Goal: Transaction & Acquisition: Purchase product/service

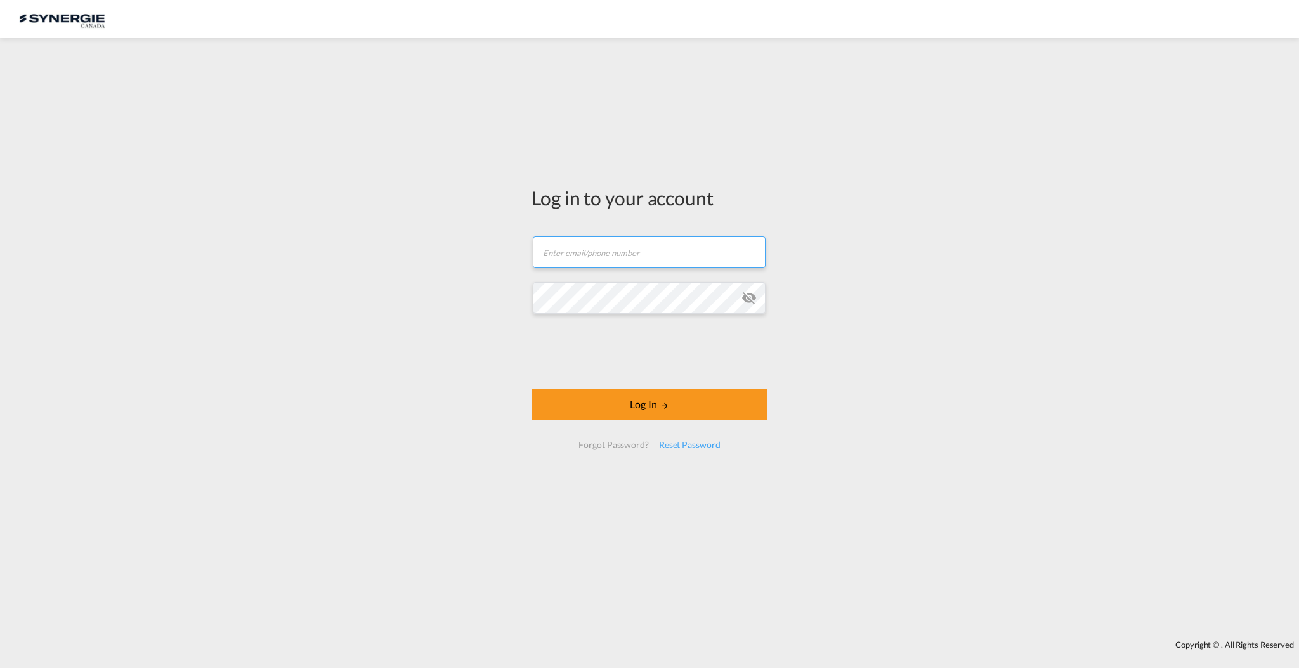
click at [626, 245] on input "text" at bounding box center [649, 253] width 233 height 32
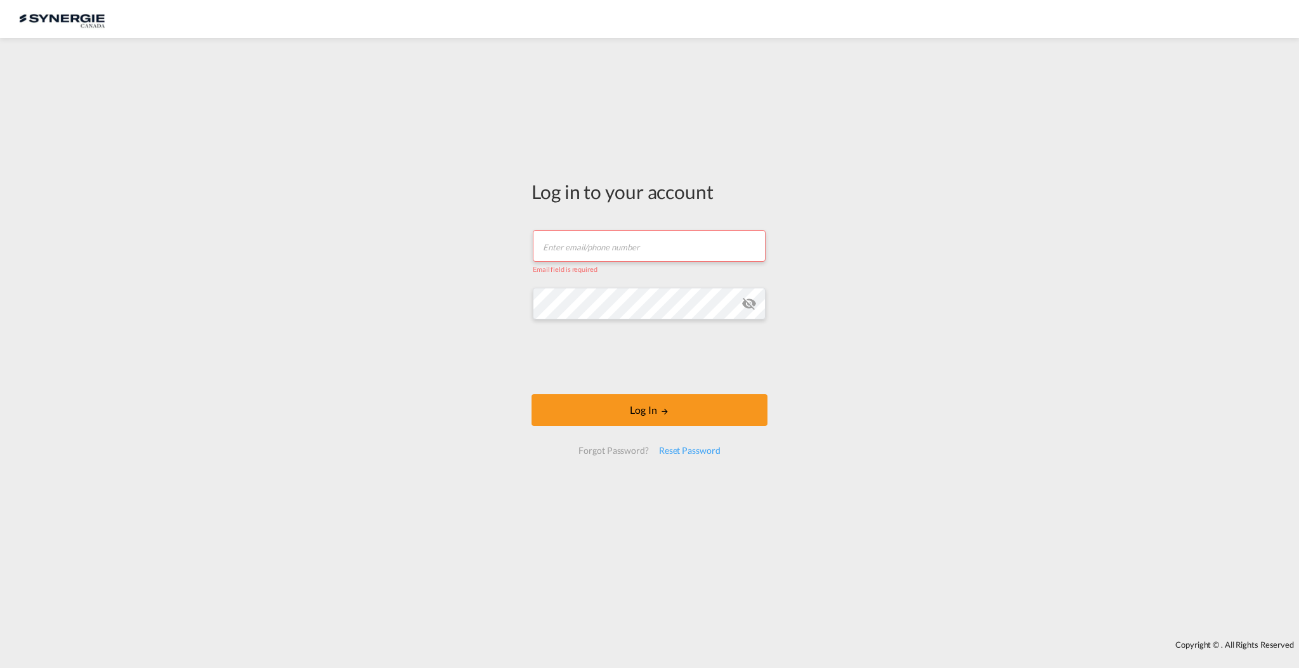
type input "[PERSON_NAME][EMAIL_ADDRESS][DOMAIN_NAME]"
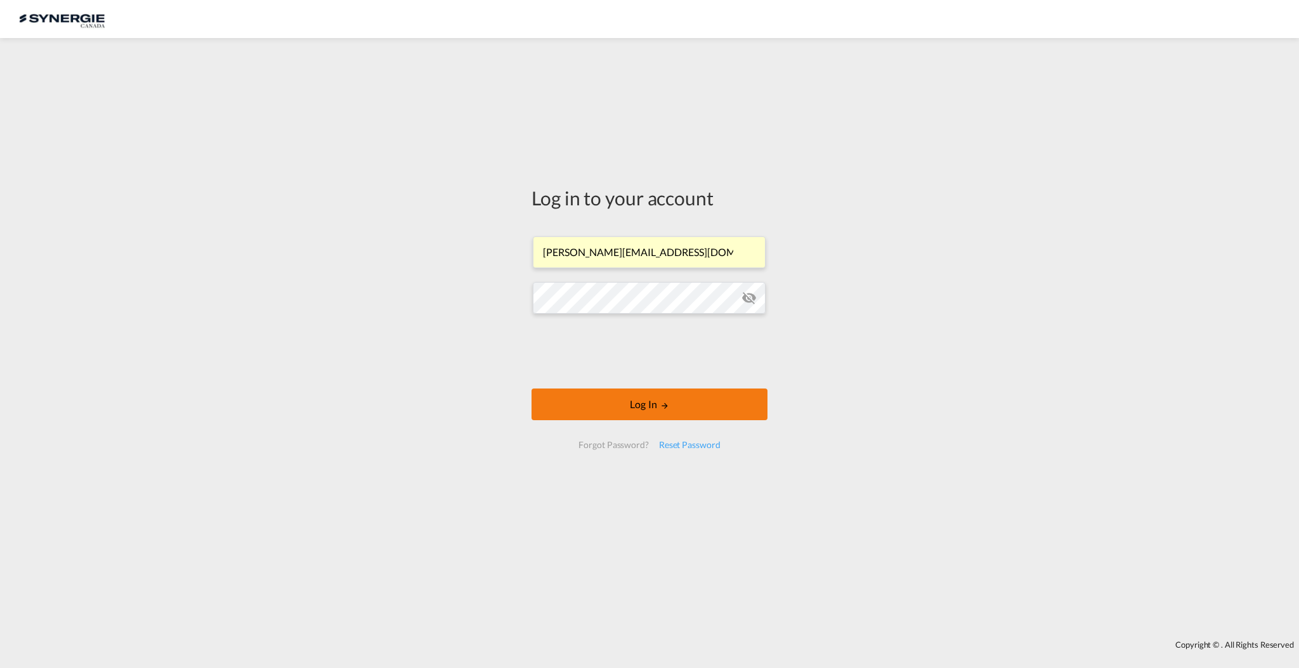
click at [686, 409] on button "Log In" at bounding box center [649, 405] width 236 height 32
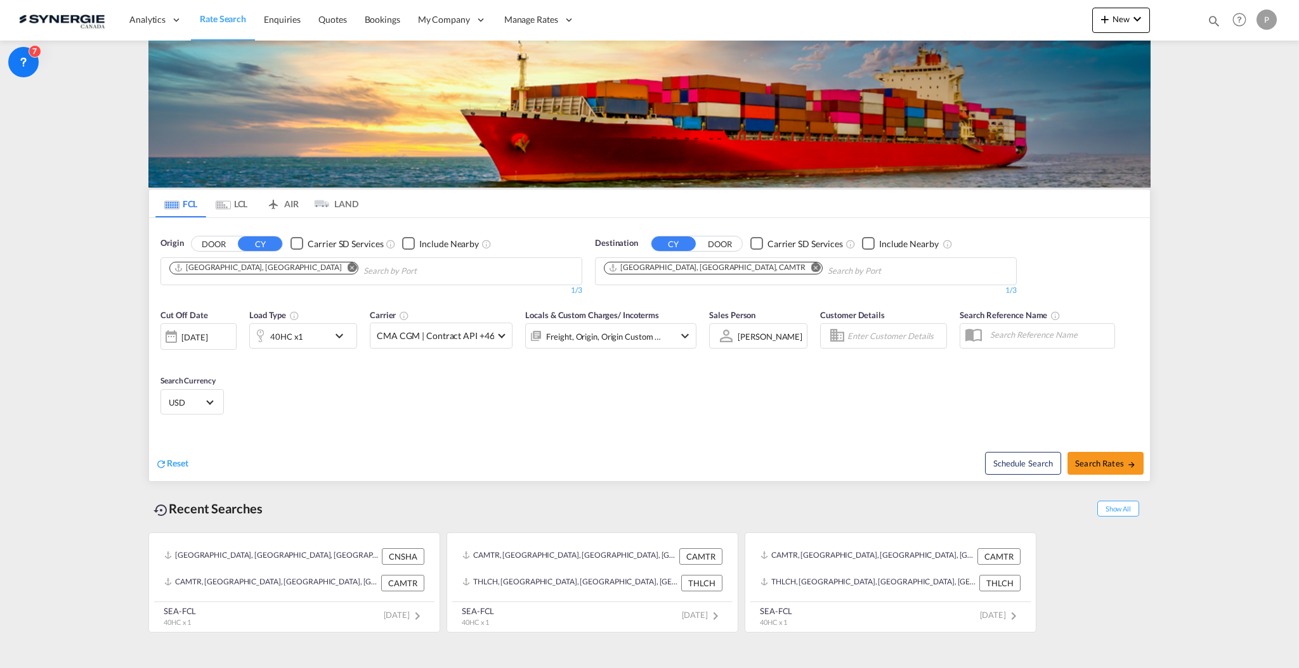
click at [1216, 20] on md-icon "icon-magnify" at bounding box center [1214, 21] width 14 height 14
click at [1023, 25] on select "Bookings Quotes Enquiries" at bounding box center [1012, 21] width 60 height 23
select select "Quotes"
click at [982, 10] on select "Bookings Quotes Enquiries" at bounding box center [1012, 21] width 60 height 23
click at [1087, 16] on input at bounding box center [1118, 21] width 158 height 22
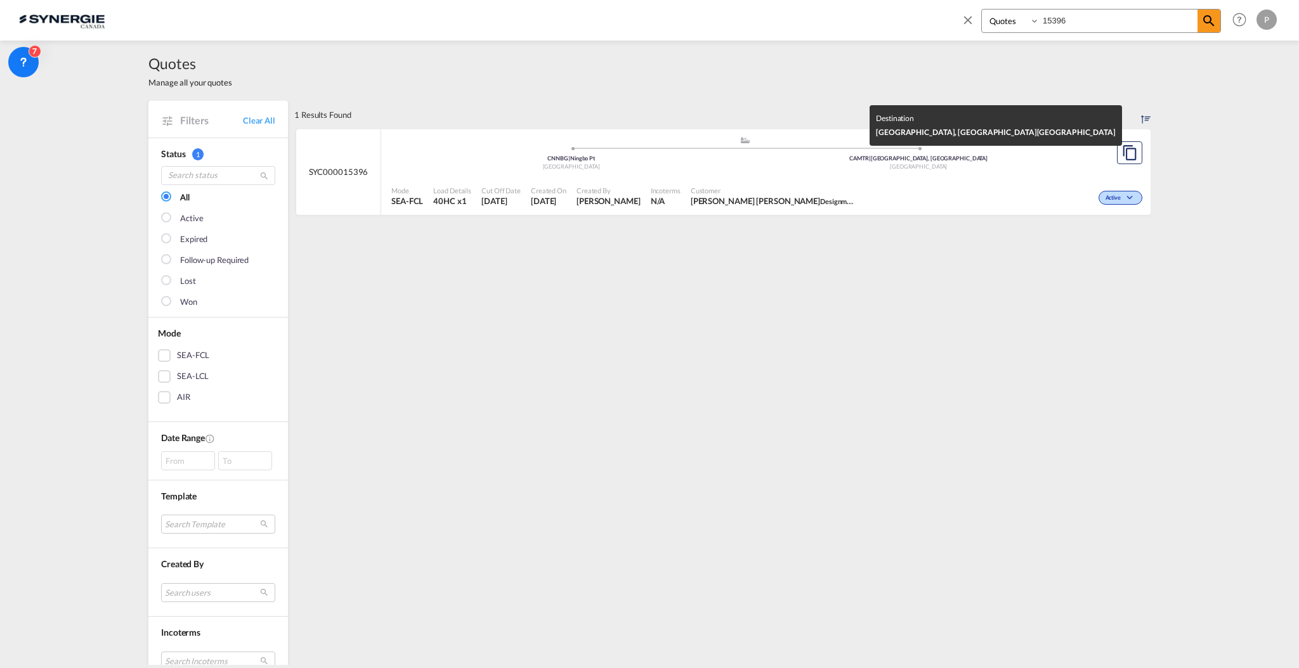
click at [974, 166] on div "[GEOGRAPHIC_DATA]" at bounding box center [918, 167] width 347 height 8
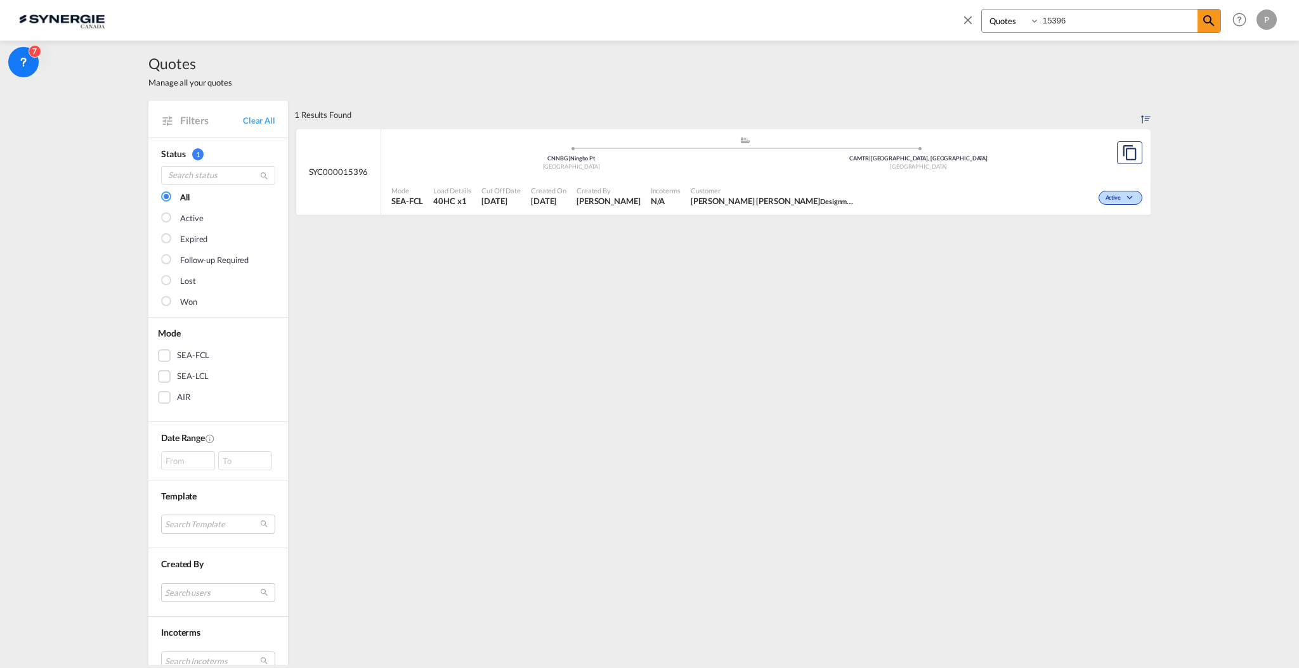
click at [1111, 19] on input "15396" at bounding box center [1118, 21] width 158 height 22
paste input "SYC000015407"
type input "SYC000015407"
click at [1211, 23] on md-icon "icon-magnify" at bounding box center [1208, 20] width 15 height 15
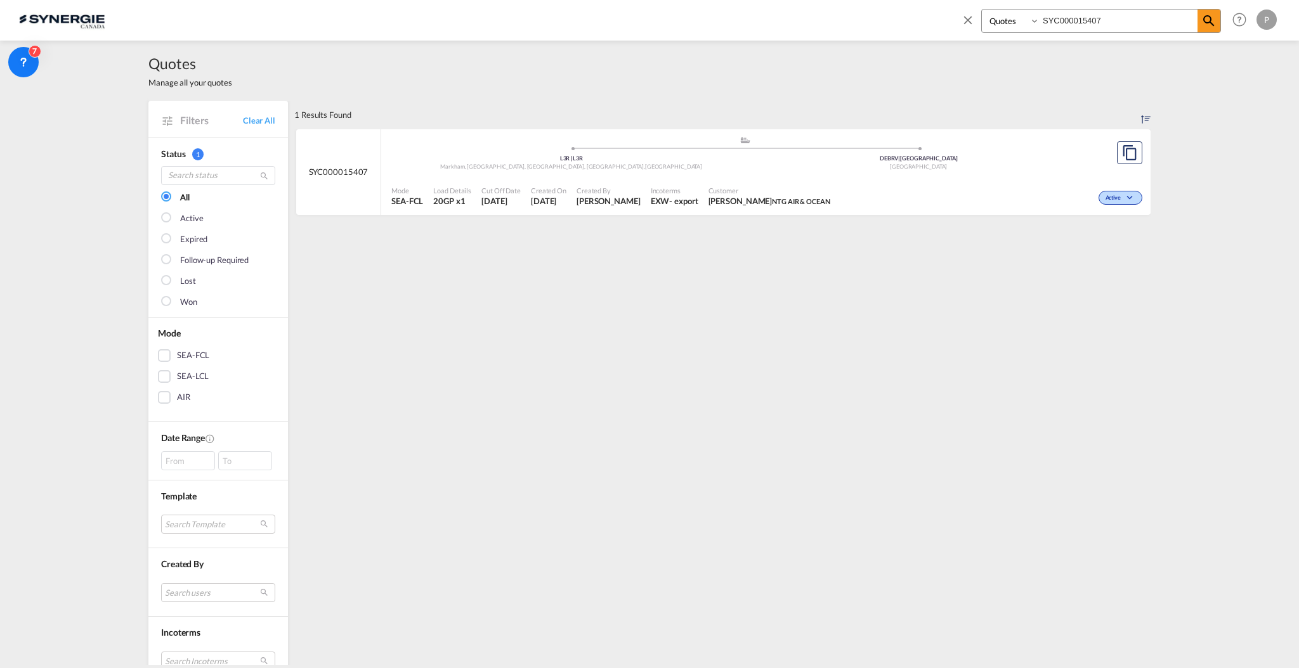
click at [942, 184] on div "Active" at bounding box center [990, 197] width 310 height 32
click at [971, 26] on span at bounding box center [971, 24] width 20 height 30
click at [1131, 18] on md-icon "icon-chevron-down" at bounding box center [1136, 18] width 15 height 15
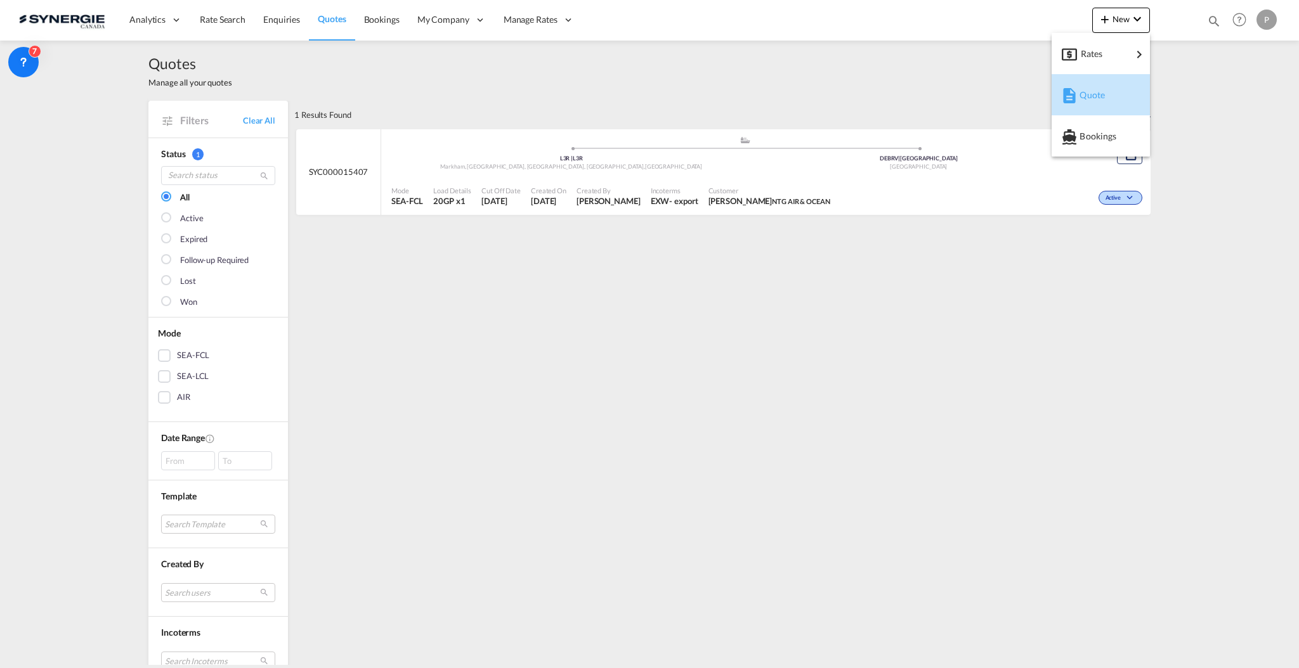
click at [1108, 93] on div "Quote" at bounding box center [1102, 95] width 47 height 32
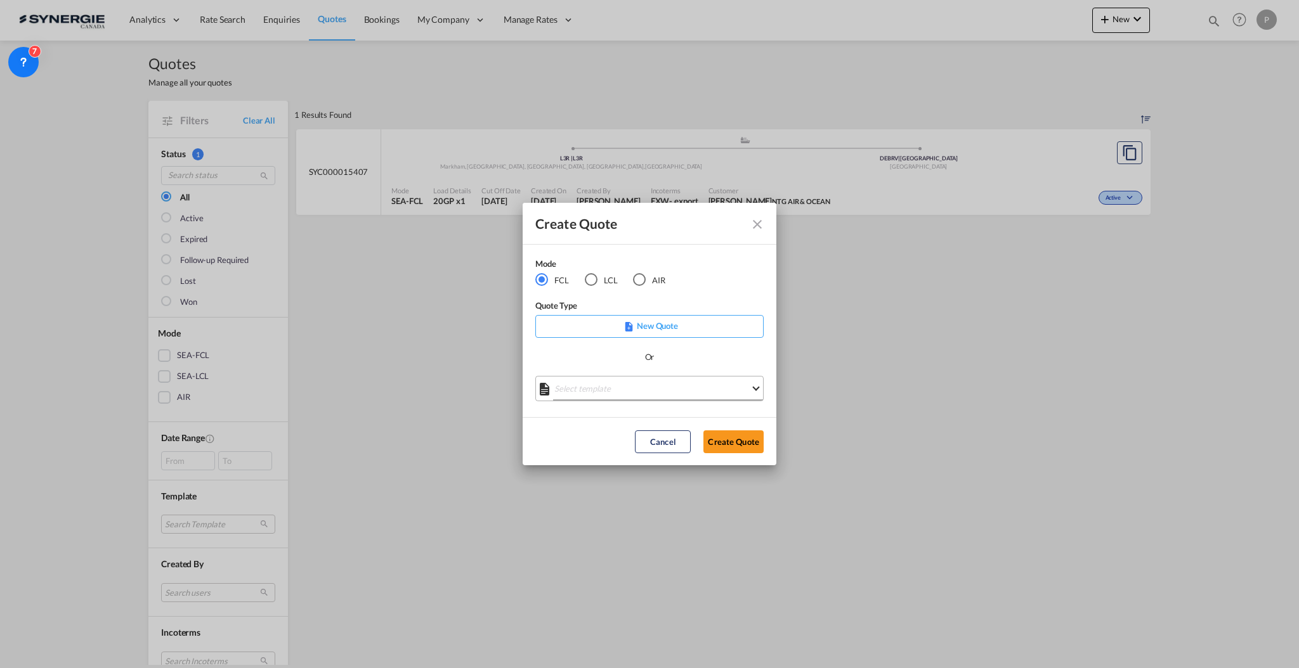
click at [652, 394] on md-select "Select template *NEW* FCL FREEHAND / DAP Pablo Gomez Saldarriaga | 10 Jul 2025 …" at bounding box center [649, 388] width 228 height 25
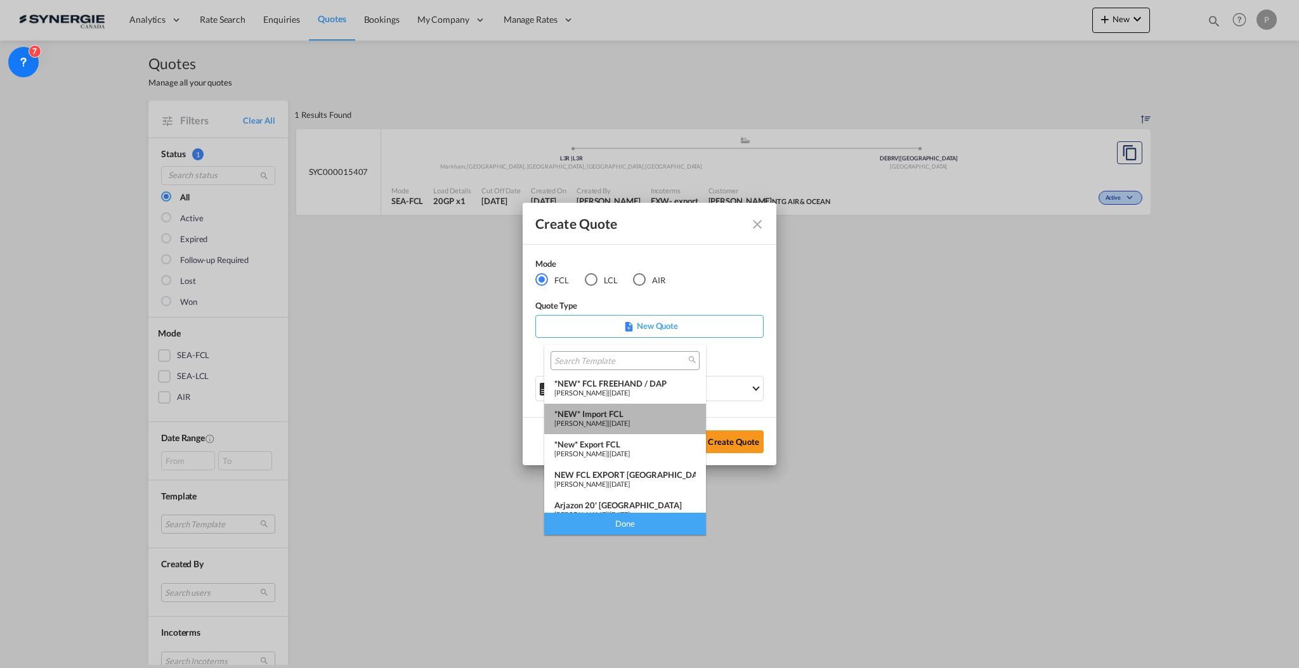
click at [644, 411] on div "*NEW* Import FCL" at bounding box center [624, 414] width 141 height 10
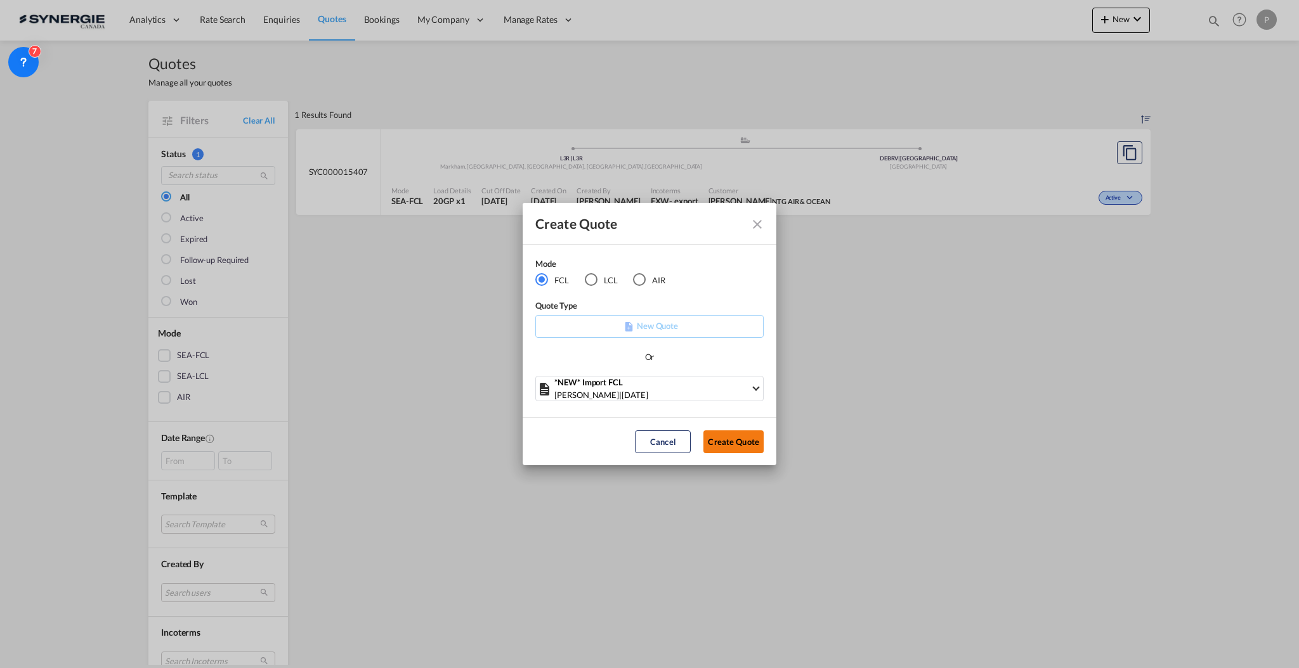
click at [718, 439] on button "Create Quote" at bounding box center [733, 442] width 60 height 23
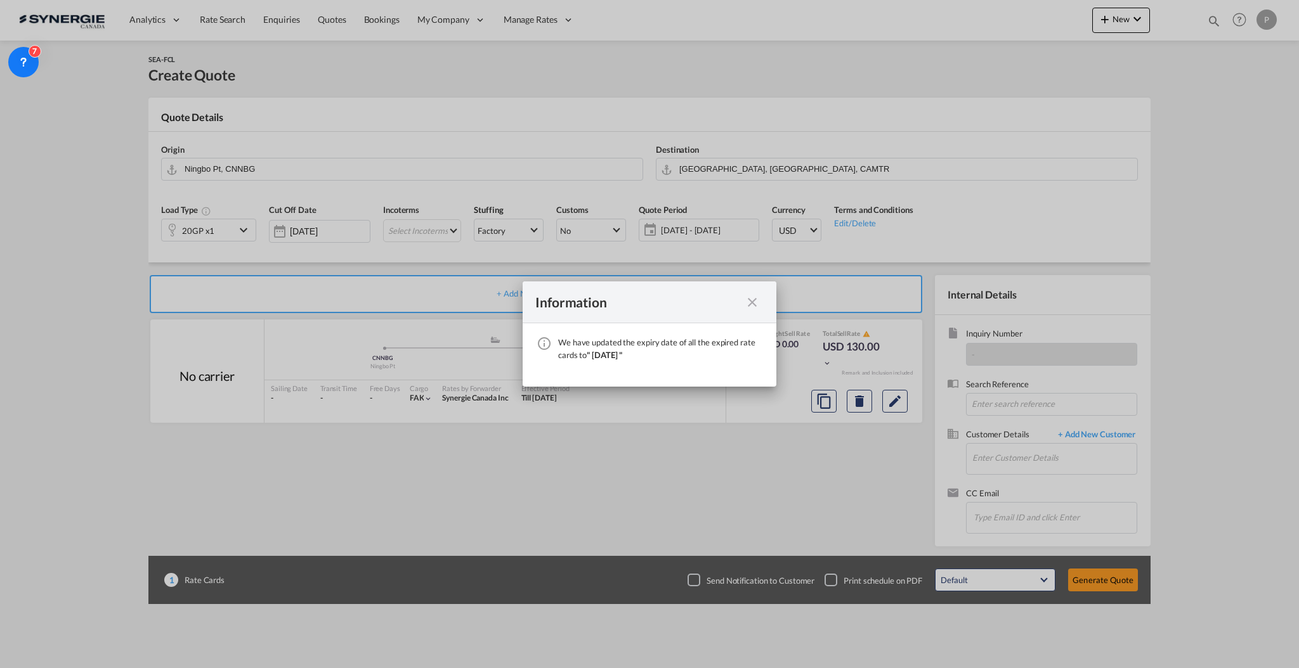
click at [746, 300] on md-icon "icon-close fg-AAA8AD cursor" at bounding box center [751, 302] width 15 height 15
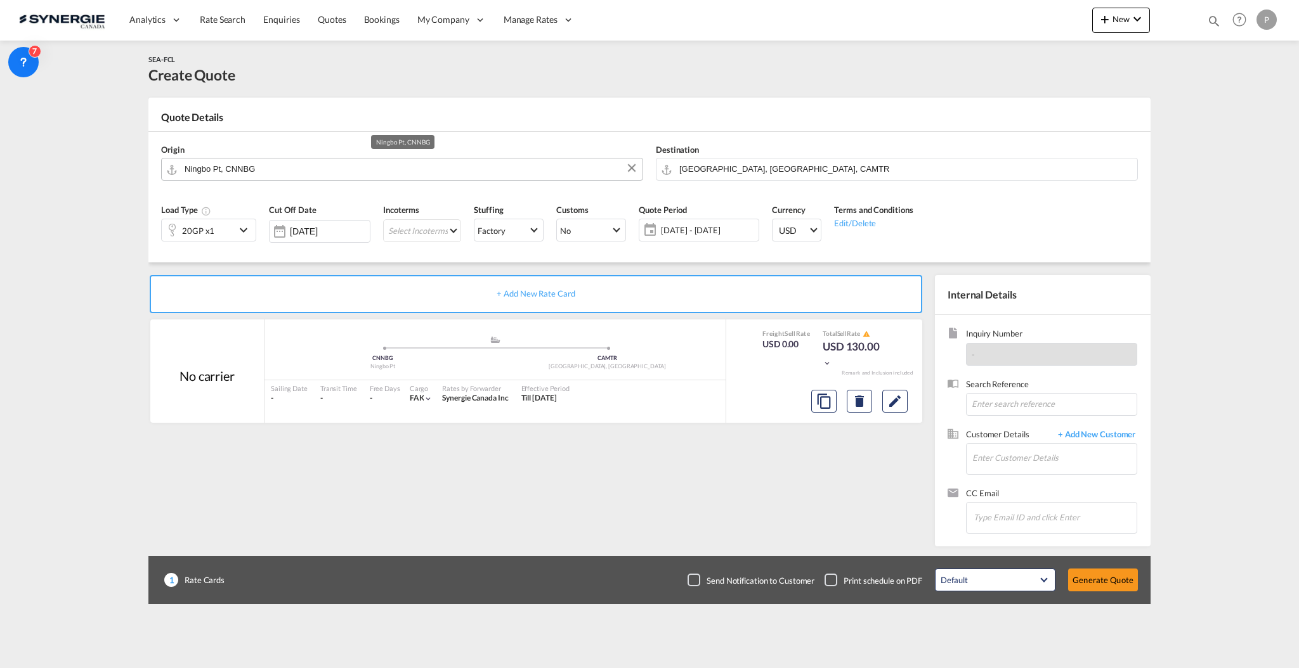
click at [426, 176] on input "Ningbo Pt, CNNBG" at bounding box center [410, 169] width 451 height 22
click at [460, 231] on md-select "Select Incoterms CIP - import Carriage and Insurance Paid to CIF - import Cost,…" at bounding box center [422, 230] width 78 height 23
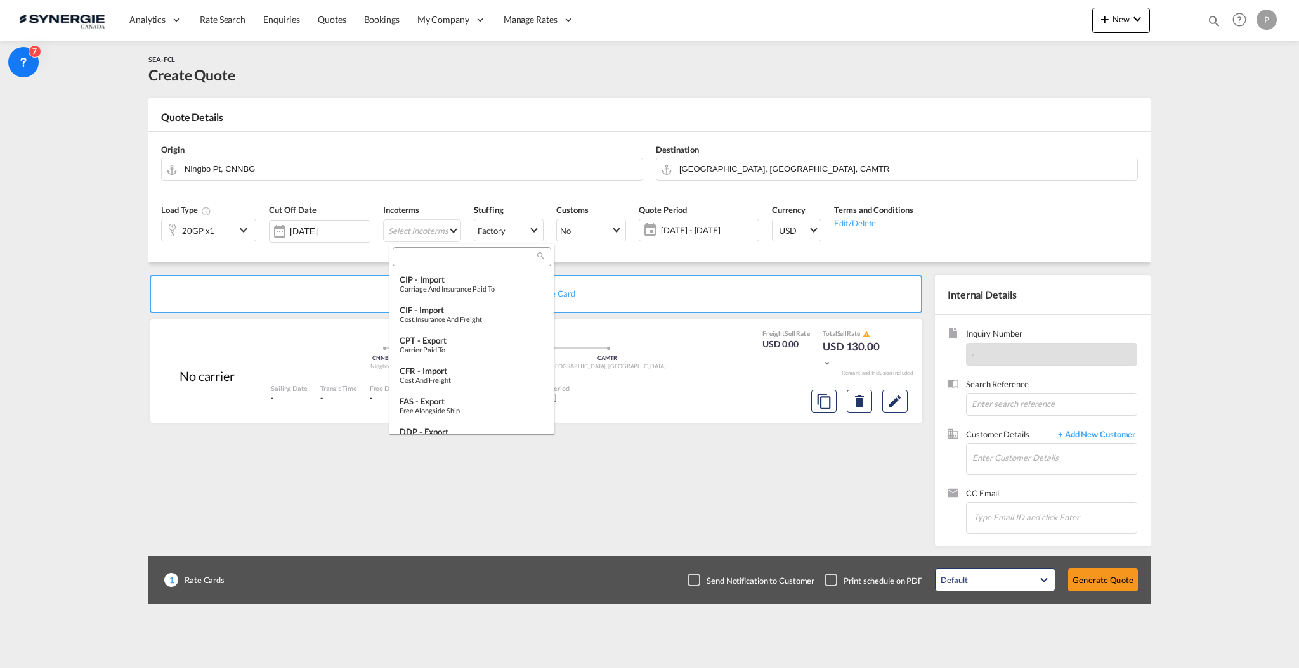
click at [460, 252] on input "search" at bounding box center [466, 257] width 141 height 11
type input "fca"
click at [451, 318] on div "Free Carrier" at bounding box center [471, 319] width 145 height 8
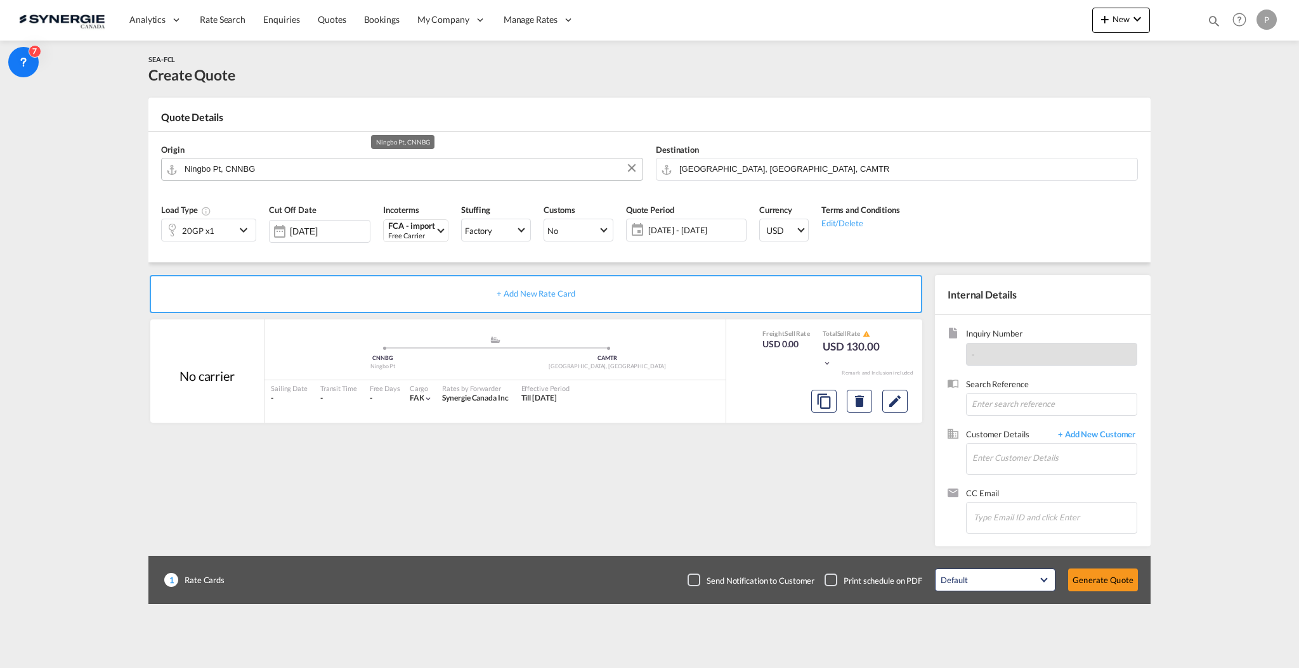
click at [460, 171] on input "Ningbo Pt, CNNBG" at bounding box center [410, 169] width 451 height 22
type input "6"
type input "janganeu"
click at [257, 178] on md-autocomplete "janganeu" at bounding box center [410, 169] width 452 height 23
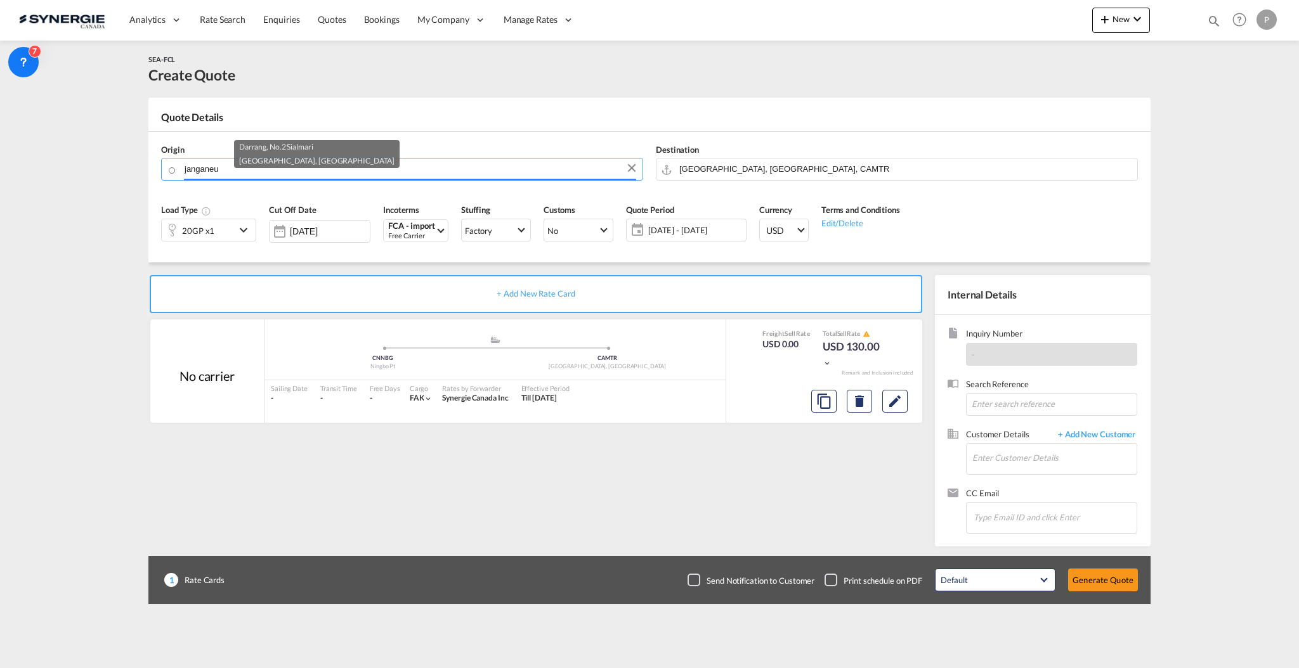
click at [251, 167] on body "Analytics Reports Dashboard Rate Search Enquiries Quotes Bookings" at bounding box center [649, 334] width 1299 height 668
click at [251, 166] on div "Assam, India" at bounding box center [316, 161] width 155 height 14
click at [190, 169] on input "janganeu" at bounding box center [410, 169] width 451 height 22
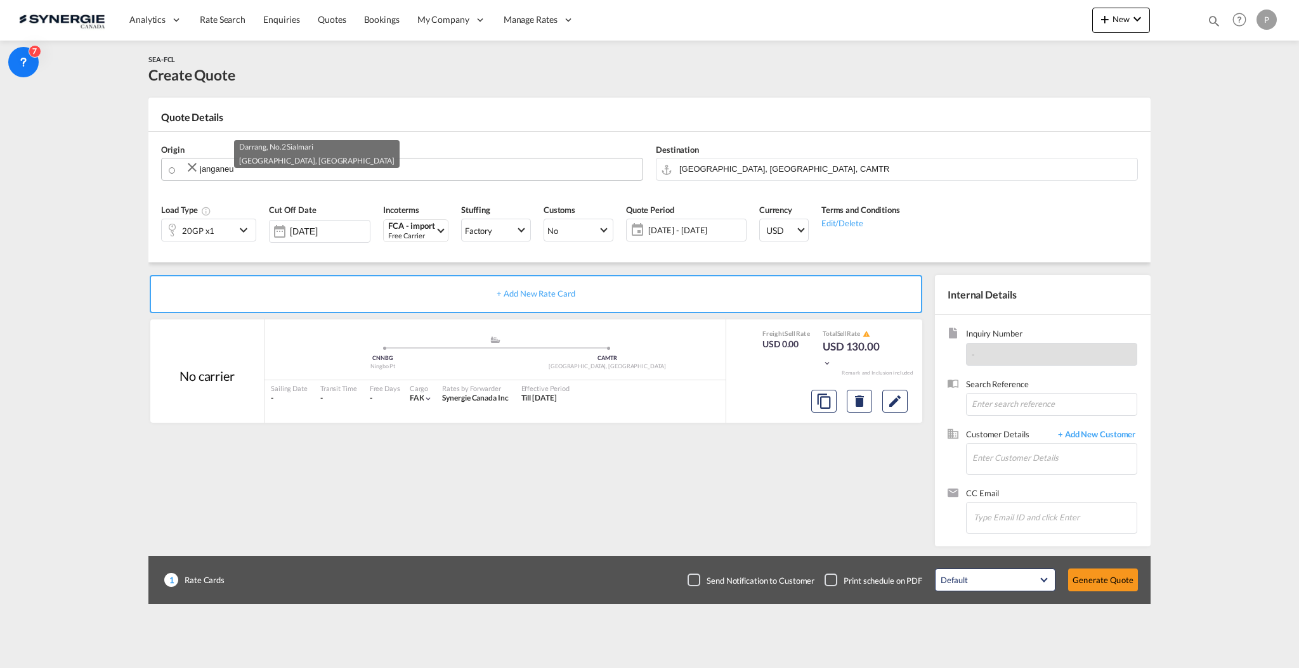
click at [191, 170] on md-icon "Clear Input" at bounding box center [192, 167] width 15 height 15
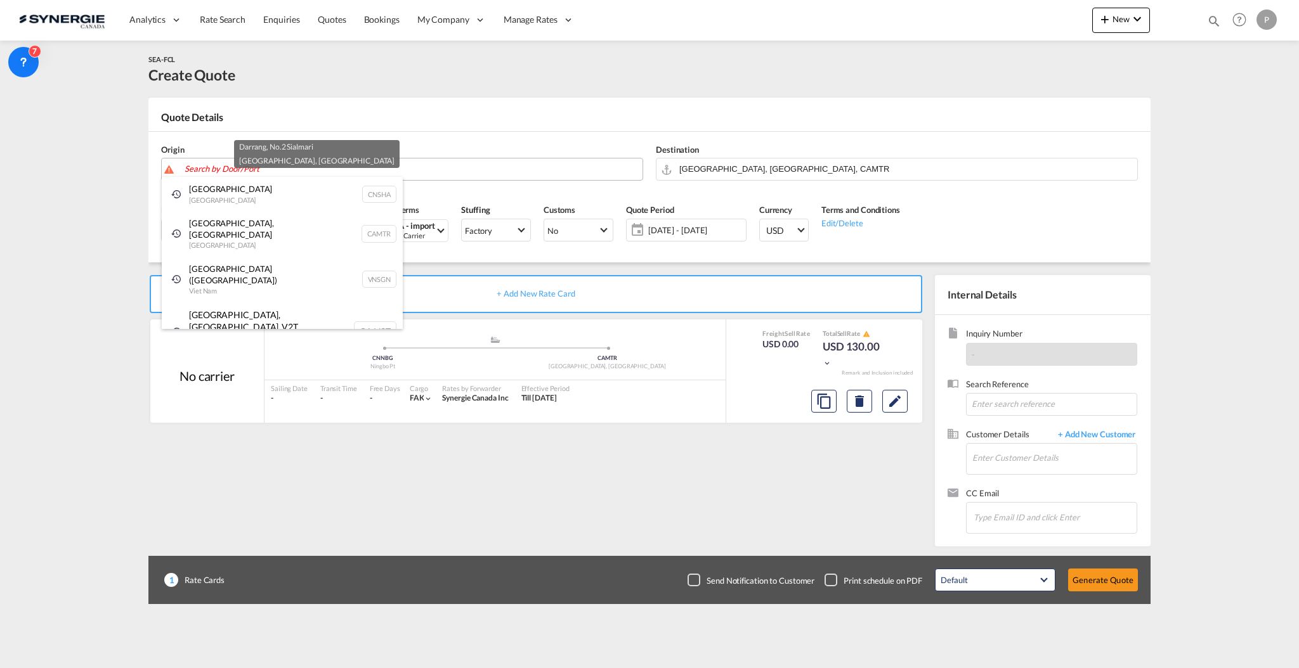
paste input "JANGANEUP GIJANG-GUN"
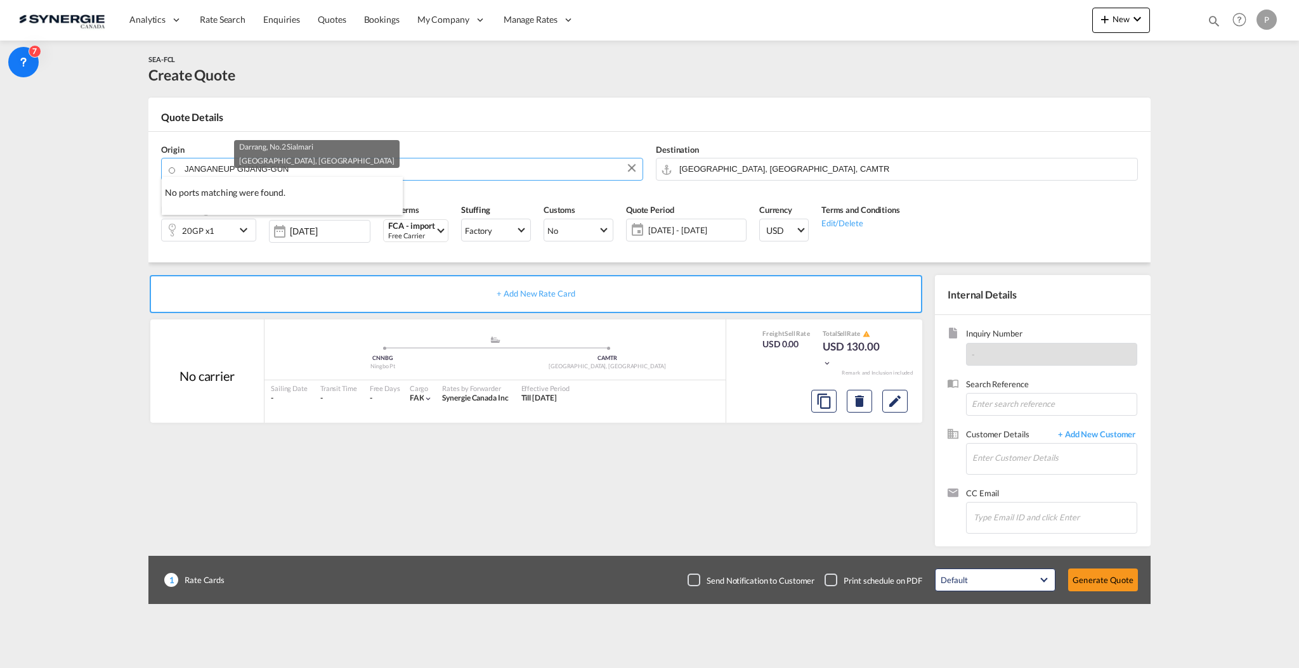
paste input "Gangseo-gu"
click at [346, 177] on body "Analytics Reports Dashboard Rate Search Enquiries Quotes Bookings" at bounding box center [649, 334] width 1299 height 668
click at [0, 0] on div "Gangseo-gu , 07600 Seoul , Korea, Republic of KR-07600" at bounding box center [0, 0] width 0 height 0
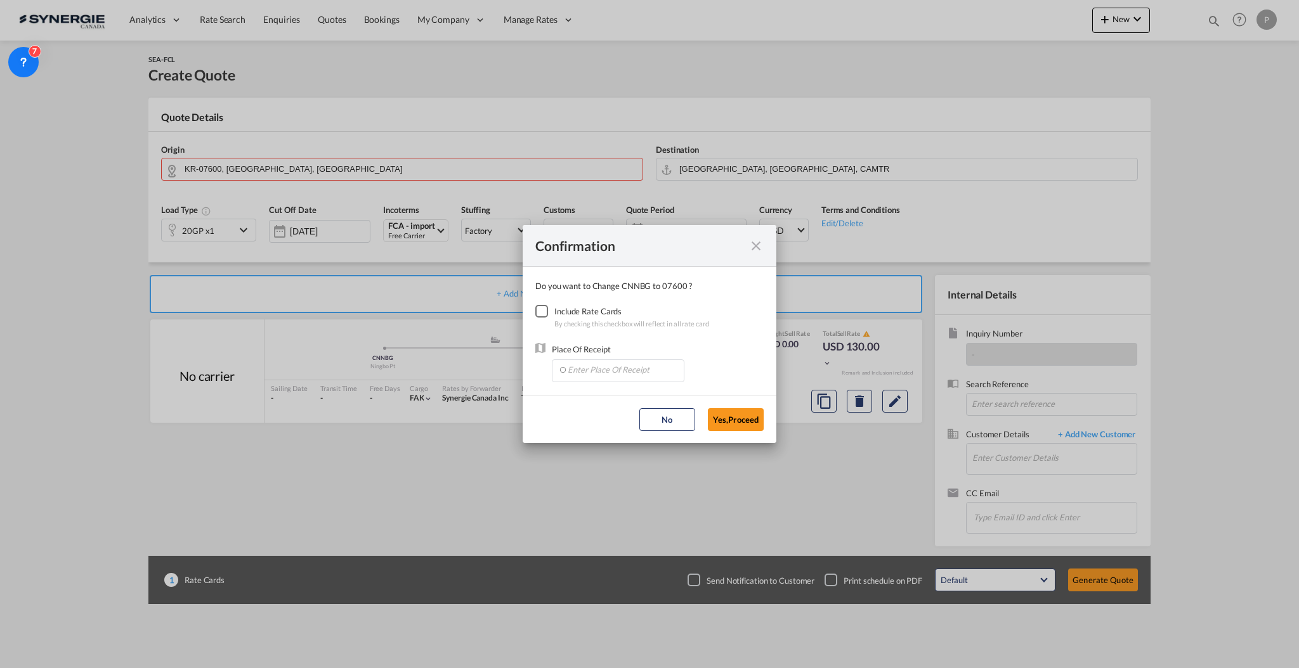
click at [758, 249] on md-icon "icon-close fg-AAA8AD cursor" at bounding box center [755, 245] width 15 height 15
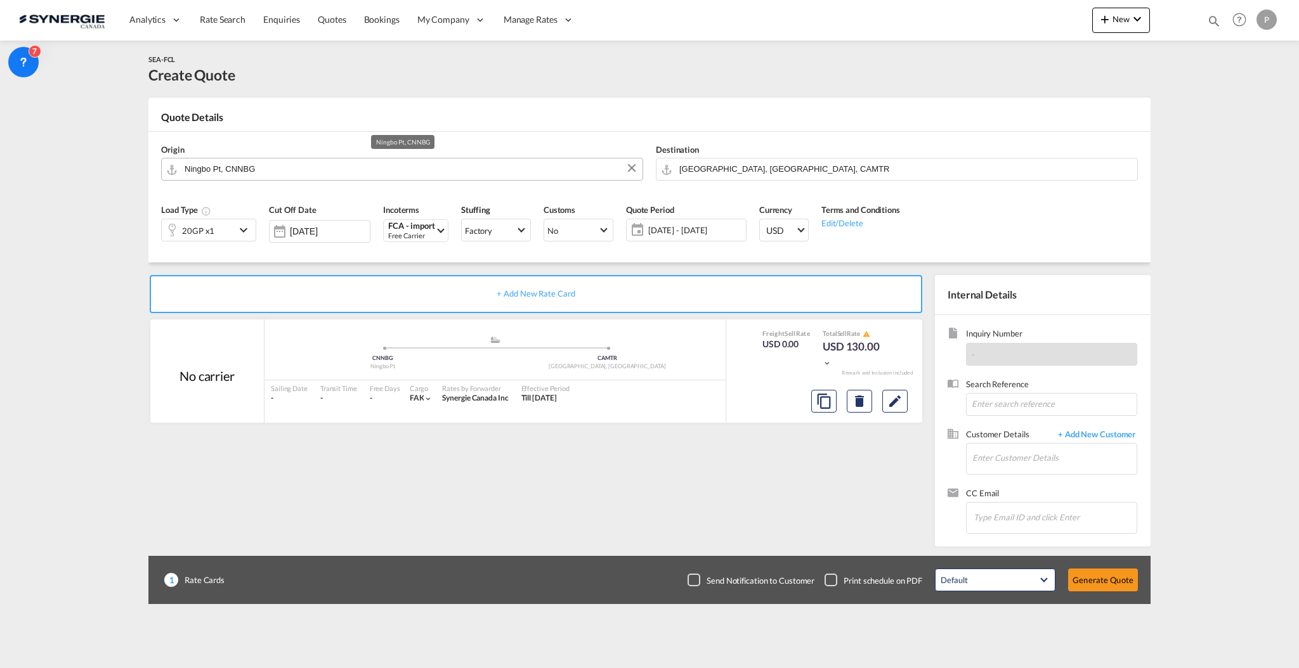
click at [281, 172] on input "Ningbo Pt, CNNBG" at bounding box center [410, 169] width 451 height 22
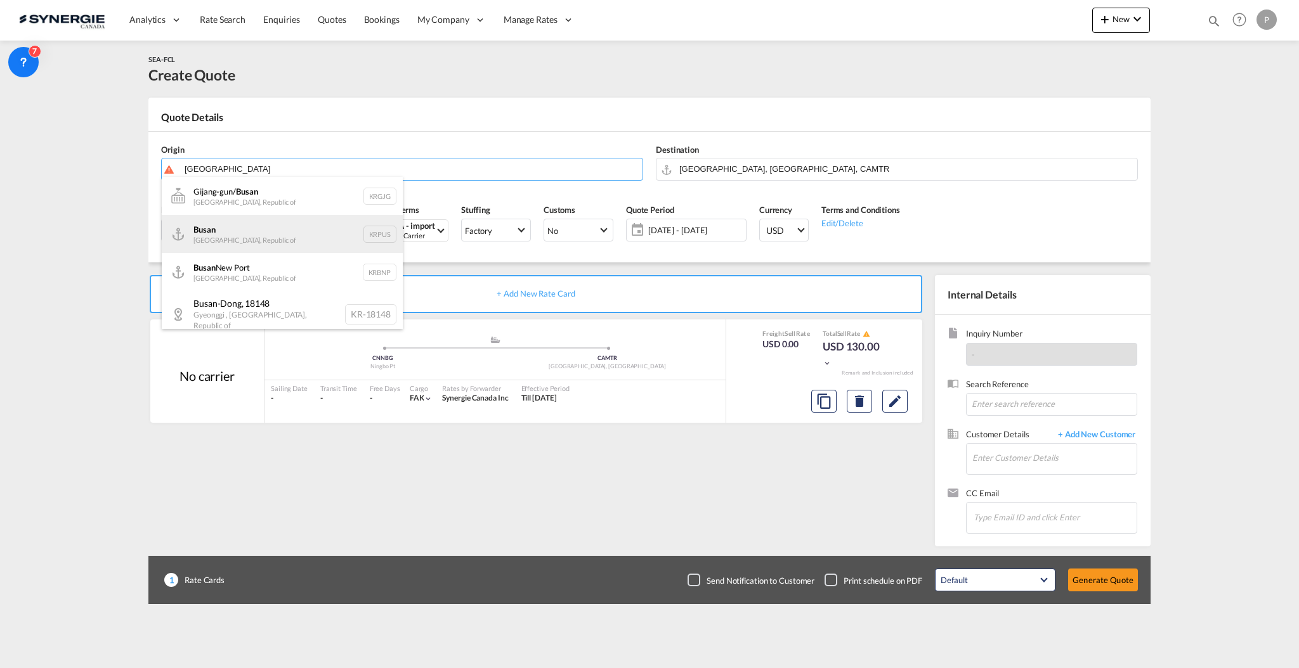
click at [358, 226] on div "Busan Korea, Republic of KRPUS" at bounding box center [282, 234] width 241 height 38
type input "Busan, KRPUS"
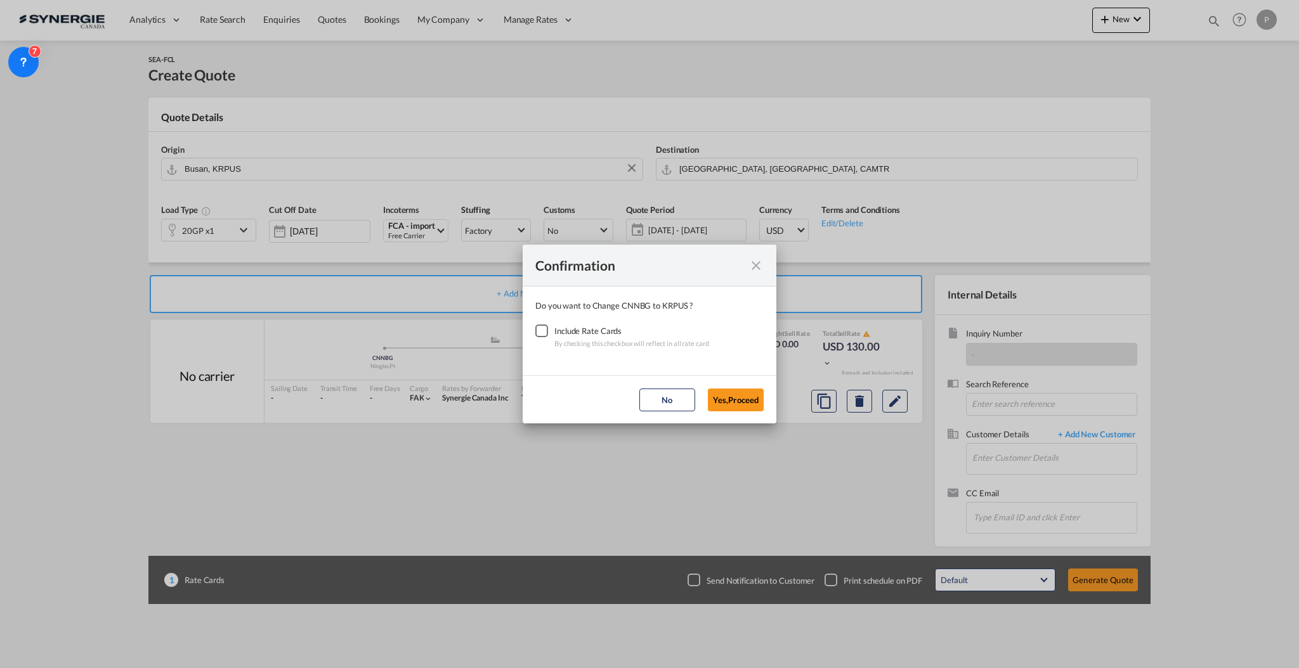
click at [554, 332] on div "Include Rate Cards" at bounding box center [631, 331] width 155 height 13
click at [542, 330] on div "Checkbox No Ink" at bounding box center [541, 331] width 13 height 13
click at [732, 396] on button "Yes,Proceed" at bounding box center [736, 400] width 56 height 23
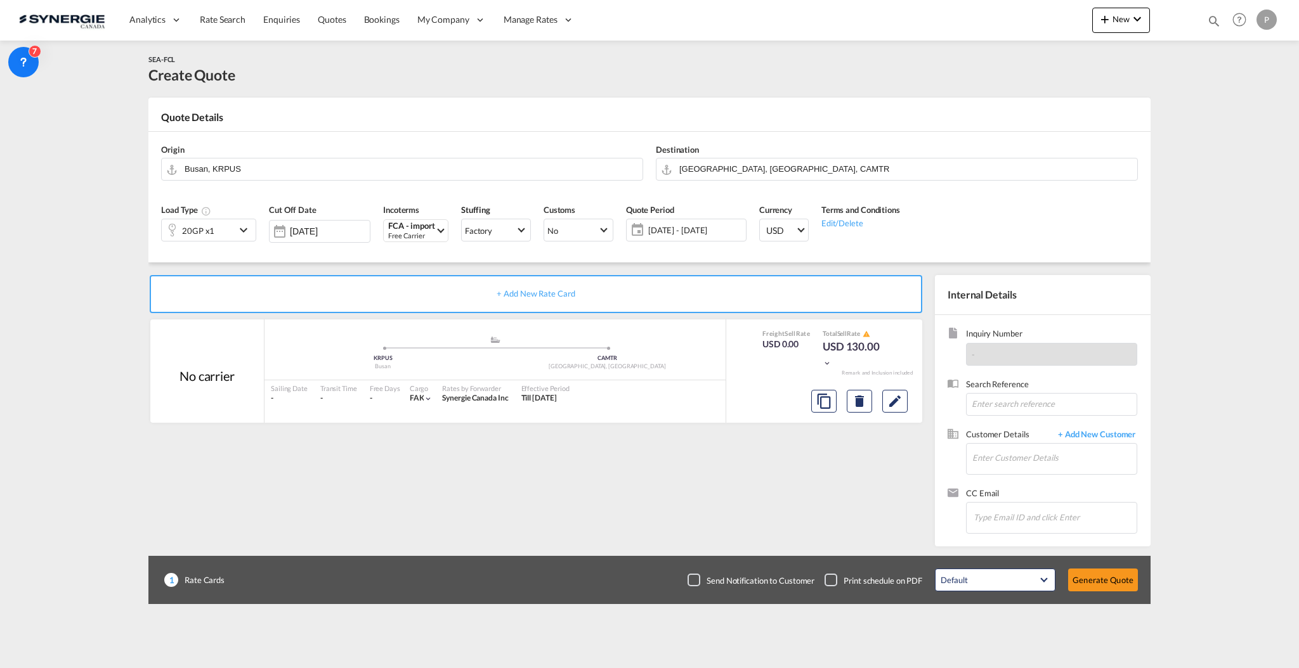
click at [228, 233] on div "20GP x1" at bounding box center [199, 230] width 74 height 22
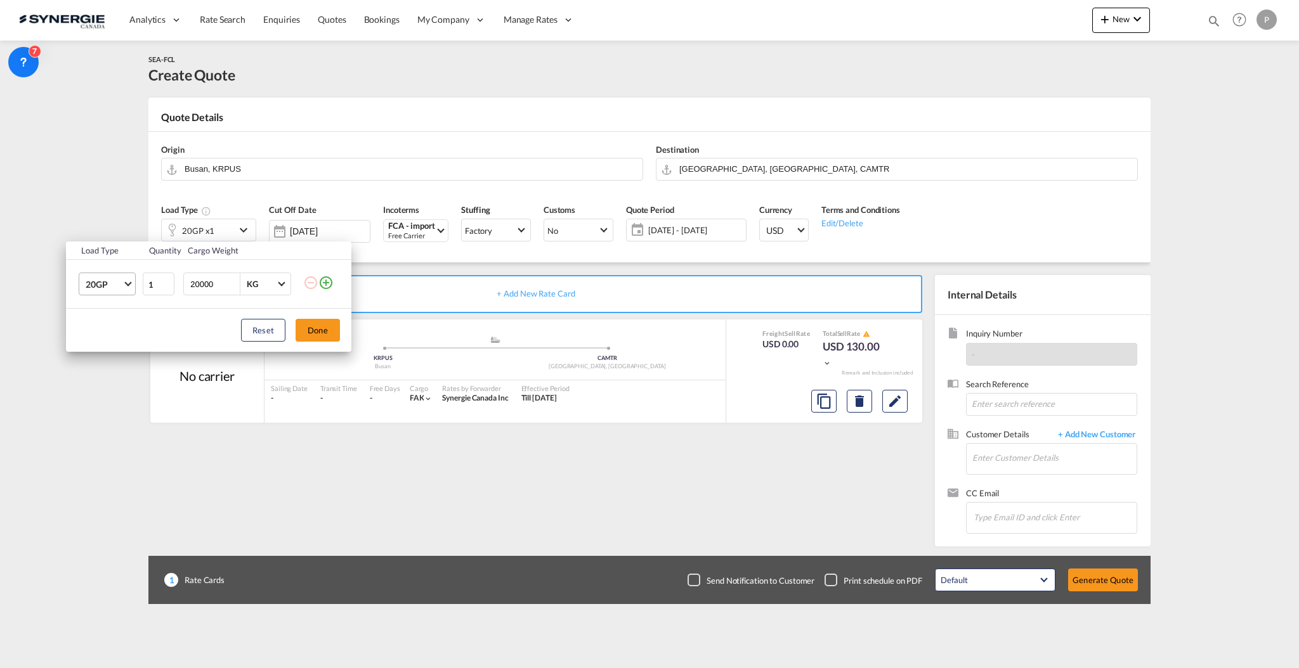
click at [128, 283] on span "Choose: \a20GP" at bounding box center [127, 283] width 7 height 7
click at [115, 342] on md-option "40HC" at bounding box center [118, 345] width 86 height 30
drag, startPoint x: 202, startPoint y: 278, endPoint x: 228, endPoint y: 282, distance: 26.9
click at [198, 278] on input "20000" at bounding box center [214, 284] width 51 height 22
type input "25000"
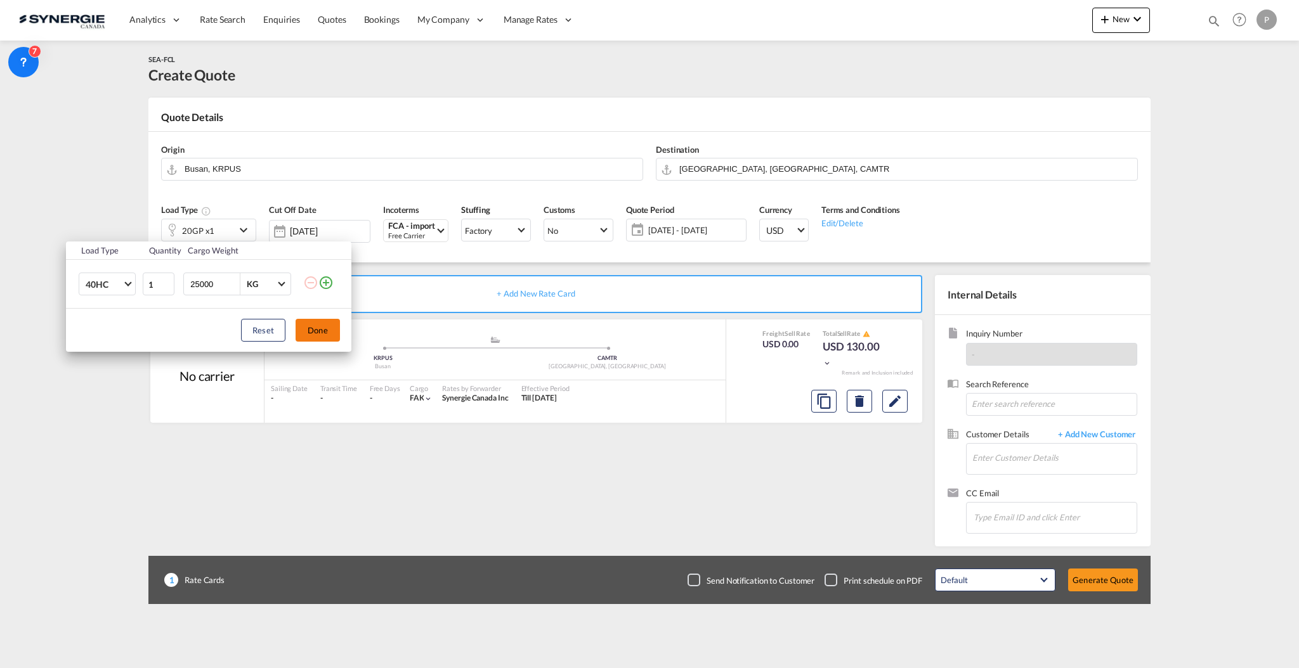
click at [327, 332] on button "Done" at bounding box center [317, 330] width 44 height 23
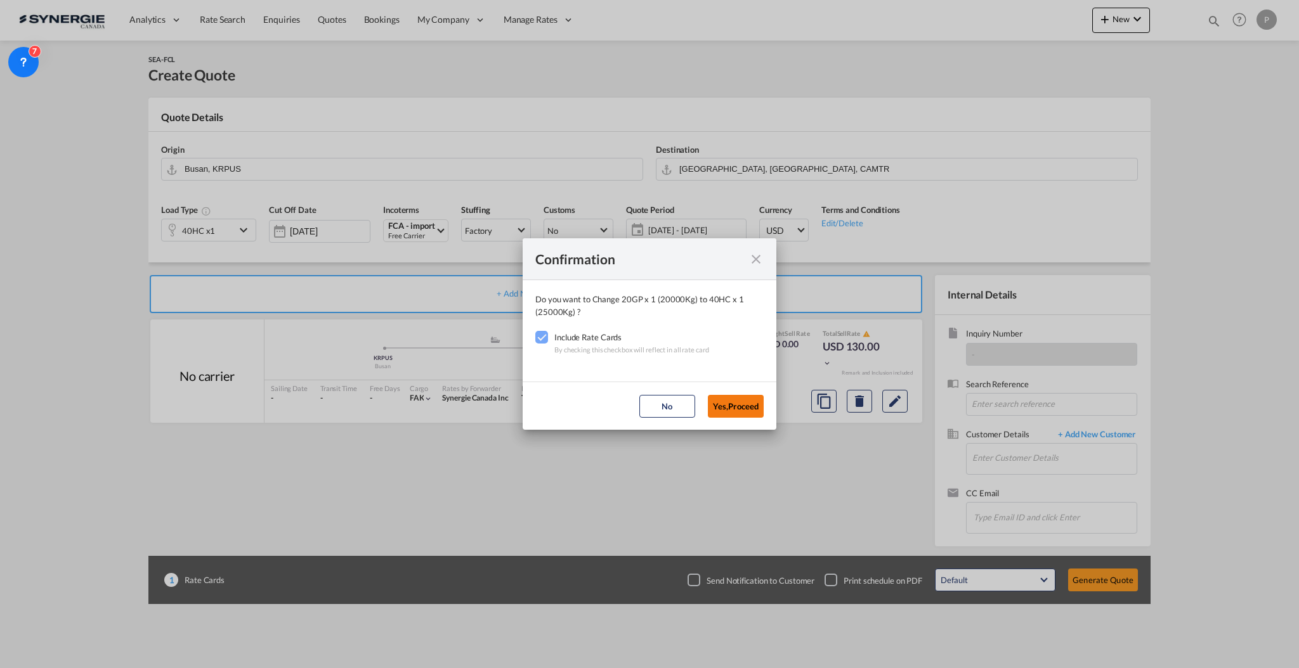
click at [720, 399] on button "Yes,Proceed" at bounding box center [736, 406] width 56 height 23
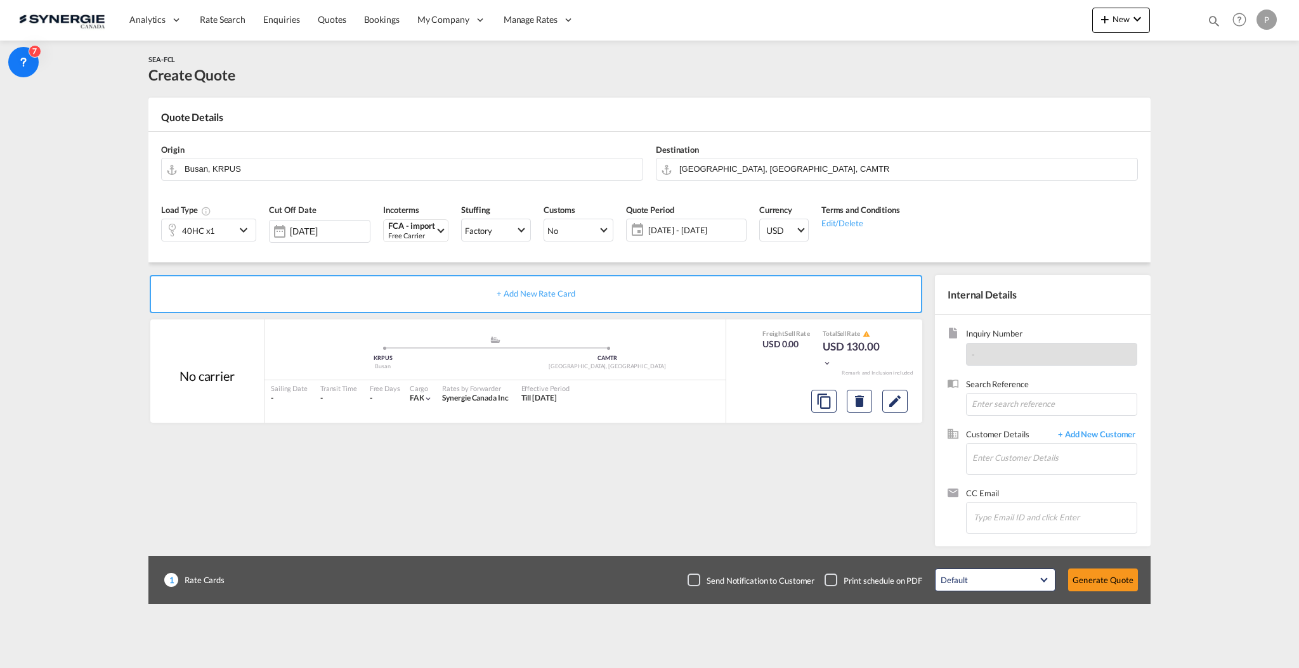
click at [658, 232] on span "14 Oct - 13 Nov 2025" at bounding box center [695, 229] width 94 height 11
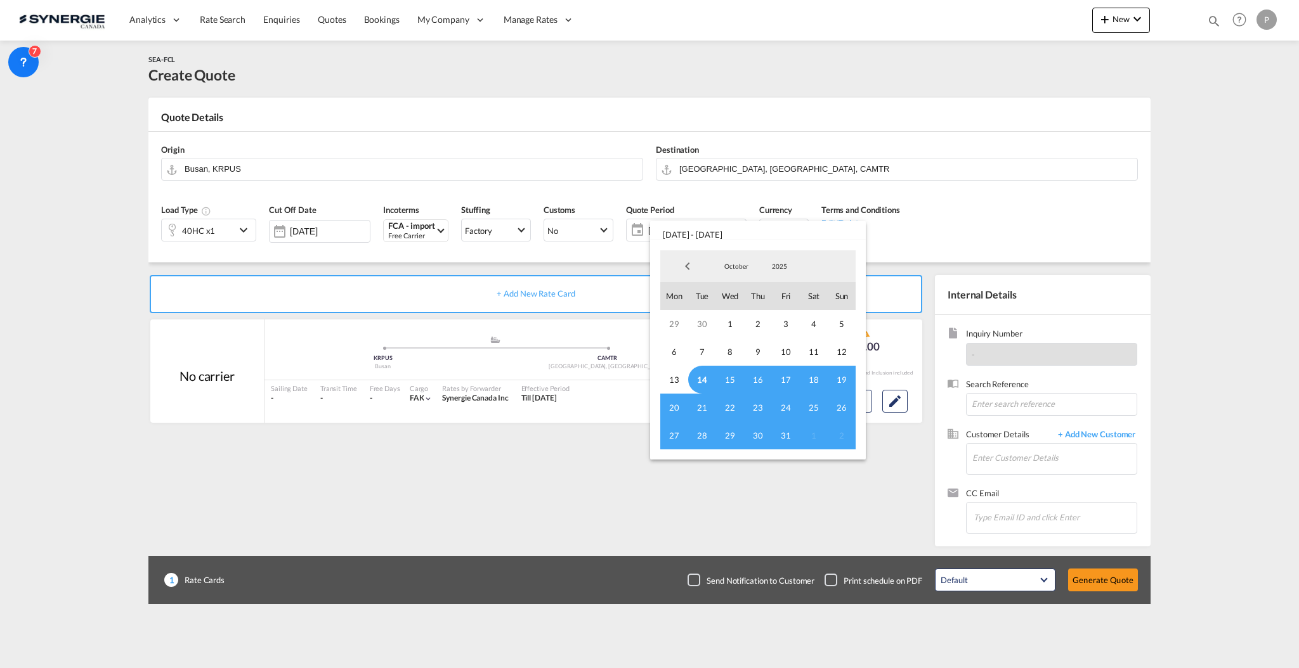
click at [701, 375] on span "14" at bounding box center [702, 380] width 28 height 28
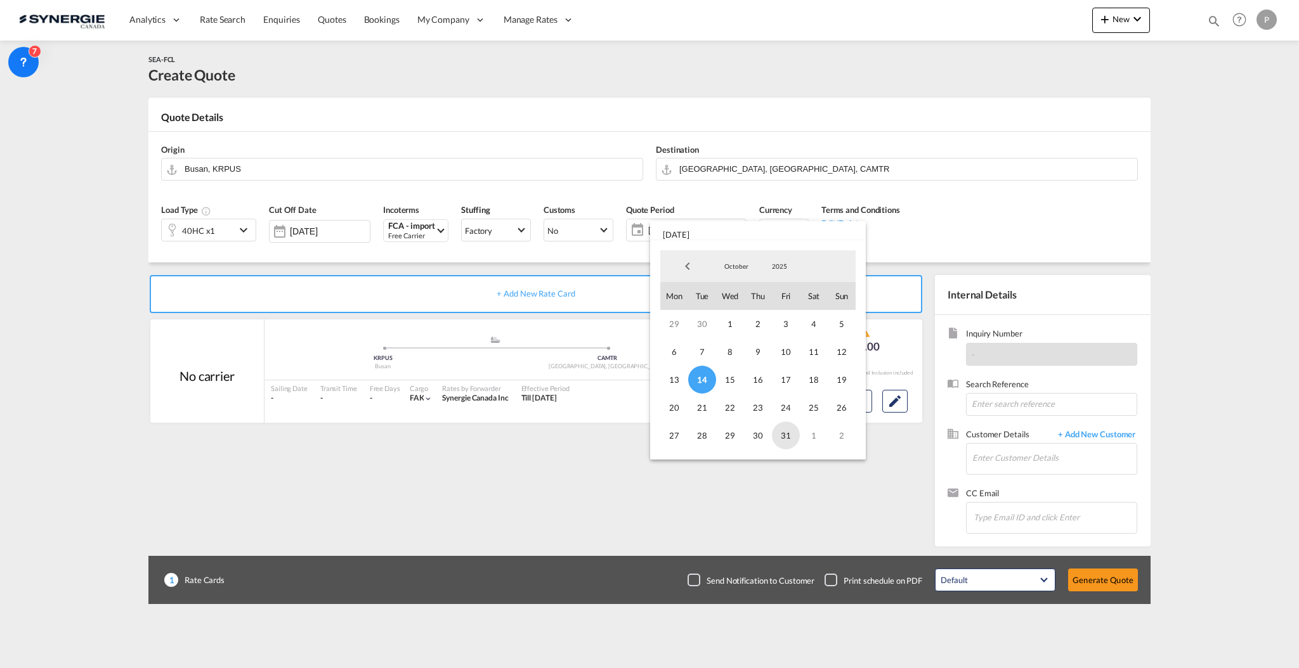
click at [787, 432] on span "31" at bounding box center [786, 436] width 28 height 28
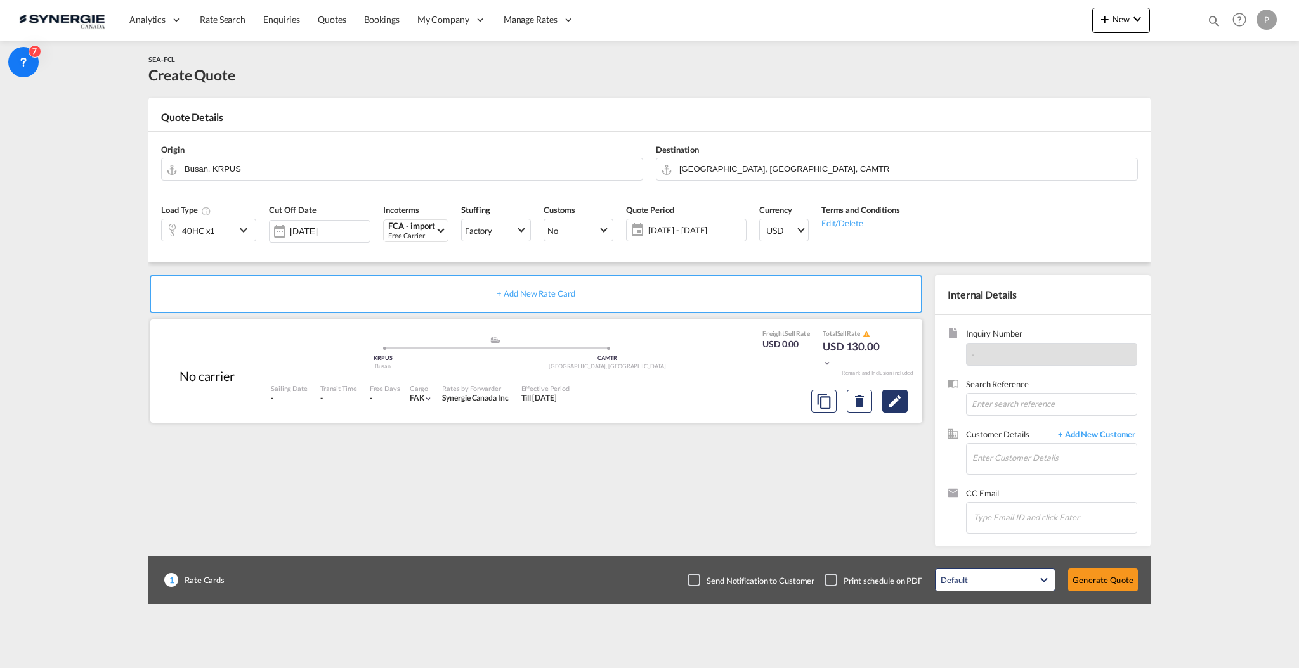
click at [905, 403] on button "Edit" at bounding box center [894, 401] width 25 height 23
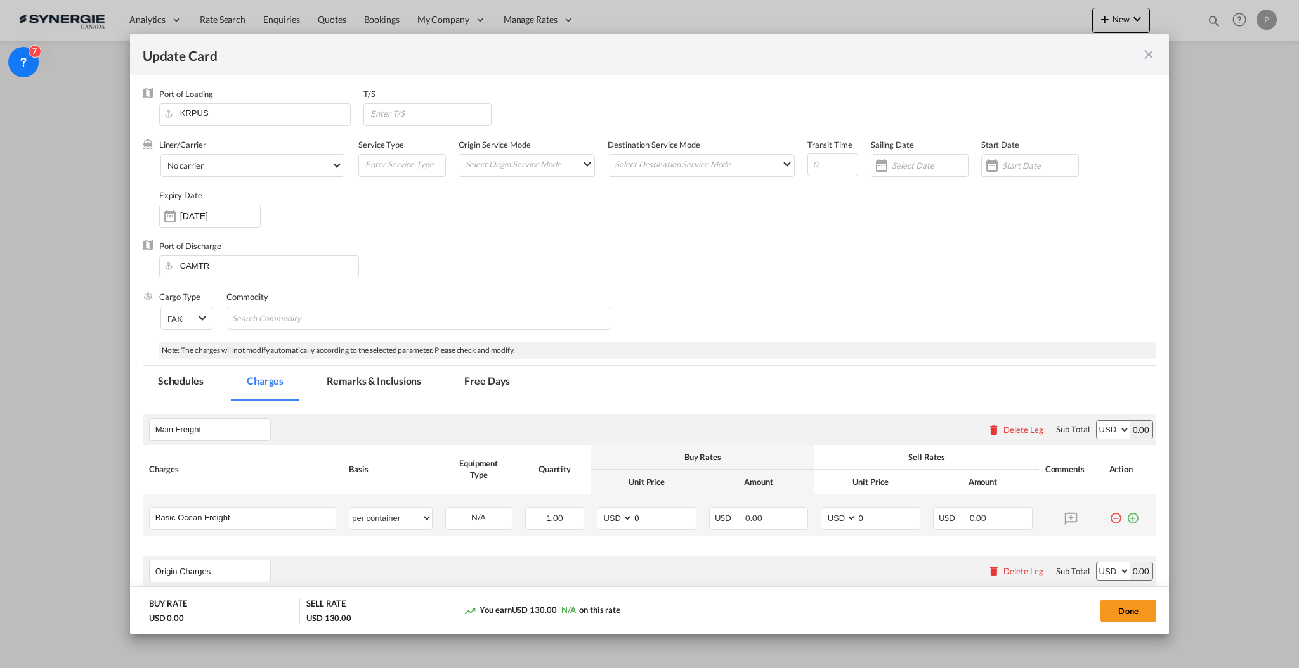
select select "per container"
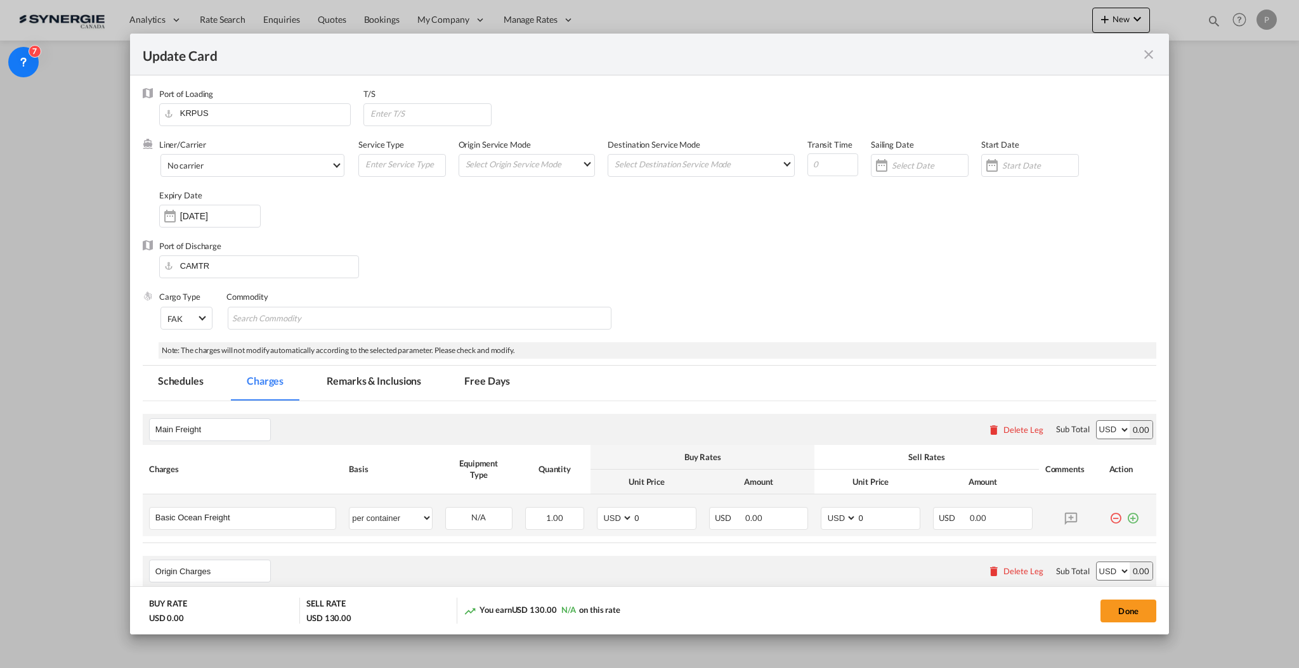
select select "per container"
select select "per B/L"
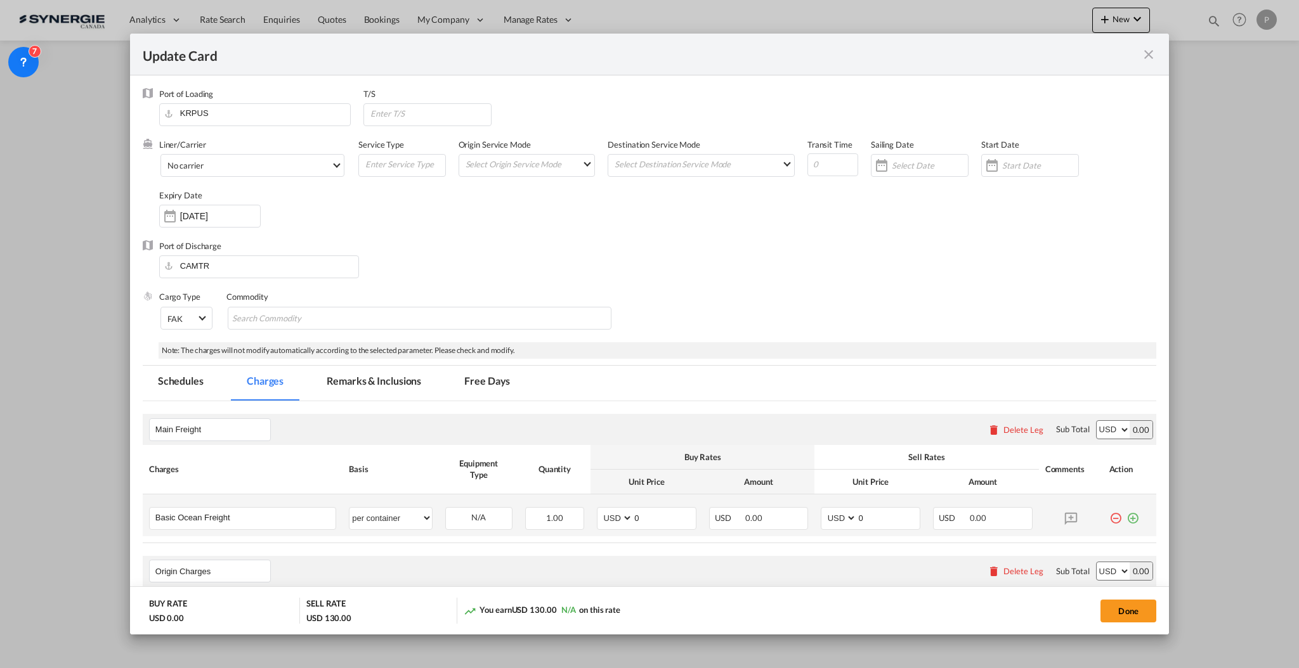
select select "per shipment"
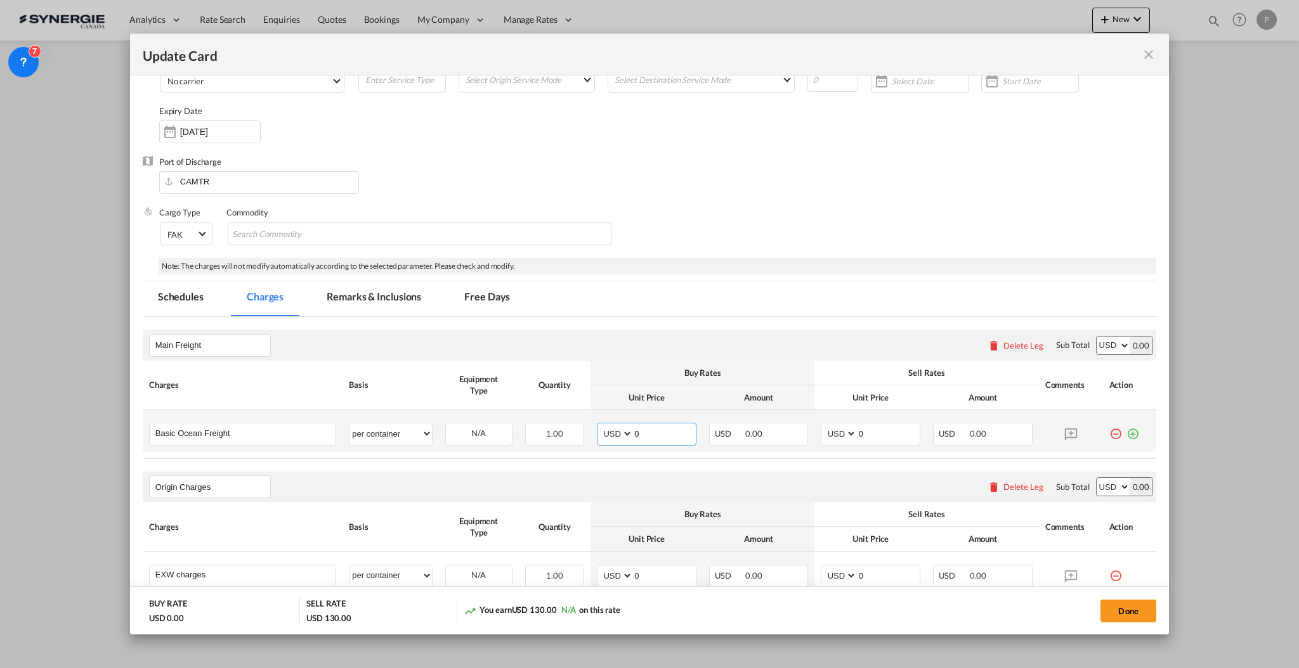
click at [644, 435] on input "0" at bounding box center [664, 433] width 63 height 19
click at [644, 434] on input "0" at bounding box center [664, 433] width 63 height 19
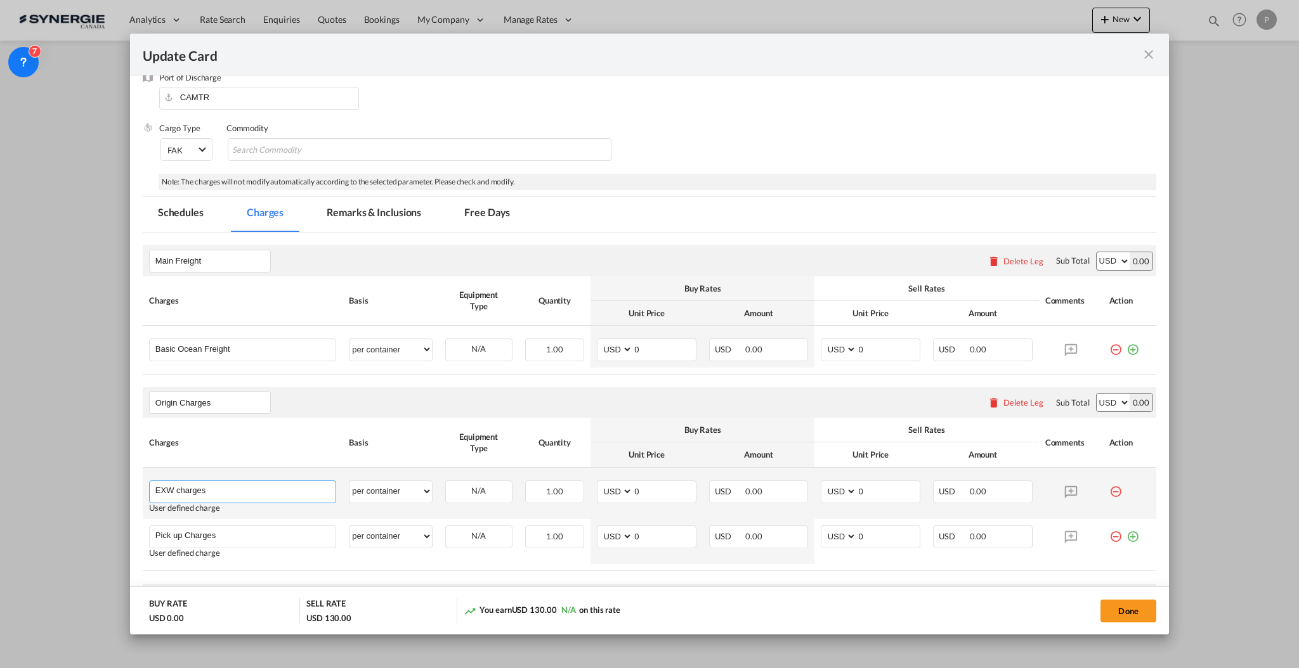
click at [157, 484] on input "EXW charges" at bounding box center [245, 490] width 180 height 19
click at [157, 483] on input "EXW charges" at bounding box center [245, 490] width 180 height 19
type input "FCA charges"
click at [1109, 534] on md-icon "icon-minus-circle-outline red-400-fg" at bounding box center [1115, 532] width 13 height 13
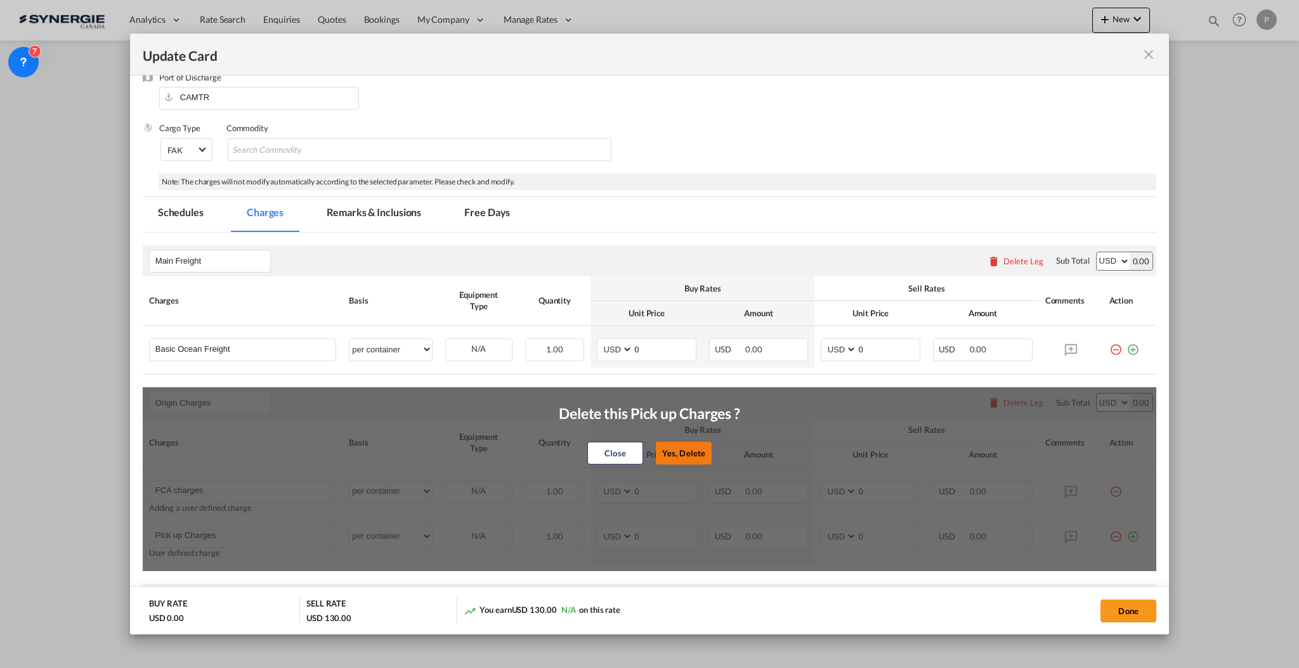
click at [694, 451] on button "Yes, Delete" at bounding box center [684, 453] width 56 height 23
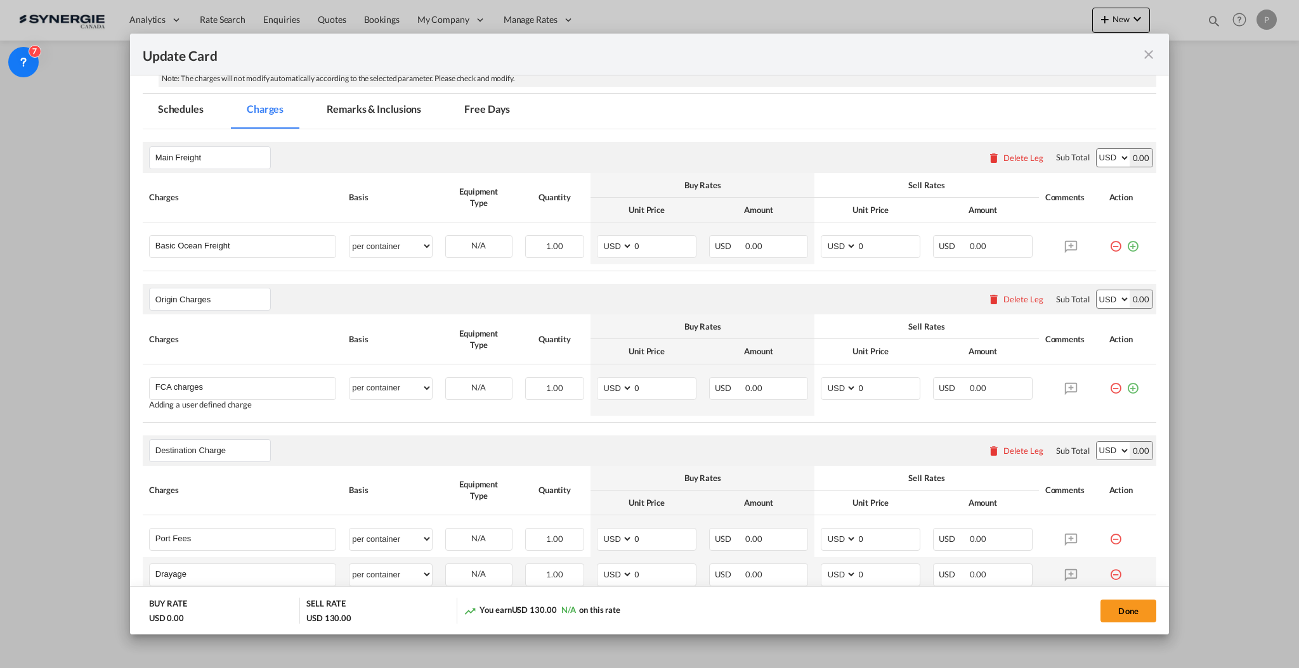
scroll to position [422, 0]
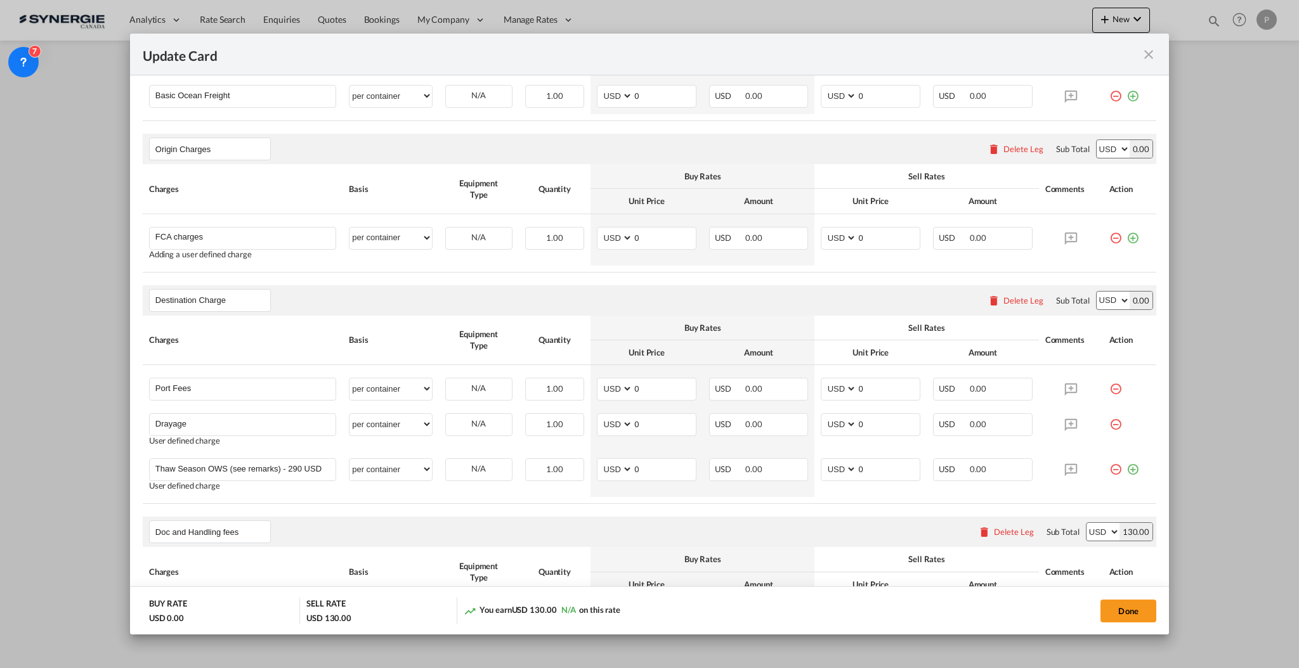
click at [1003, 301] on div "Delete Leg" at bounding box center [1023, 300] width 40 height 10
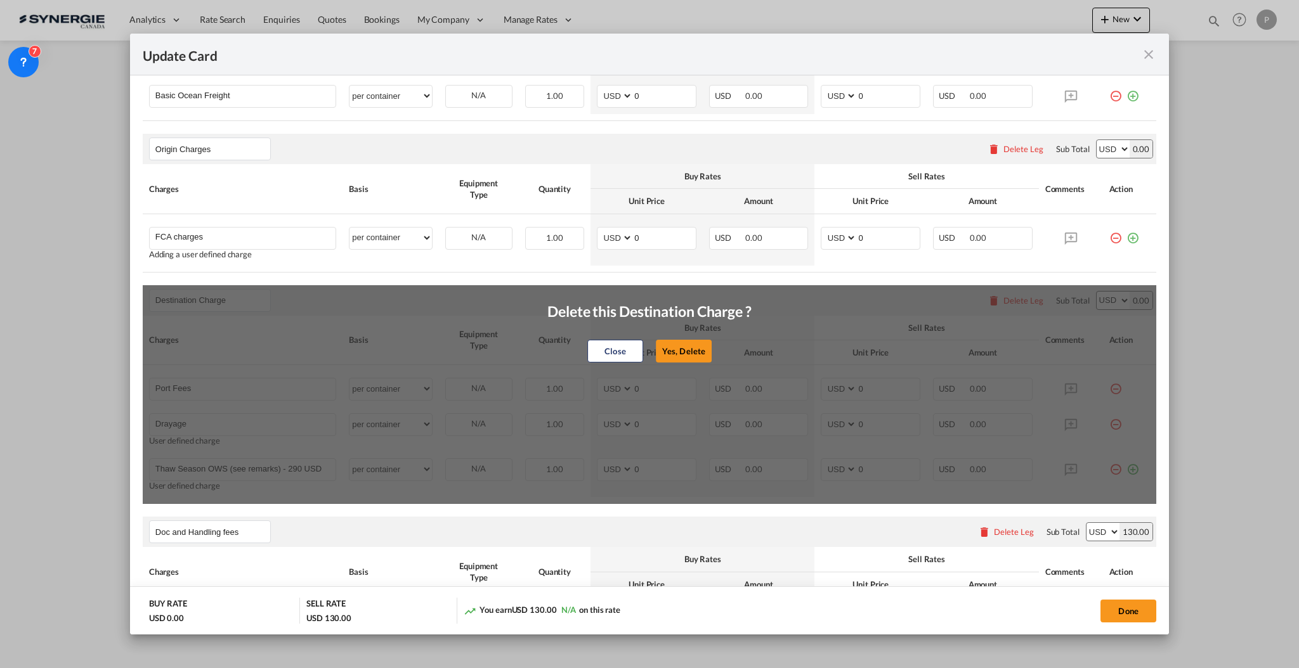
click at [691, 345] on button "Yes, Delete" at bounding box center [684, 351] width 56 height 23
type input "Doc and Handling fees"
type input "E-manifest"
select select "per B/L"
type input "35"
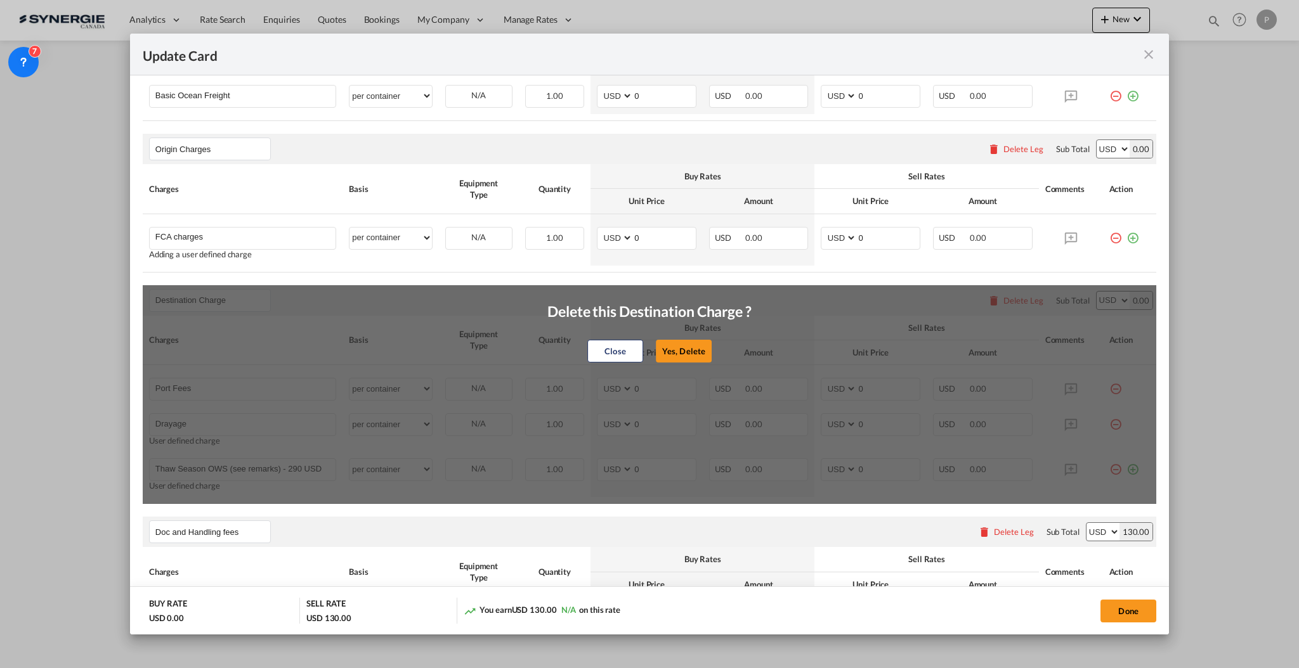
type input "Doc fee"
select select "per B/L"
type input "30"
type input "Handling fee"
select select "per B/L"
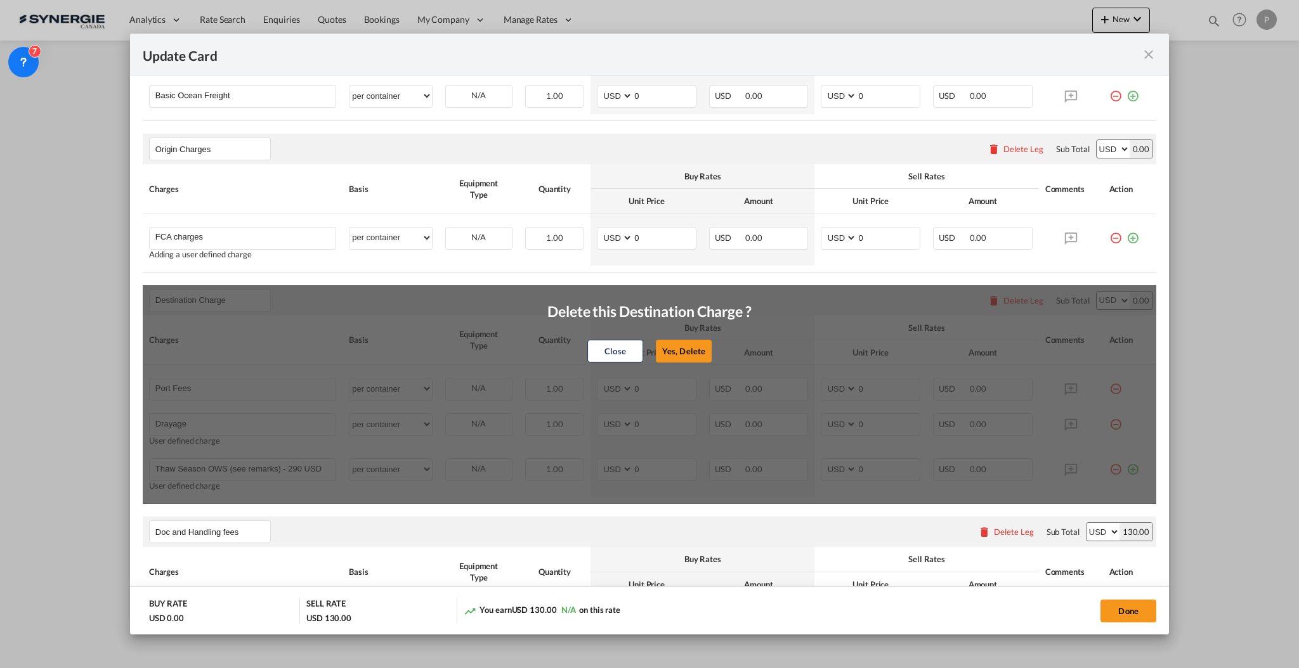
type input "65"
type input "Cargo Coverage"
type input "Cargo Coverage - Rate to be confirmed depending on commodity and value Min 50 U…"
select select "per shipment"
type input "0"
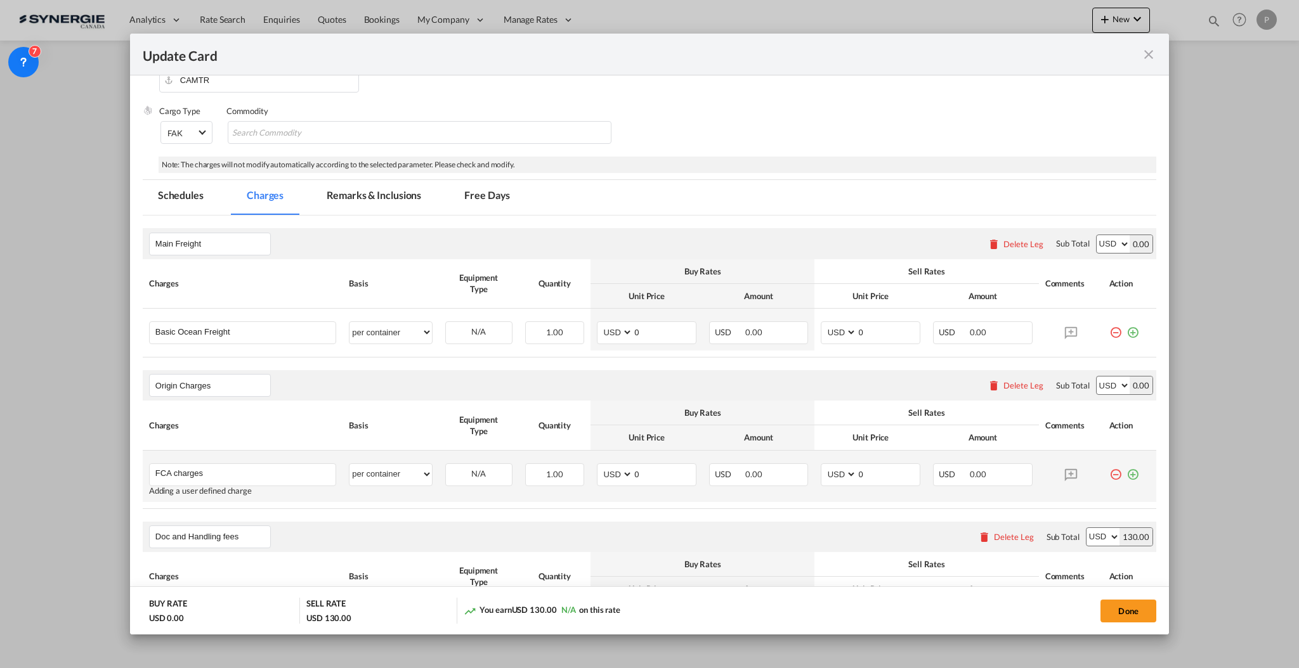
scroll to position [212, 0]
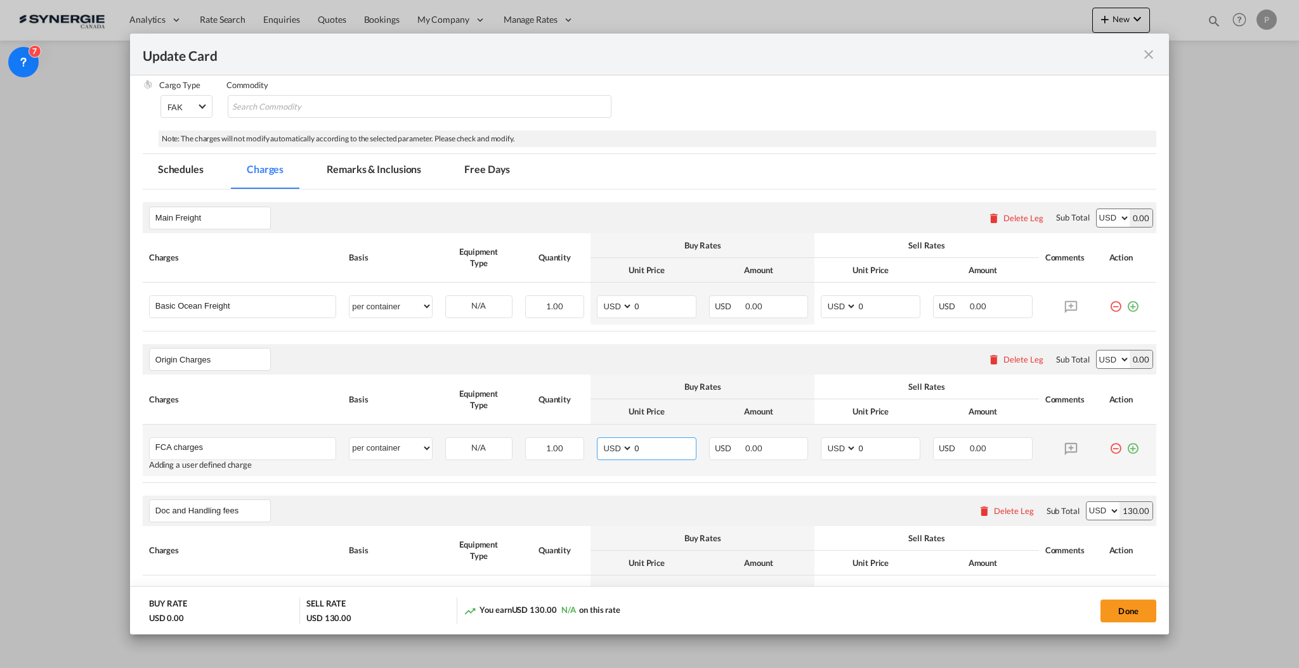
click at [644, 445] on input "0" at bounding box center [664, 447] width 63 height 19
type input "1448"
click at [881, 448] on input "0" at bounding box center [888, 447] width 63 height 19
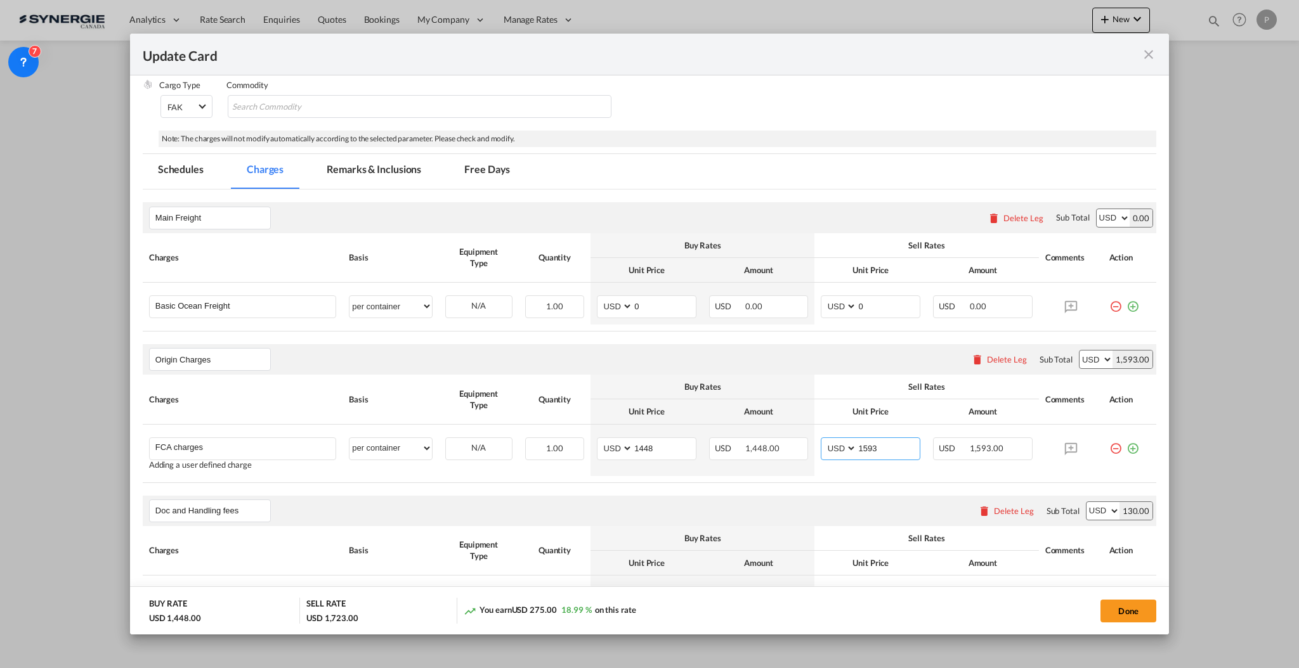
type input "1593"
click at [383, 171] on md-tab-item "Remarks & Inclusions" at bounding box center [373, 171] width 125 height 35
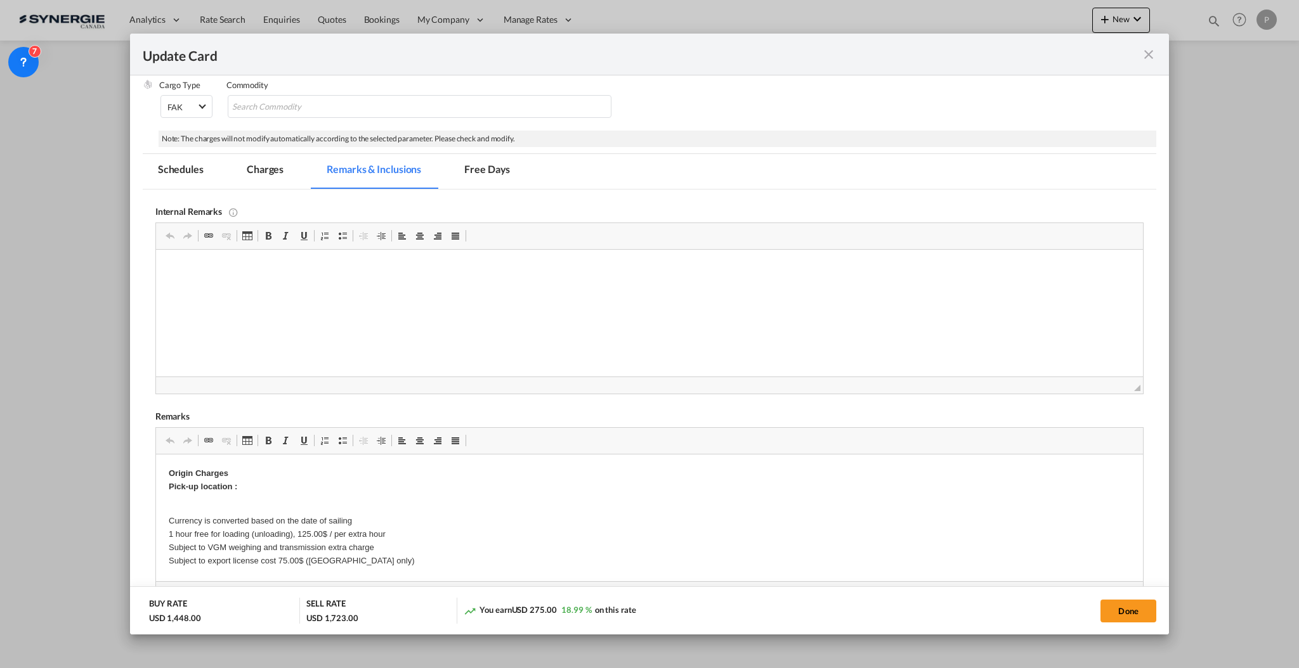
scroll to position [0, 0]
drag, startPoint x: 359, startPoint y: 332, endPoint x: 366, endPoint y: 276, distance: 56.2
click at [366, 276] on html "CMA FIX contract - QCAN010533" at bounding box center [648, 269] width 987 height 39
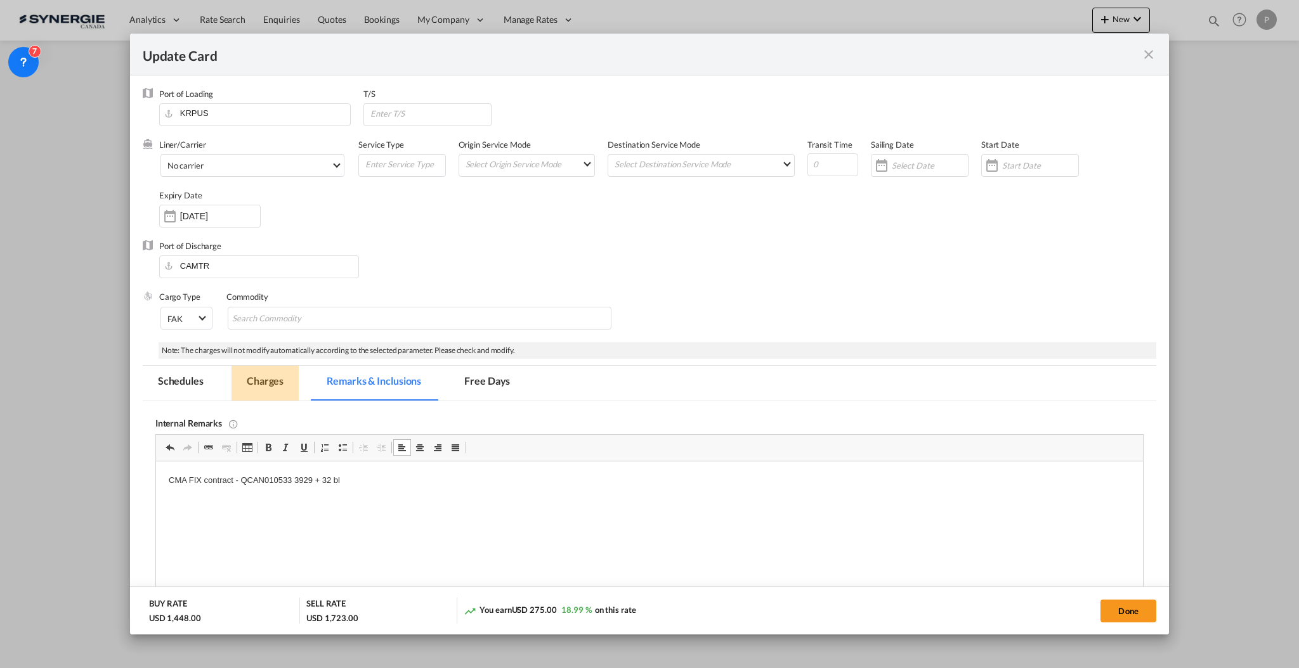
click at [266, 377] on md-tab-item "Charges" at bounding box center [264, 383] width 67 height 35
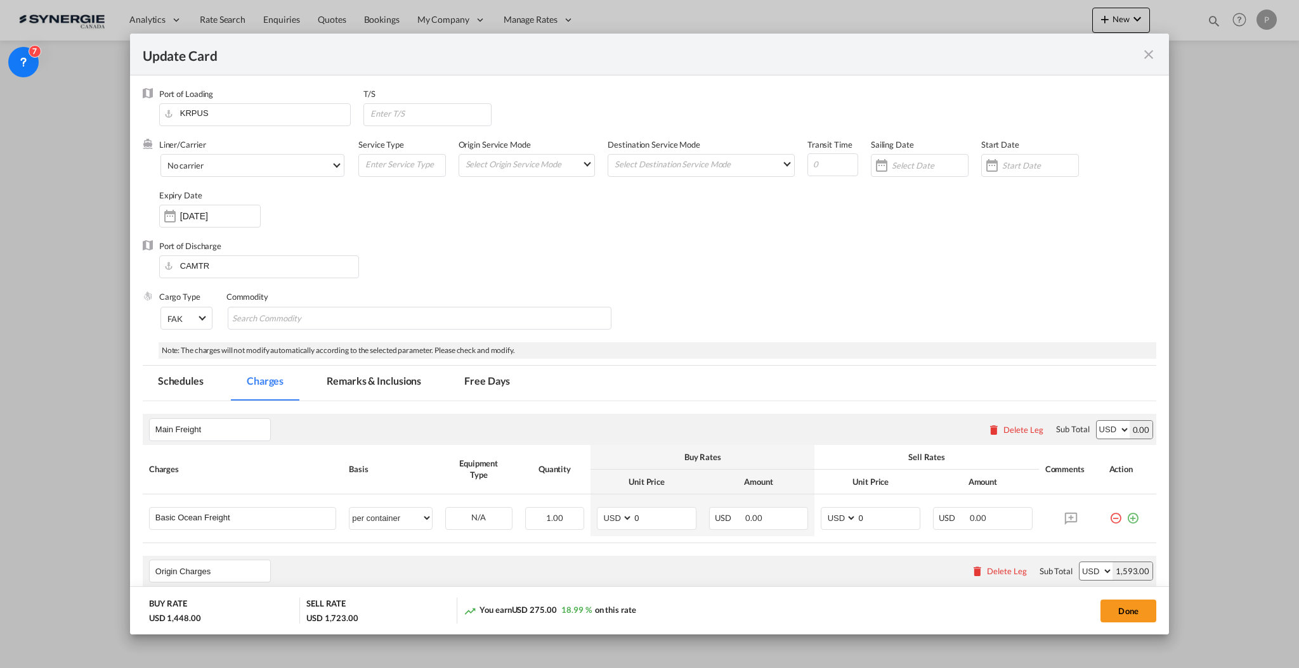
scroll to position [169, 0]
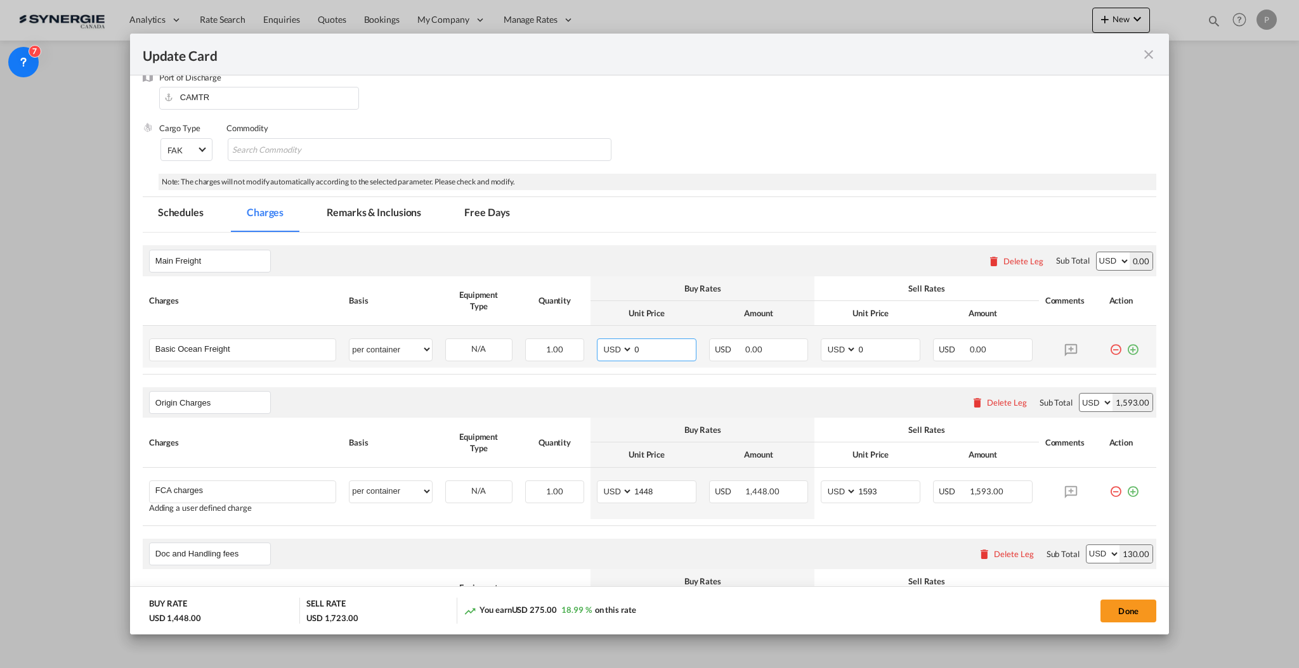
click at [638, 349] on input "0" at bounding box center [664, 348] width 63 height 19
type input "3961"
click at [869, 354] on input "0" at bounding box center [888, 348] width 63 height 19
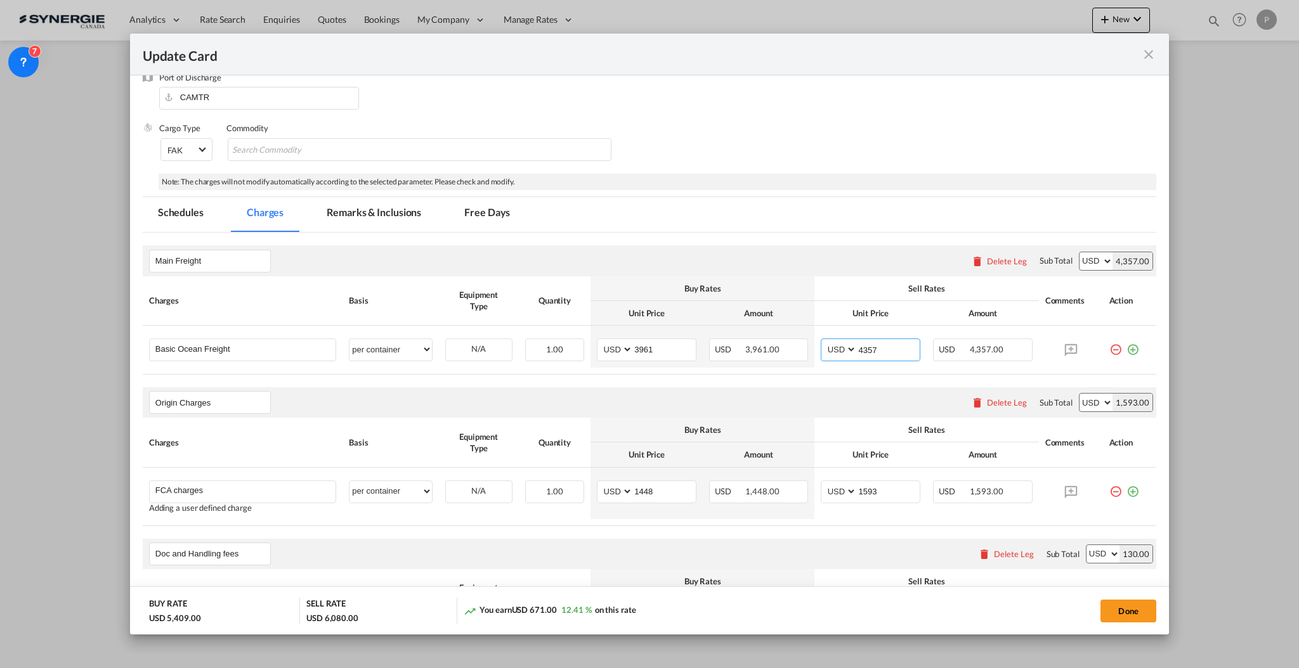
type input "4357"
click at [868, 284] on div "Sell Rates" at bounding box center [926, 288] width 211 height 11
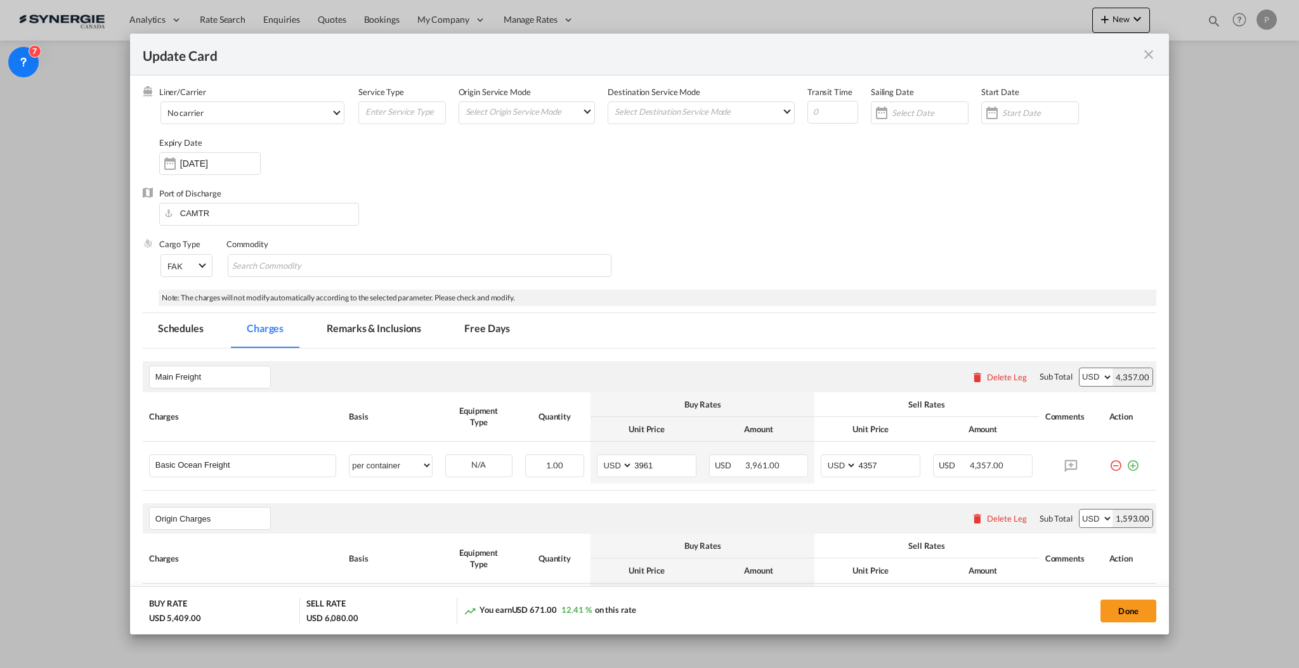
scroll to position [0, 0]
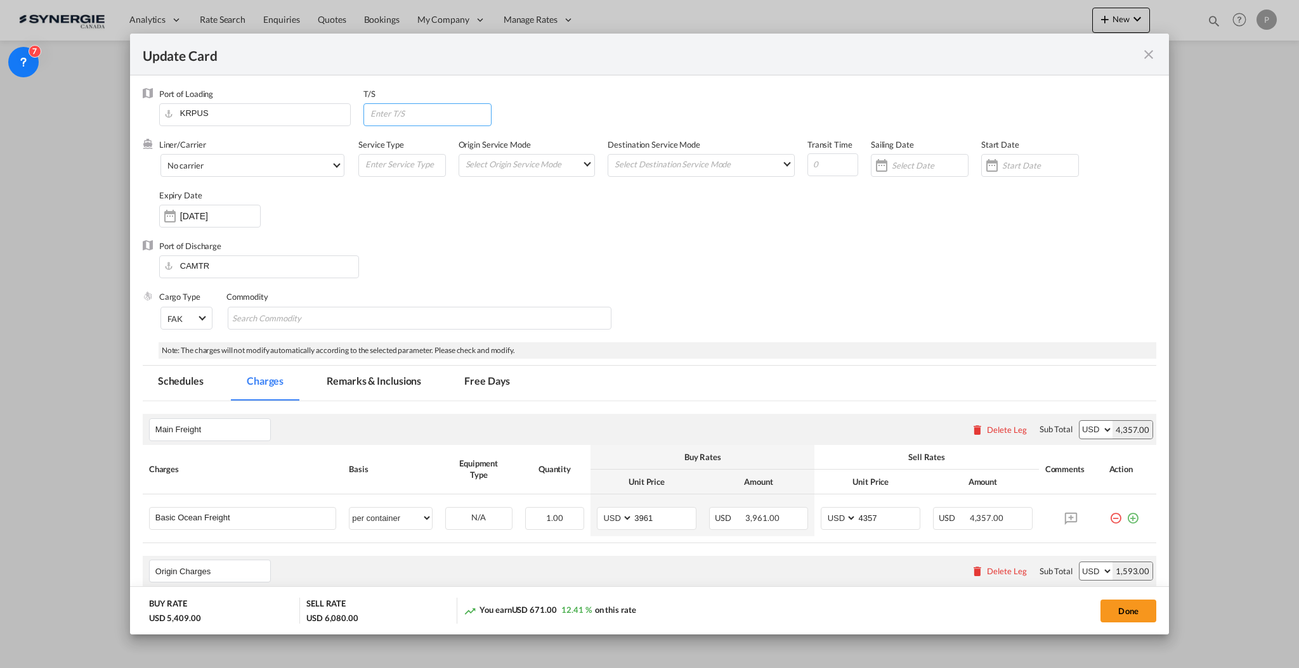
click at [403, 111] on input "Update CardPort of ..." at bounding box center [430, 113] width 122 height 19
click at [426, 121] on input "Update CardPort of ..." at bounding box center [430, 113] width 122 height 19
click at [429, 112] on input "Update CardPort of ..." at bounding box center [430, 113] width 122 height 19
type input "CAVAN"
type input "6"
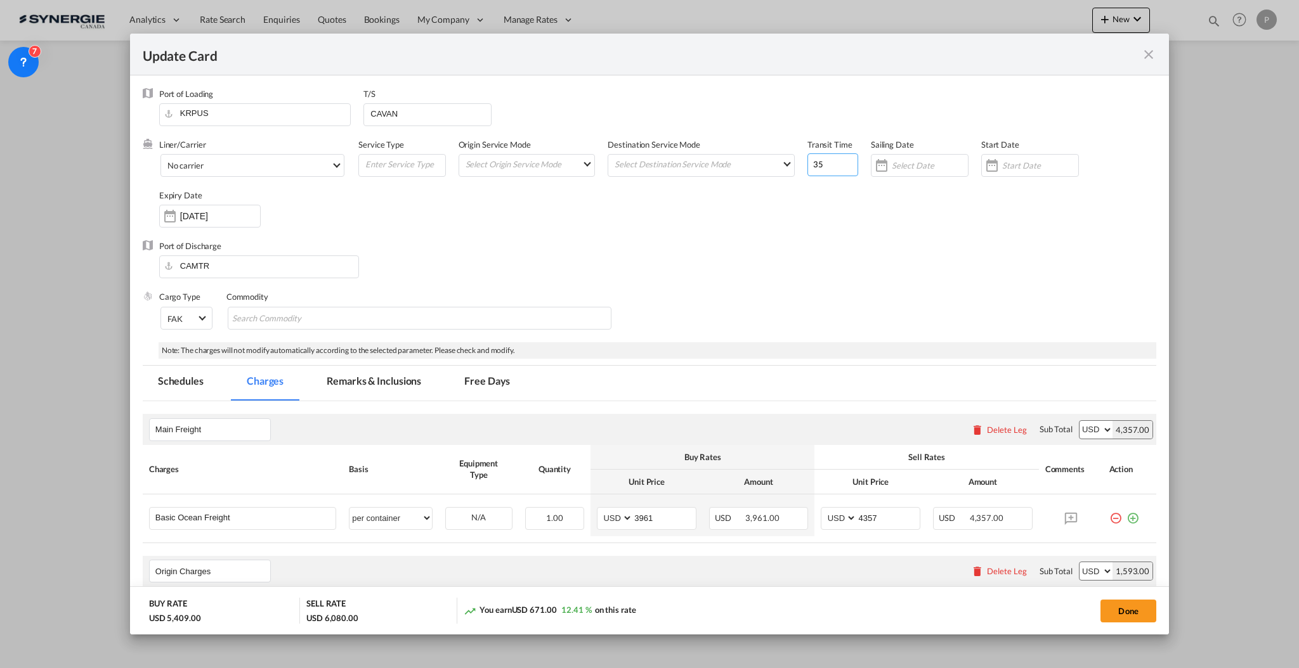
type input "35"
click at [390, 373] on md-tab-item "Remarks & Inclusions" at bounding box center [373, 383] width 125 height 35
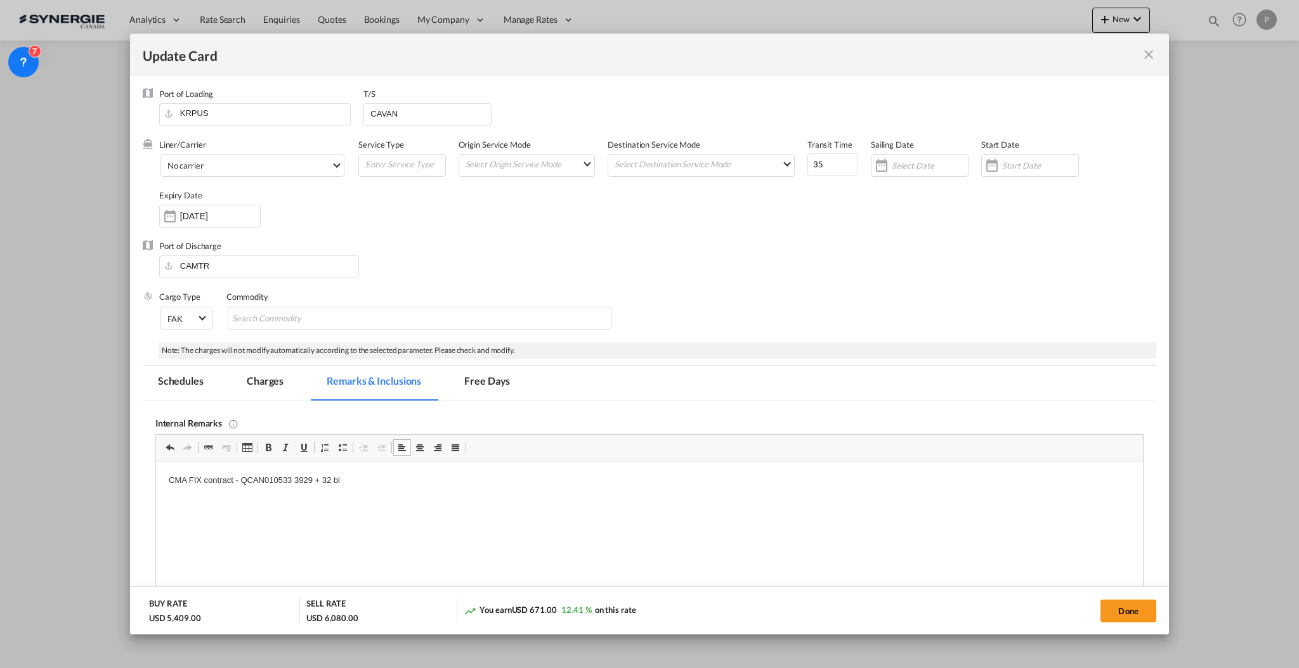
scroll to position [169, 0]
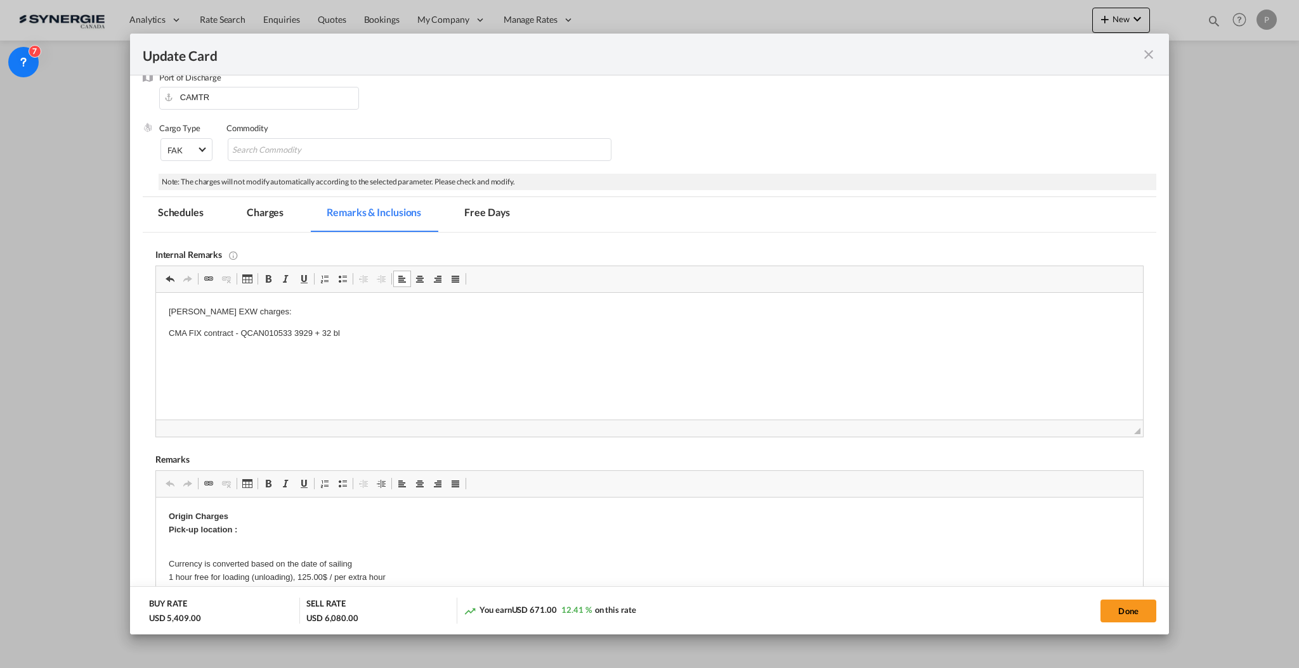
click at [321, 311] on p "Everok EXW charges:" at bounding box center [648, 312] width 961 height 13
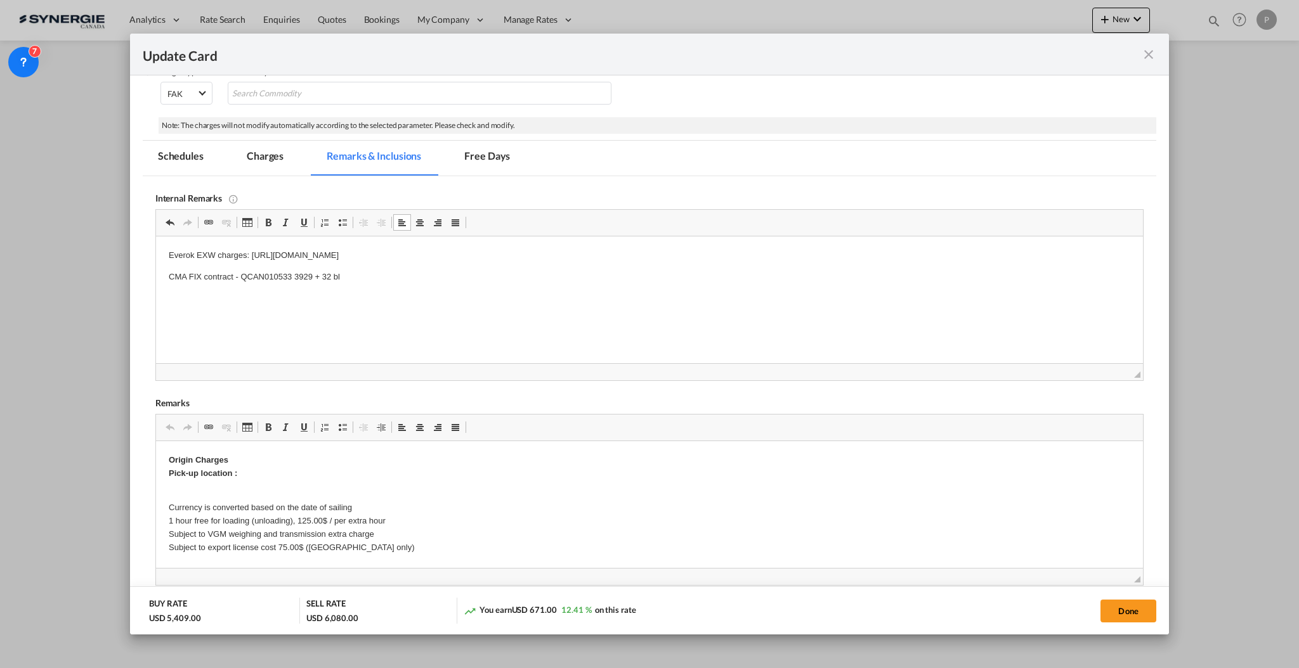
scroll to position [254, 0]
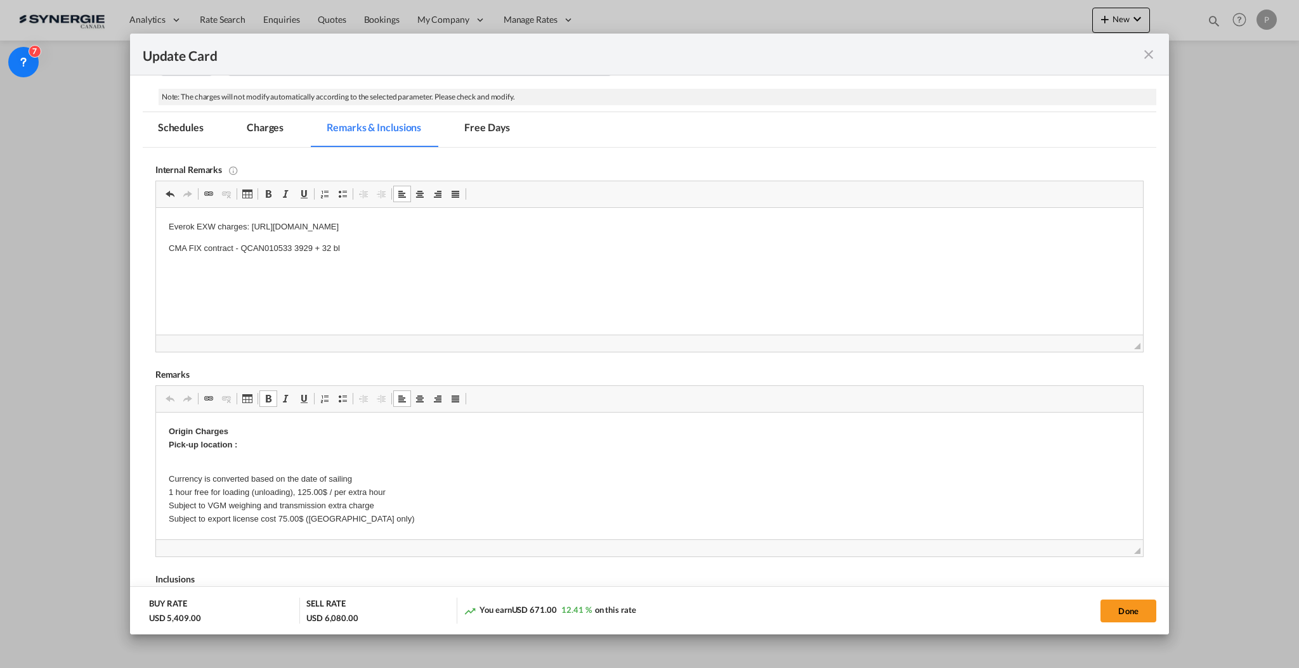
drag, startPoint x: 259, startPoint y: 446, endPoint x: 273, endPoint y: 446, distance: 13.3
click at [262, 446] on p "Origin Charges Pick-up location :" at bounding box center [648, 438] width 961 height 27
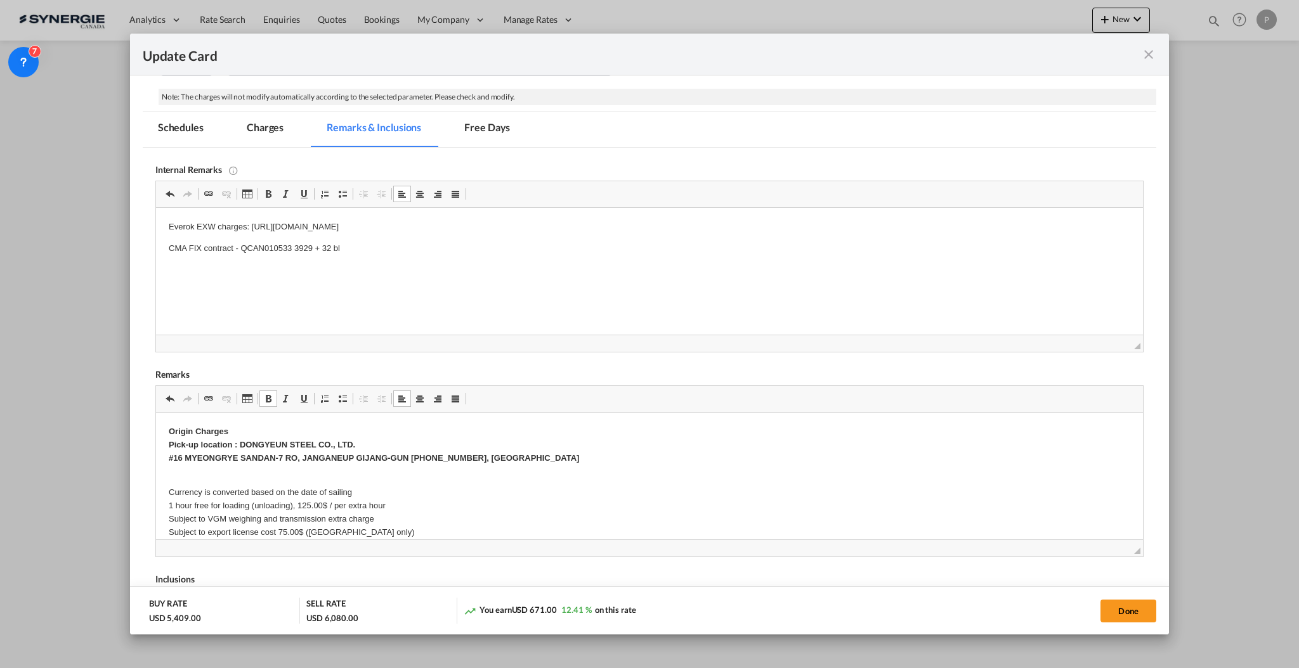
click at [445, 443] on p "Origin Charges Pick-up location : DONGYEUN STEEL CO., LTD. #16 MYEONGRYE SANDAN…" at bounding box center [648, 444] width 961 height 39
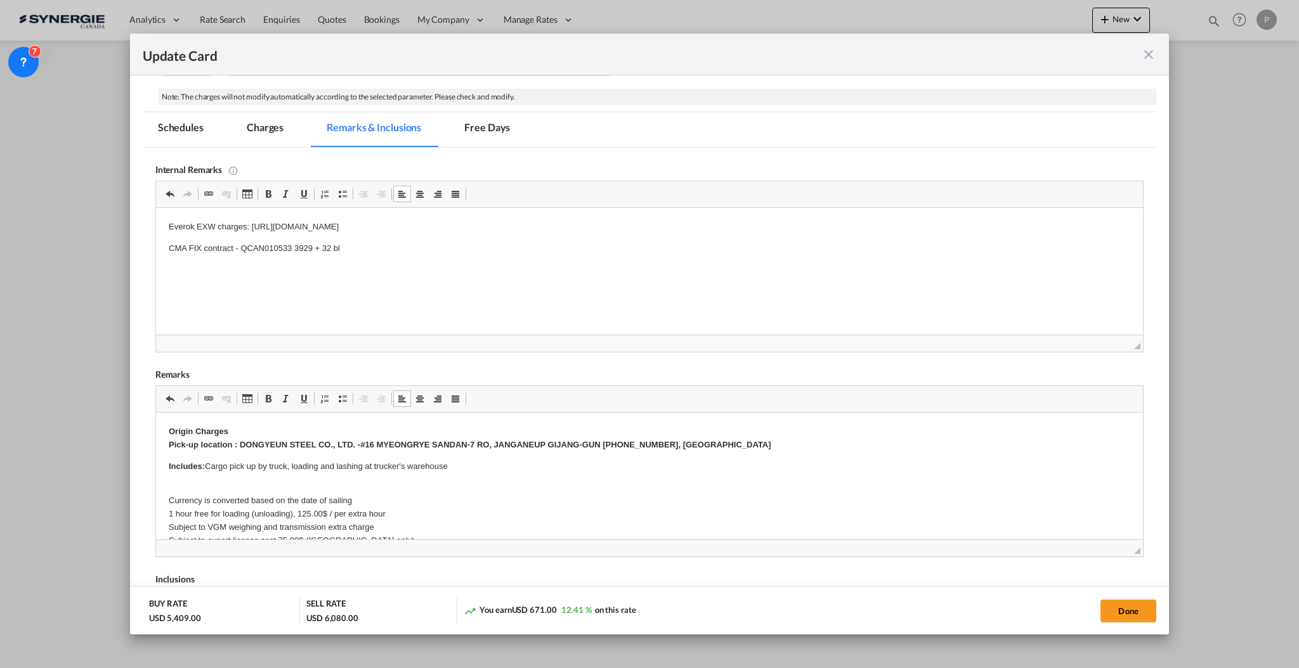
click at [291, 465] on p "Includes: ​​​​​​​Cargo pick up by truck, loading and lashing at trucker's wareh…" at bounding box center [648, 466] width 961 height 13
click at [375, 464] on p "Includes: Cargo pick up by truck and loading and lashing at trucker's warehouse" at bounding box center [648, 466] width 961 height 13
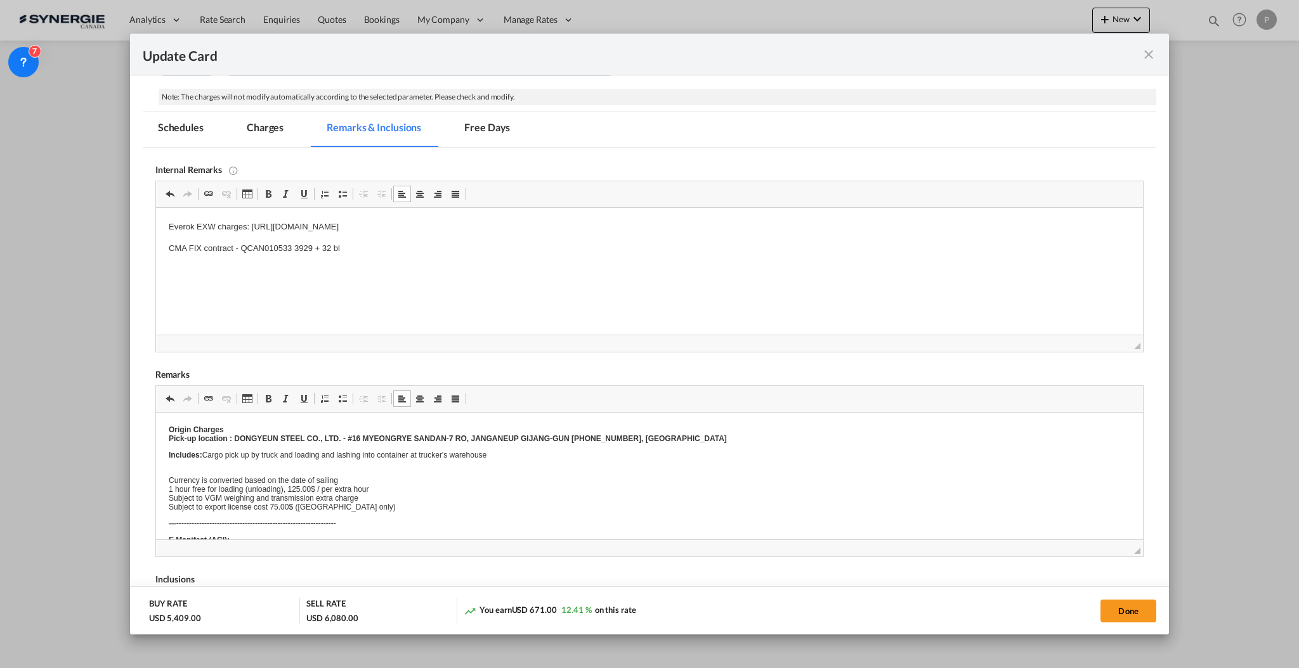
click at [287, 484] on p "Currency is converted based on the date of sailing 1 hour free for loading (unl…" at bounding box center [648, 489] width 961 height 44
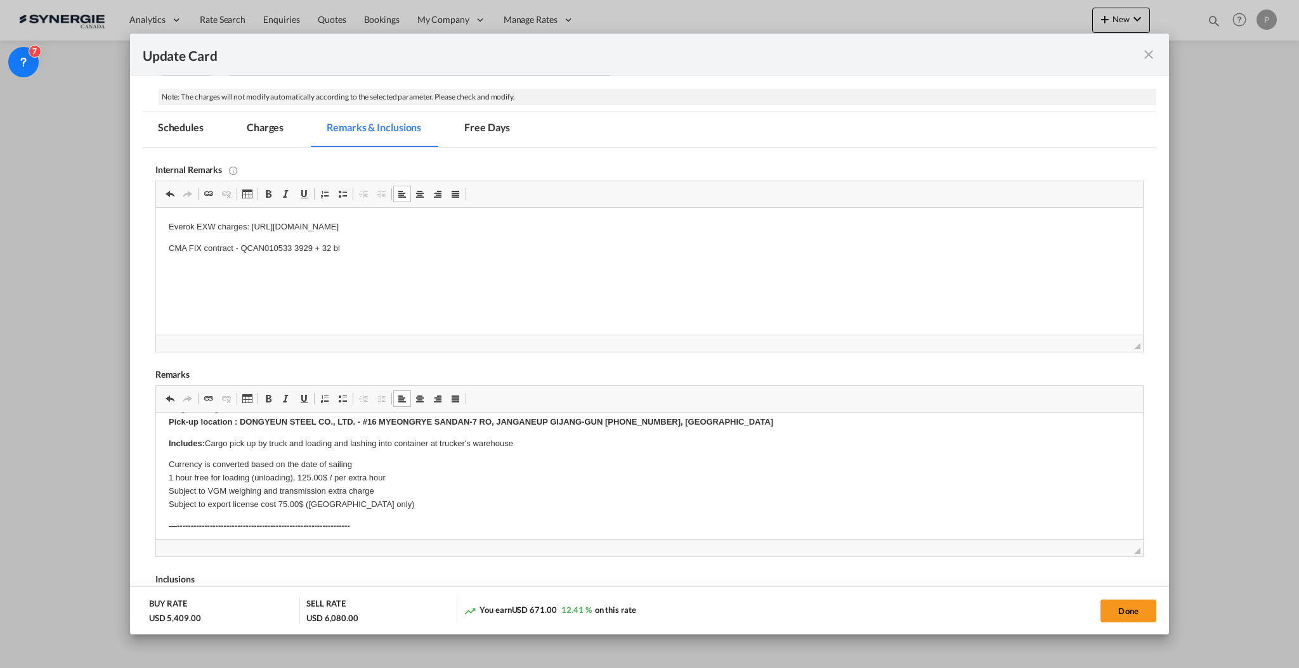
scroll to position [0, 0]
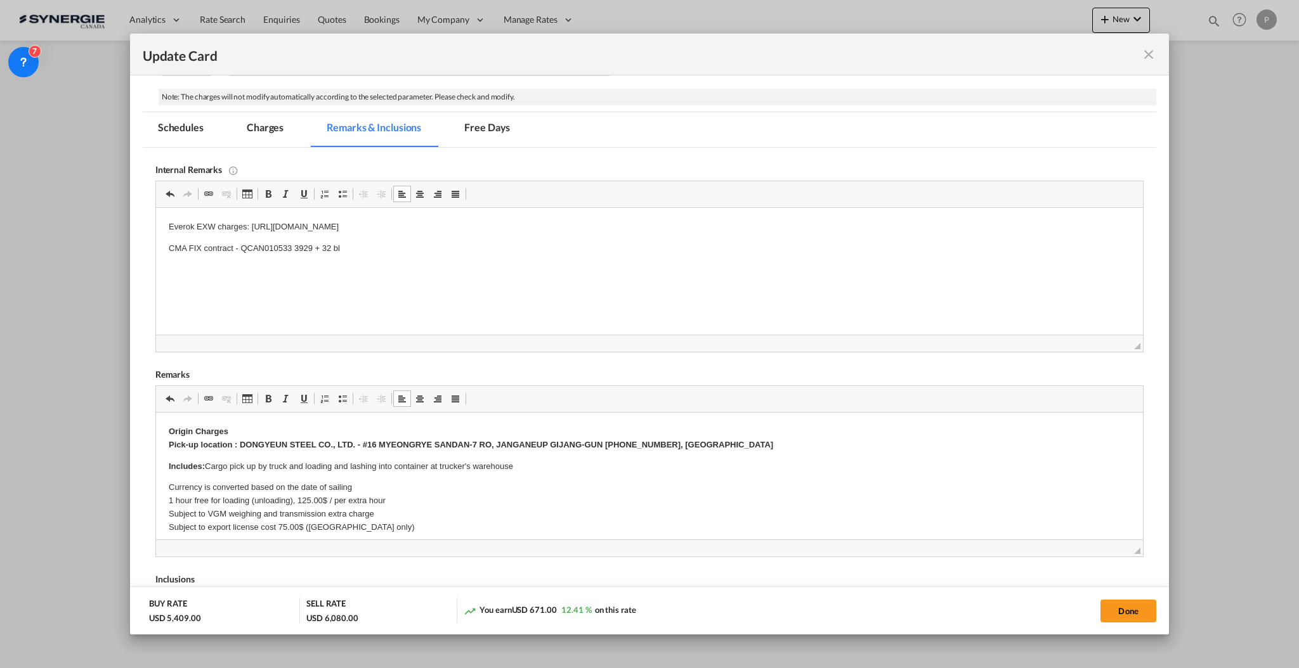
click at [196, 524] on p "Currency is converted based on the date of sailing 1 hour free for loading (unl…" at bounding box center [648, 507] width 961 height 53
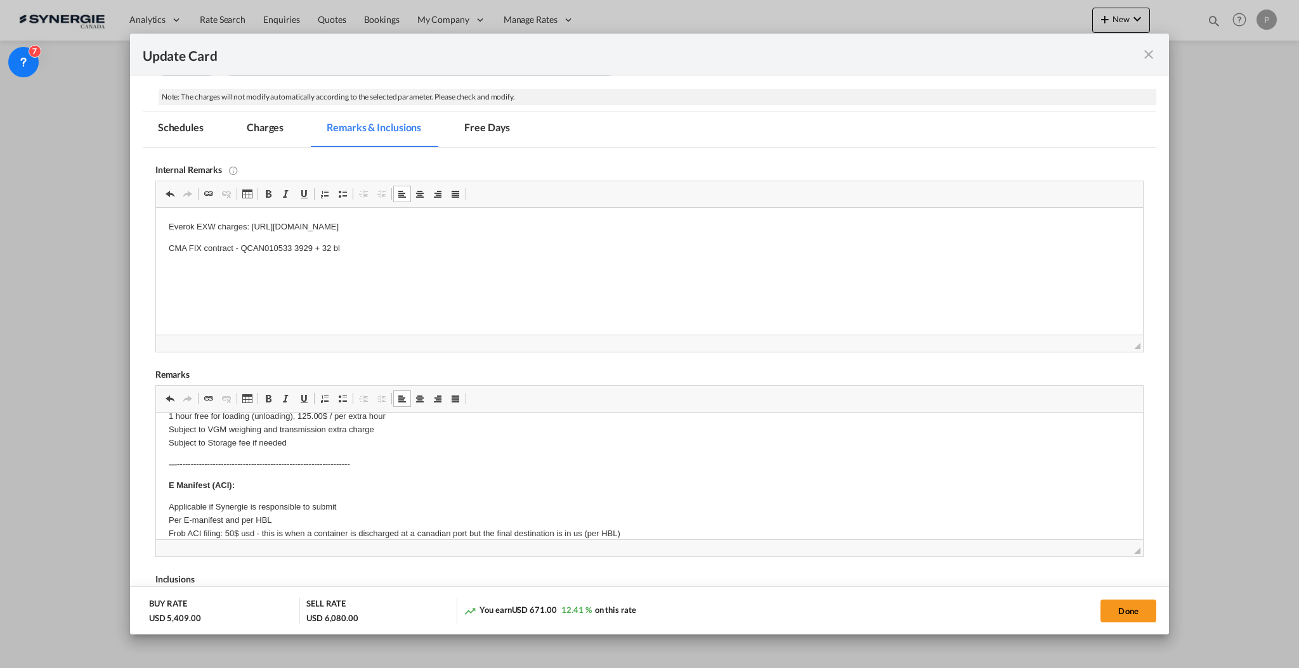
drag, startPoint x: 256, startPoint y: 122, endPoint x: 380, endPoint y: 94, distance: 127.2
click at [256, 121] on md-tab-item "Charges" at bounding box center [264, 129] width 67 height 35
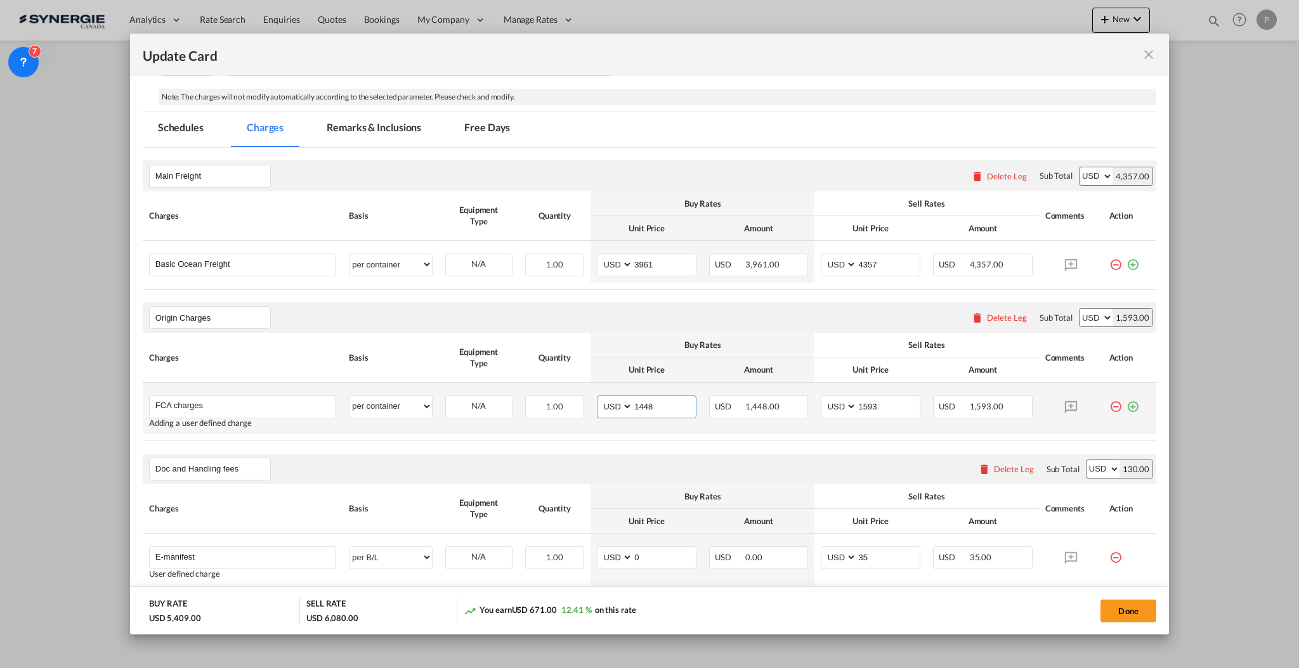
click at [647, 402] on input "1448" at bounding box center [664, 405] width 63 height 19
type input "1568"
click at [857, 398] on input "1593" at bounding box center [888, 405] width 63 height 19
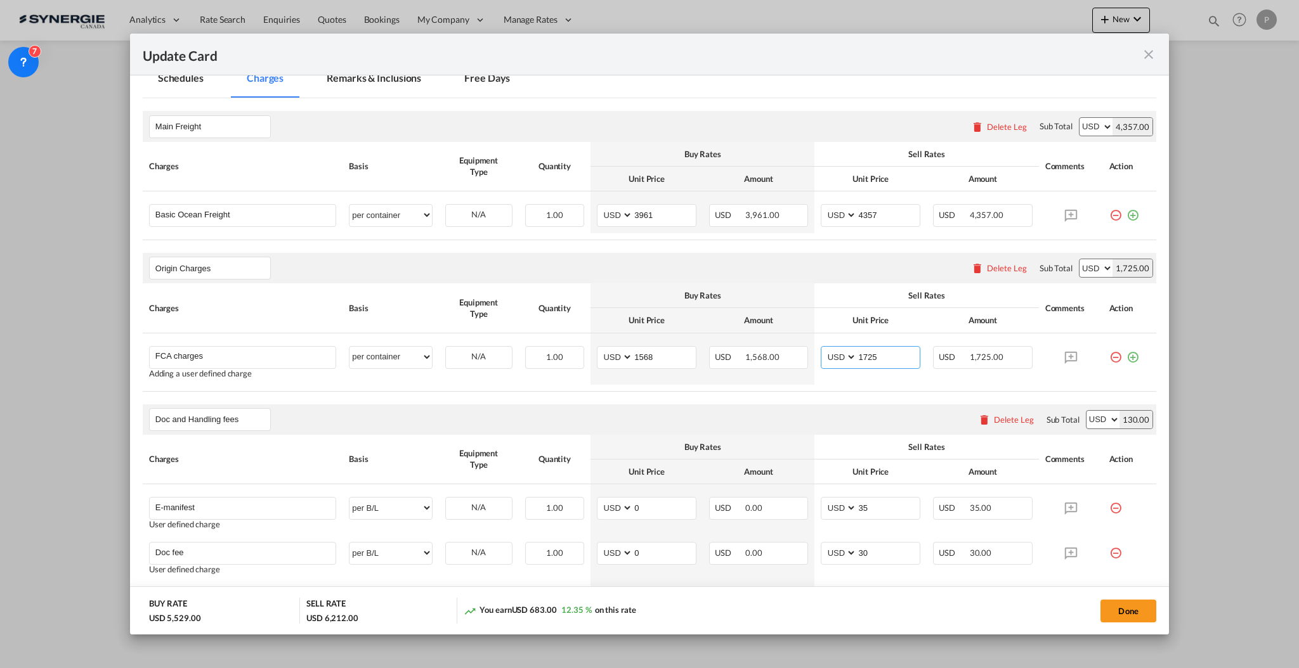
scroll to position [254, 0]
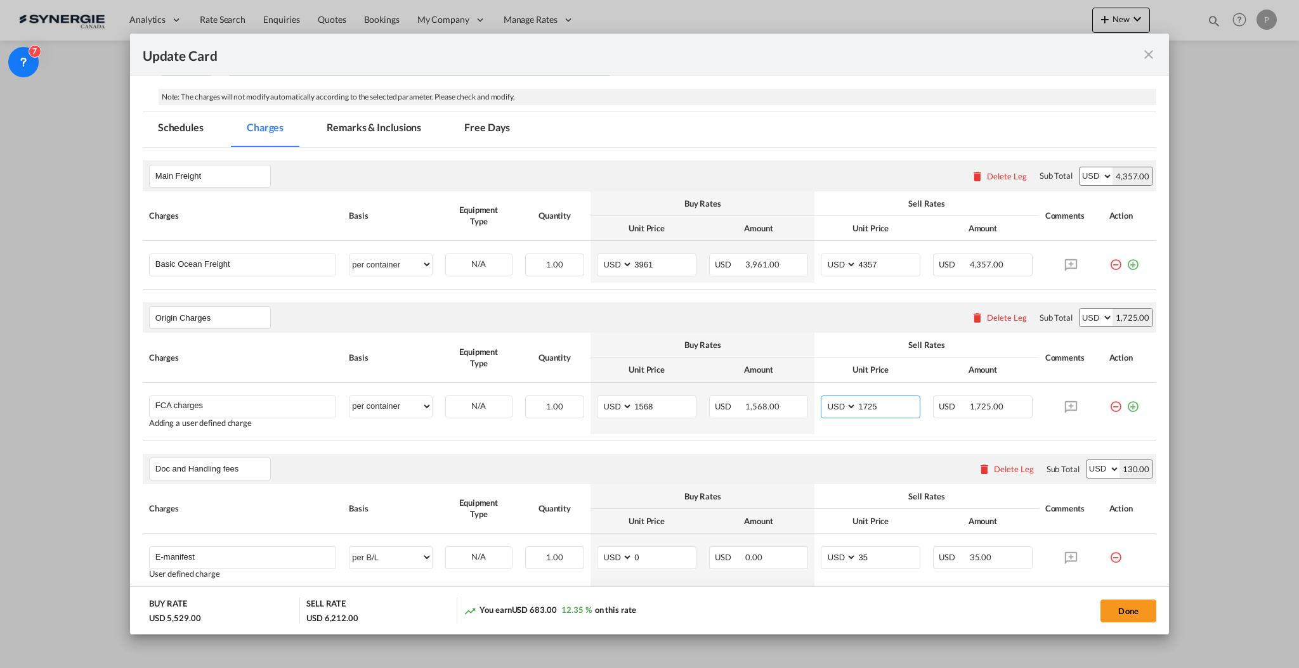
type input "1725"
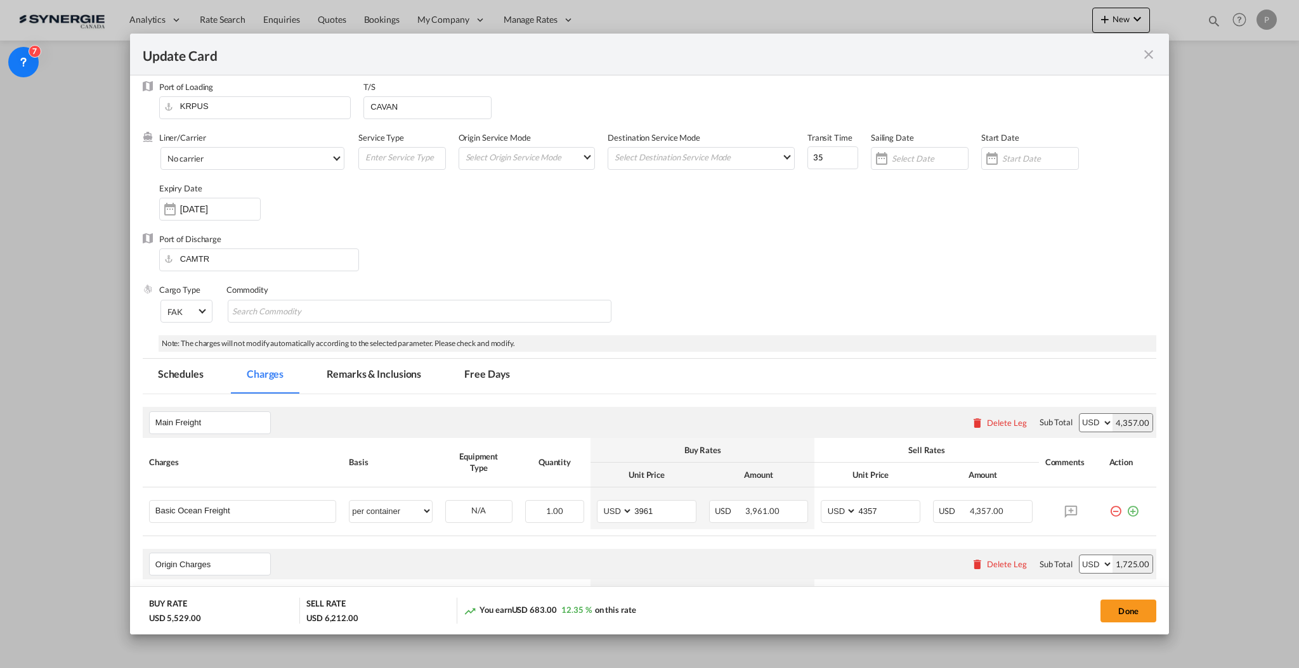
scroll to position [0, 0]
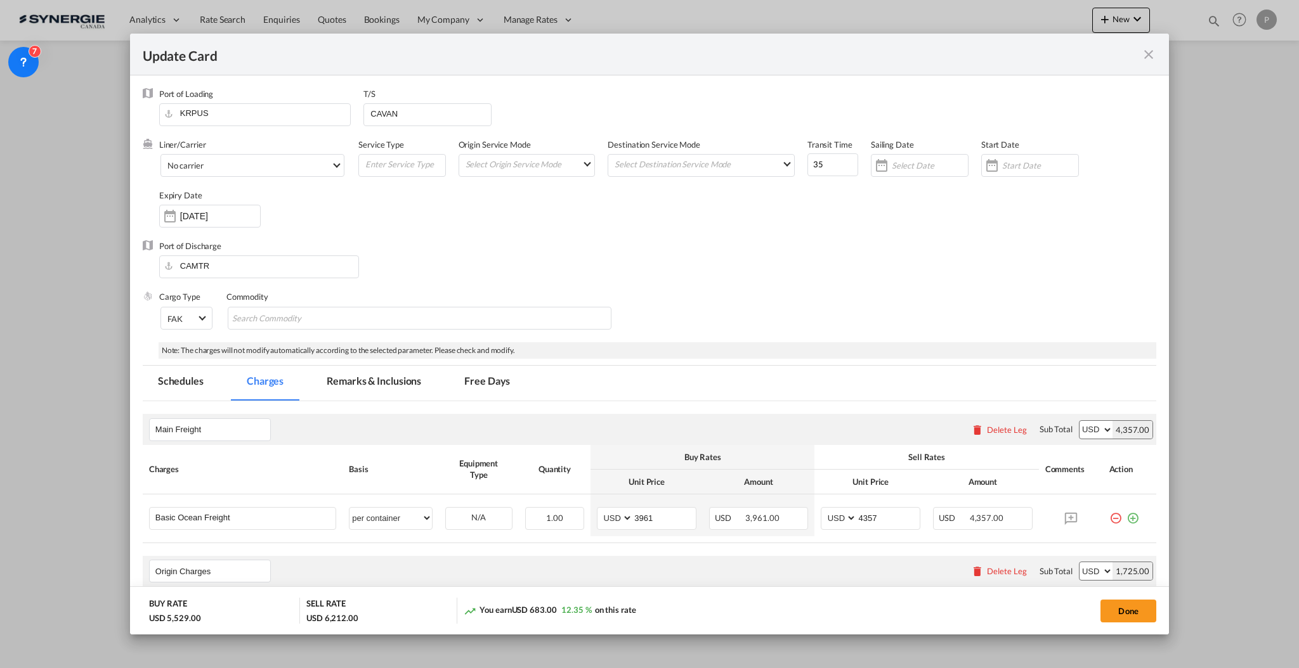
click at [346, 376] on md-tab-item "Remarks & Inclusions" at bounding box center [373, 383] width 125 height 35
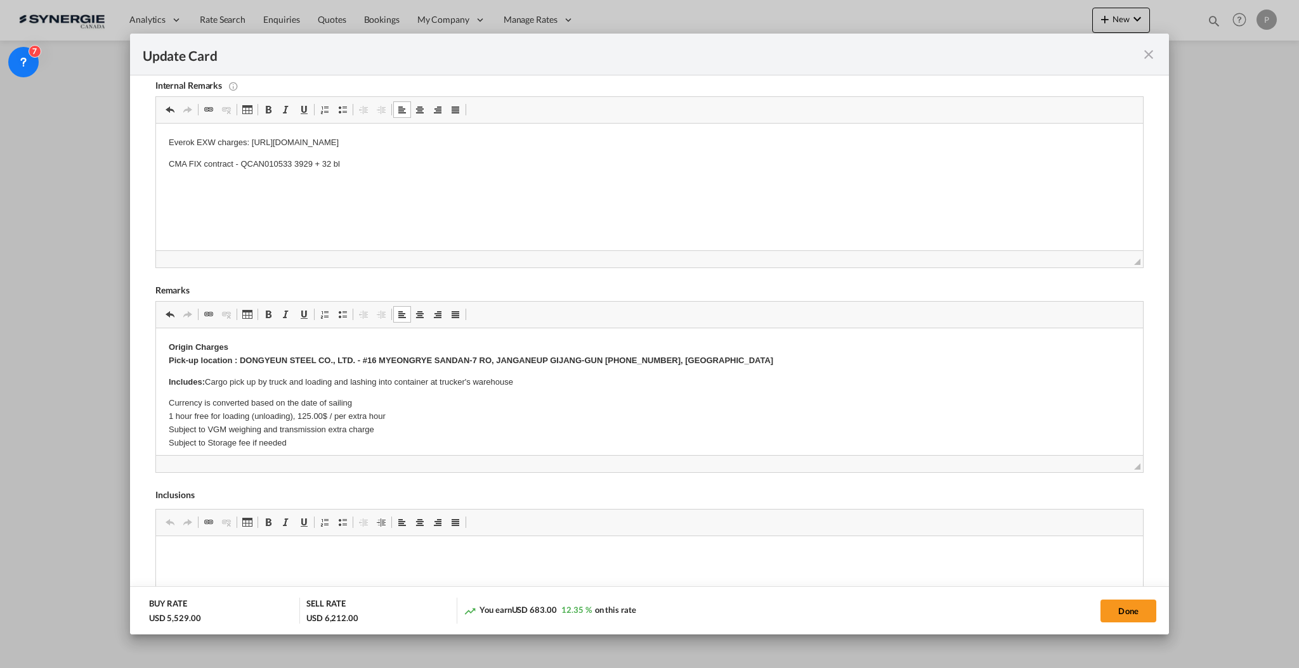
drag, startPoint x: 162, startPoint y: 422, endPoint x: 166, endPoint y: 414, distance: 8.5
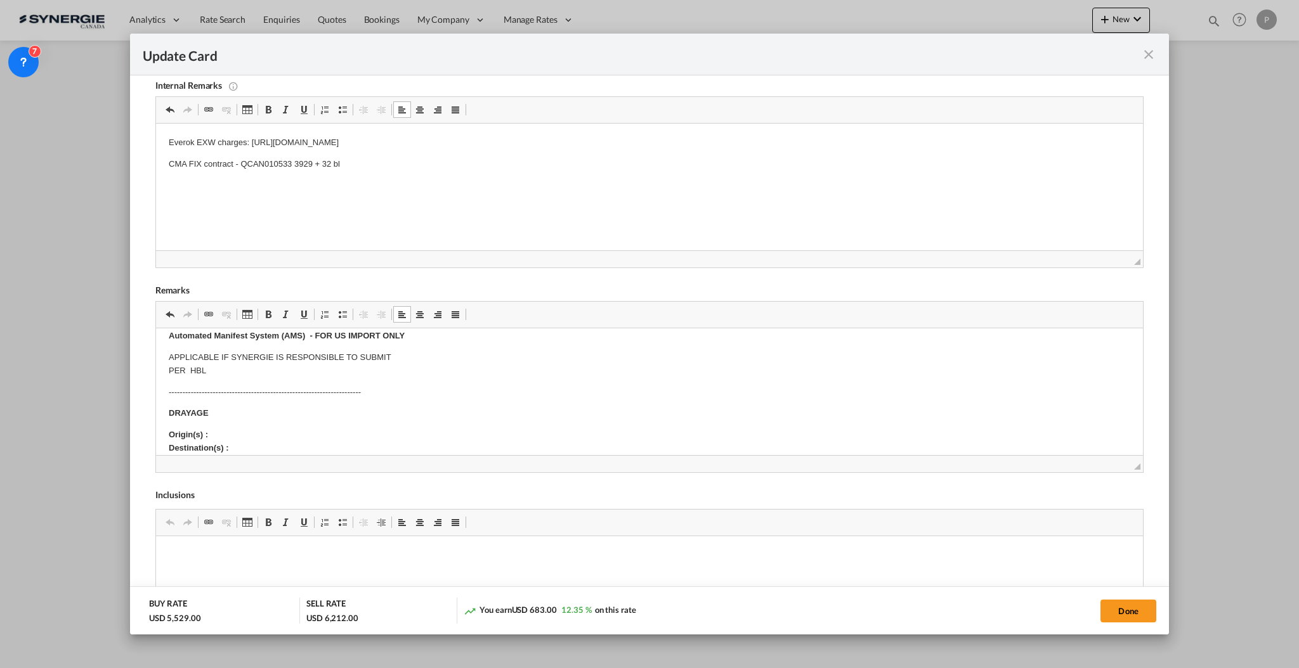
scroll to position [252, 0]
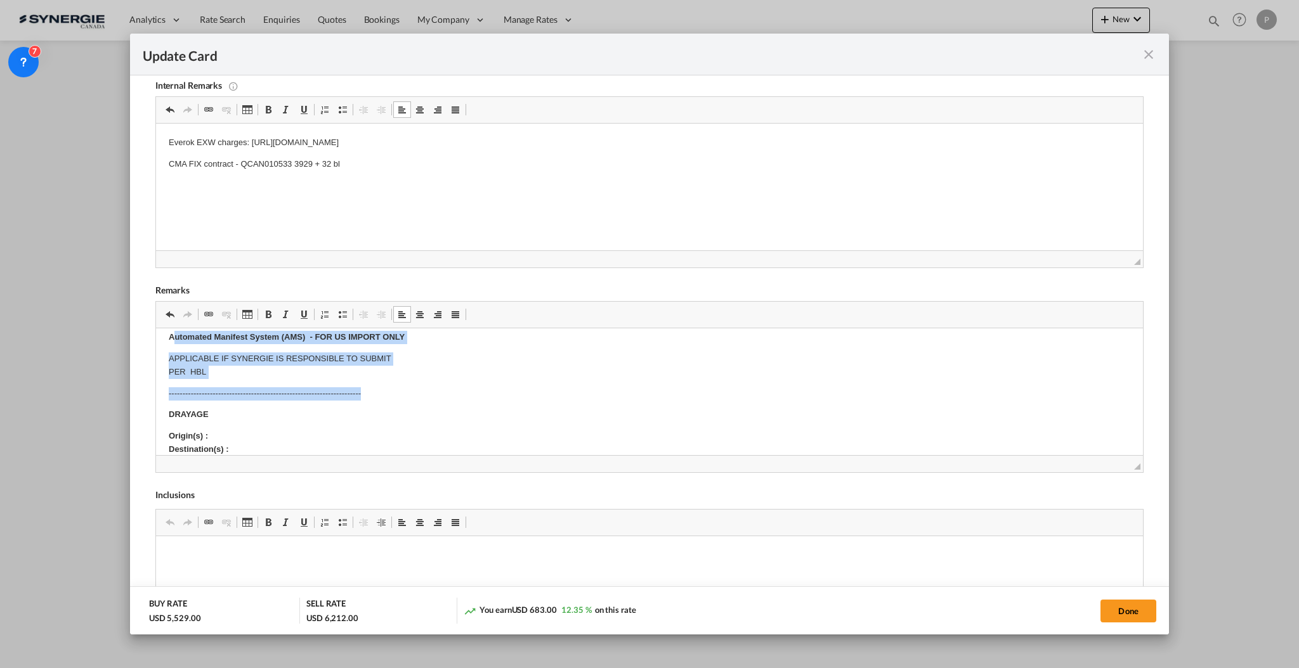
drag, startPoint x: 169, startPoint y: 339, endPoint x: 411, endPoint y: 383, distance: 246.1
click at [411, 383] on body "Origin Charges Pick-up location : DONGYEUN STEEL CO., LTD. - #16 MYEONGRYE SAND…" at bounding box center [648, 543] width 961 height 908
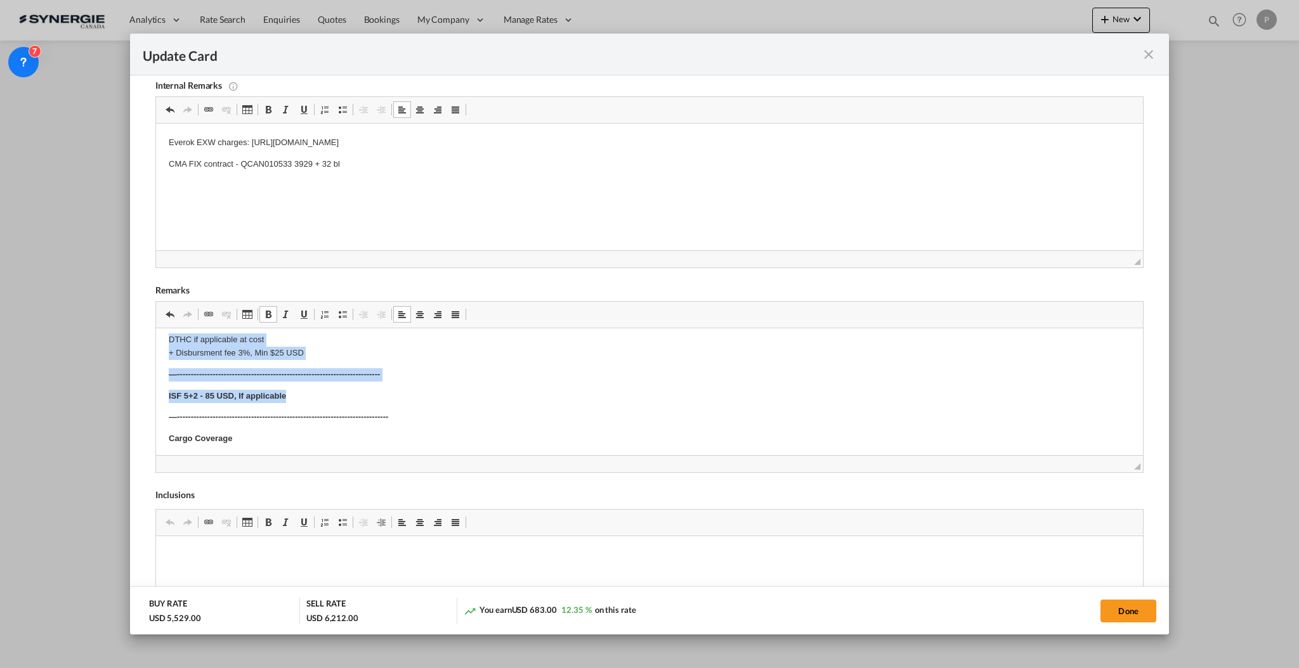
scroll to position [675, 0]
drag, startPoint x: 183, startPoint y: 344, endPoint x: 521, endPoint y: 349, distance: 337.4
click at [521, 349] on body "Origin Charges Pick-up location : DONGYEUN STEEL CO., LTD. - #16 MYEONGRYE SAND…" at bounding box center [648, 92] width 961 height 852
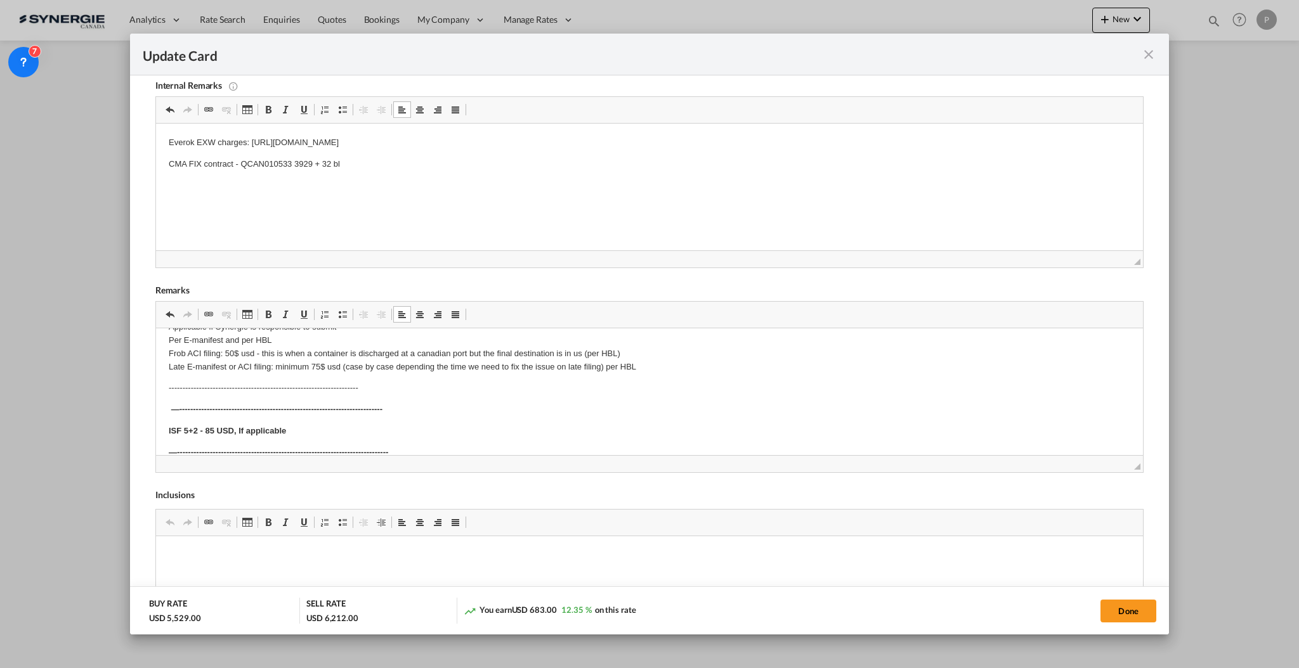
scroll to position [154, 0]
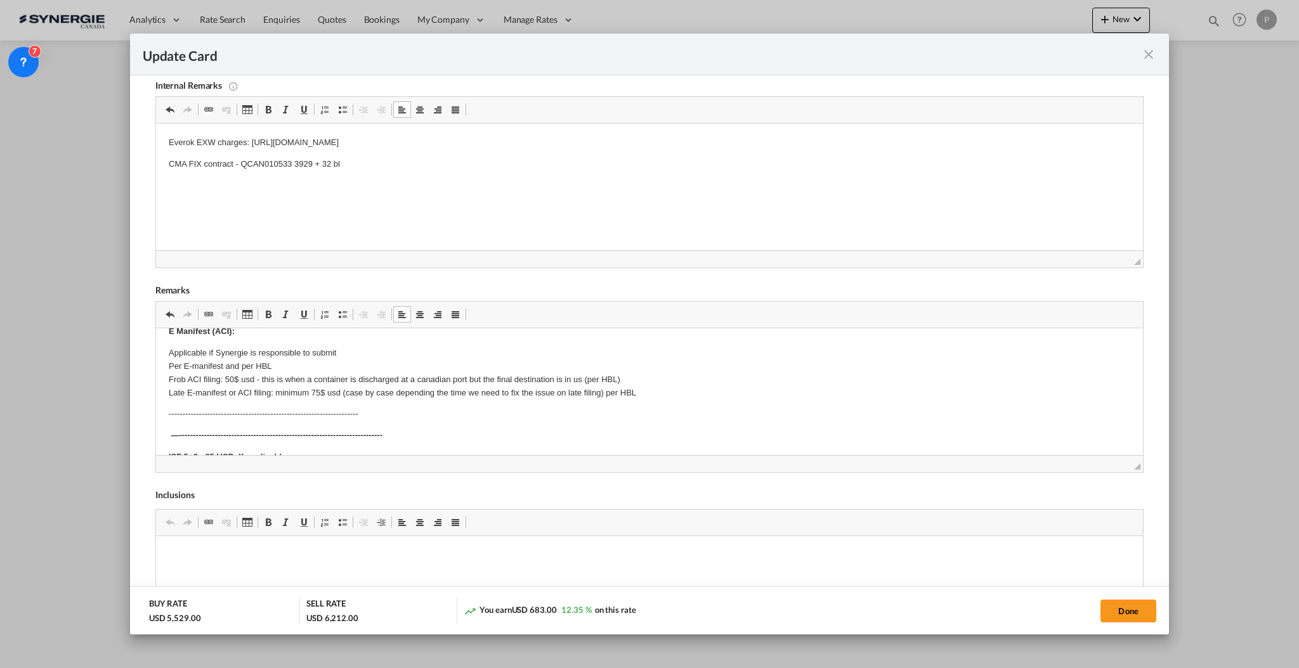
click at [351, 434] on strong "—--------------------------------------------------------------------------" at bounding box center [276, 436] width 211 height 10
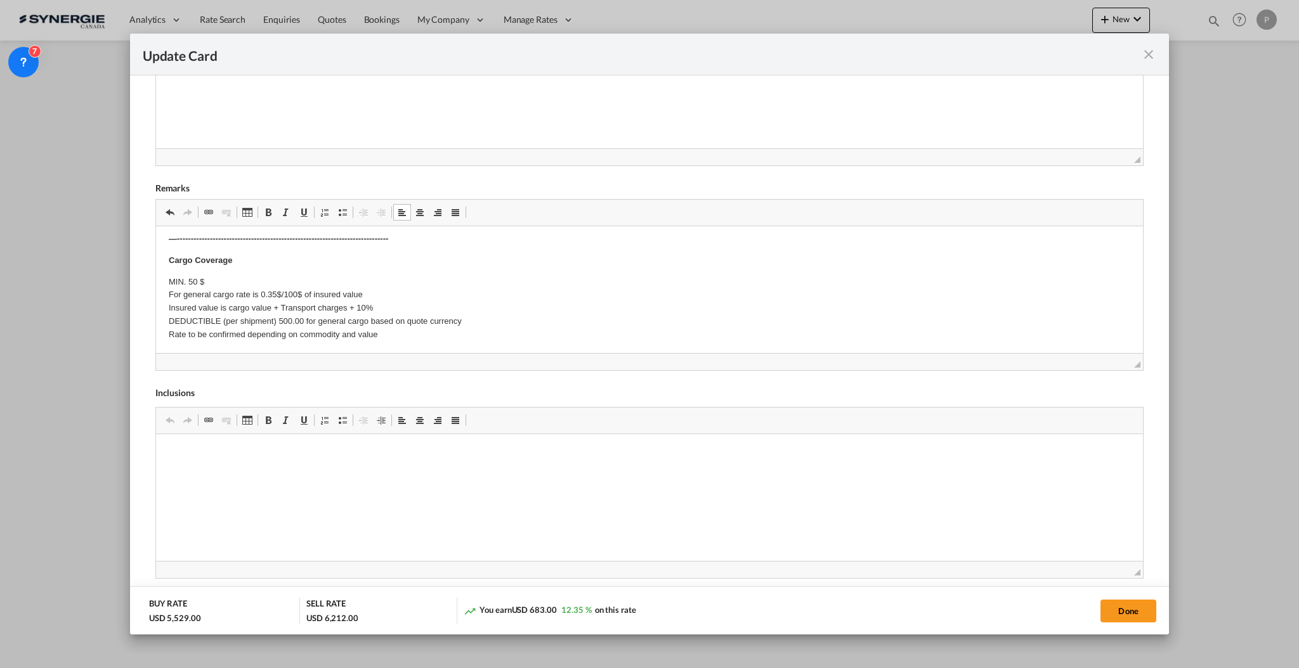
scroll to position [448, 0]
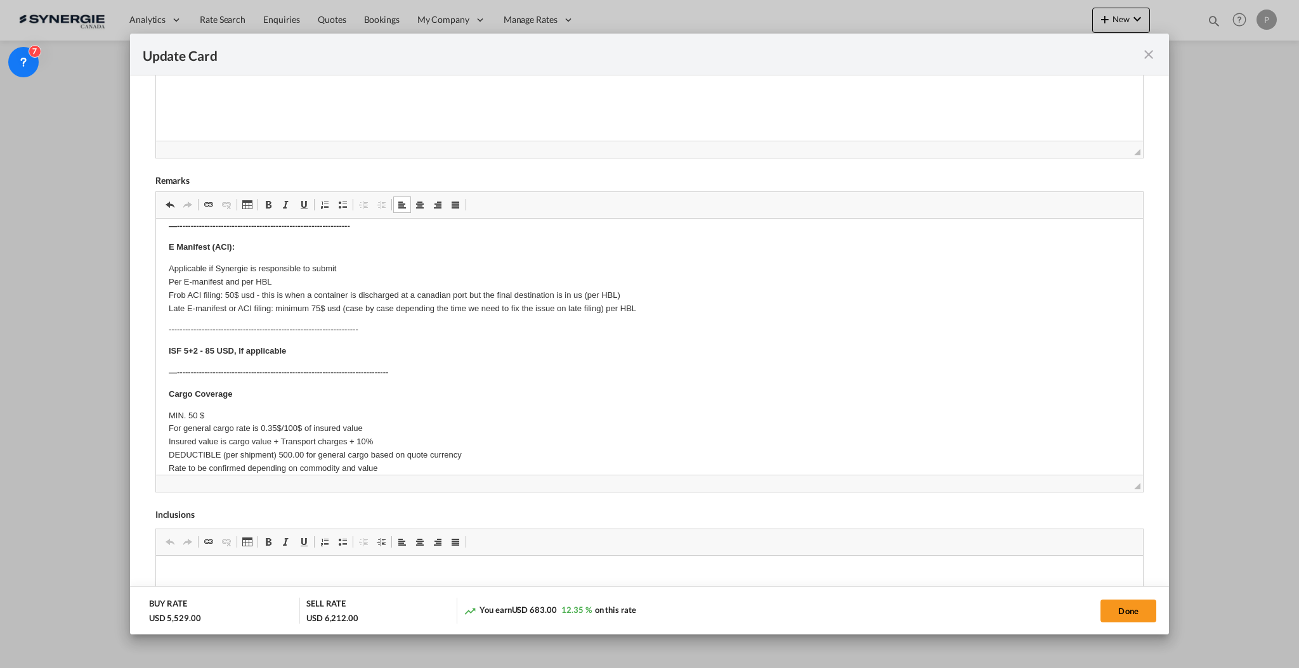
drag, startPoint x: 1123, startPoint y: 355, endPoint x: 1169, endPoint y: 547, distance: 197.0
click at [1169, 547] on div "Update Card Port of Loading KRPUS T/S CAVAN Liner/Carrier No carrier Atlantic C…" at bounding box center [649, 334] width 1299 height 668
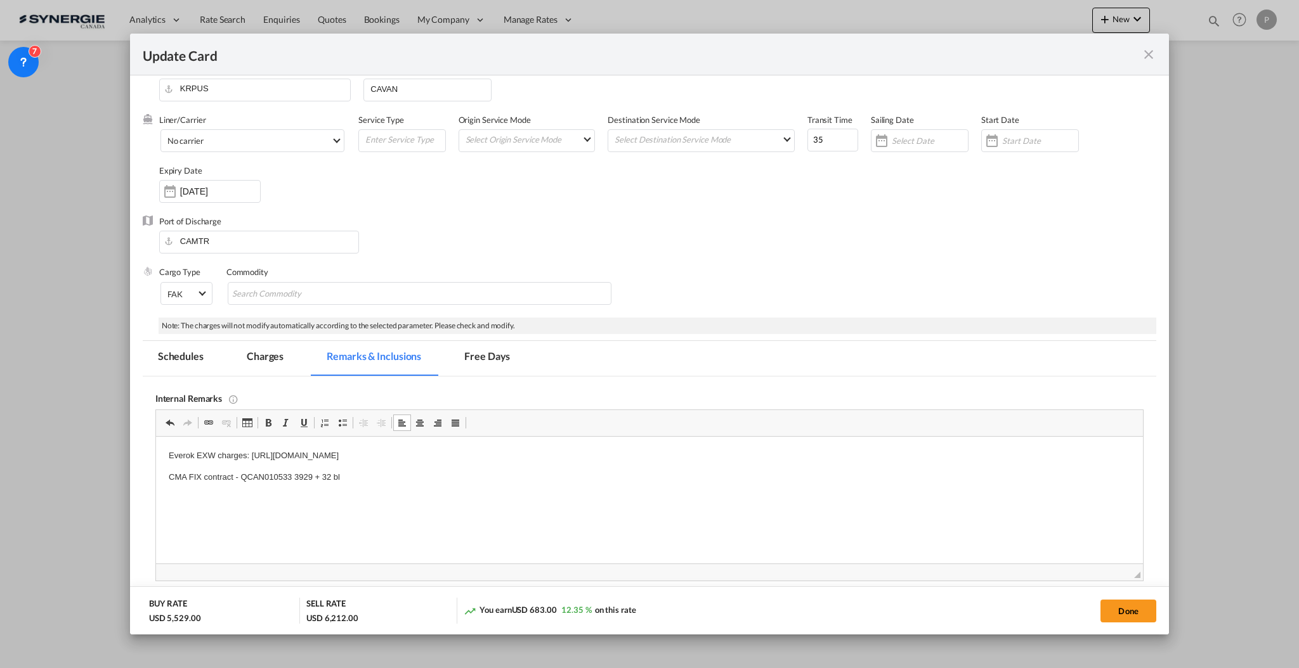
scroll to position [330, 0]
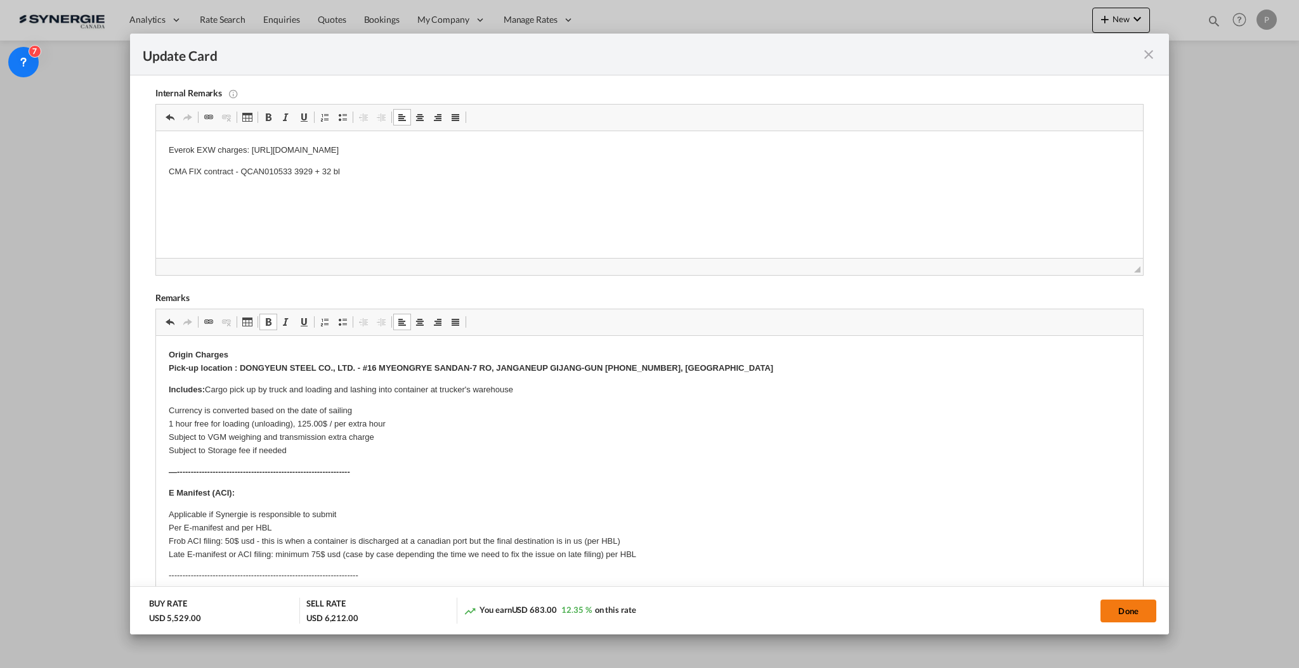
click at [1122, 607] on button "Done" at bounding box center [1128, 611] width 56 height 23
type input "12 Nov 2025"
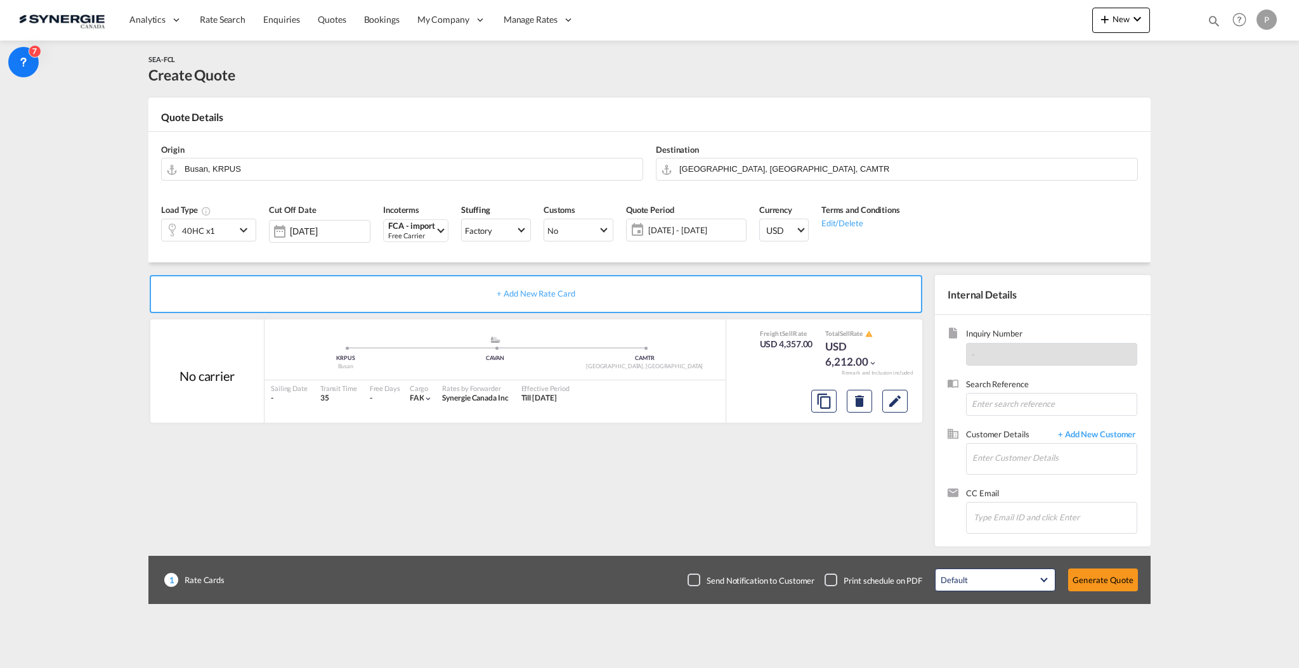
scroll to position [62, 0]
click at [1039, 455] on input "Enter Customer Details" at bounding box center [1054, 458] width 164 height 29
click at [1017, 455] on input "Enter Customer Details" at bounding box center [1054, 458] width 164 height 29
click at [1026, 462] on input "Enter Customer Details" at bounding box center [1054, 458] width 164 height 29
type input "m.roy@s"
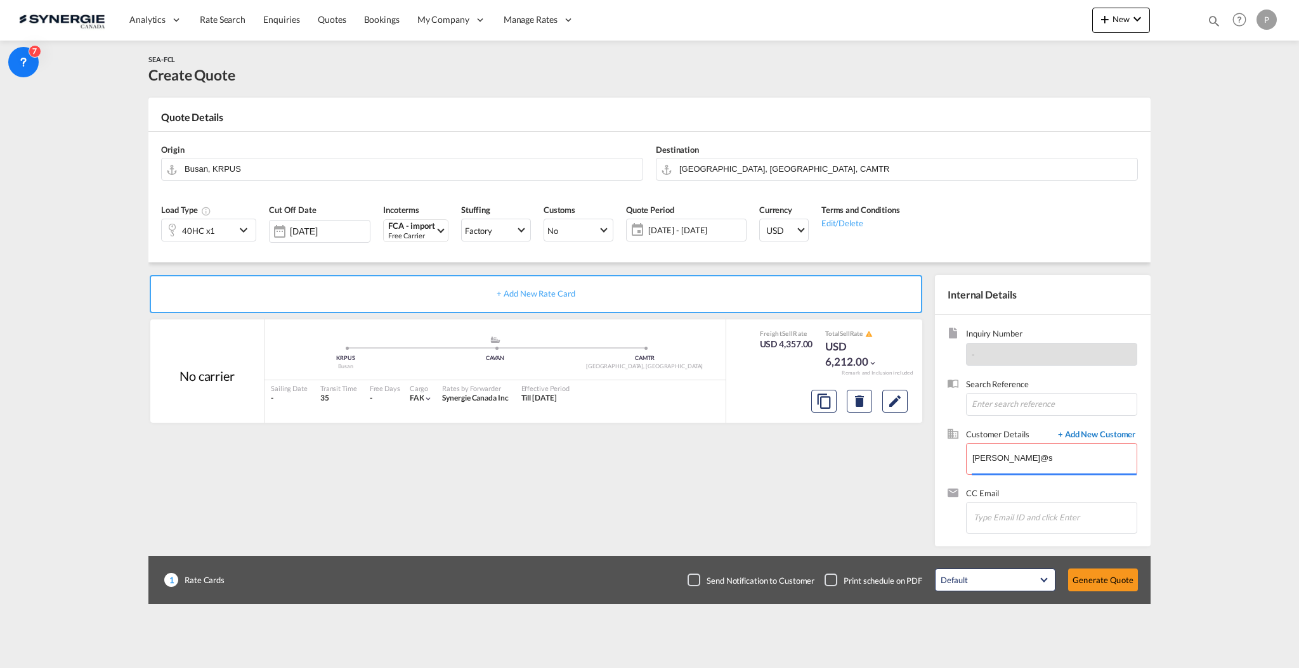
click at [1075, 437] on span "+ Add New Customer" at bounding box center [1094, 436] width 86 height 15
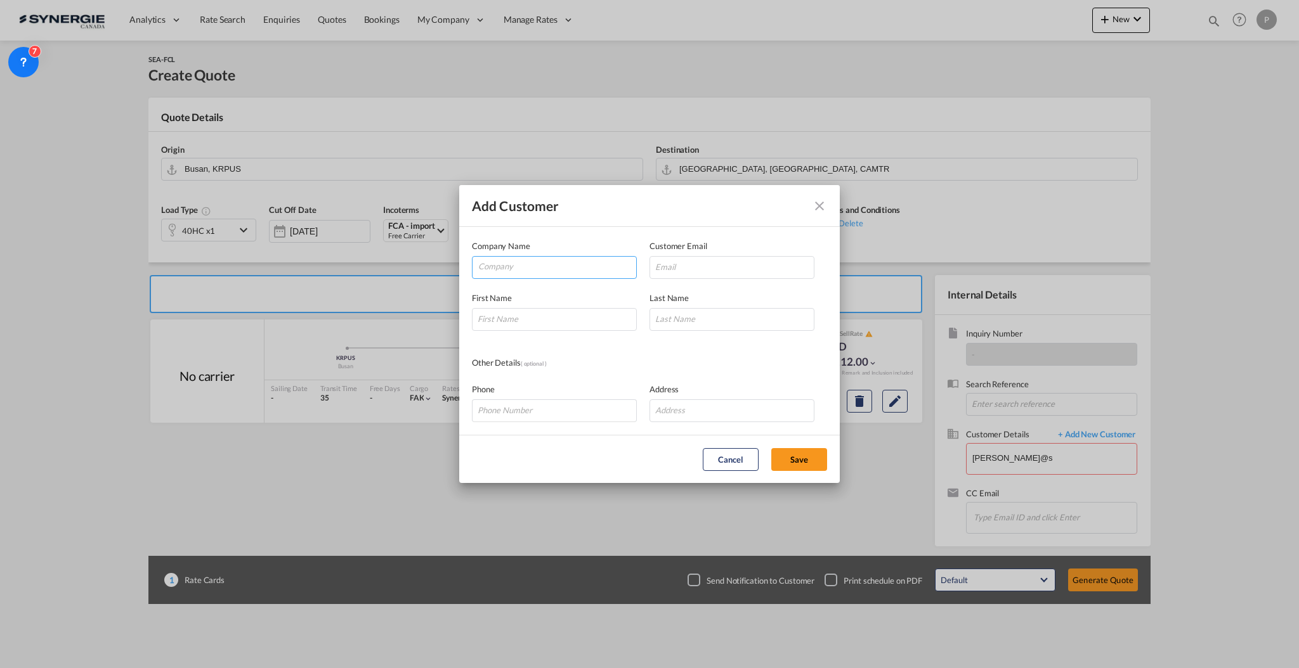
click at [552, 264] on input "Company" at bounding box center [557, 266] width 158 height 19
type input "Synergie Canada"
type input "M"
click at [706, 263] on input "Add Customer Company ..." at bounding box center [731, 267] width 165 height 23
paste input "m.roy@synergiecanada.com"
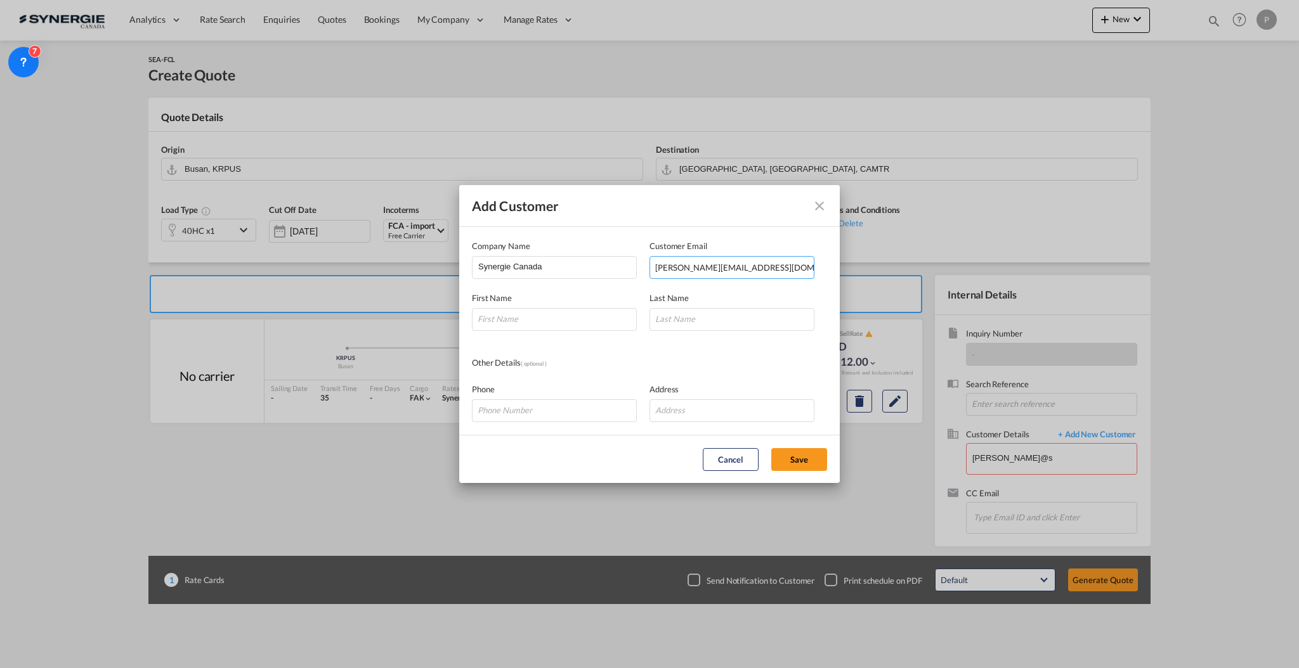
type input "m.roy@synergiecanada.com"
click at [525, 339] on md-dialog-content "Company Name Synergie Canada Customer Email m.roy@synergiecanada.com First Name…" at bounding box center [649, 331] width 380 height 208
click at [524, 324] on input "Add Customer Company ..." at bounding box center [554, 319] width 165 height 23
type input "Mario"
type input "Roy"
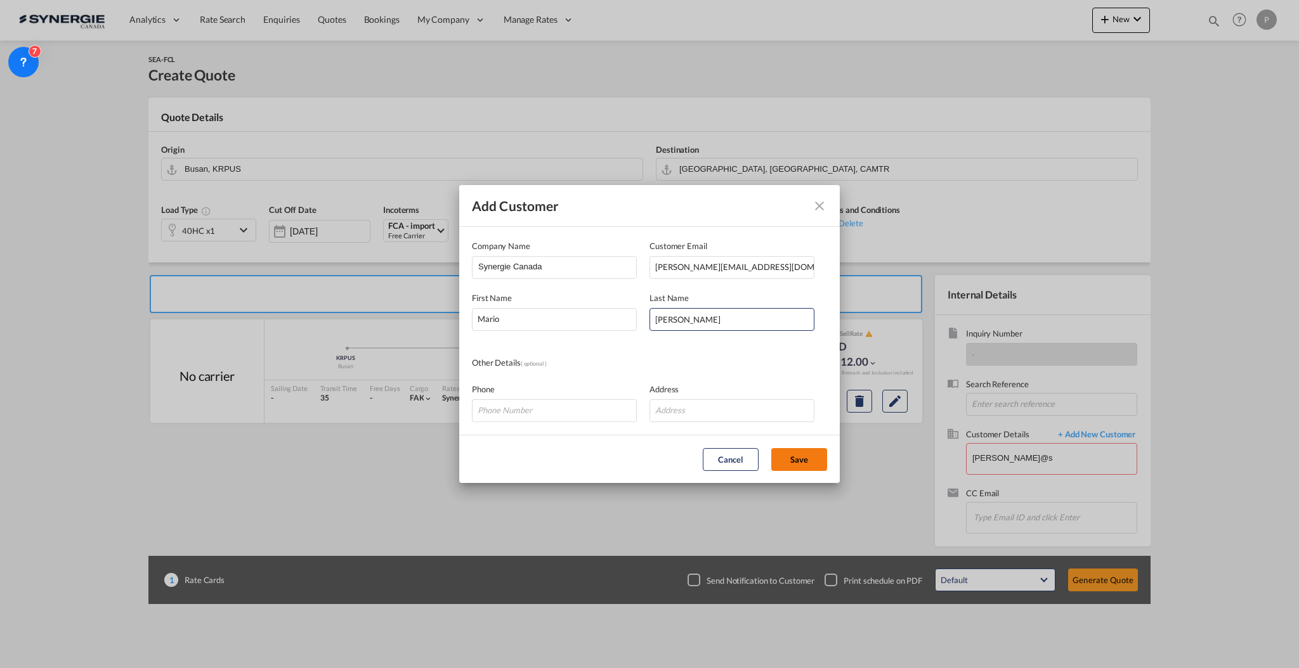
click at [792, 453] on button "Save" at bounding box center [799, 459] width 56 height 23
type input "Synergie Canada, Mario Roy, m.roy@synergiecanada.com"
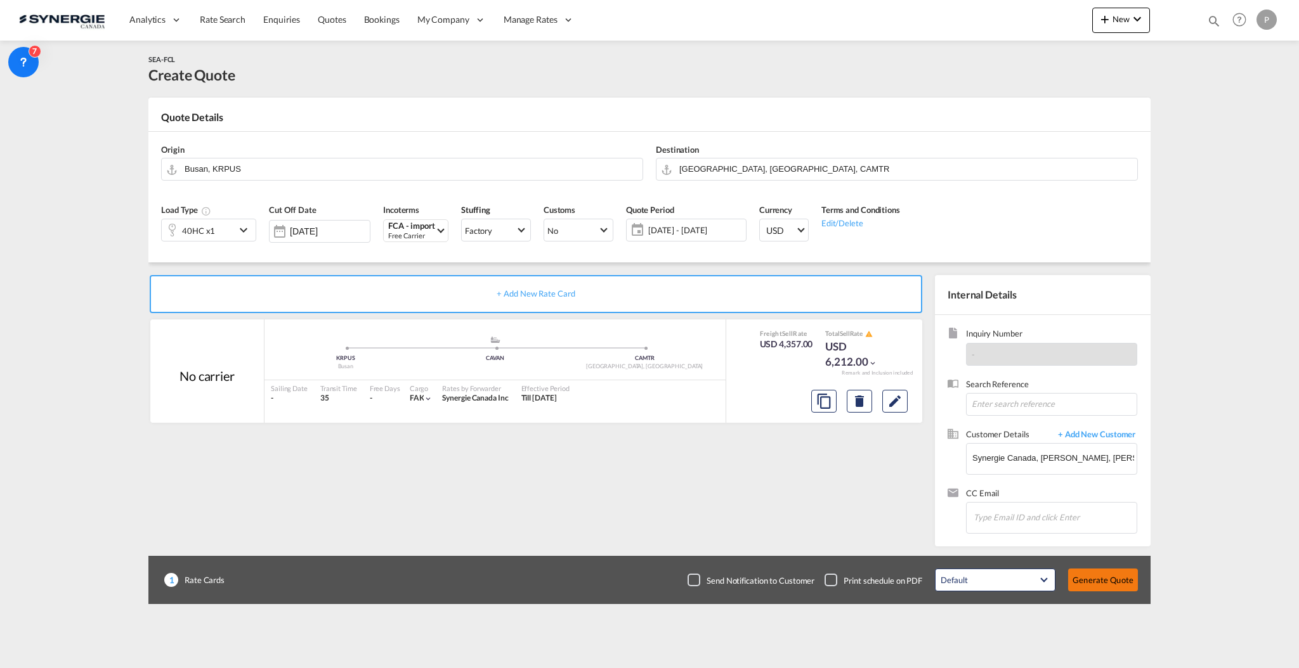
click at [1113, 573] on button "Generate Quote" at bounding box center [1103, 580] width 70 height 23
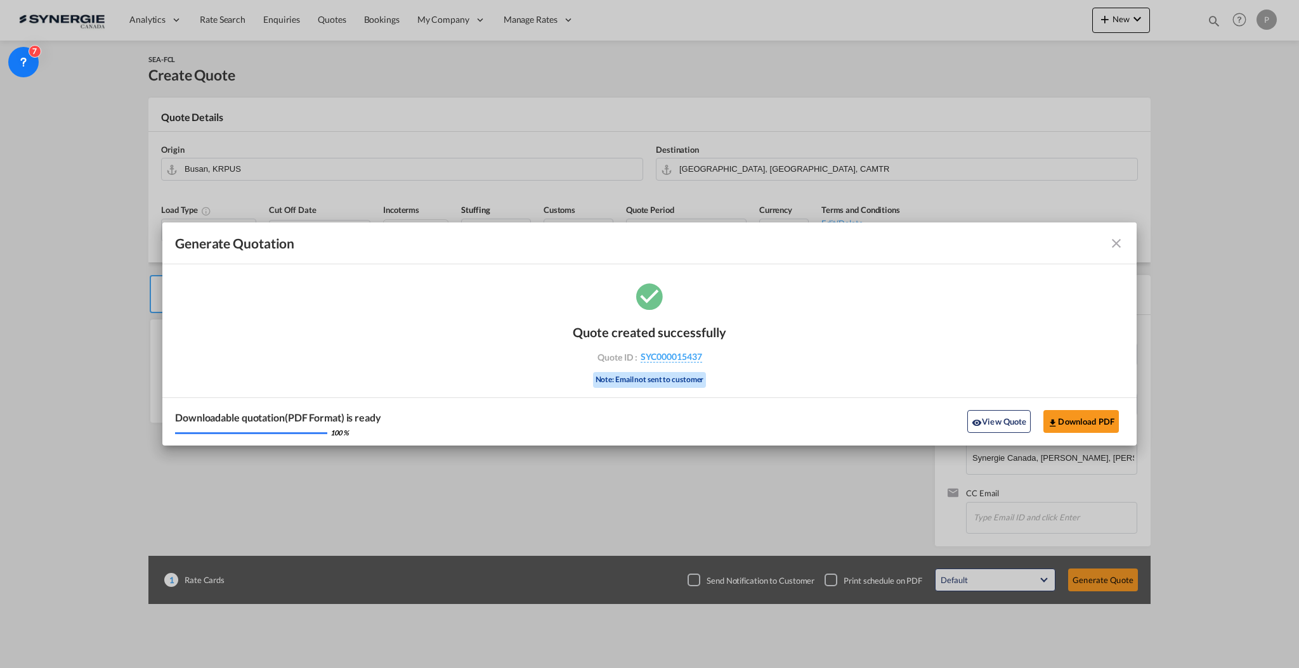
drag, startPoint x: 743, startPoint y: 359, endPoint x: 704, endPoint y: 365, distance: 39.1
click at [704, 365] on div "Quote created successfully Quote ID : SYC000015437 Note: Email not sent to cust…" at bounding box center [649, 363] width 974 height 166
copy div "SYC000015437"
click at [1084, 417] on button "Download PDF" at bounding box center [1080, 421] width 75 height 23
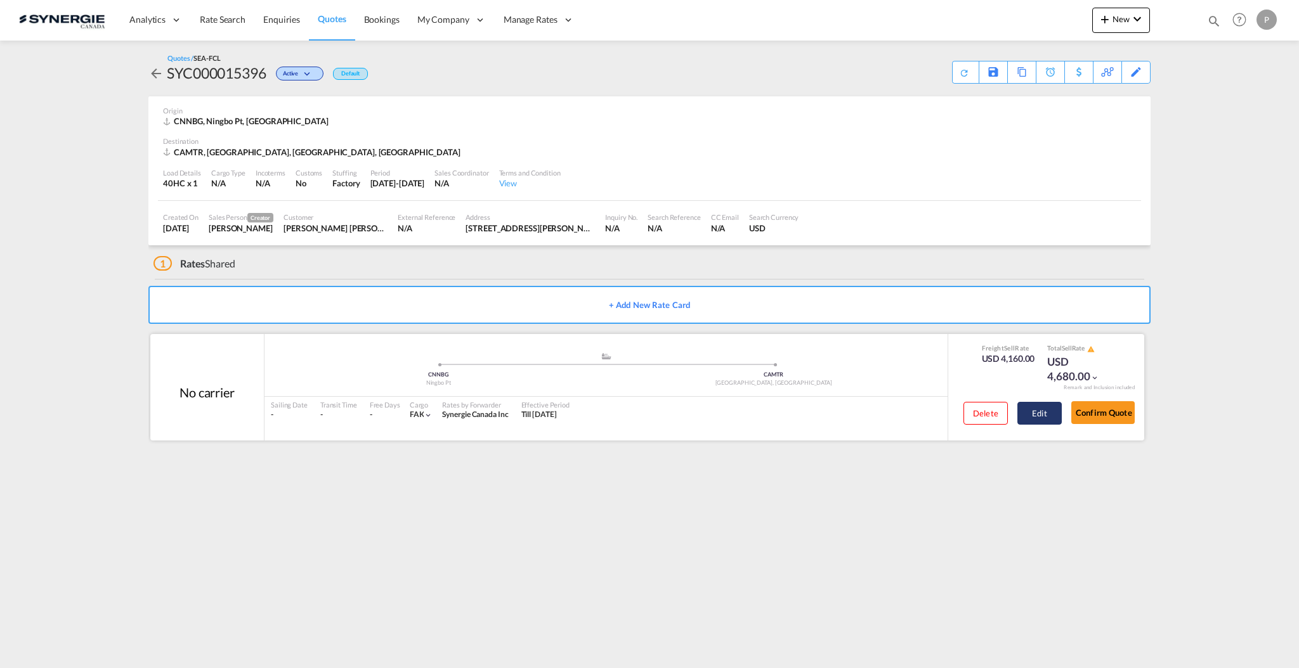
click at [1037, 413] on button "Edit" at bounding box center [1039, 413] width 44 height 23
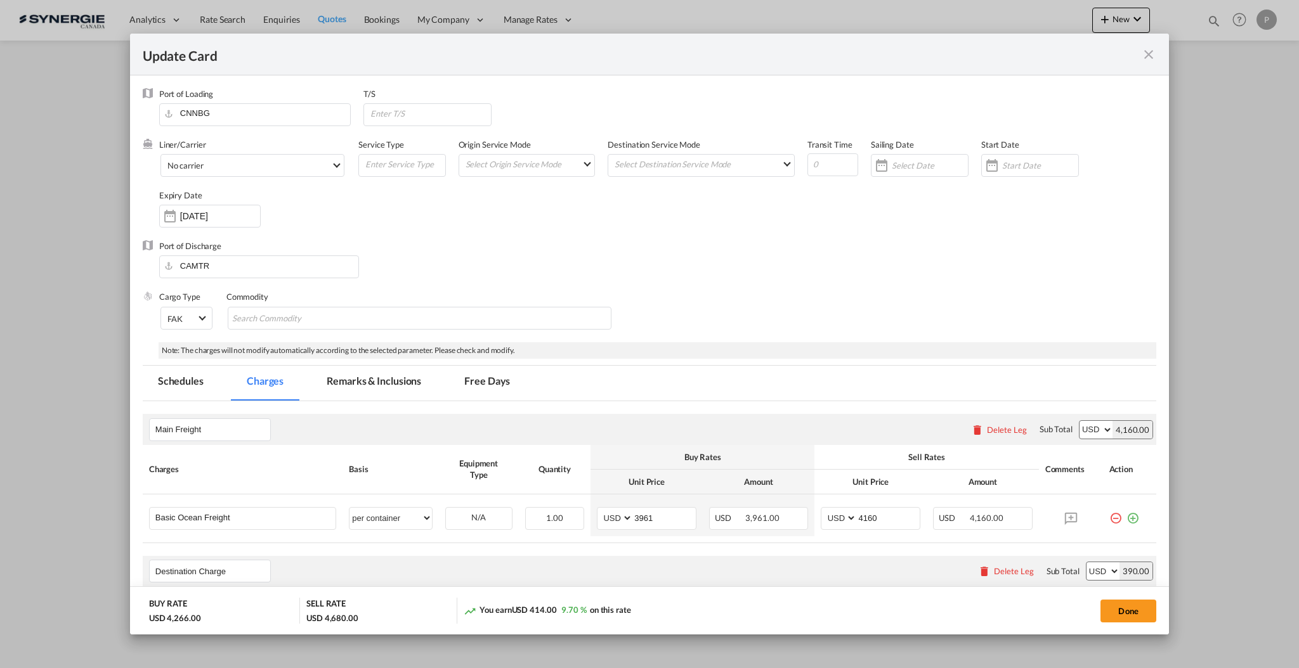
select select "per container"
select select "per B/L"
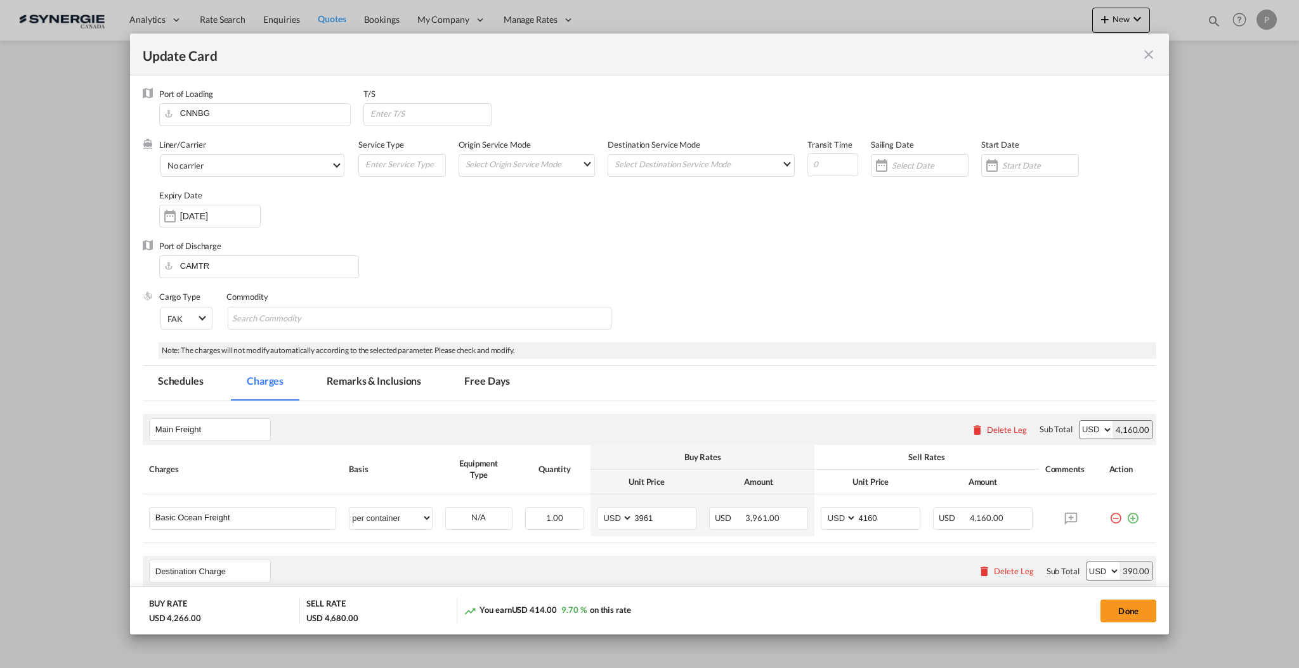
select select "per B/L"
select select "per shipment"
click at [1146, 56] on md-icon "icon-close fg-AAA8AD m-0 pointer" at bounding box center [1148, 54] width 15 height 15
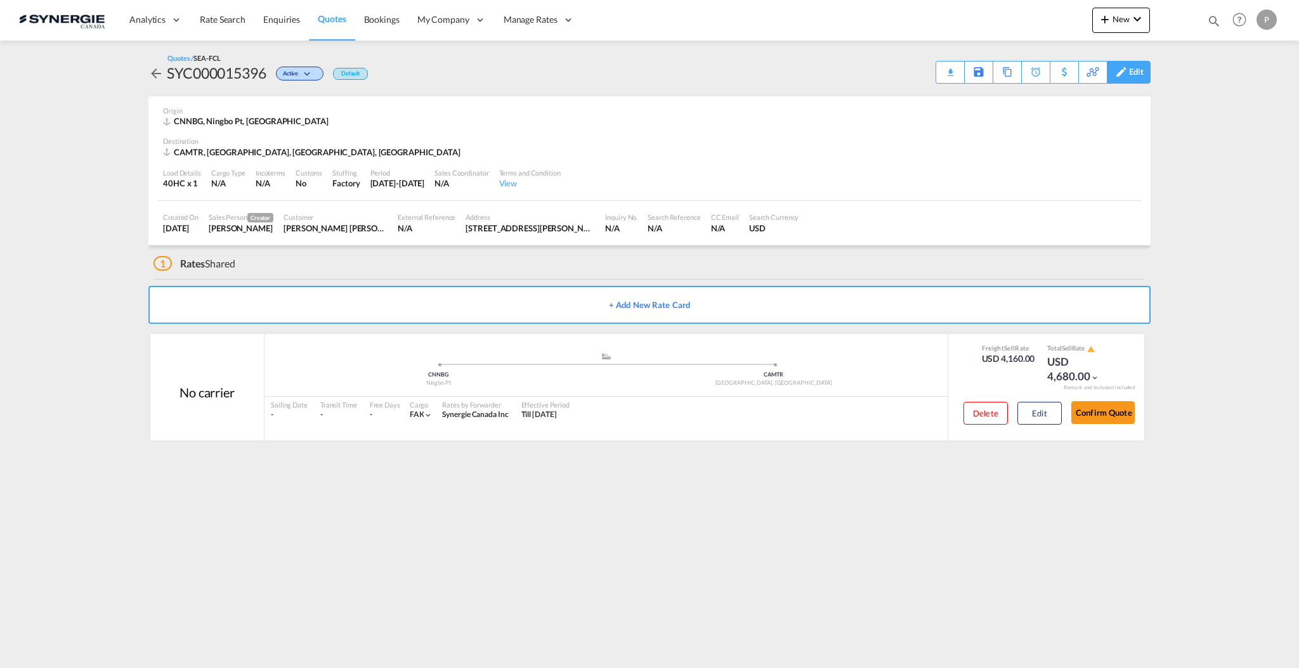
click at [1141, 70] on div "Edit" at bounding box center [1136, 73] width 15 height 22
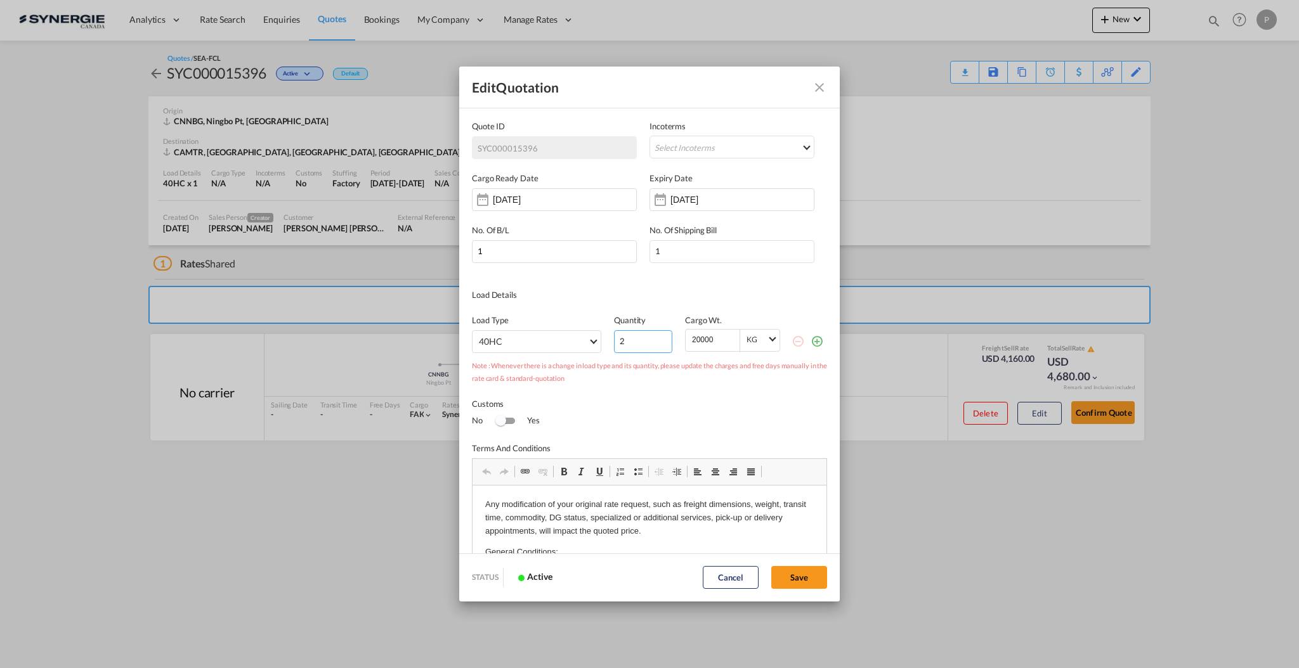
type input "2"
click at [653, 339] on input "2" at bounding box center [643, 341] width 58 height 23
click at [793, 566] on button "Save" at bounding box center [799, 577] width 56 height 23
type input "09 Oct 2025"
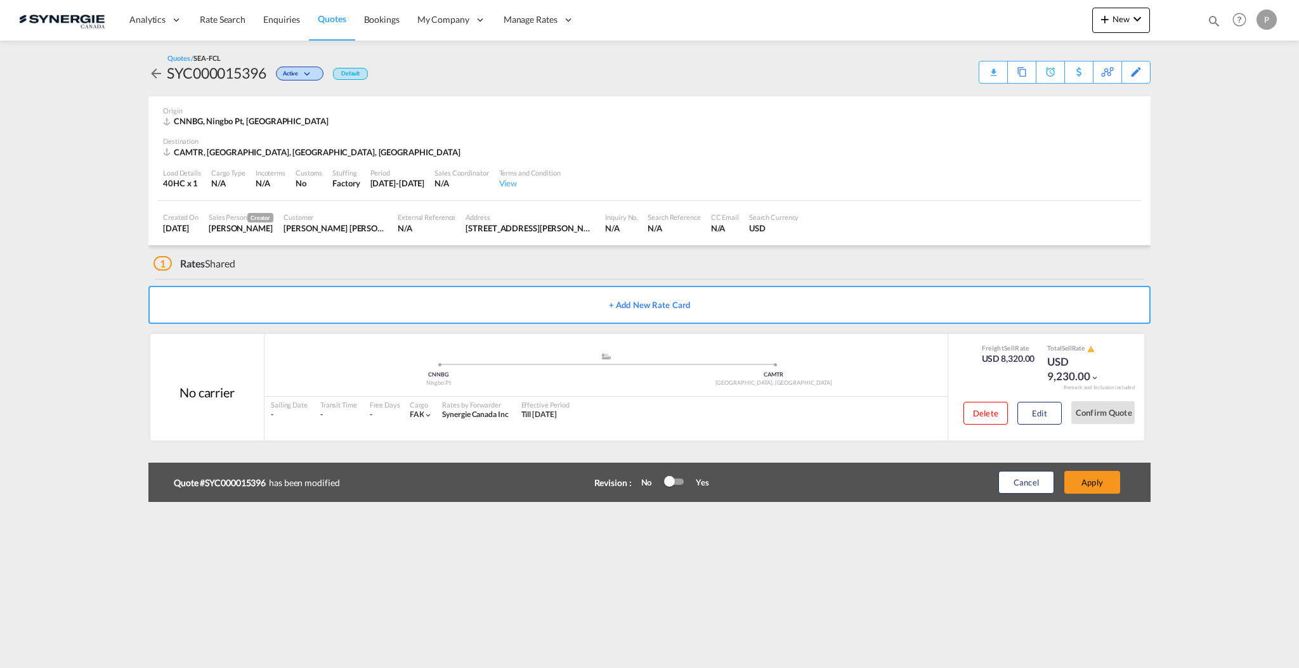
click at [677, 483] on div at bounding box center [674, 482] width 19 height 6
click at [1088, 480] on button "Apply" at bounding box center [1092, 482] width 56 height 23
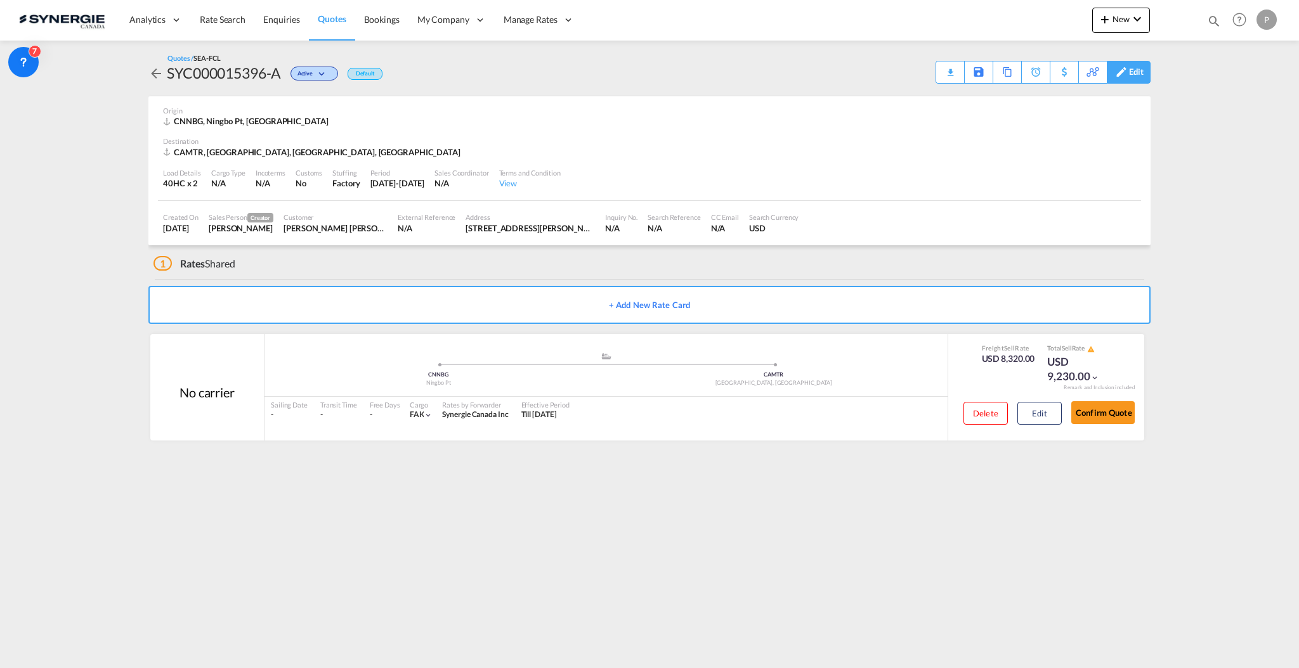
click at [1131, 67] on div "Edit" at bounding box center [1136, 73] width 15 height 22
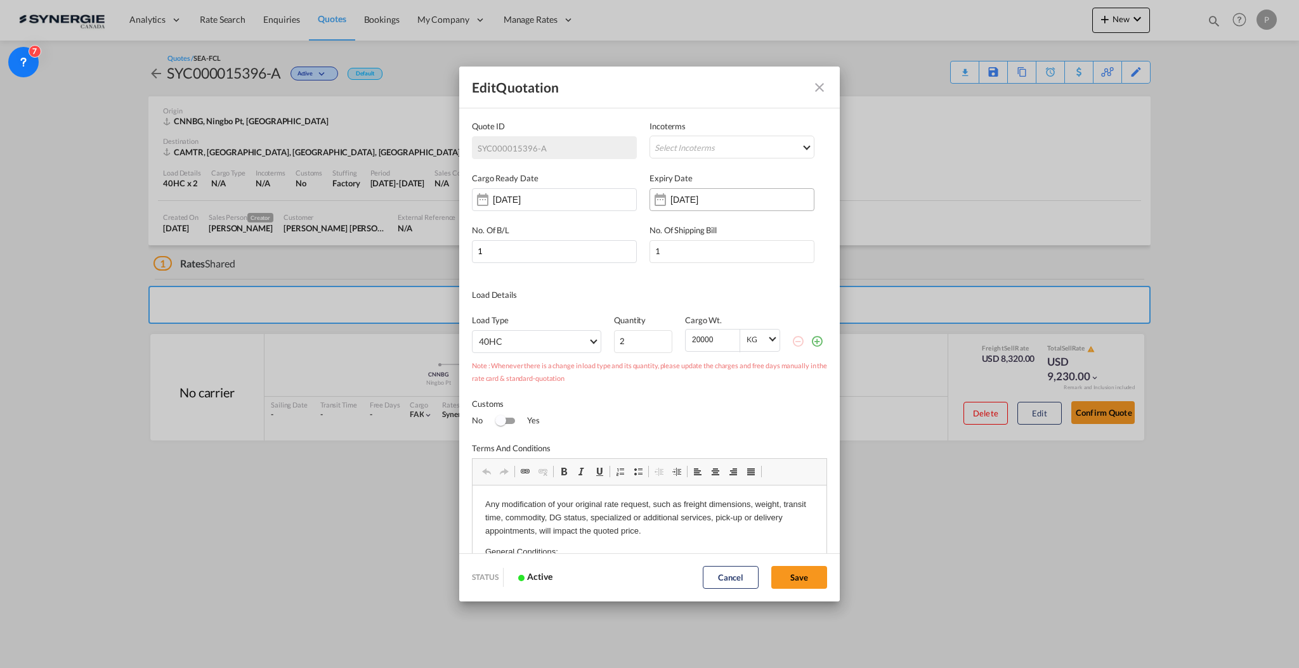
click at [692, 202] on input "09 Nov 2025" at bounding box center [710, 200] width 80 height 10
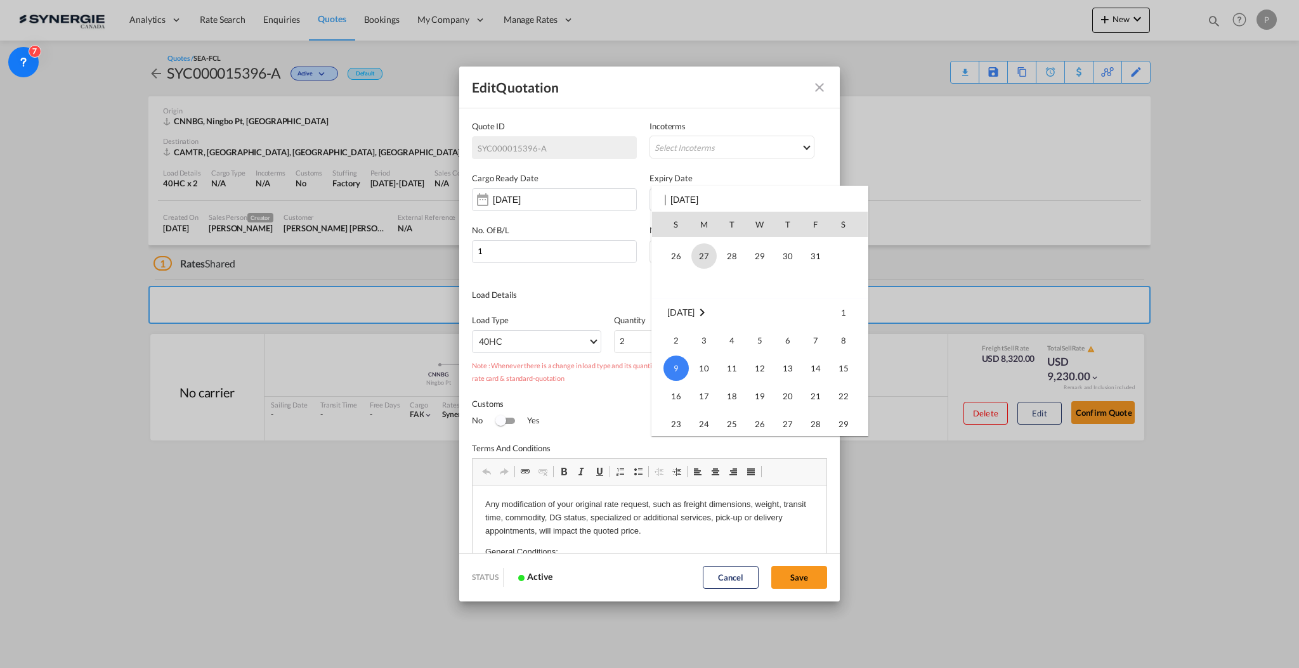
scroll to position [83, 0]
click at [807, 281] on span "31" at bounding box center [815, 280] width 25 height 25
type input "[DATE]"
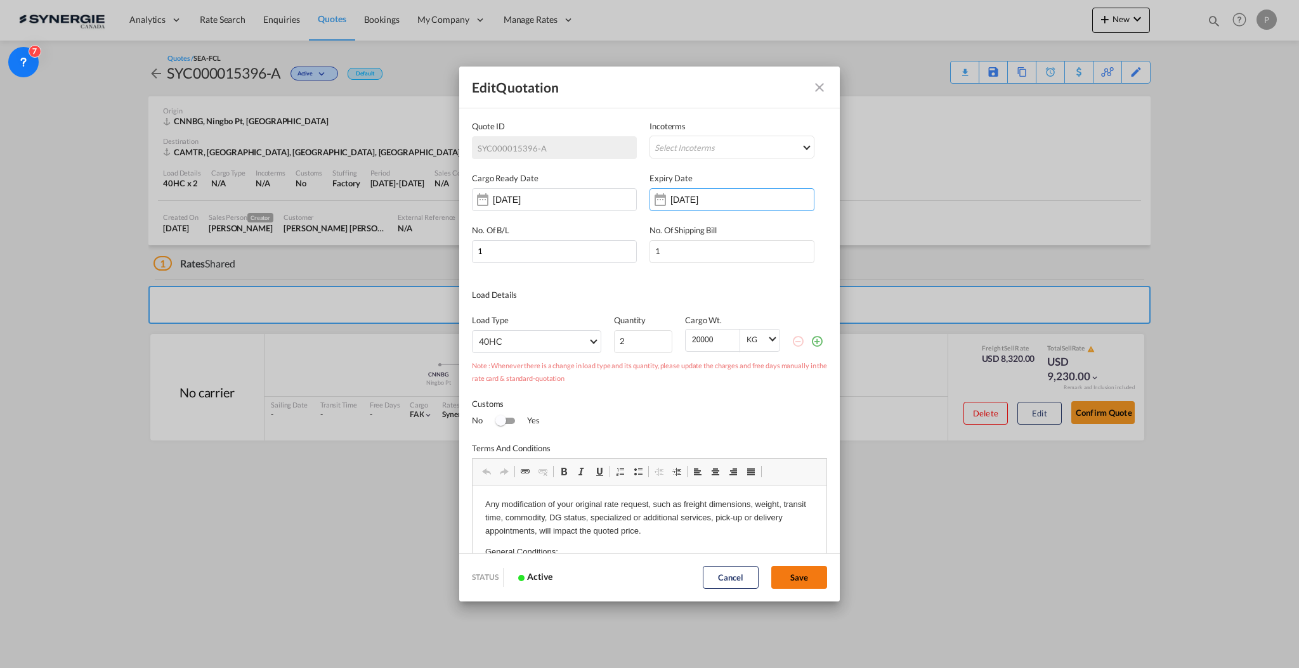
click at [800, 573] on button "Save" at bounding box center [799, 577] width 56 height 23
type input "09 Oct 2025"
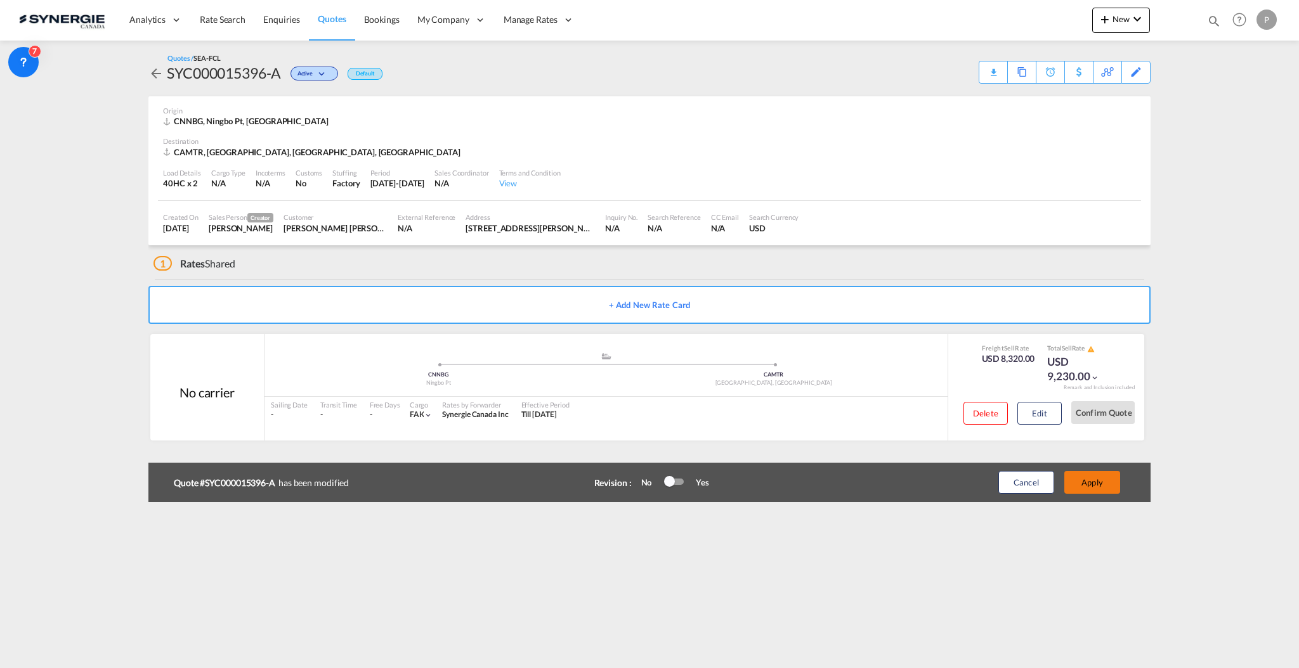
click at [1096, 486] on button "Apply" at bounding box center [1092, 482] width 56 height 23
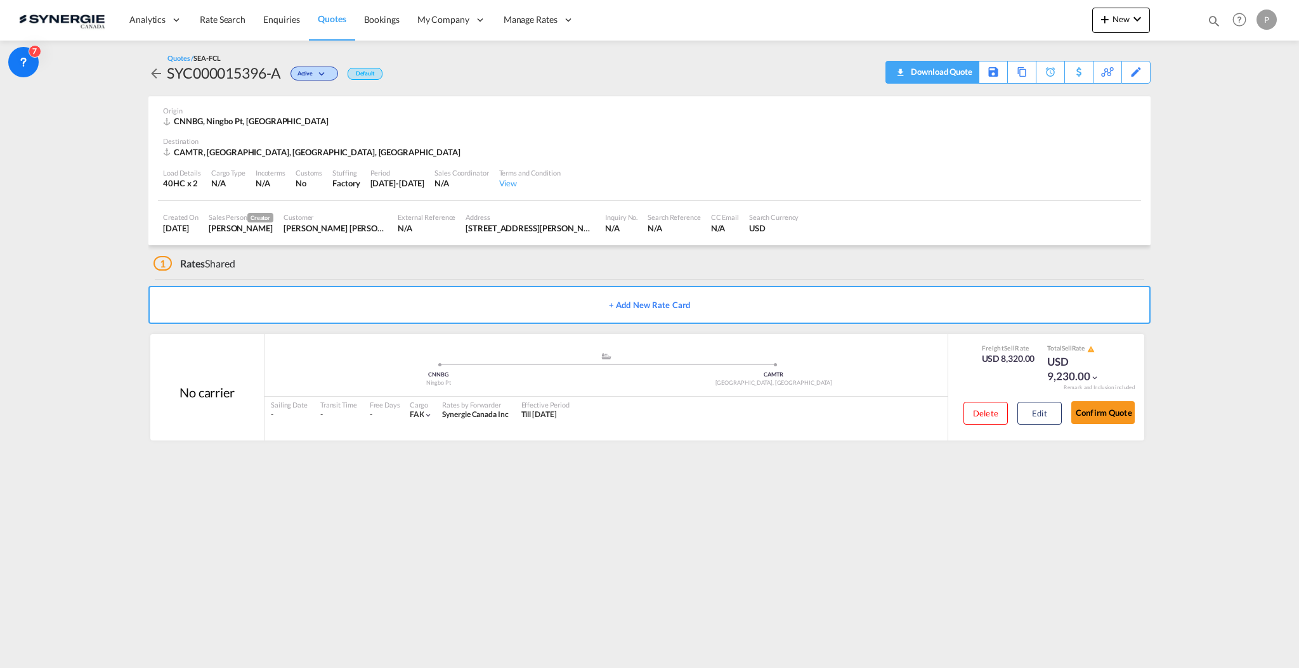
click at [954, 75] on div "Download Quote" at bounding box center [939, 72] width 65 height 20
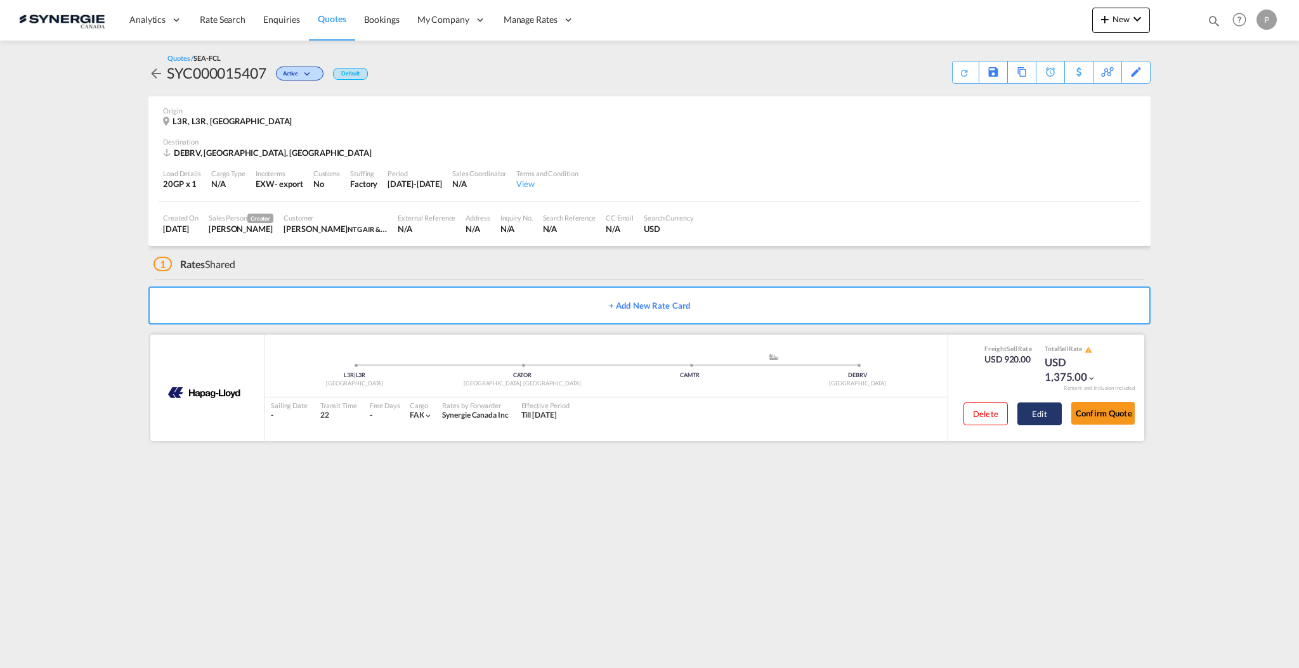
click at [1053, 412] on button "Edit" at bounding box center [1039, 414] width 44 height 23
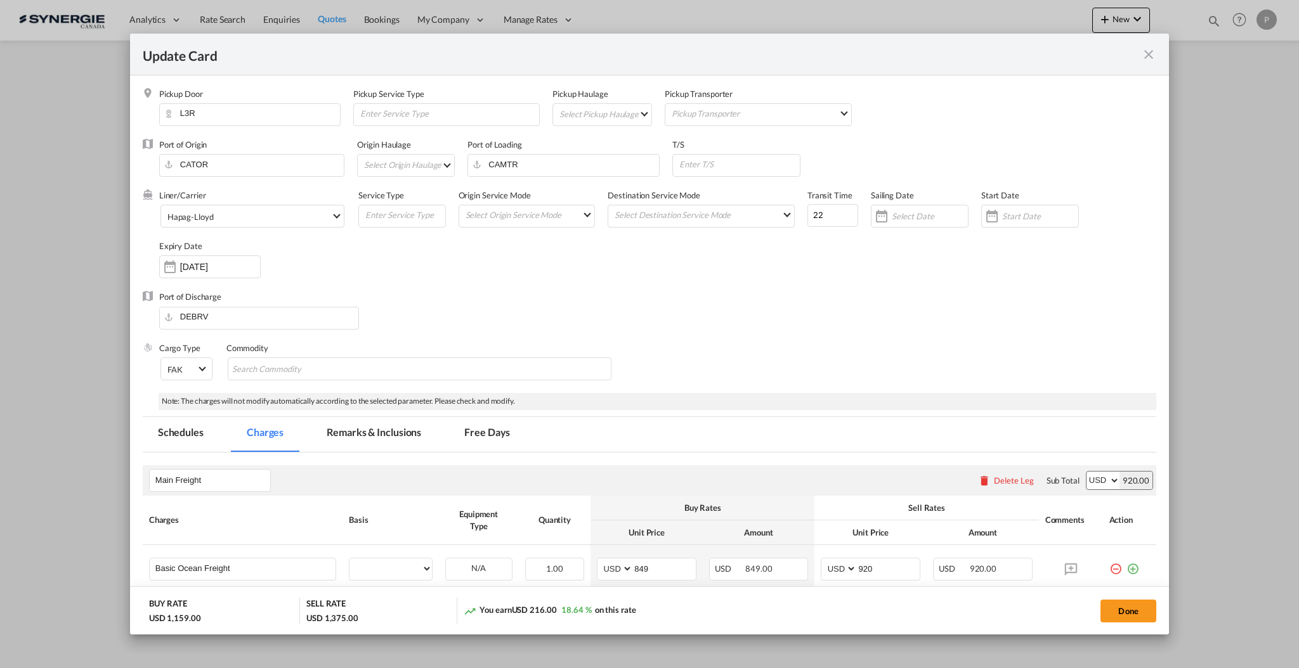
select select "per container"
select select "per B/L"
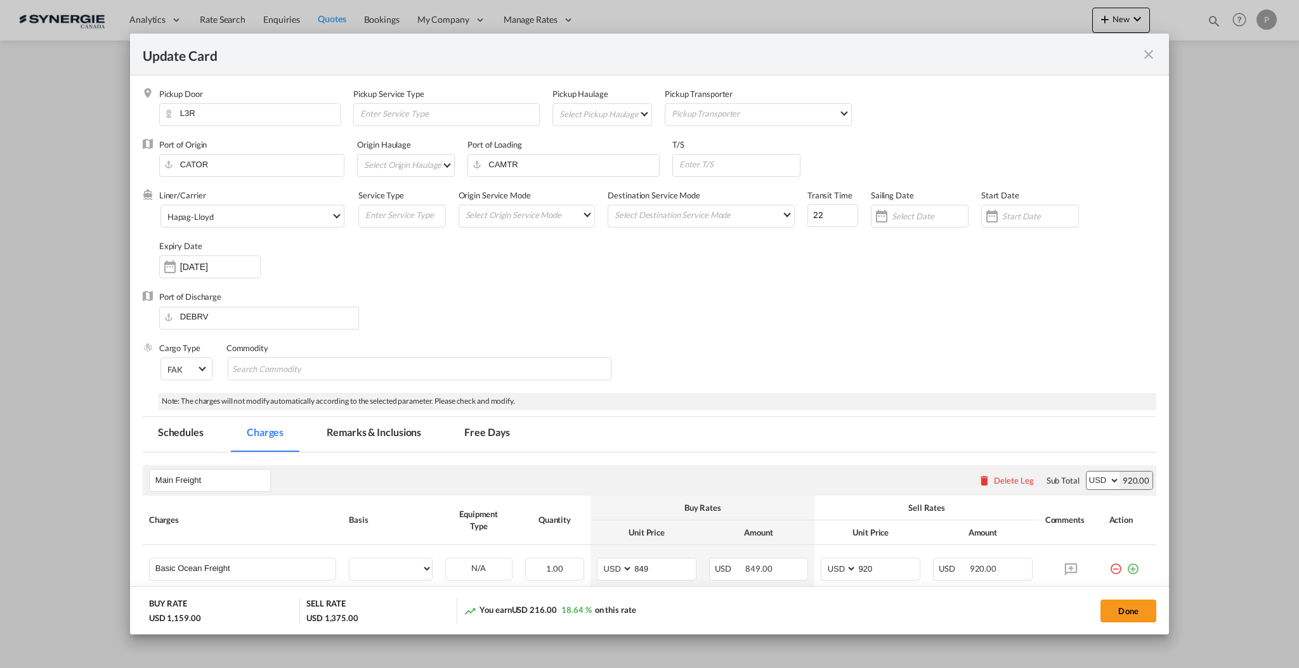
select select "per shipment"
click at [417, 432] on md-tab-item "Remarks & Inclusions" at bounding box center [373, 434] width 125 height 35
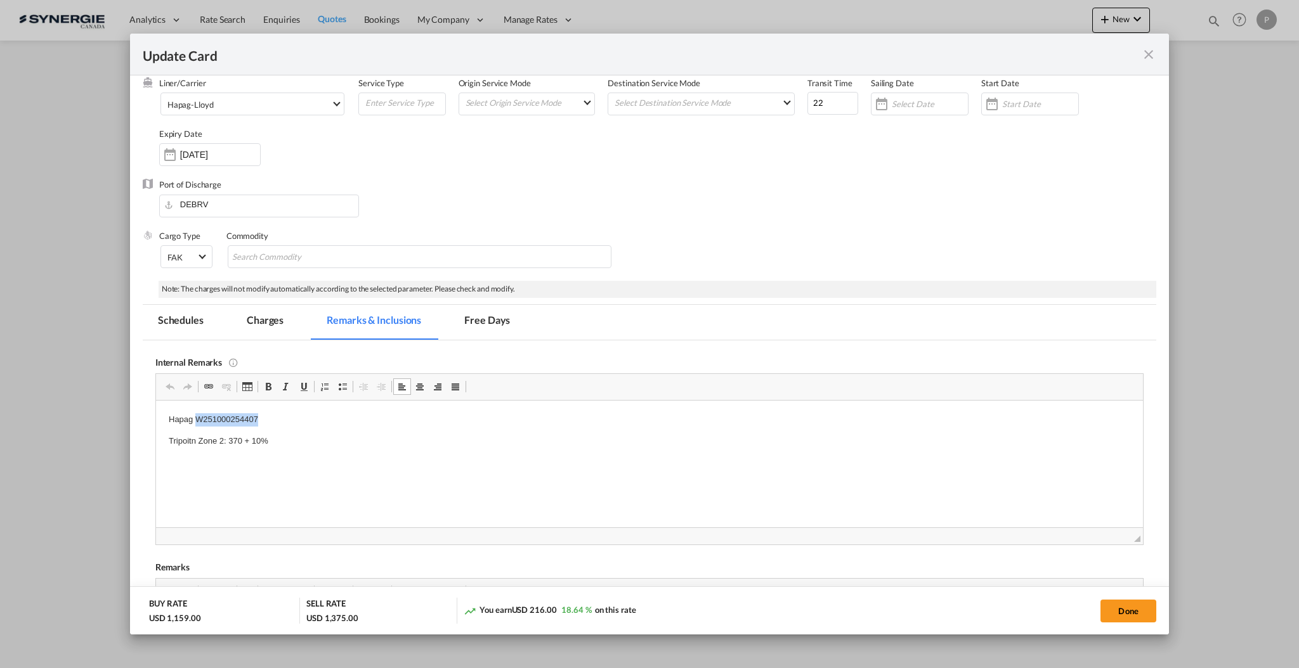
click at [237, 417] on p "Hapag W251000254407" at bounding box center [648, 419] width 961 height 13
copy p "W251000254407"
click at [1154, 48] on div "Update Card" at bounding box center [649, 55] width 1039 height 42
click at [1150, 51] on md-icon "icon-close fg-AAA8AD m-0 pointer" at bounding box center [1148, 54] width 15 height 15
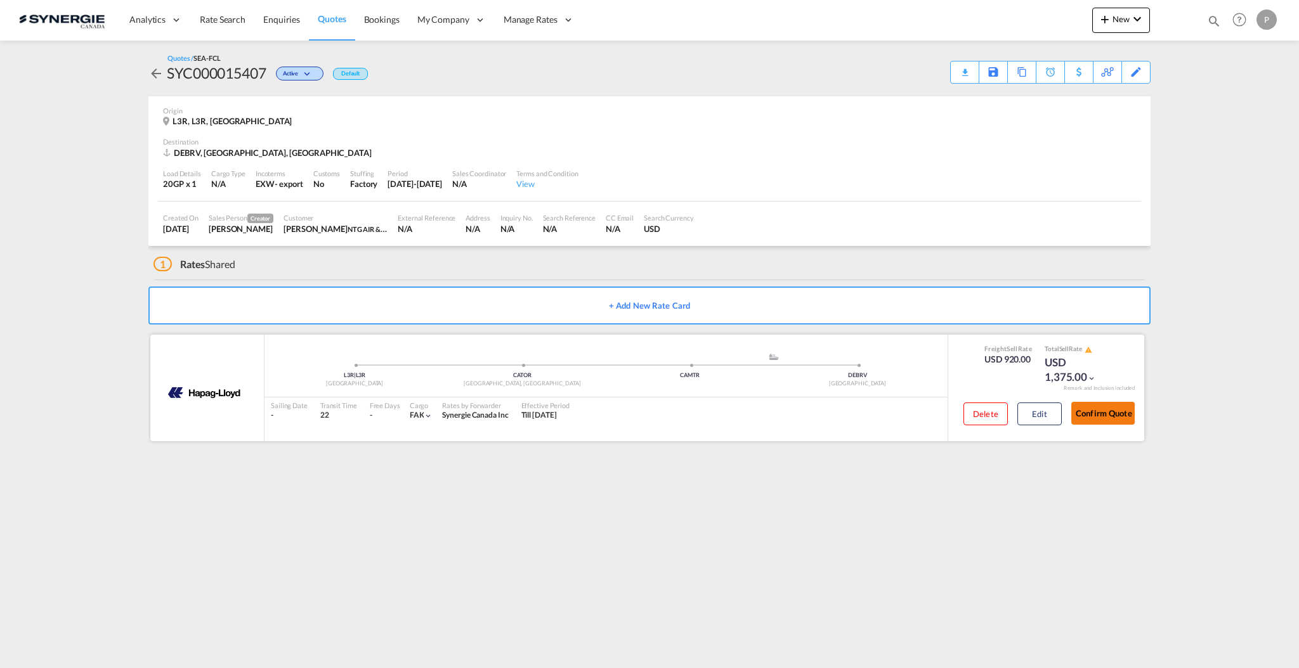
click at [1093, 420] on button "Confirm Quote" at bounding box center [1102, 413] width 63 height 23
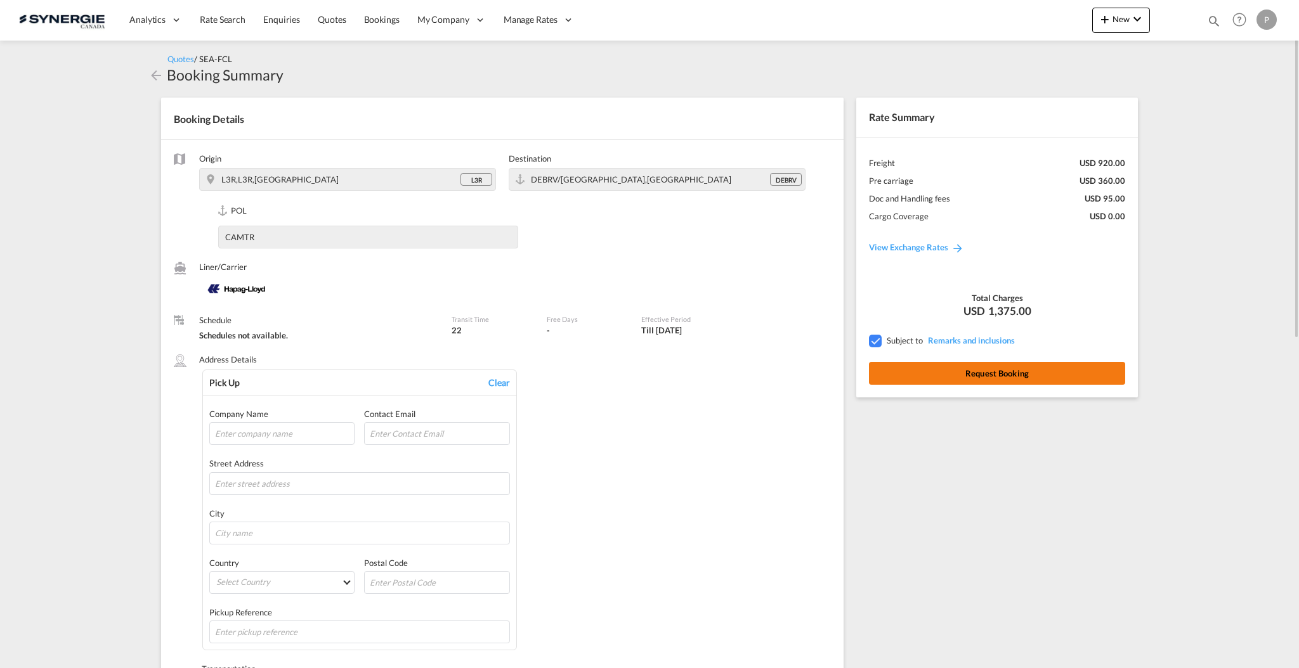
click at [1002, 379] on button "Request Booking" at bounding box center [997, 373] width 256 height 23
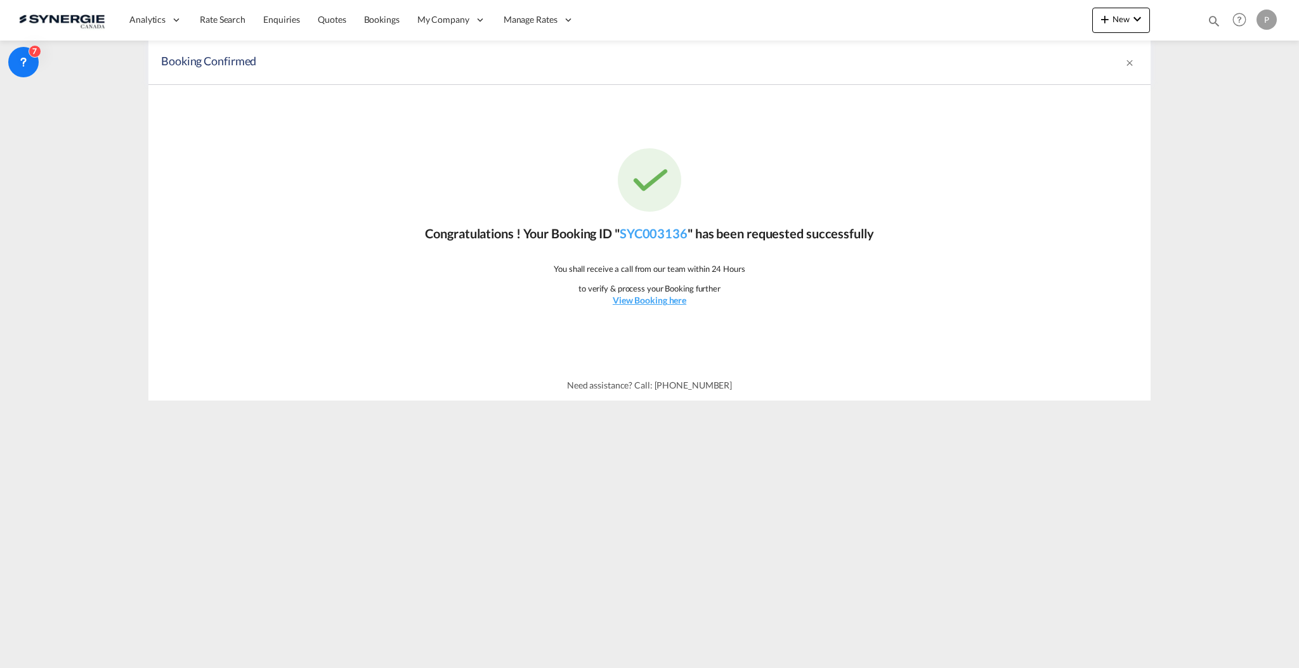
click at [1214, 24] on md-icon "icon-magnify" at bounding box center [1214, 21] width 14 height 14
click at [998, 20] on select "Bookings Quotes Enquiries" at bounding box center [1012, 21] width 60 height 23
select select "Quotes"
click at [982, 10] on select "Bookings Quotes Enquiries" at bounding box center [1012, 21] width 60 height 23
click at [1051, 27] on input at bounding box center [1118, 21] width 158 height 22
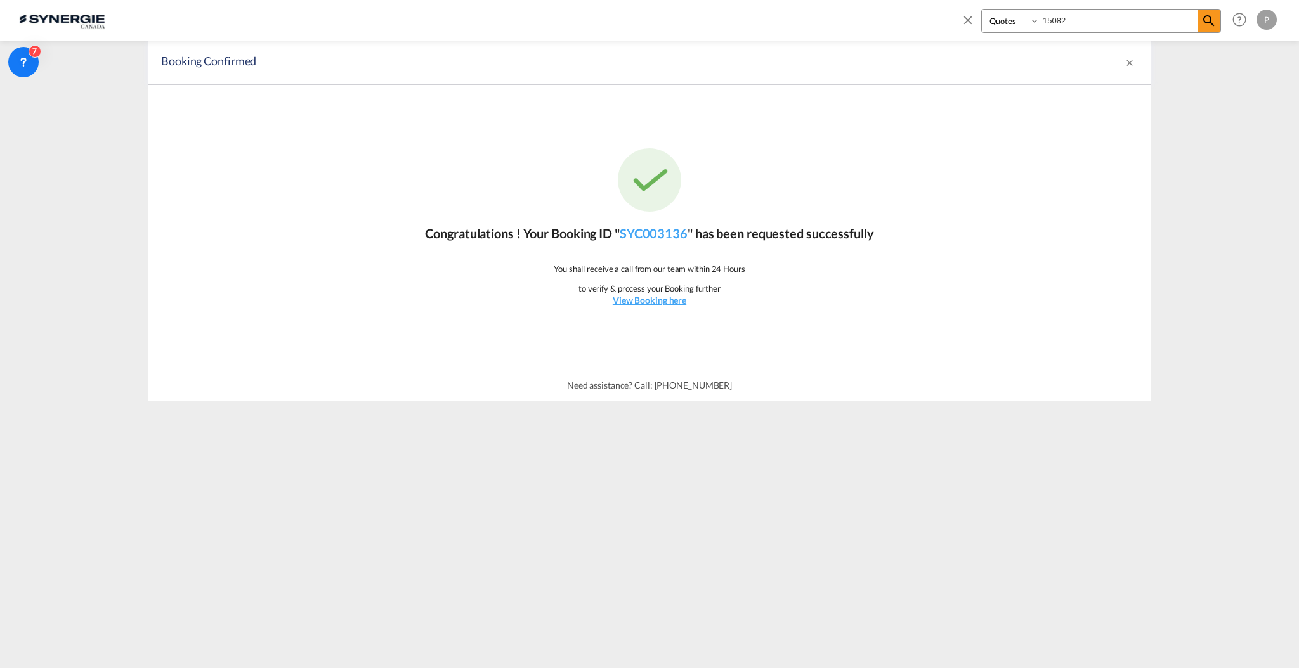
type input "15082"
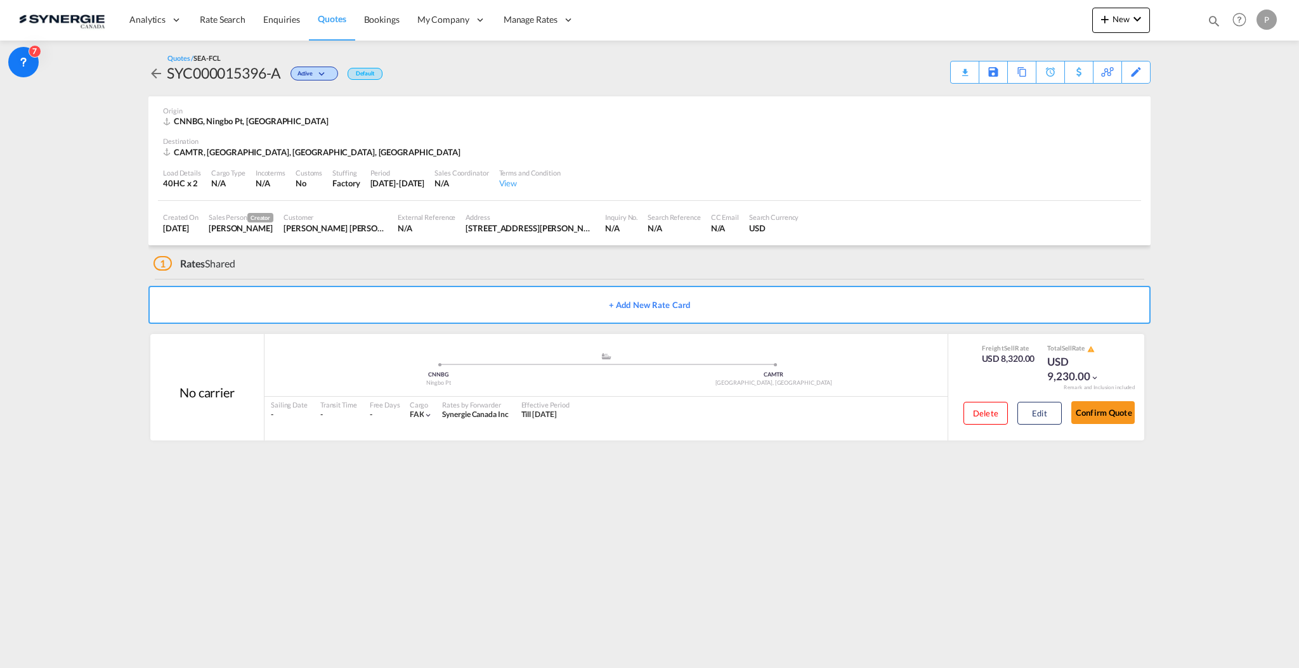
click at [1084, 19] on div "Analytics Reports Dashboard Rate Search Enquiries Quotes Bookings" at bounding box center [649, 19] width 1261 height 39
click at [1118, 22] on span "New" at bounding box center [1121, 19] width 48 height 10
click at [1070, 91] on md-icon "button" at bounding box center [1068, 95] width 15 height 15
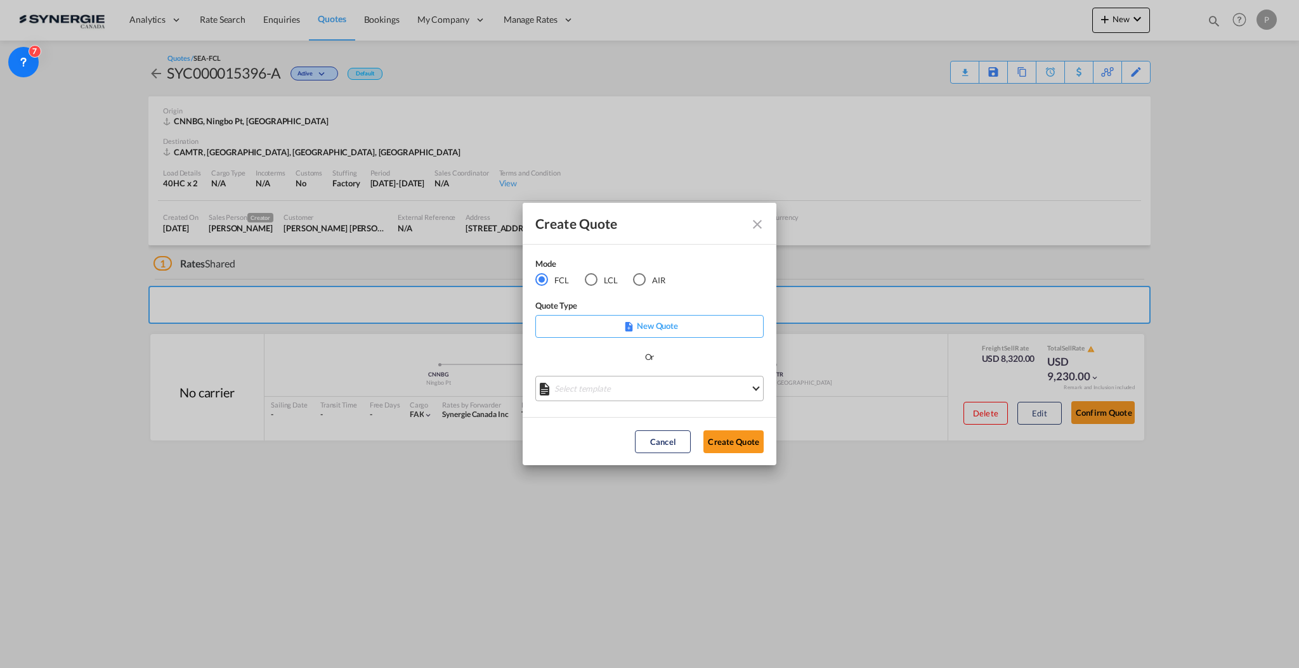
click at [611, 394] on md-select "Select template *NEW* FCL FREEHAND / DAP [PERSON_NAME] | [DATE] *NEW* Import FC…" at bounding box center [649, 388] width 228 height 25
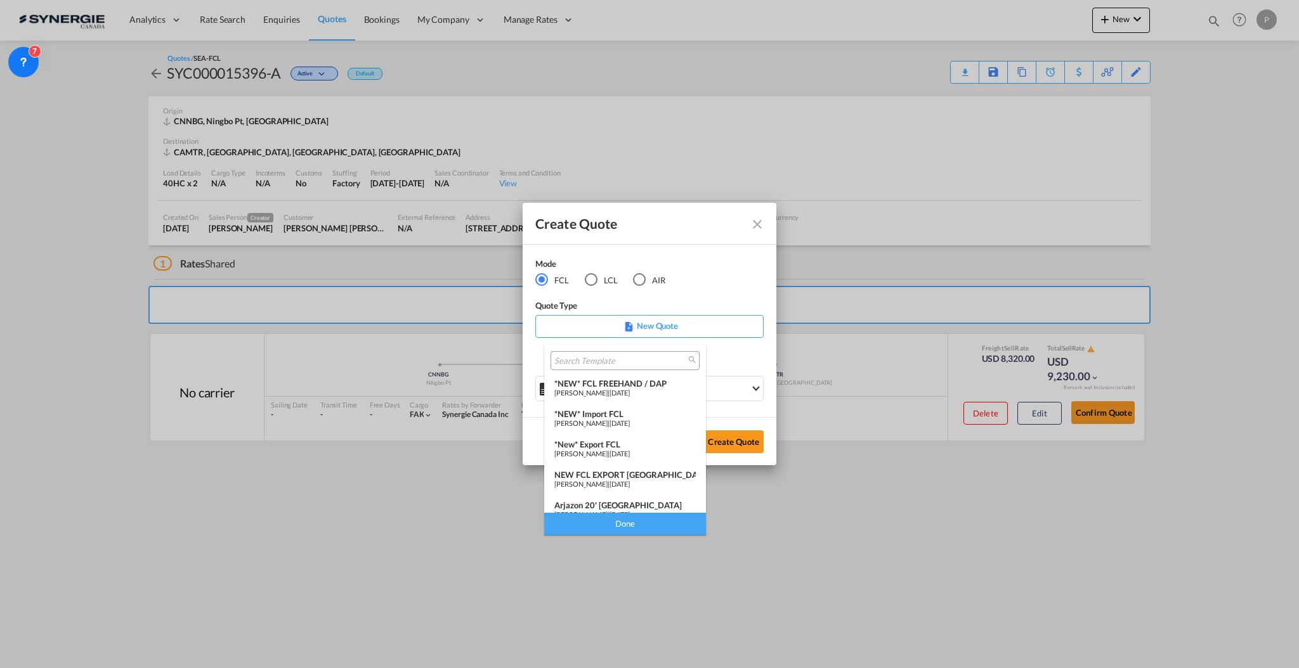
click at [606, 401] on md-option "*NEW* FCL FREEHAND / DAP [PERSON_NAME] | [DATE]" at bounding box center [625, 388] width 162 height 30
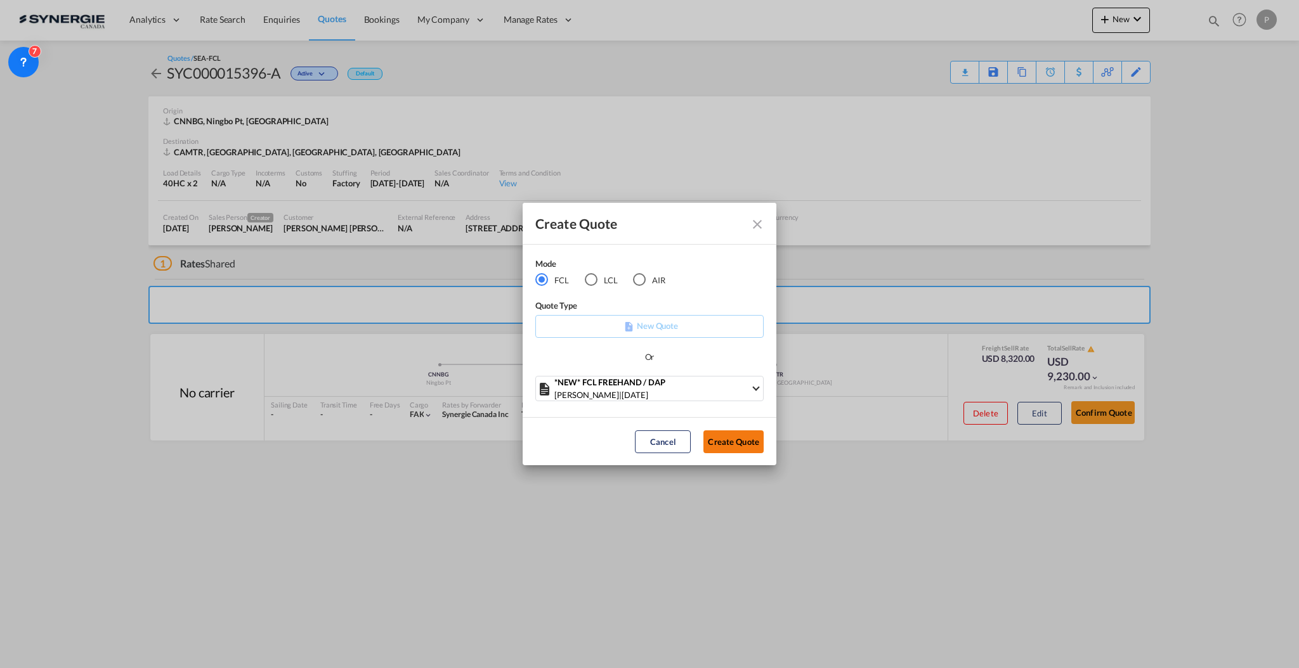
click at [715, 439] on button "Create Quote" at bounding box center [733, 442] width 60 height 23
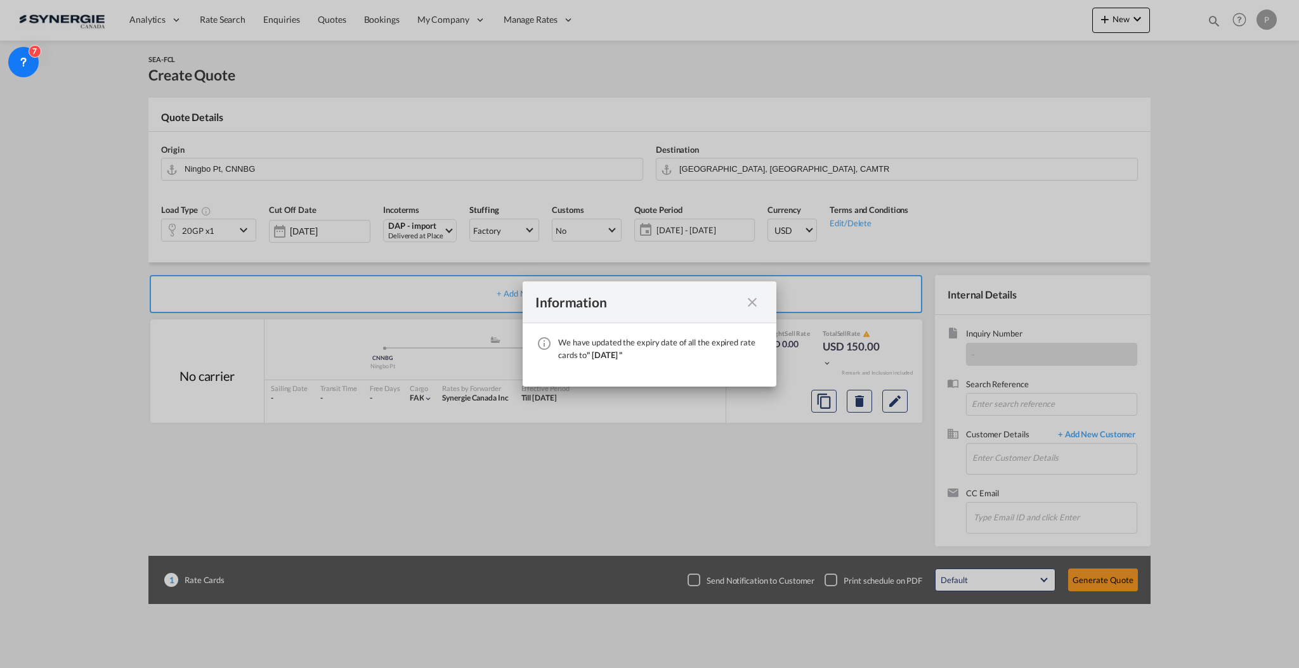
click at [753, 305] on md-icon "icon-close fg-AAA8AD cursor" at bounding box center [751, 302] width 15 height 15
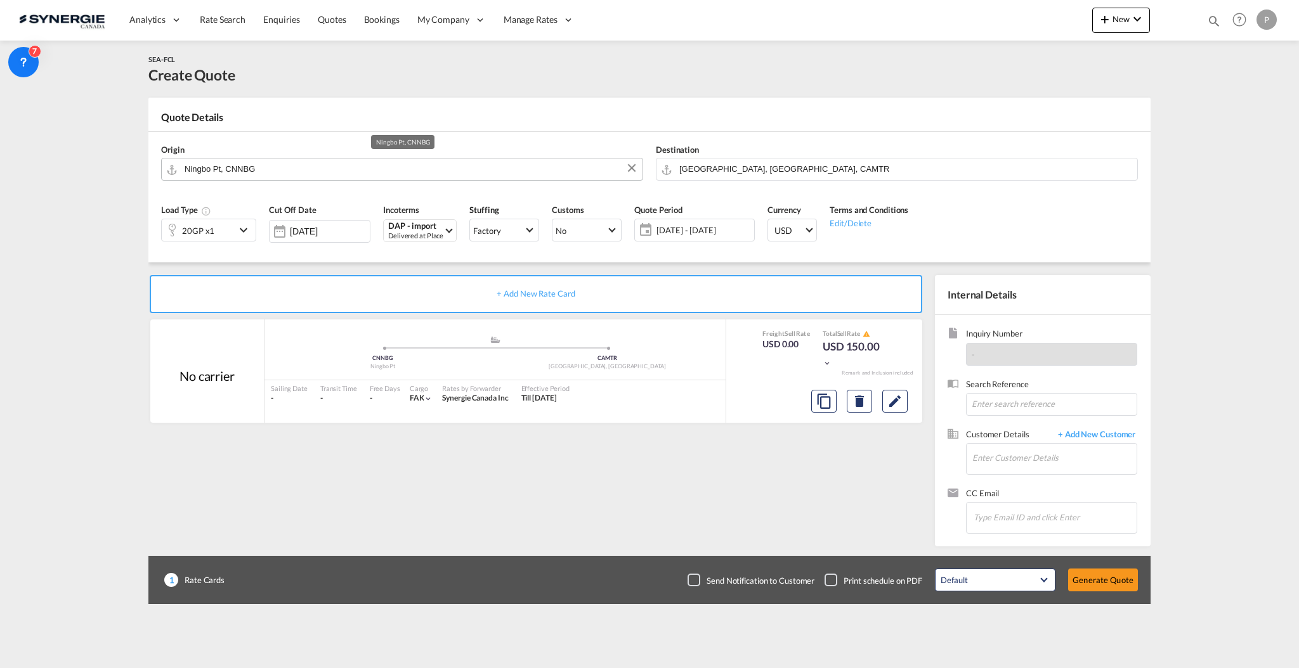
click at [301, 169] on input "Ningbo Pt, CNNBG" at bounding box center [410, 169] width 451 height 22
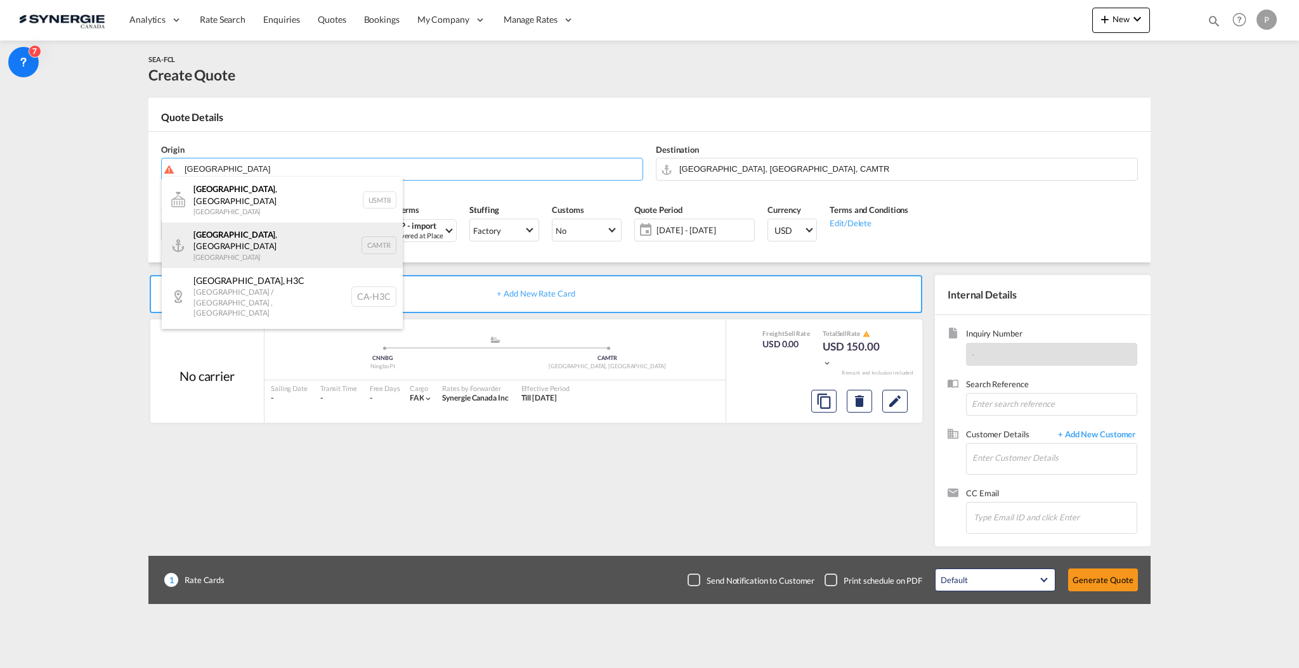
click at [273, 243] on div "Montreal , QC Canada CAMTR" at bounding box center [282, 246] width 241 height 46
type input "Montreal, QC, CAMTR"
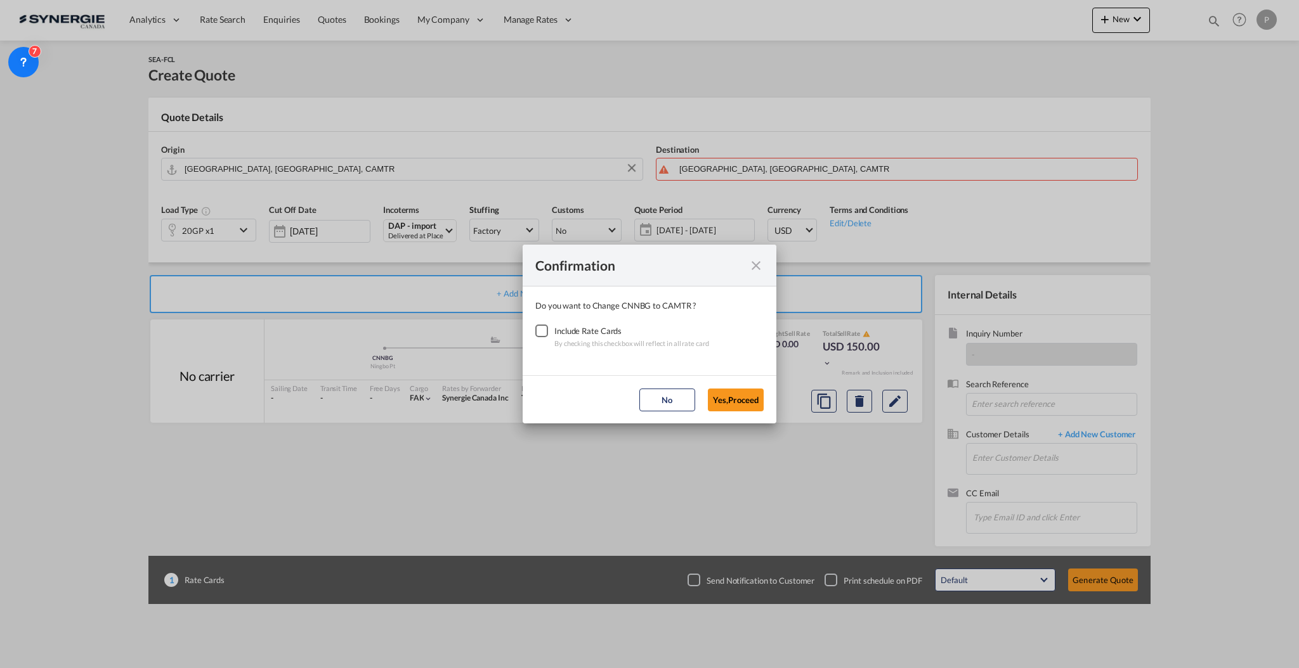
click at [545, 325] on div "Checkbox No Ink" at bounding box center [541, 331] width 13 height 13
click at [747, 404] on button "Yes,Proceed" at bounding box center [736, 400] width 56 height 23
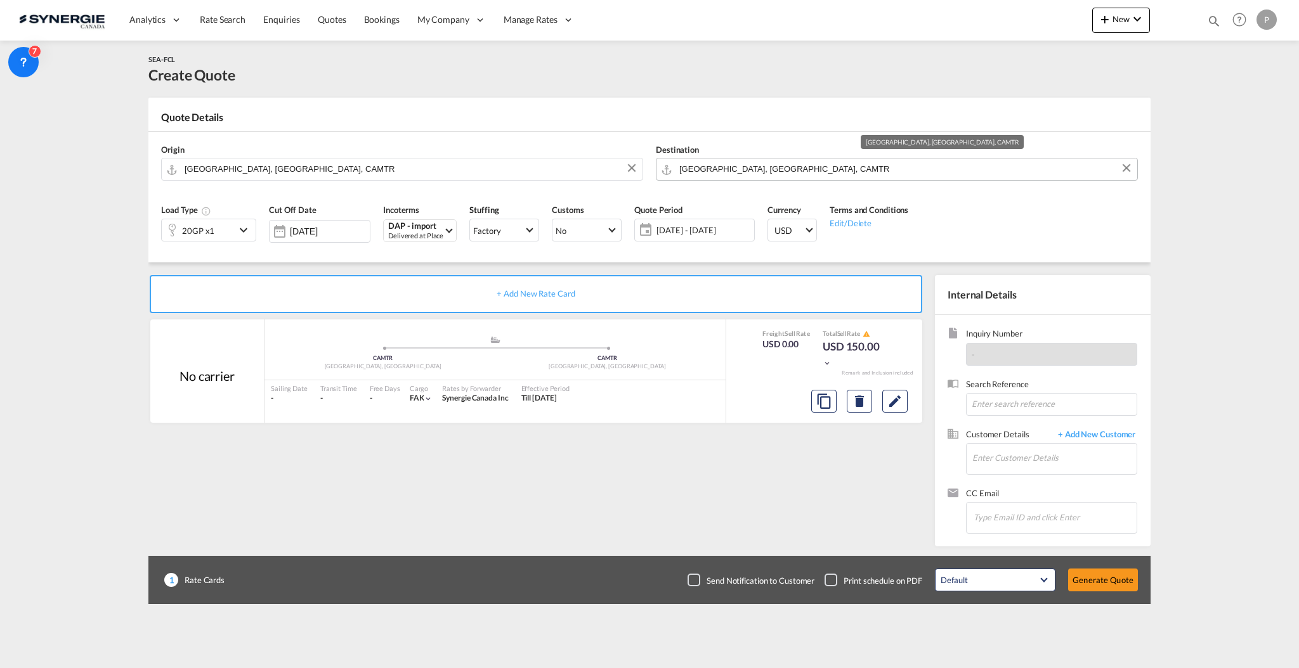
click at [769, 175] on input "Montreal, QC, CAMTR" at bounding box center [904, 169] width 451 height 22
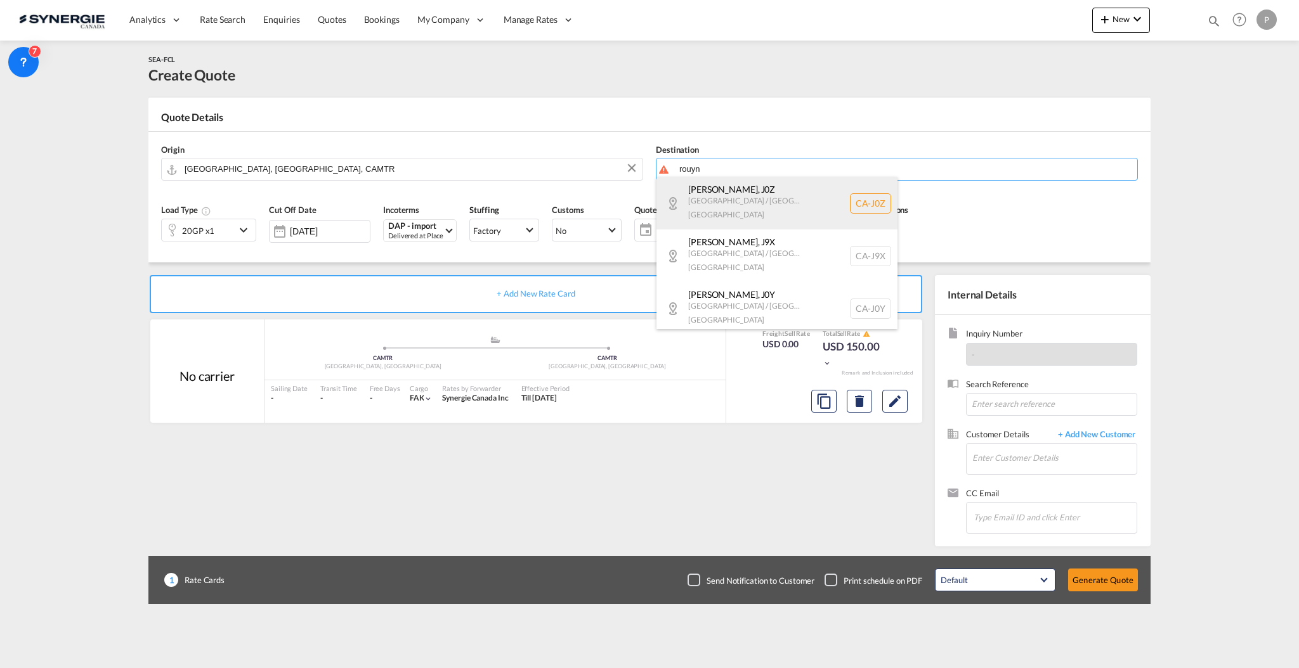
click at [766, 204] on div "Rouyn-Noranda , J0Z Quebec / Québec Canada CA-J0Z" at bounding box center [776, 203] width 241 height 53
type input "CA-J0Z, Rouyn-Noranda, Quebec / Québec"
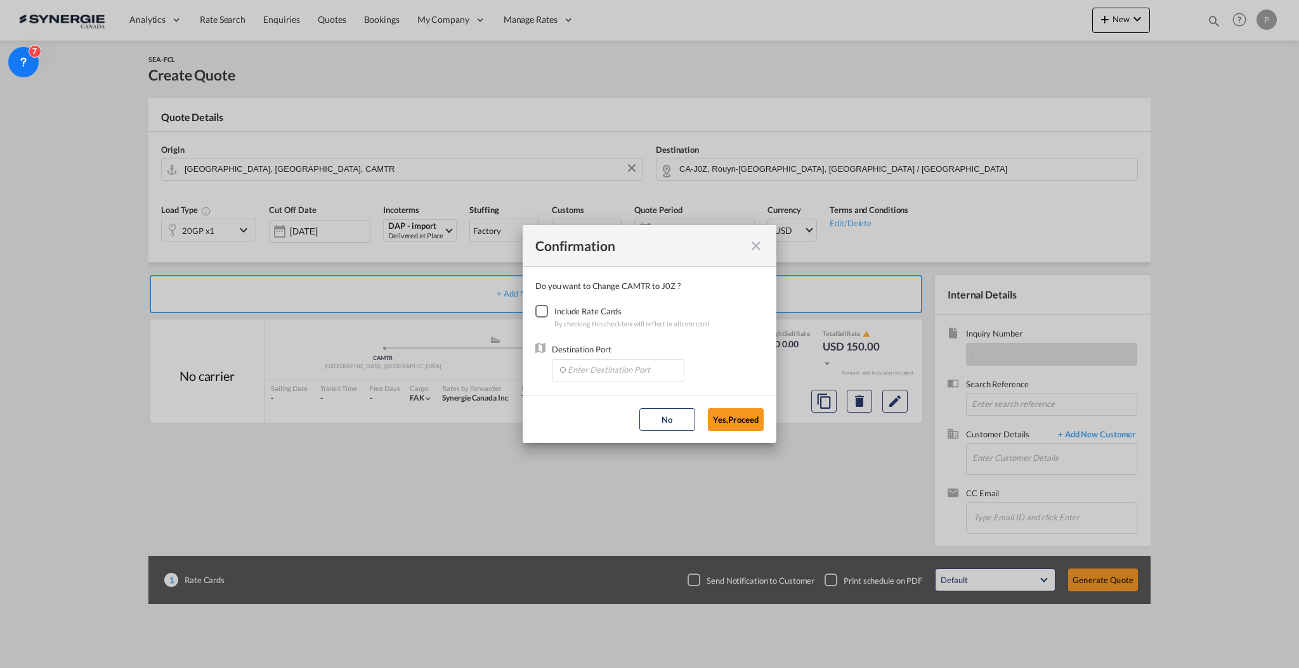
click at [544, 307] on div "Checkbox No Ink" at bounding box center [541, 311] width 13 height 13
click at [581, 370] on input "Enter Destination Port" at bounding box center [621, 369] width 126 height 19
click at [600, 391] on li "CAQUE, Quebec City, QC, Canada, North America, Americas" at bounding box center [617, 398] width 120 height 30
type input "CAQUE, Quebec City, QC, Canada, North America, Americas"
click at [744, 425] on button "Yes,Proceed" at bounding box center [736, 419] width 56 height 23
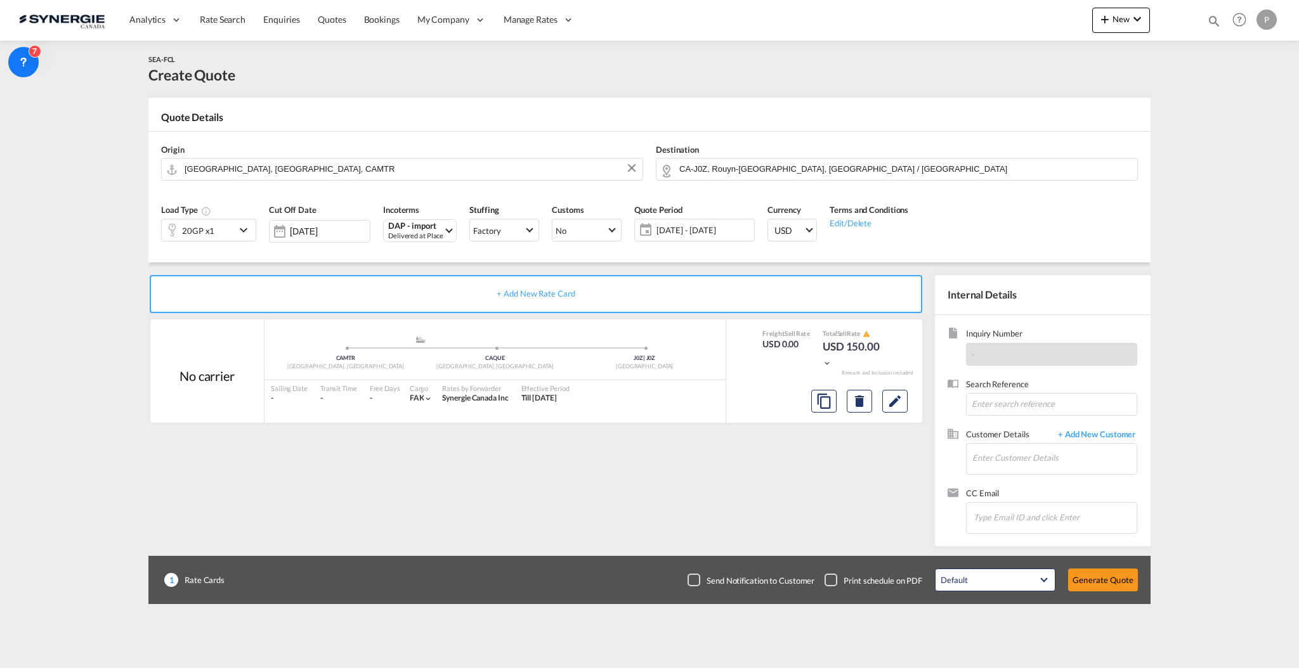
click at [1197, 606] on md-content "Analytics Reports Dashboard Rate Search Enquiries Quotes Bookings" at bounding box center [649, 334] width 1299 height 668
click at [900, 402] on md-icon "Edit" at bounding box center [894, 401] width 15 height 15
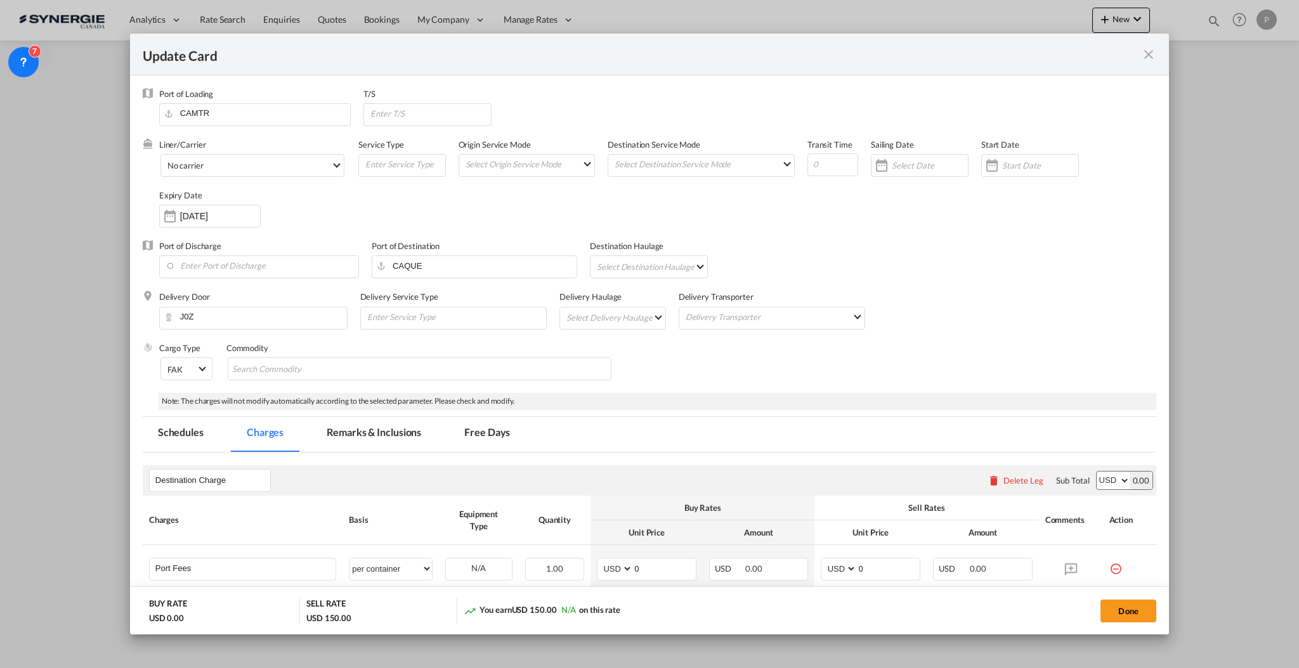
click at [1145, 61] on div "Update Card" at bounding box center [649, 55] width 1039 height 42
click at [1149, 57] on md-icon "icon-close fg-AAA8AD m-0 pointer" at bounding box center [1148, 54] width 15 height 15
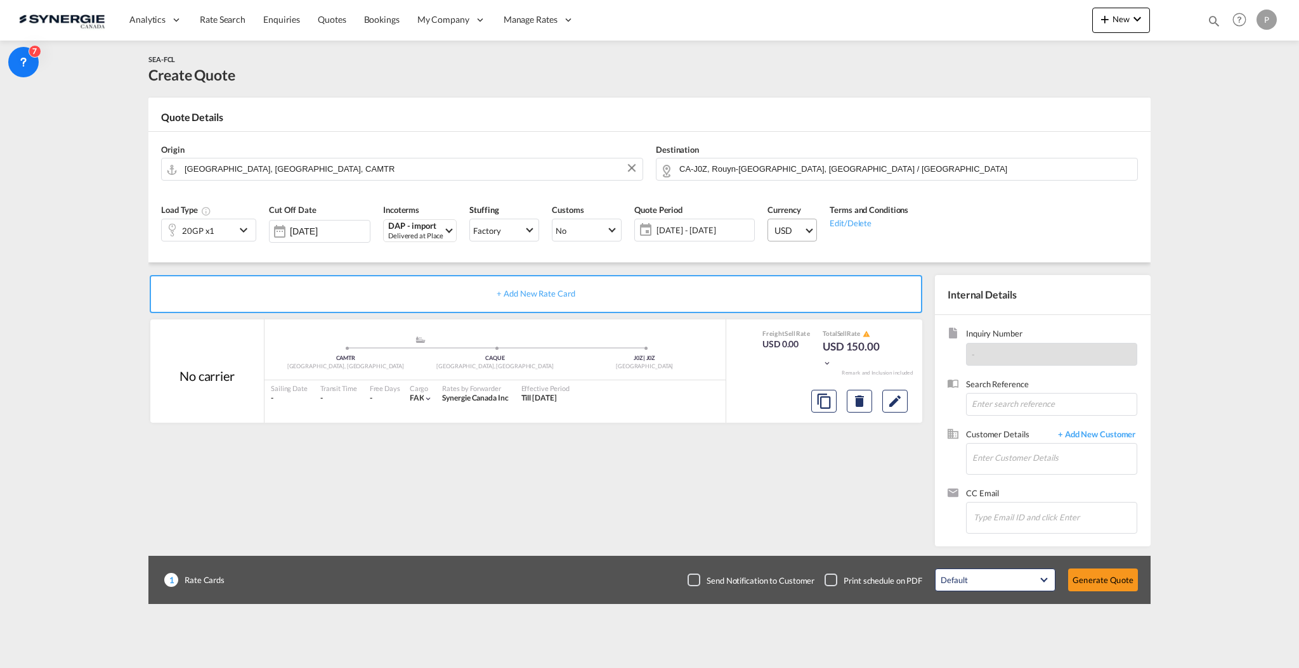
click at [772, 228] on md-select "USD د.إ AED United Arab Emirates Dirham Af AFN Afghan afghani Lek ALL Albania L…" at bounding box center [791, 230] width 49 height 23
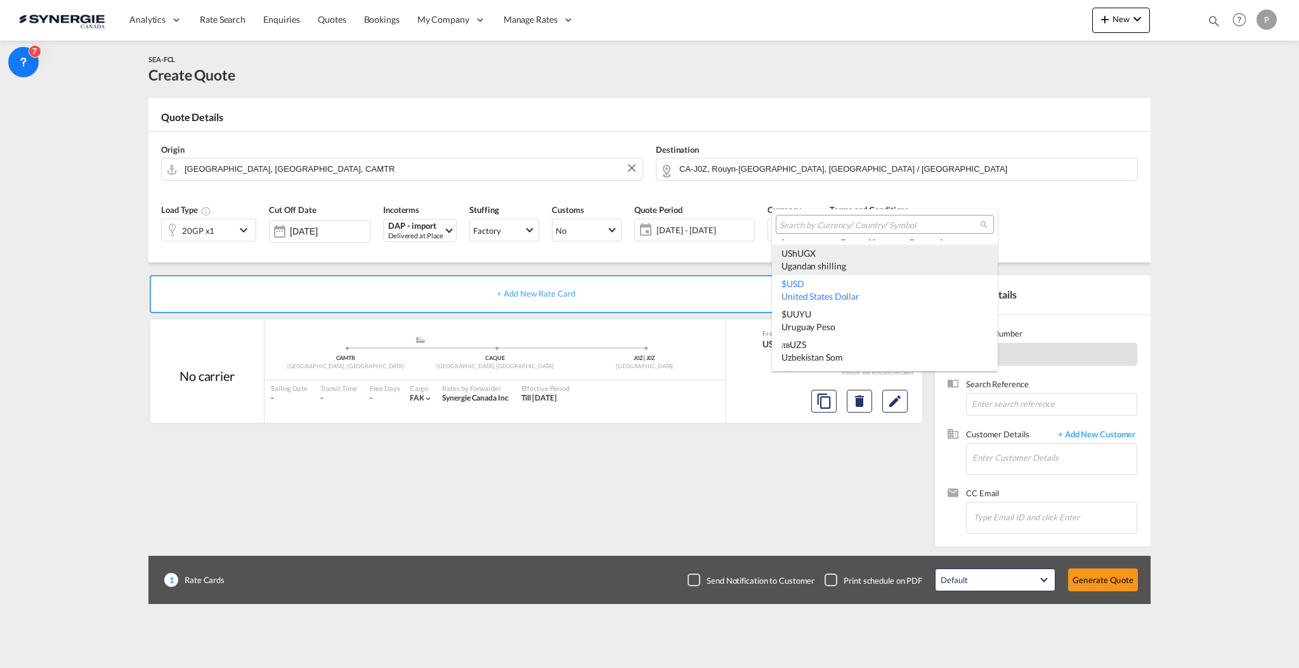
type md-option "USD"
type md-option "VUV"
click at [845, 223] on input "search" at bounding box center [879, 224] width 200 height 11
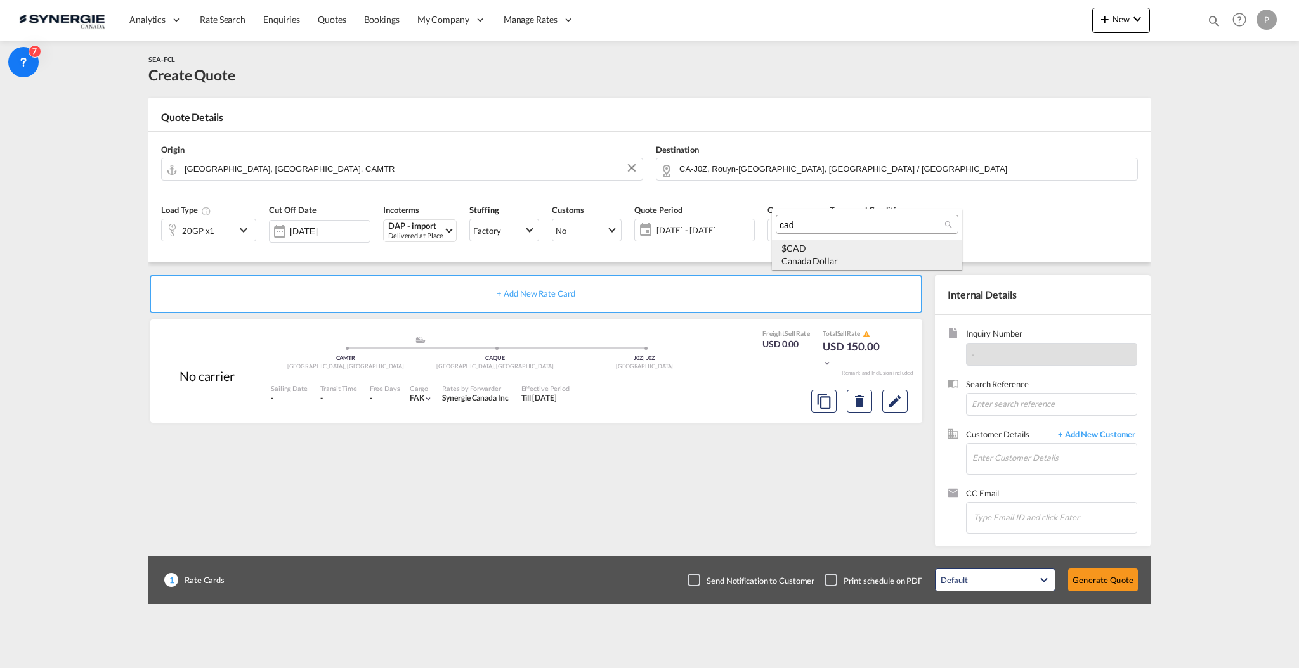
type input "cad"
click at [841, 245] on div "$ CAD Canada Dollar" at bounding box center [866, 254] width 171 height 25
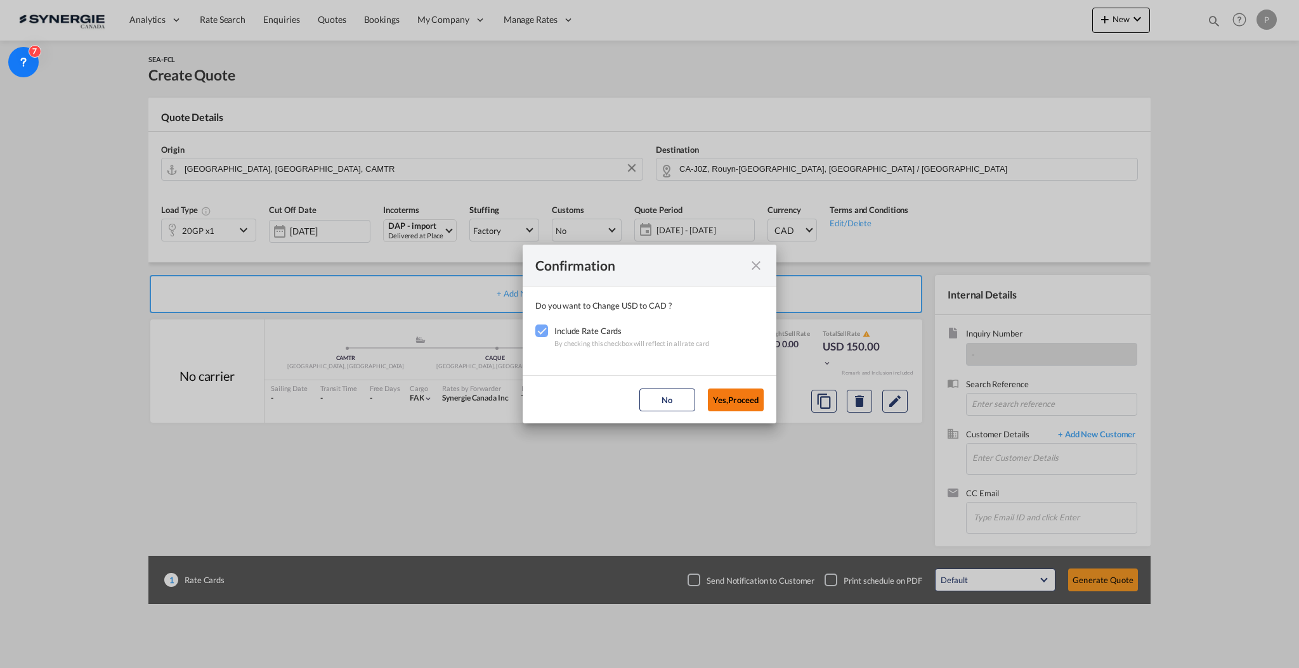
click at [735, 401] on button "Yes,Proceed" at bounding box center [736, 400] width 56 height 23
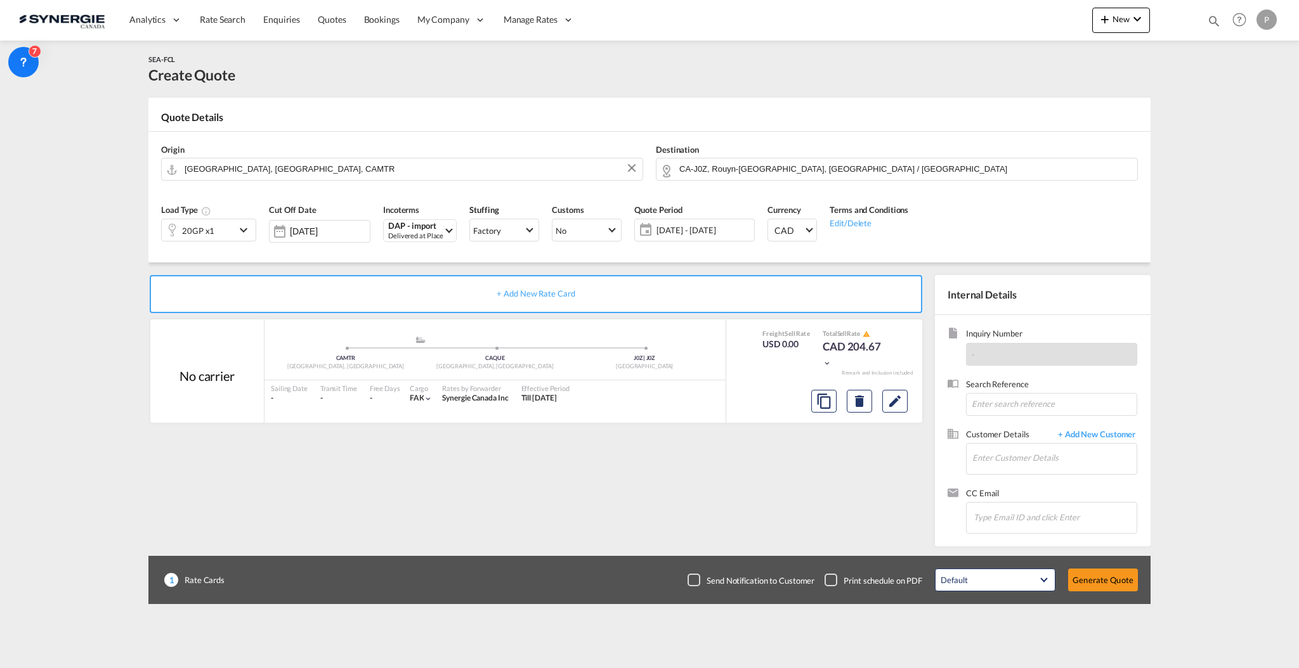
click at [900, 406] on md-icon "Edit" at bounding box center [894, 401] width 15 height 15
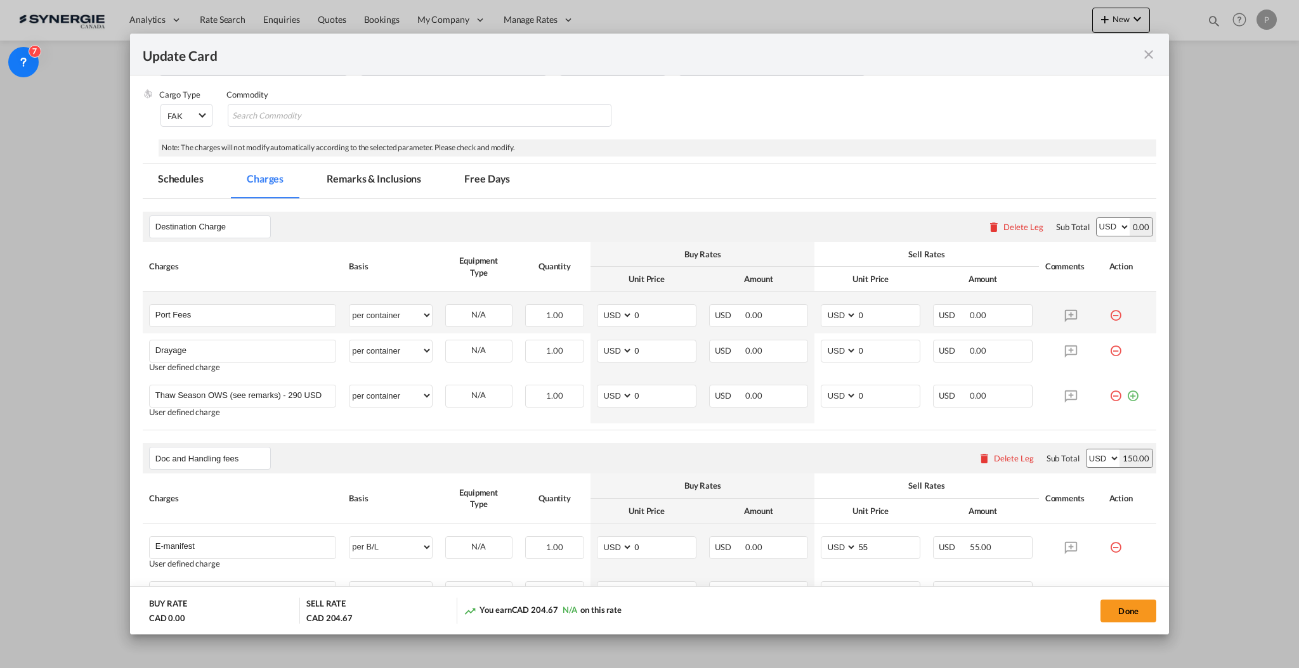
scroll to position [254, 0]
click at [245, 310] on input "Port Fees" at bounding box center [245, 314] width 180 height 19
click at [227, 312] on input "Port Fees" at bounding box center [245, 314] width 180 height 19
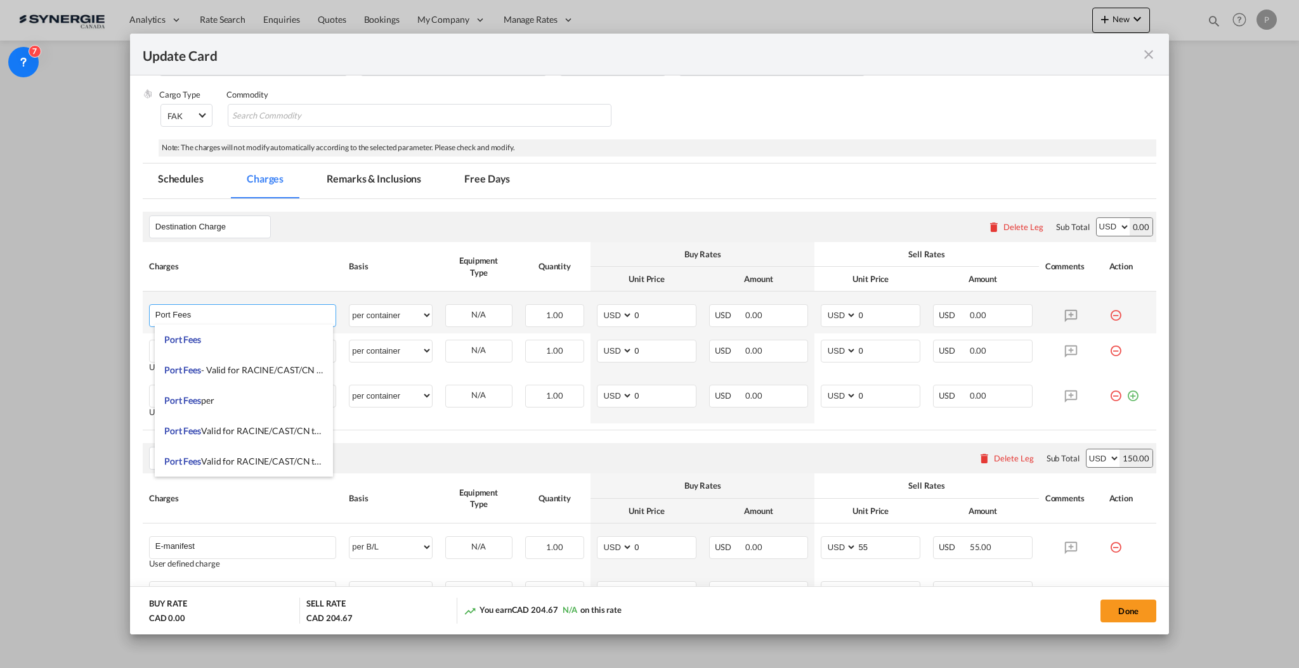
click at [227, 312] on input "Port Fees" at bounding box center [245, 314] width 180 height 19
paste input "&D & Destuffing"
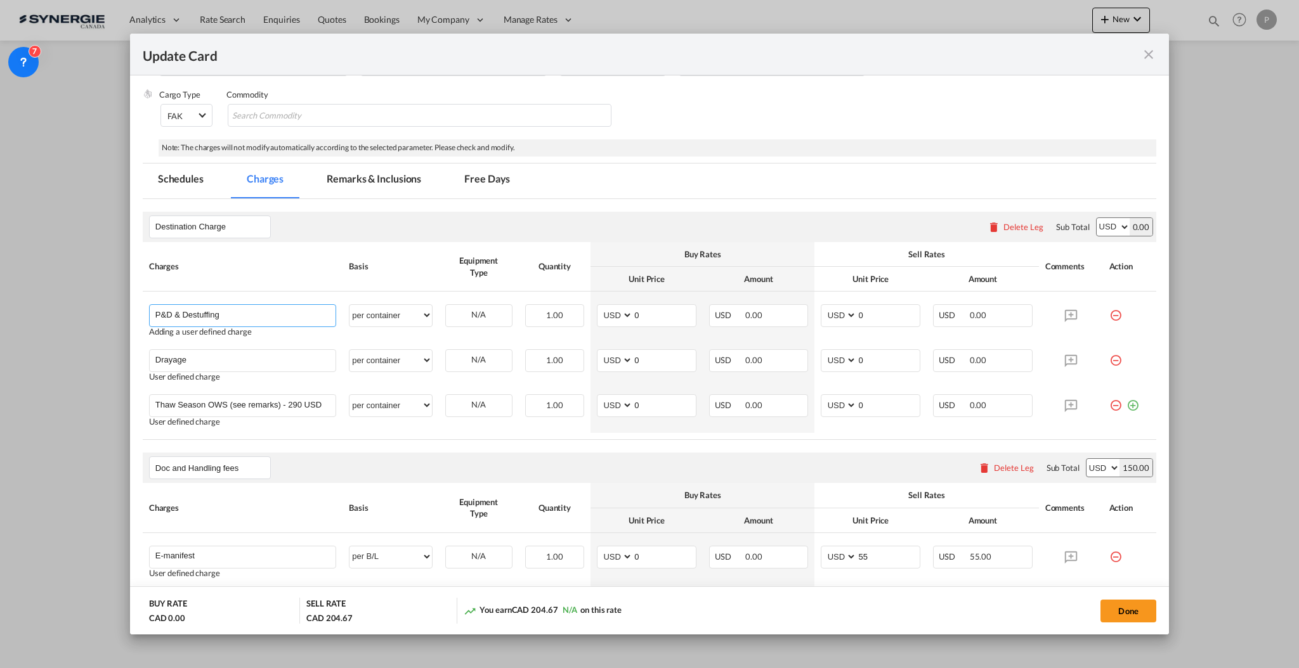
type input "P&D & Destuffing"
click at [390, 279] on th "Basis" at bounding box center [390, 266] width 96 height 49
click at [599, 317] on select "AED AFN ALL AMD ANG AOA ARS AUD AWG AZN BAM BBD BDT BGN BHD BIF BMD BND BOB BRL…" at bounding box center [615, 315] width 33 height 17
select select "string:CAD"
click at [861, 317] on div "Destination Charge Please enter leg name Leg Name Already Exists Delete Leg Sub…" at bounding box center [649, 326] width 1013 height 229
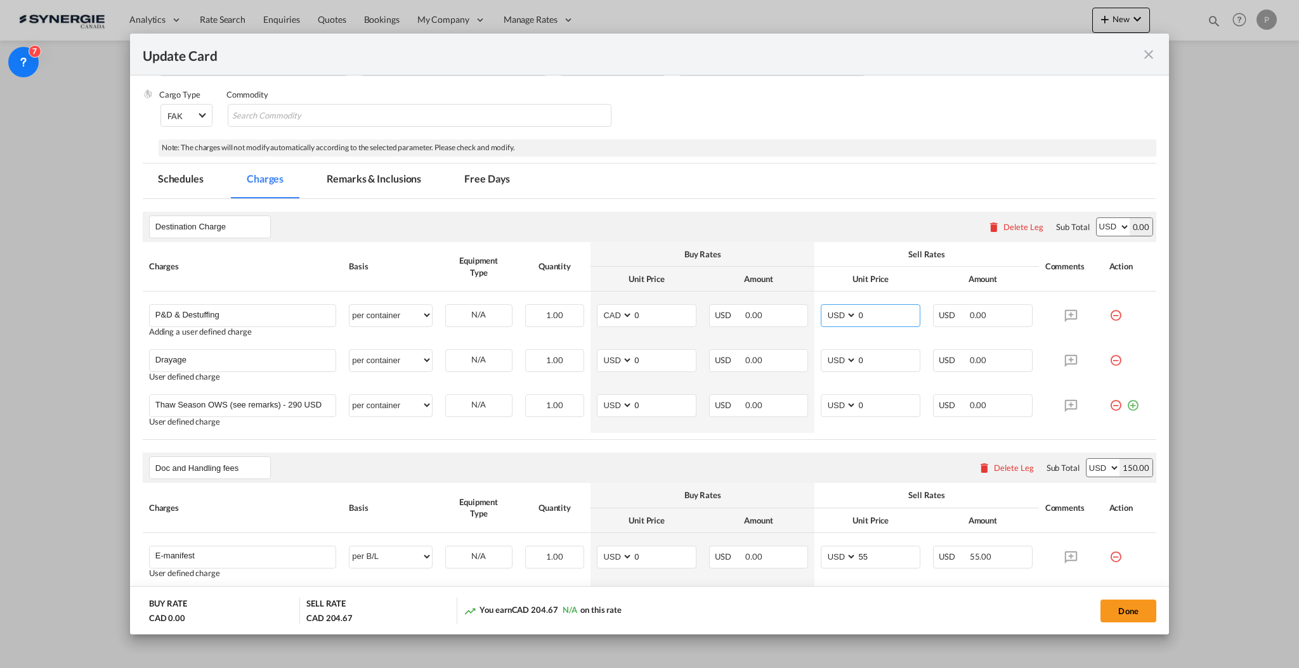
select select "string:CAD"
click at [834, 317] on select "AED AFN ALL AMD ANG AOA ARS AUD AWG AZN BAM BBD BDT BGN BHD BIF BMD BND BOB BRL…" at bounding box center [839, 315] width 33 height 17
select select "string:CAD"
click at [687, 315] on div "Destination Charge Please enter leg name Leg Name Already Exists Delete Leg Sub…" at bounding box center [649, 326] width 1013 height 229
click at [662, 312] on input "0" at bounding box center [664, 314] width 63 height 19
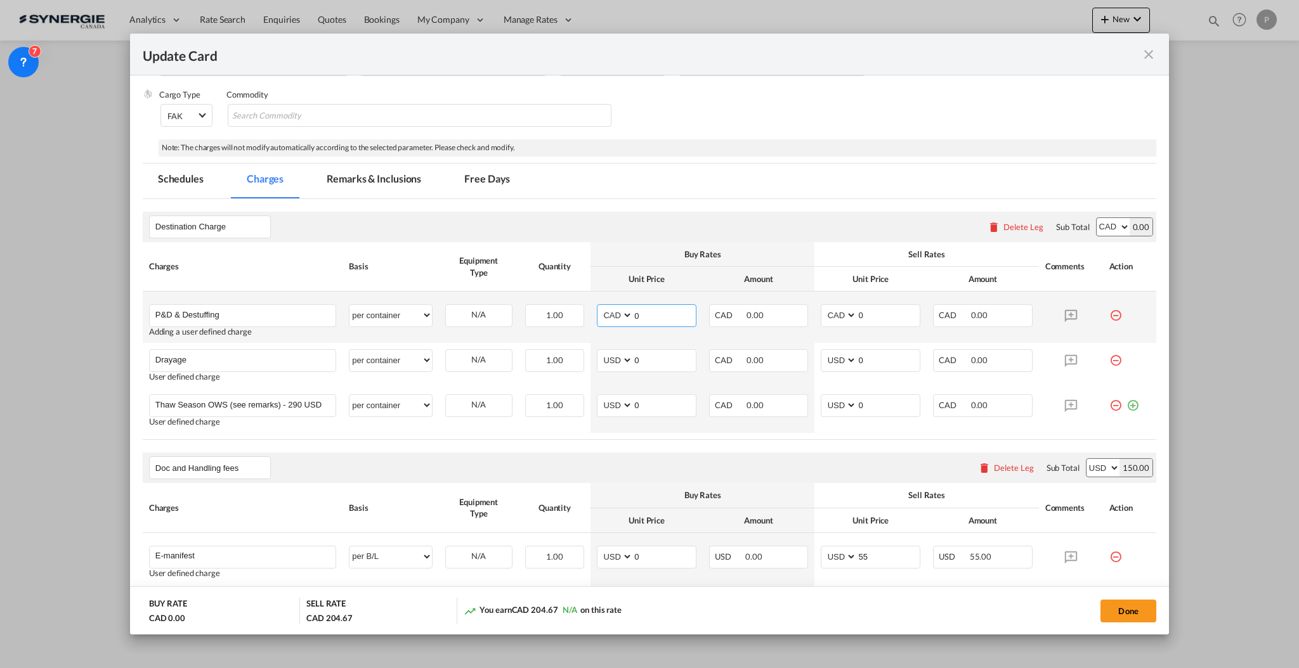
click at [662, 312] on input "0" at bounding box center [664, 314] width 63 height 19
type input "900"
type input "990"
click at [237, 361] on input "Drayage" at bounding box center [245, 359] width 180 height 19
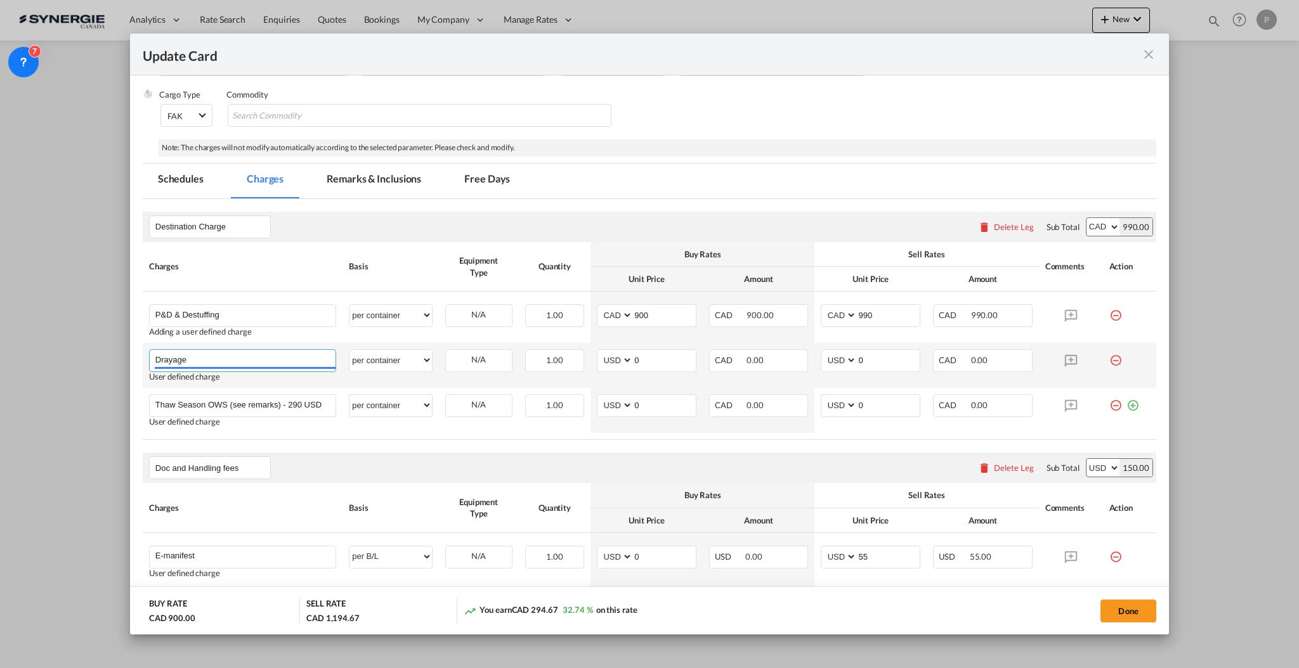
click at [237, 361] on input "Drayage" at bounding box center [245, 359] width 180 height 19
type input "Trucking to Capreol ON"
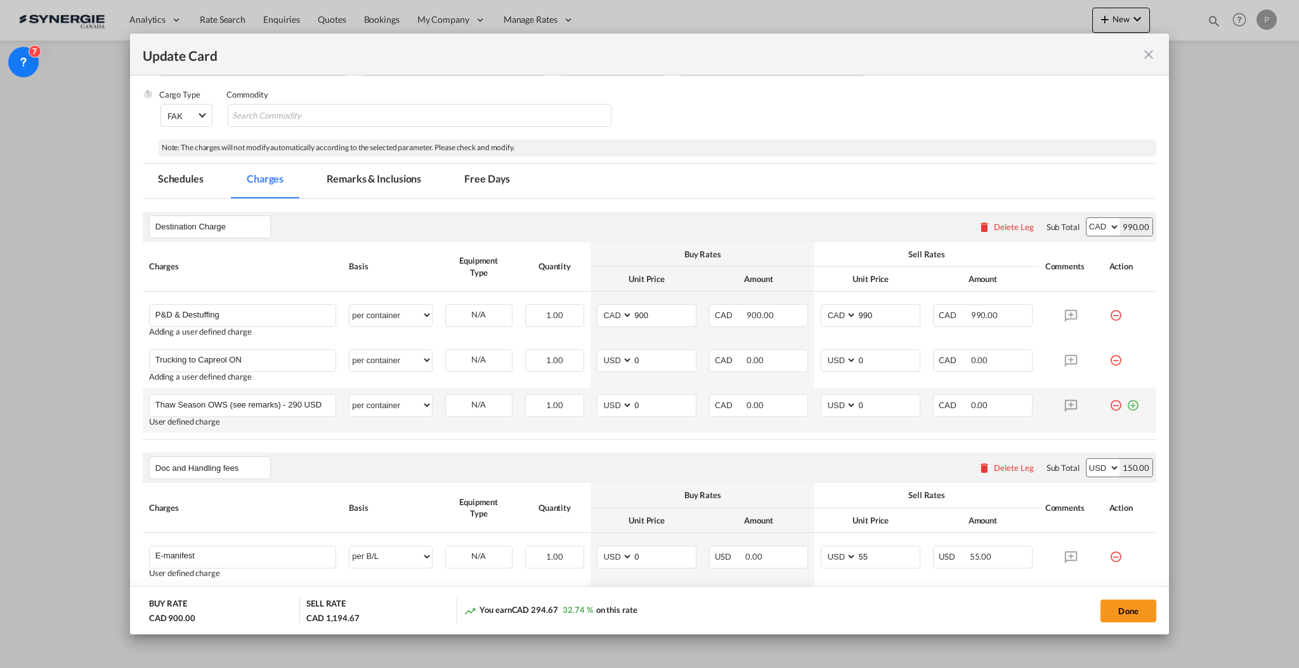
click at [1109, 401] on md-icon "icon-minus-circle-outline red-400-fg" at bounding box center [1115, 400] width 13 height 13
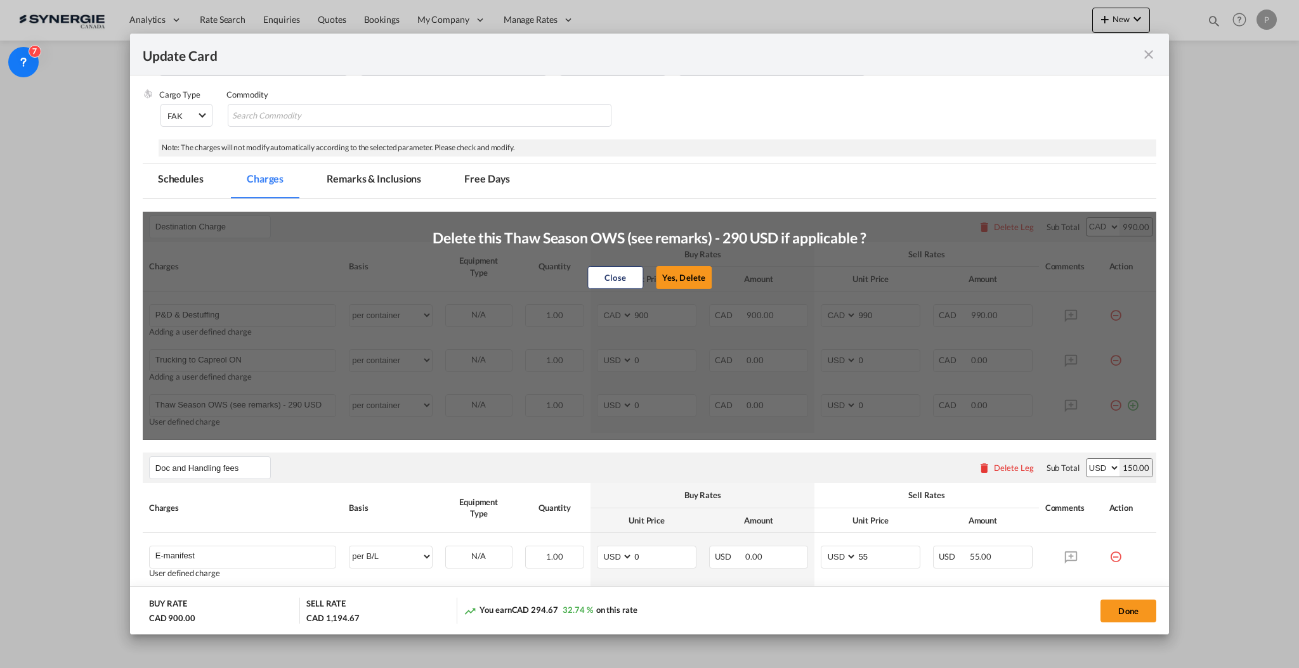
click at [663, 283] on button "Yes, Delete" at bounding box center [684, 277] width 56 height 23
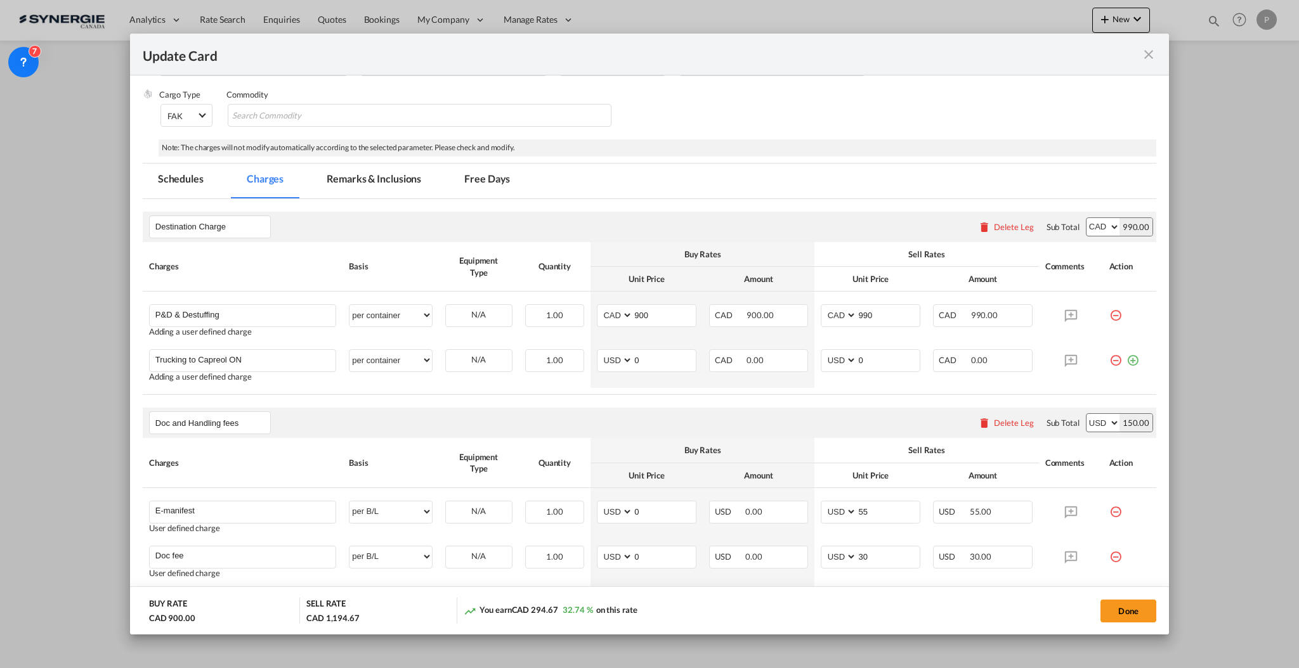
click at [1004, 420] on div "Delete Leg" at bounding box center [1014, 423] width 40 height 10
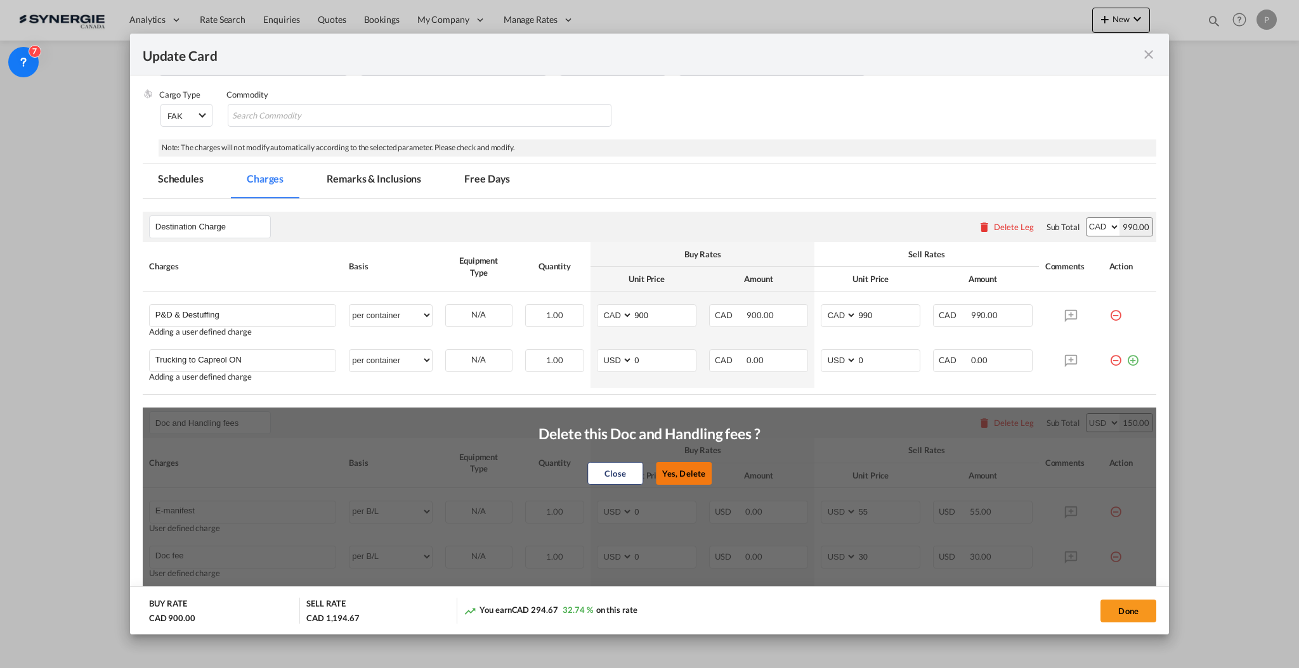
click at [696, 476] on button "Yes, Delete" at bounding box center [684, 473] width 56 height 23
type input "Cargo Coverage"
type input "Cargo Coverage - Rate to be confirmed depending on commodity and value Min 50 U…"
select select "per shipment"
type input "0"
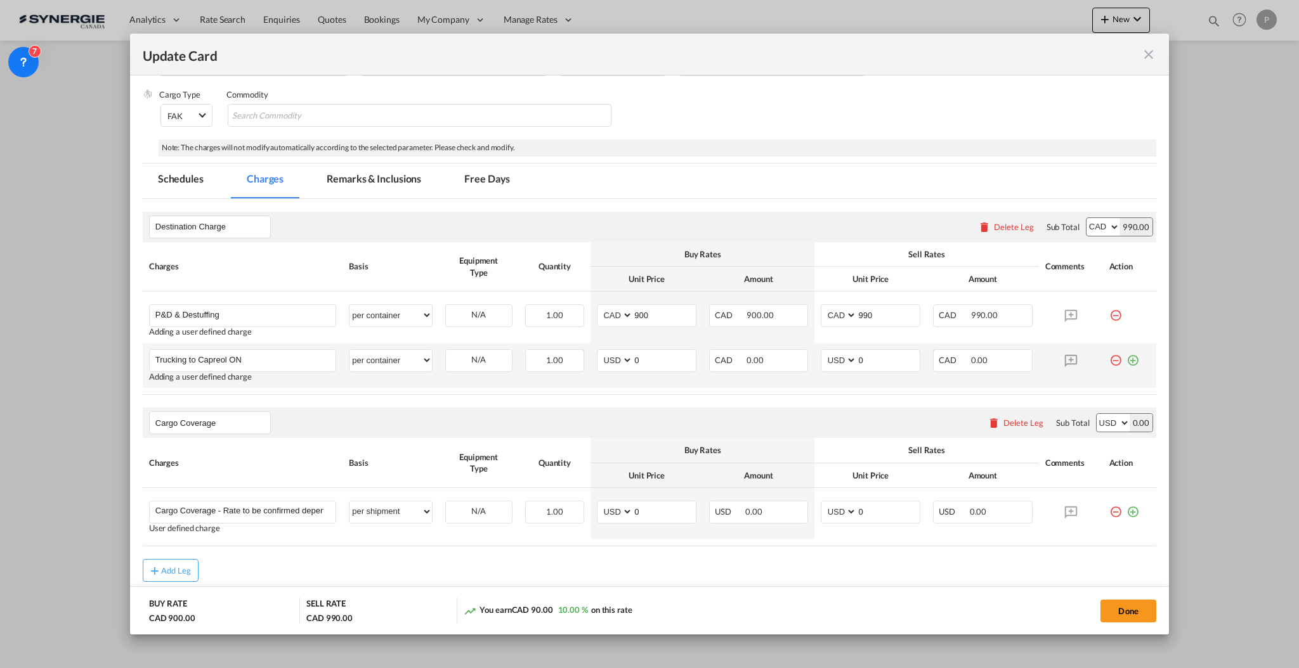
click at [1127, 363] on td "Update Card Port ..." at bounding box center [1130, 365] width 54 height 45
click at [1126, 362] on md-icon "icon-plus-circle-outline green-400-fg" at bounding box center [1132, 355] width 13 height 13
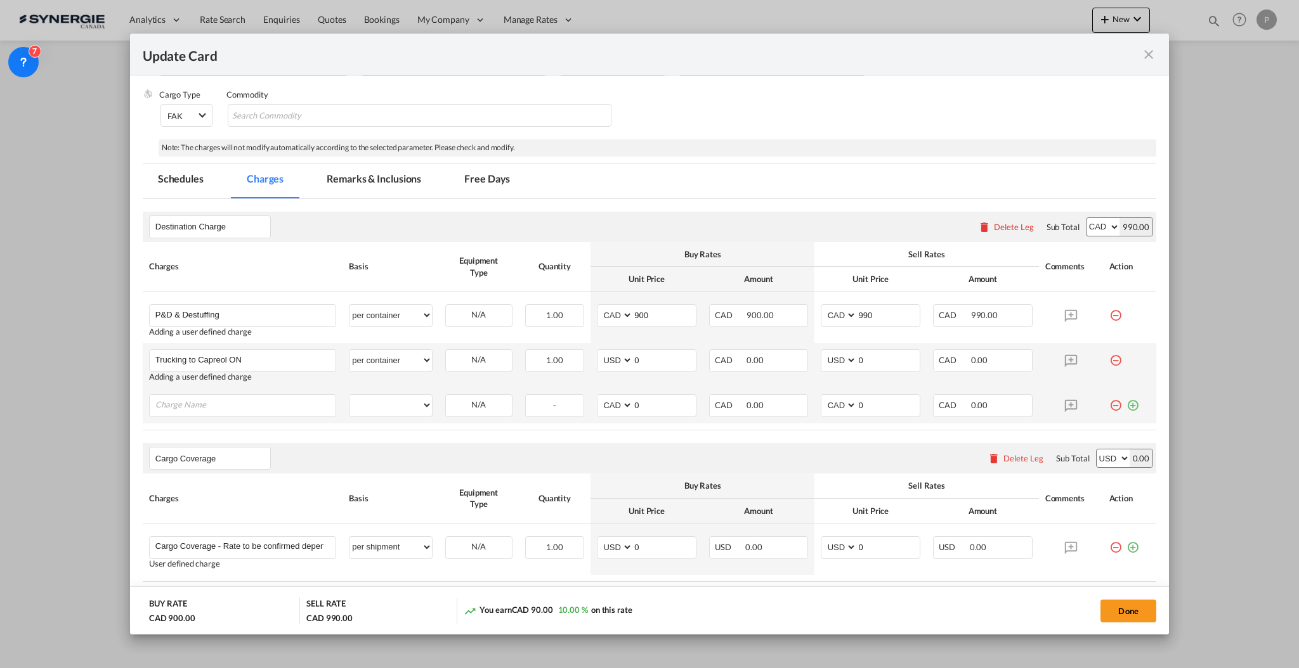
click at [1126, 407] on md-icon "icon-plus-circle-outline green-400-fg" at bounding box center [1132, 400] width 13 height 13
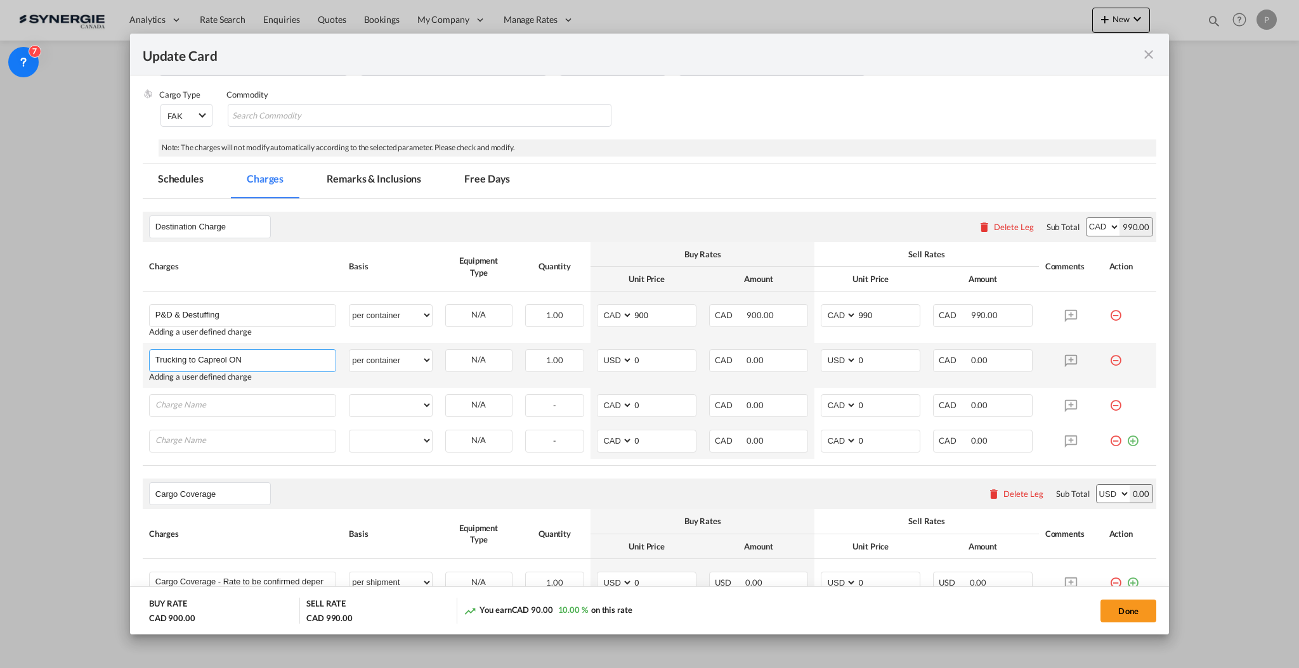
click at [256, 363] on input "Trucking to Capreol ON" at bounding box center [245, 359] width 180 height 19
click at [256, 362] on input "Trucking to Capreol ON" at bounding box center [245, 359] width 180 height 19
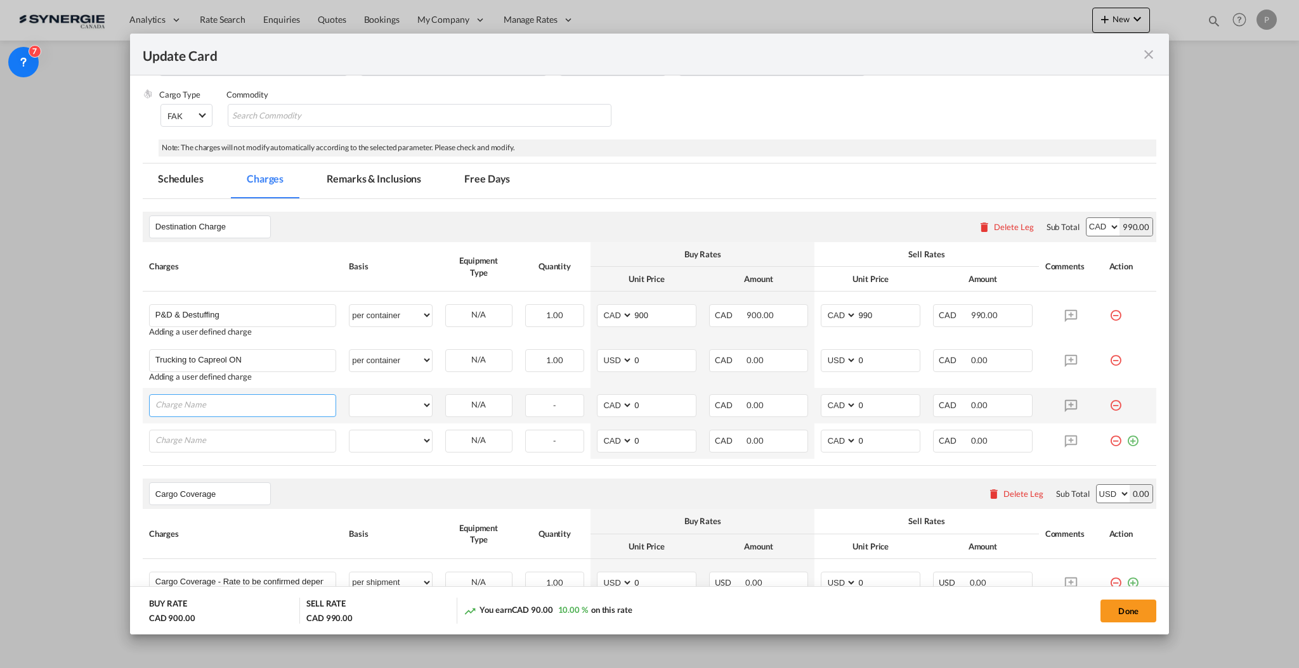
click at [268, 399] on input "Charge Name" at bounding box center [245, 404] width 180 height 19
paste input "Trucking to Capreol ON"
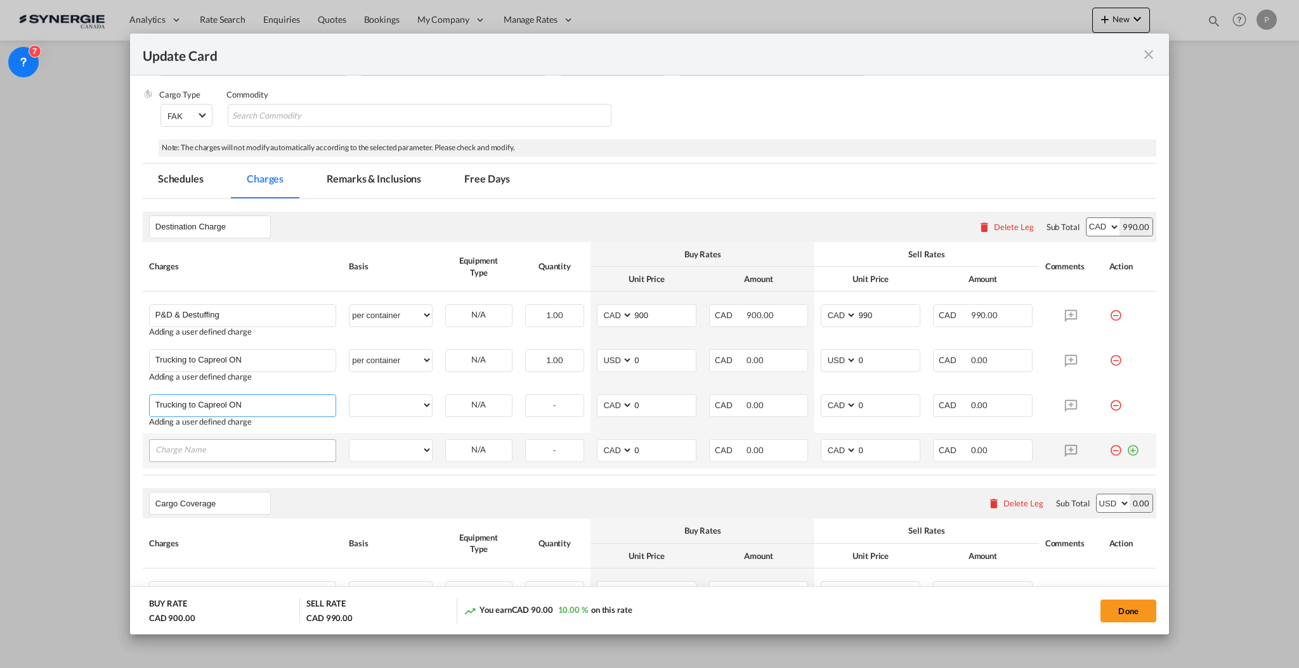
type input "Trucking to Capreol ON"
click at [307, 450] on input "Charge Name" at bounding box center [245, 449] width 180 height 19
paste input "Trucking to Capreol ON"
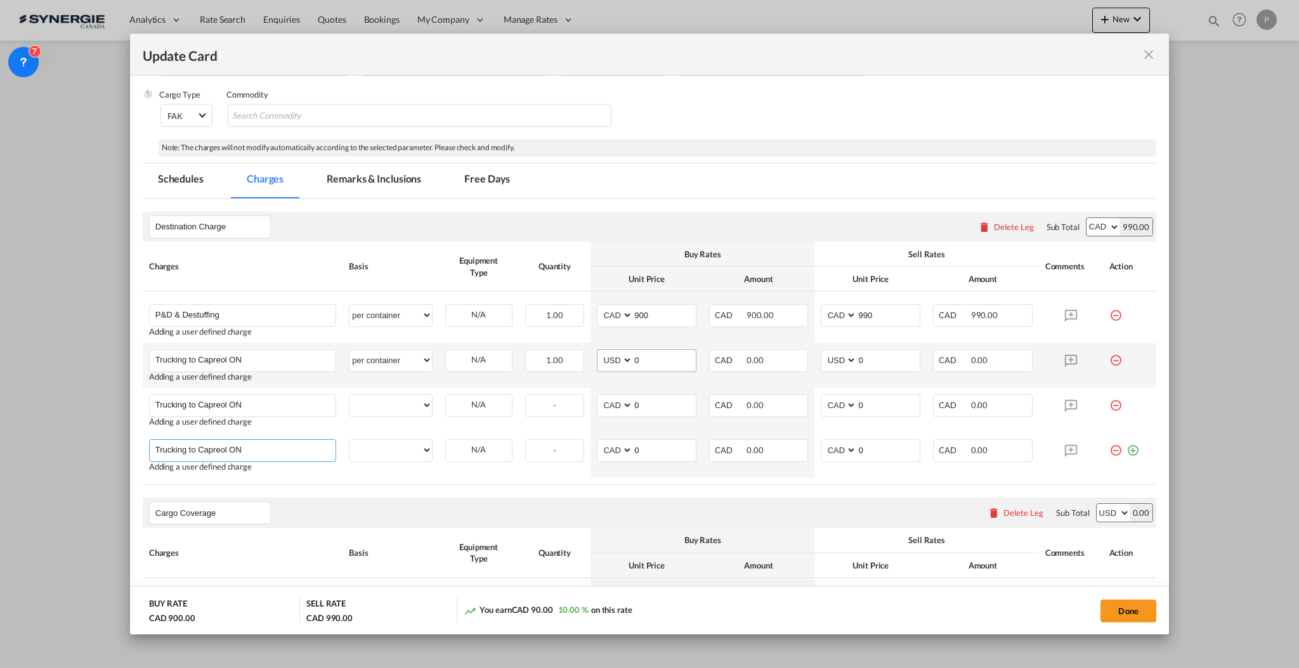
type input "Trucking to Capreol ON"
click at [607, 364] on select "AED AFN ALL AMD ANG AOA ARS AUD AWG AZN BAM BBD BDT BGN BHD BIF BMD BND BOB BRL…" at bounding box center [615, 360] width 33 height 17
select select "string:CAD"
click at [826, 363] on div "Destination Charge Please enter leg name Leg Name Already Exists Delete Leg Sub…" at bounding box center [649, 349] width 1013 height 274
select select "string:CAD"
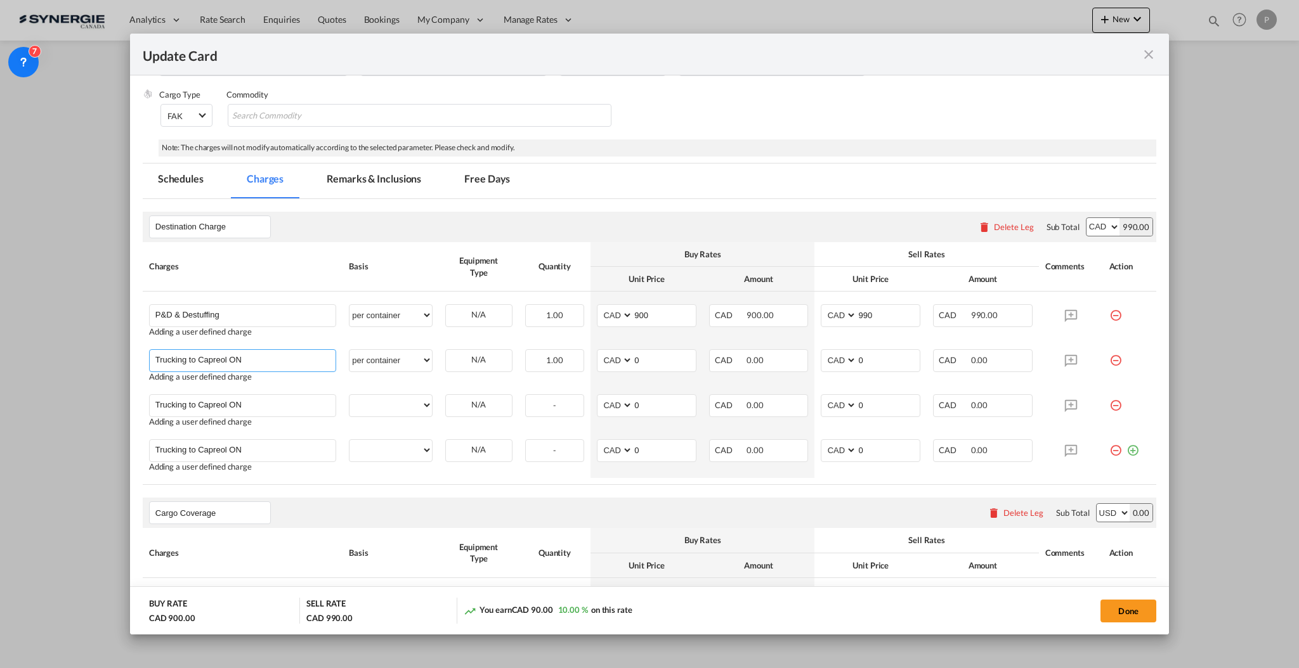
drag, startPoint x: 288, startPoint y: 354, endPoint x: 273, endPoint y: 356, distance: 15.3
click at [288, 354] on div "Destination Charge Please enter leg name Leg Name Already Exists Delete Leg Sub…" at bounding box center [649, 349] width 1013 height 274
click at [358, 355] on select "per equipment per container per B/L per shipping bill per shipment per pallet p…" at bounding box center [390, 360] width 82 height 20
select select "per vehicle"
click at [349, 350] on select "per equipment per container per B/L per shipping bill per shipment per pallet p…" at bounding box center [390, 360] width 82 height 20
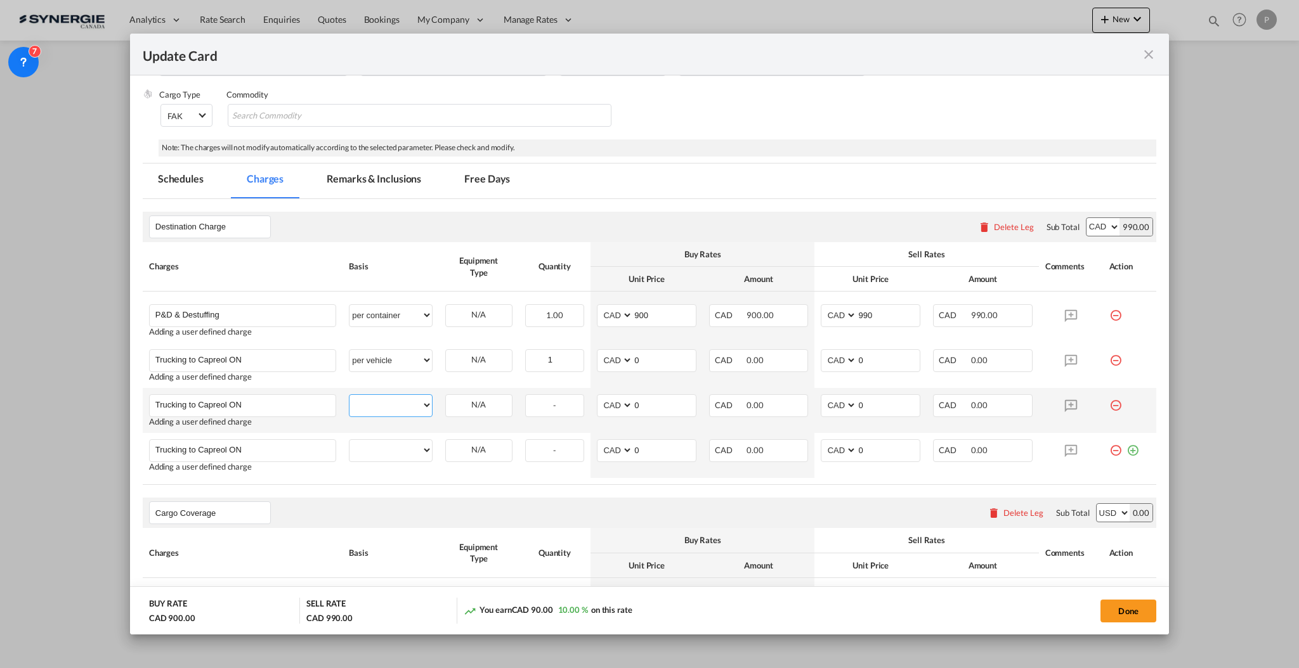
click at [389, 405] on select "per equipment per container per B/L per shipping bill per shipment per pallet p…" at bounding box center [390, 405] width 82 height 20
click at [349, 395] on select "per equipment per container per B/L per shipping bill per shipment per pallet p…" at bounding box center [390, 405] width 82 height 20
select select "? string: ?"
drag, startPoint x: 255, startPoint y: 400, endPoint x: 197, endPoint y: 394, distance: 58.0
click at [197, 394] on div "Trucking to Capreol ON" at bounding box center [242, 405] width 187 height 23
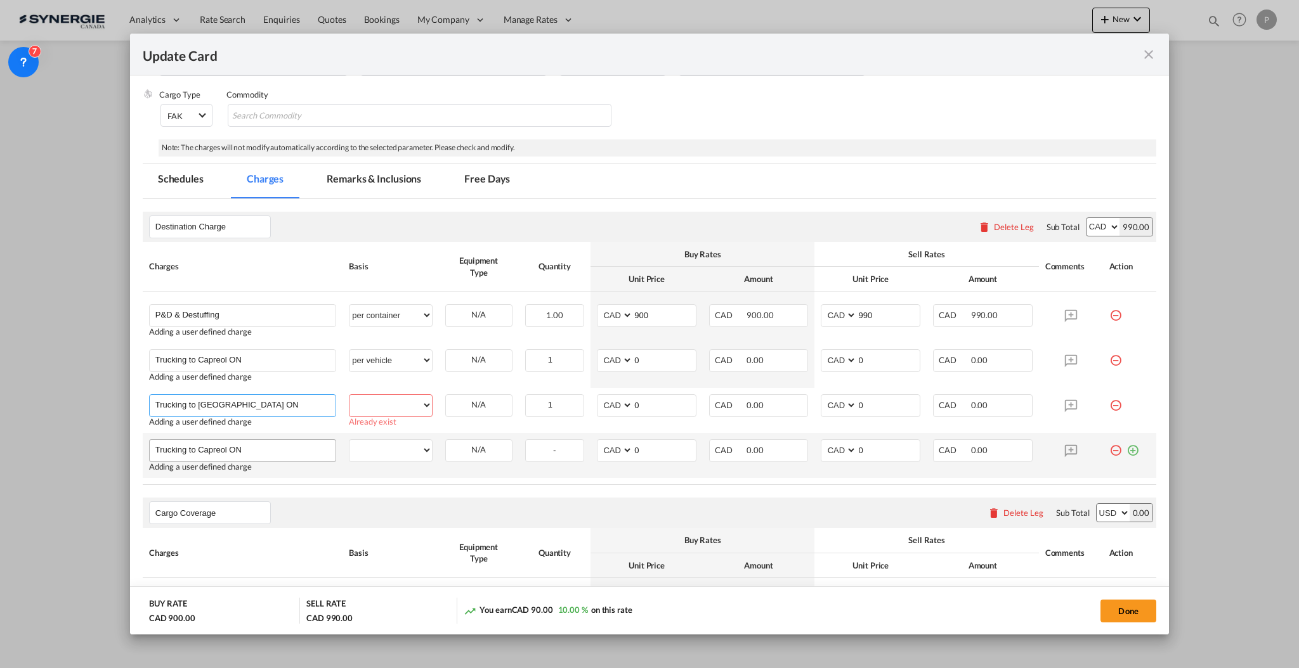
type input "Trucking to North Bay ON"
drag, startPoint x: 275, startPoint y: 456, endPoint x: 216, endPoint y: 452, distance: 58.5
click at [216, 452] on input "Trucking to Capreol ON" at bounding box center [245, 449] width 180 height 19
click at [272, 451] on input "Trucking to Capreol ON" at bounding box center [245, 449] width 180 height 19
click at [273, 448] on input "Trucking to Capreol ON" at bounding box center [245, 449] width 180 height 19
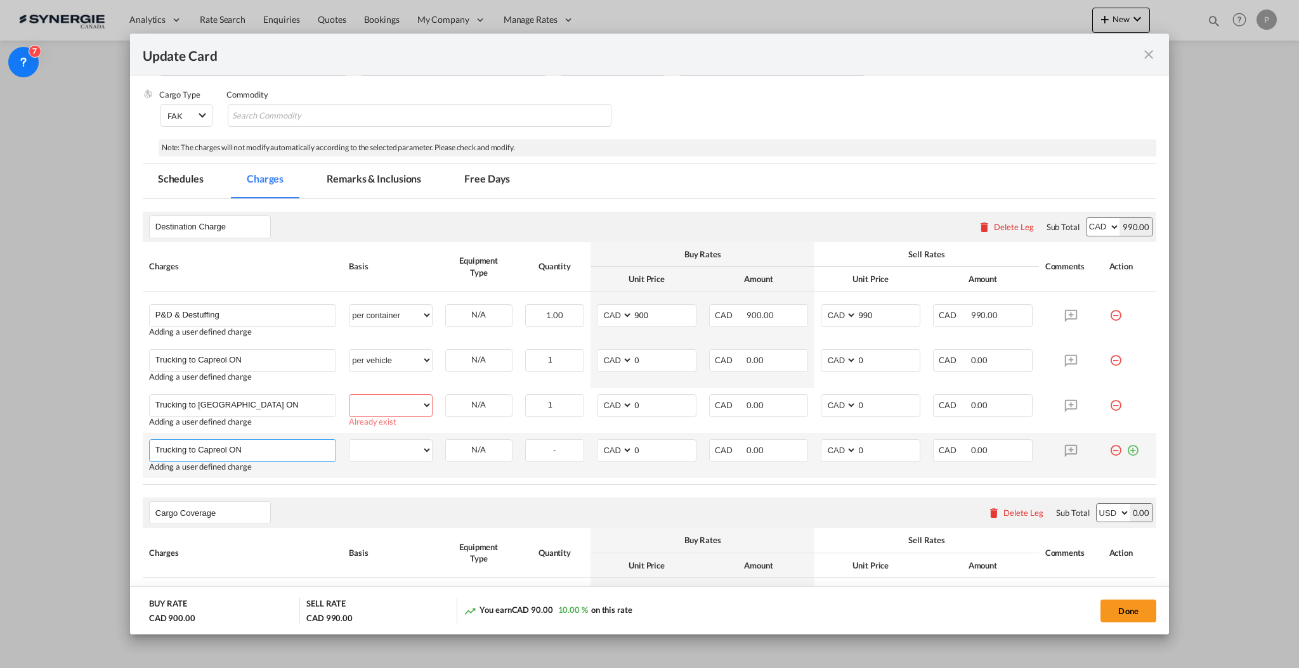
click at [273, 448] on input "Trucking to Capreol ON" at bounding box center [245, 449] width 180 height 19
click at [189, 450] on input "Trucking to Capreol ON" at bounding box center [245, 449] width 180 height 19
drag, startPoint x: 200, startPoint y: 447, endPoint x: 372, endPoint y: 451, distance: 172.5
click at [372, 451] on tr "Trucking to Capreol ON Please Enter User Defined Charges Cannot Be Published Ad…" at bounding box center [649, 455] width 1013 height 45
paste input "Rouyn-Noranda"
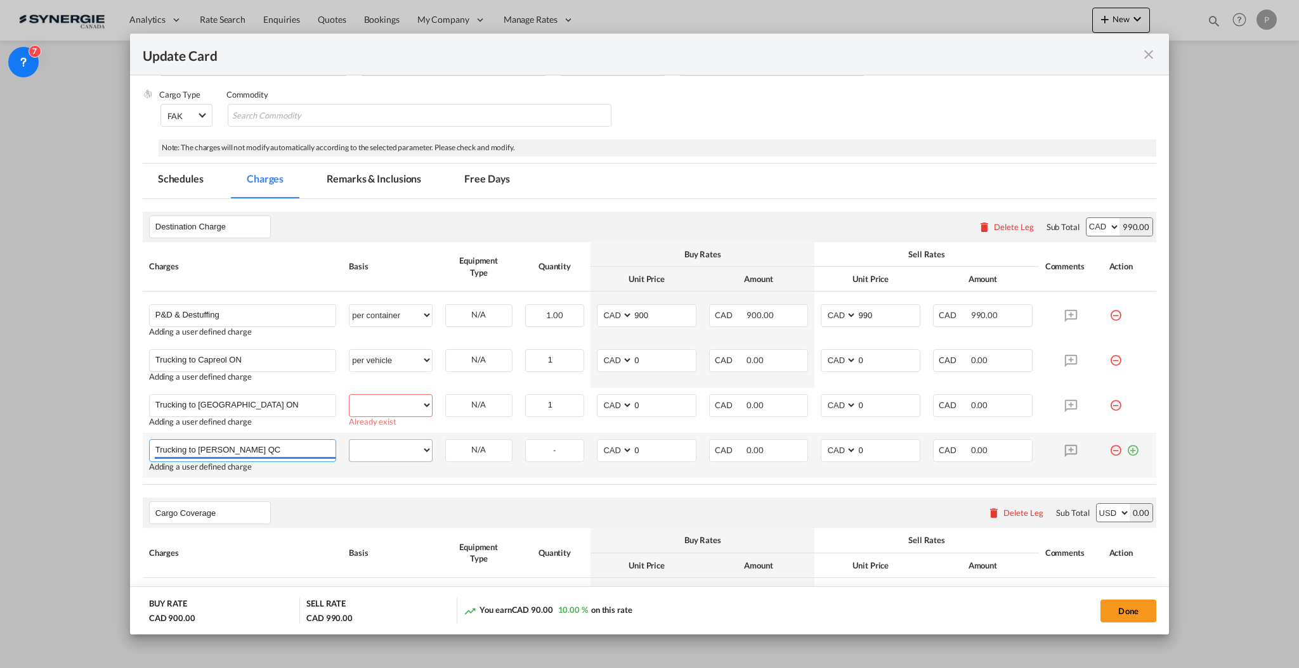
type input "Trucking to Rouyn-Noranda QC"
click at [373, 452] on select "per equipment per container per B/L per shipping bill per shipment per pallet p…" at bounding box center [390, 450] width 82 height 20
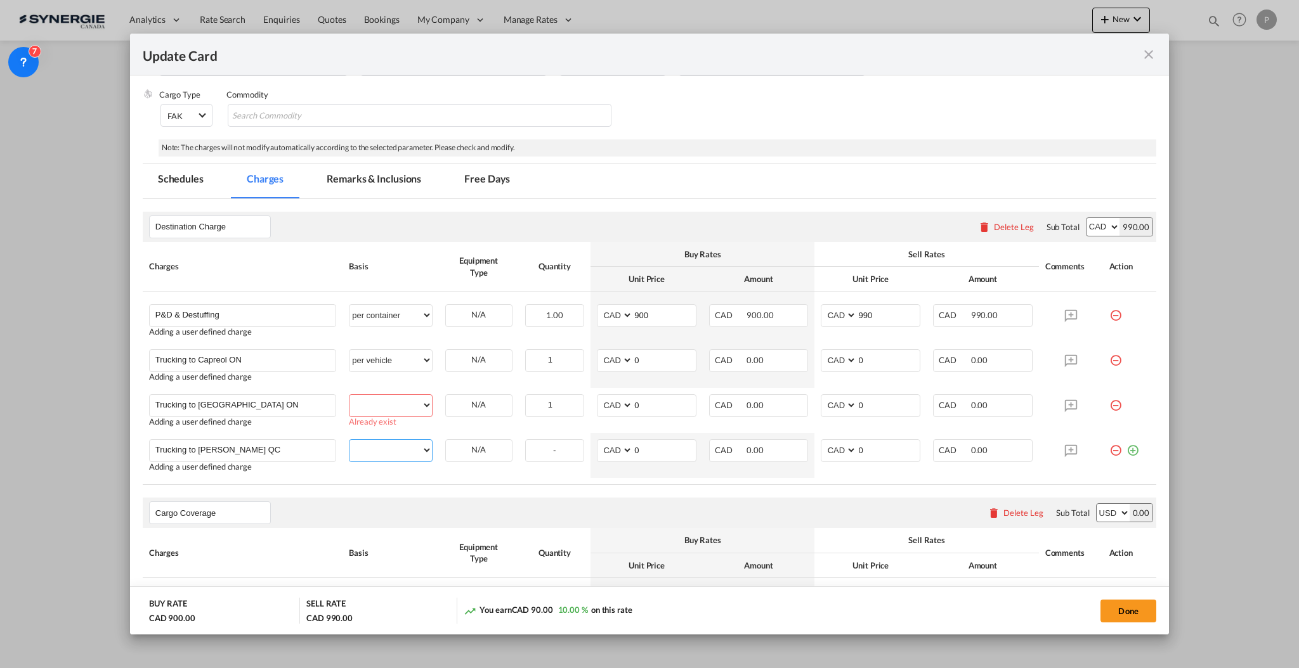
select select "per vehicle"
click at [349, 440] on select "per equipment per container per B/L per shipping bill per shipment per pallet p…" at bounding box center [390, 450] width 82 height 20
click at [380, 396] on select "per equipment per container per B/L per shipping bill per shipment per pallet p…" at bounding box center [390, 405] width 82 height 20
select select "per vehicle"
click at [349, 395] on select "per equipment per container per B/L per shipping bill per shipment per pallet p…" at bounding box center [390, 405] width 82 height 20
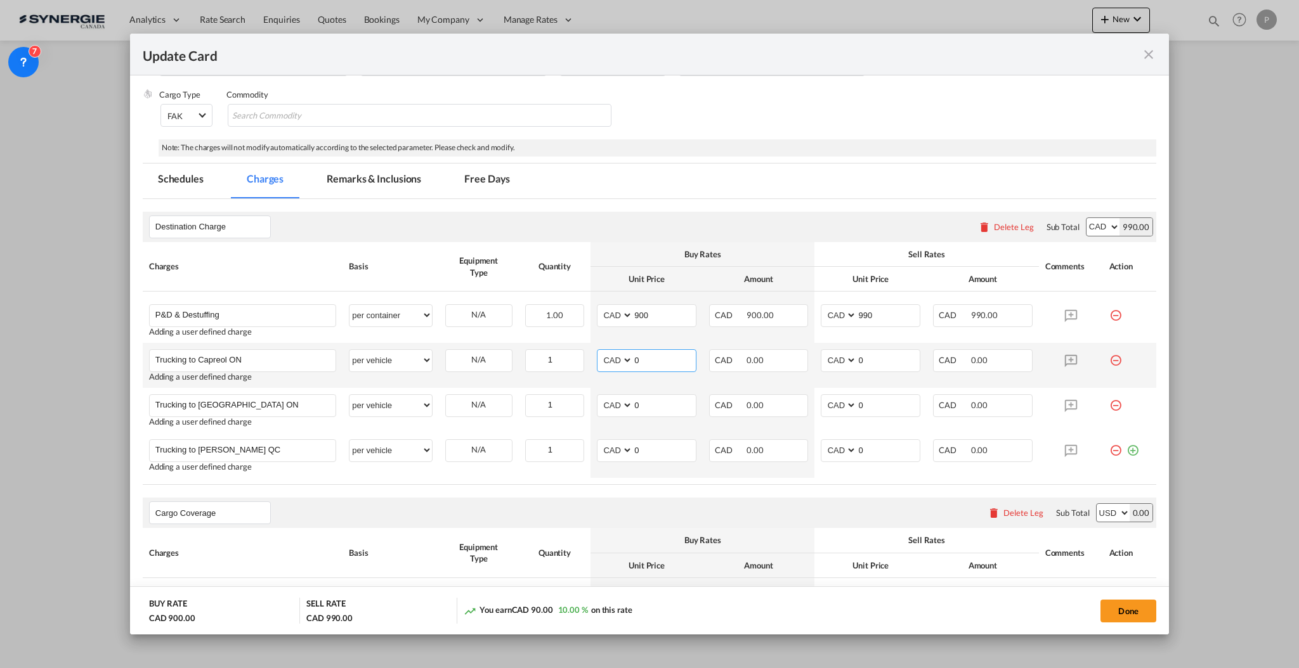
click at [673, 360] on input "0" at bounding box center [664, 359] width 63 height 19
click at [666, 365] on input "0" at bounding box center [664, 359] width 63 height 19
type input "2012.5"
click at [658, 411] on input "0" at bounding box center [664, 404] width 63 height 19
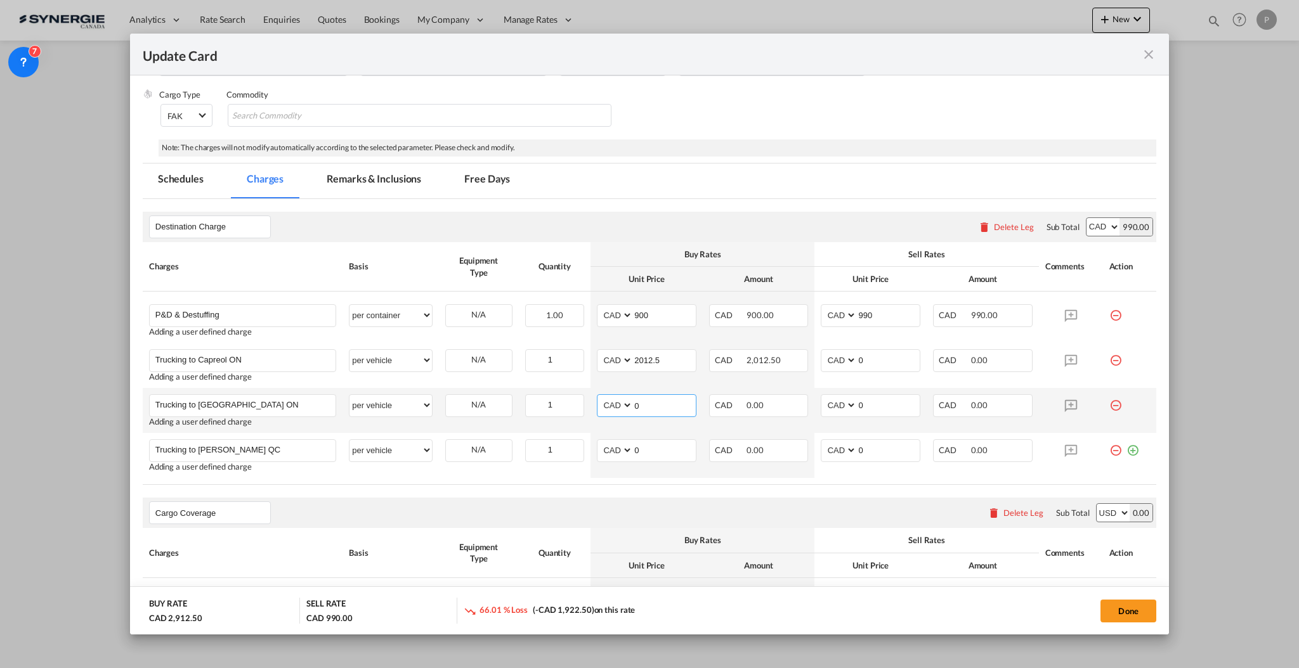
click at [658, 411] on input "0" at bounding box center [664, 404] width 63 height 19
type input "1582.25"
click at [634, 450] on input "0" at bounding box center [664, 449] width 63 height 19
type input "2472.5"
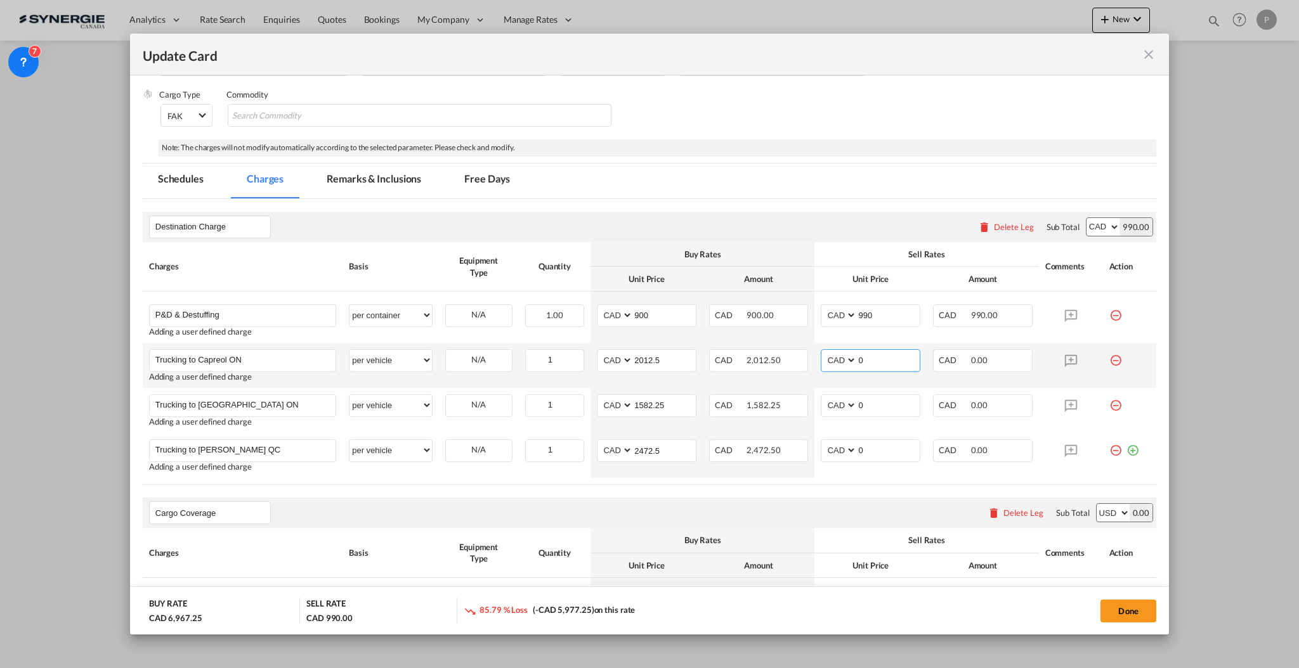
click at [873, 364] on input "0" at bounding box center [888, 359] width 63 height 19
click at [862, 361] on input "0" at bounding box center [888, 359] width 63 height 19
type input "2242.5"
click at [873, 406] on input "0" at bounding box center [888, 404] width 63 height 19
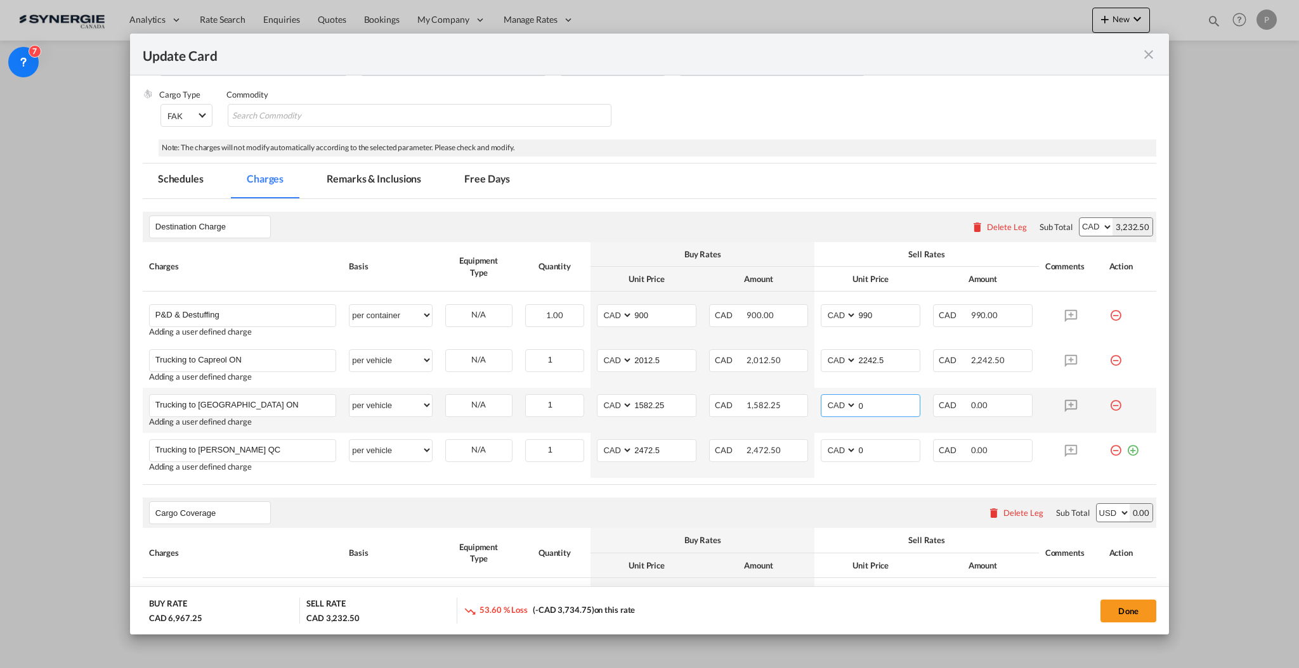
click at [873, 406] on input "0" at bounding box center [888, 404] width 63 height 19
type input "1811.25"
click at [871, 455] on input "0" at bounding box center [888, 449] width 63 height 19
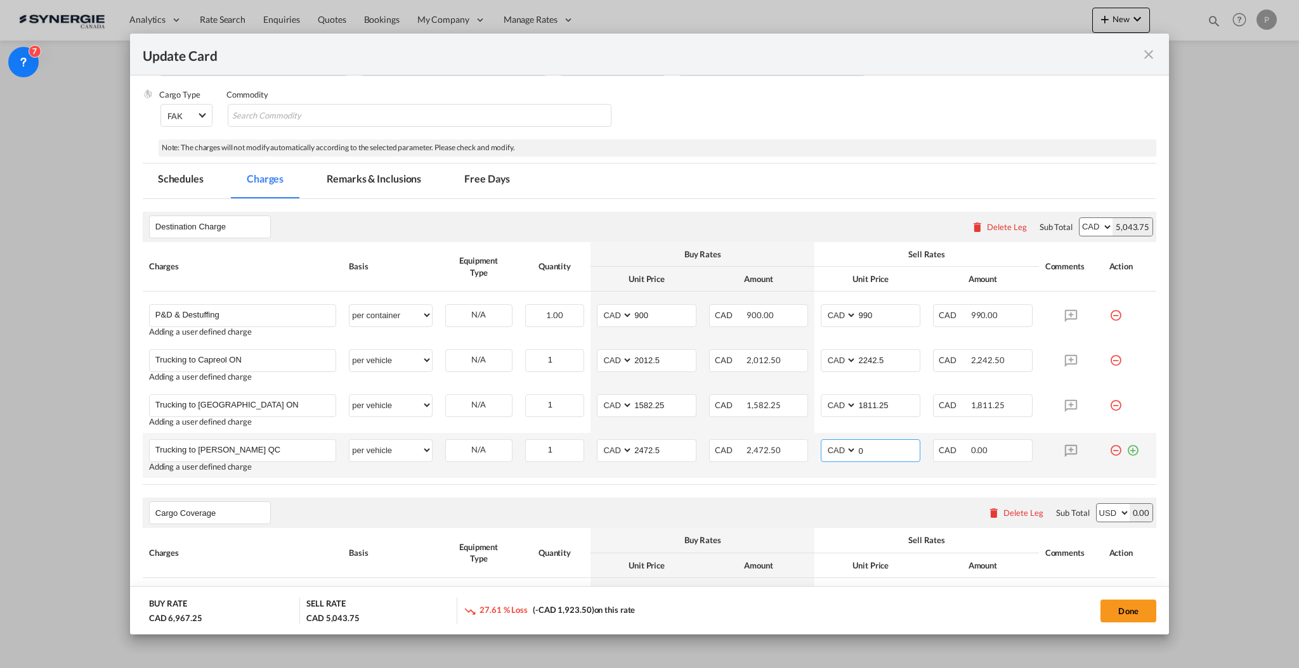
click at [871, 455] on input "0" at bounding box center [888, 449] width 63 height 19
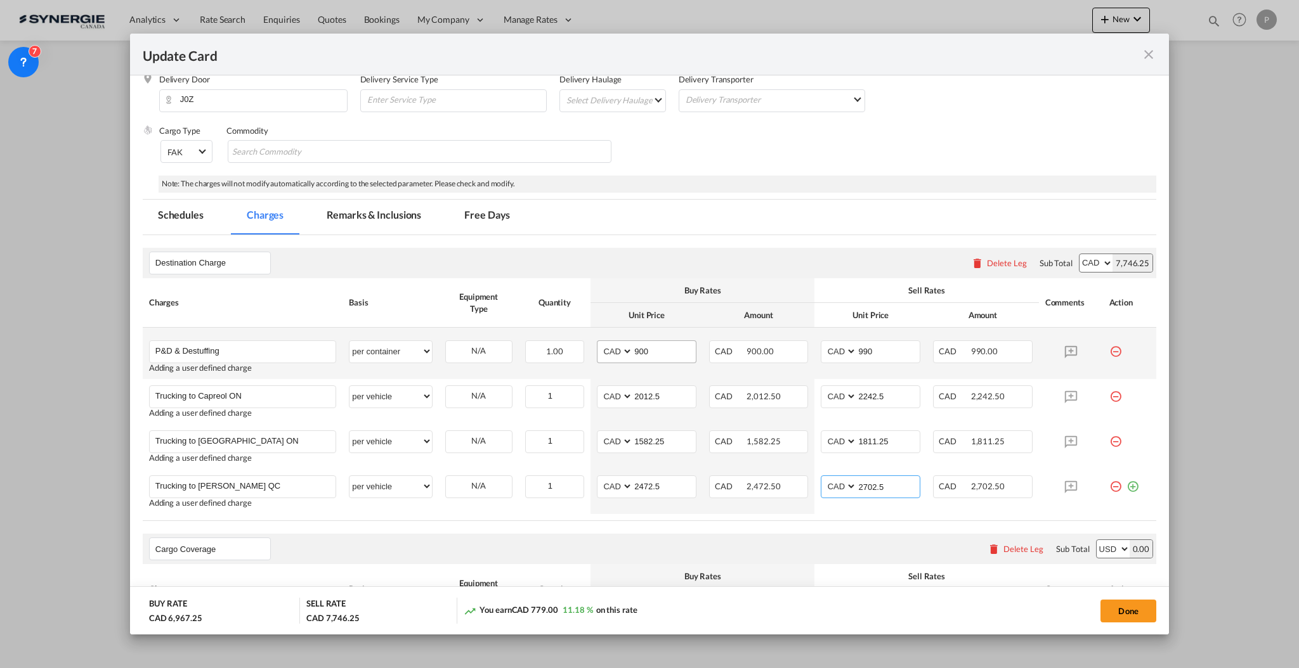
scroll to position [139, 0]
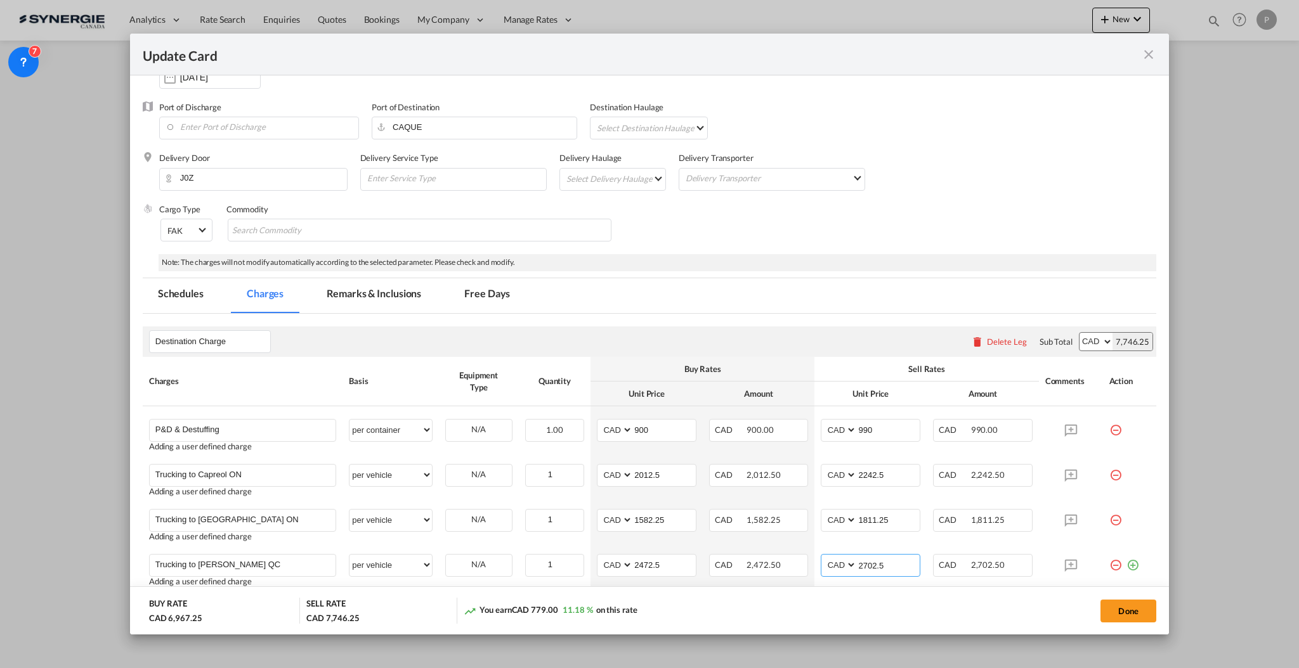
type input "2702.5"
click at [368, 287] on md-tab-item "Remarks & Inclusions" at bounding box center [373, 295] width 125 height 35
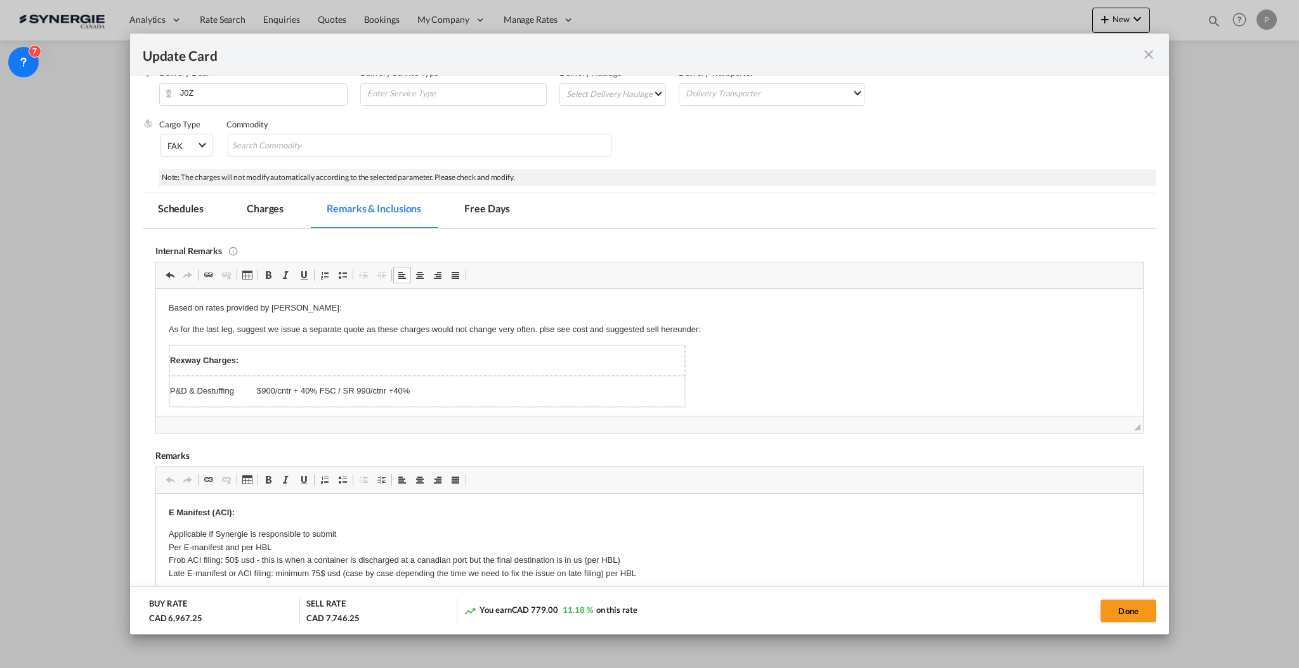
scroll to position [55, 0]
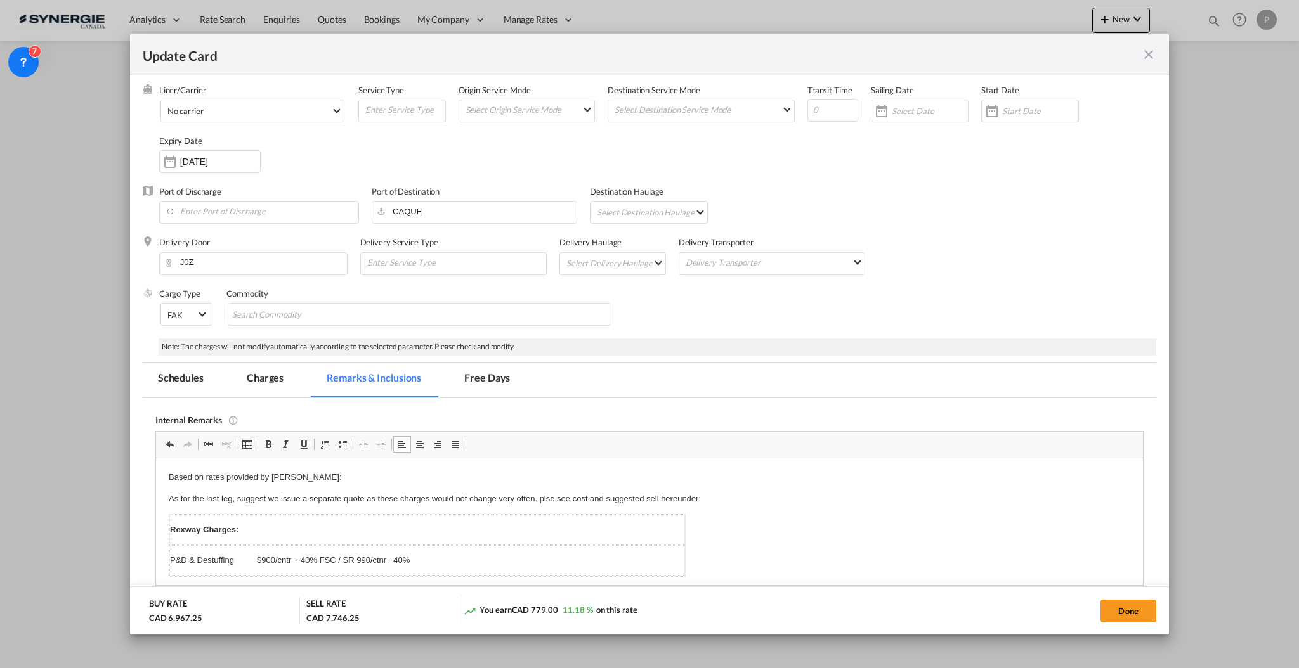
drag, startPoint x: 433, startPoint y: 529, endPoint x: 330, endPoint y: 478, distance: 114.9
click at [330, 477] on p "Based on rates provided by Mario:" at bounding box center [648, 477] width 961 height 13
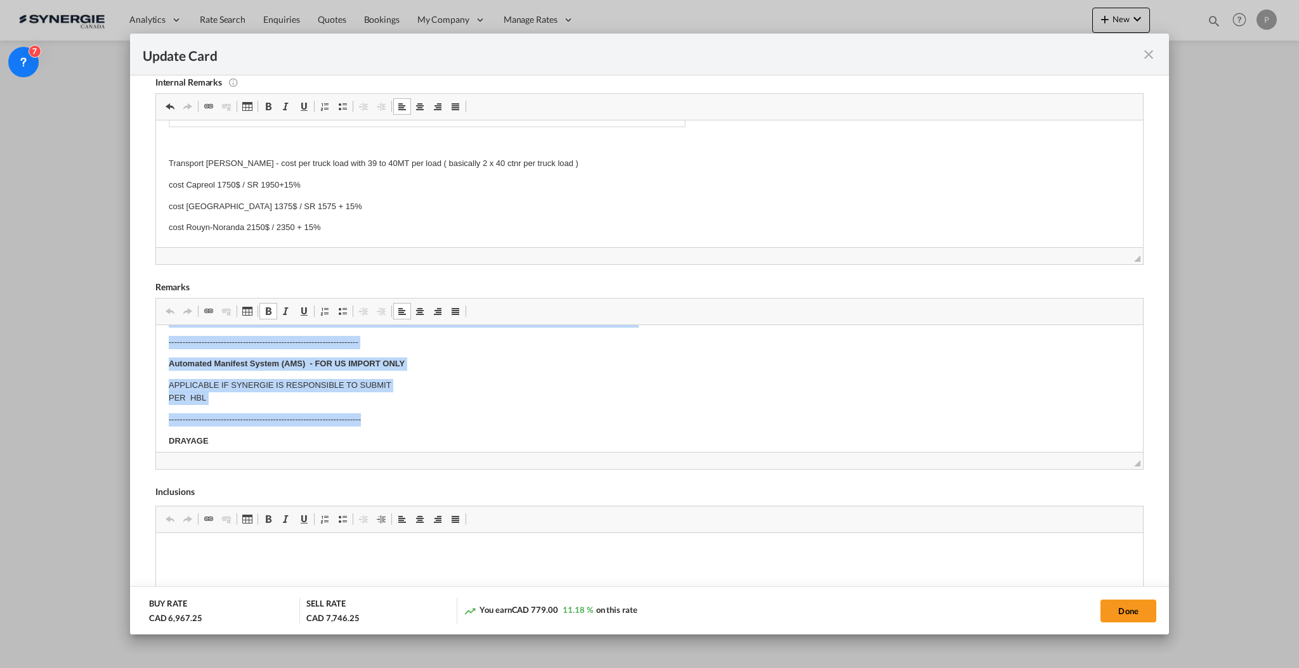
scroll to position [0, 0]
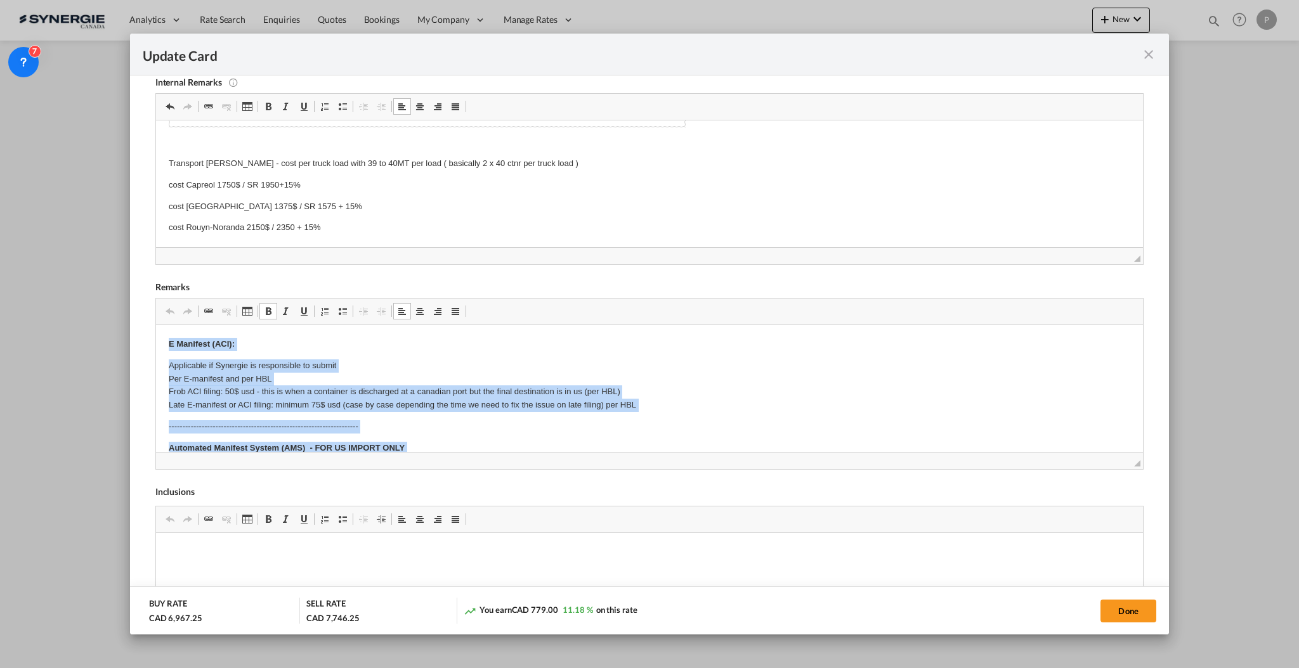
drag, startPoint x: 398, startPoint y: 424, endPoint x: 132, endPoint y: 245, distance: 320.3
click at [155, 325] on html "E Manifest (ACI): Applicable if Synergie is responsible to submit Per E-manifes…" at bounding box center [648, 666] width 987 height 683
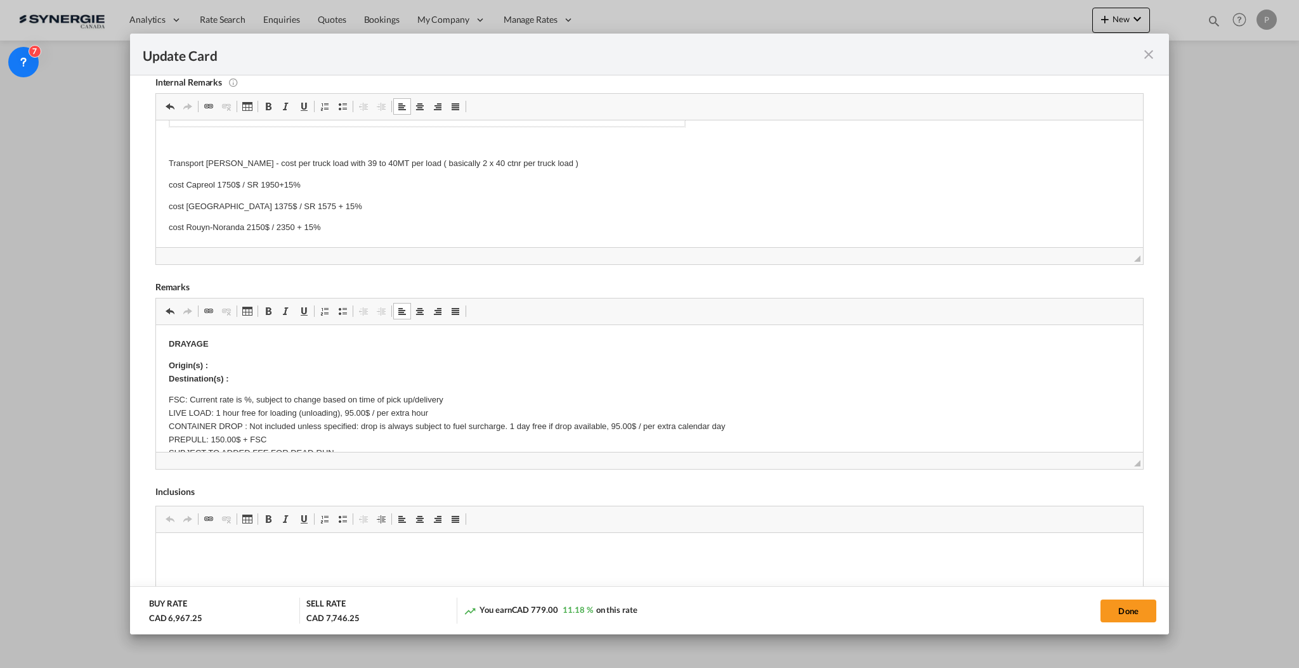
click at [224, 337] on p "​​​​​​​ DRAYAGE" at bounding box center [648, 343] width 961 height 13
click at [228, 366] on p "Origin(s) : Destination(s) :" at bounding box center [648, 372] width 961 height 27
click at [238, 375] on body "DRAYAGE, TRANSLOADING AND FINAL DELIVERY Origin(s) : Montreal Port Destination(…" at bounding box center [648, 575] width 961 height 476
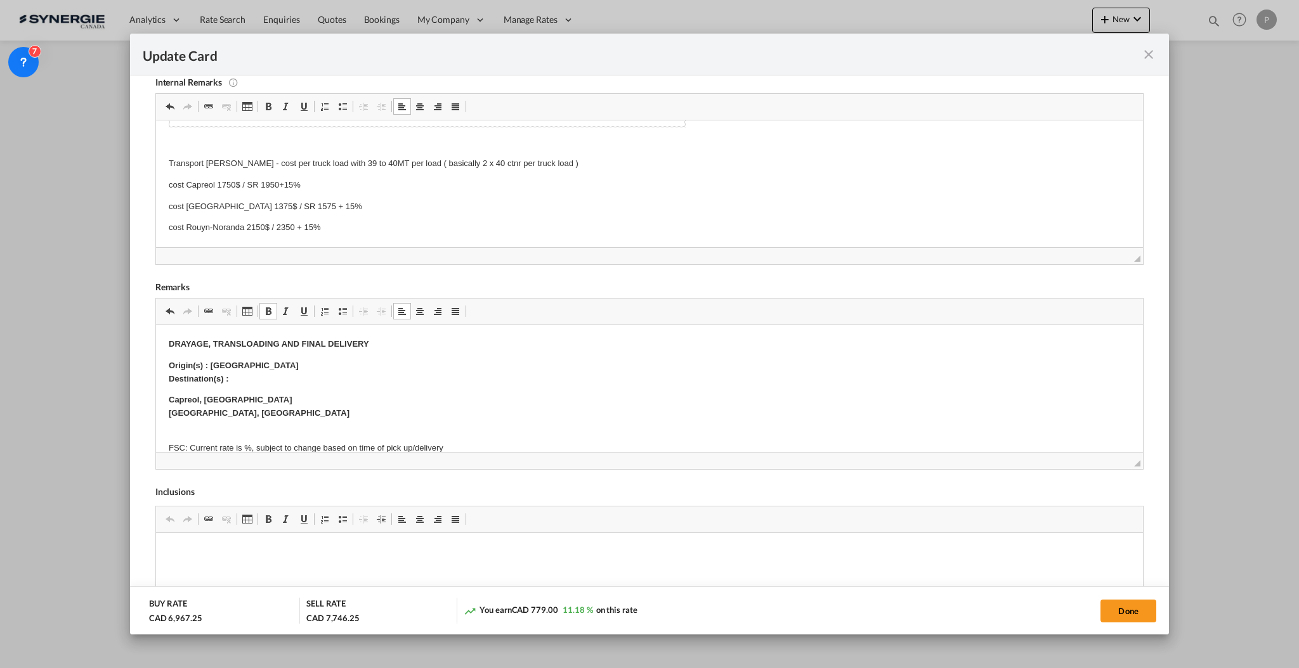
click at [203, 416] on strong "Capreol, ON North Bay, ON" at bounding box center [258, 405] width 181 height 23
click at [296, 425] on p "Capreol, ON North Bay, ON" at bounding box center [648, 412] width 961 height 39
click at [245, 422] on p "Capreol, ON North Bay, ON Rouyn-Noranda, QC" at bounding box center [648, 412] width 961 height 39
click at [245, 421] on p "Capreol, ON North Bay, ON Rouyn-Noranda, QC" at bounding box center [648, 412] width 961 height 39
click at [245, 420] on p "Capreol, ON North Bay, ON Rouyn-Noranda, QC" at bounding box center [648, 412] width 961 height 39
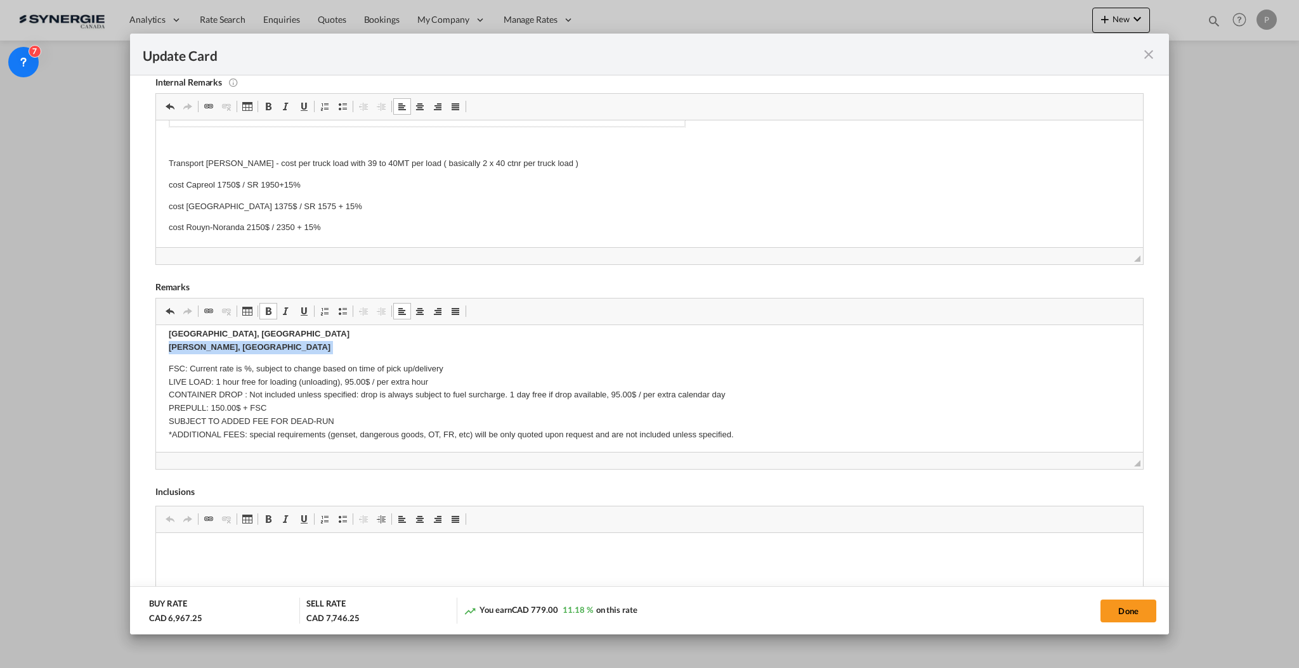
scroll to position [84, 0]
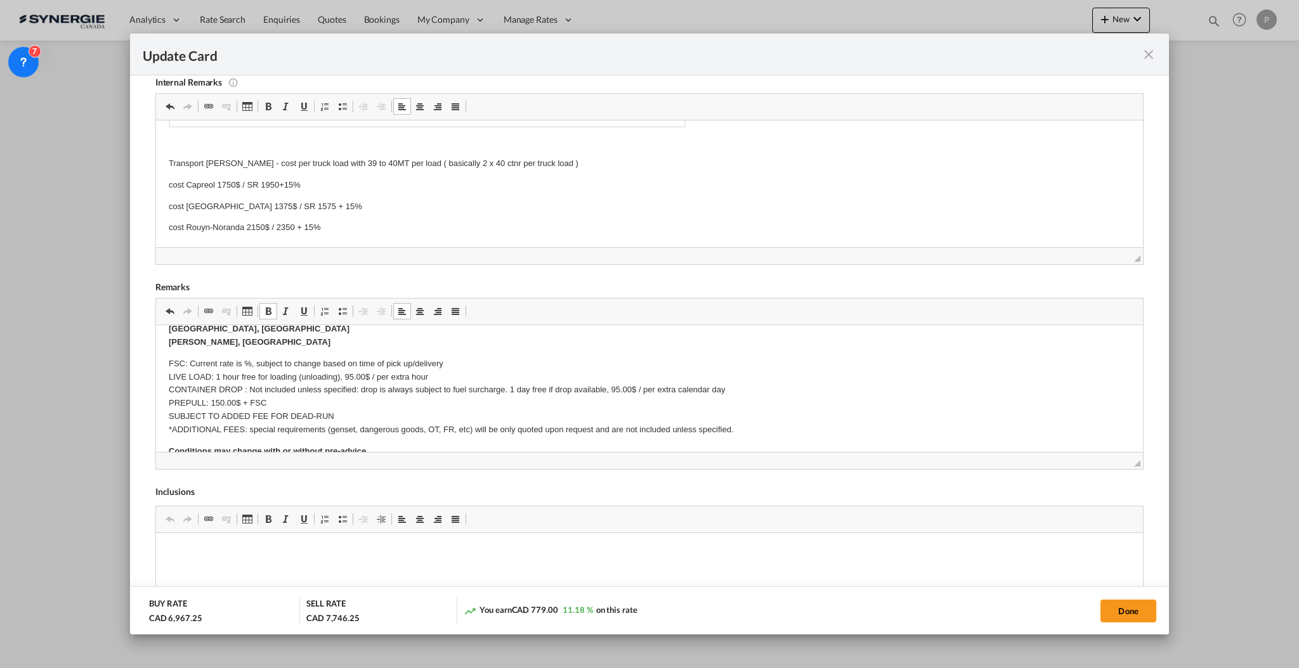
click at [191, 363] on p "FSC: Current rate is %, subject to change based on time of pick up/delivery LIV…" at bounding box center [648, 396] width 961 height 79
click at [344, 370] on p "FSC: Included. Current rate is 15%, subject to change based on time of pick up/…" at bounding box center [648, 396] width 961 height 79
click at [357, 373] on p "FSC: Included. Current rate is 15%, subject to change based on time of pick up/…" at bounding box center [648, 396] width 961 height 79
click at [253, 387] on p "FSC: Included. Current rate is 15%, subject to change based on time of pick up/…" at bounding box center [648, 396] width 961 height 79
click at [254, 387] on p "FSC: Included. Current rate is 15%, subject to change based on time of pick up/…" at bounding box center [648, 396] width 961 height 79
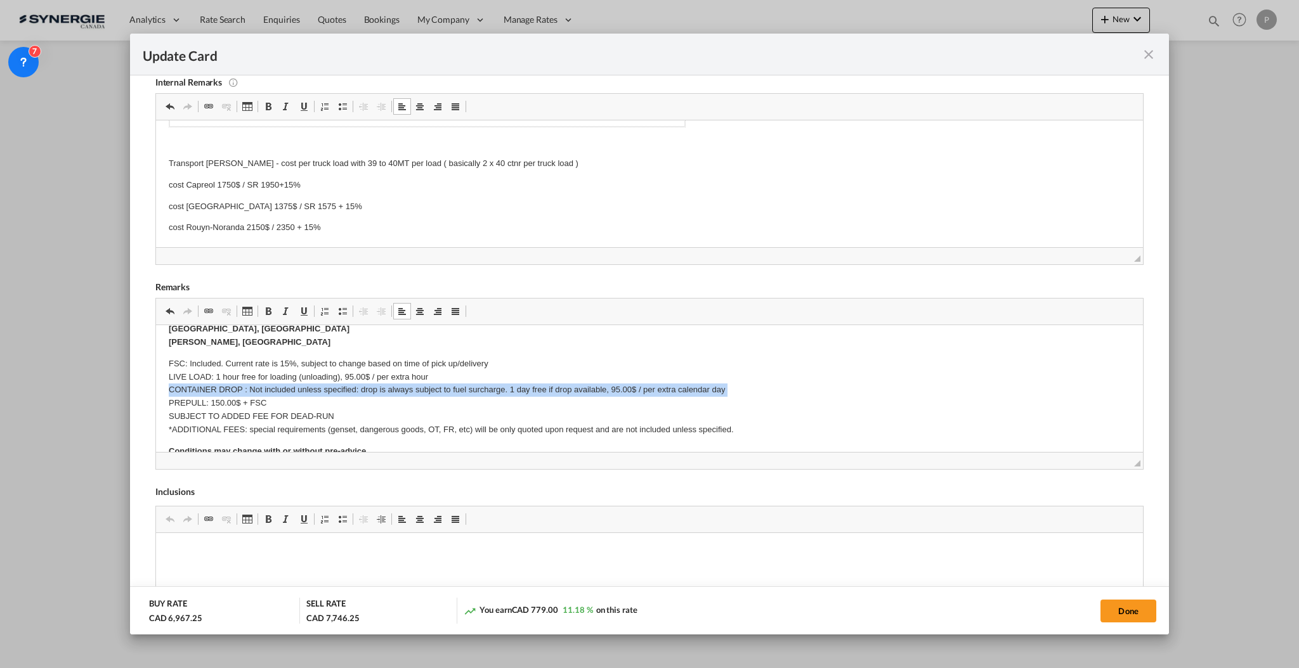
click at [254, 387] on p "FSC: Included. Current rate is 15%, subject to change based on time of pick up/…" at bounding box center [648, 396] width 961 height 79
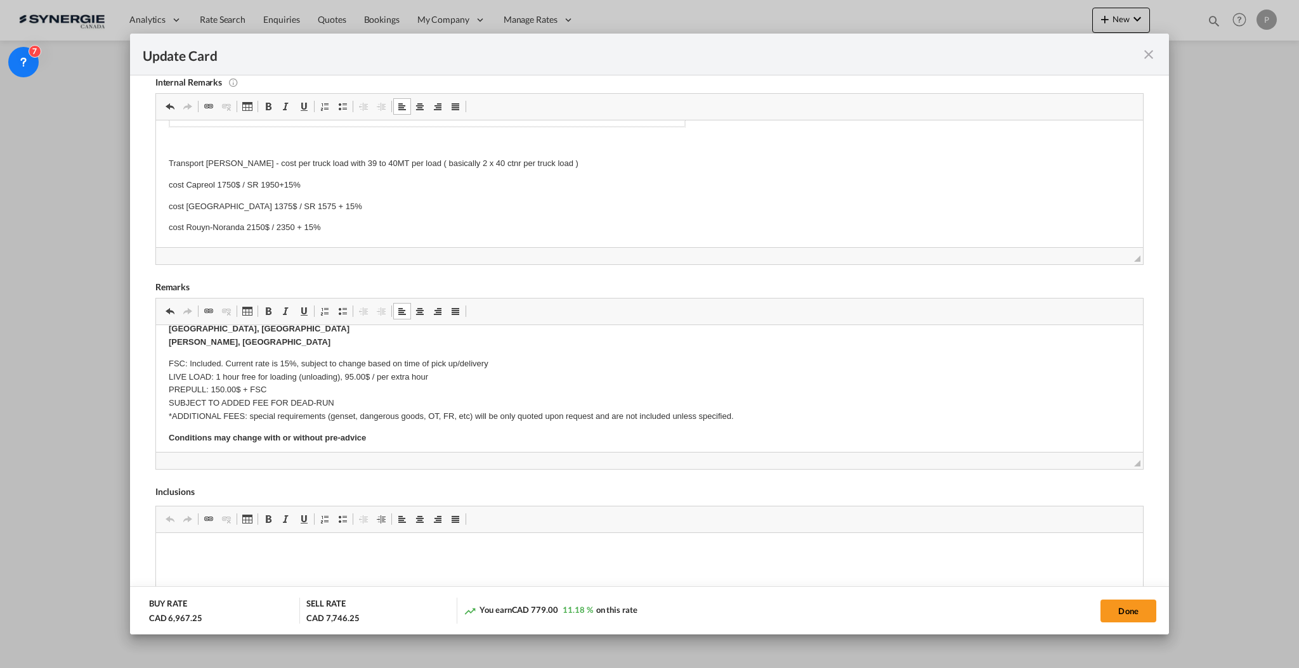
click at [214, 385] on p "FSC: Included. Current rate is 15%, subject to change based on time of pick up/…" at bounding box center [648, 390] width 961 height 66
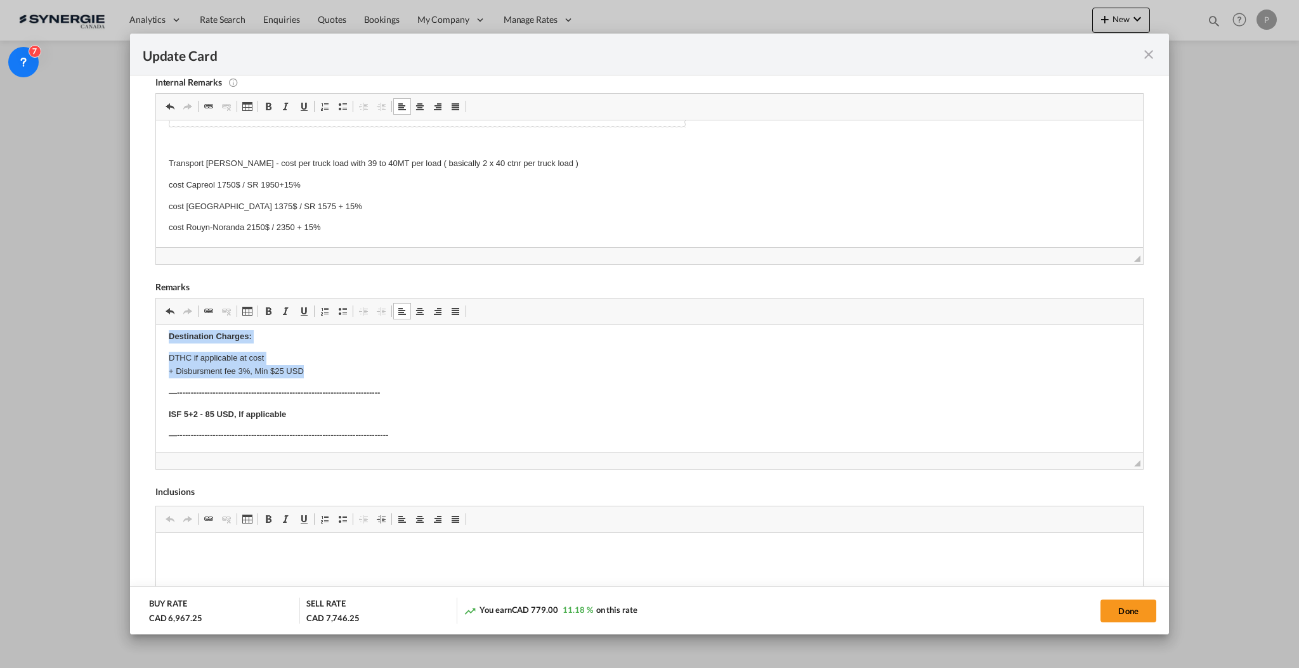
scroll to position [338, 0]
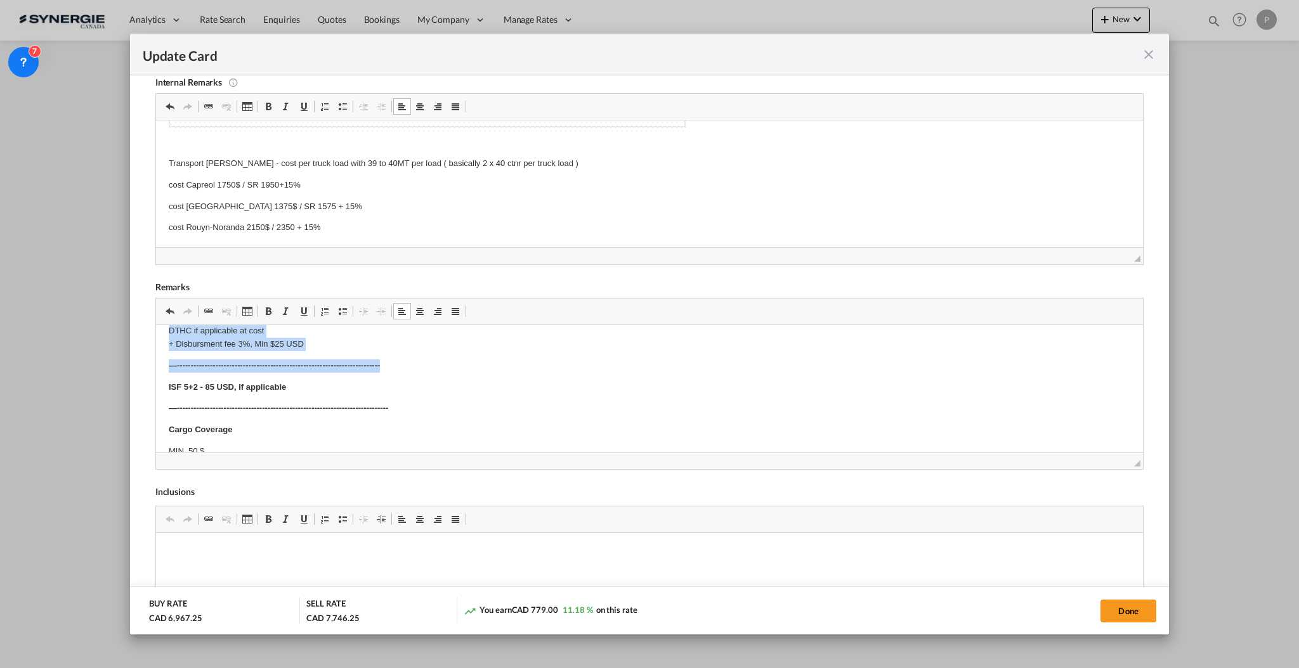
drag, startPoint x: 168, startPoint y: 377, endPoint x: 166, endPoint y: 370, distance: 7.2
click at [168, 373] on body "DRAYAGE, TRANSLOADING AND FINAL DELIVERY Origin(s) : Montreal Port Destination(…" at bounding box center [648, 254] width 961 height 511
click at [168, 370] on p "—--------------------------------------------------------------------------" at bounding box center [648, 365] width 961 height 13
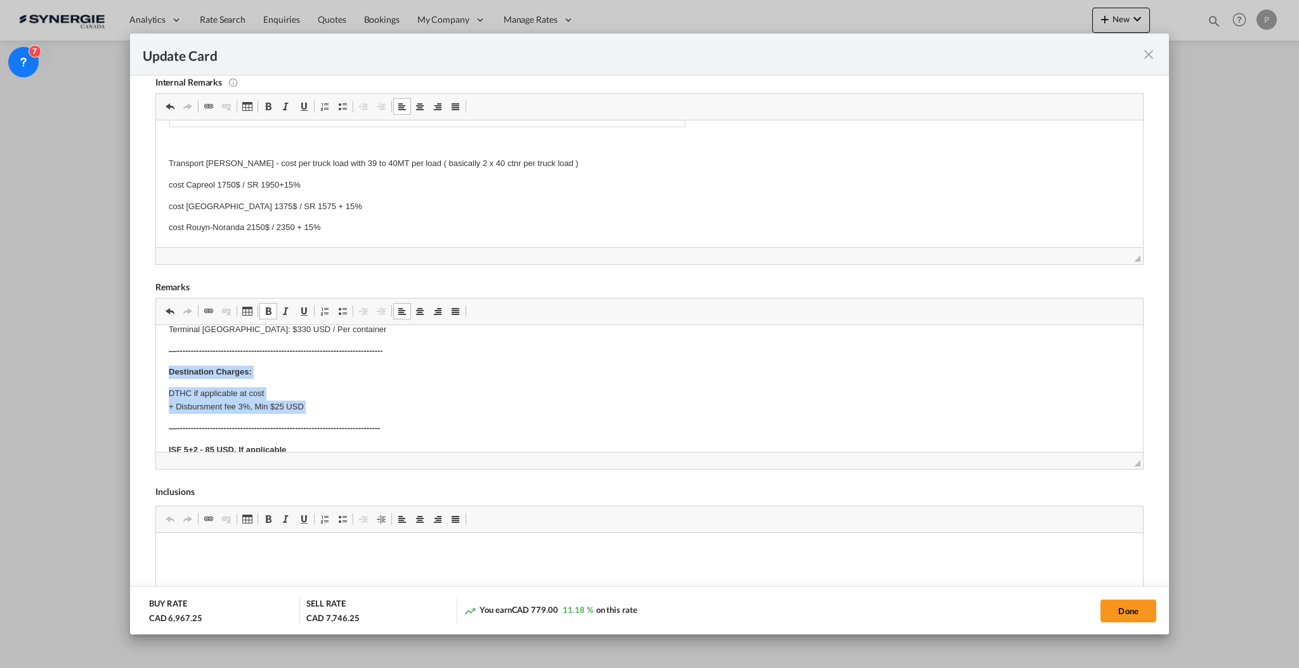
scroll to position [254, 0]
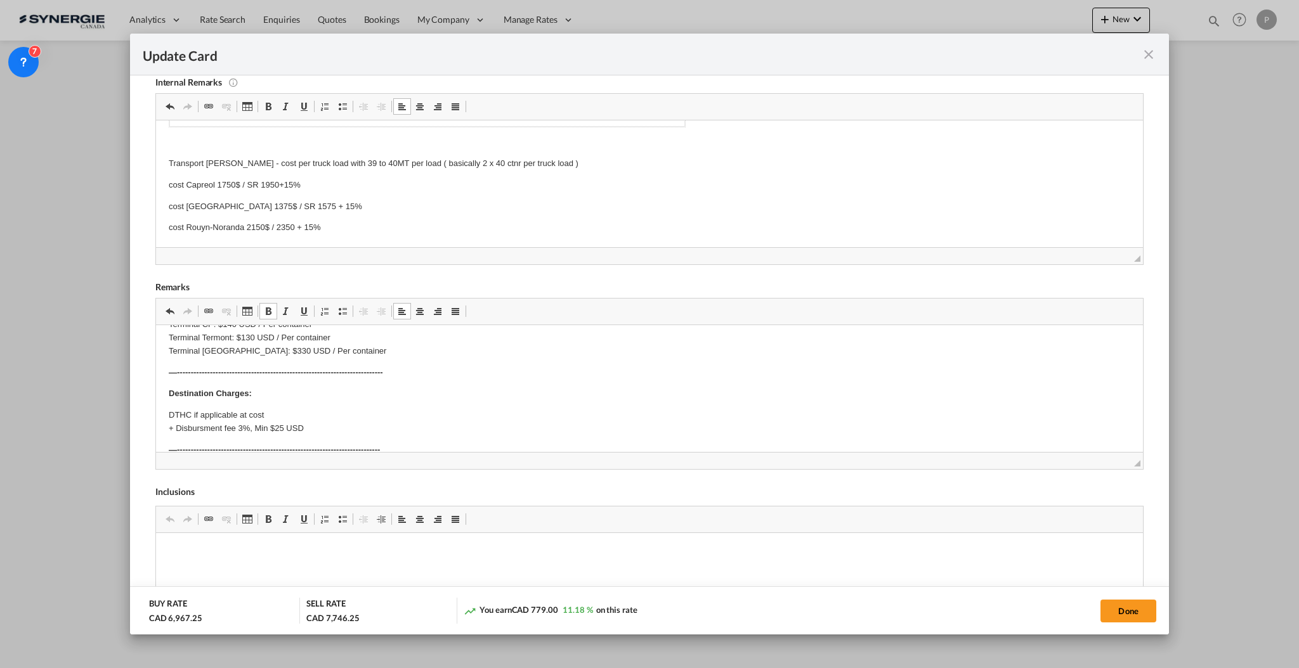
click at [162, 374] on html "DRAYAGE, TRANSLOADING AND FINAL DELIVERY Origin(s) : Montreal Port Destination(…" at bounding box center [648, 339] width 987 height 536
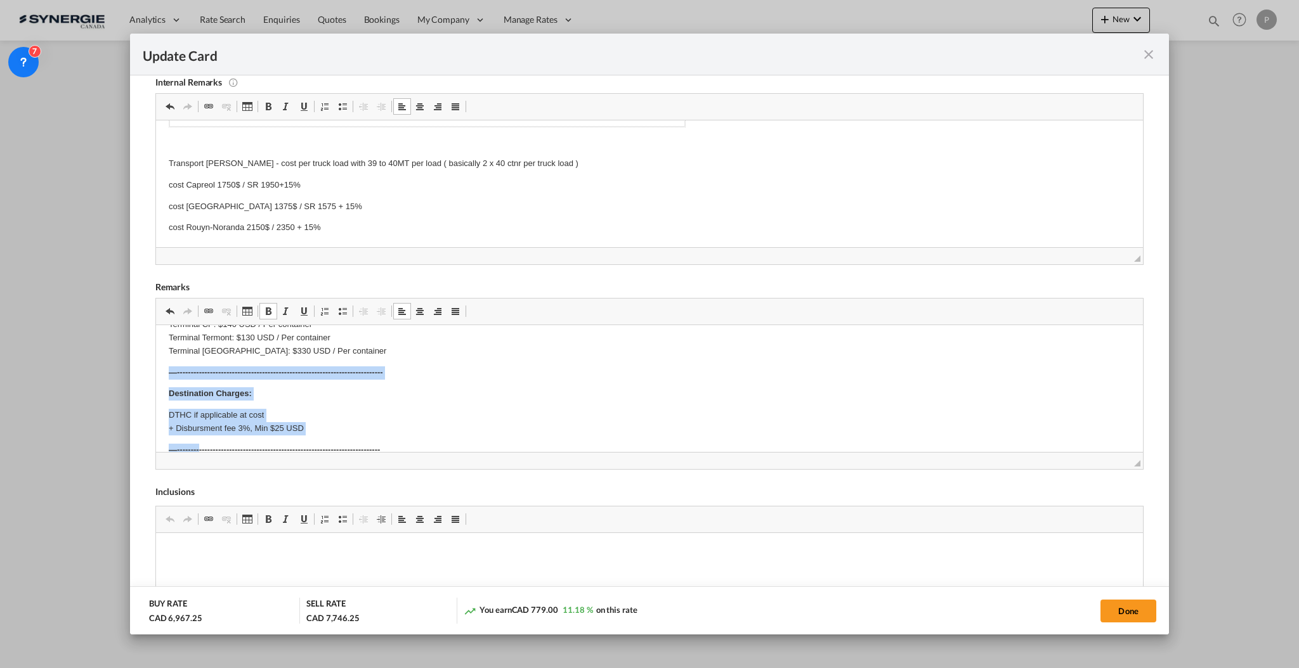
scroll to position [338, 0]
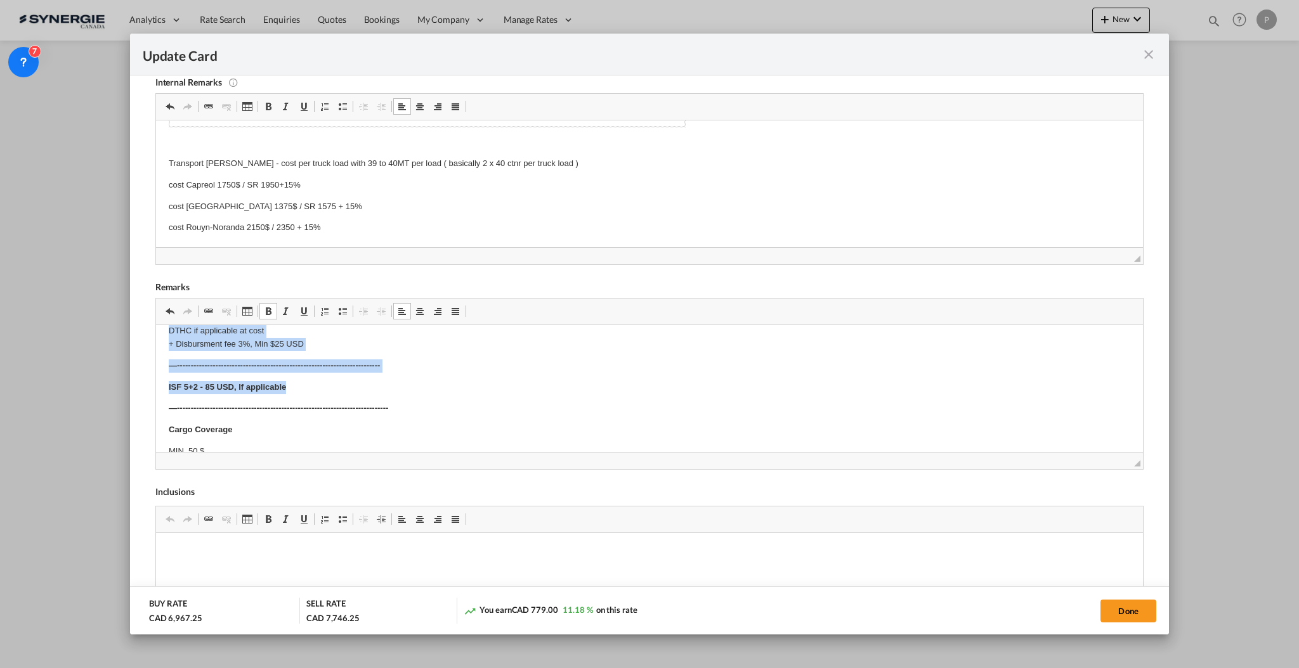
drag, startPoint x: 162, startPoint y: 371, endPoint x: 388, endPoint y: 389, distance: 227.1
click at [388, 389] on html "DRAYAGE, TRANSLOADING AND FINAL DELIVERY Origin(s) : Montreal Port Destination(…" at bounding box center [648, 255] width 987 height 536
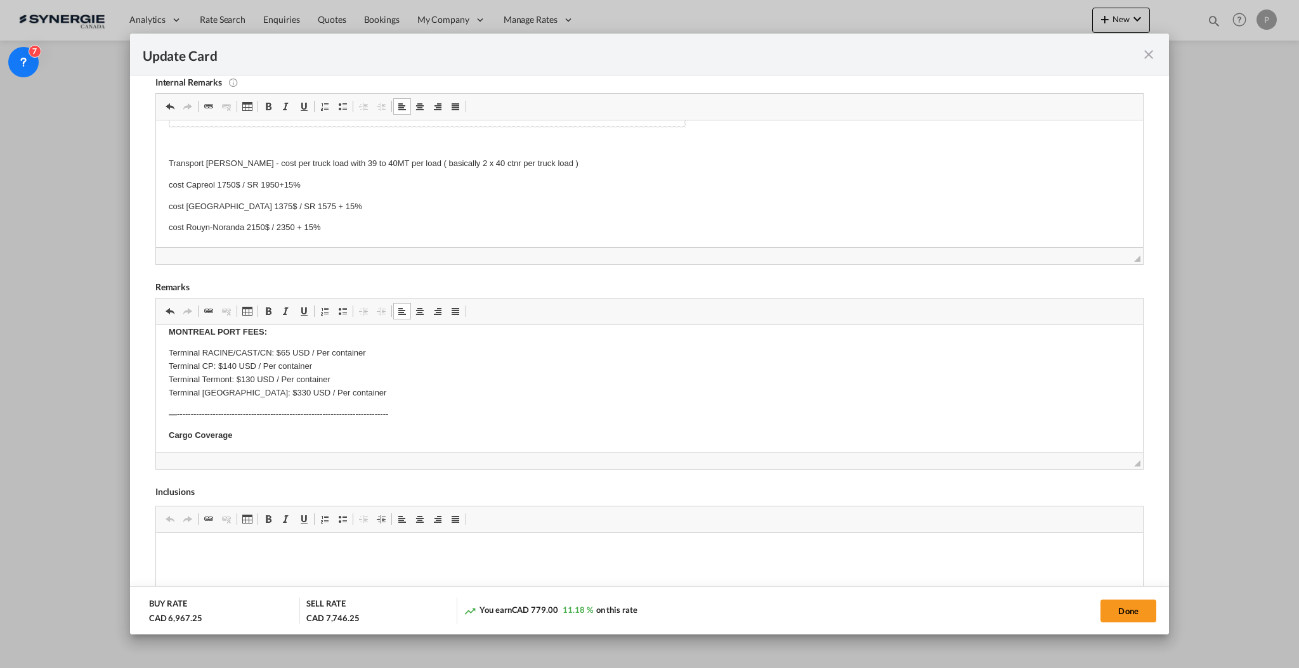
scroll to position [238, 0]
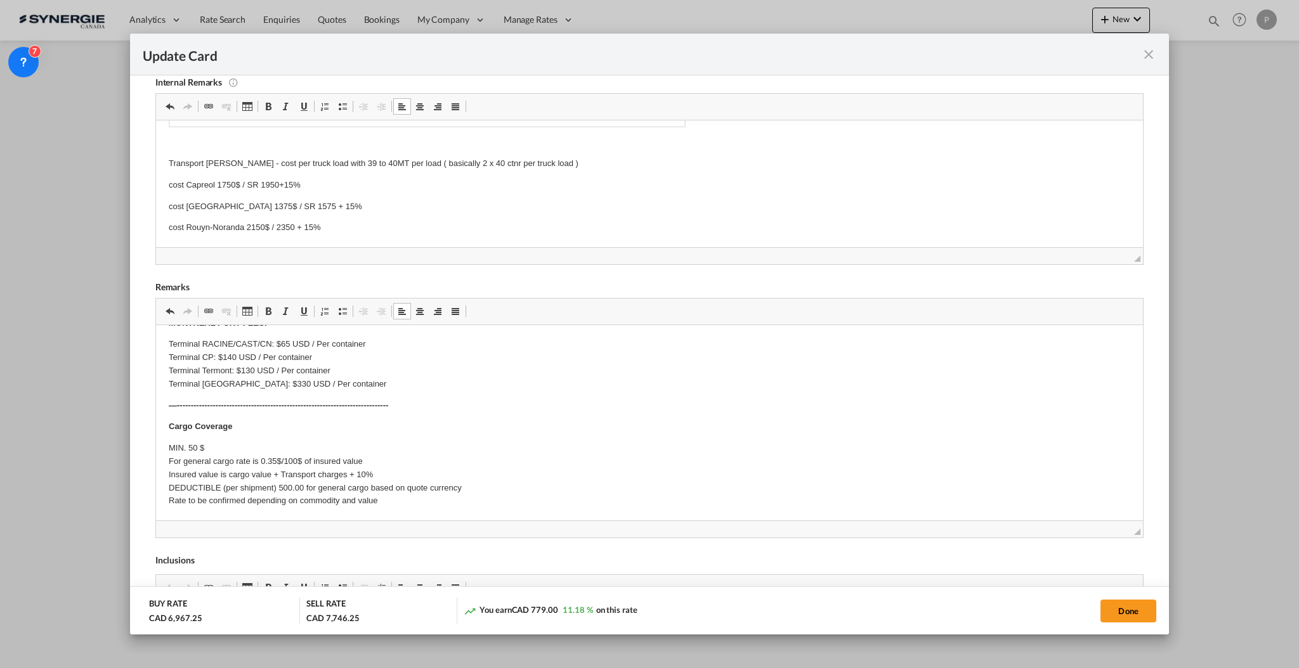
drag, startPoint x: 1127, startPoint y: 465, endPoint x: 1139, endPoint y: 556, distance: 92.1
click at [1139, 556] on div "Internal Remarks Rich Text Editor, editor8 Editor toolbars Clipboard/Undo Undo …" at bounding box center [649, 428] width 1013 height 737
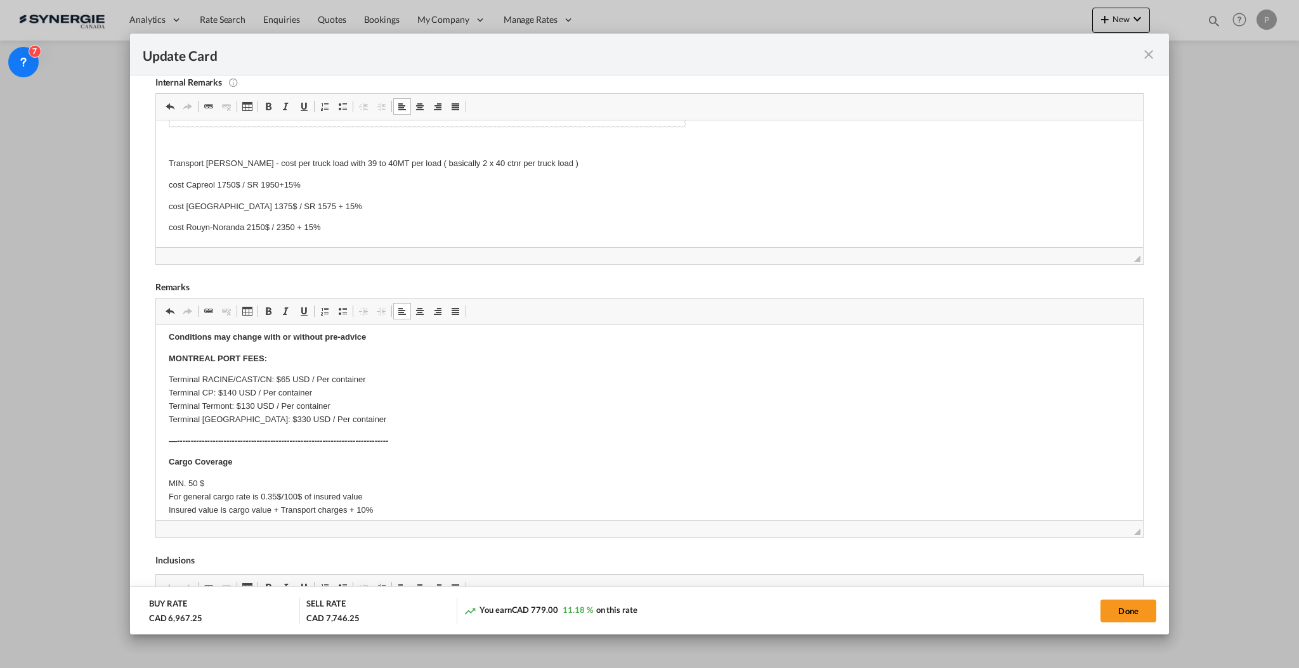
scroll to position [136, 0]
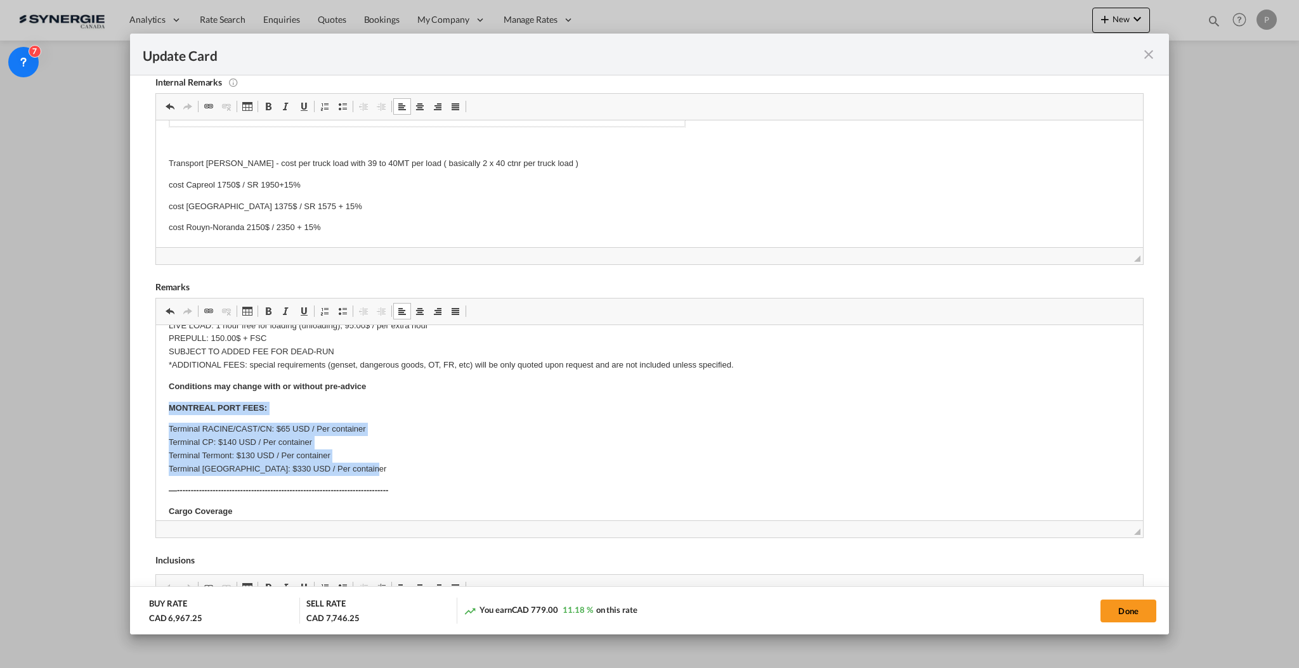
drag, startPoint x: 365, startPoint y: 467, endPoint x: 298, endPoint y: 733, distance: 274.5
click at [155, 408] on html "DRAYAGE, TRANSLOADING AND FINAL DELIVERY Origin(s) : Montreal Port Destination(…" at bounding box center [648, 397] width 987 height 416
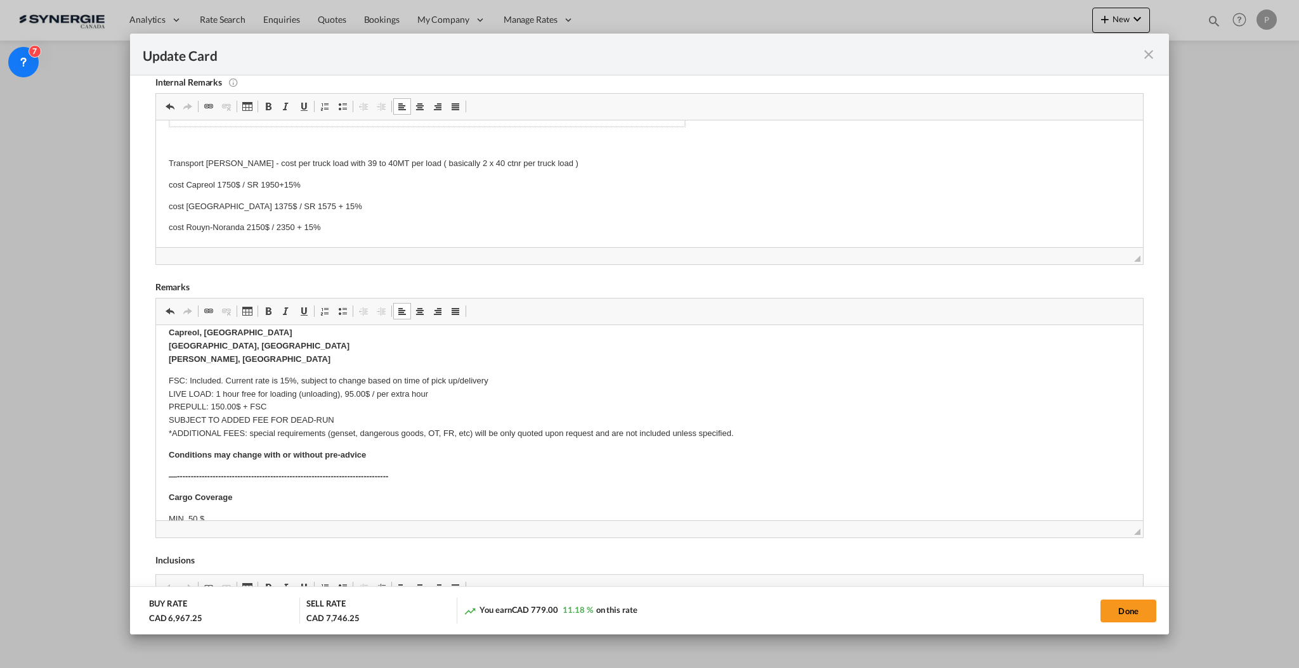
scroll to position [51, 0]
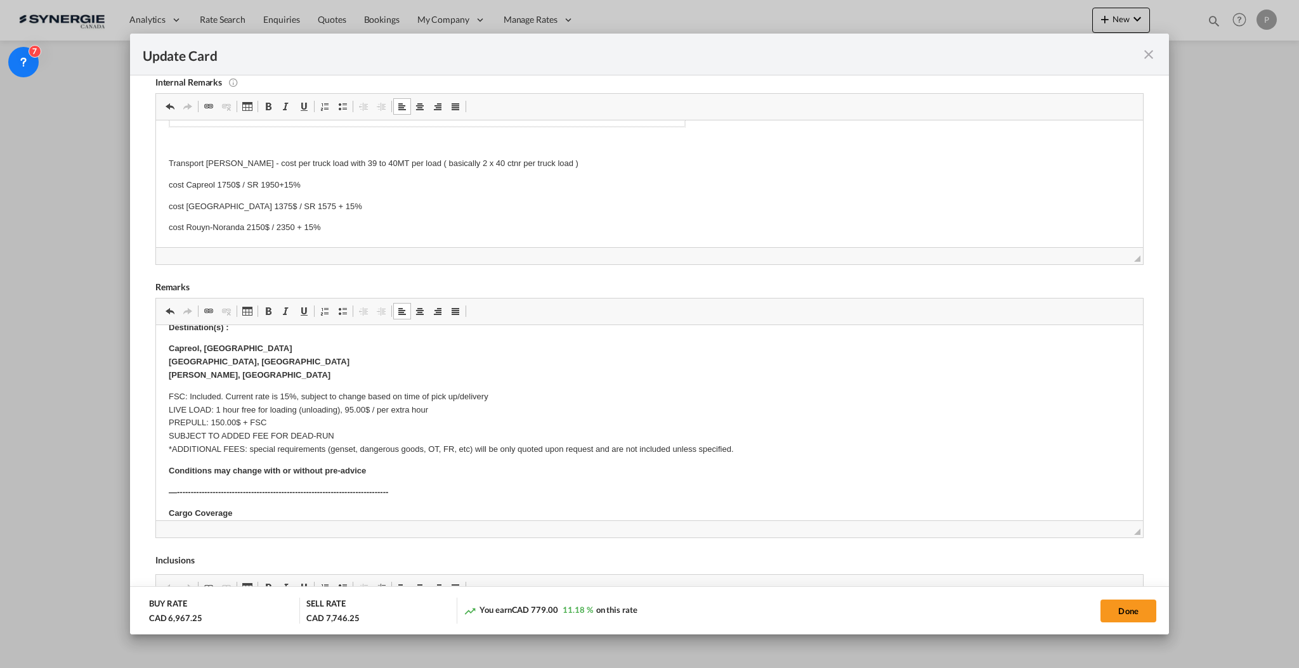
click at [302, 367] on p "Capreol, ON North Bay, ON Rouyn-Noranda, QC" at bounding box center [648, 361] width 961 height 39
click at [316, 371] on p "Capreol, ON North Bay, ON Rouyn-Noranda, QC" at bounding box center [648, 361] width 961 height 39
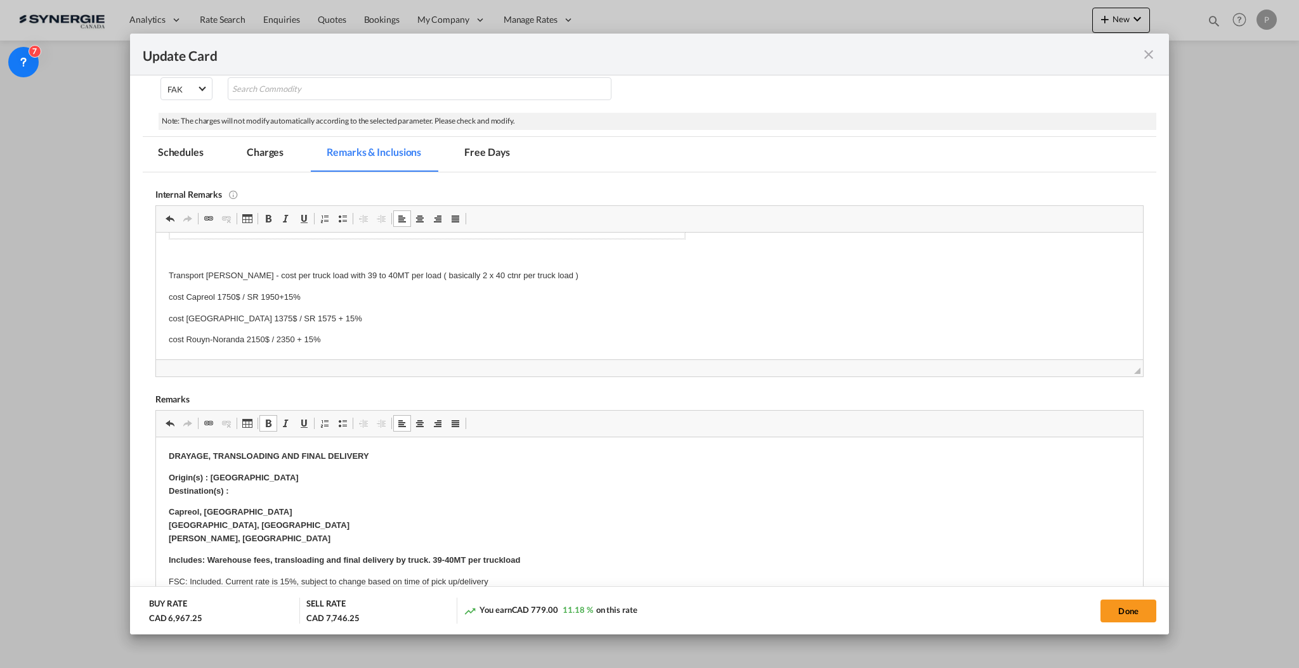
scroll to position [139, 0]
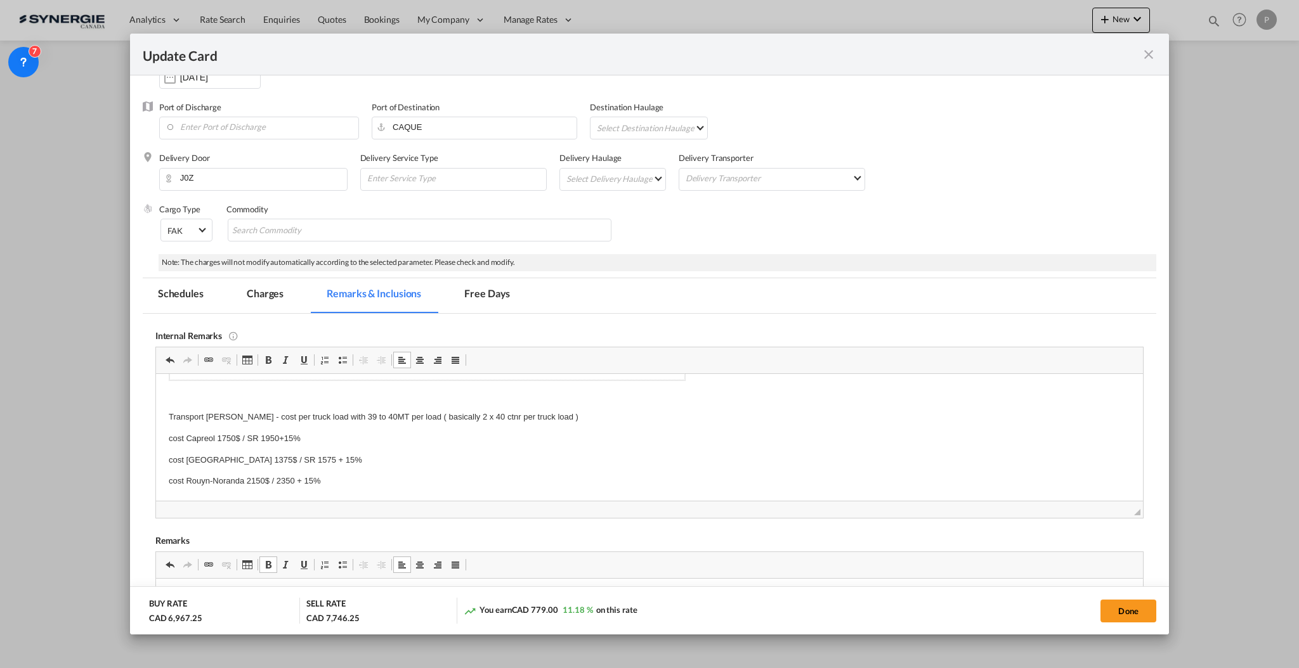
click at [247, 297] on md-tab-item "Charges" at bounding box center [264, 295] width 67 height 35
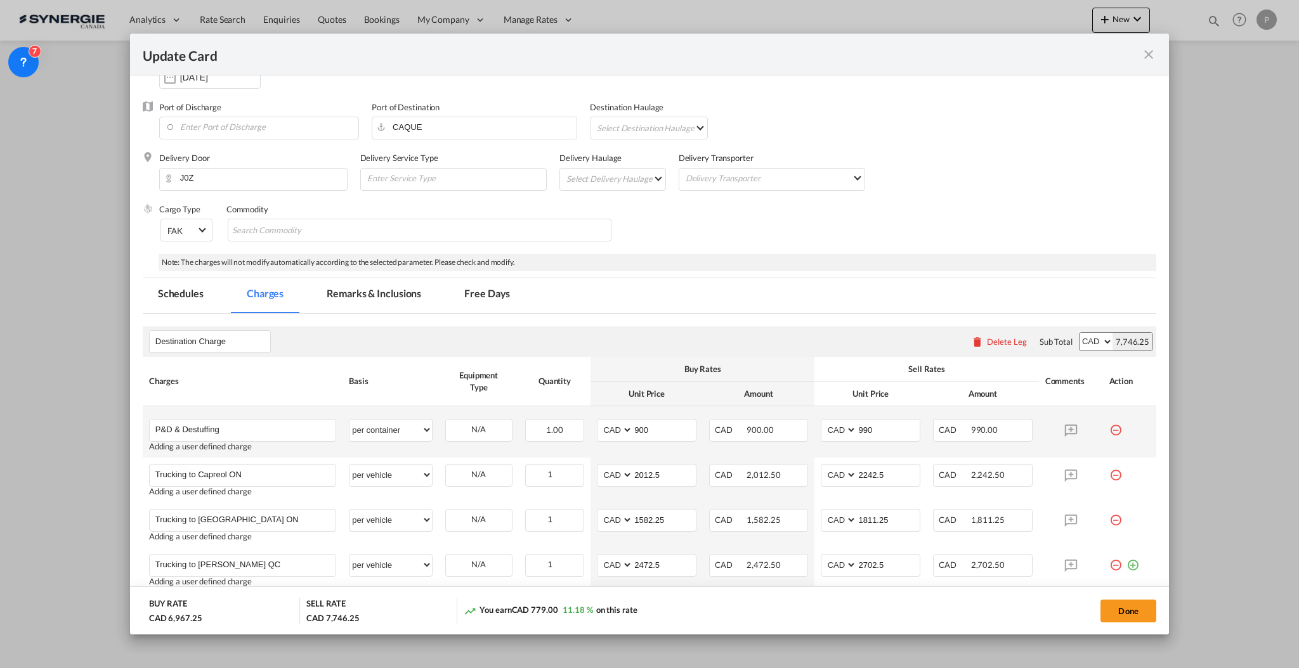
scroll to position [0, 0]
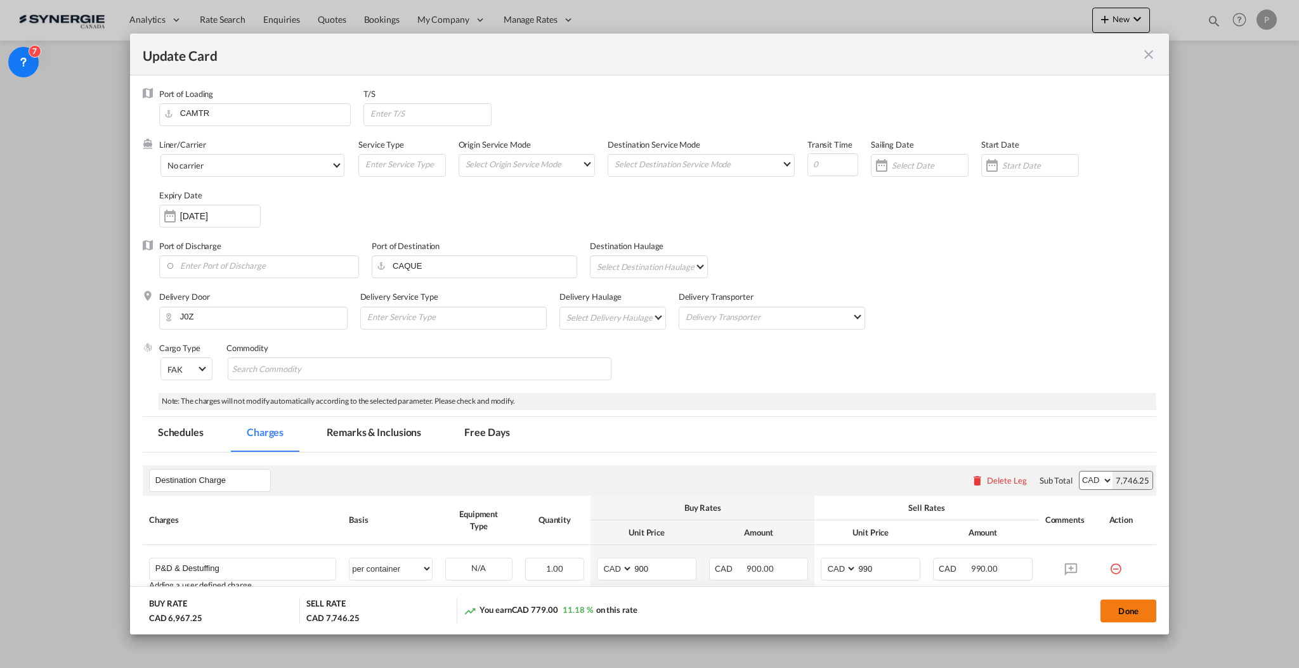
click at [1122, 609] on button "Done" at bounding box center [1128, 611] width 56 height 23
type input "12 Nov 2025"
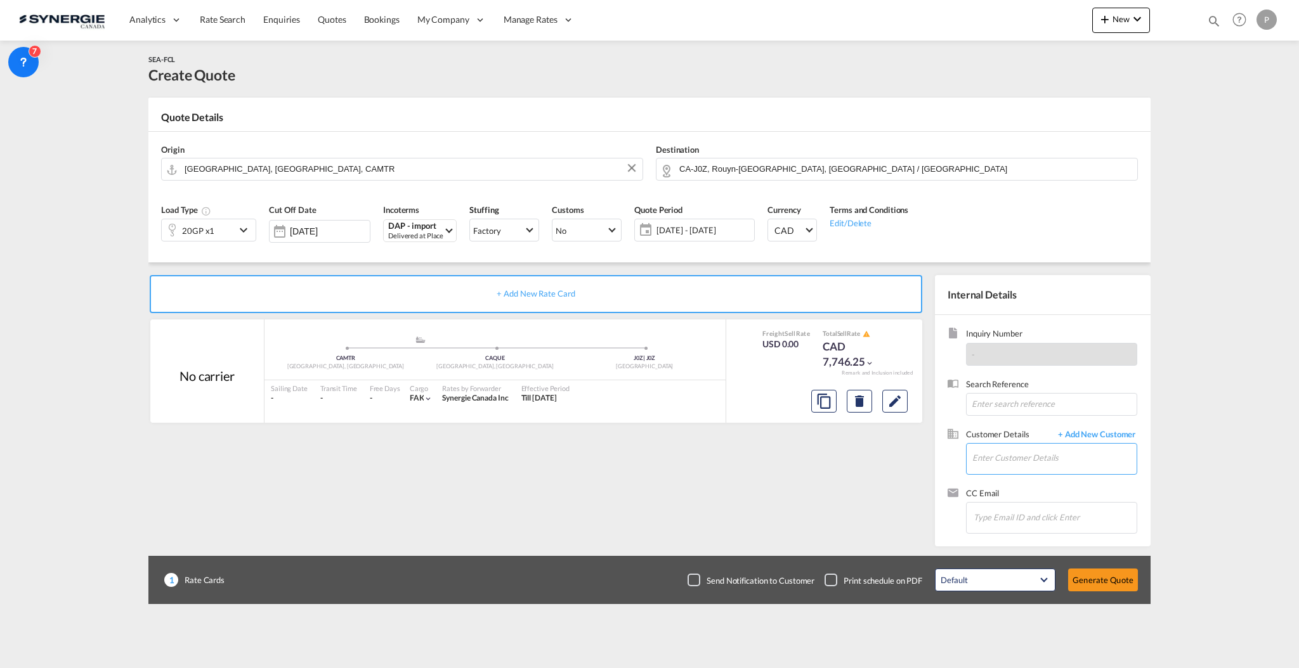
click at [1069, 458] on input "Enter Customer Details" at bounding box center [1054, 458] width 164 height 29
click at [1060, 484] on div "Mario Roy m.roy@synergiecanada.com" at bounding box center [1091, 480] width 241 height 34
type input "Synergie Canada, Mario Roy, m.roy@synergiecanada.com"
click at [1097, 578] on button "Generate Quote" at bounding box center [1103, 580] width 70 height 23
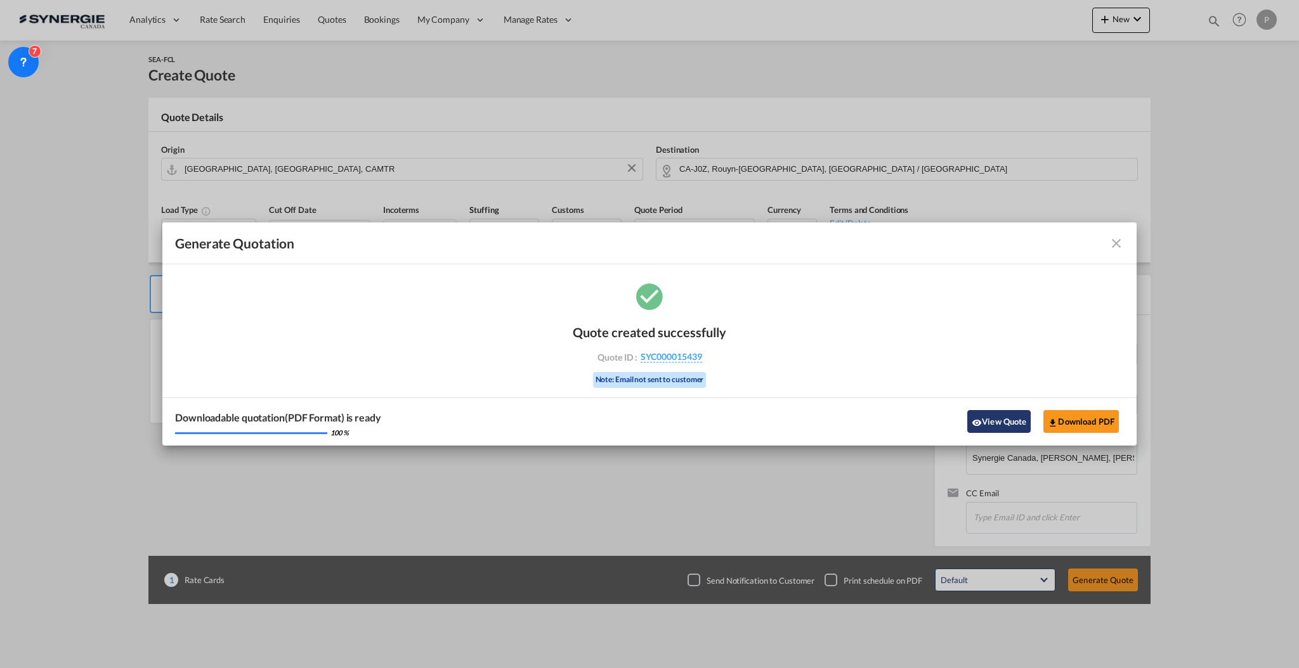
click at [1011, 420] on button "View Quote" at bounding box center [998, 421] width 63 height 23
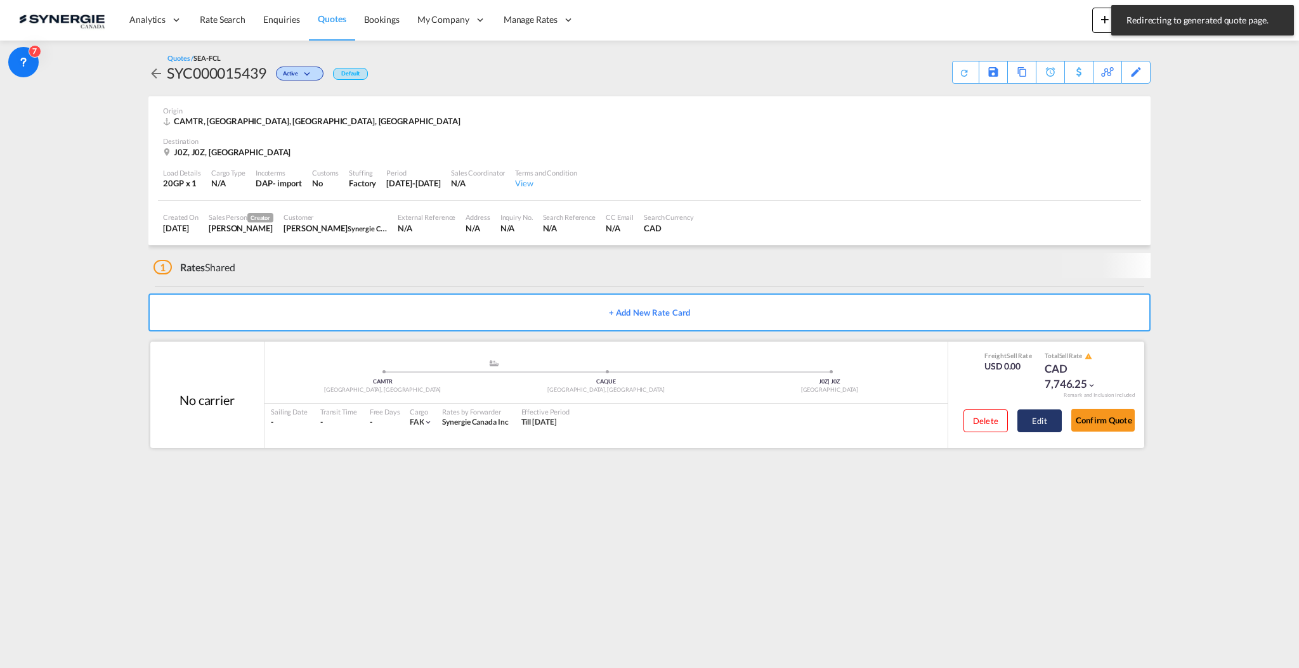
click at [1047, 422] on button "Edit" at bounding box center [1039, 421] width 44 height 23
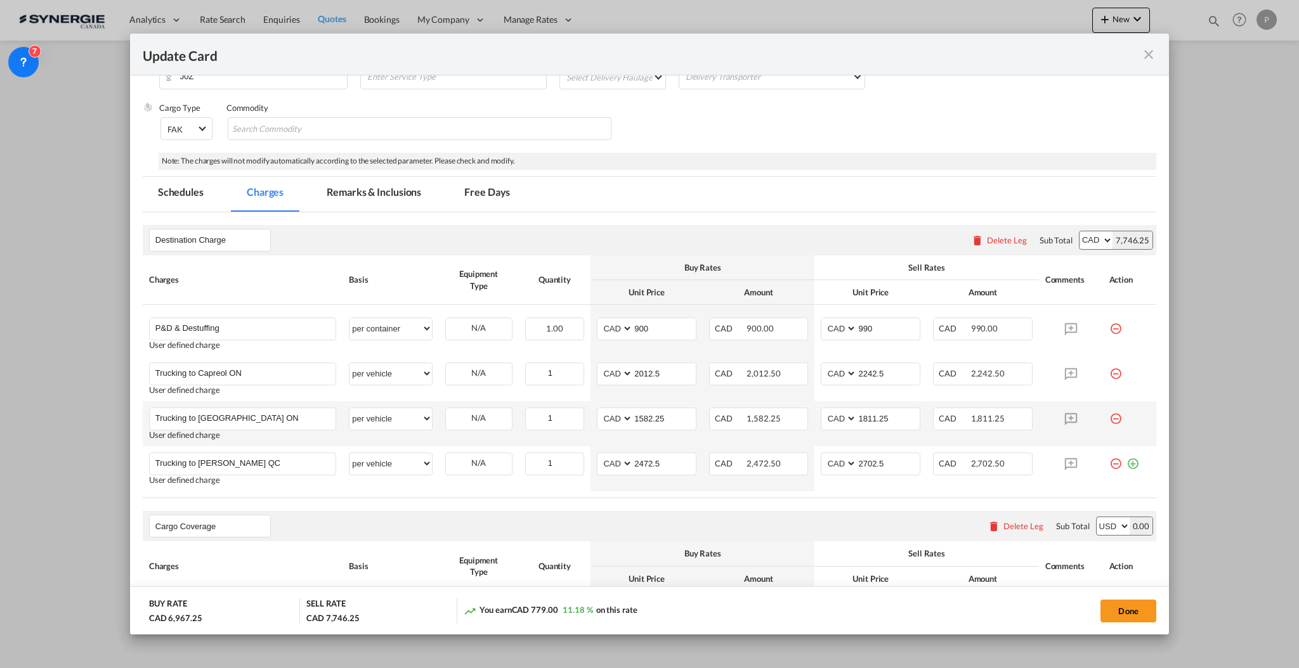
scroll to position [254, 0]
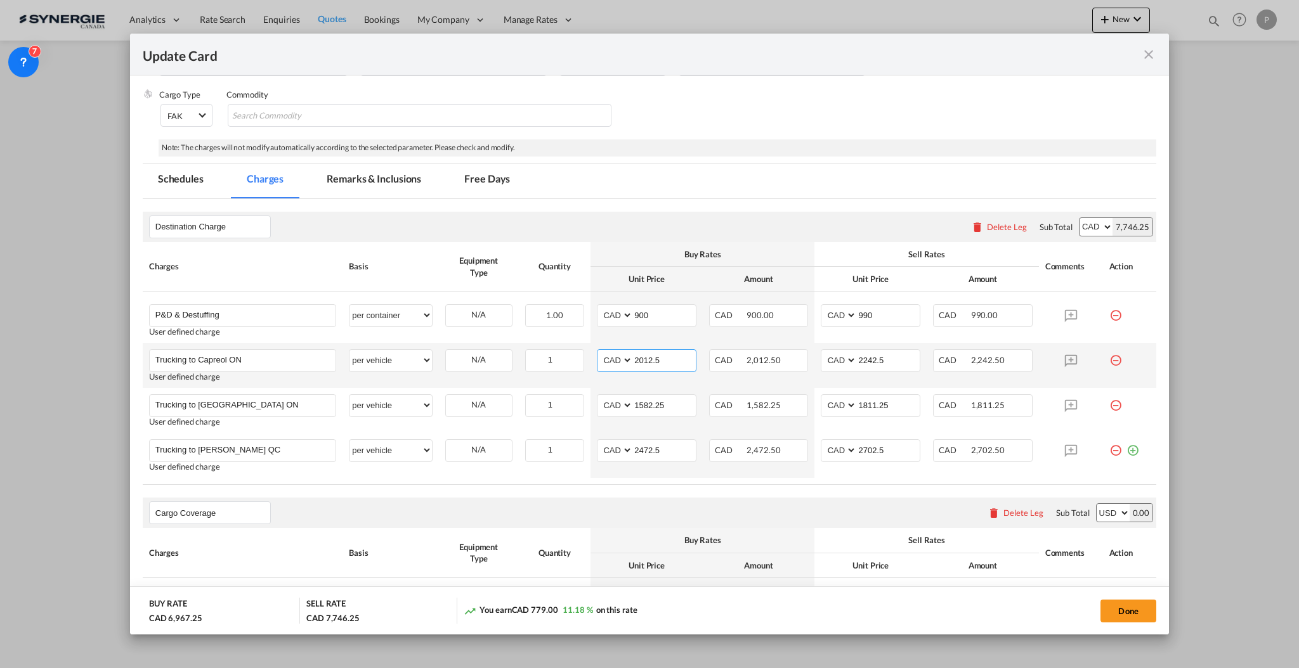
click at [663, 361] on input "2012.5" at bounding box center [664, 359] width 63 height 19
type input "1750"
click at [680, 401] on input "1582.25" at bounding box center [664, 404] width 63 height 19
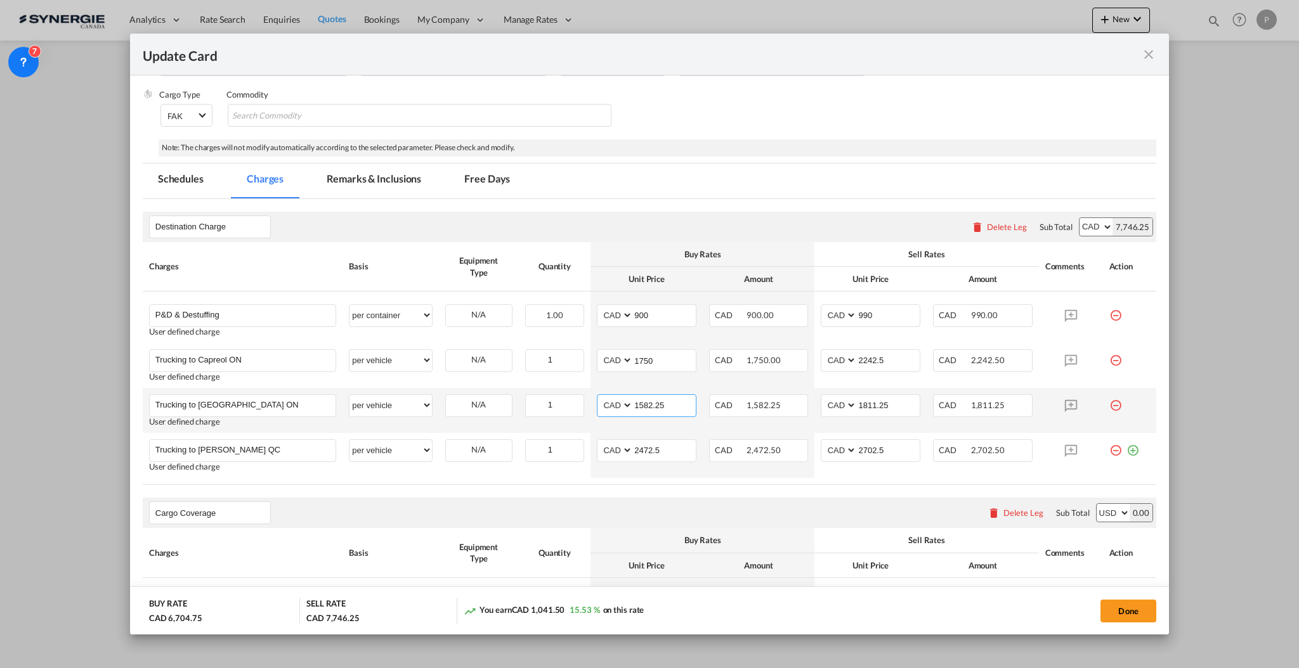
click at [680, 401] on input "1582.25" at bounding box center [664, 404] width 63 height 19
type input "1375"
click at [649, 445] on input "2472.5" at bounding box center [664, 449] width 63 height 19
type input "2150"
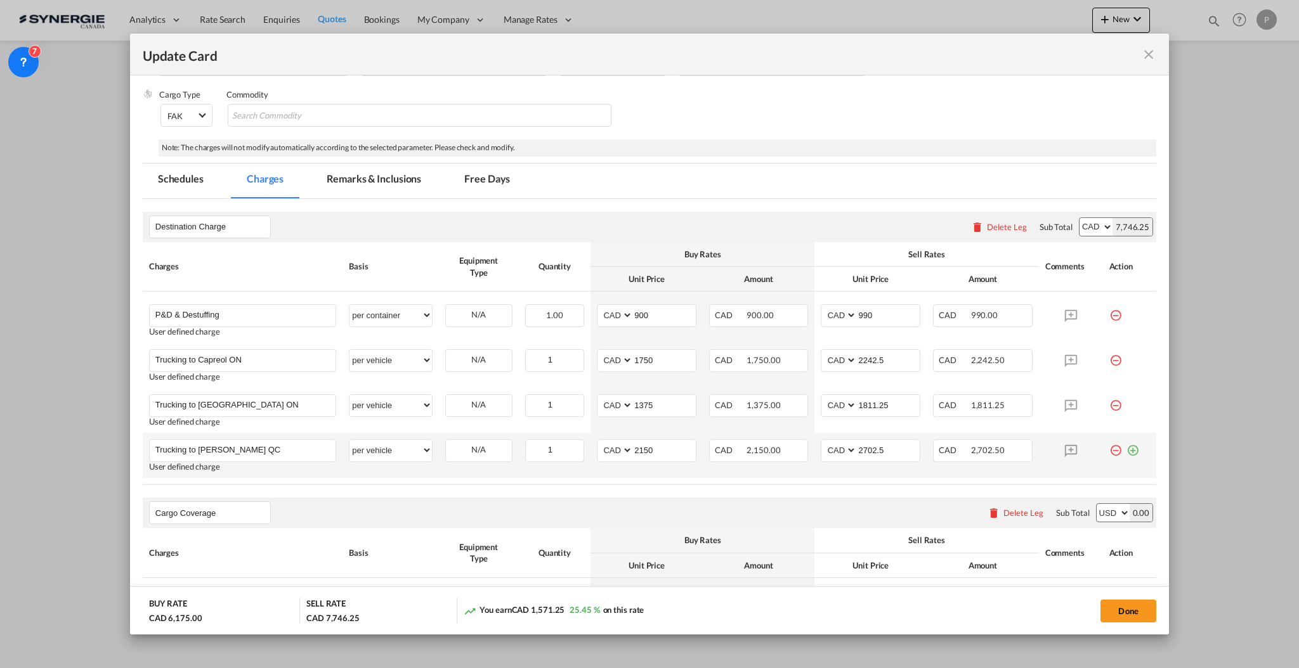
click at [1126, 450] on md-icon "icon-plus-circle-outline green-400-fg" at bounding box center [1132, 445] width 13 height 13
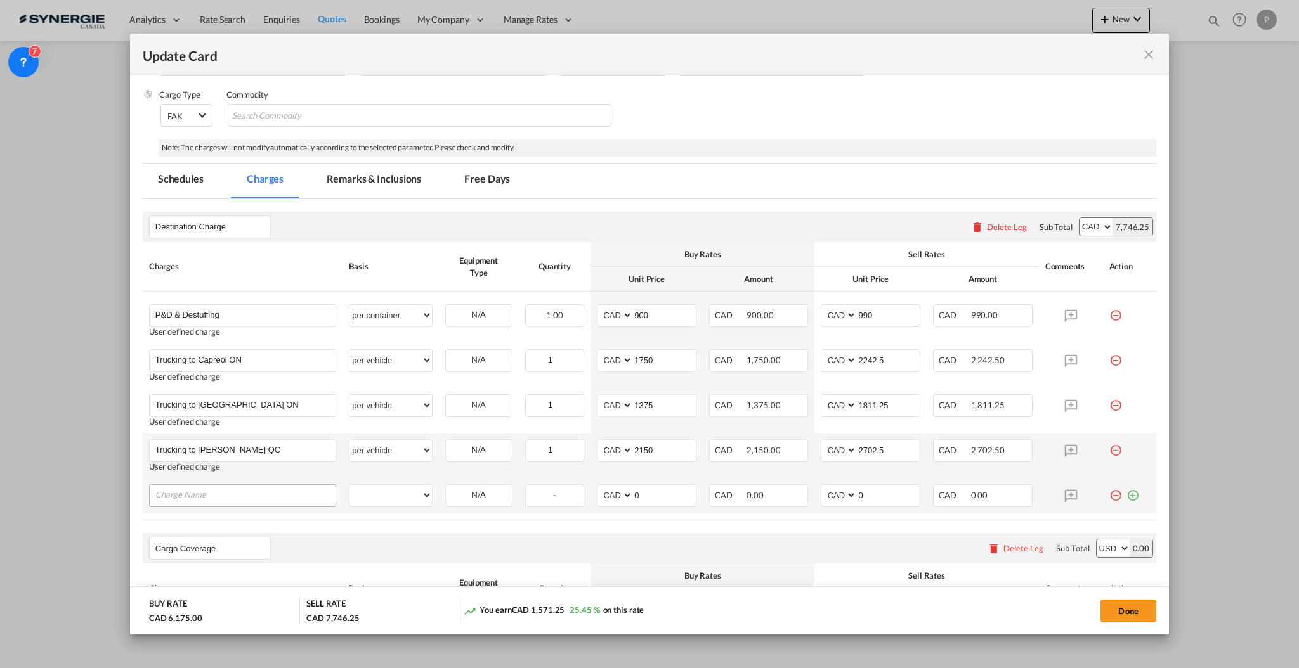
click at [184, 494] on input "Charge Name" at bounding box center [245, 494] width 180 height 19
click at [1109, 495] on md-icon "icon-minus-circle-outline red-400-fg" at bounding box center [1115, 490] width 13 height 13
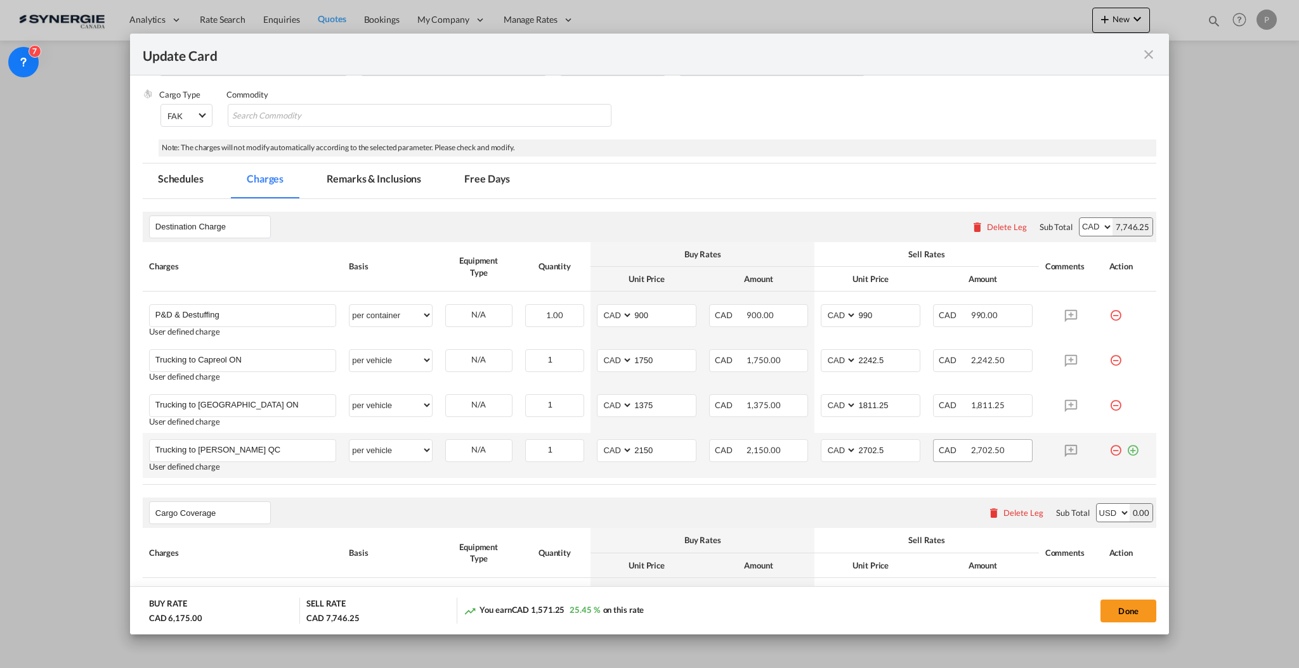
drag, startPoint x: 1119, startPoint y: 445, endPoint x: 1001, endPoint y: 450, distance: 117.4
click at [1126, 446] on md-icon "icon-plus-circle-outline green-400-fg" at bounding box center [1132, 445] width 13 height 13
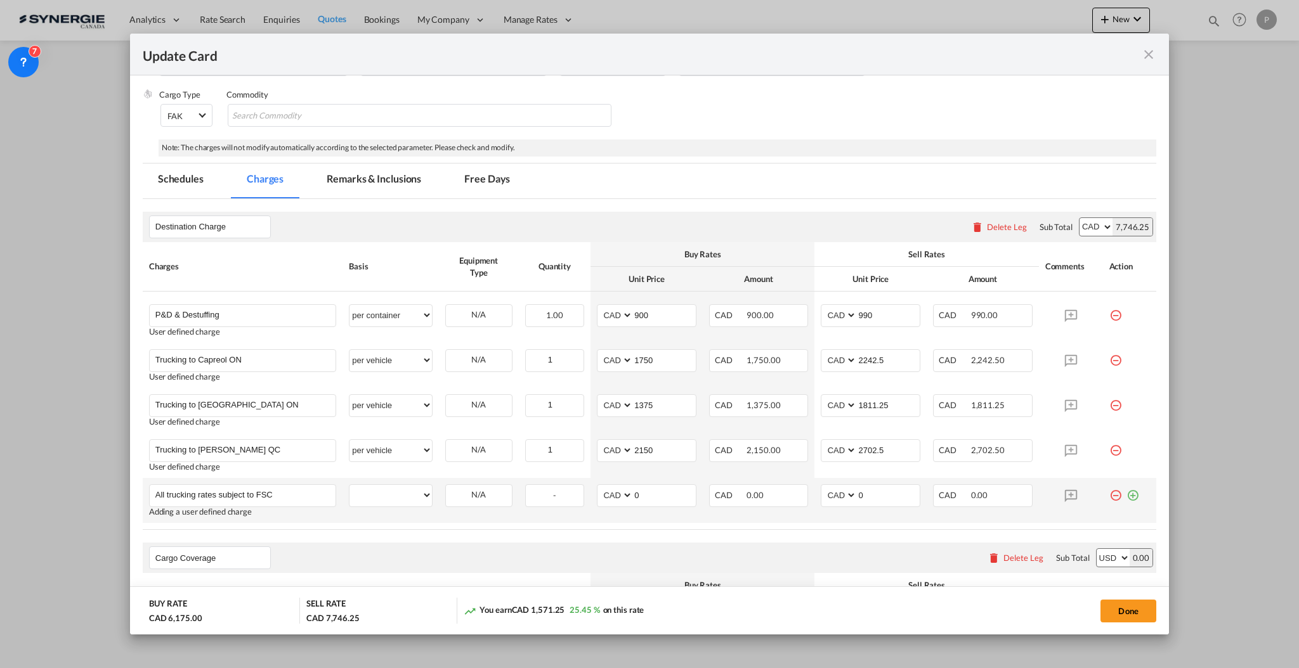
click at [316, 481] on td "All trucking rates subject to FSC Please Enter User Defined Charges Cannot Be P…" at bounding box center [243, 500] width 200 height 45
click at [309, 498] on input "All trucking rates subject to FSC" at bounding box center [245, 494] width 180 height 19
paste input "15%"
type input "All trucking rates subject to FSC 15%"
click at [411, 493] on select "per equipment per container per B/L per shipping bill per shipment per pallet p…" at bounding box center [390, 495] width 82 height 20
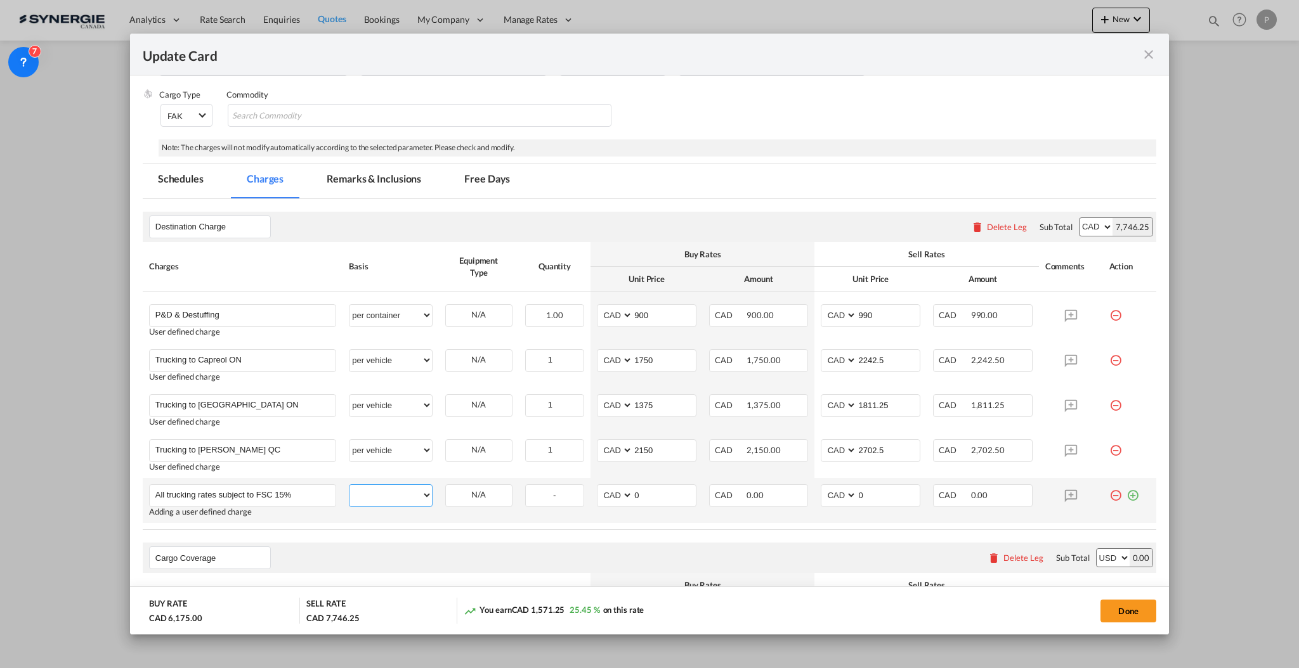
select select "per vehicle"
click at [349, 485] on select "per equipment per container per B/L per shipping bill per shipment per pallet p…" at bounding box center [390, 495] width 82 height 20
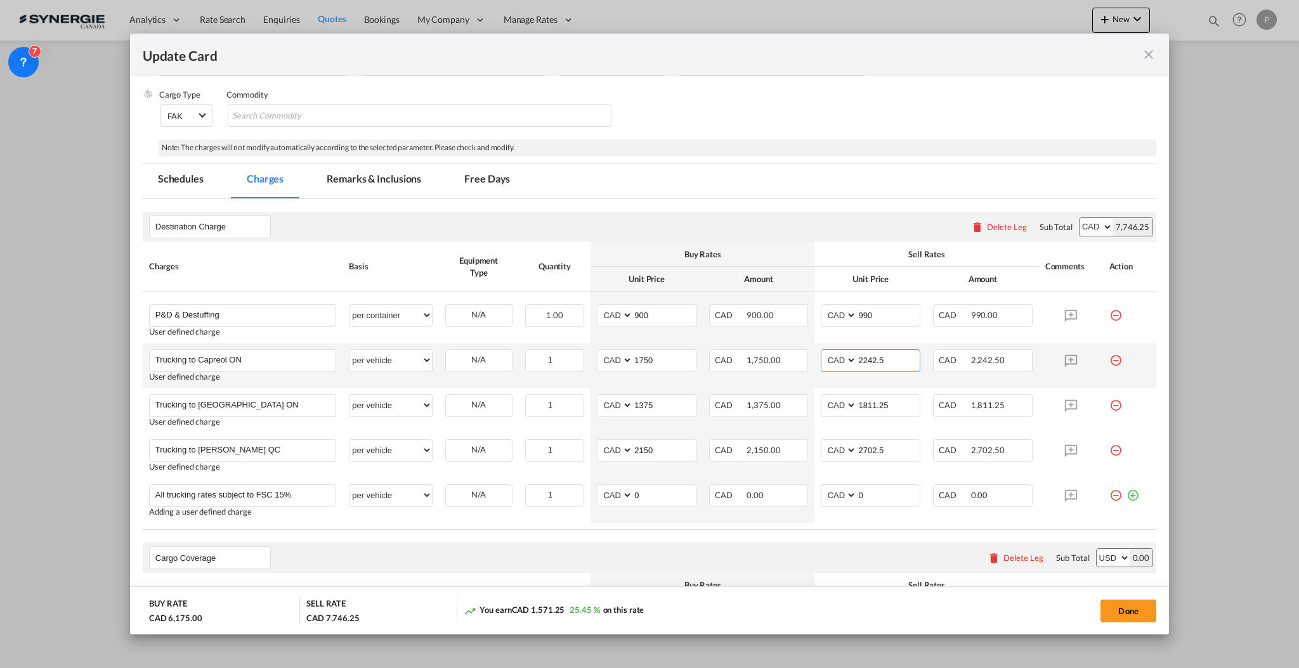
click at [891, 361] on input "2242.5" at bounding box center [888, 359] width 63 height 19
click at [892, 361] on input "2242.5" at bounding box center [888, 359] width 63 height 19
type input "1950"
click at [879, 402] on input "1811.25" at bounding box center [888, 404] width 63 height 19
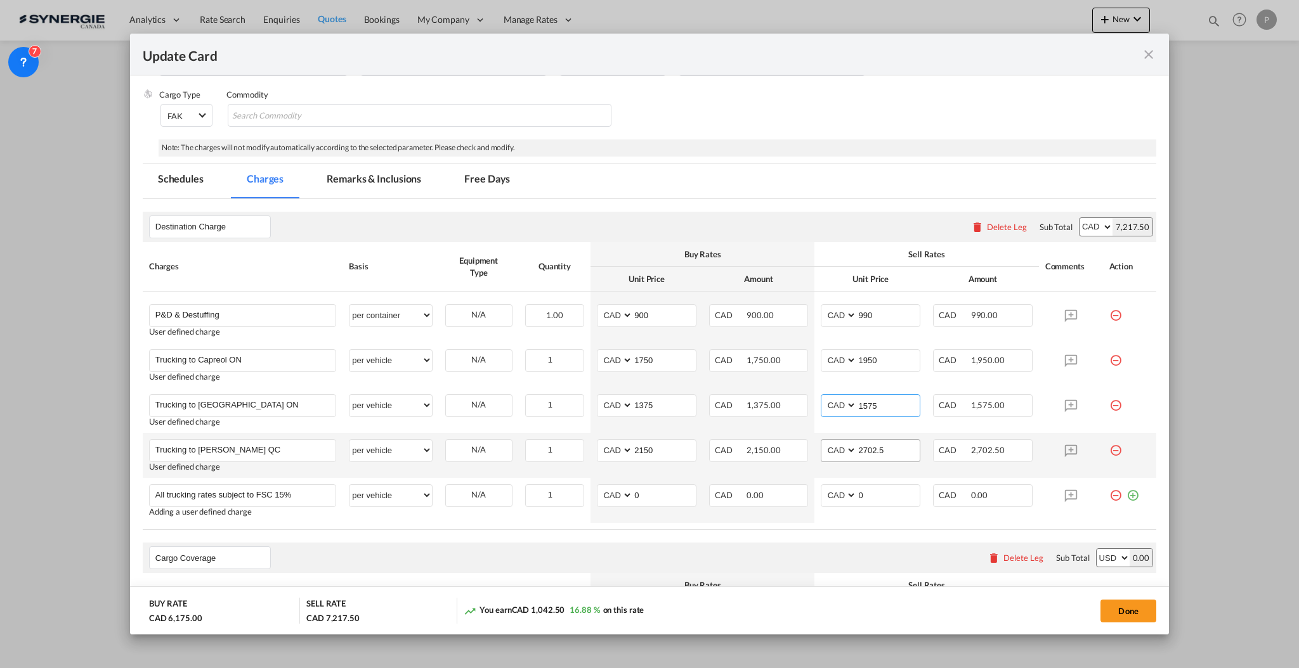
type input "1575"
click at [873, 454] on input "2702.5" at bounding box center [888, 449] width 63 height 19
click at [873, 453] on input "2702.5" at bounding box center [888, 449] width 63 height 19
type input "2350"
click at [823, 212] on div "Destination Charge Please enter leg name Leg Name Already Exists Delete Leg Sub…" at bounding box center [649, 227] width 1013 height 30
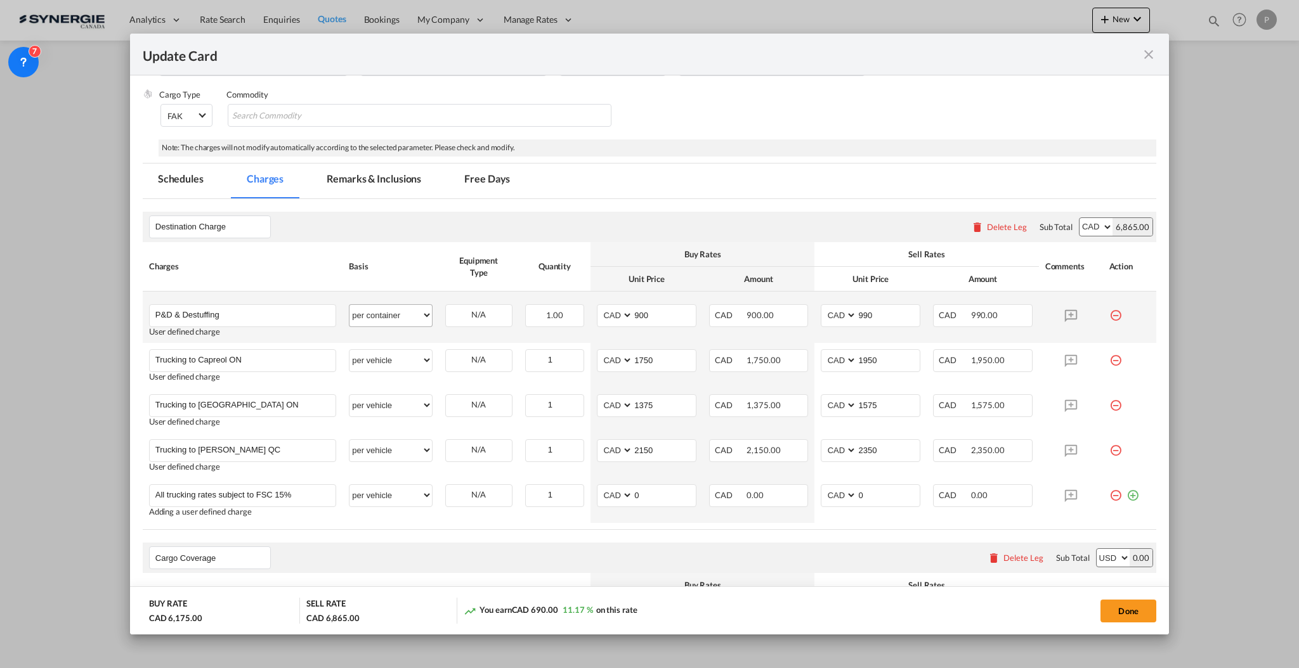
drag, startPoint x: 372, startPoint y: 171, endPoint x: 419, endPoint y: 311, distance: 147.6
click at [372, 171] on md-tab-item "Remarks & Inclusions" at bounding box center [373, 181] width 125 height 35
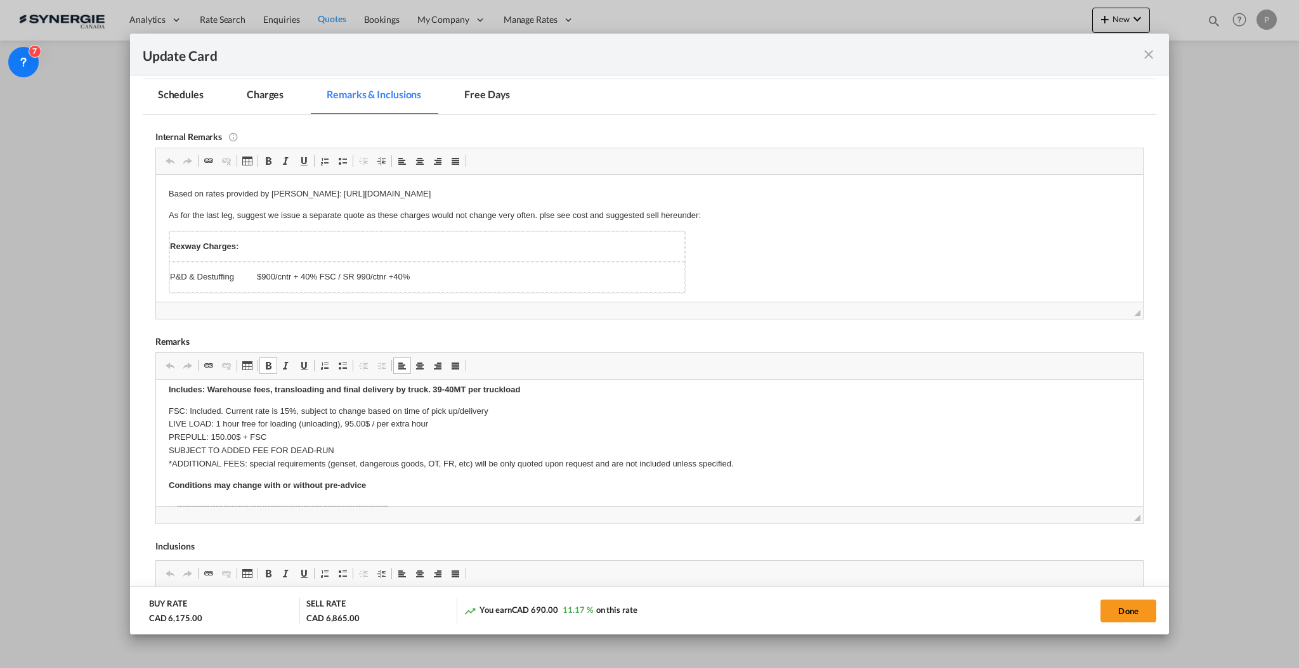
scroll to position [84, 0]
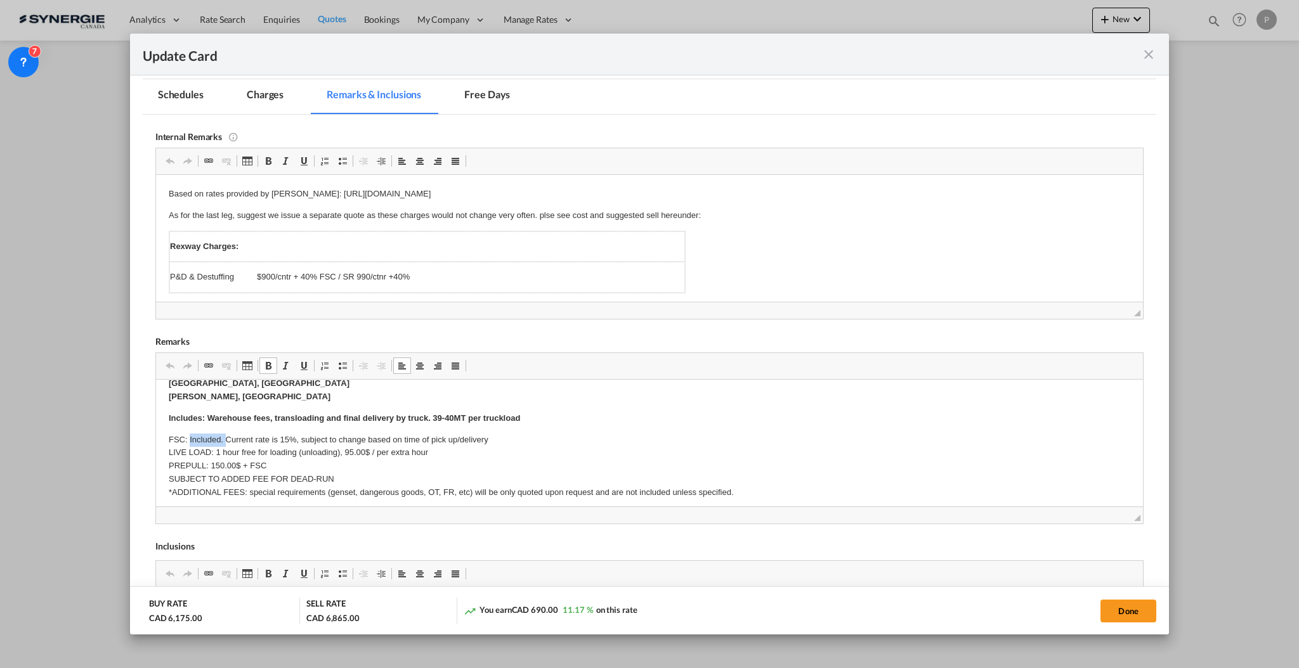
drag, startPoint x: 224, startPoint y: 434, endPoint x: 190, endPoint y: 432, distance: 34.3
click at [190, 433] on p "FSC: Included. Current rate is 15%, subject to change based on time of pick up/…" at bounding box center [648, 466] width 961 height 66
drag, startPoint x: 242, startPoint y: 433, endPoint x: 209, endPoint y: 429, distance: 33.8
click at [209, 429] on body "DRAYAGE, TRANSLOADING AND FINAL DELIVERY Origin(s) : Montreal Port Destination(…" at bounding box center [648, 473] width 961 height 330
drag, startPoint x: 192, startPoint y: 432, endPoint x: 245, endPoint y: 434, distance: 52.7
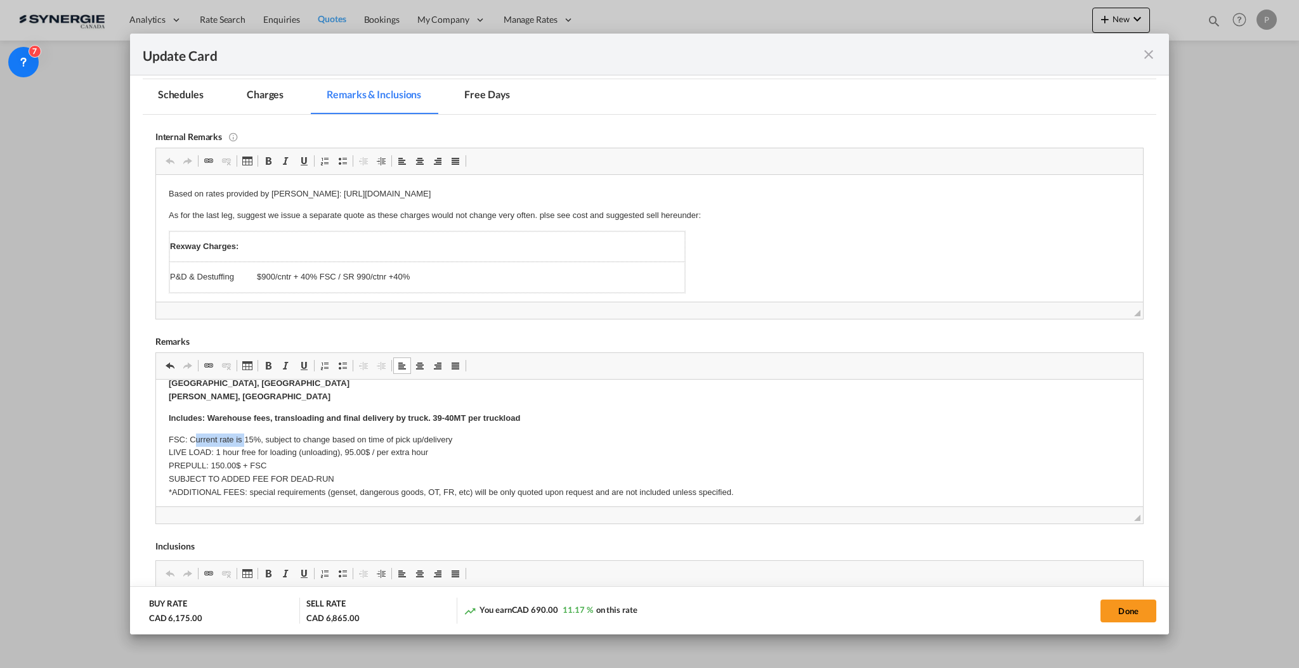
click at [245, 434] on p "FSC: Current rate is 15%, subject to change based on time of pick up/delivery L…" at bounding box center [648, 466] width 961 height 66
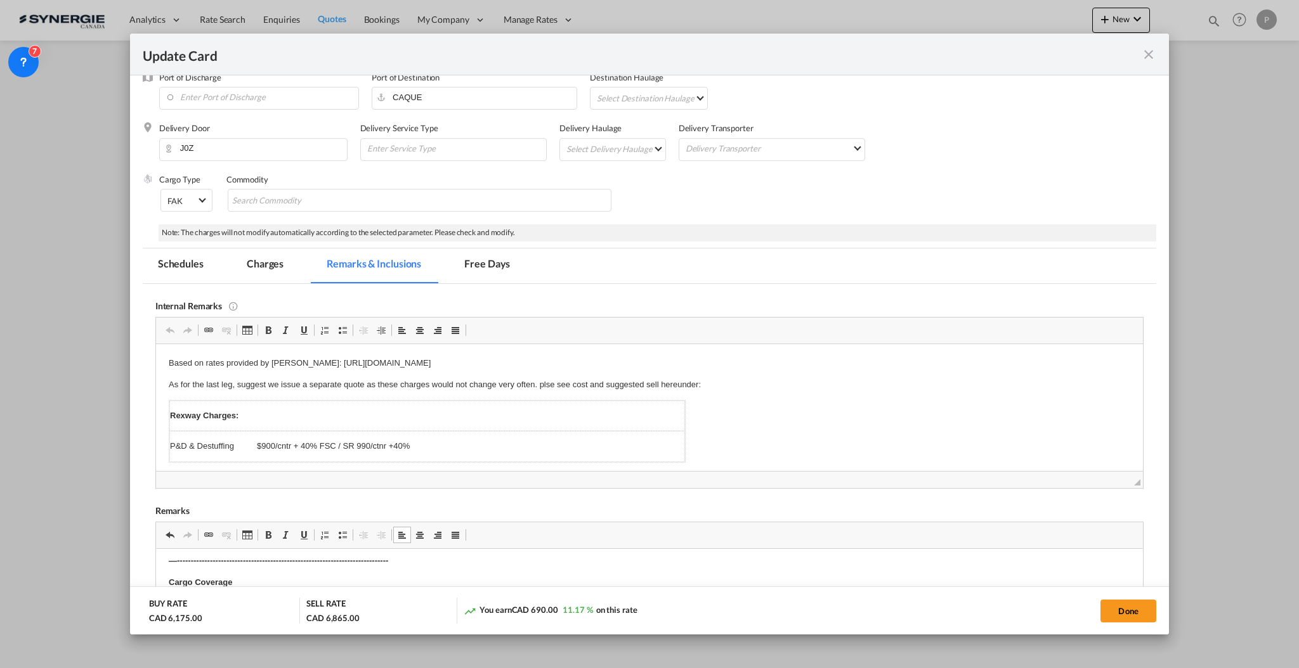
scroll to position [0, 0]
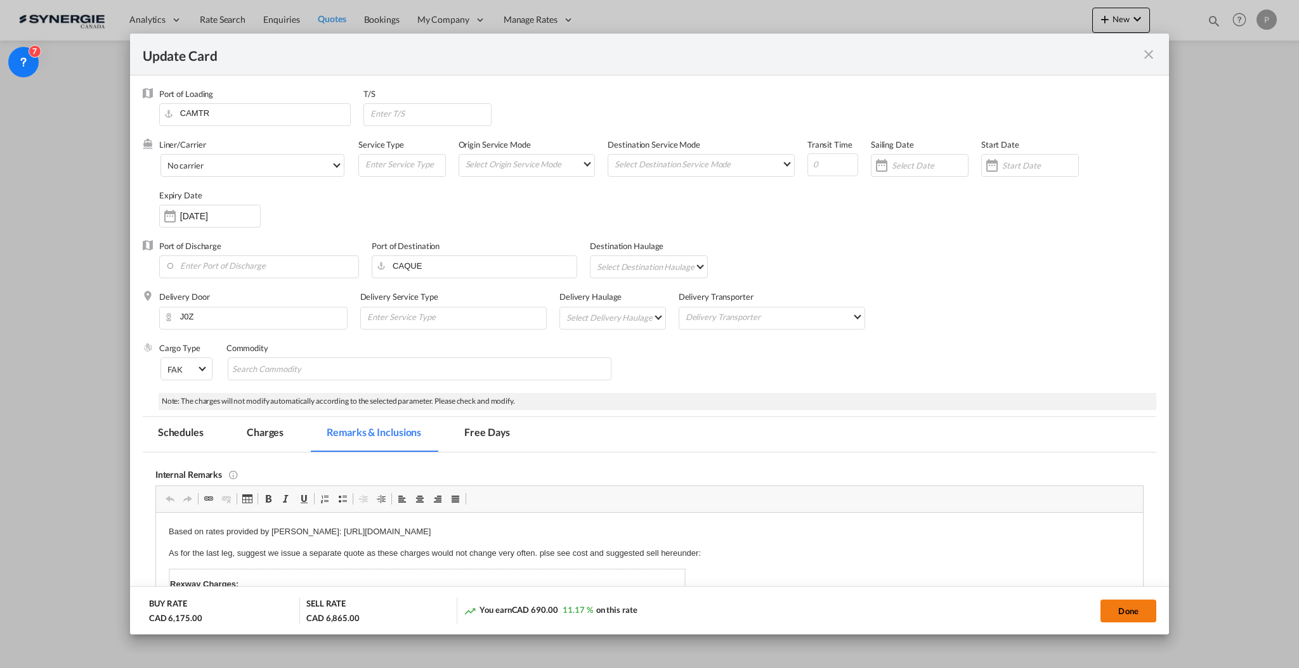
click at [1139, 620] on button "Done" at bounding box center [1128, 611] width 56 height 23
type input "12 Nov 2025"
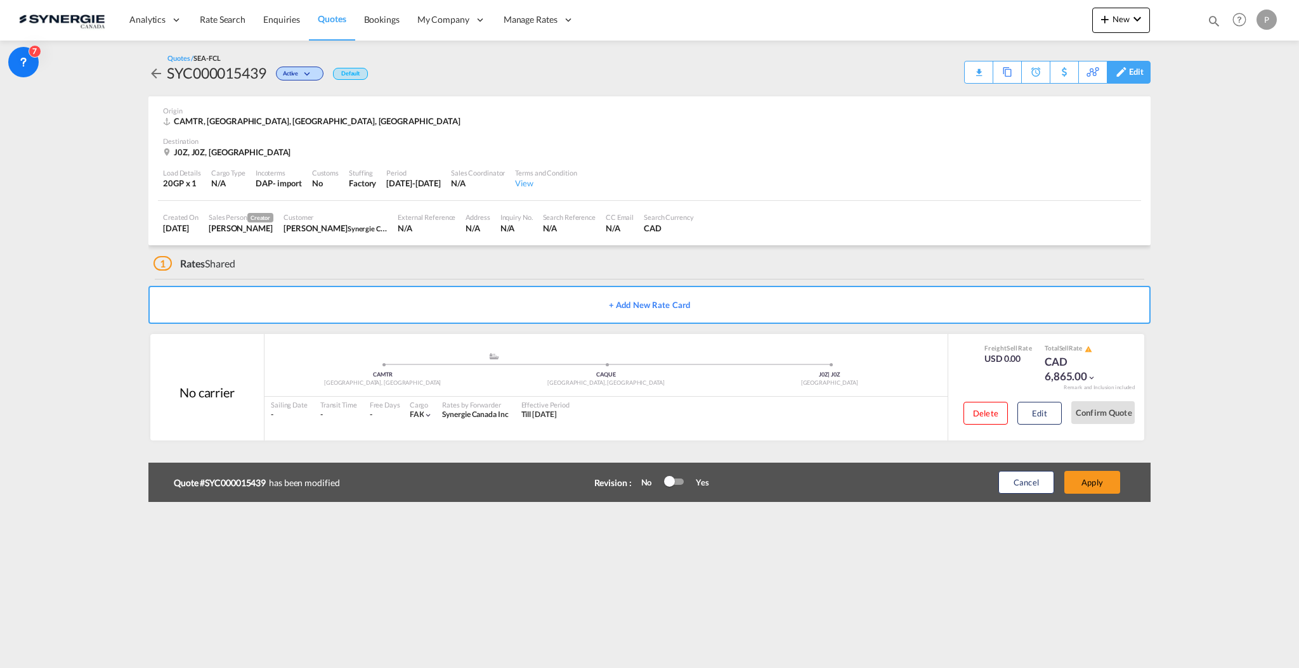
click at [1145, 75] on div "Edit" at bounding box center [1129, 72] width 44 height 23
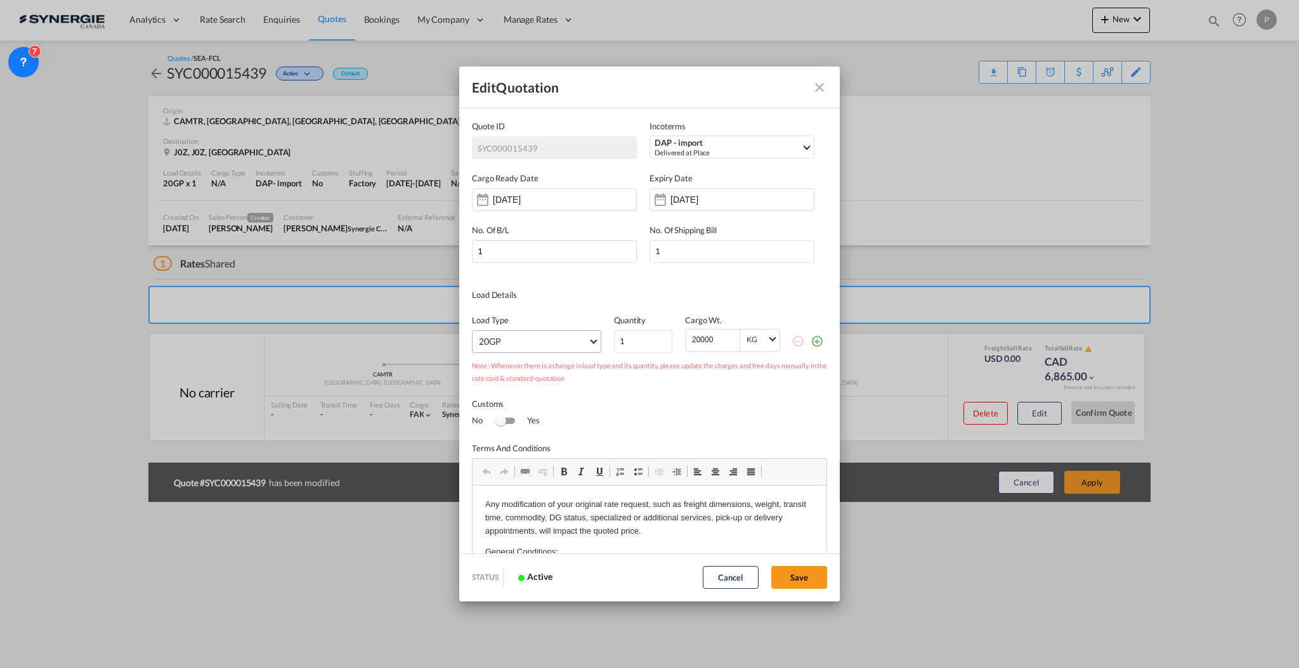
click at [534, 340] on md-select "20GP 40GP 40HC 45HC 20RE 40RE 40HR 20OT 40OT 20FR 40FR 40NR 20NR 45S 20TK 40TK …" at bounding box center [536, 341] width 129 height 23
click at [514, 375] on md-option "40HC" at bounding box center [538, 372] width 138 height 30
click at [572, 342] on md-select "40HC" at bounding box center [536, 341] width 129 height 23
click at [730, 399] on md-backdrop at bounding box center [649, 334] width 1299 height 668
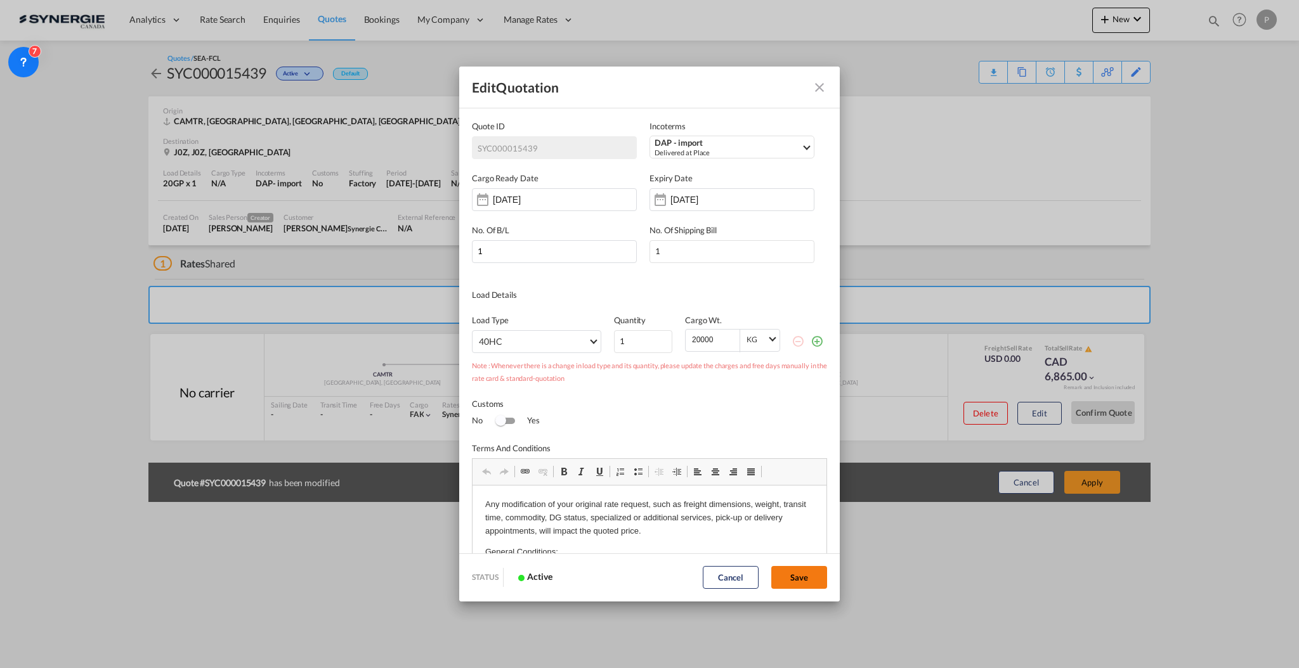
click at [802, 581] on button "Save" at bounding box center [799, 577] width 56 height 23
type input "13 Oct 2025"
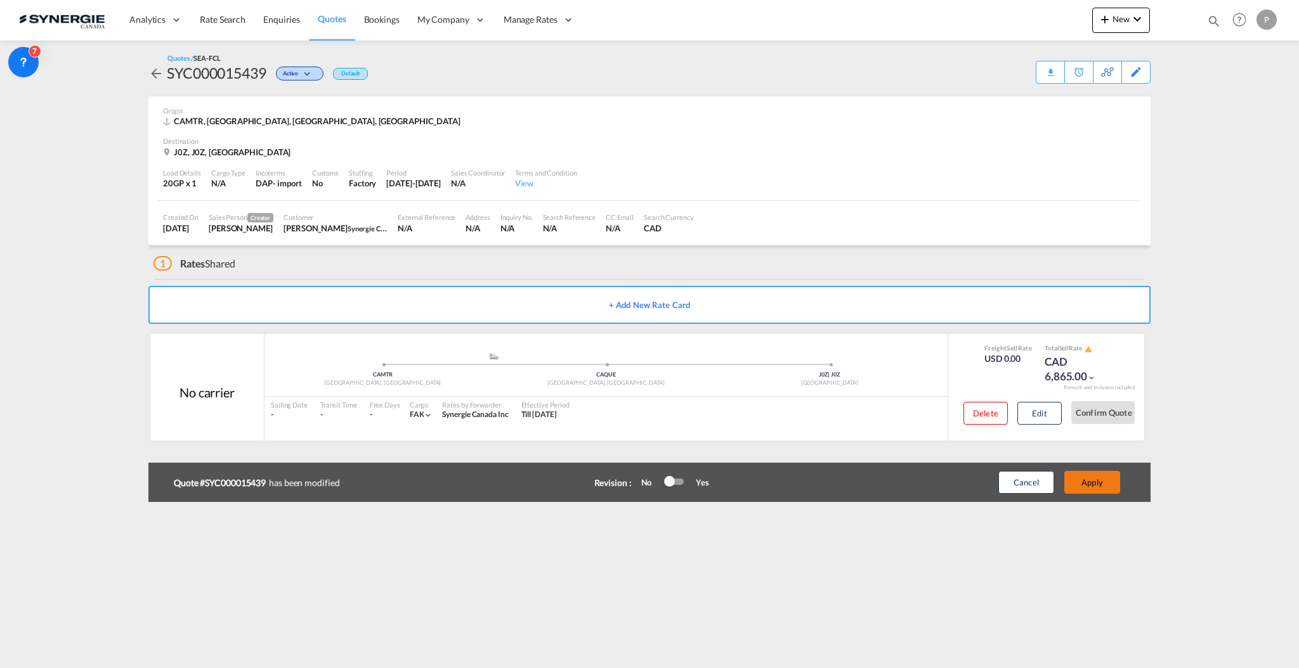
click at [1109, 486] on button "Apply" at bounding box center [1092, 482] width 56 height 23
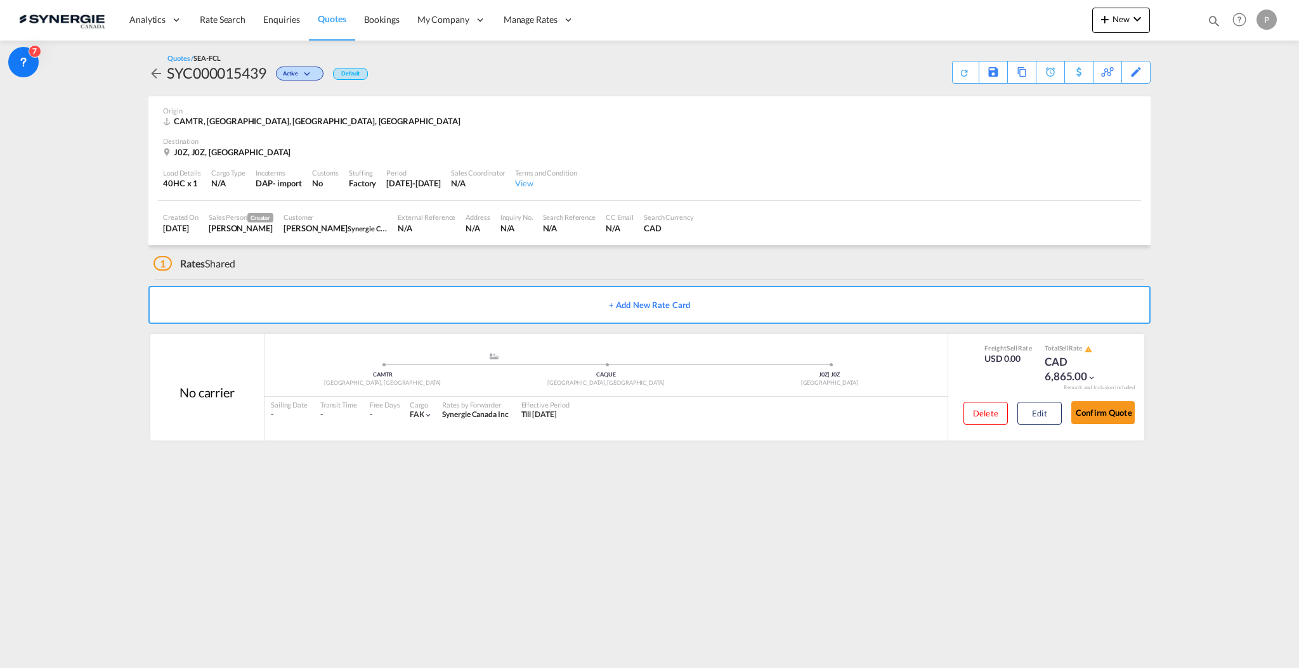
click at [246, 76] on div "SYC000015439" at bounding box center [217, 73] width 100 height 20
copy div "SYC000015439"
click at [951, 79] on div "Download Quote" at bounding box center [939, 72] width 65 height 20
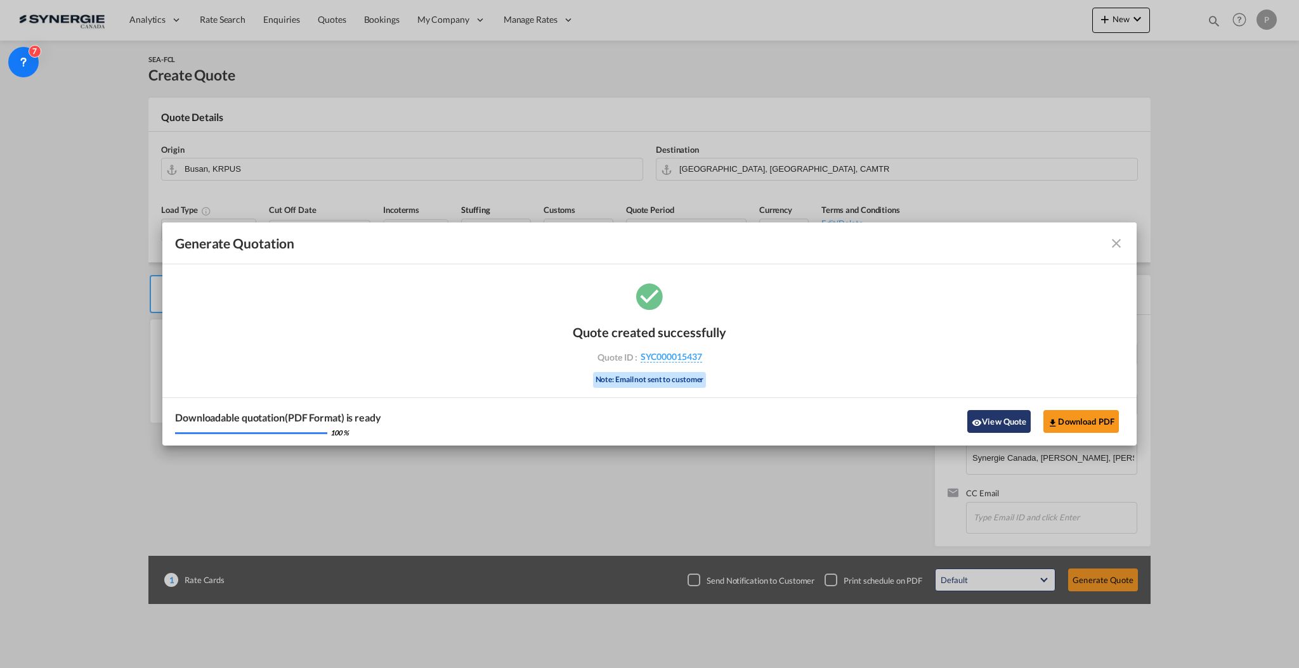
click at [1007, 420] on button "View Quote" at bounding box center [998, 421] width 63 height 23
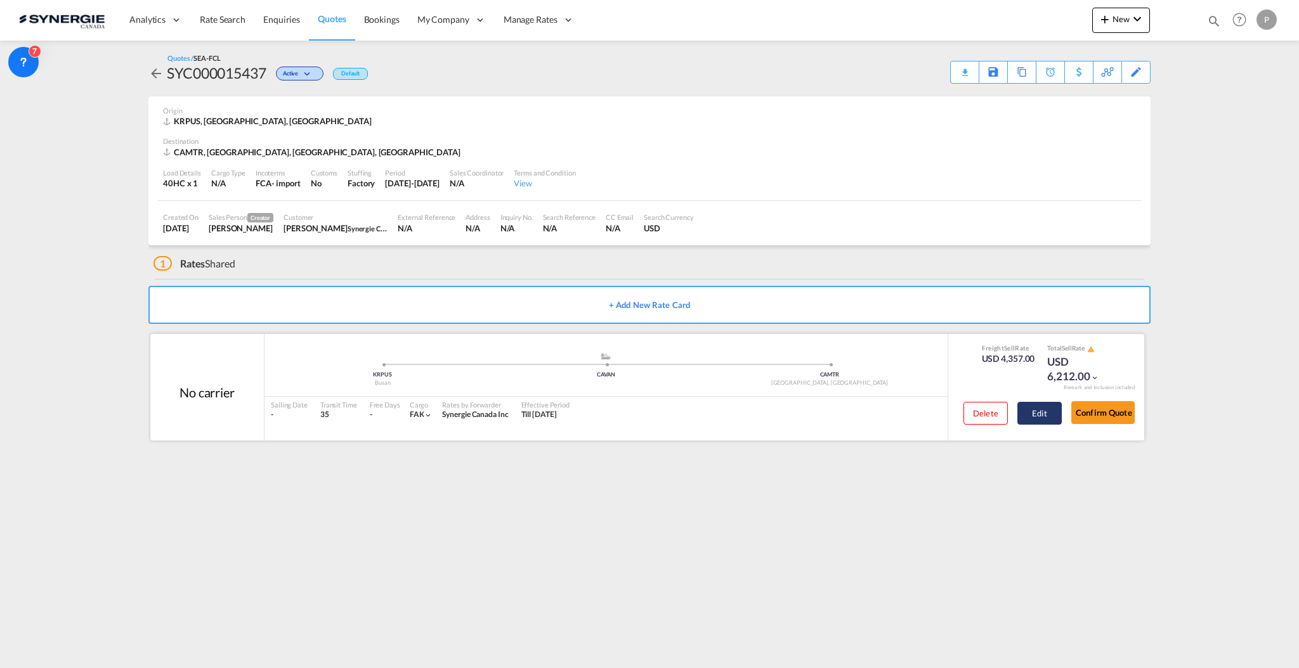
click at [1032, 413] on button "Edit" at bounding box center [1039, 413] width 44 height 23
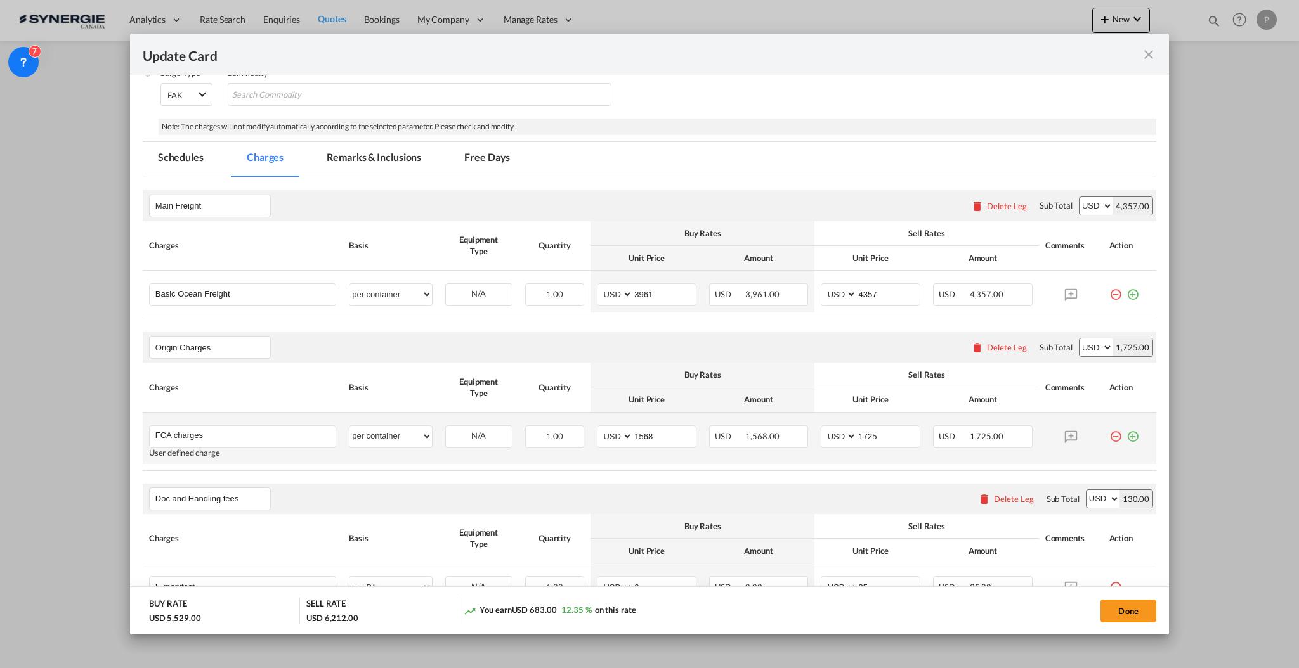
scroll to position [338, 0]
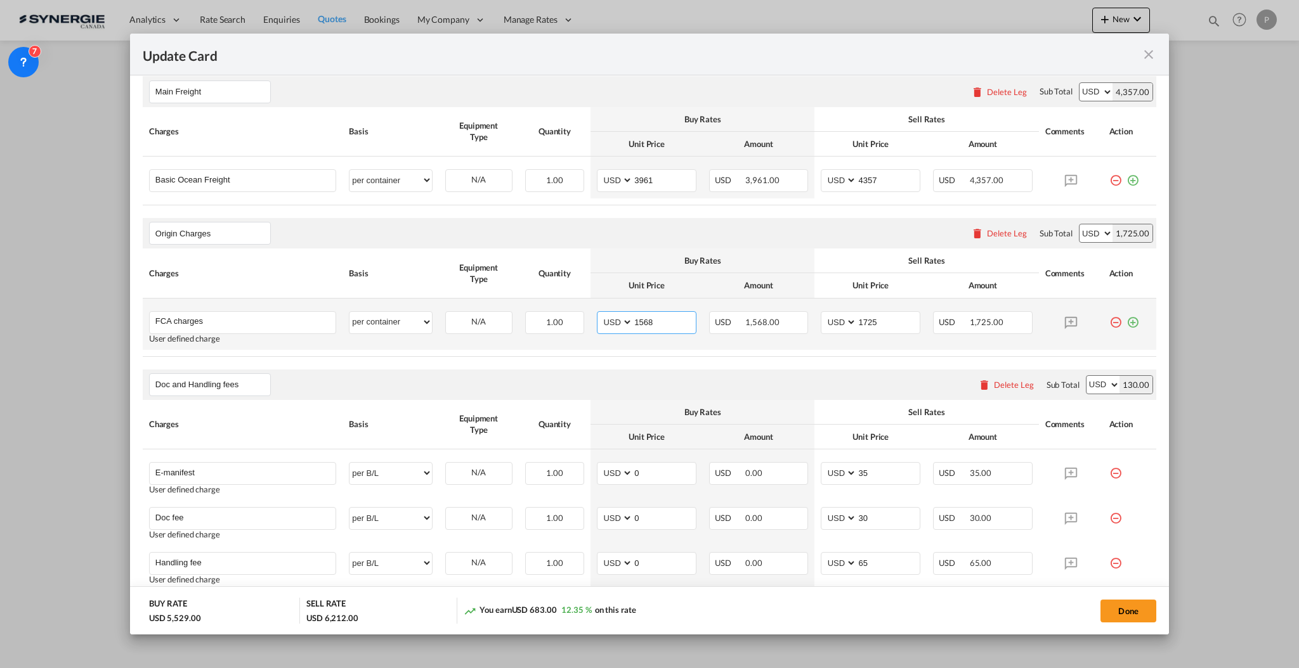
drag, startPoint x: 651, startPoint y: 325, endPoint x: 614, endPoint y: 314, distance: 38.3
click at [614, 314] on md-input-container "AED AFN ALL AMD ANG AOA ARS AUD AWG AZN BAM BBD BDT BGN BHD BIF BMD BND [PERSON…" at bounding box center [647, 322] width 100 height 23
type input "788"
click at [881, 179] on input "4357" at bounding box center [888, 179] width 63 height 19
click at [881, 178] on input "4357" at bounding box center [888, 179] width 63 height 19
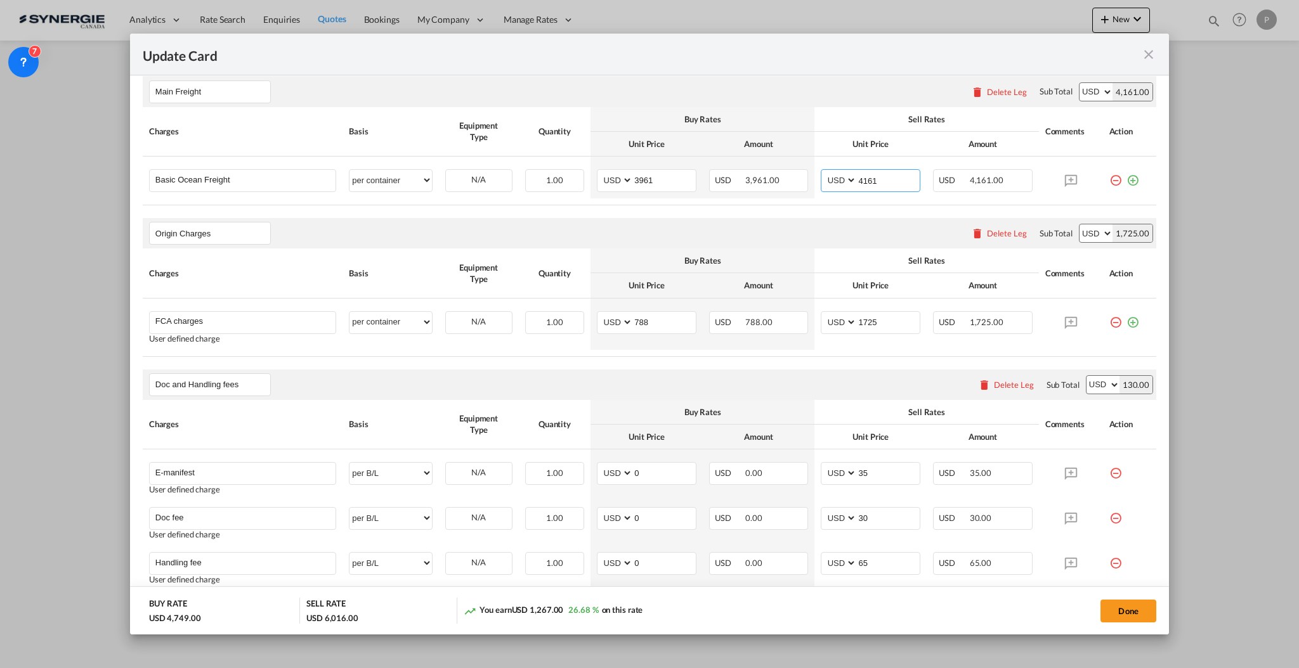
type input "4161"
click at [822, 212] on rate-modification "Main Freight Please enter leg name Leg Name Already Exists Delete Leg Sub Total…" at bounding box center [649, 446] width 1013 height 766
click at [642, 320] on input "788" at bounding box center [664, 321] width 63 height 19
type input "778"
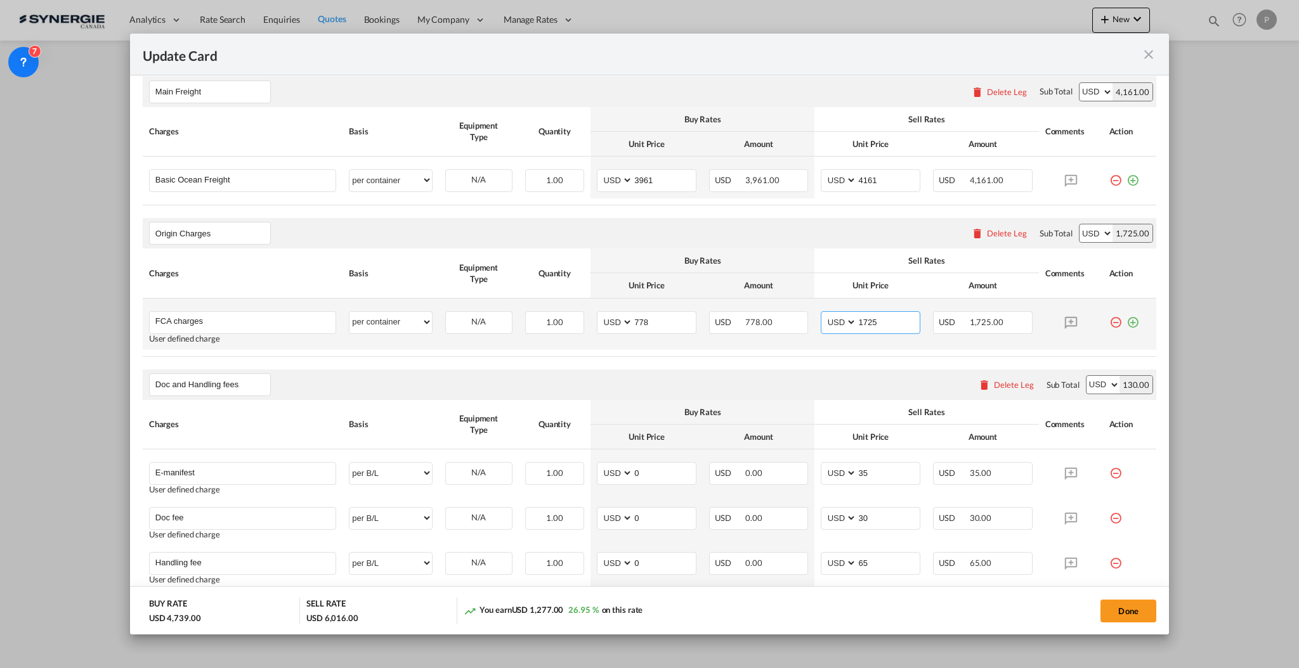
click at [873, 324] on input "1725" at bounding box center [888, 321] width 63 height 19
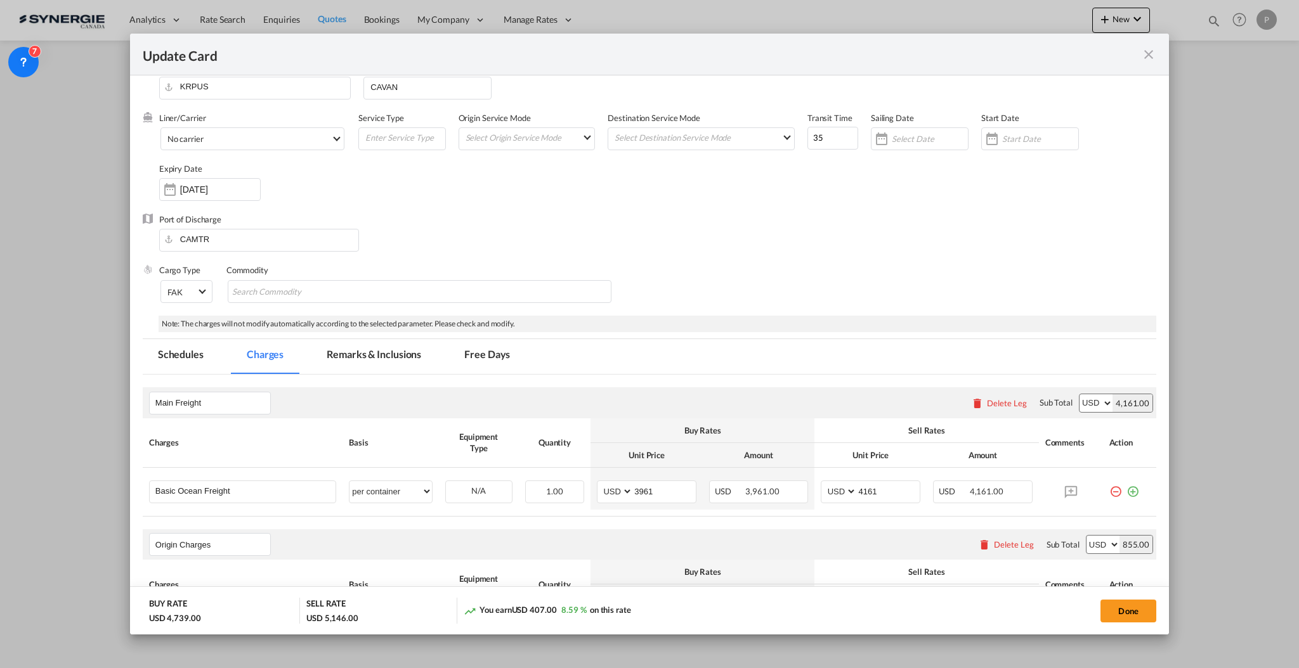
scroll to position [0, 0]
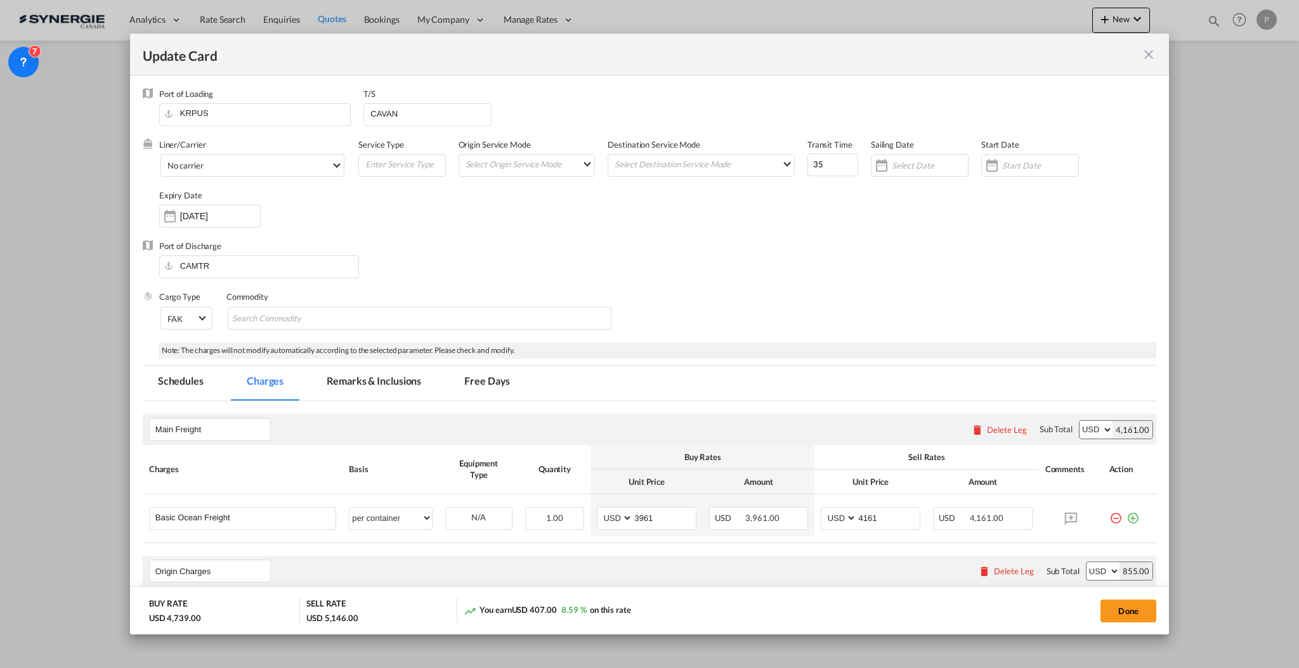
type input "855"
click at [363, 383] on md-tab-item "Remarks & Inclusions" at bounding box center [373, 383] width 125 height 35
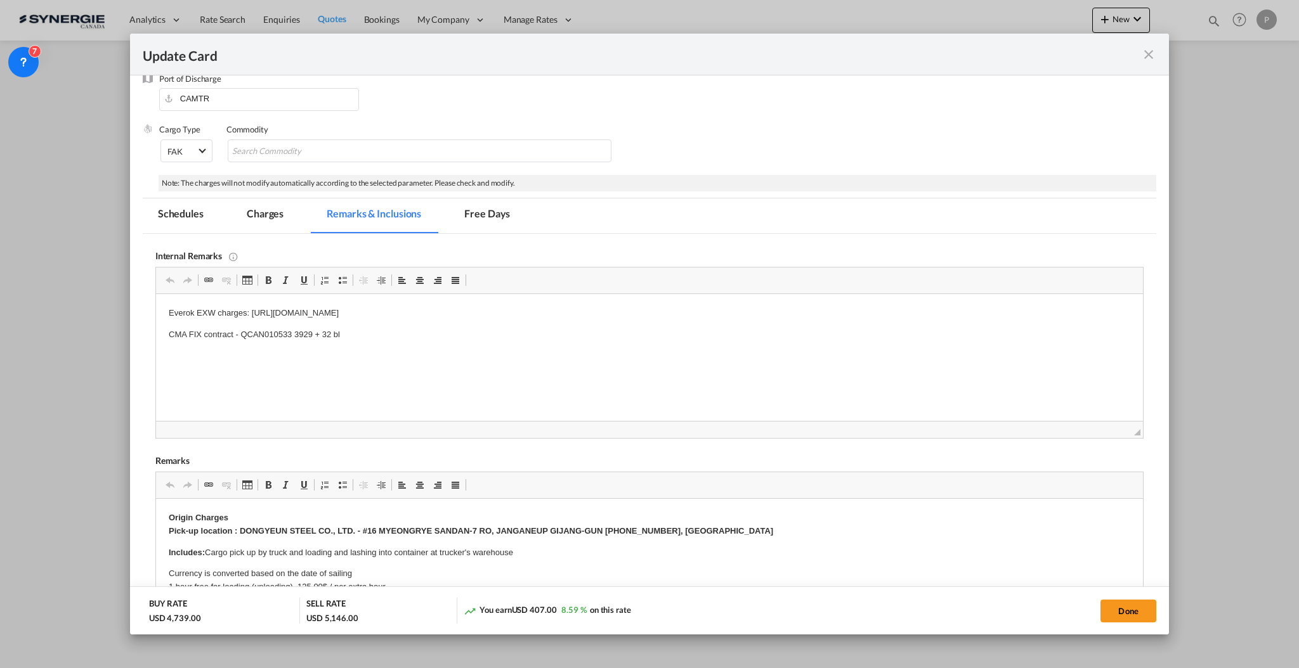
scroll to position [169, 0]
click at [624, 327] on p "CMA FIX contract - QCAN010533 3929 + 32 bl" at bounding box center [648, 333] width 961 height 13
drag, startPoint x: 646, startPoint y: 313, endPoint x: 264, endPoint y: 606, distance: 481.2
click at [155, 305] on html "Everok EXW charges: https://app.frontapp.com/open/cnv_qgt7m1b?key=AqJpvtS3vBeAS…" at bounding box center [648, 333] width 987 height 81
click at [398, 325] on body "Based on JNF Logix (new agent from Mario) : https://app.frontapp.com/open/cnv_q…" at bounding box center [648, 334] width 961 height 56
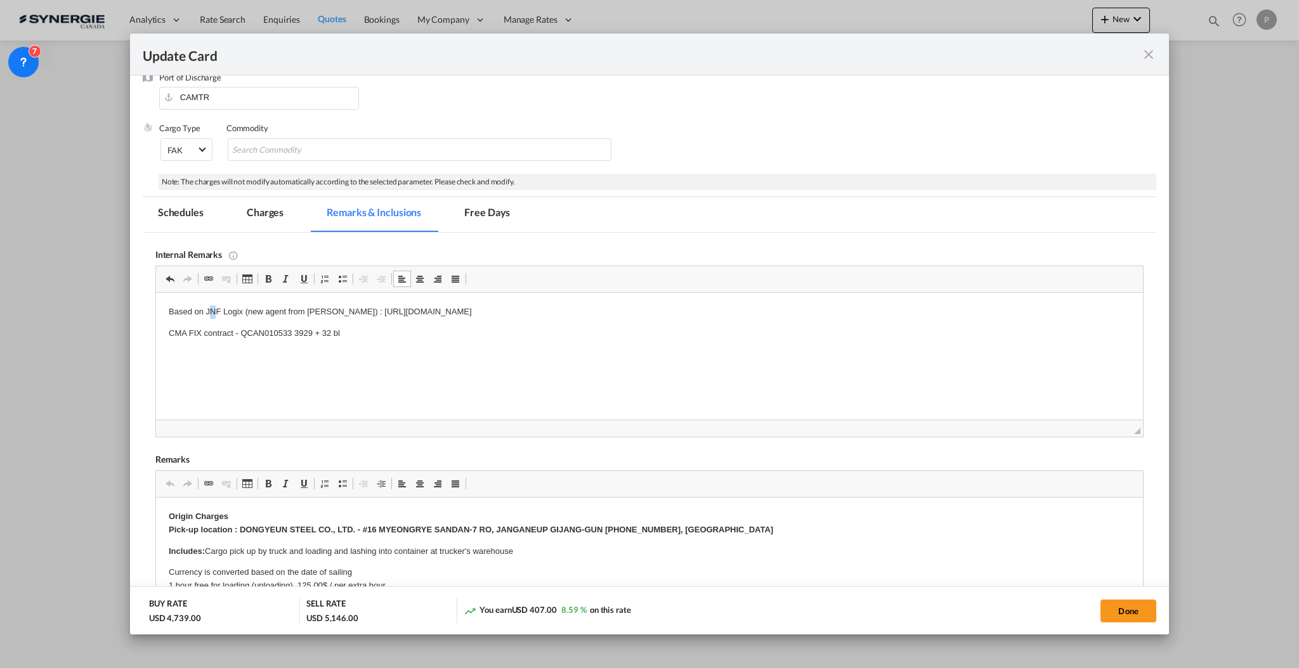
click at [209, 307] on p "Based on JNF Logix (new agent from Mario) : https://app.frontapp.com/open/cnv_q…" at bounding box center [648, 312] width 961 height 13
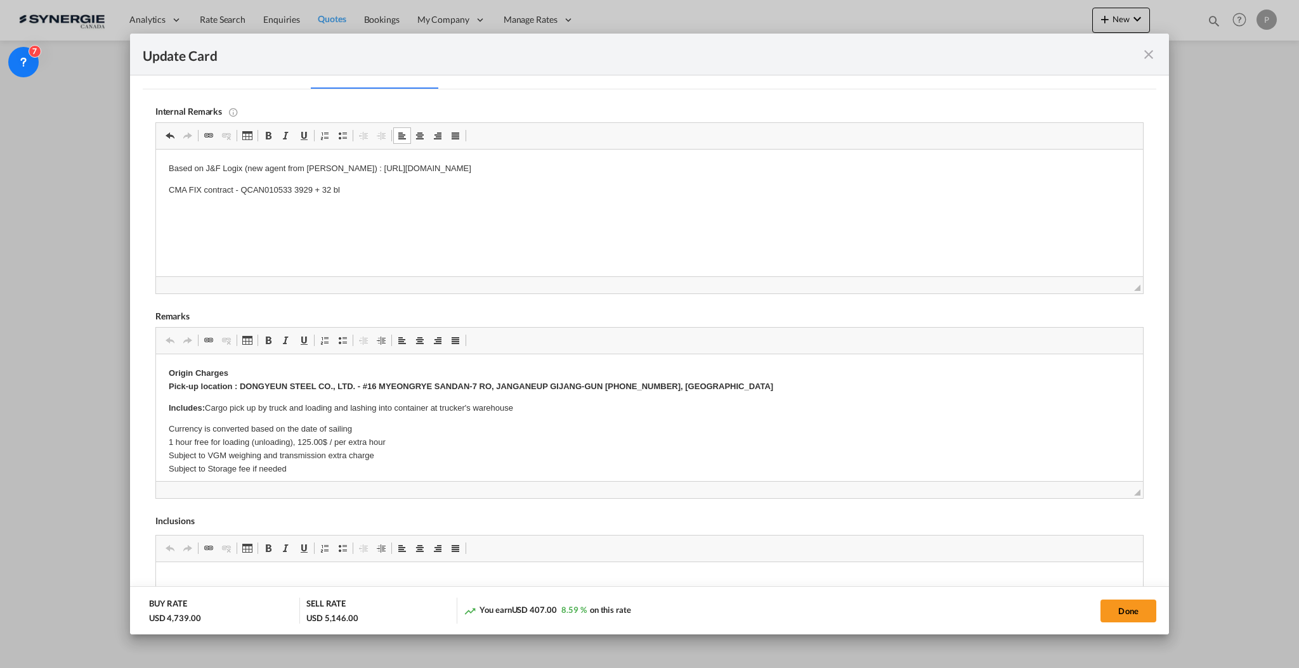
scroll to position [338, 0]
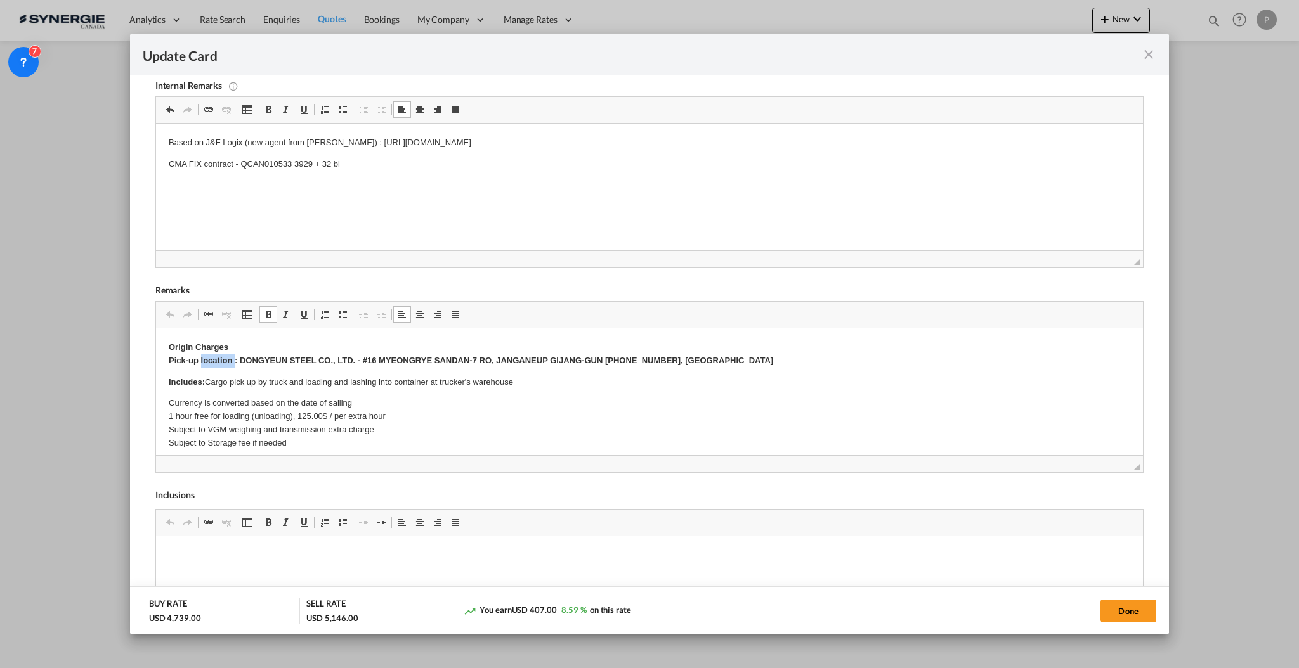
click at [218, 358] on strong "Origin Charges Pick-up location : DONGYEUN STEEL CO., LTD. - #16 MYEONGRYE SAND…" at bounding box center [470, 353] width 604 height 23
drag, startPoint x: 233, startPoint y: 381, endPoint x: 287, endPoint y: 379, distance: 53.3
click at [287, 379] on p "Includes: Cargo pick up by truck and loading and lashing into container at truc…" at bounding box center [648, 382] width 961 height 13
click at [579, 379] on p "Includes: Cargo receiving at warehouse and loading and lashing into container a…" at bounding box center [648, 382] width 961 height 13
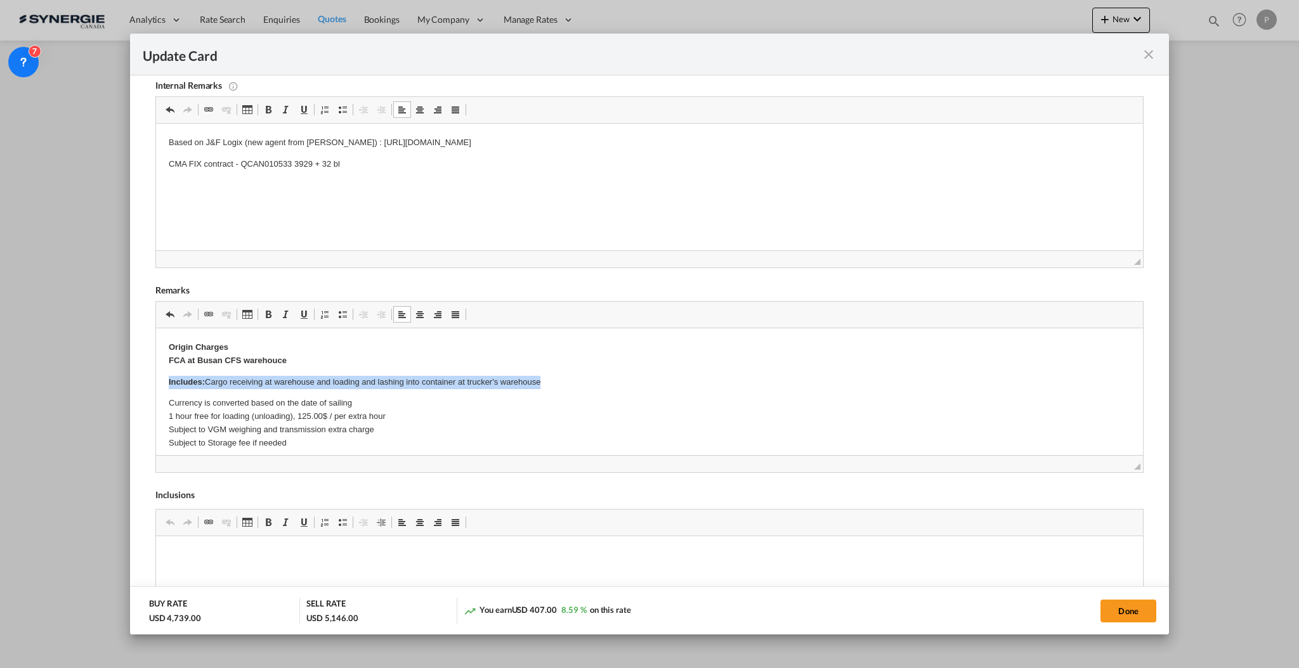
drag, startPoint x: 582, startPoint y: 382, endPoint x: 94, endPoint y: 370, distance: 488.4
click at [155, 370] on html "Origin Charges FCA at Busan CFS warehouce Includes: Cargo receiving at warehous…" at bounding box center [648, 527] width 987 height 398
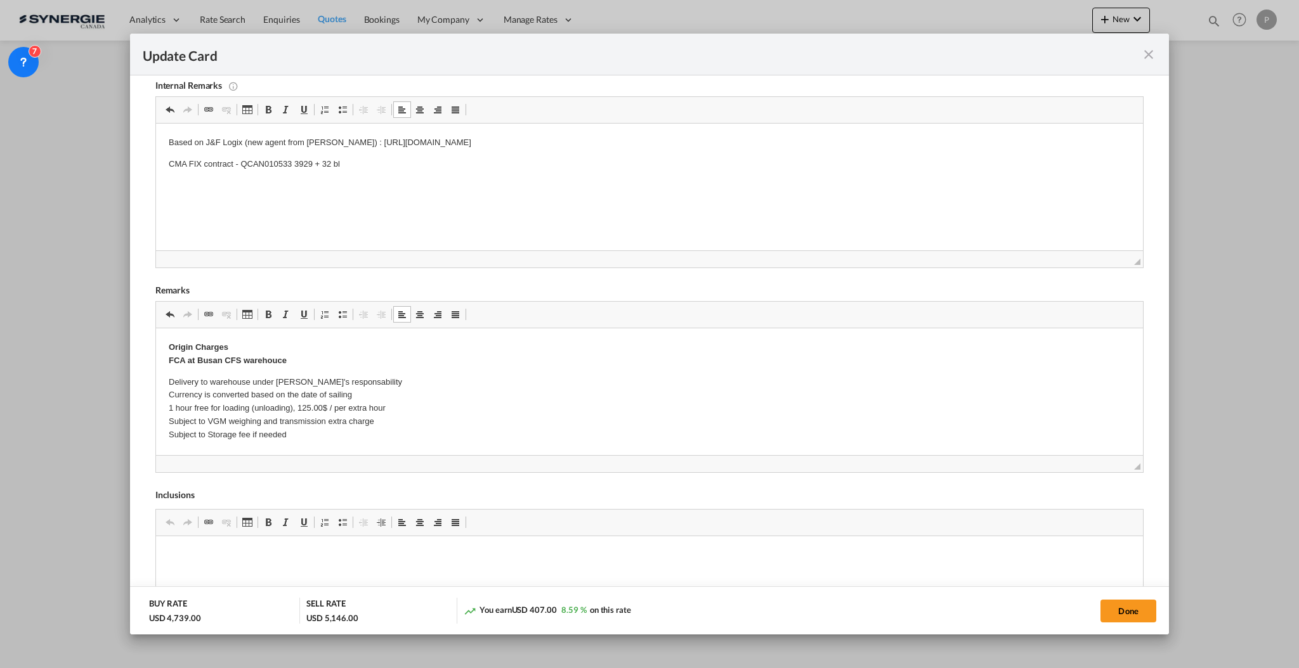
click at [214, 380] on p "Delivery to warehouse under shipper's responsability ​​​​​​​ Currency is conver…" at bounding box center [648, 409] width 961 height 66
click at [398, 382] on p "Delivery to Busan warehouse under shipper's responsability Currency is converte…" at bounding box center [648, 409] width 961 height 66
drag, startPoint x: 197, startPoint y: 356, endPoint x: 185, endPoint y: 357, distance: 11.4
click at [185, 357] on strong "Origin Charges FCA at Busan CFS warehouce" at bounding box center [227, 353] width 118 height 23
click at [306, 361] on p "Origin Charges FCA- Busan CFS warehouce" at bounding box center [648, 354] width 961 height 27
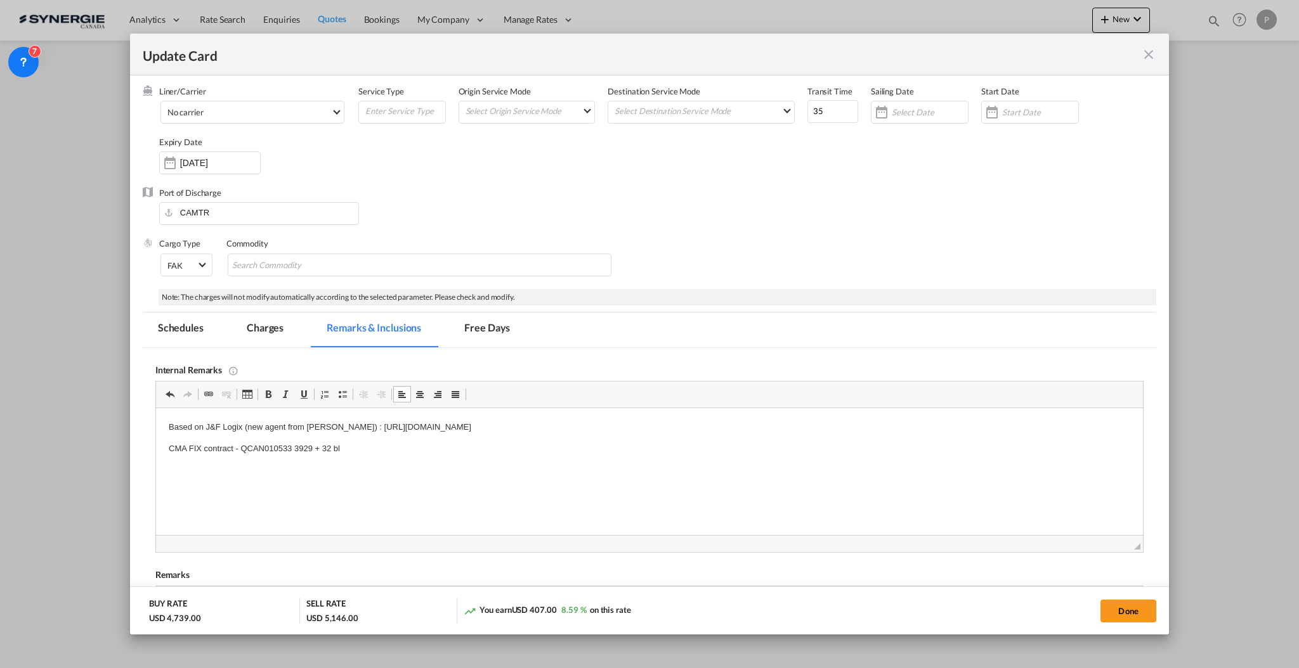
scroll to position [25, 0]
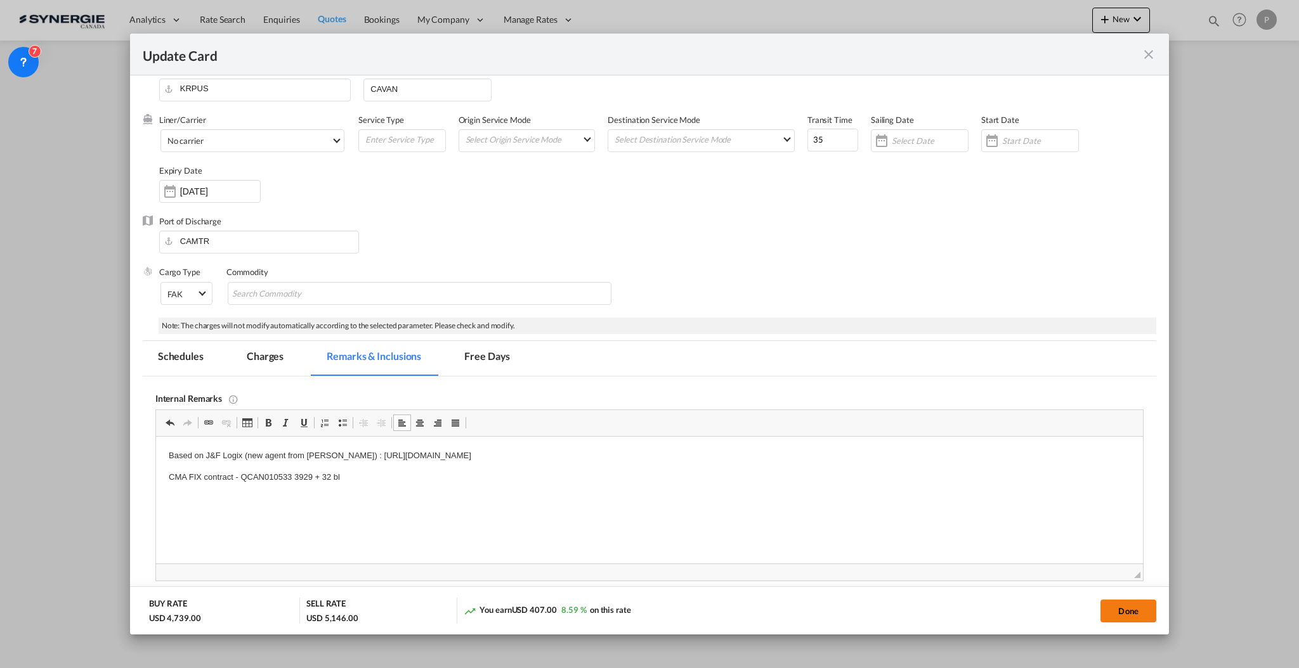
click at [1111, 607] on button "Done" at bounding box center [1128, 611] width 56 height 23
type input "12 Nov 2025"
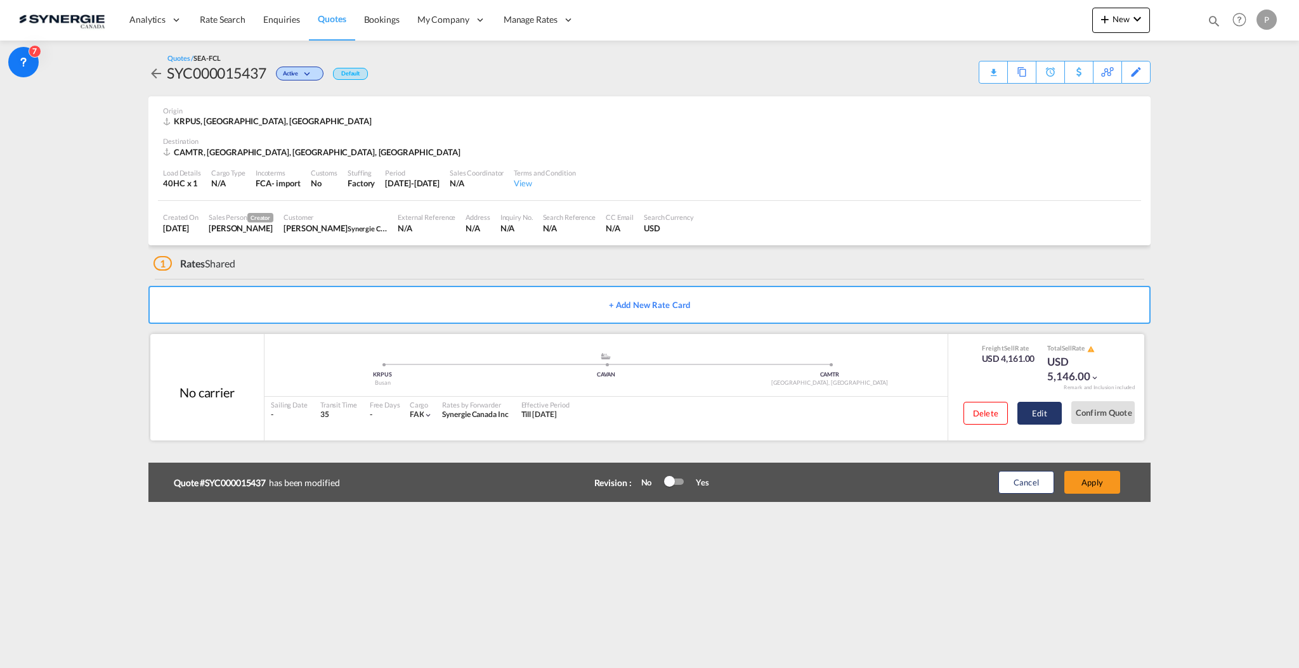
click at [1049, 415] on button "Edit" at bounding box center [1039, 413] width 44 height 23
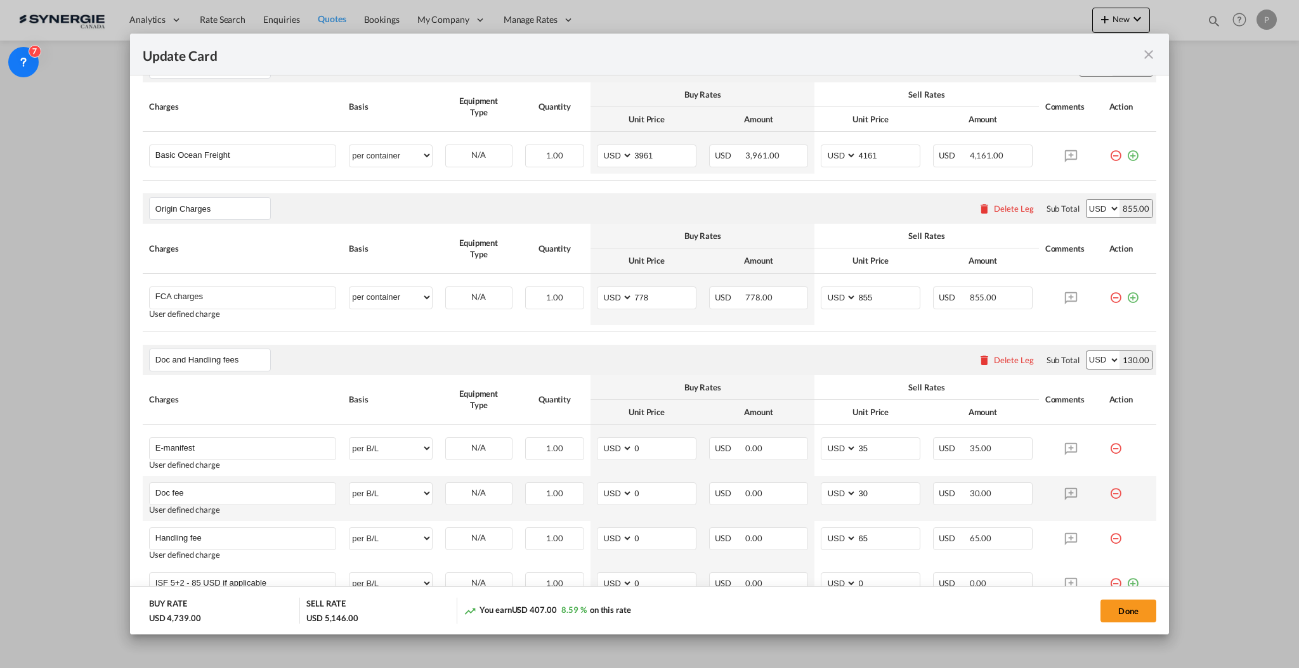
scroll to position [422, 0]
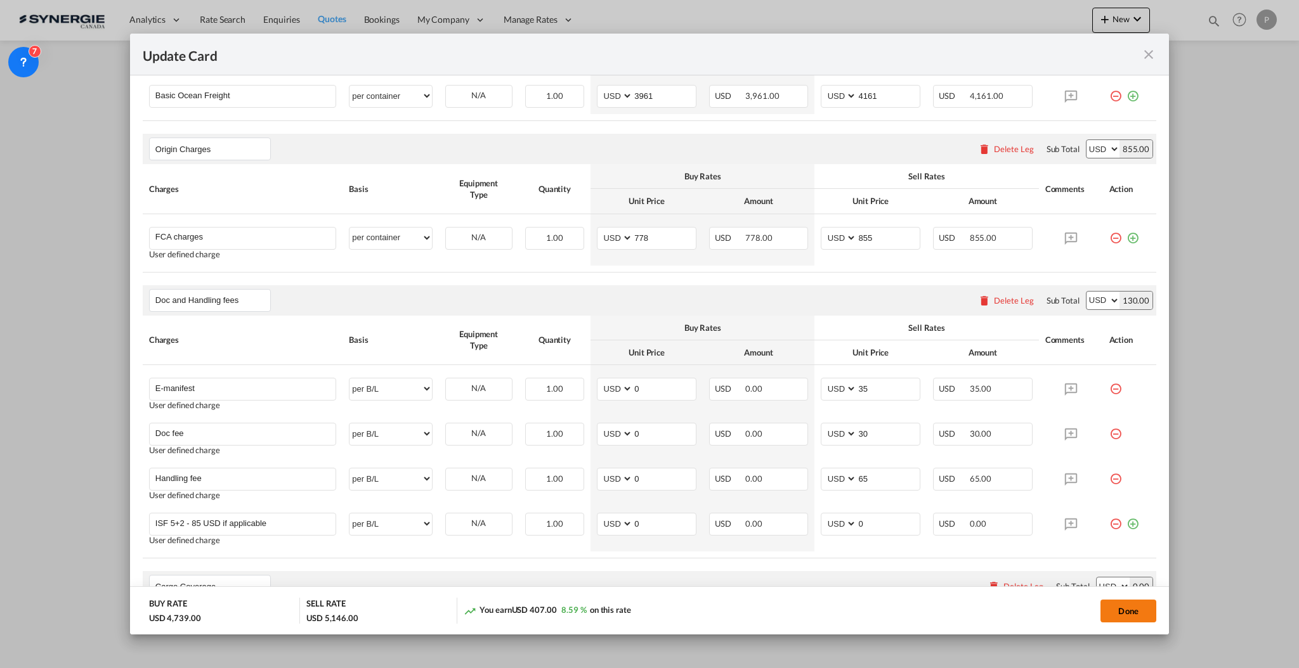
click at [1136, 612] on button "Done" at bounding box center [1128, 611] width 56 height 23
type input "12 Nov 2025"
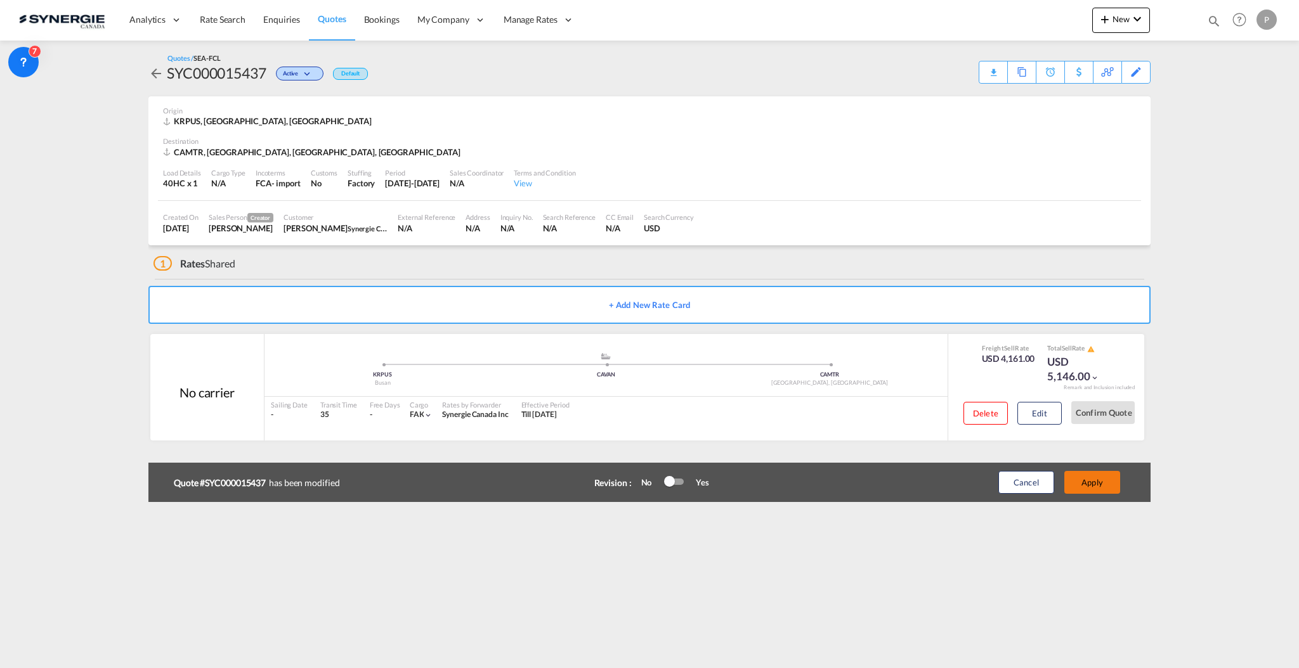
click at [1111, 490] on button "Apply" at bounding box center [1092, 482] width 56 height 23
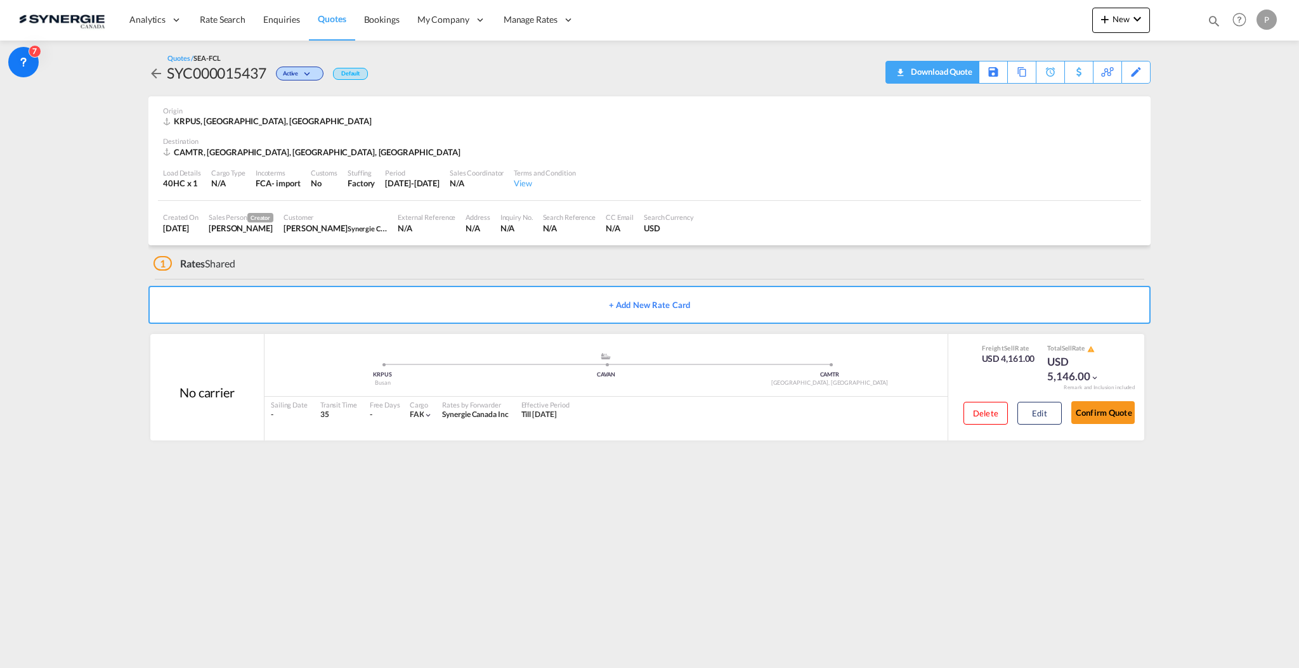
click at [951, 70] on div "Download Quote" at bounding box center [939, 72] width 65 height 20
click at [1146, 65] on div "Edit" at bounding box center [1129, 72] width 44 height 23
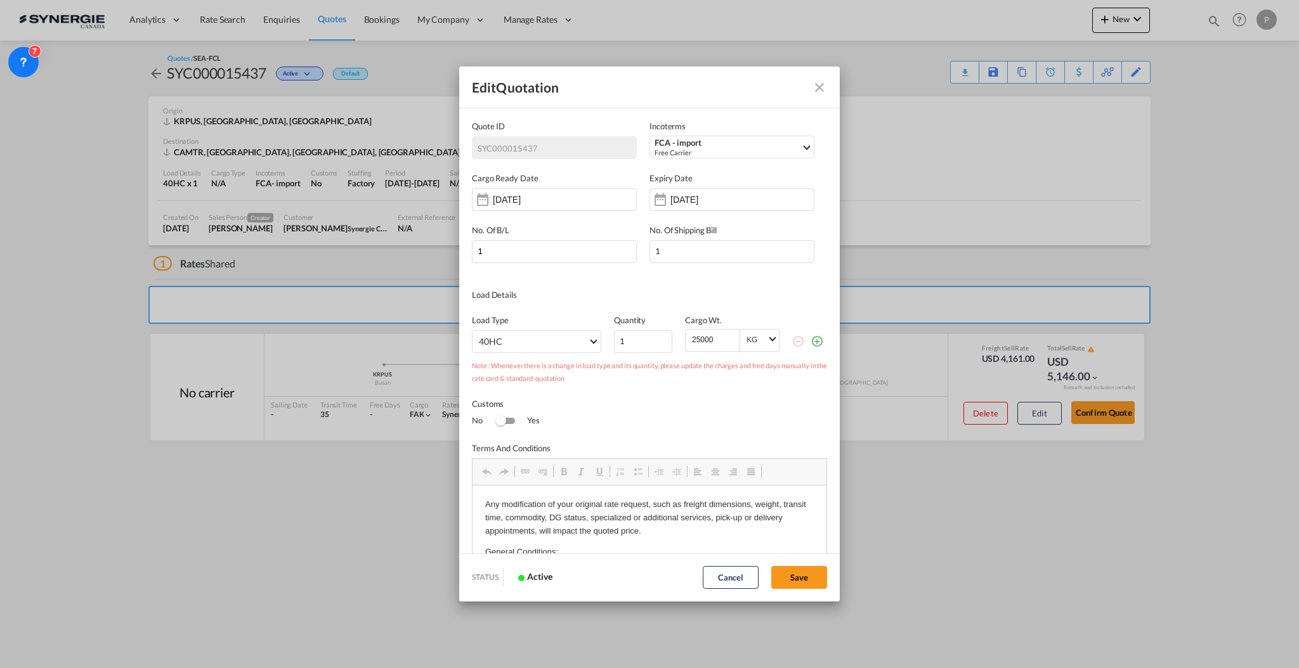
scroll to position [0, 0]
click at [733, 204] on div "13 Nov 2025" at bounding box center [710, 199] width 80 height 13
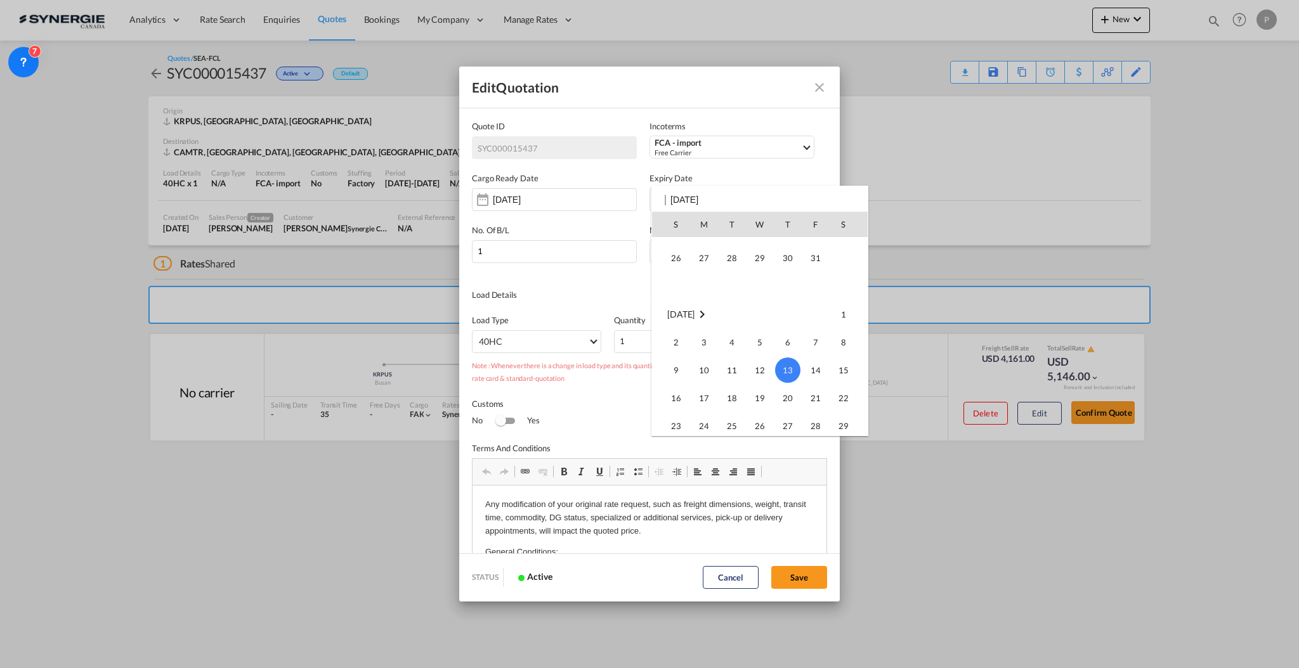
scroll to position [83, 0]
click at [818, 282] on span "31" at bounding box center [815, 280] width 25 height 25
type input "31 Oct 2025"
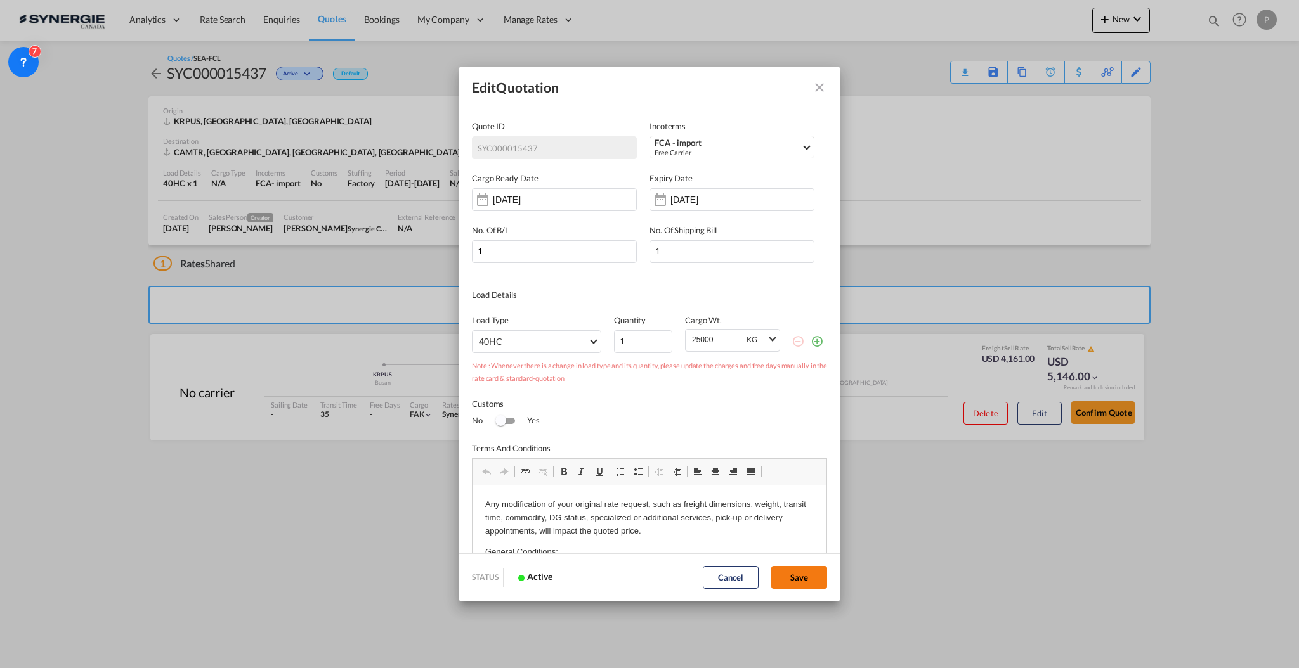
click at [816, 577] on button "Save" at bounding box center [799, 577] width 56 height 23
type input "13 Oct 2025"
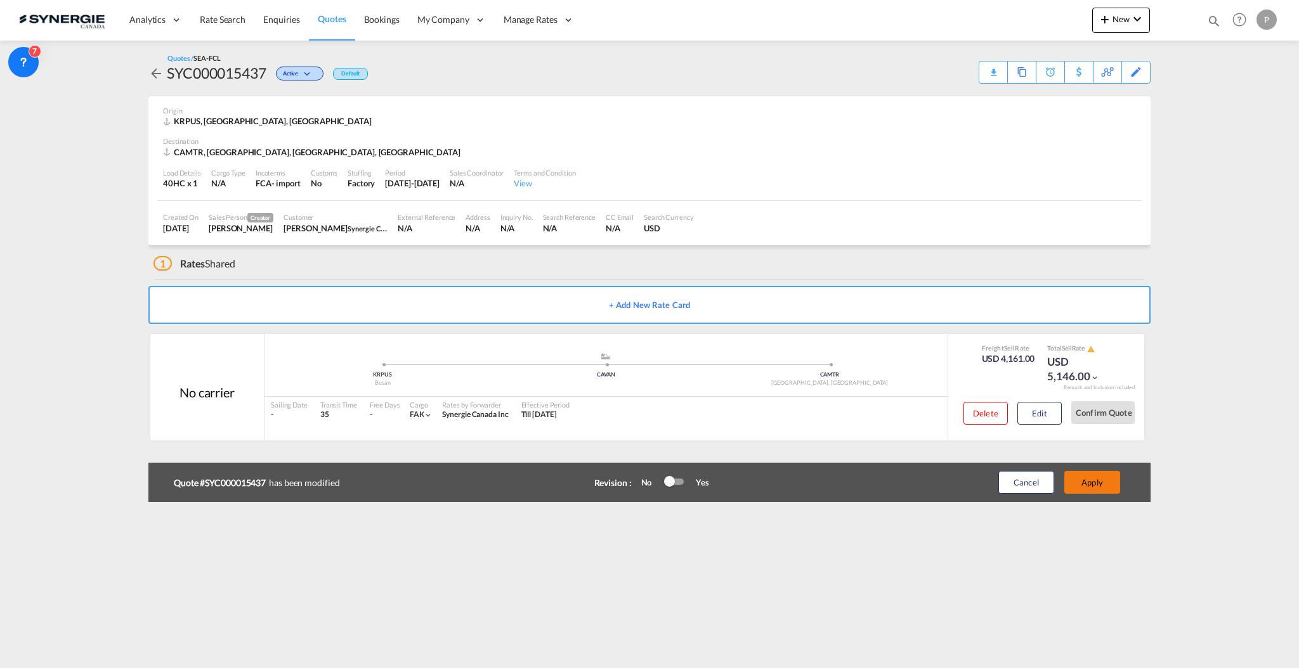
click at [1089, 476] on button "Apply" at bounding box center [1092, 482] width 56 height 23
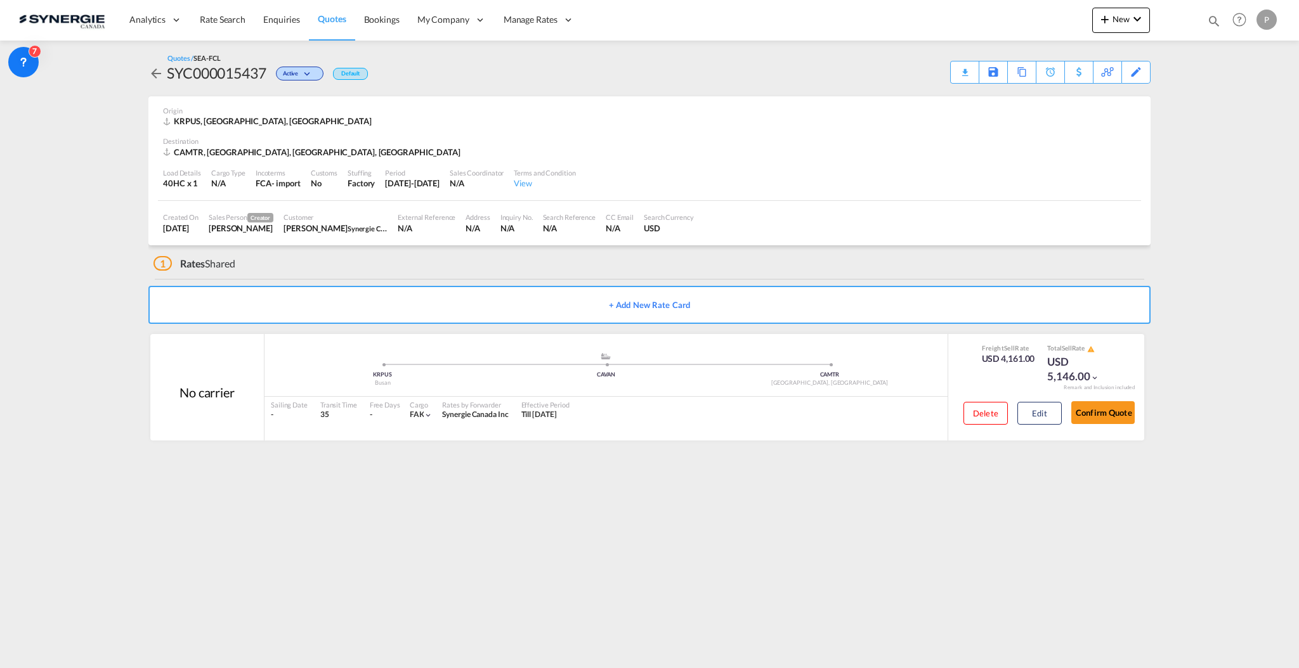
click at [19, 383] on md-content "Analytics Reports Dashboard Rate Search Enquiries Quotes Bookings" at bounding box center [649, 334] width 1299 height 668
click at [1122, 26] on button "New" at bounding box center [1121, 20] width 58 height 25
drag, startPoint x: 772, startPoint y: 82, endPoint x: 1026, endPoint y: 78, distance: 254.3
click at [773, 82] on md-backdrop at bounding box center [649, 334] width 1299 height 668
click at [1148, 28] on button "New" at bounding box center [1121, 20] width 58 height 25
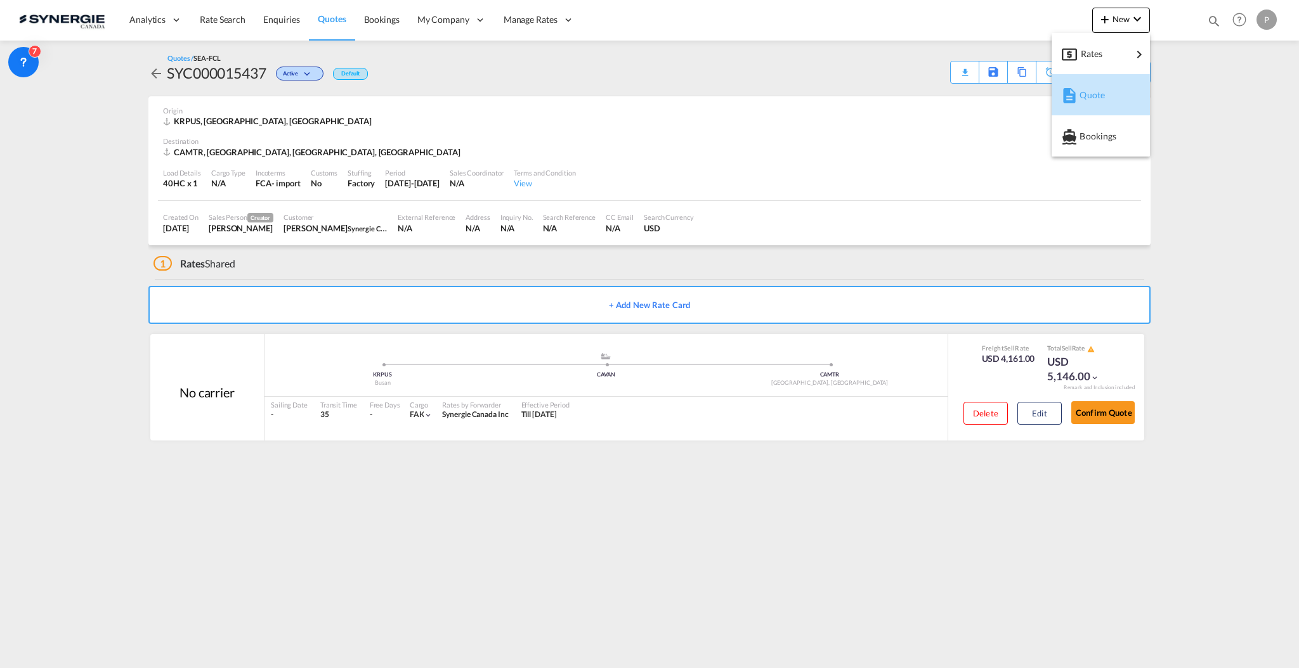
click at [1093, 105] on span "Quote" at bounding box center [1086, 94] width 14 height 25
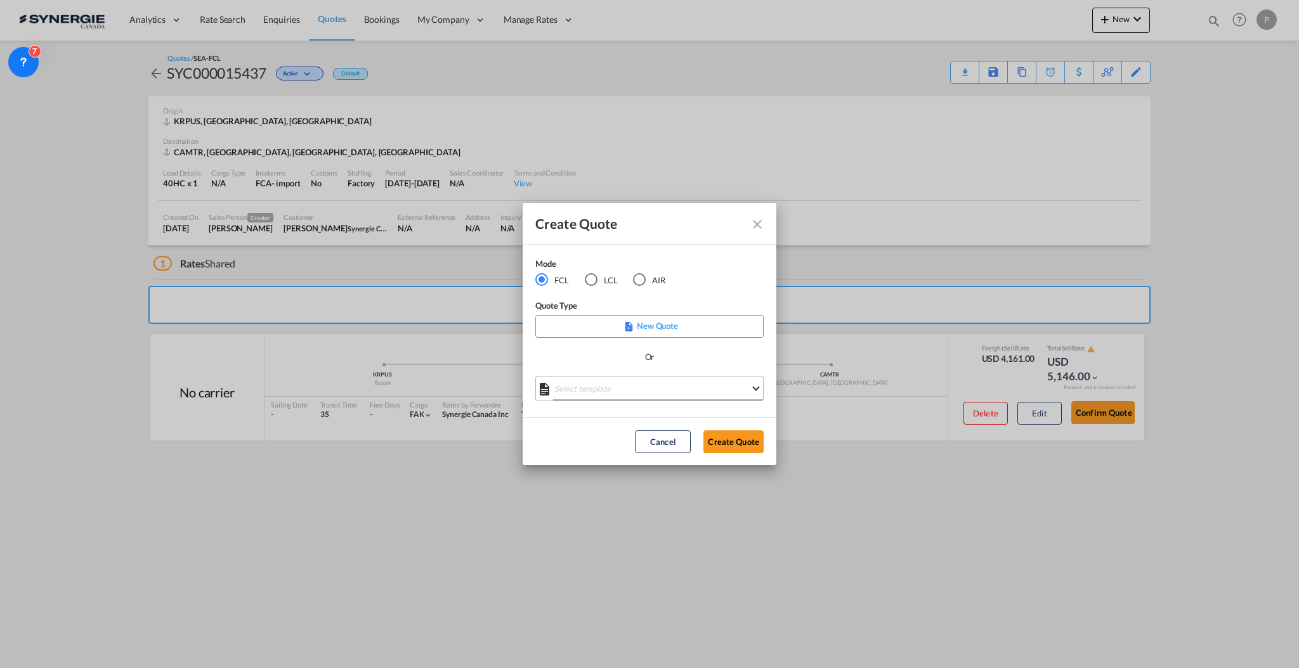
click at [582, 391] on md-select "Select template *NEW* FCL FREEHAND / DAP Pablo Gomez Saldarriaga | 10 Jul 2025 …" at bounding box center [649, 388] width 228 height 25
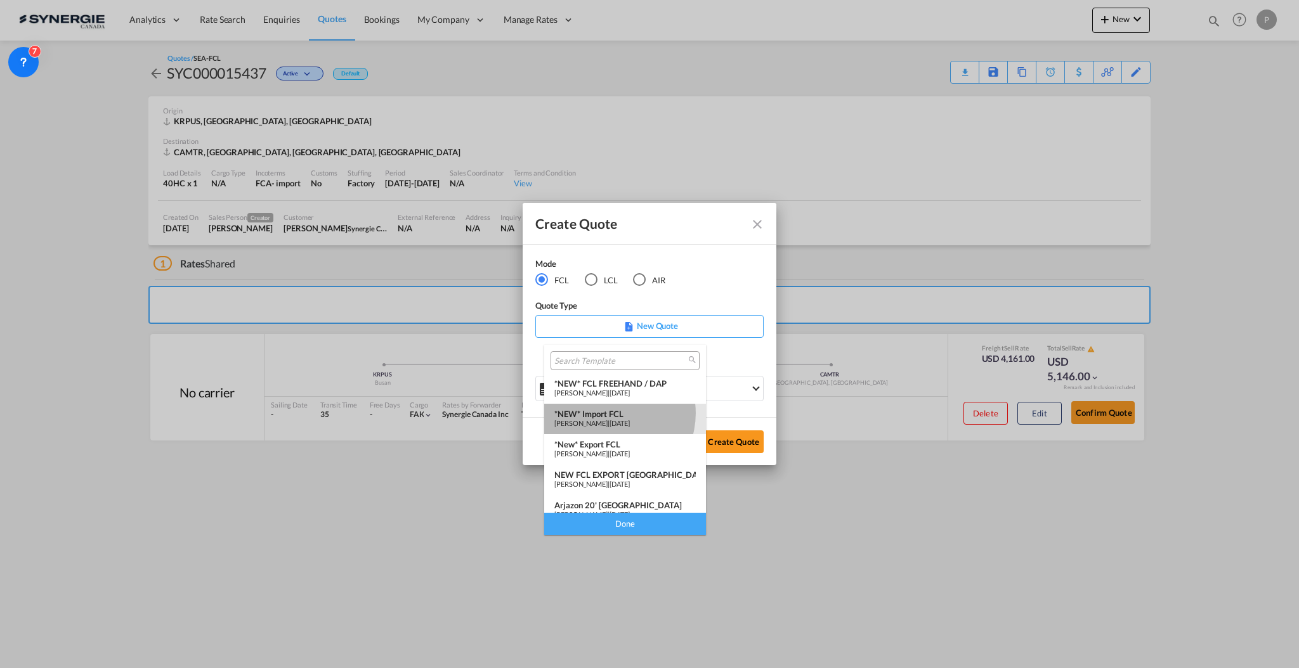
click at [609, 413] on div "*NEW* Import FCL" at bounding box center [624, 414] width 141 height 10
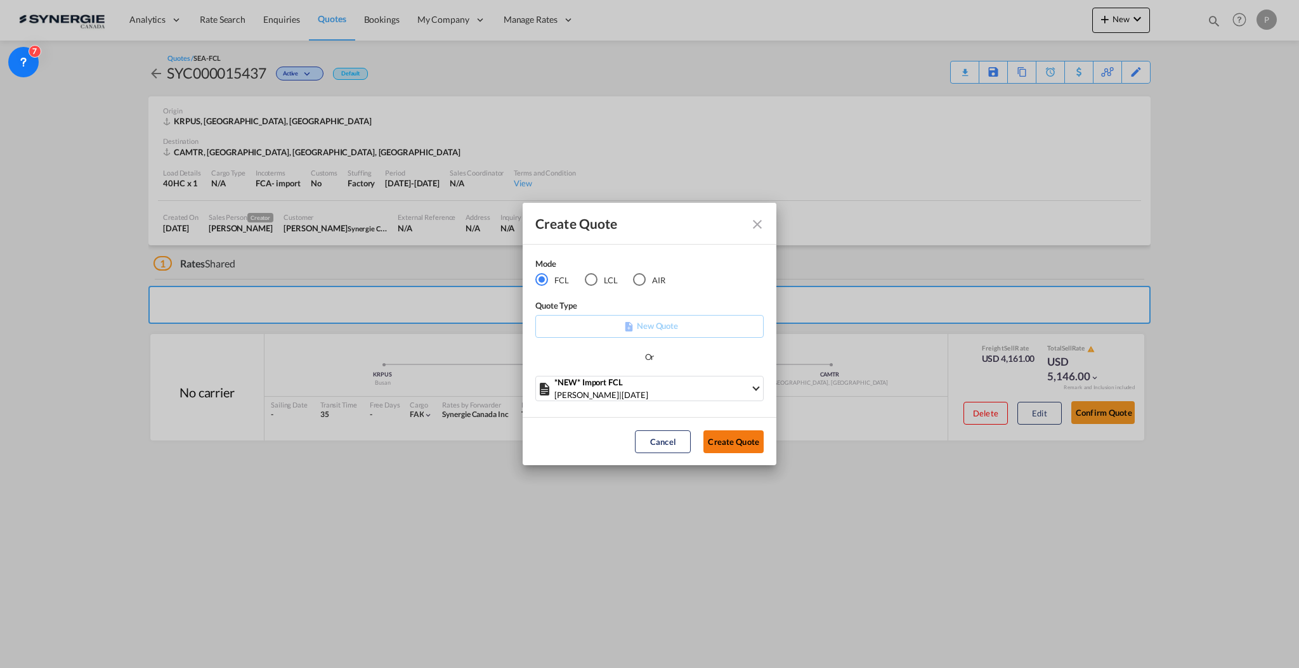
click at [713, 434] on button "Create Quote" at bounding box center [733, 442] width 60 height 23
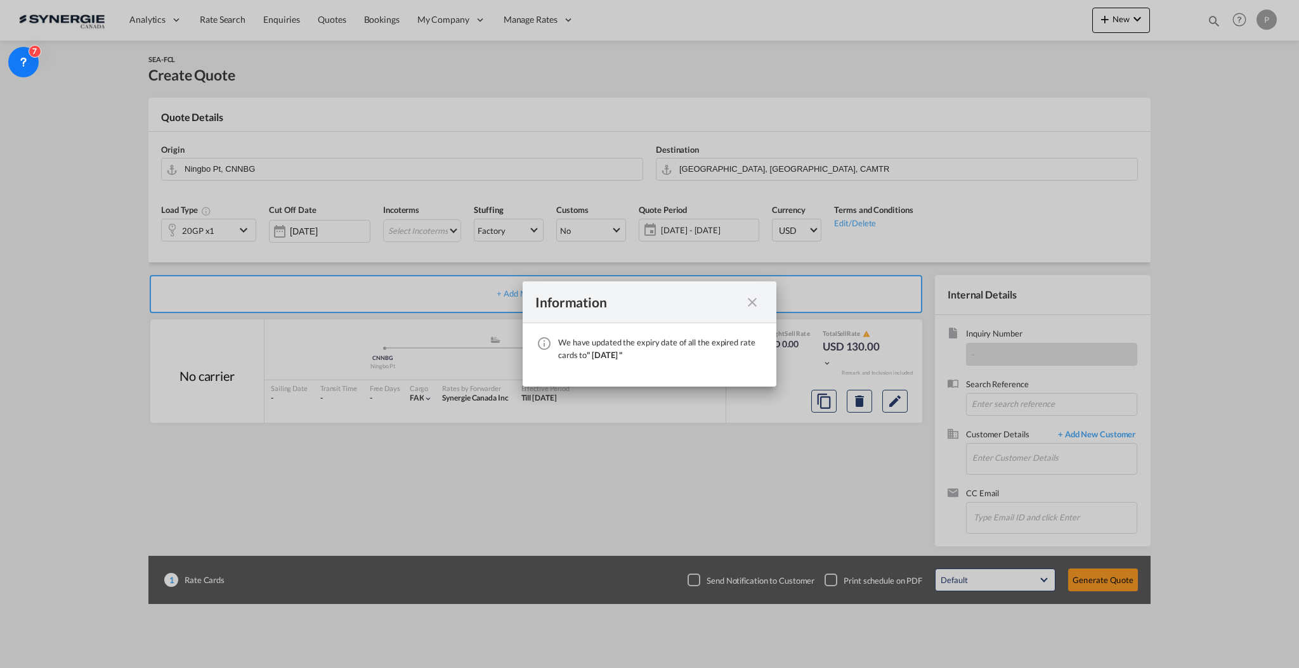
drag, startPoint x: 757, startPoint y: 297, endPoint x: 753, endPoint y: 311, distance: 14.5
click at [755, 297] on md-icon "icon-close fg-AAA8AD cursor" at bounding box center [751, 302] width 15 height 15
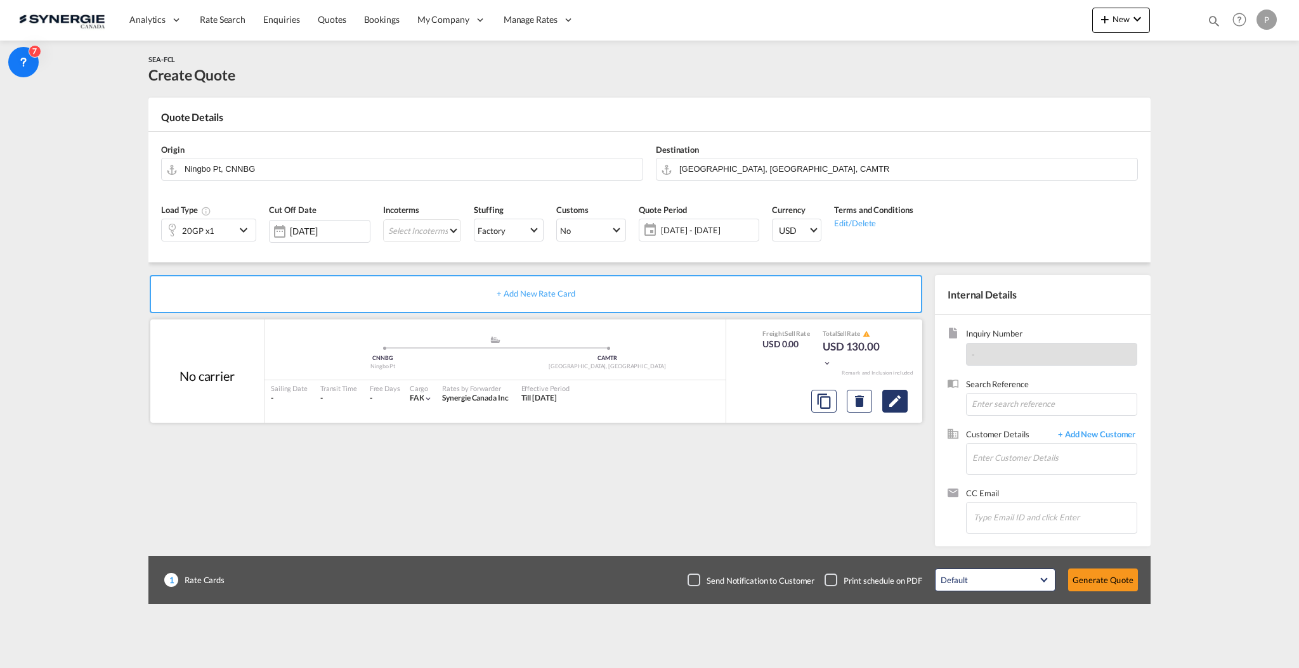
click at [891, 403] on md-icon "Edit" at bounding box center [894, 401] width 15 height 15
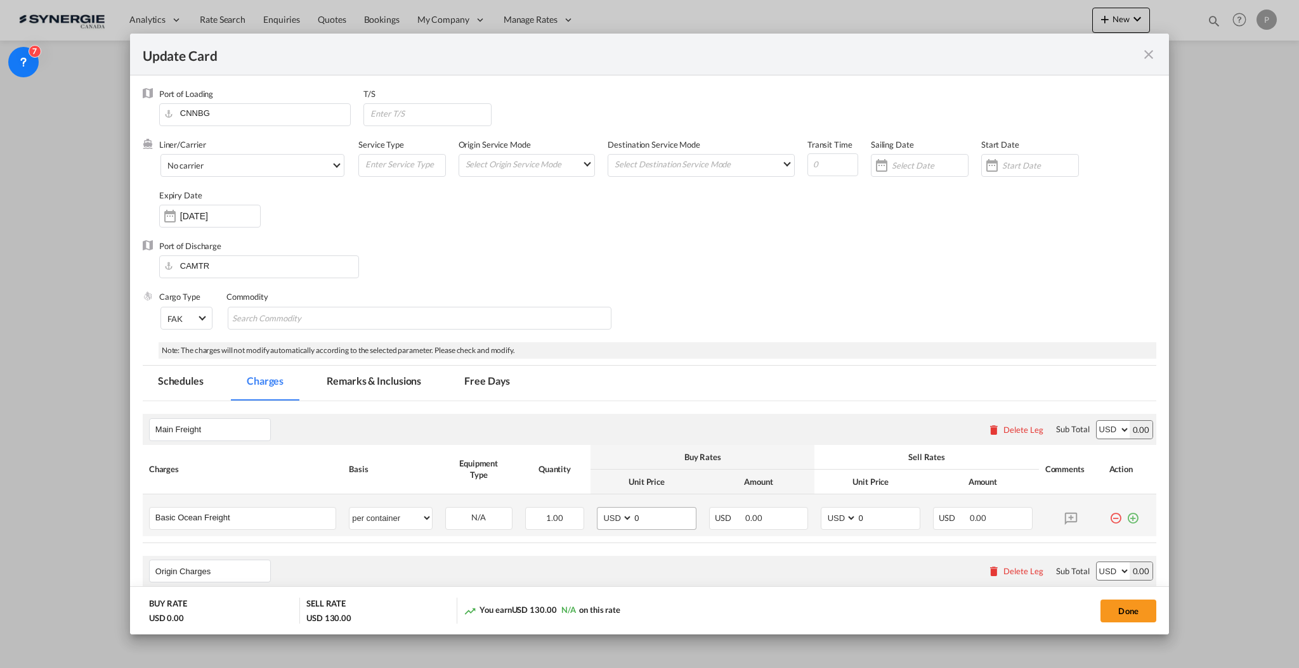
click at [1127, 616] on button "Done" at bounding box center [1128, 611] width 56 height 23
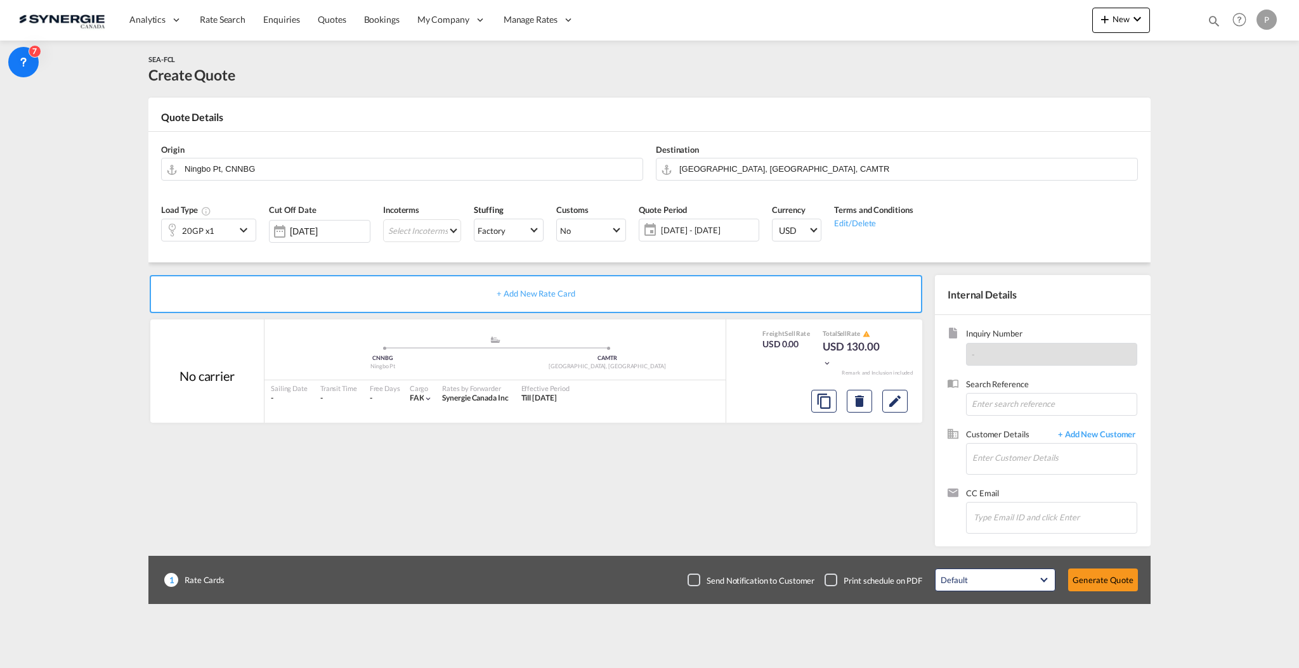
type input "12 Nov 2025"
click at [313, 172] on input "Ningbo Pt, CNNBG" at bounding box center [410, 169] width 451 height 22
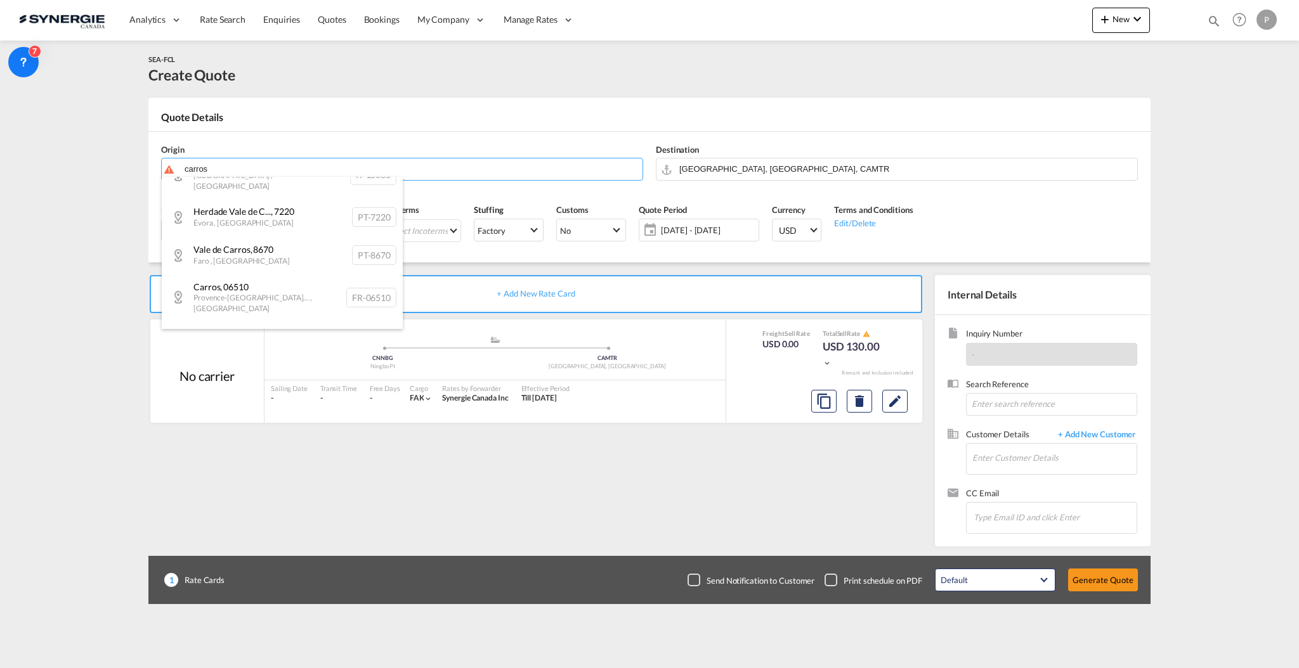
scroll to position [203, 0]
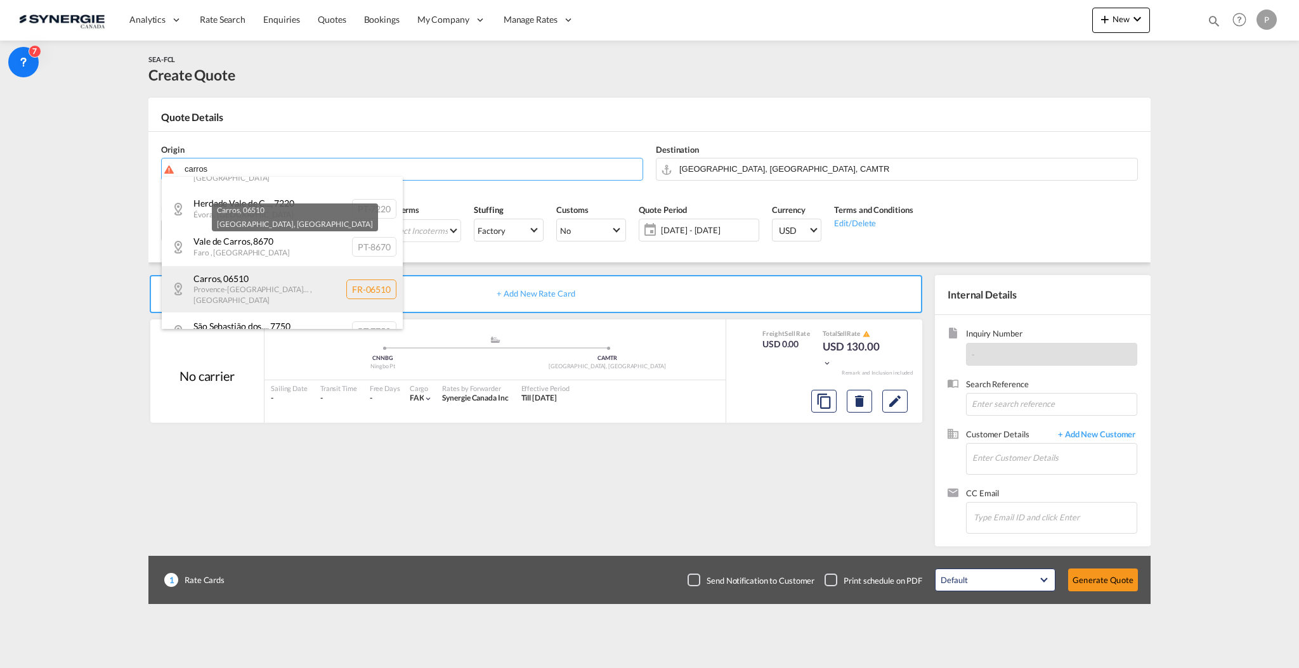
click at [355, 268] on div "Carros , 06510 Provence-Alpes-Cô... , France FR-06510" at bounding box center [282, 289] width 241 height 46
type input "FR-06510, Carros, Provence-Alpes-Cô..."
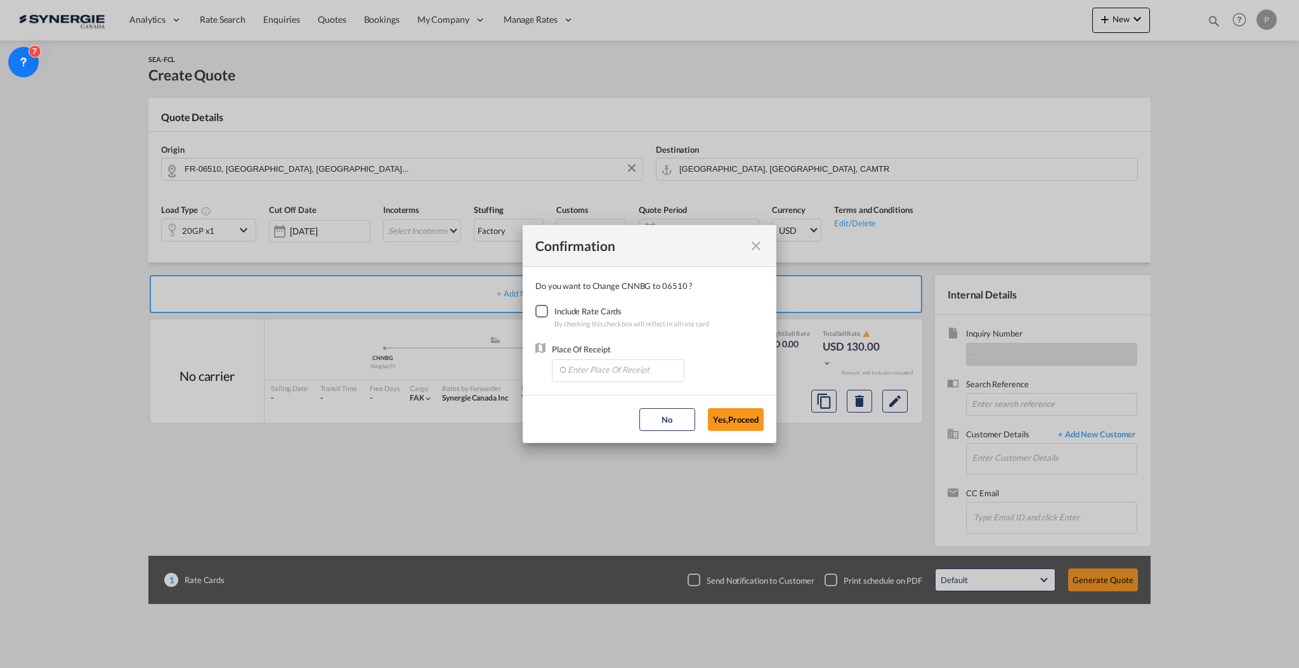
click at [548, 316] on div "Checkbox No Ink" at bounding box center [541, 311] width 13 height 13
click at [576, 360] on input "Enter Place Of Receipt" at bounding box center [621, 369] width 126 height 19
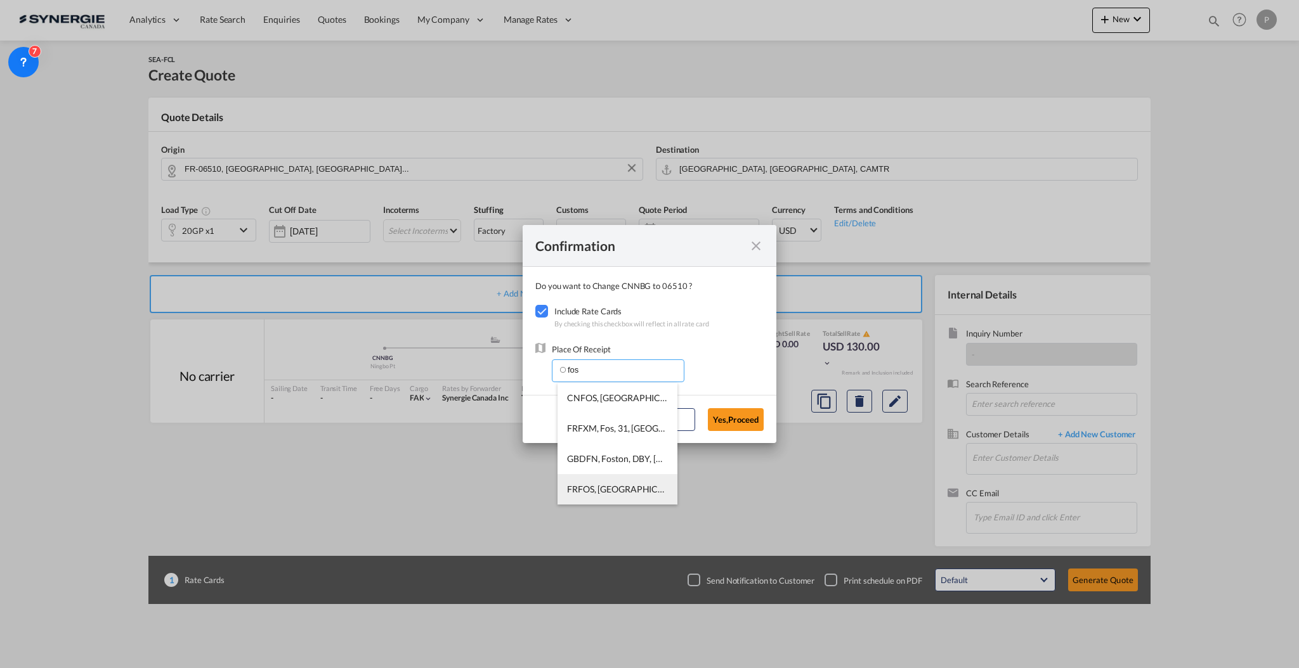
click at [632, 491] on span "FRFOS, Fos-sur-Mer, France, Western Europe, Europe" at bounding box center [767, 489] width 400 height 11
type input "FRFOS, Fos-sur-Mer, France, Western Europe, Europe"
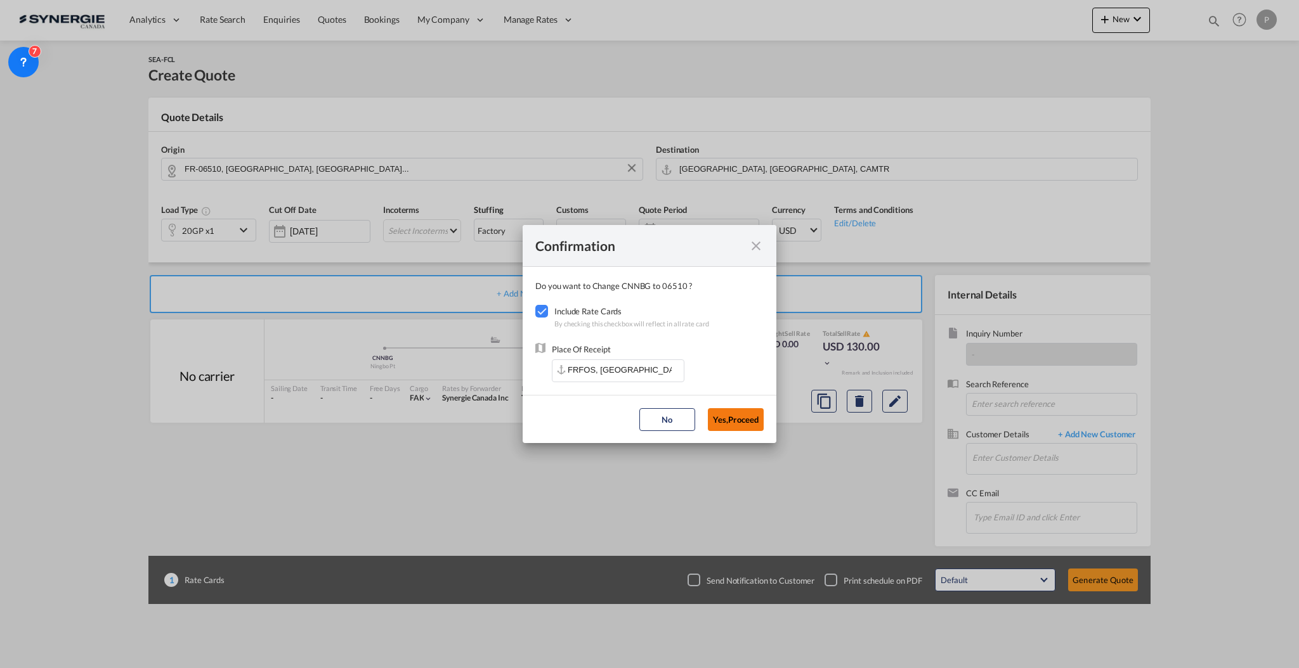
click at [734, 420] on button "Yes,Proceed" at bounding box center [736, 419] width 56 height 23
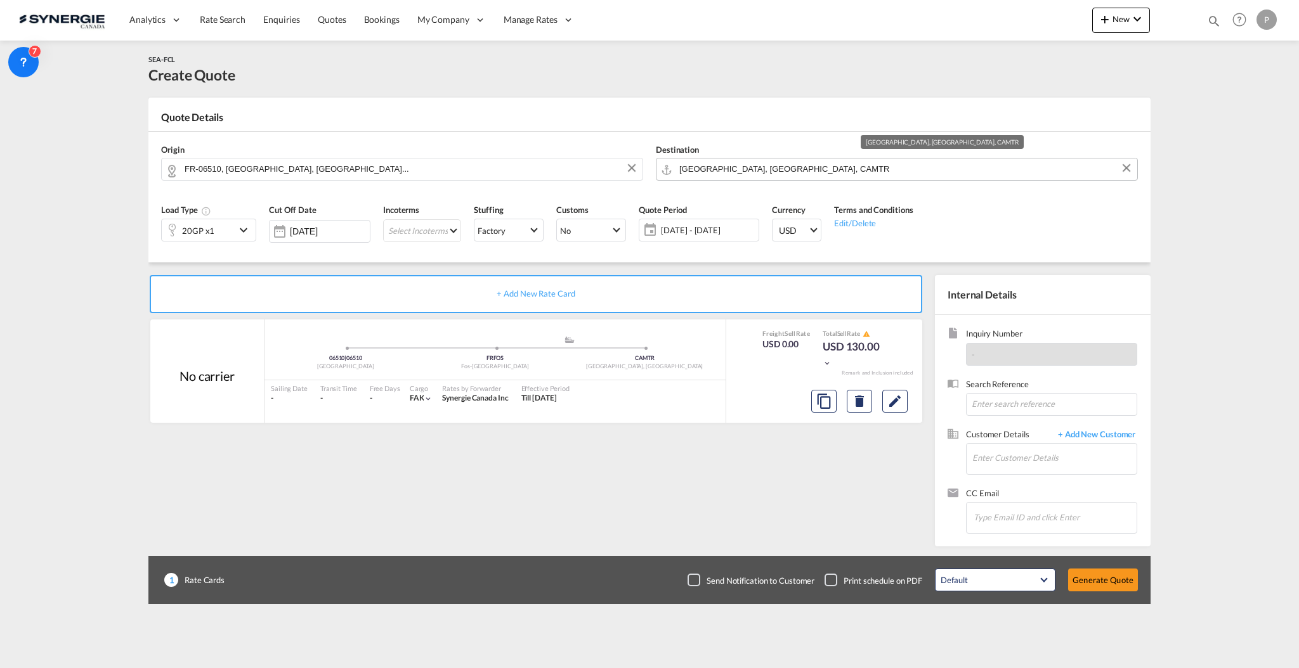
click at [748, 165] on input "[GEOGRAPHIC_DATA], [GEOGRAPHIC_DATA], CAMTR" at bounding box center [904, 169] width 451 height 22
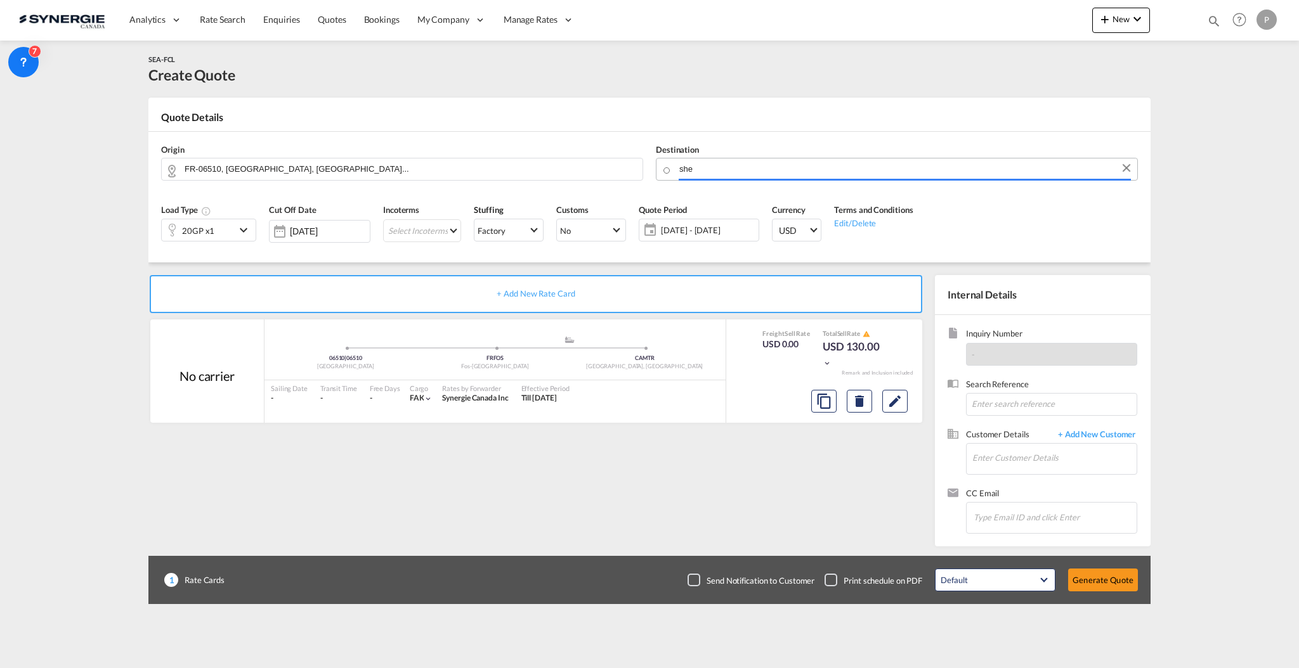
click at [691, 170] on body "Analytics Reports Dashboard Rate Search Enquiries Quotes Bookings" at bounding box center [649, 334] width 1299 height 668
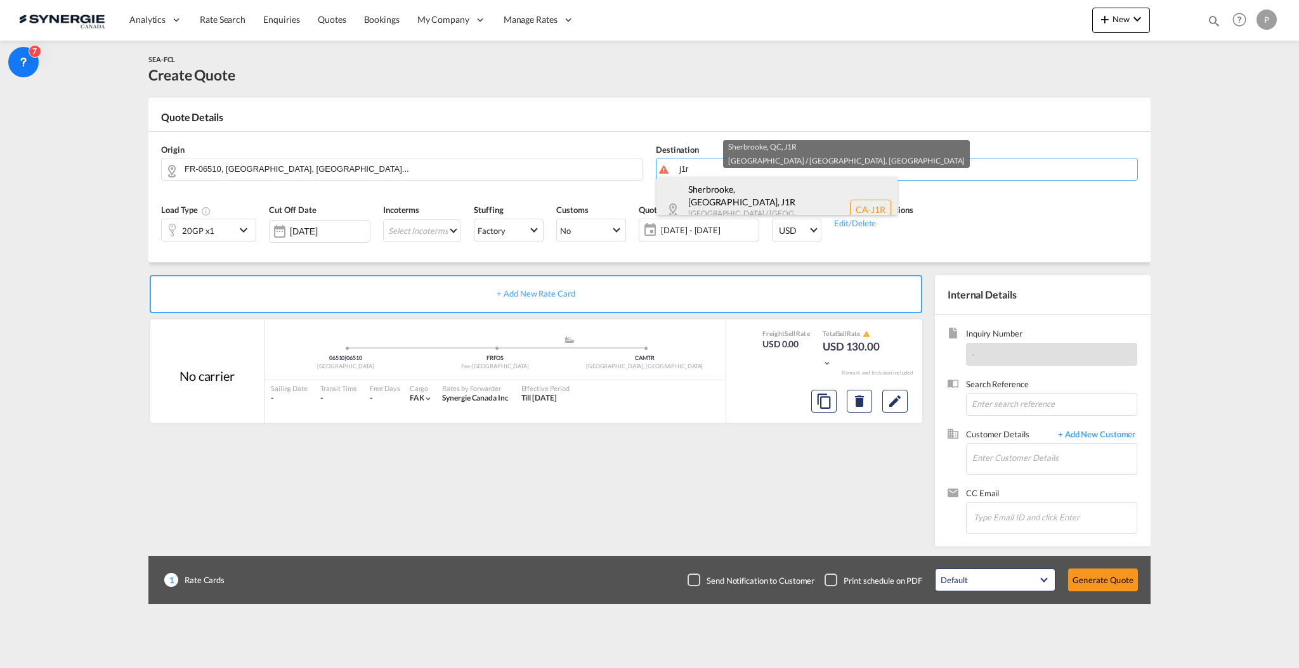
click at [738, 188] on div "Sherbrooke, QC , J1R Quebec / Québec Canada CA-J1R" at bounding box center [776, 209] width 241 height 65
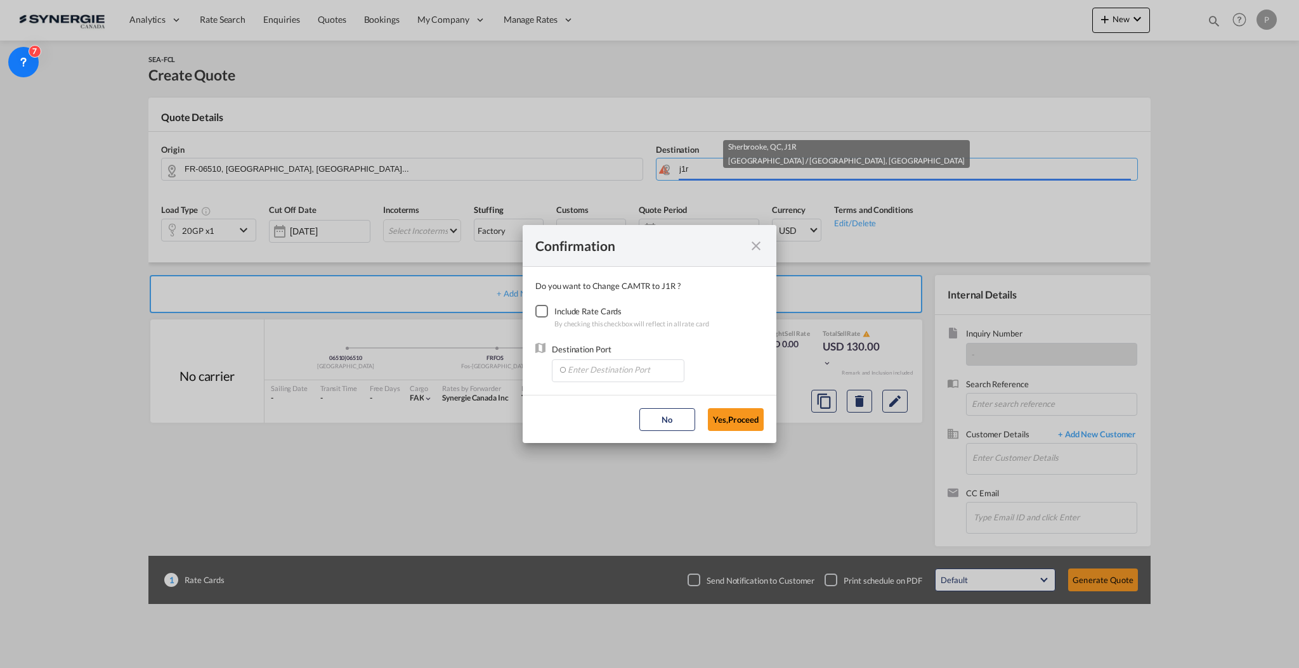
type input "CA-J1R, Sherbrooke, QC, Quebec / Québec"
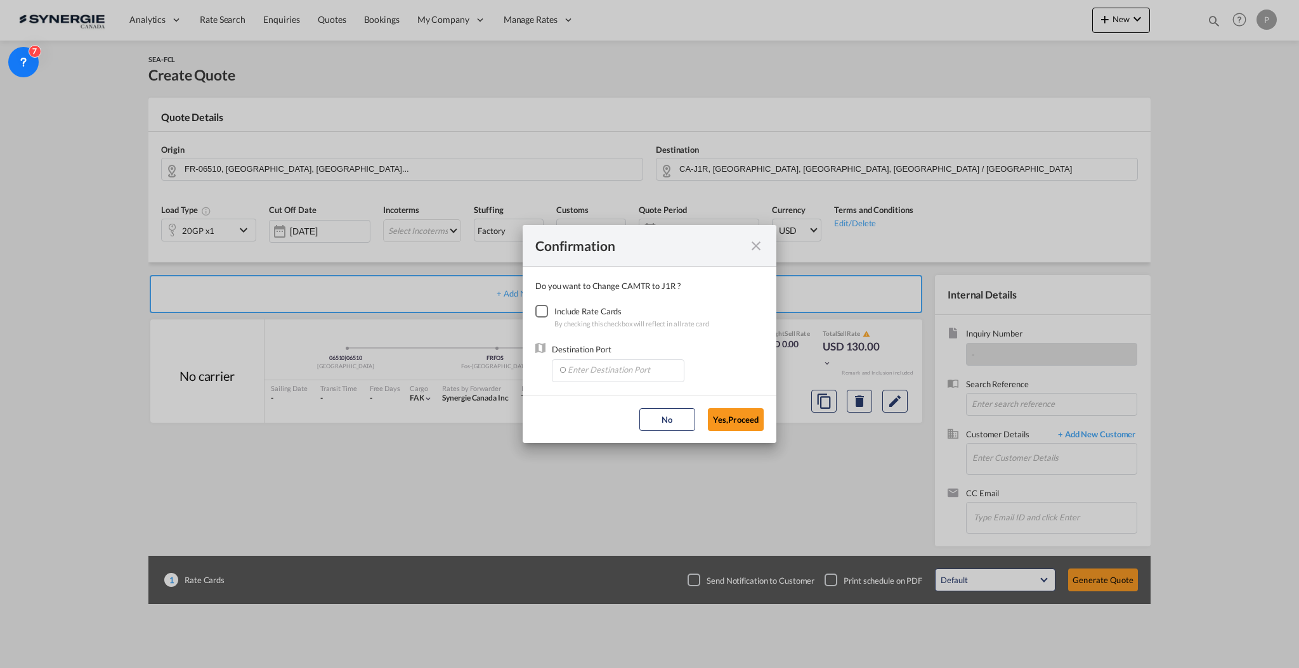
click at [538, 311] on div "Checkbox No Ink" at bounding box center [541, 311] width 13 height 13
click at [593, 371] on input "Enter Destination Port" at bounding box center [621, 369] width 126 height 19
click at [599, 429] on span "CAMTR, Montreal, QC, Canada, North America, Americas" at bounding box center [816, 428] width 498 height 11
type input "CAMTR, Montreal, QC, Canada, North America, Americas"
click at [751, 417] on button "Yes,Proceed" at bounding box center [736, 419] width 56 height 23
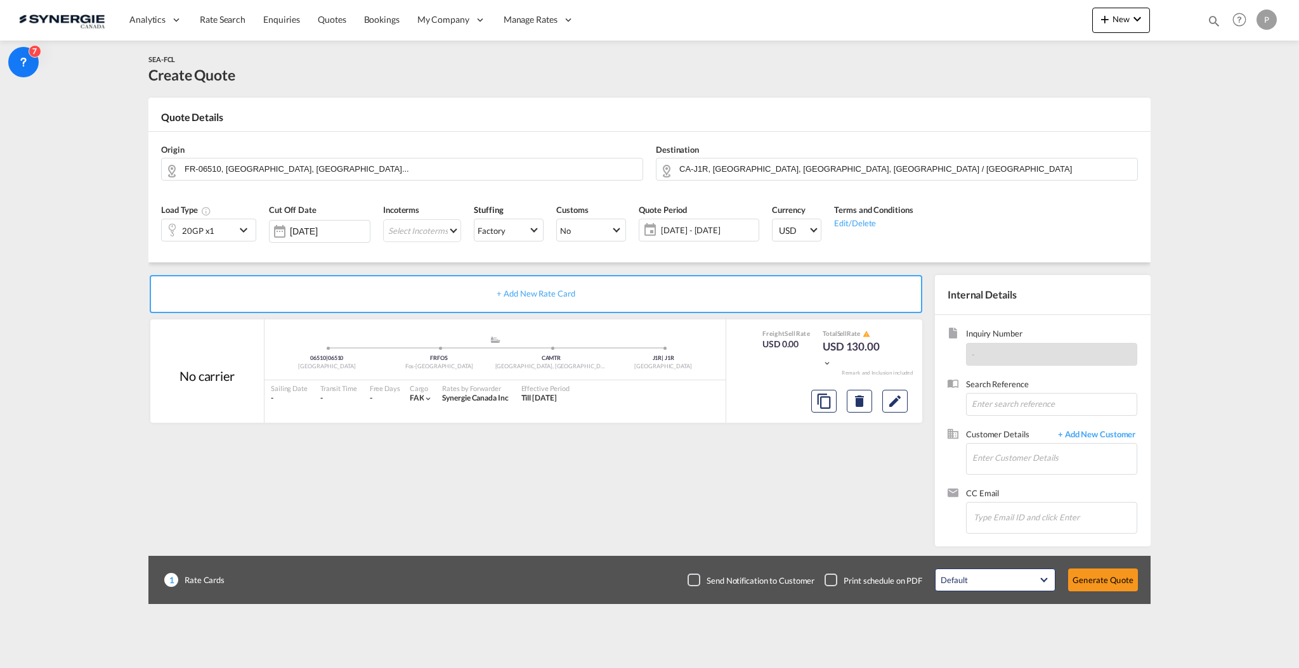
click at [197, 226] on div "20GP x1" at bounding box center [198, 231] width 32 height 18
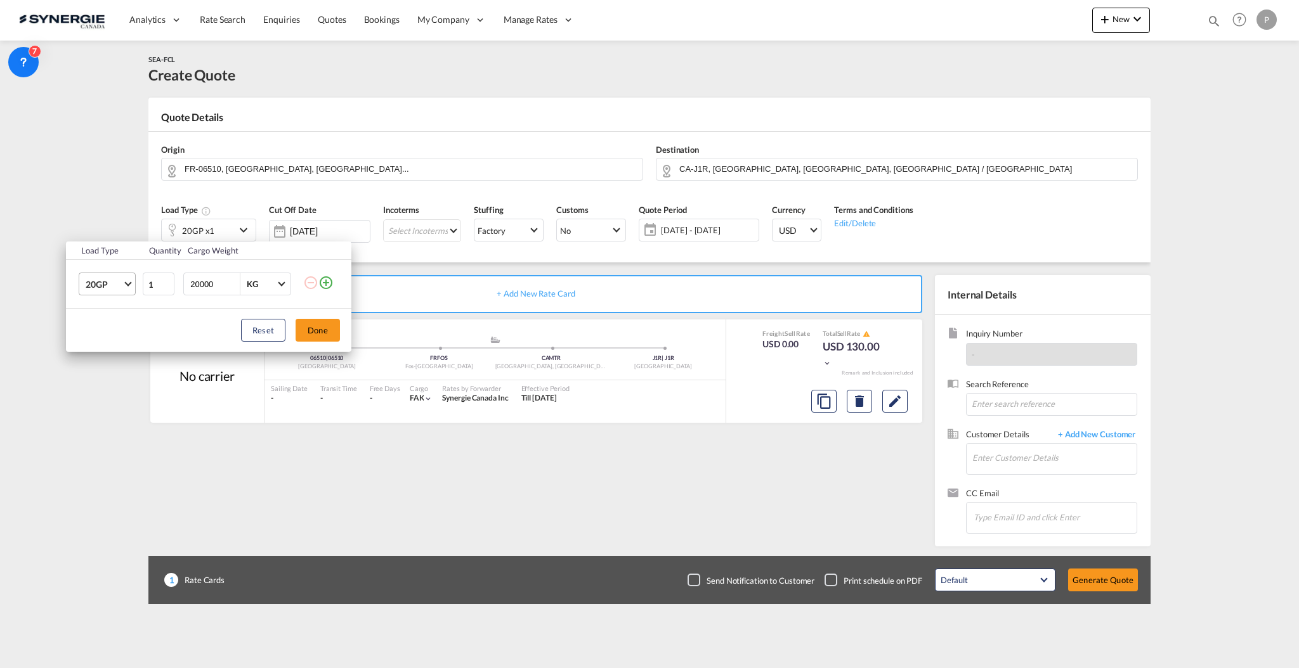
click at [105, 285] on span "20GP" at bounding box center [104, 284] width 37 height 13
click at [113, 368] on md-option "40OT" at bounding box center [118, 359] width 86 height 30
click at [326, 330] on button "Done" at bounding box center [317, 330] width 44 height 23
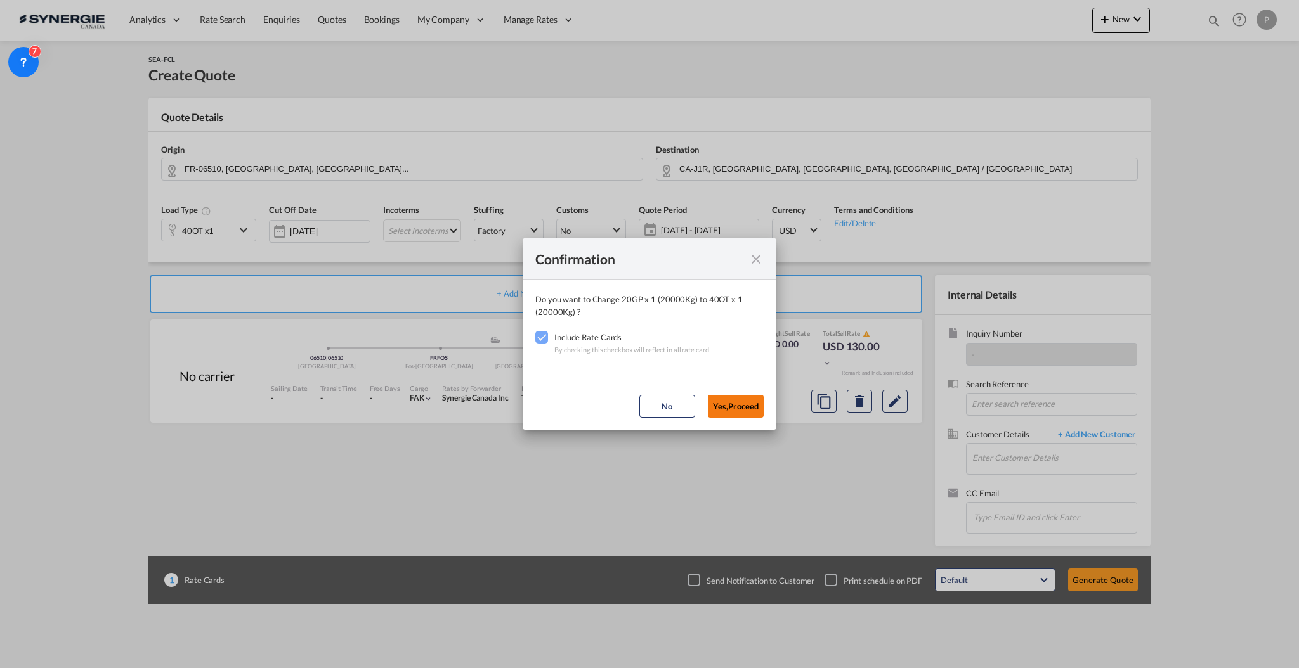
click at [733, 404] on button "Yes,Proceed" at bounding box center [736, 406] width 56 height 23
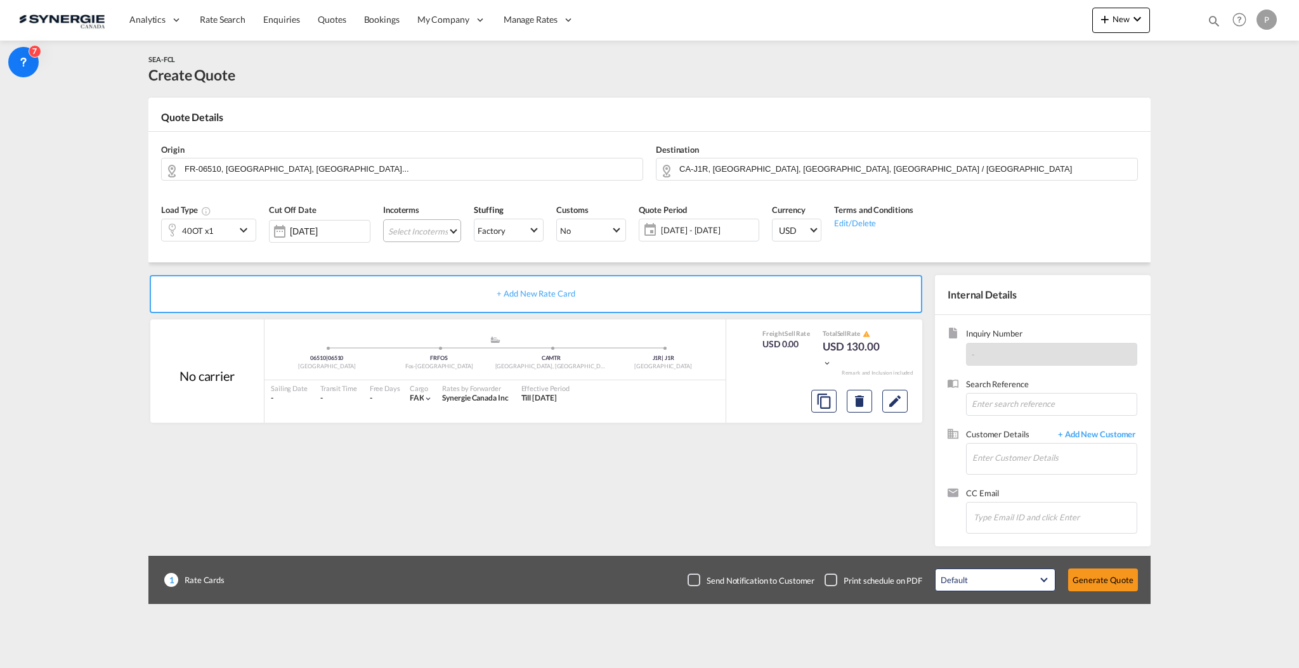
click at [434, 228] on md-select "Select Incoterms CIP - import Carriage and Insurance Paid to CIF - import Cost,…" at bounding box center [422, 230] width 78 height 23
click at [452, 243] on input "search" at bounding box center [446, 242] width 101 height 11
type input "exw"
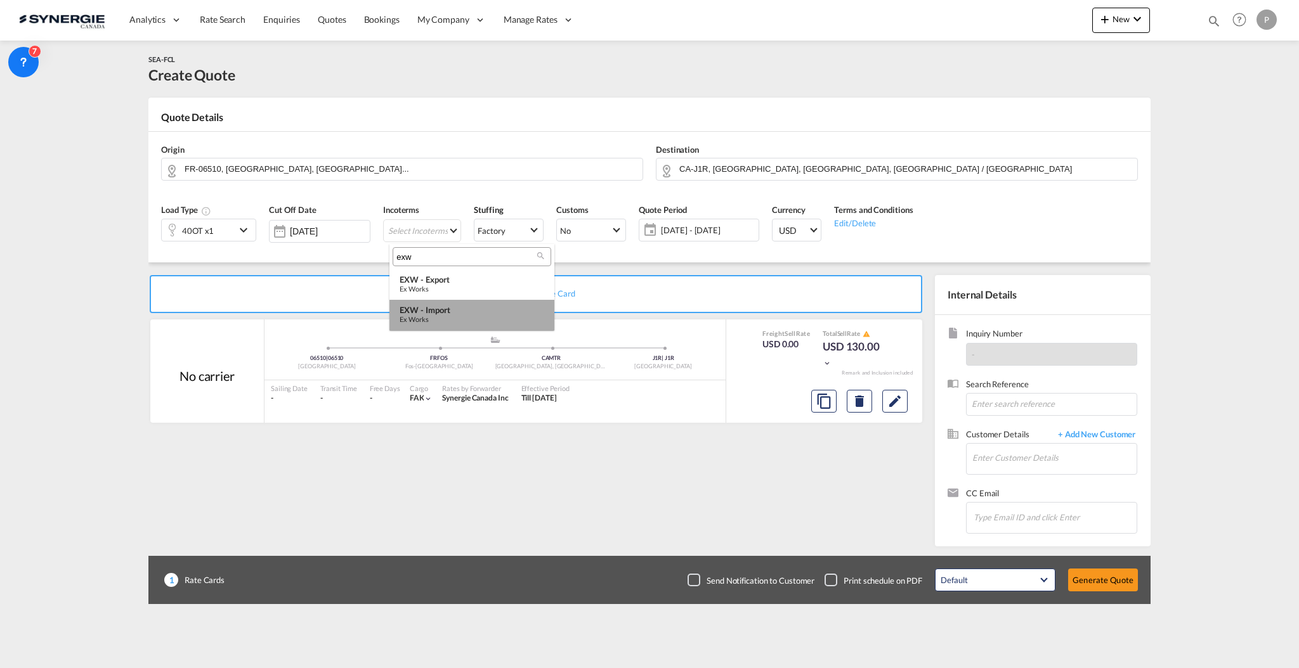
click at [455, 313] on div "EXW - import" at bounding box center [471, 310] width 145 height 10
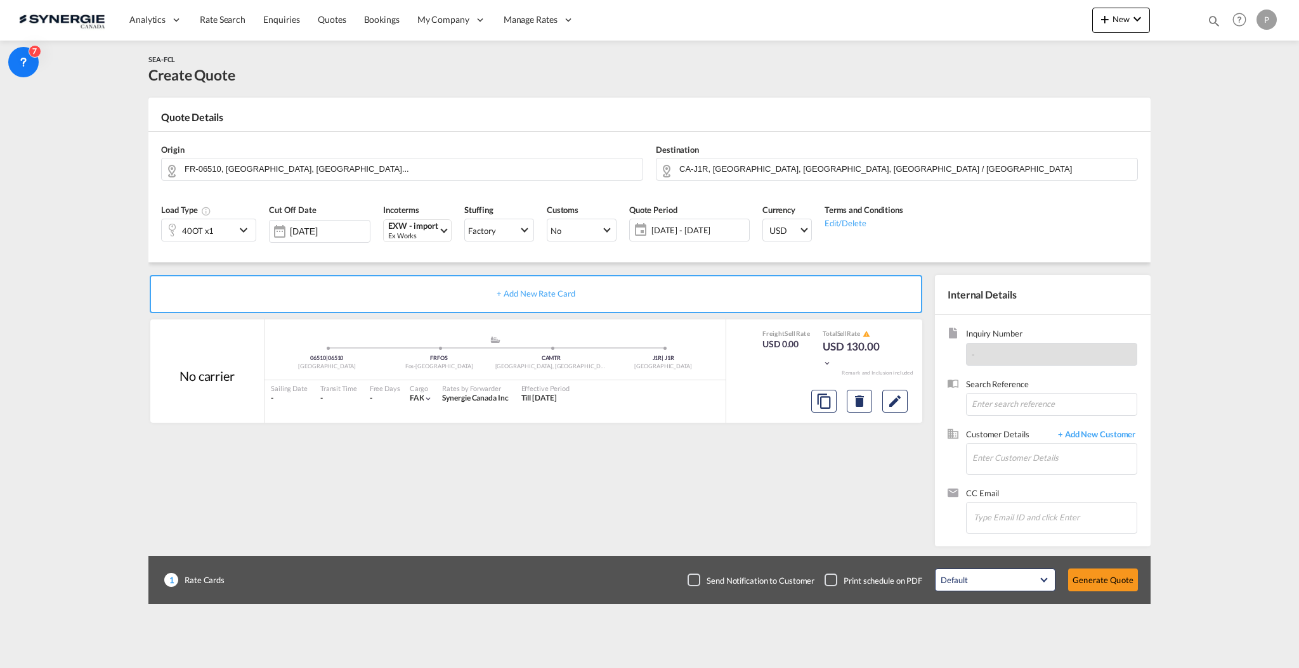
click at [658, 237] on span "14 Oct - 13 Nov 2025" at bounding box center [698, 230] width 101 height 18
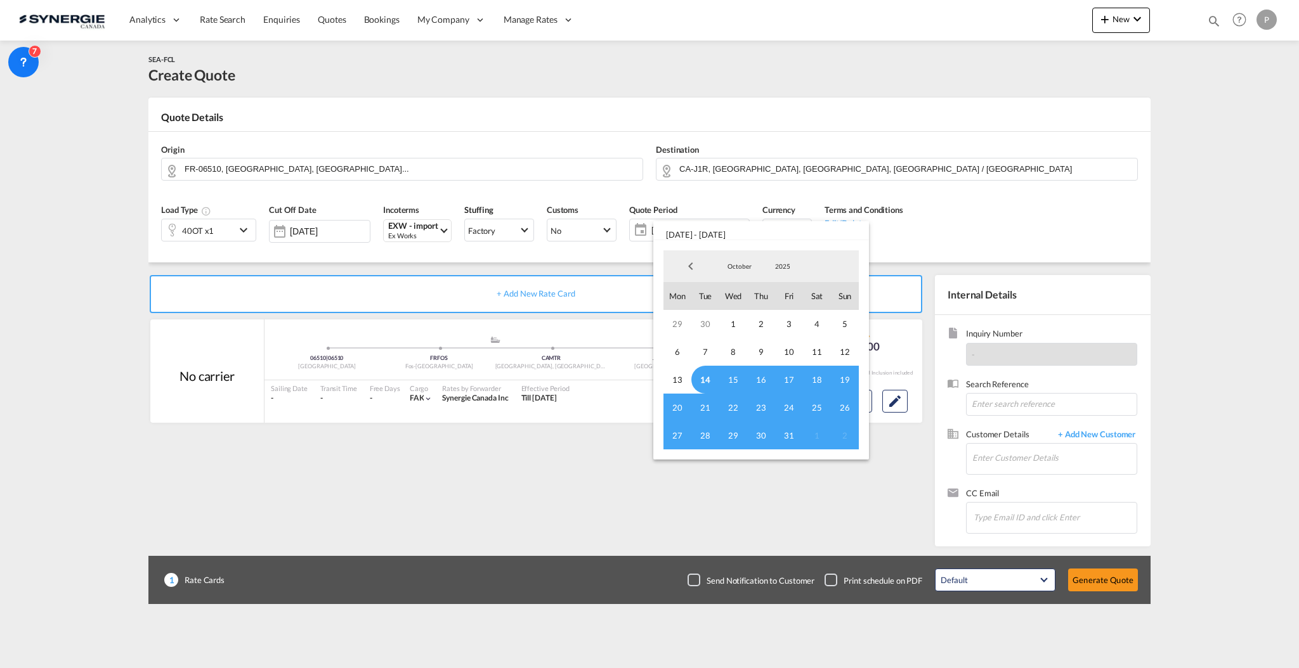
click at [694, 387] on span "14" at bounding box center [705, 380] width 28 height 28
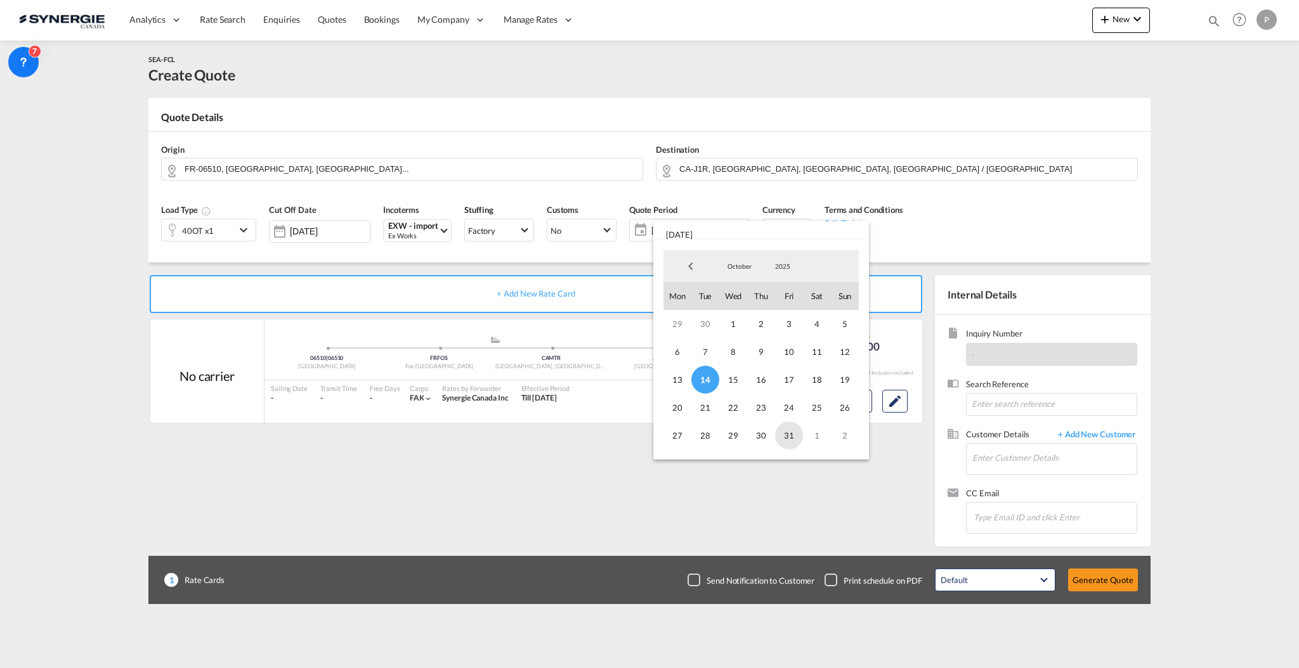
click at [792, 440] on span "31" at bounding box center [789, 436] width 28 height 28
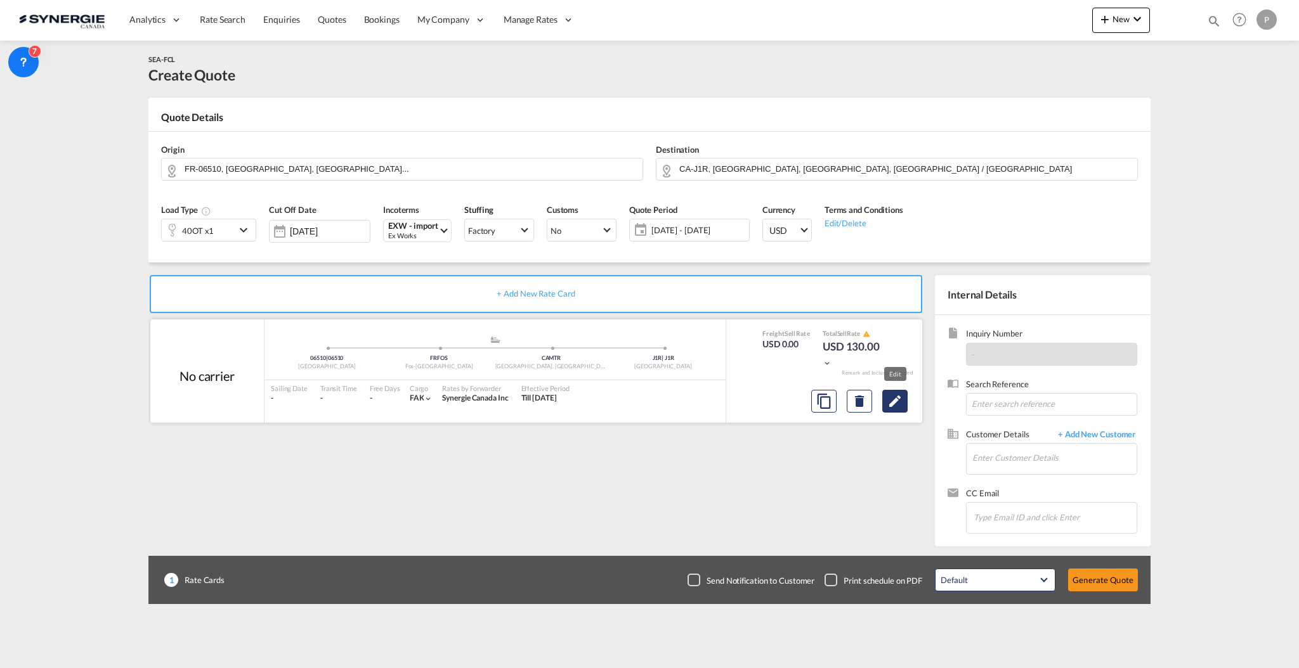
click at [899, 406] on md-icon "Edit" at bounding box center [894, 401] width 15 height 15
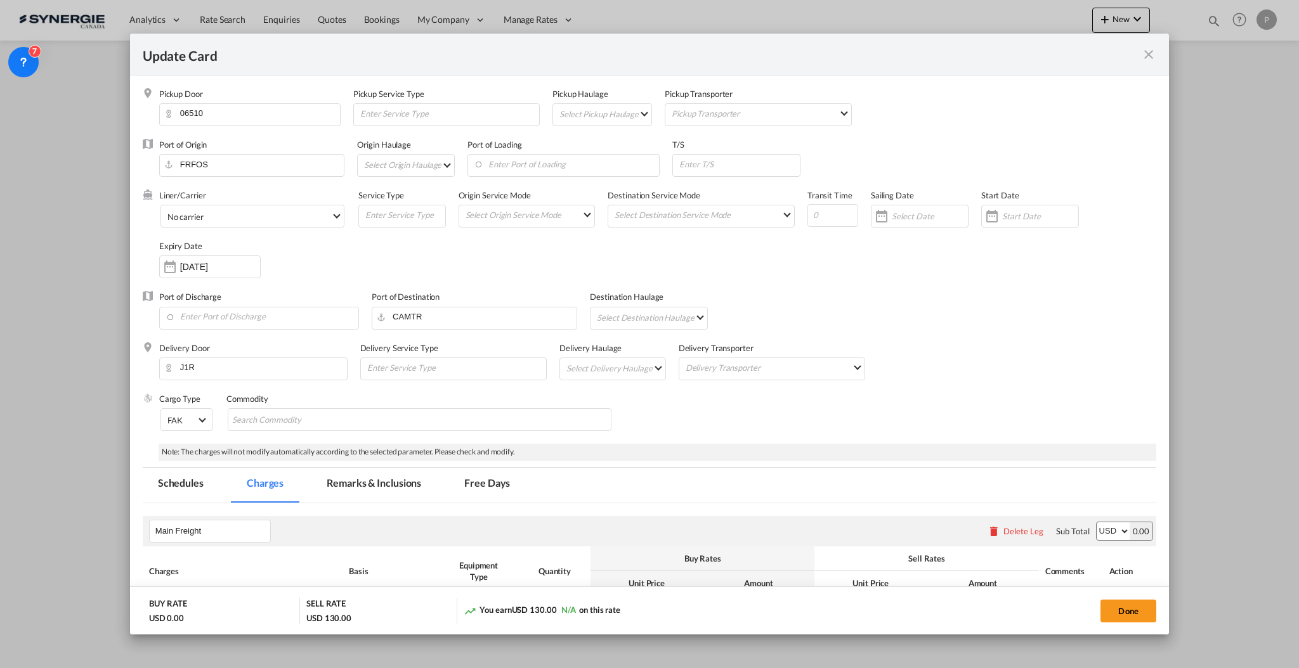
scroll to position [254, 0]
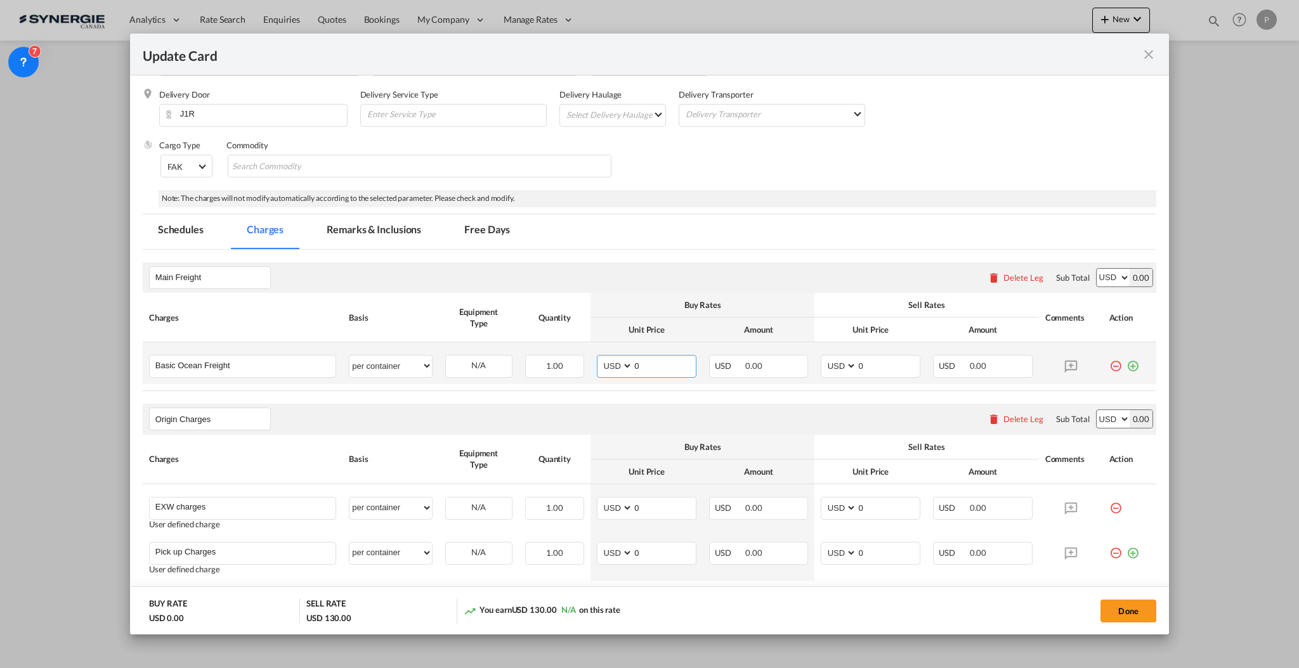
click at [660, 367] on input "0" at bounding box center [664, 365] width 63 height 19
click at [661, 367] on input "0" at bounding box center [664, 365] width 63 height 19
click at [663, 366] on input "0" at bounding box center [664, 365] width 63 height 19
click at [663, 365] on input "0" at bounding box center [664, 365] width 63 height 19
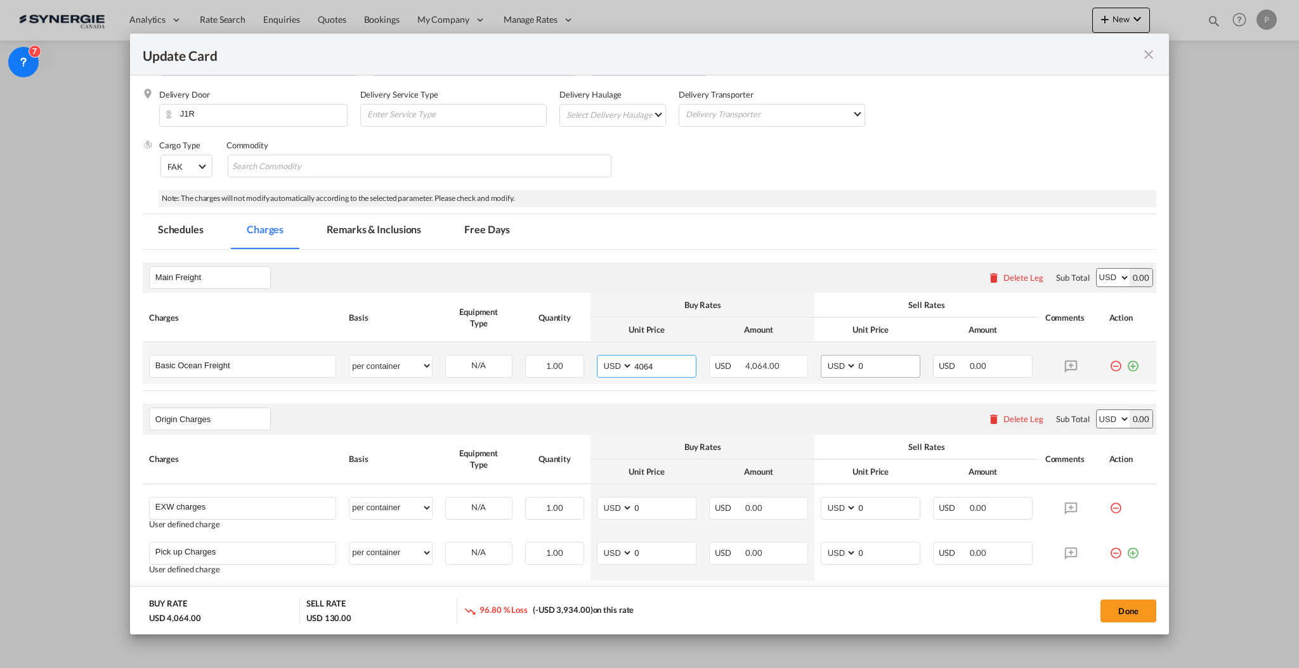
type input "4064"
click at [857, 370] on input "0" at bounding box center [888, 365] width 63 height 19
click at [857, 361] on input "4464" at bounding box center [888, 365] width 63 height 19
click at [857, 361] on input "4364" at bounding box center [888, 365] width 63 height 19
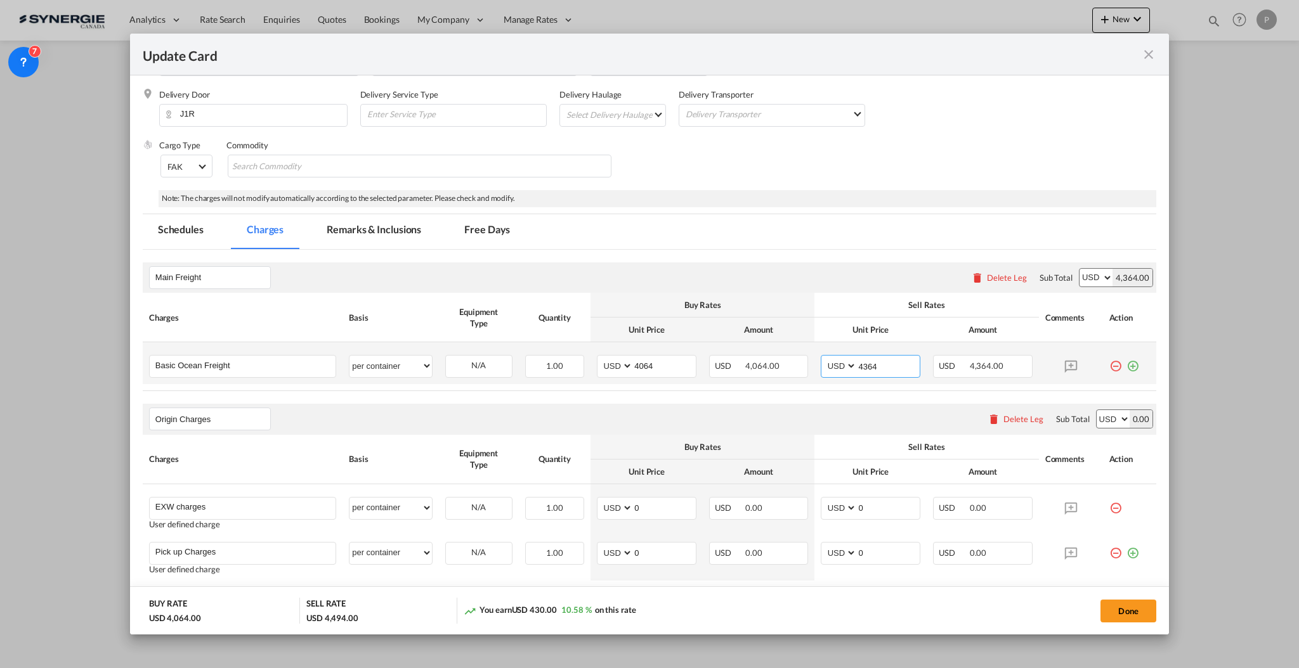
drag, startPoint x: 887, startPoint y: 368, endPoint x: 845, endPoint y: 356, distance: 44.0
click at [845, 356] on md-input-container "AED AFN ALL AMD ANG AOA ARS AUD AWG AZN BAM BBD BDT BGN BHD BIF BMD BND BOB BRL…" at bounding box center [871, 366] width 100 height 23
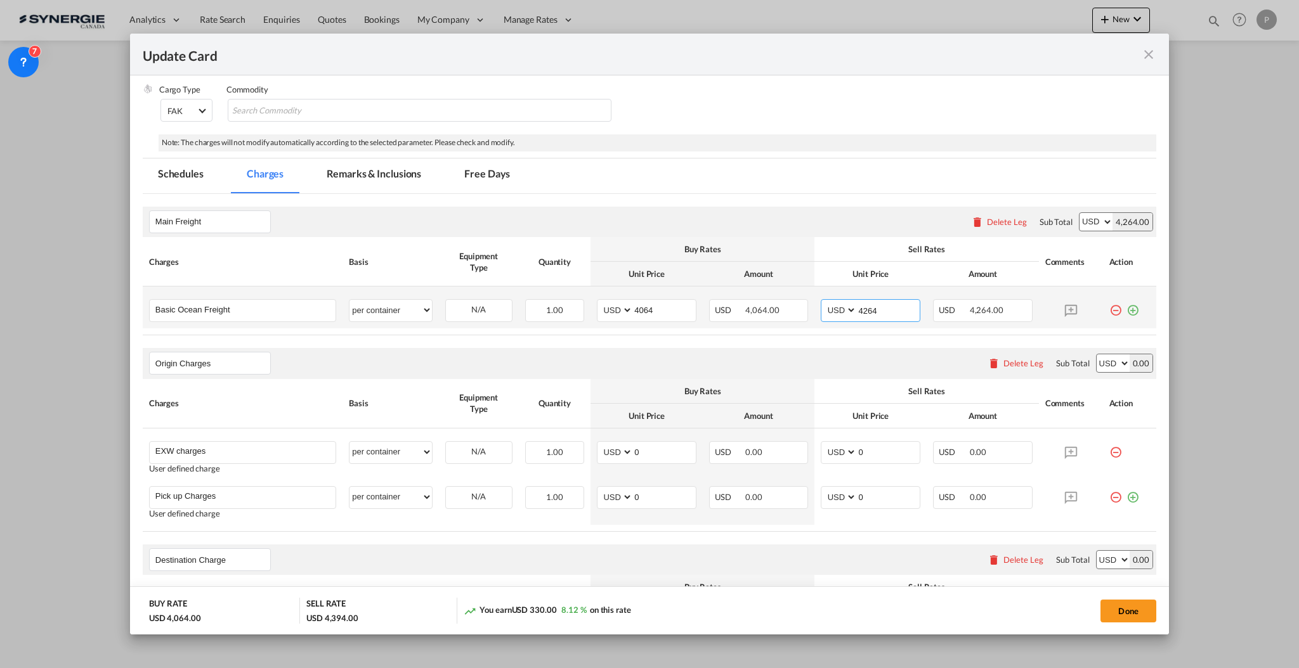
scroll to position [338, 0]
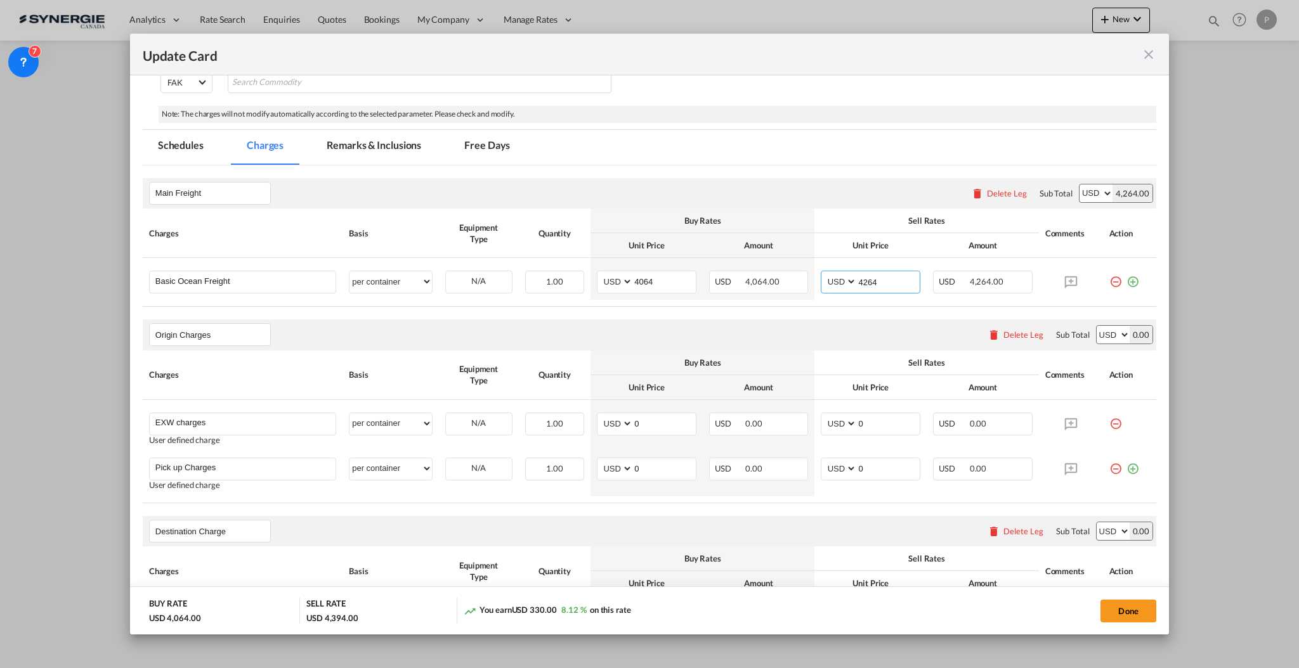
type input "4264"
click at [647, 422] on input "0" at bounding box center [664, 422] width 63 height 19
click at [647, 421] on input "0" at bounding box center [664, 422] width 63 height 19
type input "560"
type input "600"
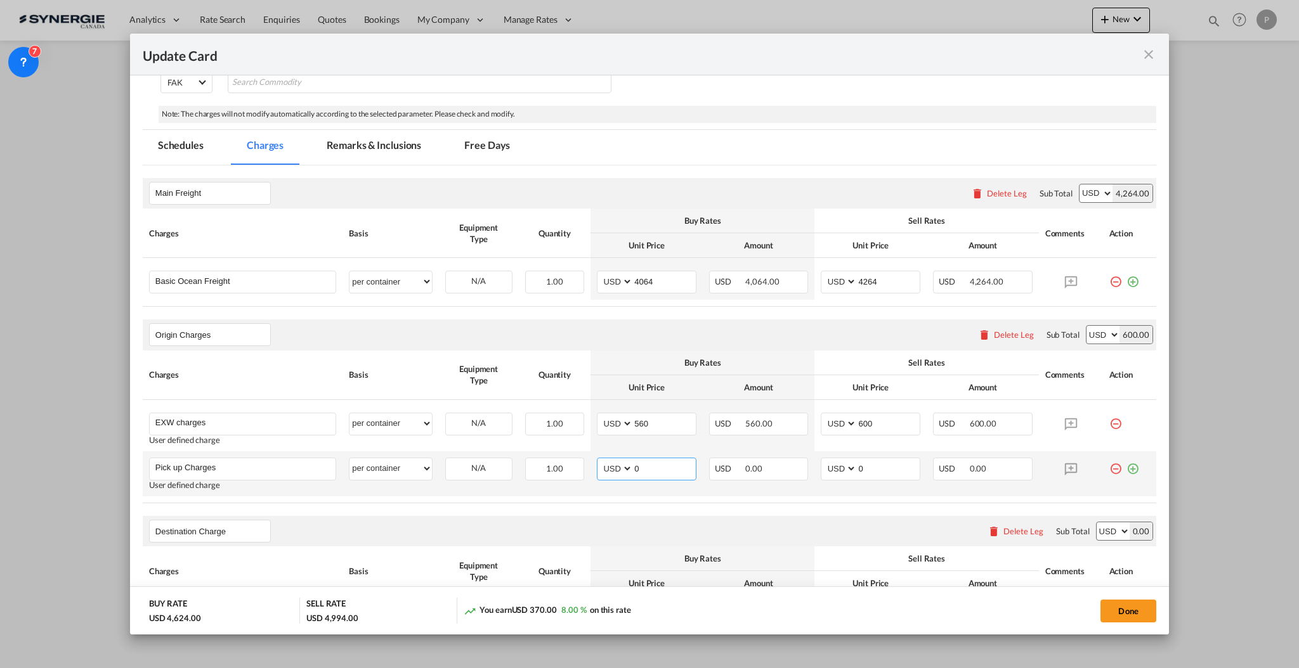
click at [674, 464] on input "0" at bounding box center [664, 467] width 63 height 19
type input "1020"
type input "1100"
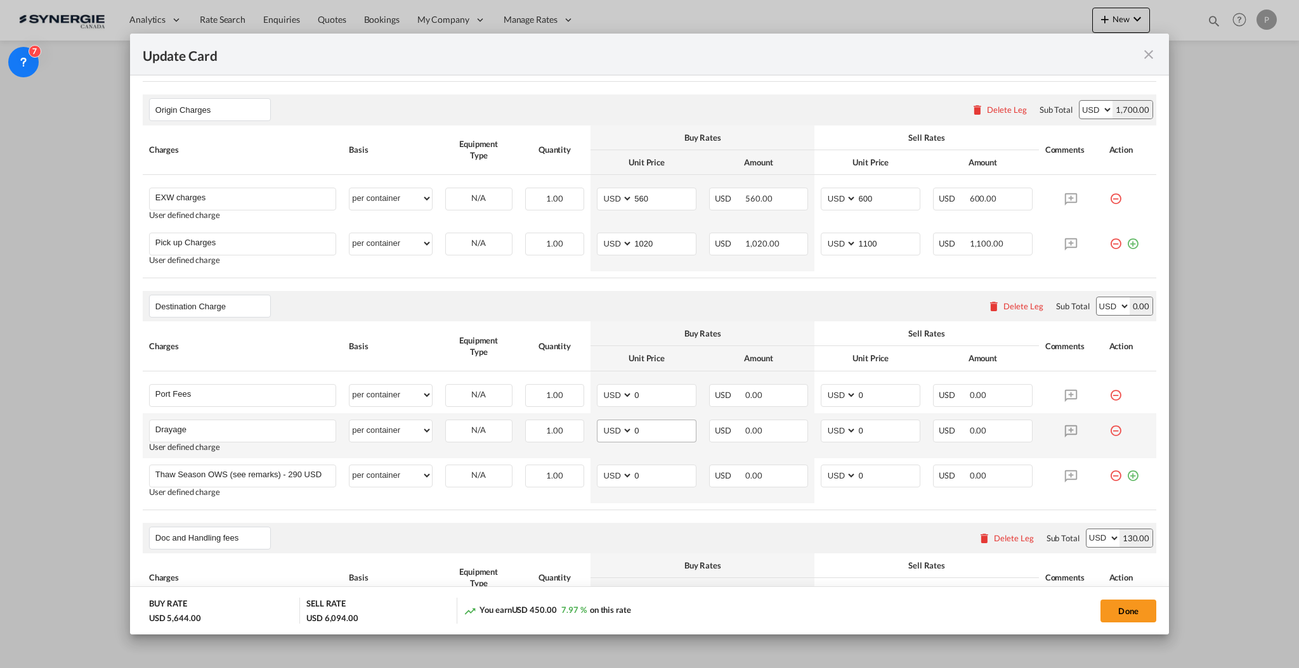
scroll to position [592, 0]
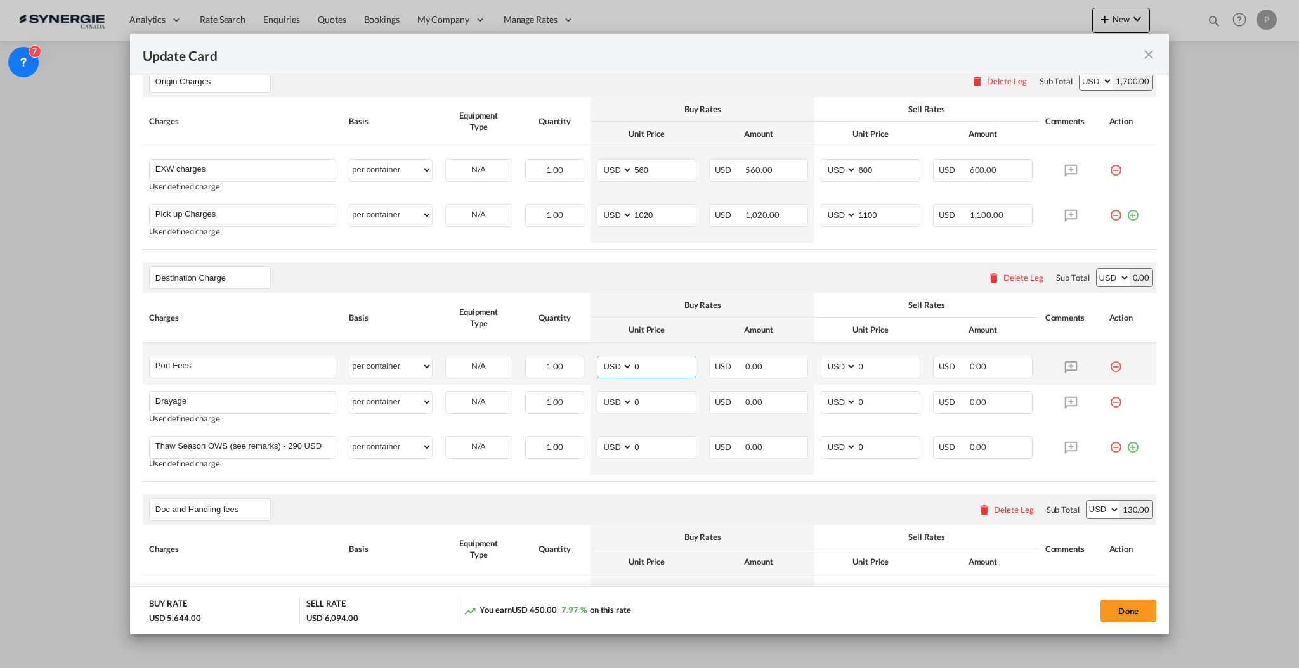
click at [642, 375] on input "0" at bounding box center [664, 365] width 63 height 19
click at [643, 372] on input "0" at bounding box center [664, 365] width 63 height 19
type input "50"
type input "65"
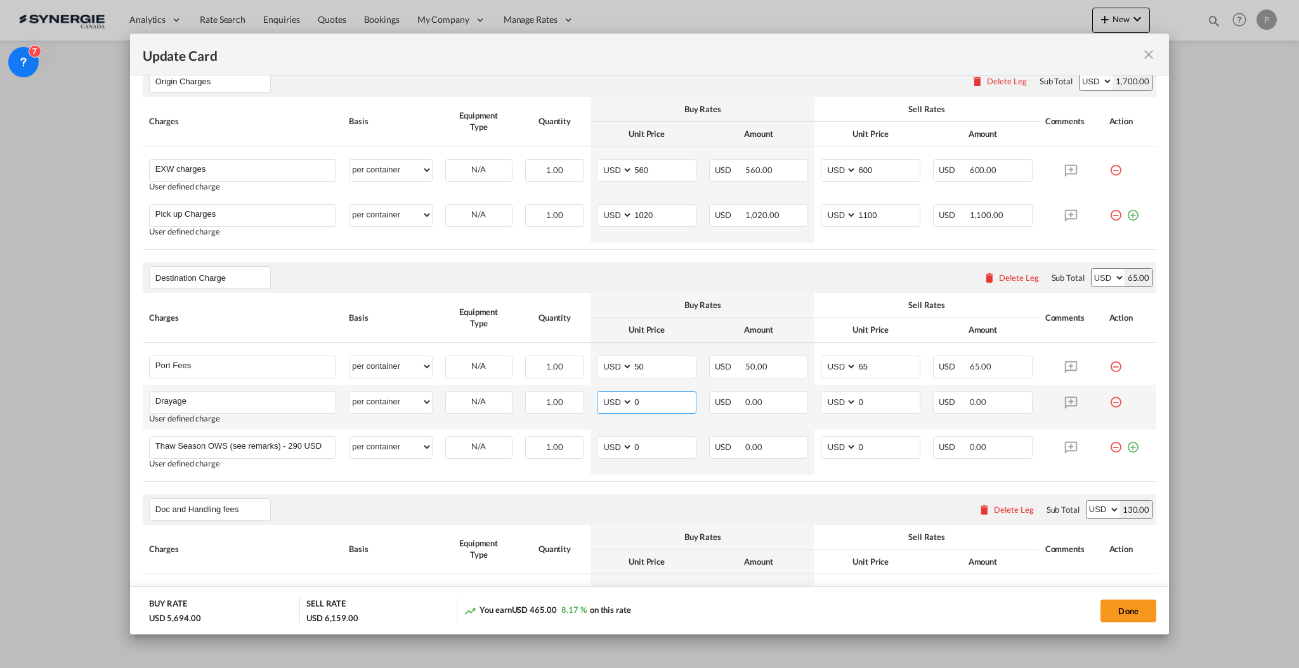
click at [647, 396] on input "0" at bounding box center [664, 401] width 63 height 19
click at [654, 394] on input "0" at bounding box center [664, 401] width 63 height 19
type input "800"
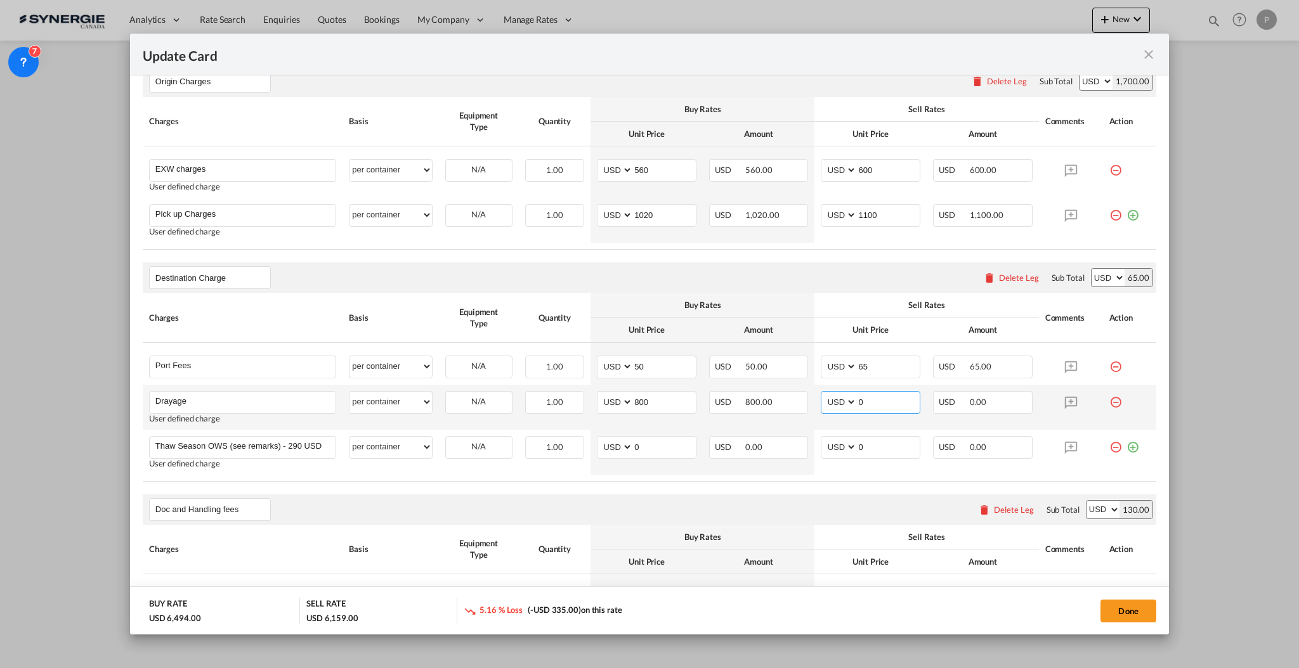
click at [900, 403] on input "0" at bounding box center [888, 401] width 63 height 19
click at [1109, 448] on md-icon "icon-minus-circle-outline red-400-fg" at bounding box center [1115, 442] width 13 height 13
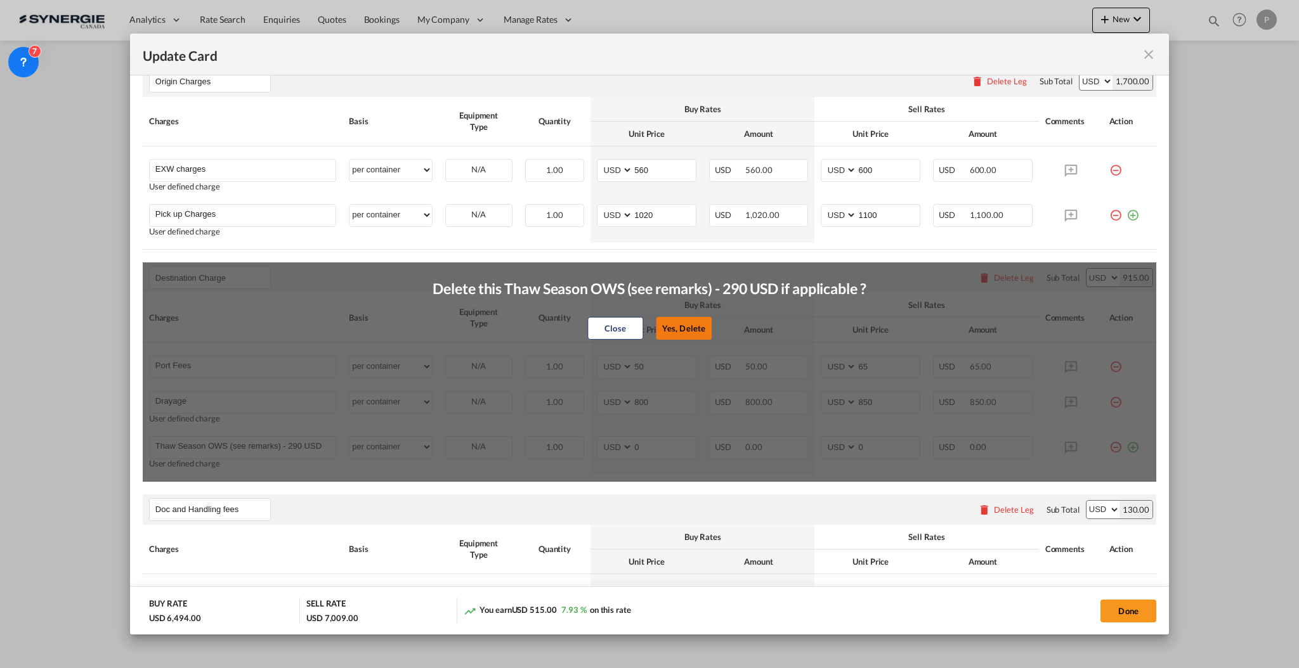
click at [668, 329] on button "Yes, Delete" at bounding box center [684, 328] width 56 height 23
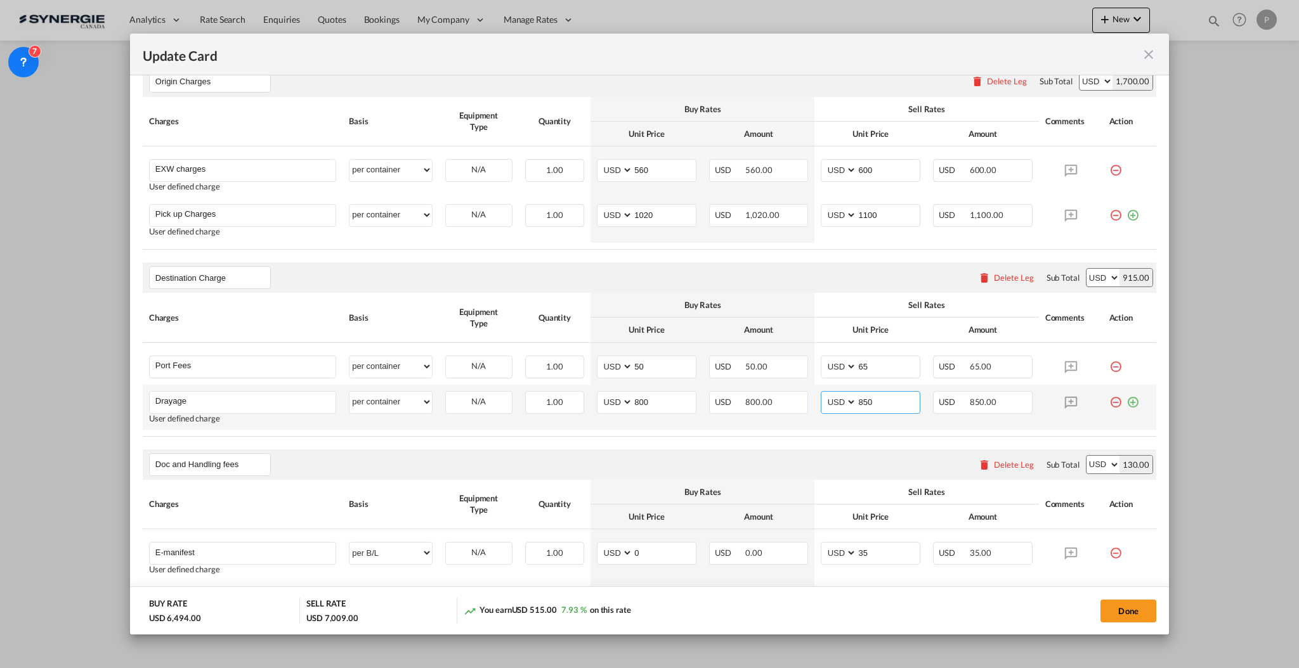
drag, startPoint x: 870, startPoint y: 399, endPoint x: 857, endPoint y: 394, distance: 13.7
click at [857, 394] on input "850" at bounding box center [888, 401] width 63 height 19
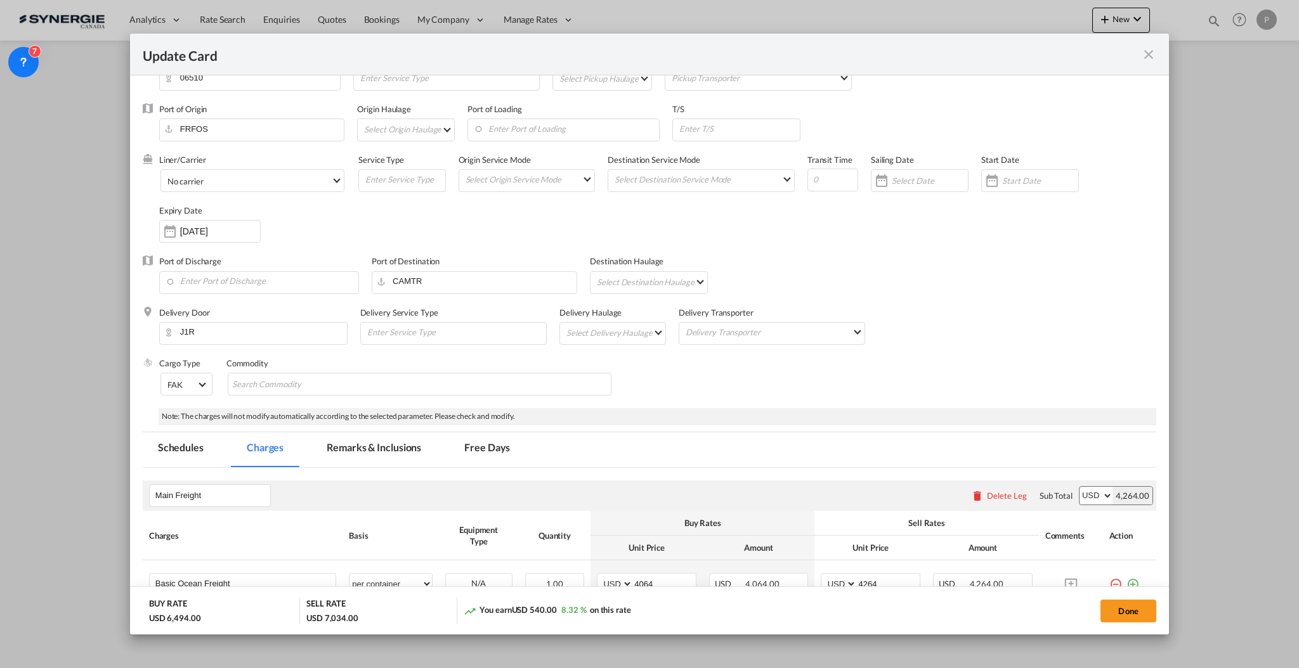
scroll to position [0, 0]
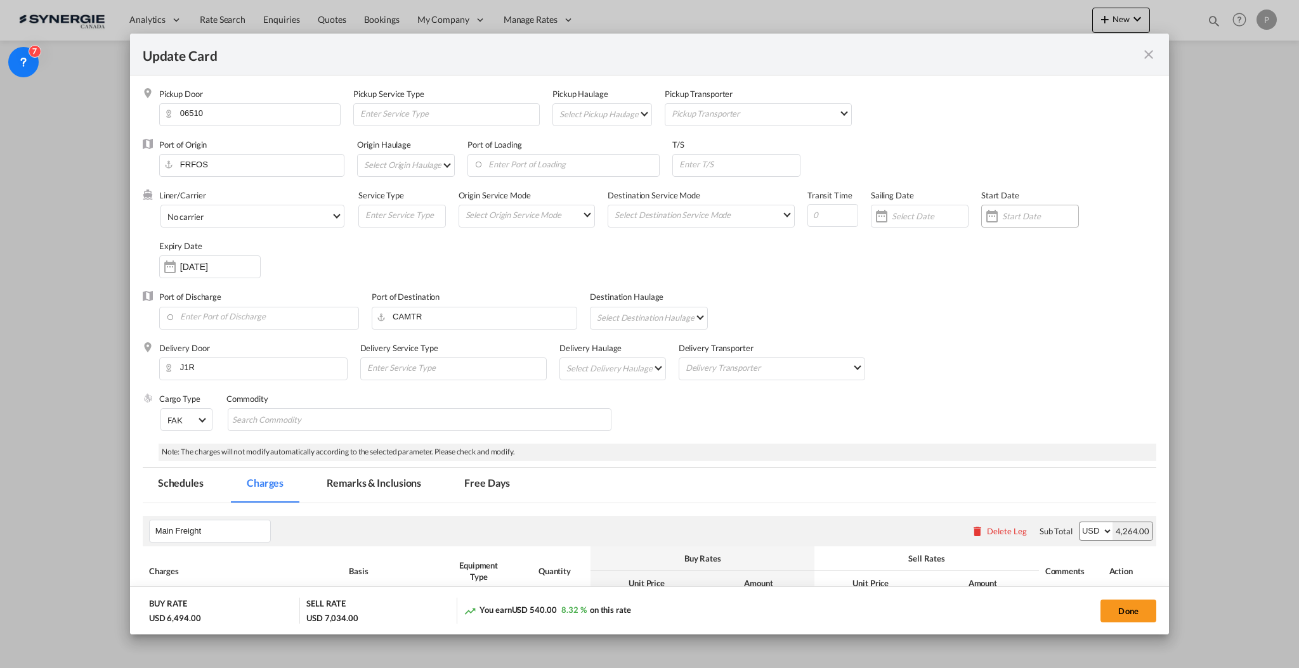
type input "875"
click at [814, 213] on input "Update CardPickup Door ..." at bounding box center [832, 215] width 51 height 23
type input "22"
drag, startPoint x: 789, startPoint y: 297, endPoint x: 779, endPoint y: 301, distance: 10.8
click at [788, 300] on div "Port of Discharge Port of Destination CAMTR Destination Haulage Select Destinat…" at bounding box center [649, 316] width 1013 height 51
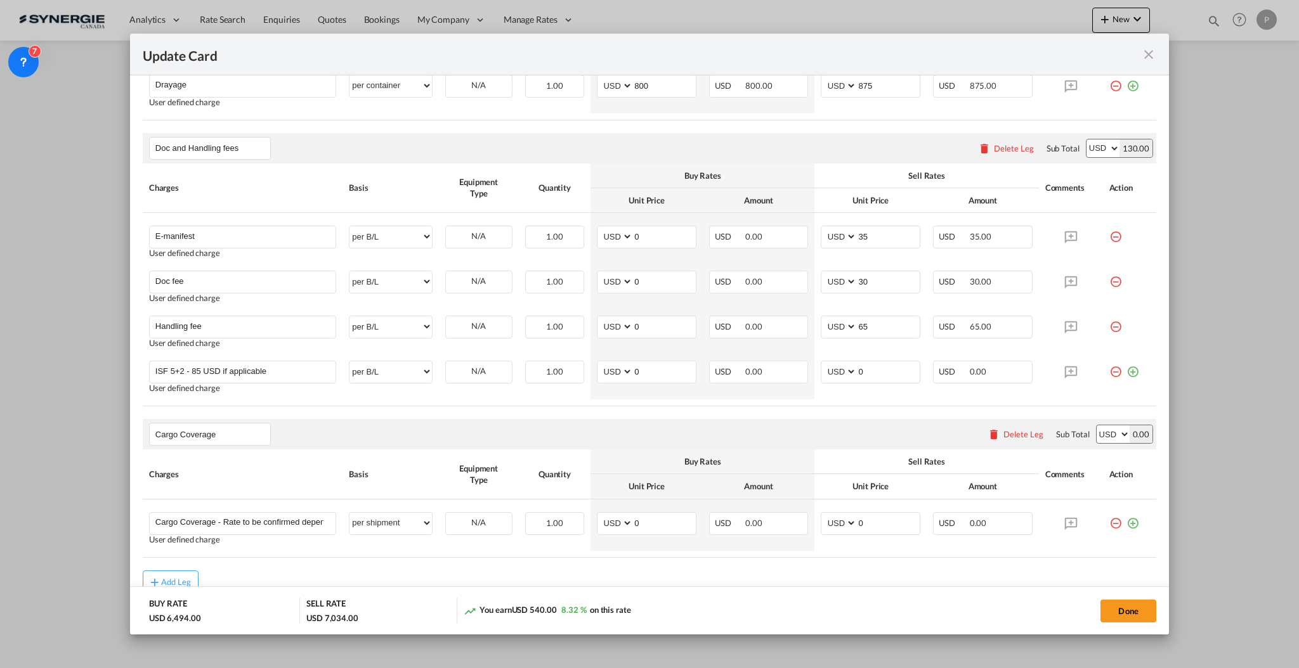
scroll to position [969, 0]
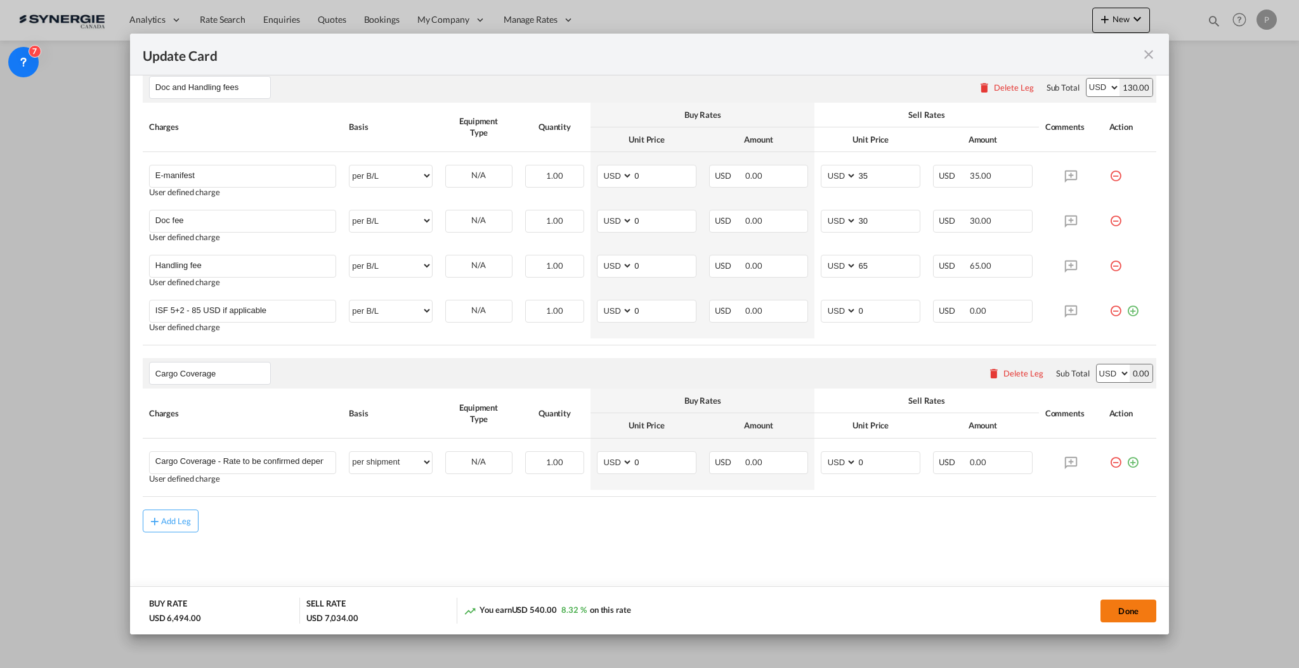
click at [1121, 618] on button "Done" at bounding box center [1128, 611] width 56 height 23
type input "12 Nov 2025"
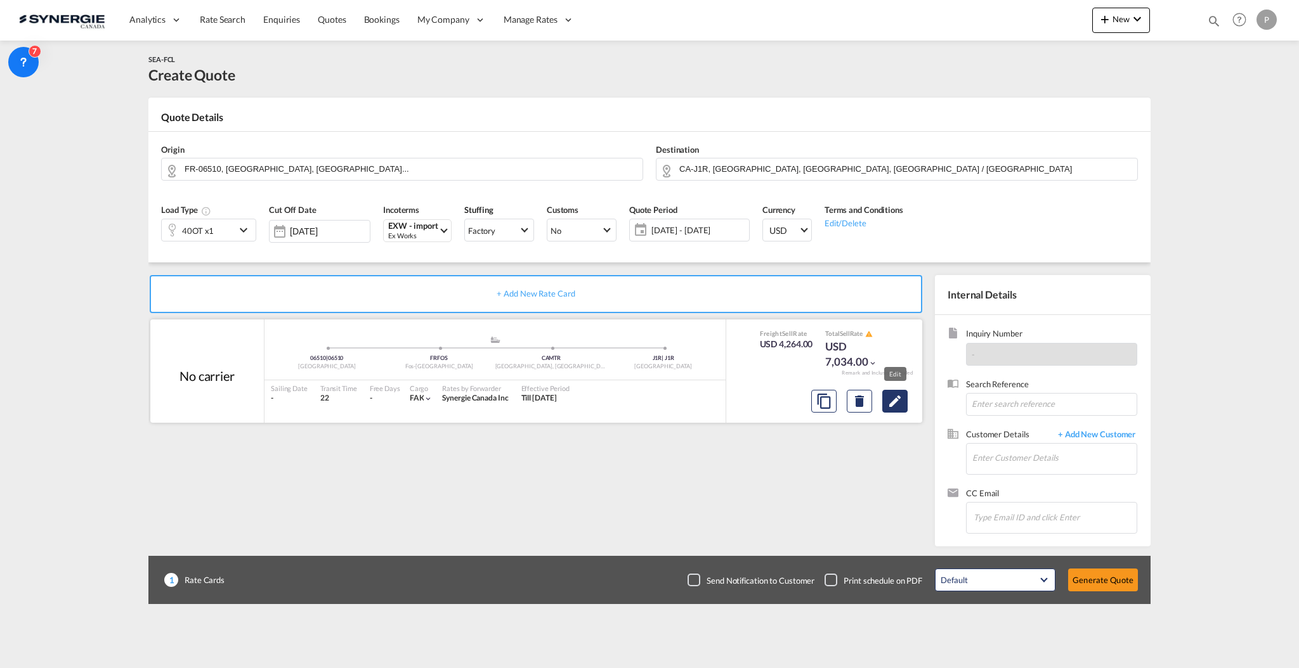
click at [888, 404] on md-icon "Edit" at bounding box center [894, 401] width 15 height 15
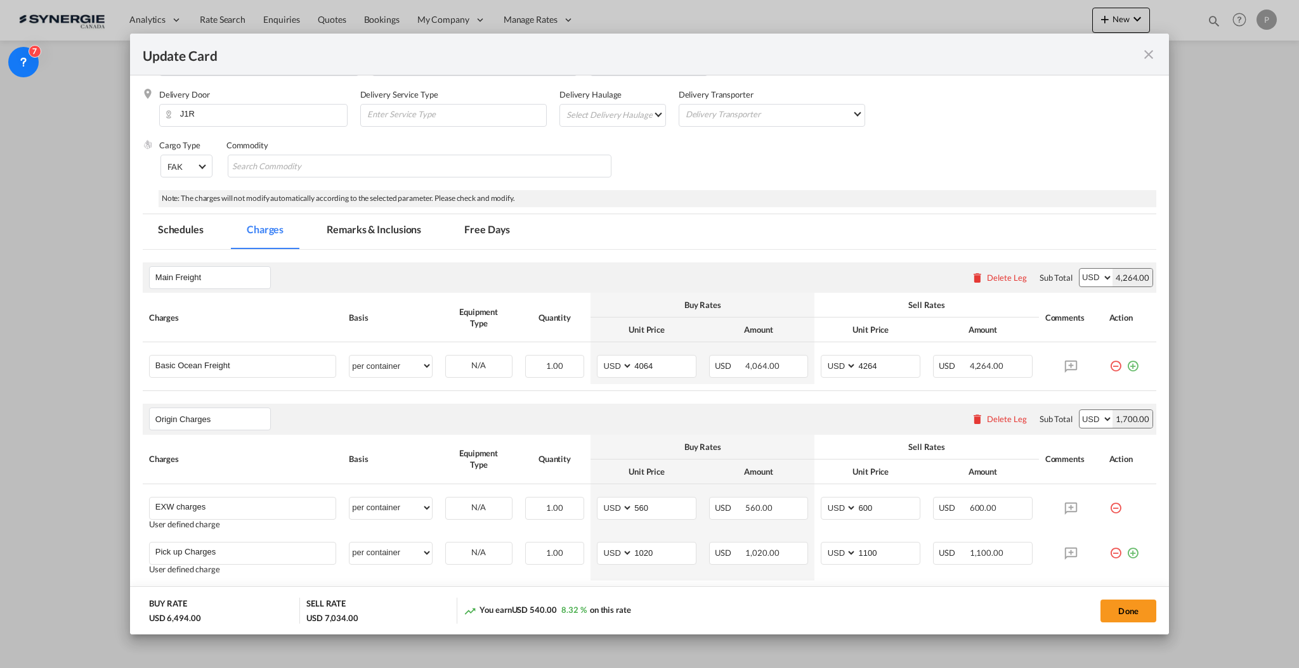
scroll to position [254, 0]
drag, startPoint x: 411, startPoint y: 233, endPoint x: 449, endPoint y: 332, distance: 106.0
click at [411, 231] on md-tab-item "Remarks & Inclusions" at bounding box center [373, 231] width 125 height 35
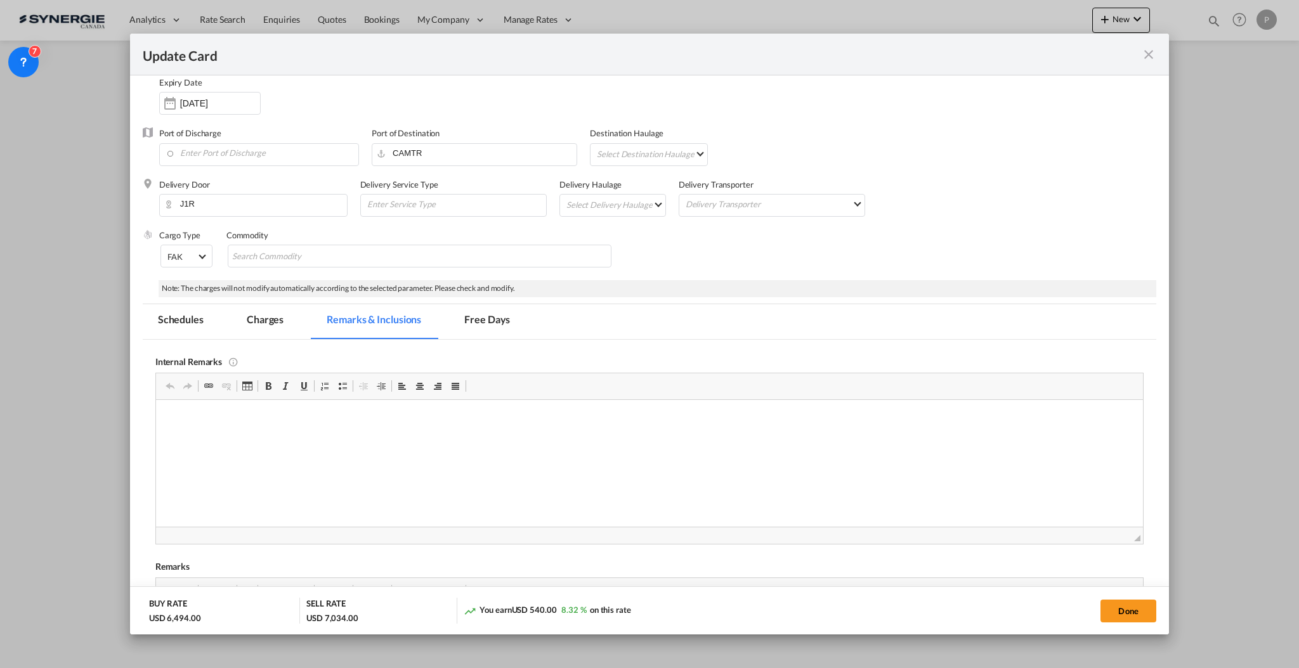
click at [451, 456] on div "Internal Remarks Rich Text Editor, editor18 Editor toolbars Clipboard/Undo Undo…" at bounding box center [649, 668] width 988 height 656
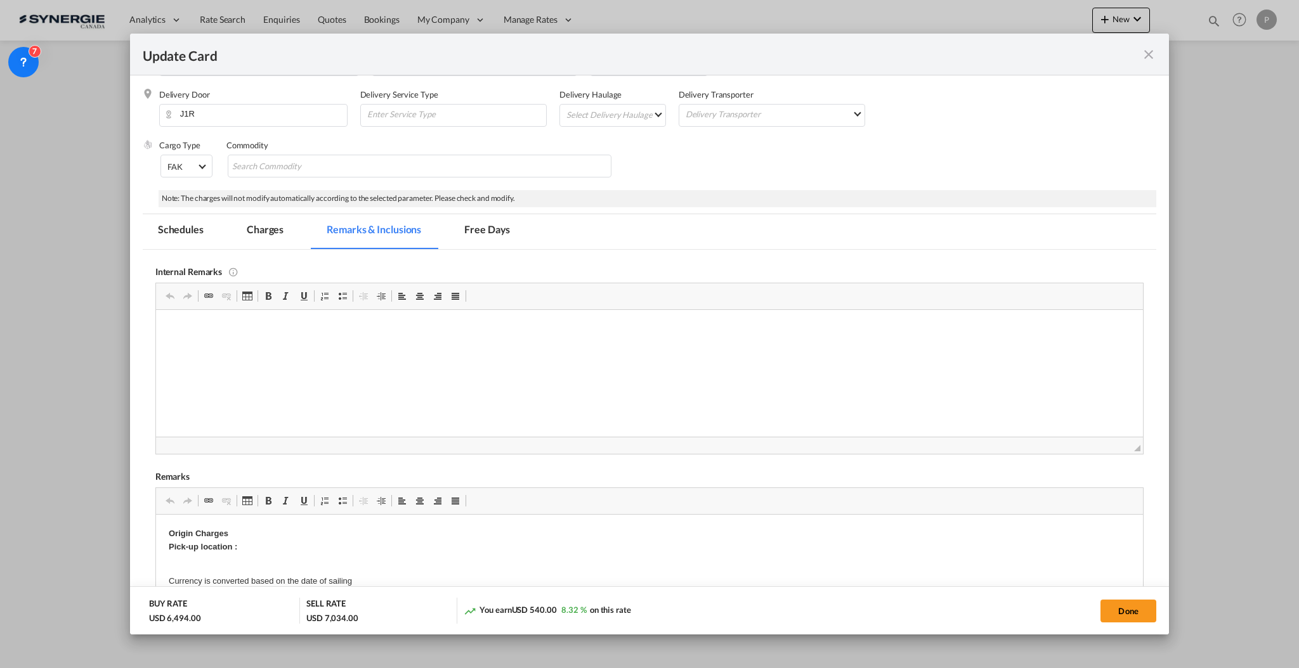
scroll to position [0, 0]
drag, startPoint x: 277, startPoint y: 231, endPoint x: 356, endPoint y: 100, distance: 153.9
click at [277, 231] on md-tab-item "Charges" at bounding box center [264, 231] width 67 height 35
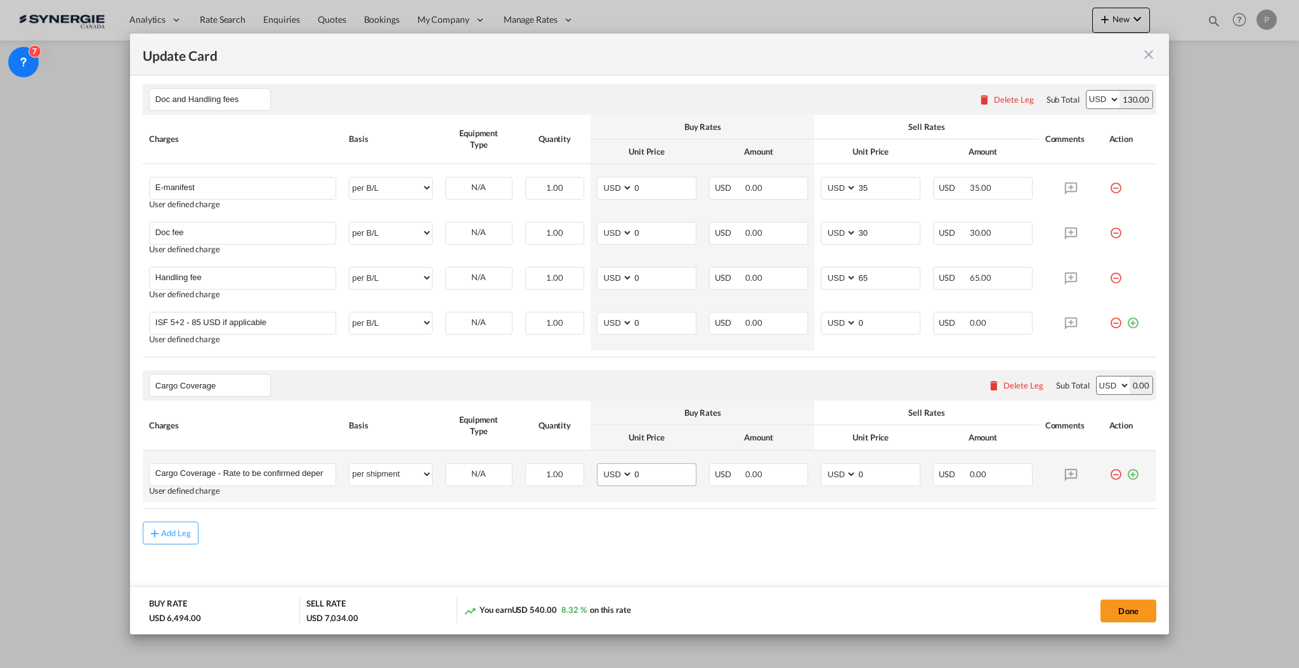
scroll to position [969, 0]
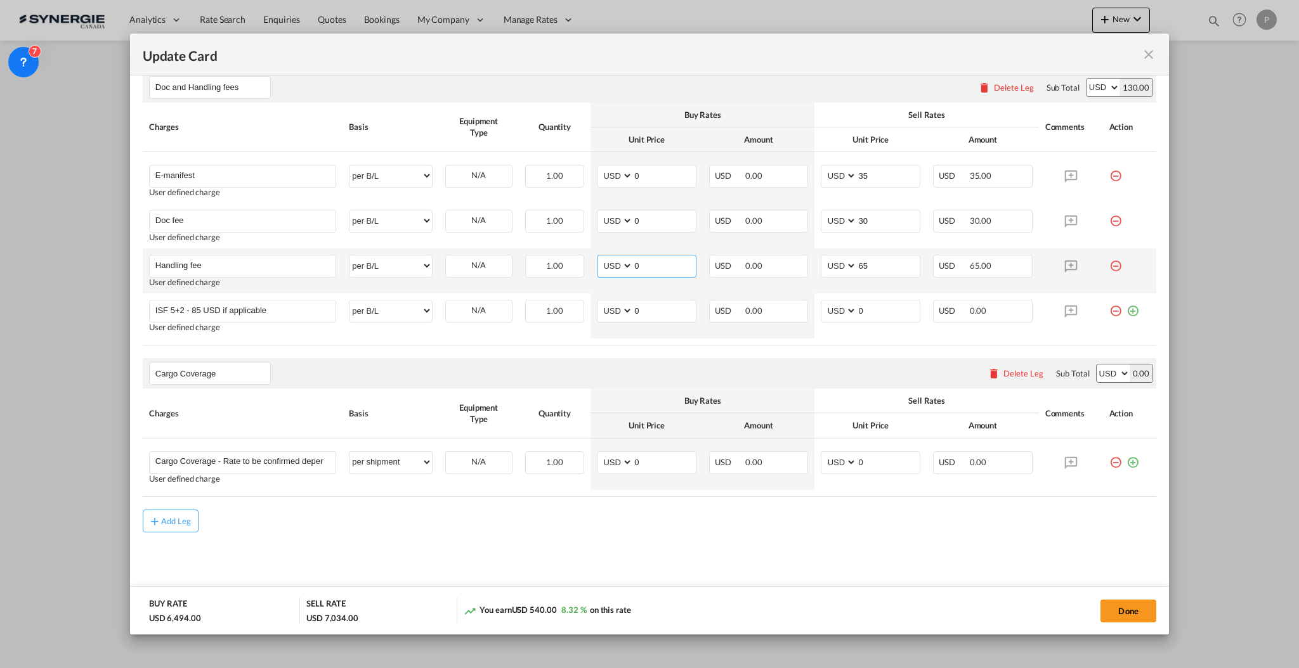
click at [640, 268] on input "0" at bounding box center [664, 265] width 63 height 19
type input "50"
click at [392, 268] on select "per equipment per container per B/L per shipping bill per shipment per pallet p…" at bounding box center [390, 266] width 82 height 20
click at [349, 256] on select "per equipment per container per B/L per shipping bill per shipment per pallet p…" at bounding box center [390, 266] width 82 height 20
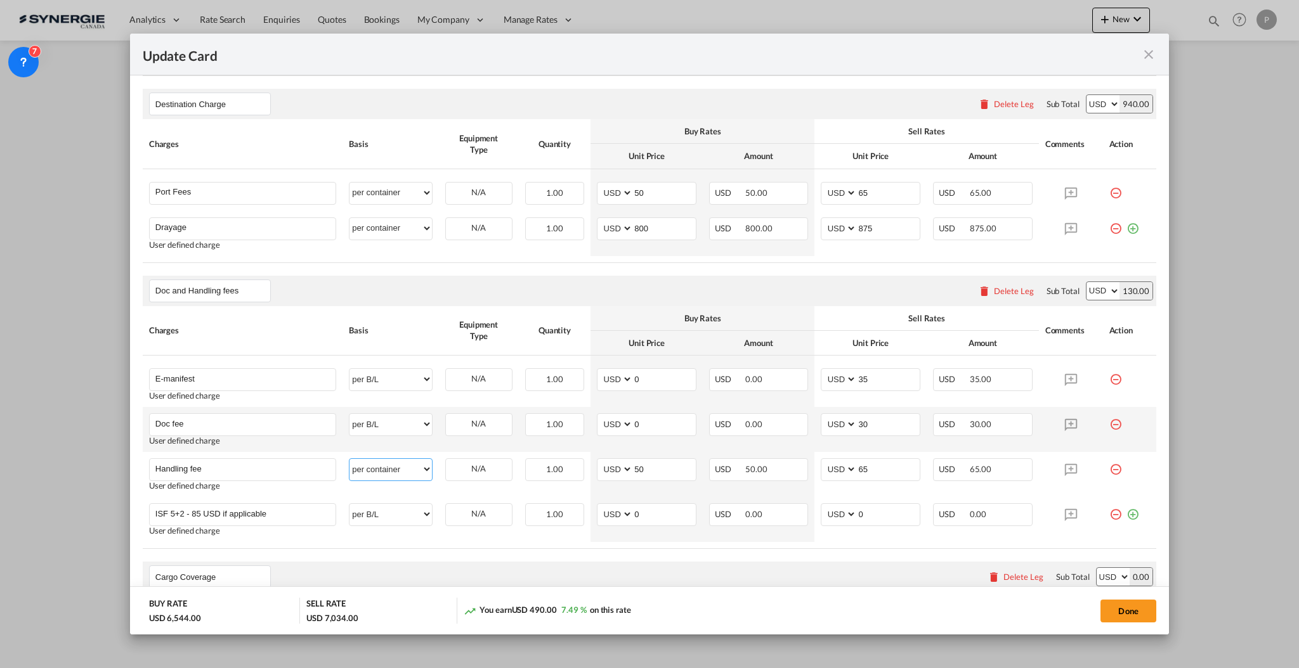
scroll to position [885, 0]
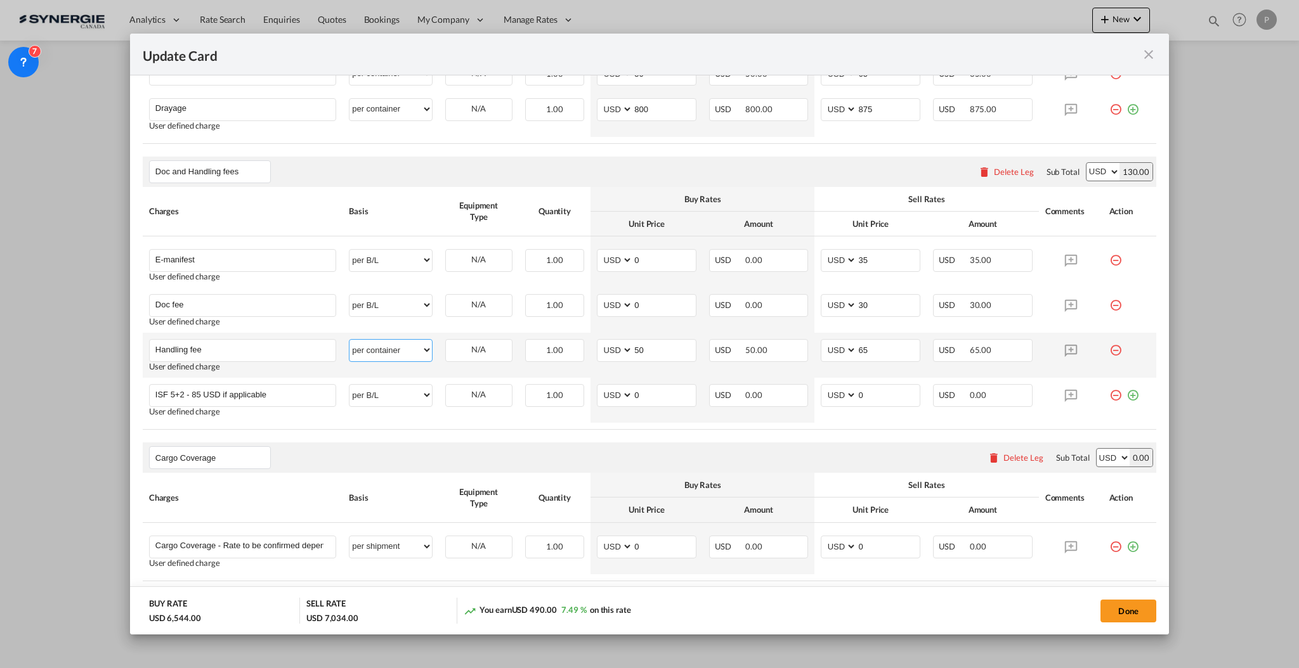
click at [383, 347] on select "per equipment per container per B/L per shipping bill per shipment per pallet p…" at bounding box center [390, 350] width 82 height 20
click at [349, 341] on select "per equipment per container per B/L per shipping bill per shipment per pallet p…" at bounding box center [390, 350] width 82 height 20
click at [360, 358] on select "per equipment per container per B/L per shipping bill per shipment per pallet p…" at bounding box center [390, 350] width 82 height 20
select select "per B/L"
click at [349, 341] on select "per equipment per container per B/L per shipping bill per shipment per pallet p…" at bounding box center [390, 350] width 82 height 20
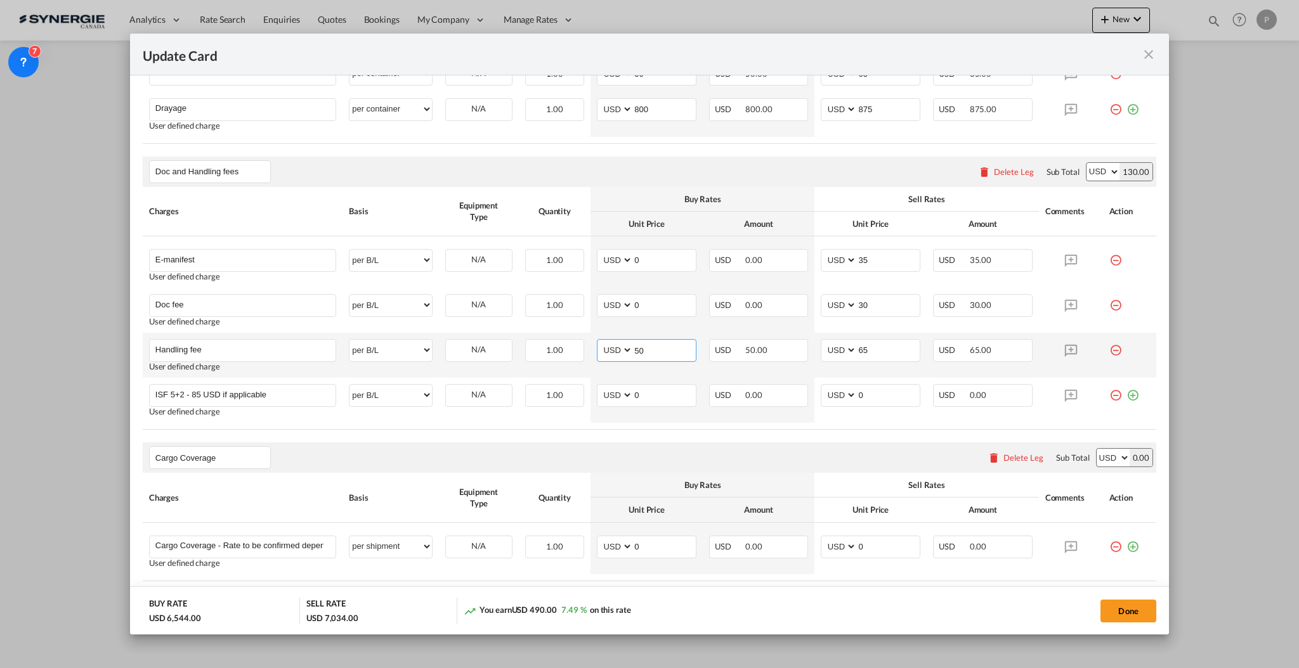
click at [672, 347] on input "50" at bounding box center [664, 349] width 63 height 19
click at [672, 346] on input "50" at bounding box center [664, 349] width 63 height 19
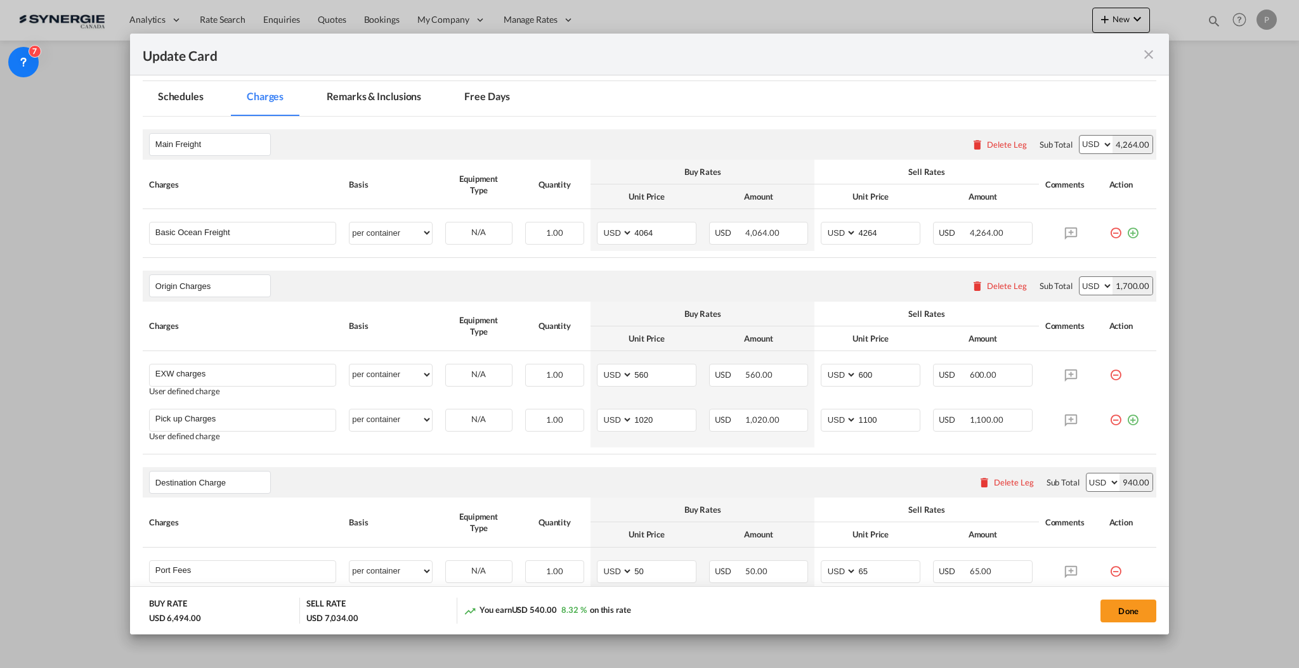
scroll to position [208, 0]
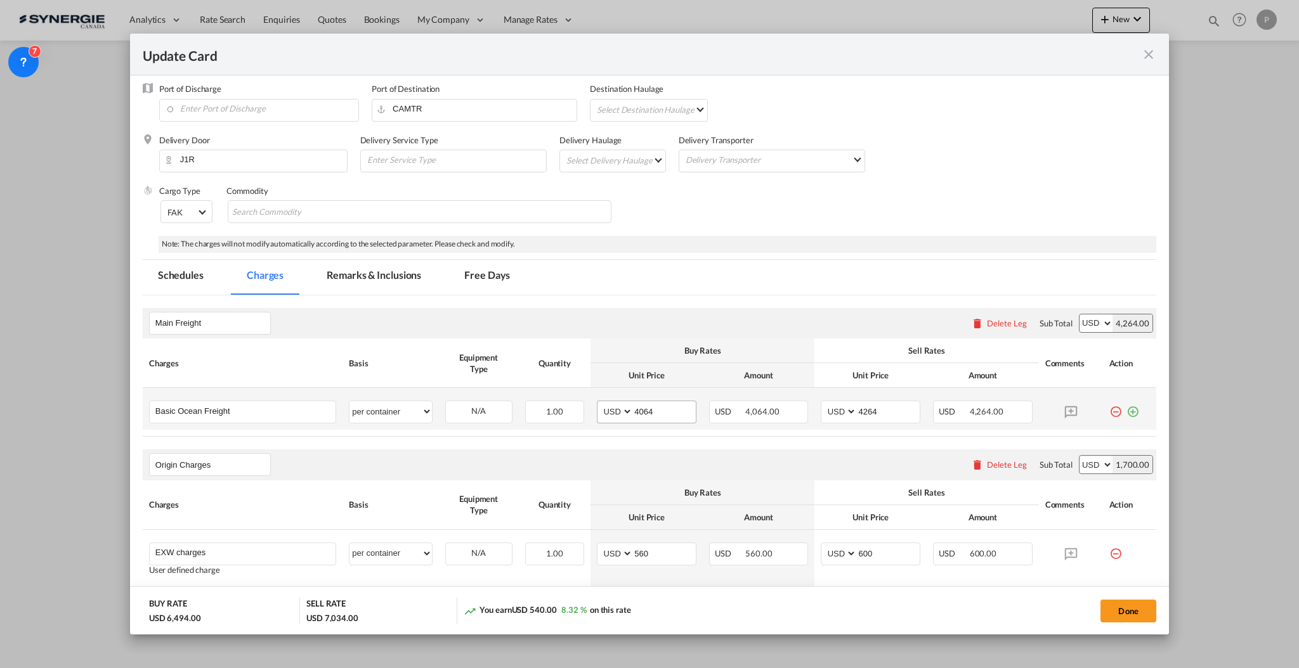
type input "0"
click at [637, 410] on input "4064" at bounding box center [664, 410] width 63 height 19
click at [637, 409] on input "4064" at bounding box center [664, 410] width 63 height 19
type input "4114"
drag, startPoint x: 873, startPoint y: 413, endPoint x: 856, endPoint y: 409, distance: 16.9
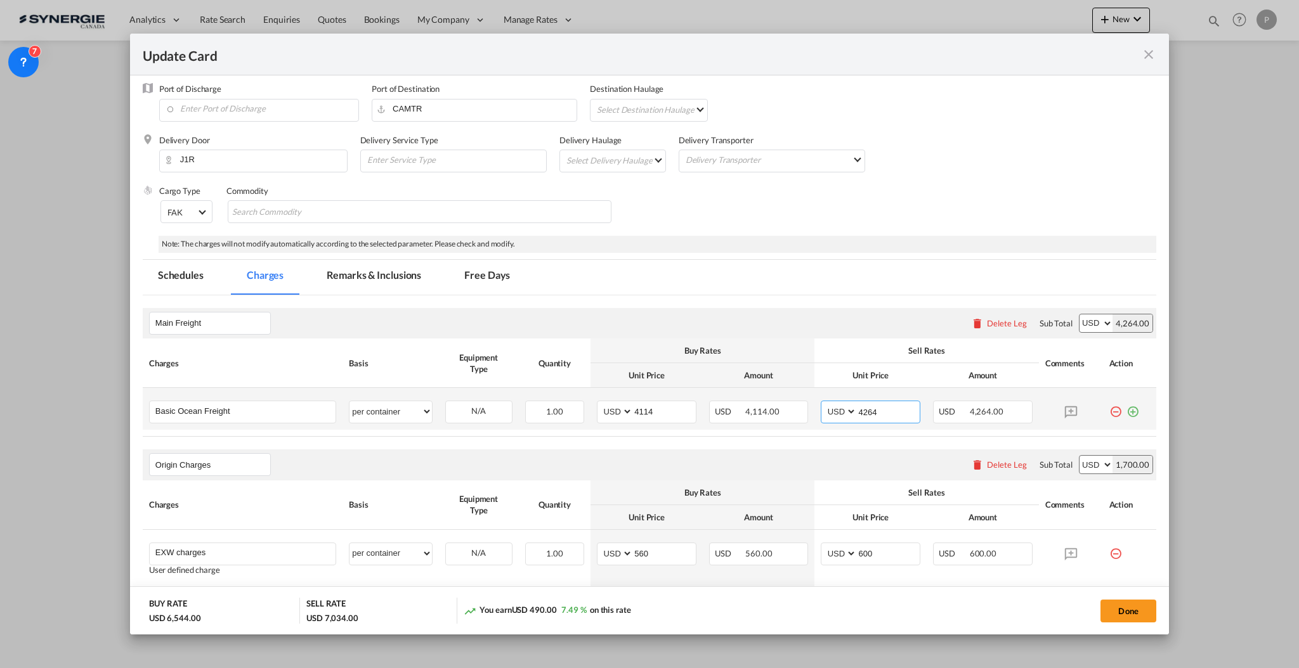
click at [857, 409] on input "4264" at bounding box center [888, 410] width 63 height 19
type input "4314"
click at [881, 321] on div "Main Freight Please enter leg name Leg Name Already Exists Delete Leg Sub Total…" at bounding box center [649, 323] width 1013 height 30
click at [406, 279] on md-tab-item "Remarks & Inclusions" at bounding box center [373, 277] width 125 height 35
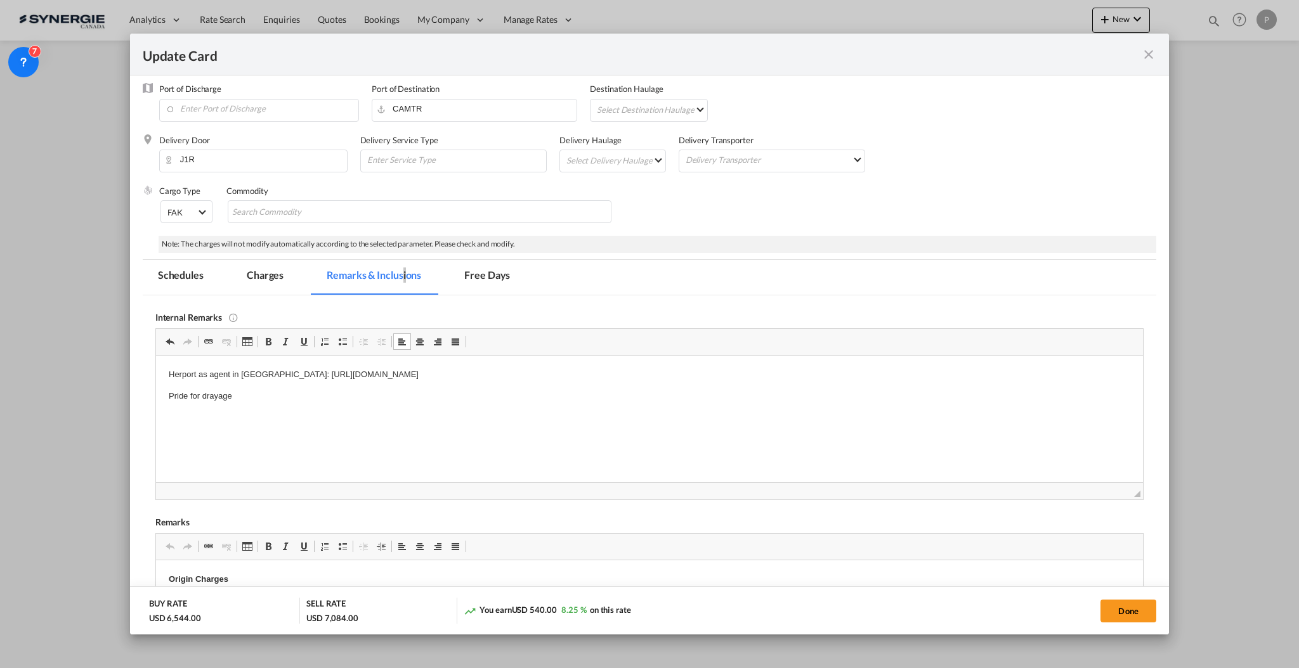
click at [269, 394] on p "Pride for drayage" at bounding box center [648, 395] width 961 height 13
click at [234, 388] on body "Herport as agent in france: https://app.frontapp.com/inboxes/teammates/6847055/…" at bounding box center [648, 385] width 961 height 35
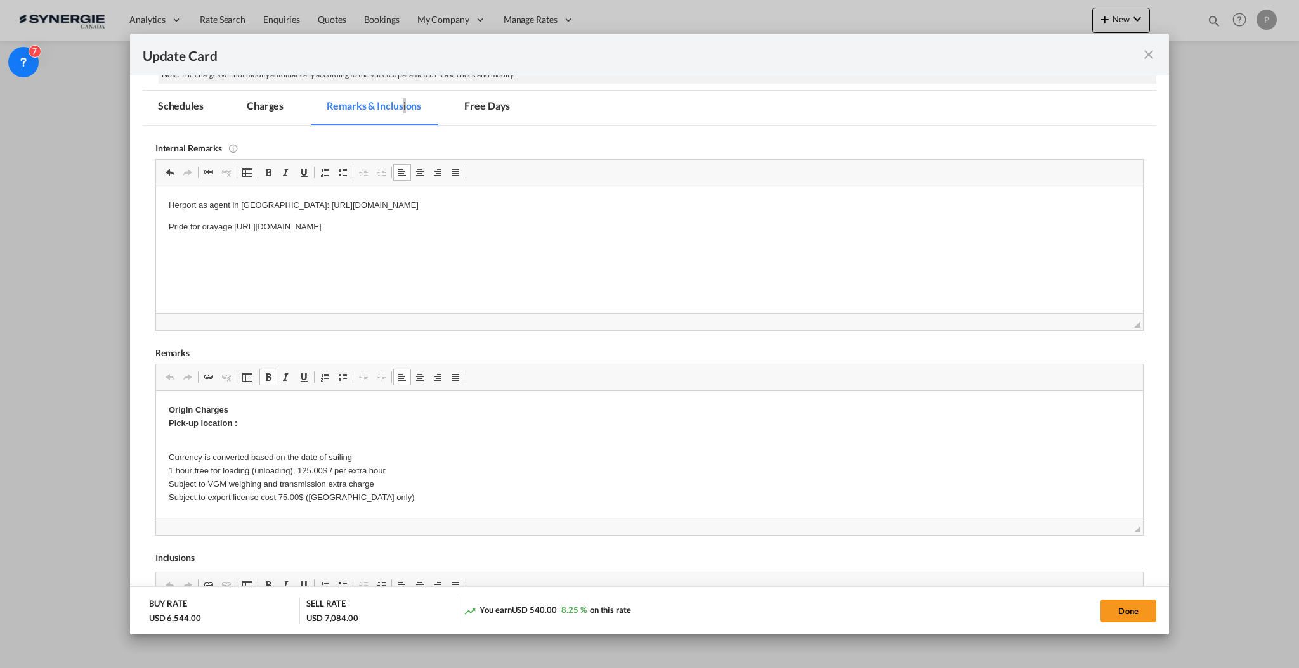
click at [328, 438] on p "Currency is converted based on the date of sailing 1 hour free for loading (unl…" at bounding box center [648, 471] width 961 height 66
click at [323, 425] on p "Origin Charges Pick-up location :" at bounding box center [648, 416] width 961 height 27
click at [261, 416] on p "Origin Charges Pick-up location :" at bounding box center [648, 416] width 961 height 27
click at [267, 423] on p "Origin Charges Pick-up location :" at bounding box center [648, 416] width 961 height 27
click at [233, 497] on p "Currency is converted based on the date of sailing 1 hour free for loading (unl…" at bounding box center [648, 471] width 961 height 66
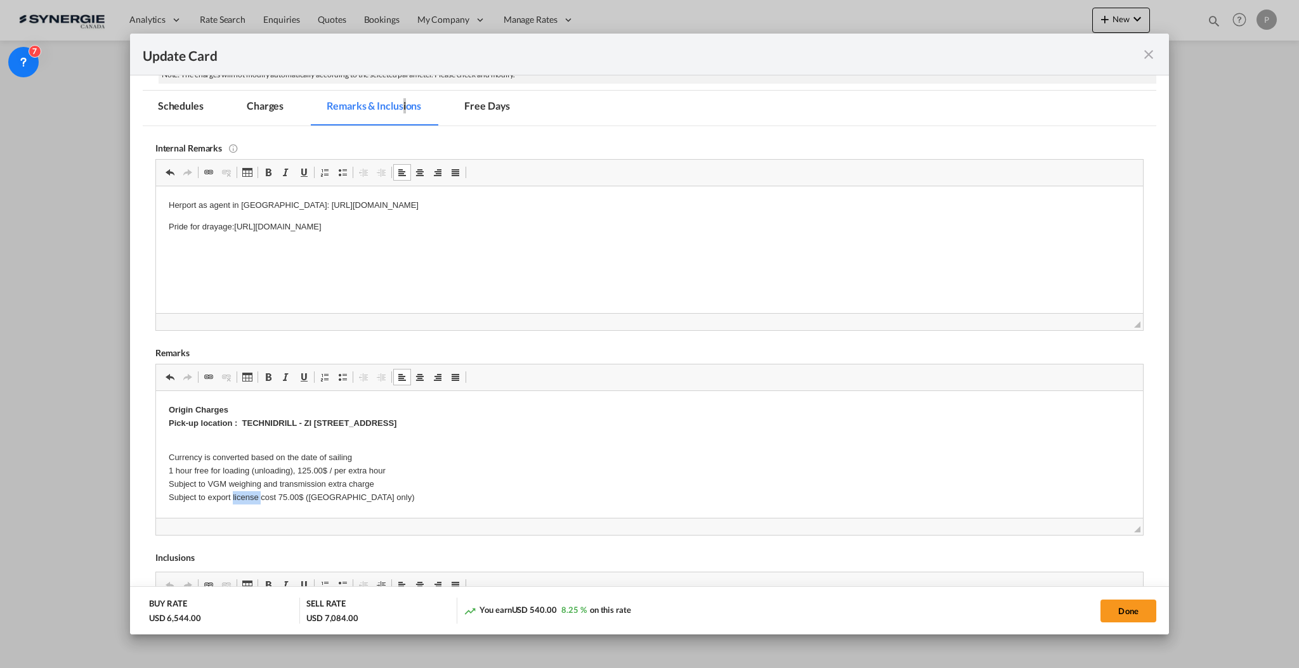
click at [233, 497] on p "Currency is converted based on the date of sailing 1 hour free for loading (unl…" at bounding box center [648, 471] width 961 height 66
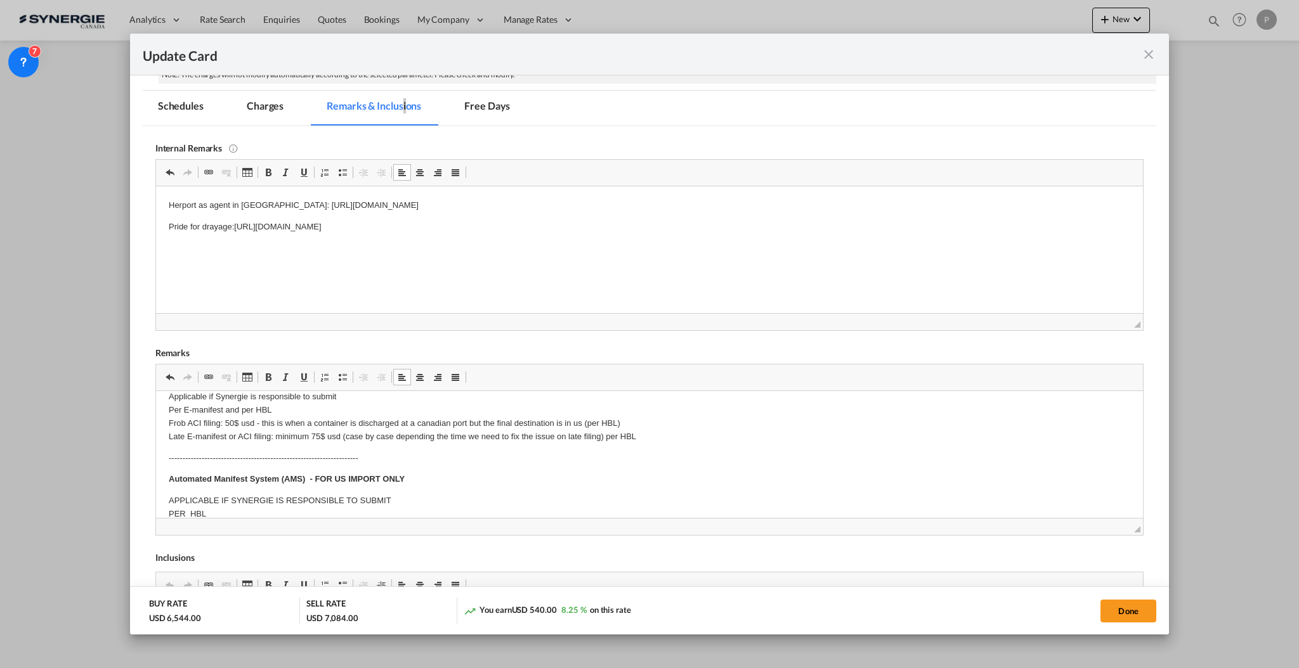
scroll to position [169, 0]
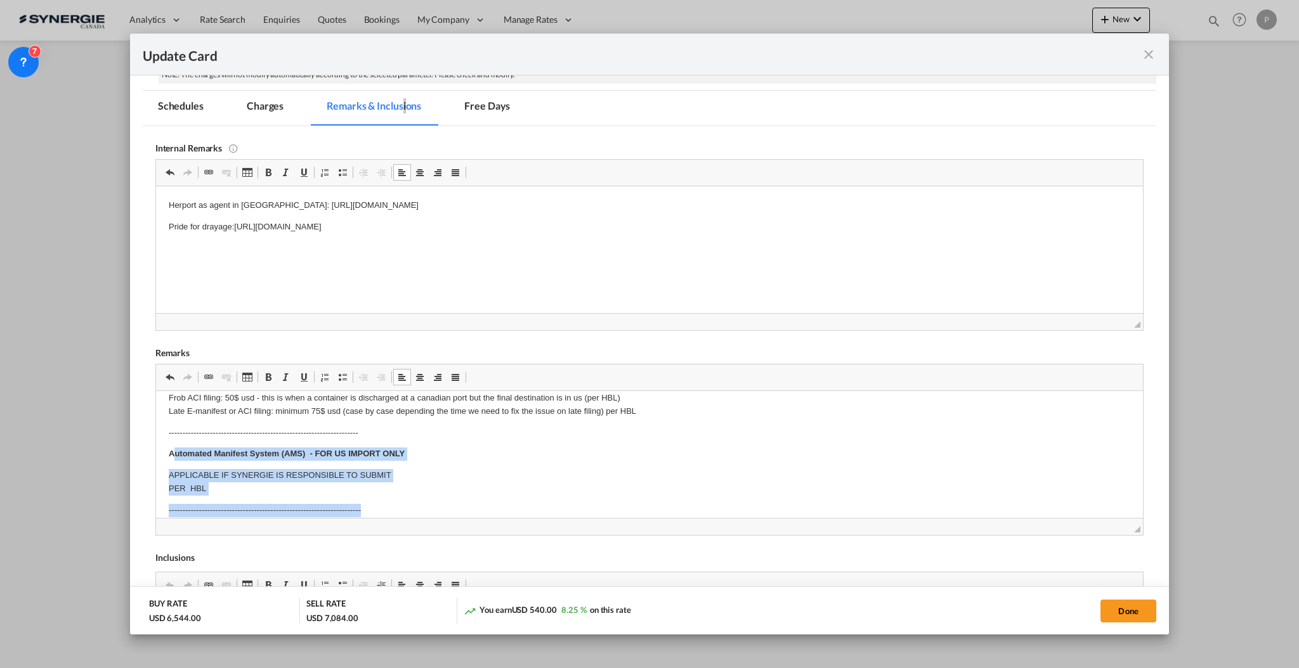
drag, startPoint x: 172, startPoint y: 452, endPoint x: 371, endPoint y: 500, distance: 204.1
click at [371, 500] on body "Origin Charges Pick-up location : TECHNIDRILL - ZI CARROS - 1ère Avenue - 18ème…" at bounding box center [648, 674] width 961 height 879
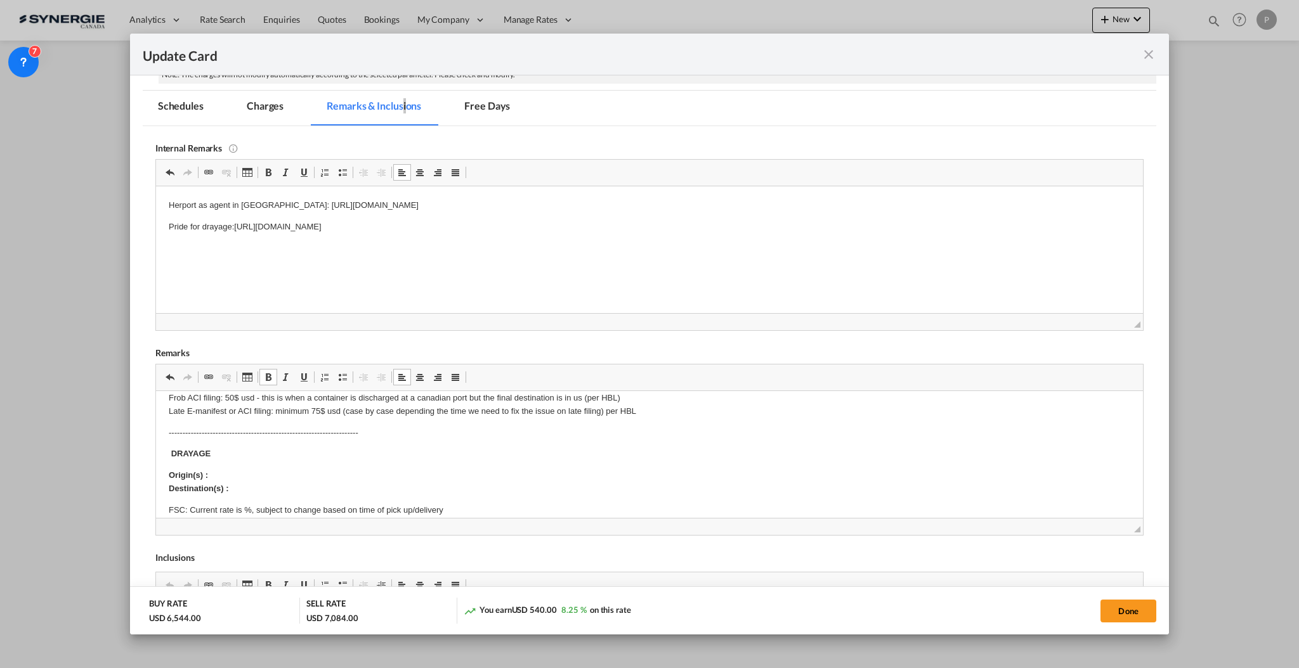
click at [304, 476] on p "Origin(s) : Destination(s) :" at bounding box center [648, 482] width 961 height 27
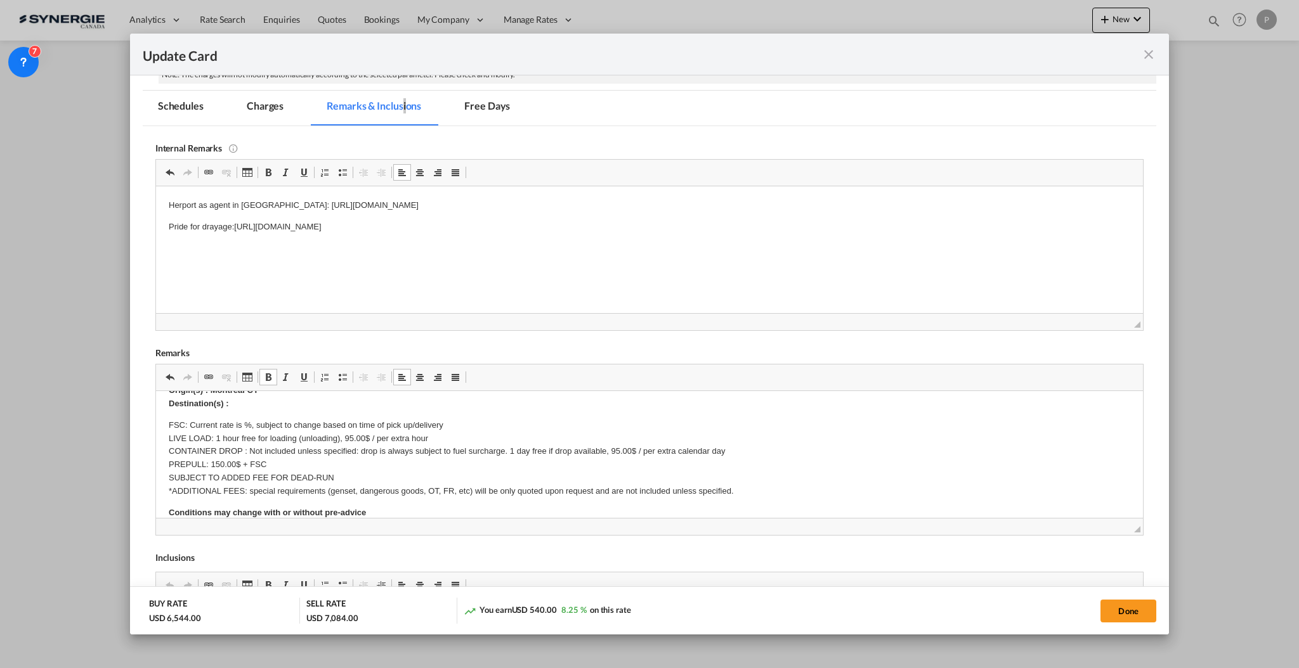
click at [245, 400] on p "Origin(s) : Montreal CY Destination(s) :" at bounding box center [648, 397] width 961 height 27
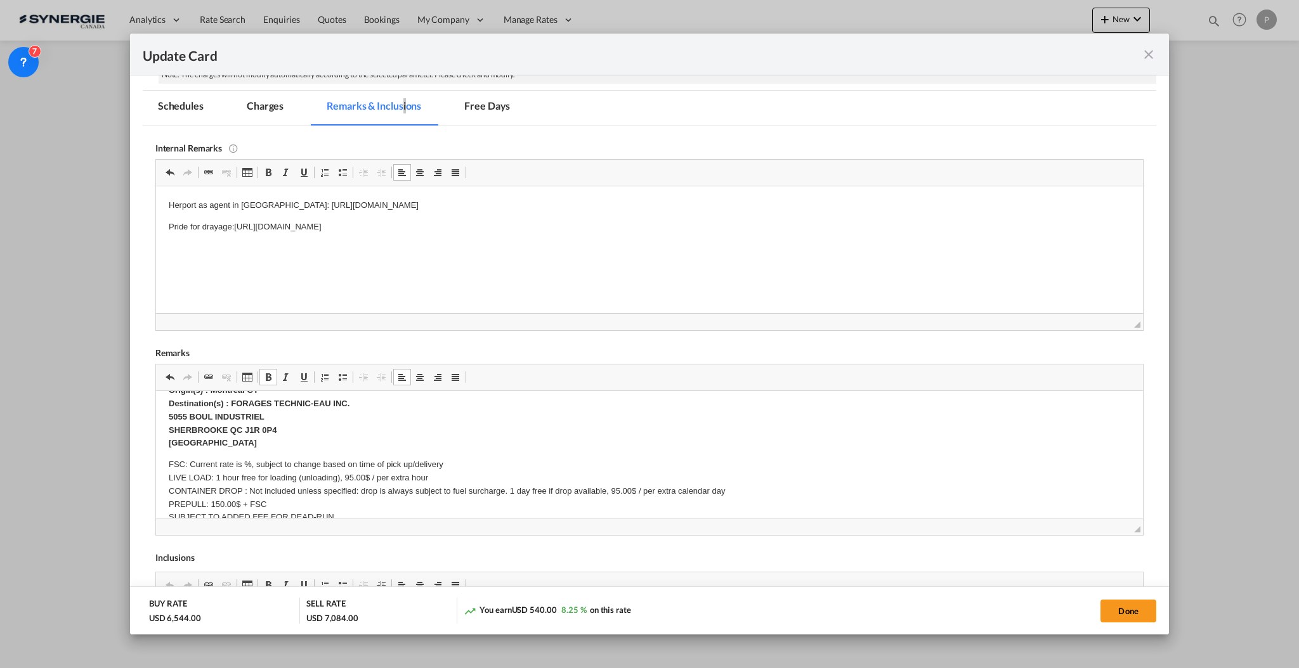
click at [392, 406] on p "Origin(s) : Montreal CY Destination(s) : FORAGES TECHNIC-EAU INC. 5055 BOUL IND…" at bounding box center [648, 417] width 961 height 66
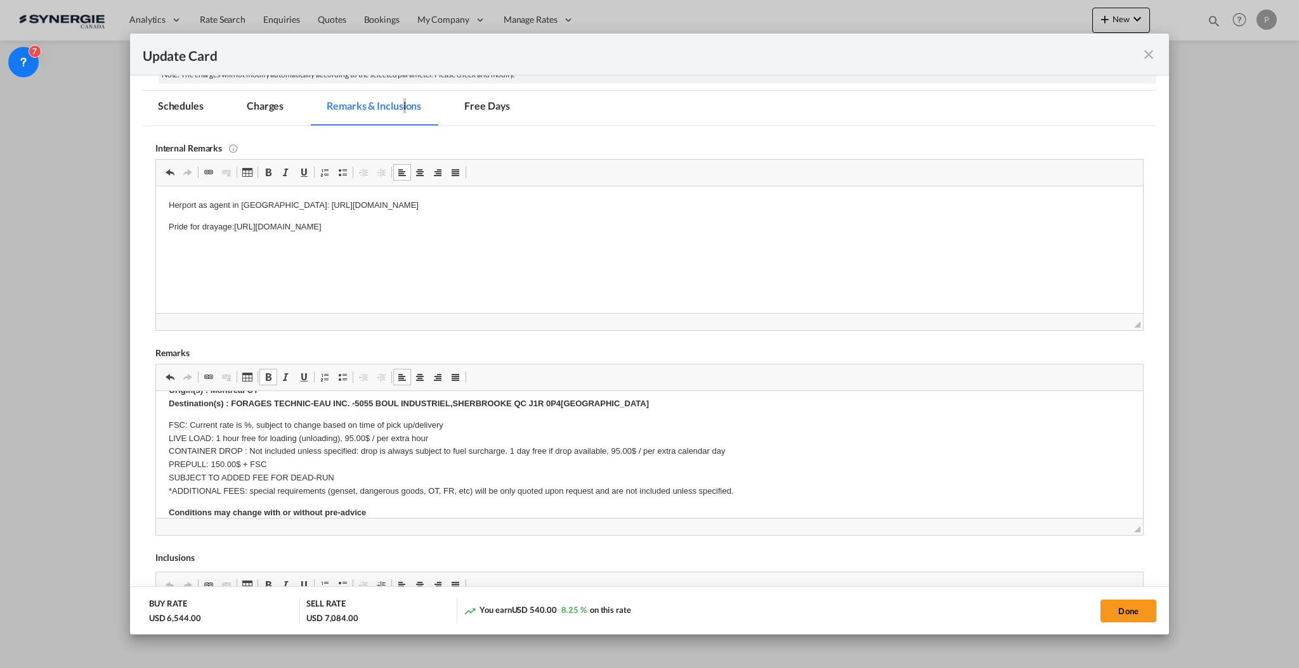
click at [193, 424] on p "FSC: Current rate is %, subject to change based on time of pick up/delivery LIV…" at bounding box center [648, 458] width 961 height 79
click at [277, 423] on p "FSC: Included. Current rate is %, subject to change based on time of pick up/de…" at bounding box center [648, 458] width 961 height 79
click at [250, 453] on p "FSC: Included. Current rate is 25%, subject to change based on time of pick up/…" at bounding box center [648, 458] width 961 height 79
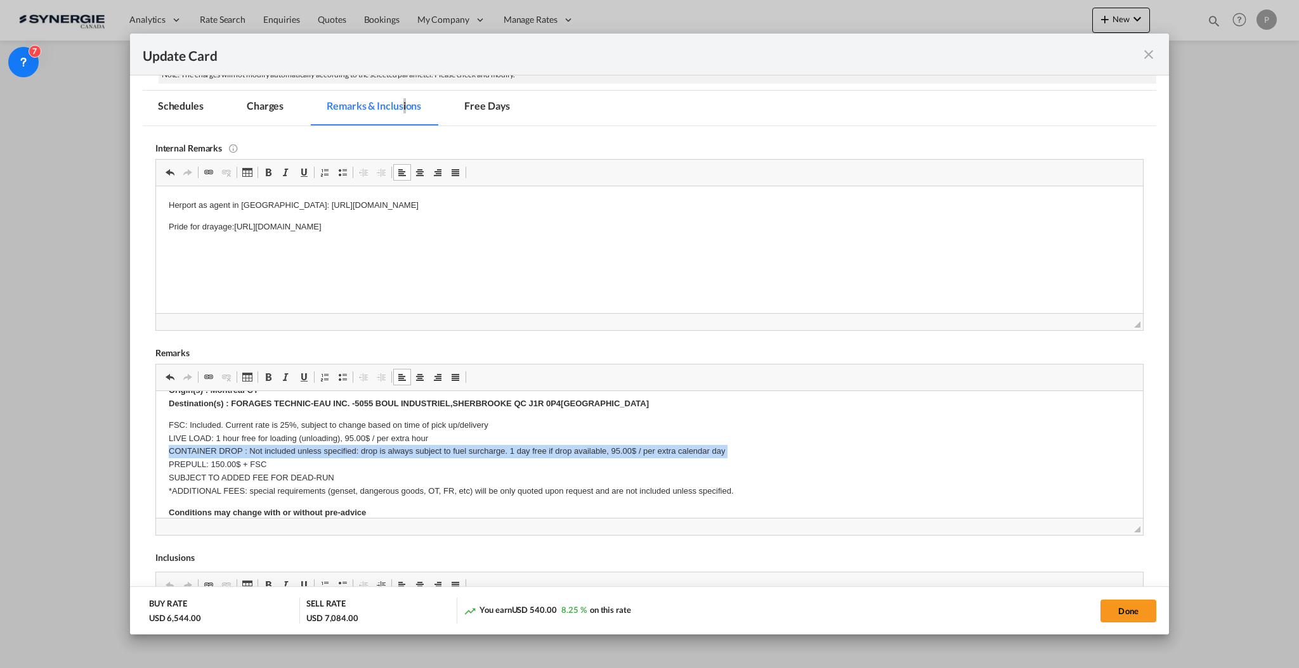
click at [250, 453] on p "FSC: Included. Current rate is 25%, subject to change based on time of pick up/…" at bounding box center [648, 458] width 961 height 79
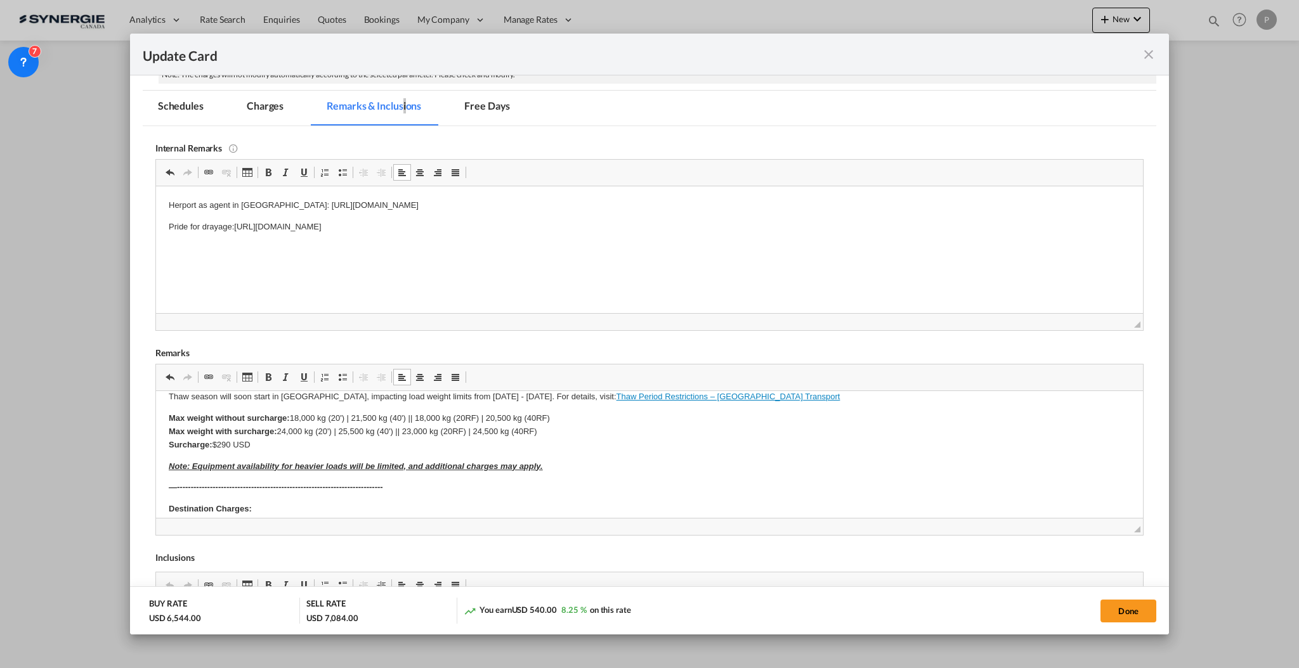
scroll to position [507, 0]
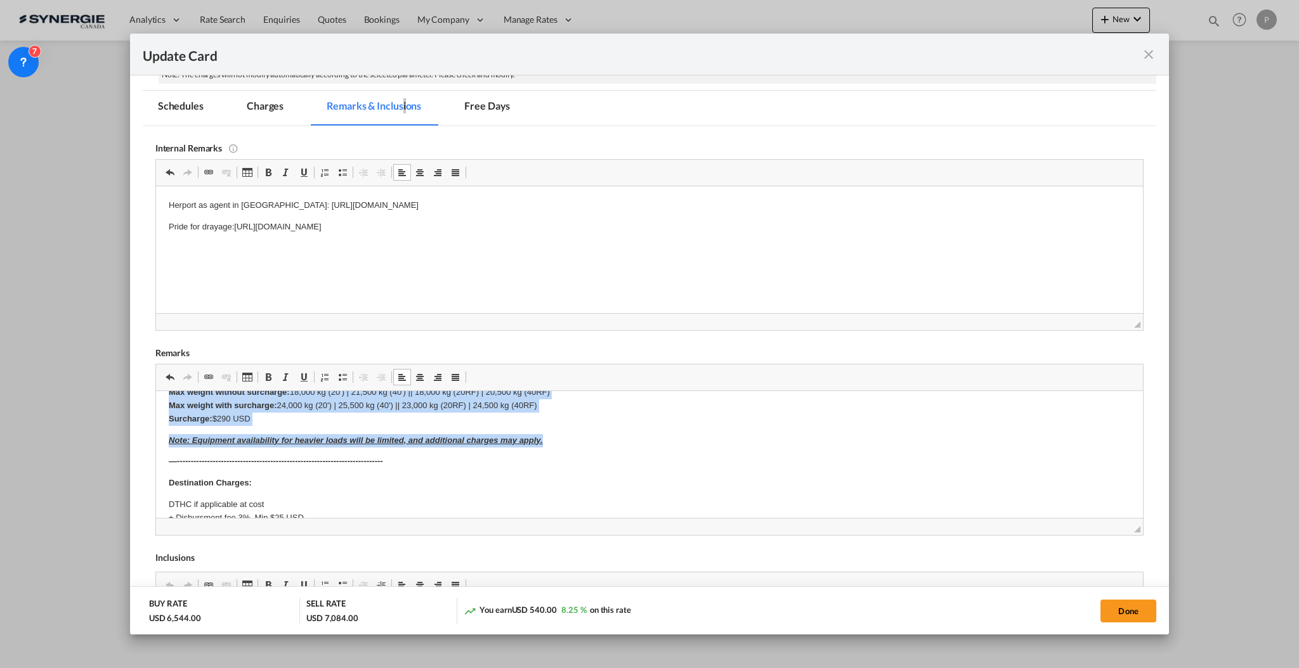
drag, startPoint x: 169, startPoint y: 433, endPoint x: 591, endPoint y: 438, distance: 421.7
click at [591, 438] on body "Origin Charges Pick-up location : TECHNIDRILL - ZI CARROS - 1ère Avenue - 18ème…" at bounding box center [648, 290] width 961 height 788
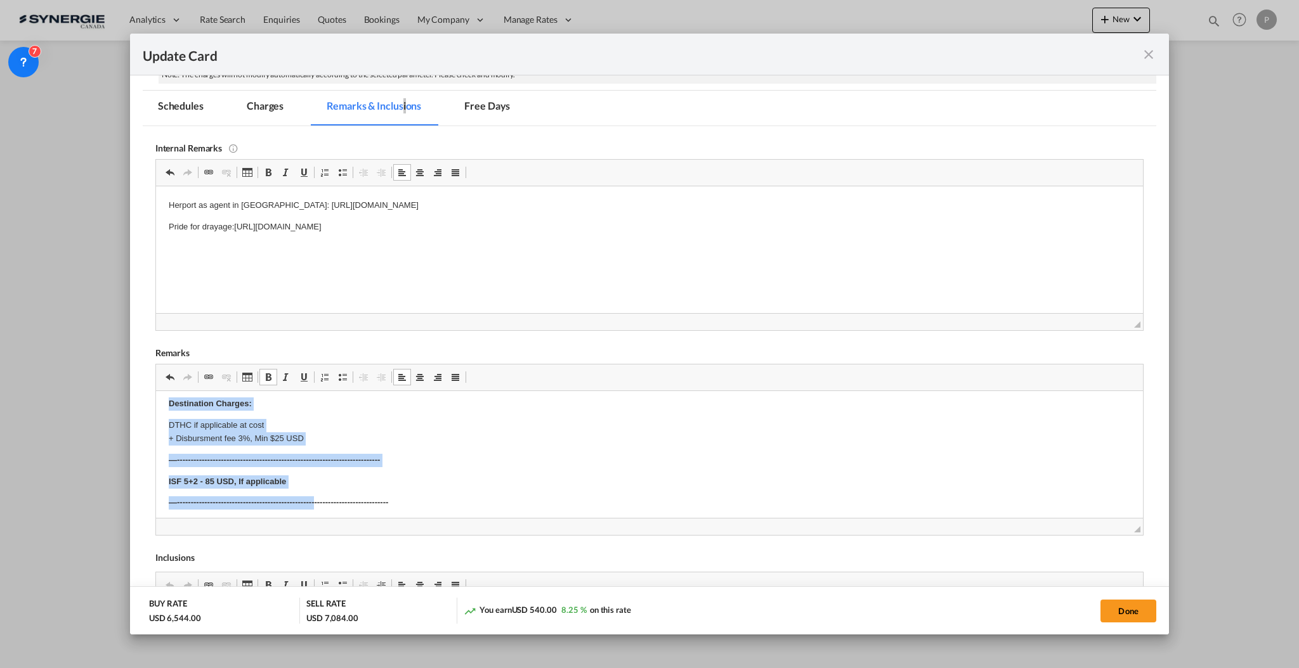
scroll to position [501, 0]
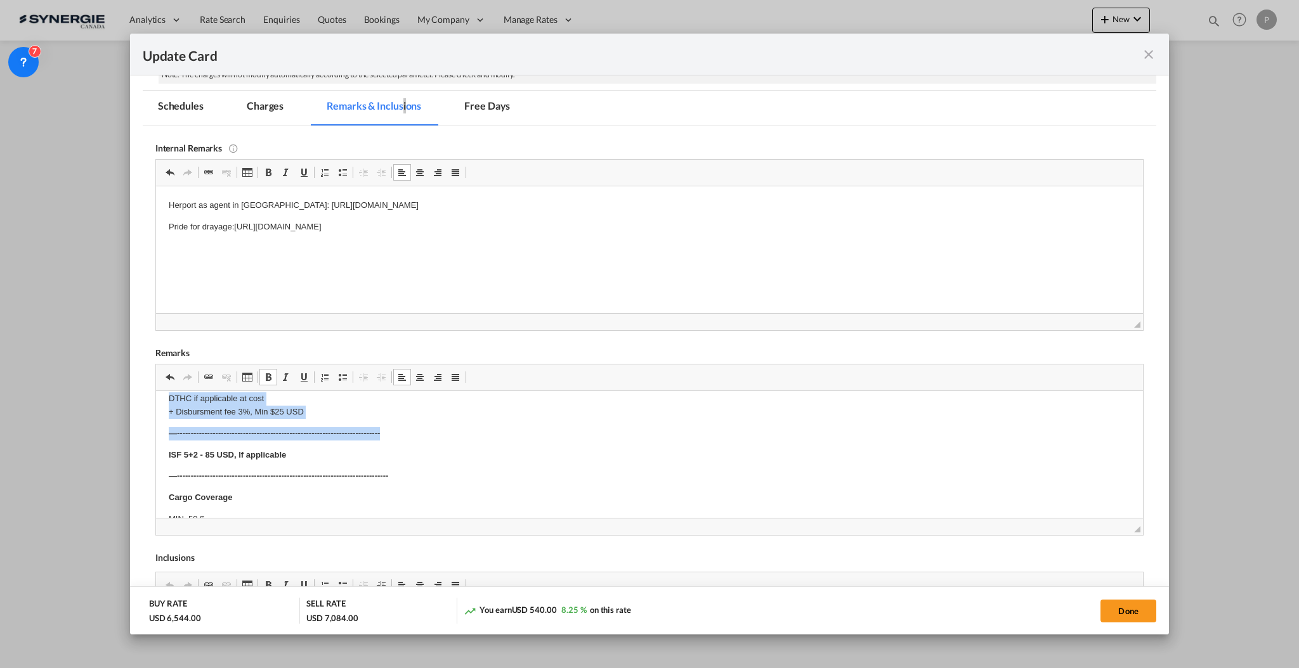
drag, startPoint x: 162, startPoint y: 465, endPoint x: 425, endPoint y: 428, distance: 265.2
click at [425, 428] on html "Origin Charges Pick-up location : TECHNIDRILL - ZI CARROS - 1ère Avenue - 18ème…" at bounding box center [648, 240] width 987 height 701
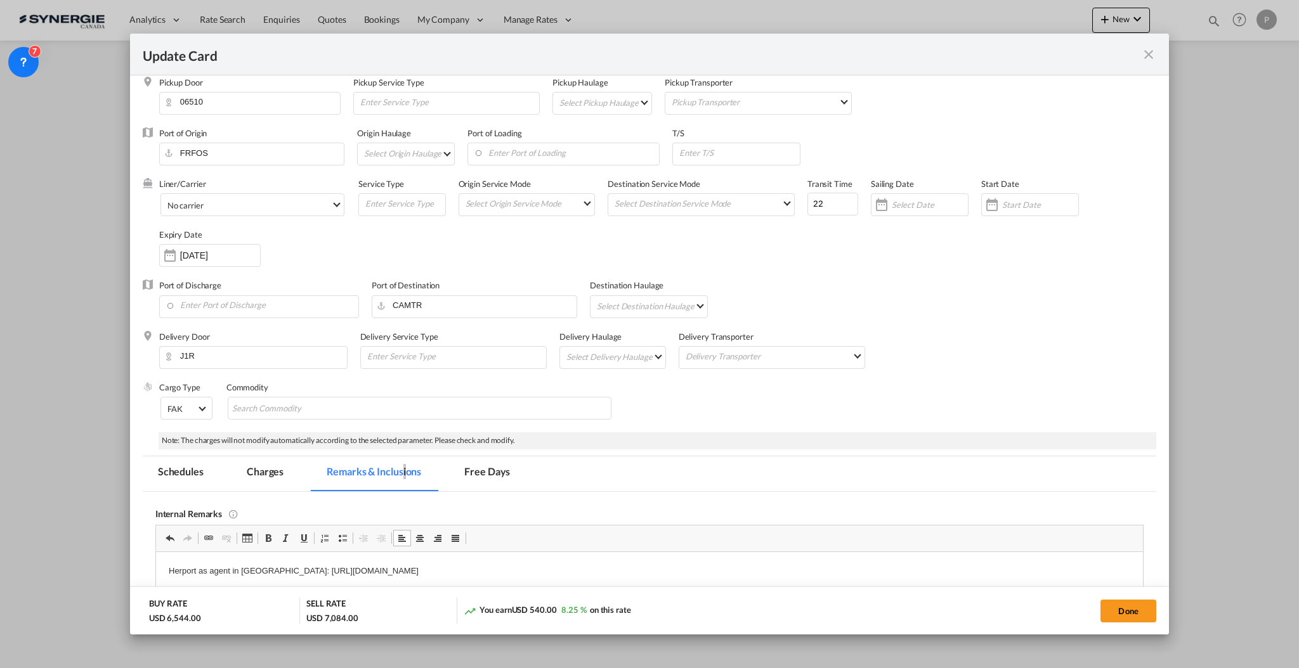
scroll to position [0, 0]
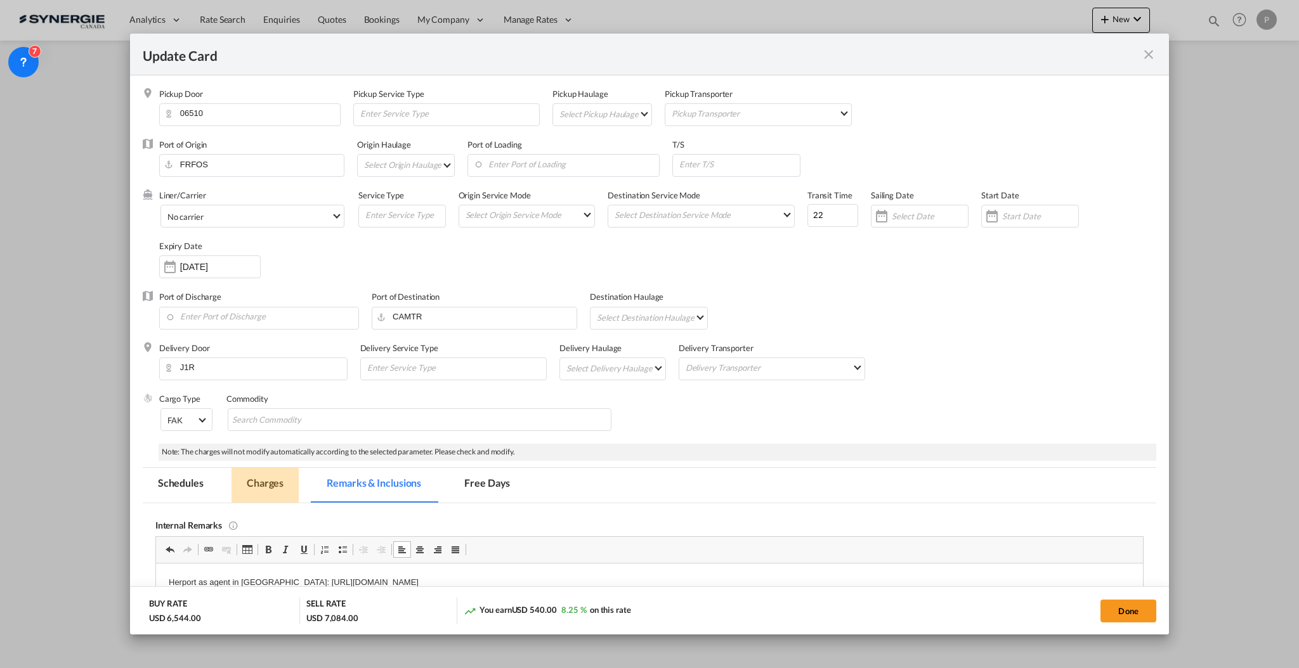
click at [291, 474] on md-tab-item "Charges" at bounding box center [264, 485] width 67 height 35
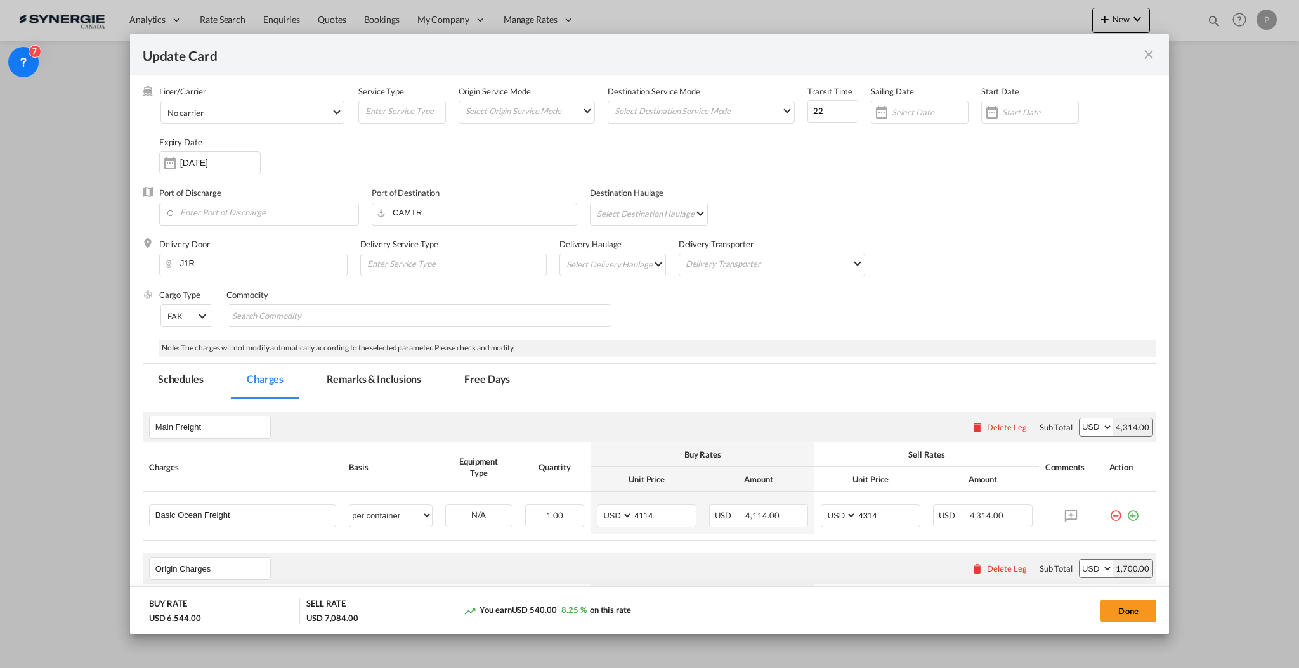
scroll to position [169, 0]
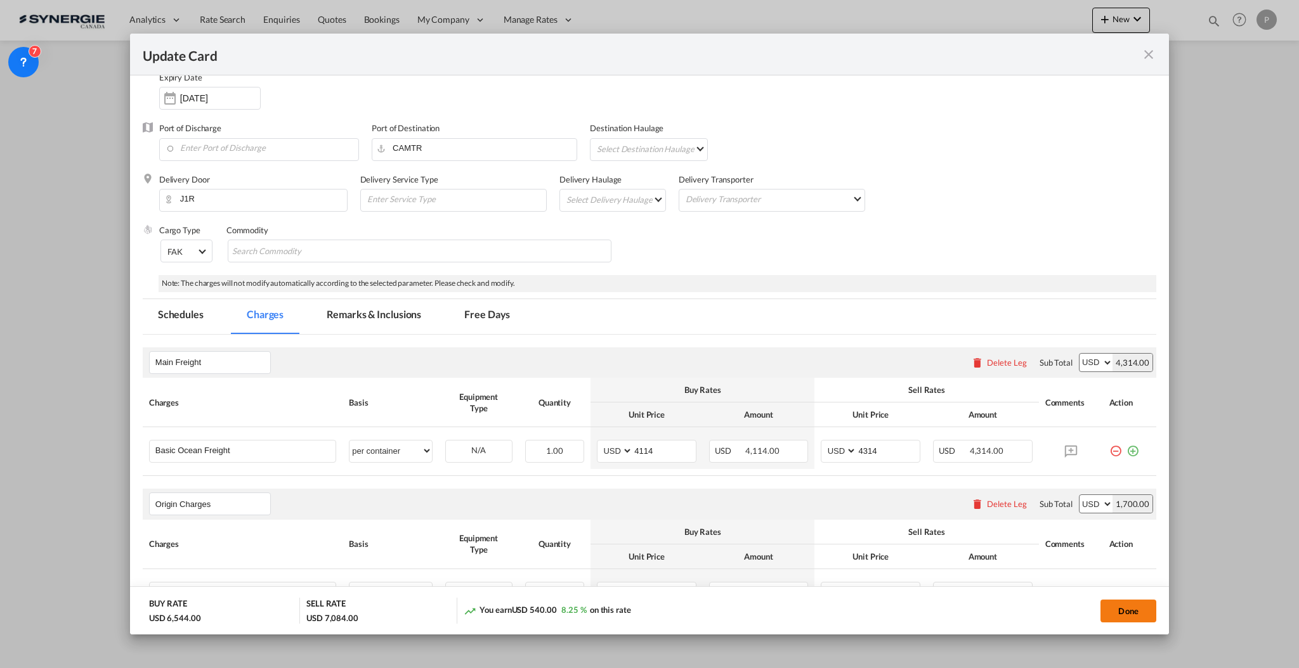
click at [1129, 615] on button "Done" at bounding box center [1128, 611] width 56 height 23
type input "12 Nov 2025"
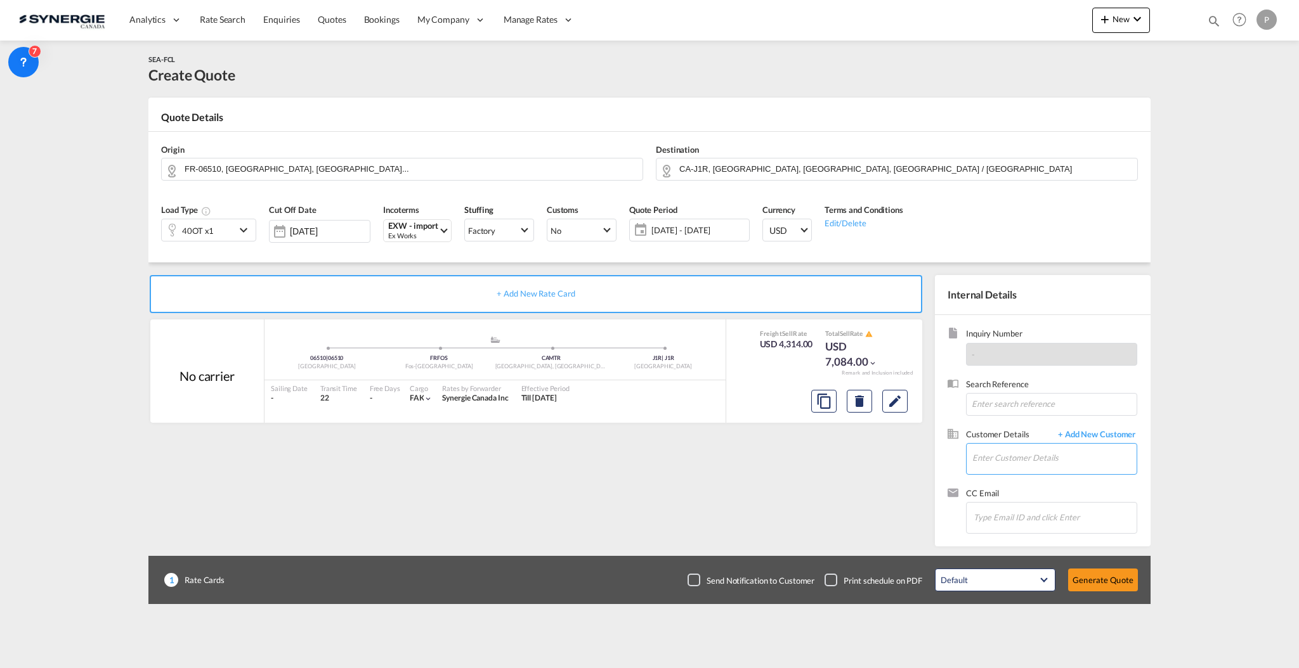
click at [1072, 458] on input "Enter Customer Details" at bounding box center [1054, 458] width 164 height 29
click at [1053, 479] on div "Mario Roy m.roy@synergiecanada.com | Synergie Canada" at bounding box center [1091, 480] width 241 height 34
type input "Synergie Canada, Mario Roy, m.roy@synergiecanada.com"
click at [1105, 575] on button "Generate Quote" at bounding box center [1103, 580] width 70 height 23
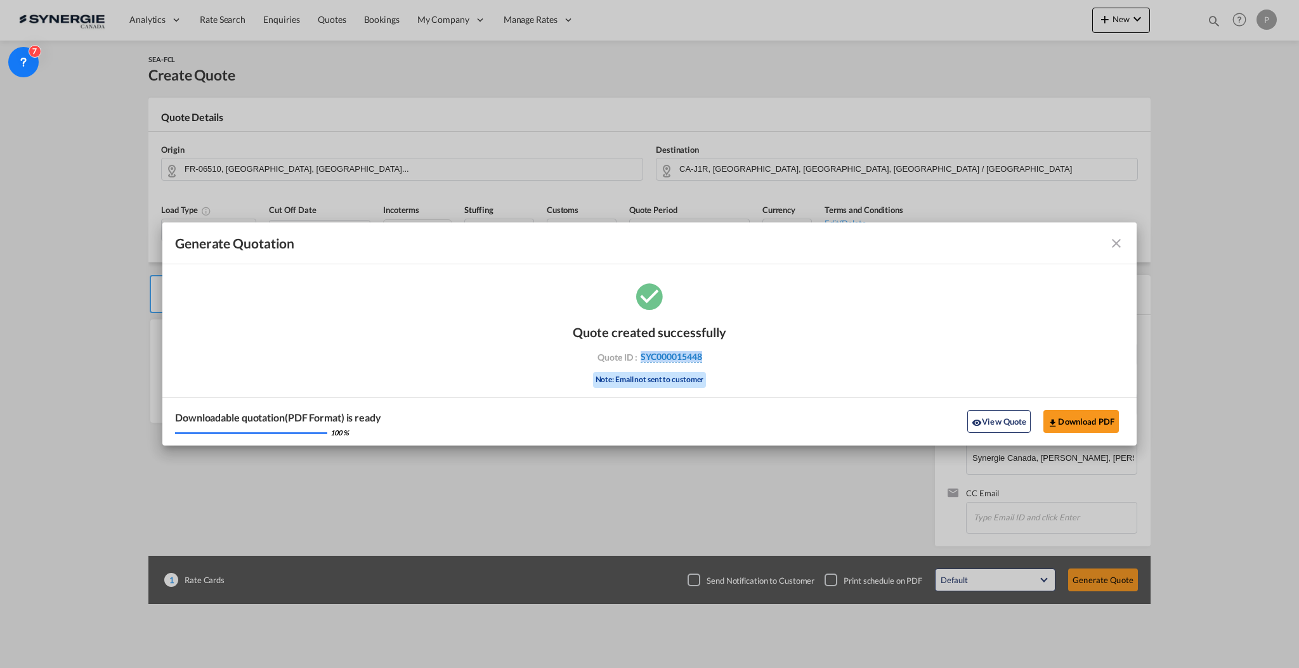
drag, startPoint x: 723, startPoint y: 368, endPoint x: 640, endPoint y: 360, distance: 83.4
click at [640, 360] on div "Quote created successfully Quote ID : SYC000015448 Note: Email not sent to cust…" at bounding box center [649, 355] width 153 height 86
copy span "SYC000015448"
click at [1080, 419] on button "Download PDF" at bounding box center [1080, 421] width 75 height 23
click at [1118, 243] on md-icon "icon-close fg-AAA8AD cursor m-0" at bounding box center [1115, 243] width 15 height 15
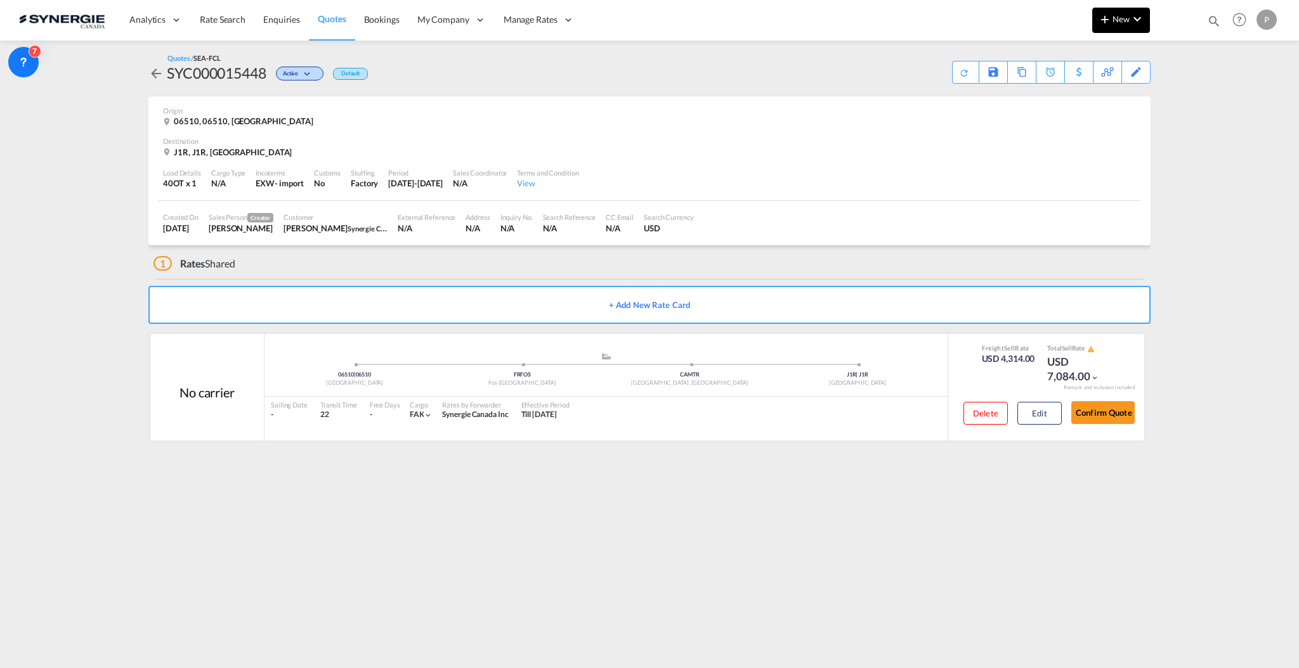
click at [1094, 16] on button "New" at bounding box center [1121, 20] width 58 height 25
click at [1092, 90] on span "Quote" at bounding box center [1086, 94] width 14 height 25
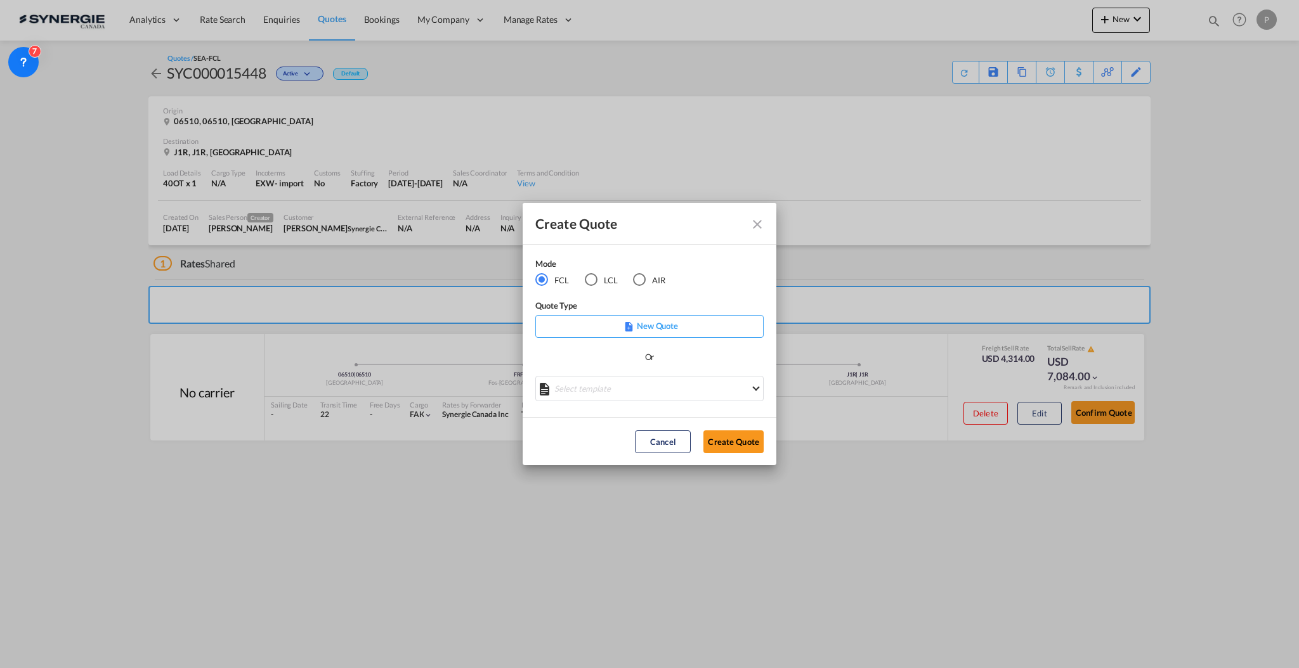
click at [613, 408] on div "Mode FCL LCL AIR Quote Type New Quote Or Select template *NEW* FCL FREEHAND / D…" at bounding box center [650, 331] width 254 height 173
click at [611, 398] on md-select "Select template *NEW* FCL FREEHAND / DAP Pablo Gomez Saldarriaga | 10 Jul 2025 …" at bounding box center [649, 388] width 228 height 25
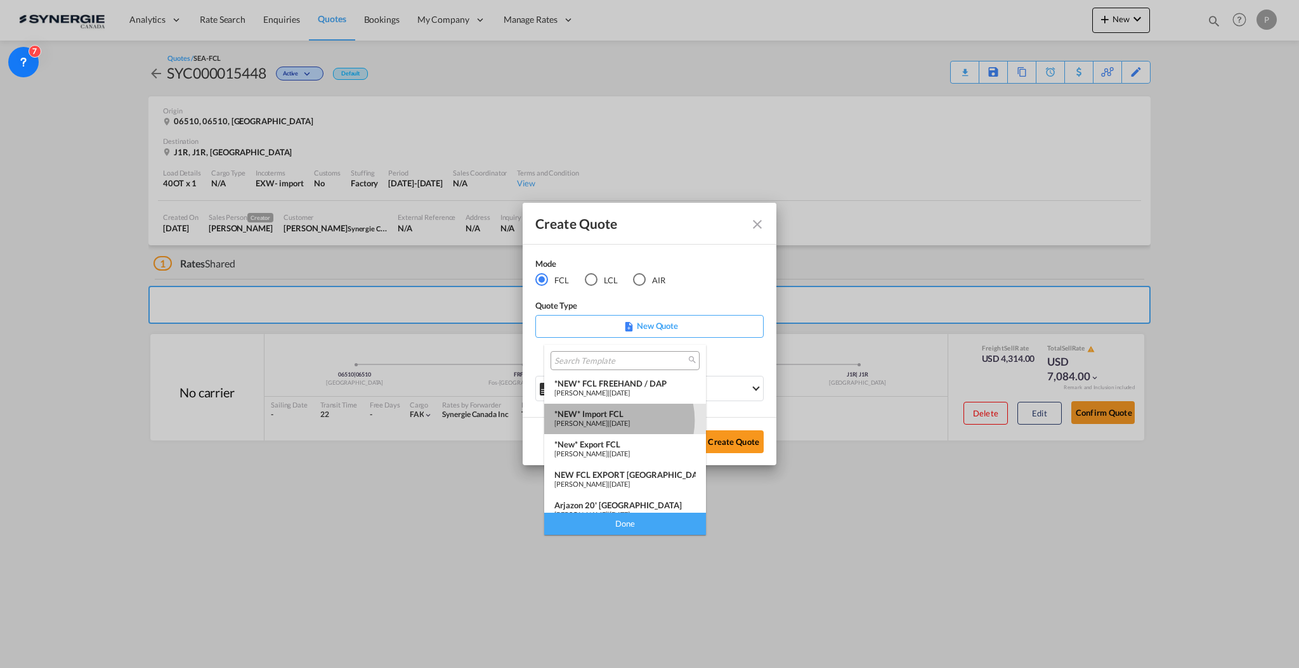
click at [607, 420] on span "Pablo Gomez Saldarriaga" at bounding box center [580, 423] width 53 height 8
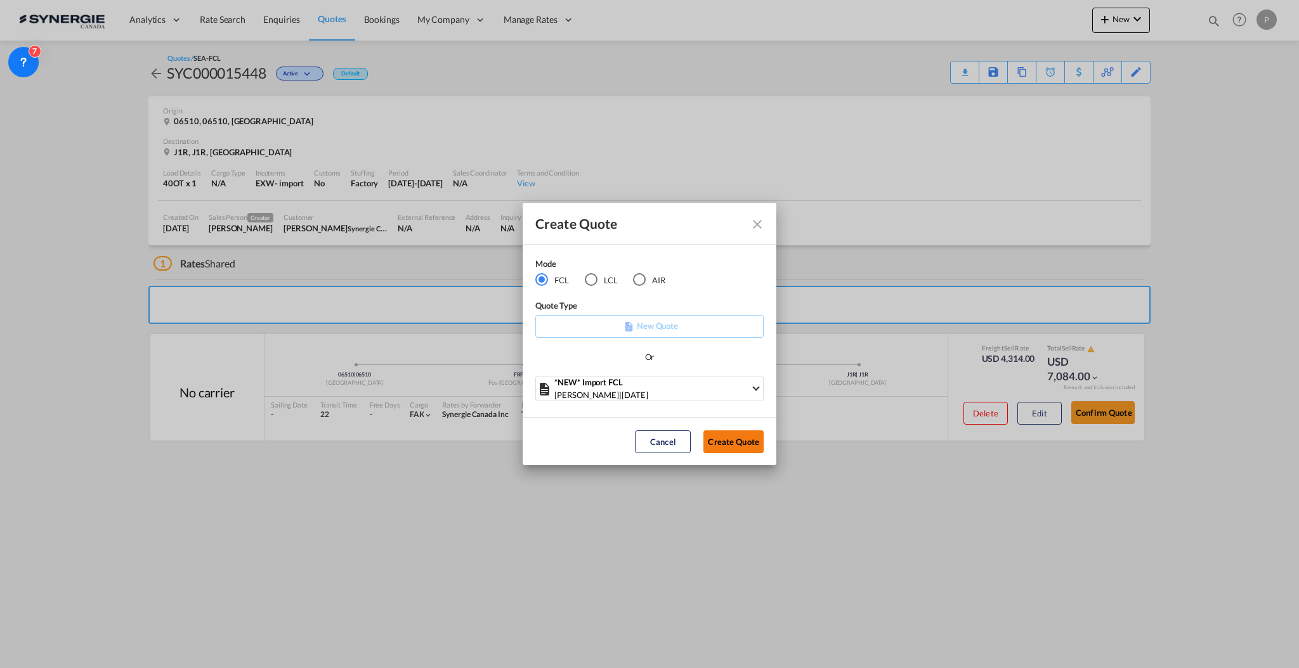
click at [739, 439] on button "Create Quote" at bounding box center [733, 442] width 60 height 23
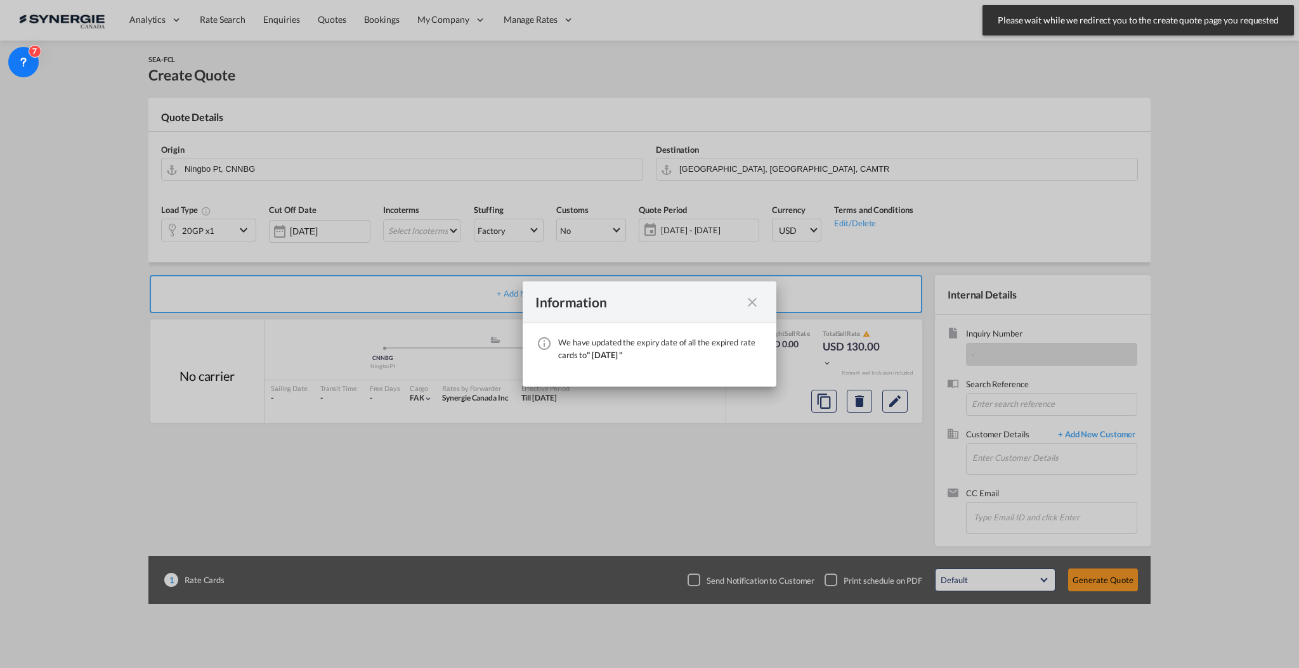
click at [749, 306] on md-icon "icon-close fg-AAA8AD cursor" at bounding box center [751, 302] width 15 height 15
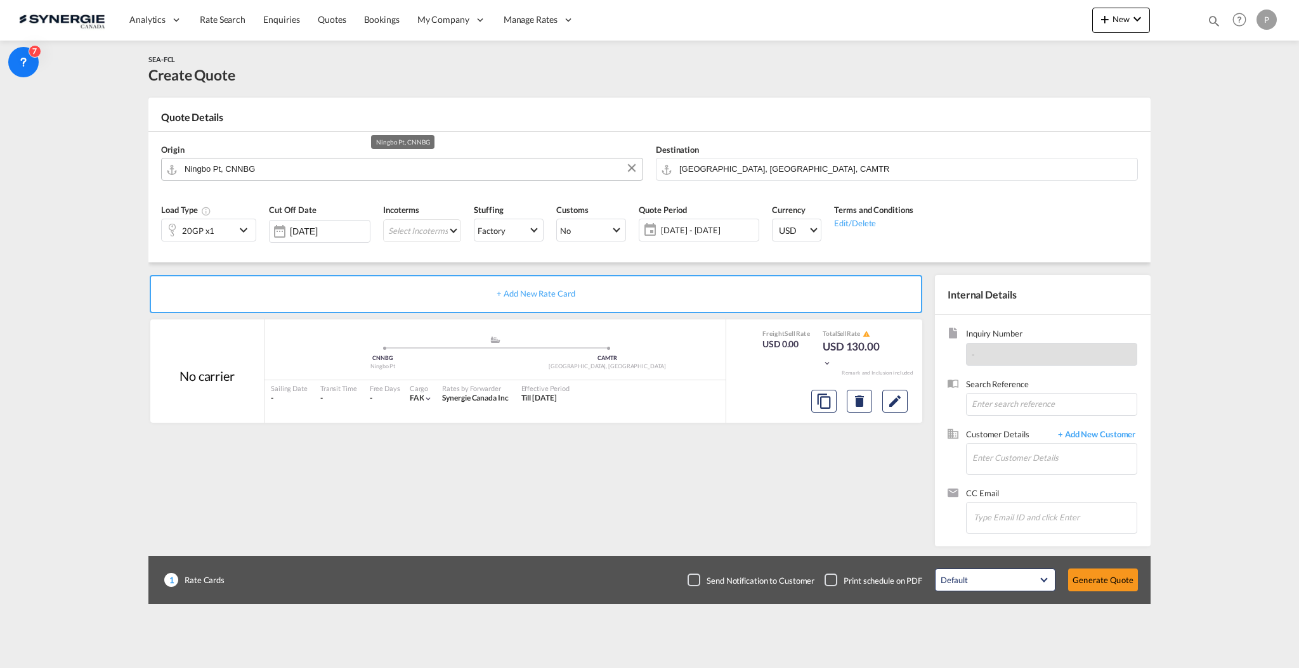
click at [291, 169] on input "Ningbo Pt, CNNBG" at bounding box center [410, 169] width 451 height 22
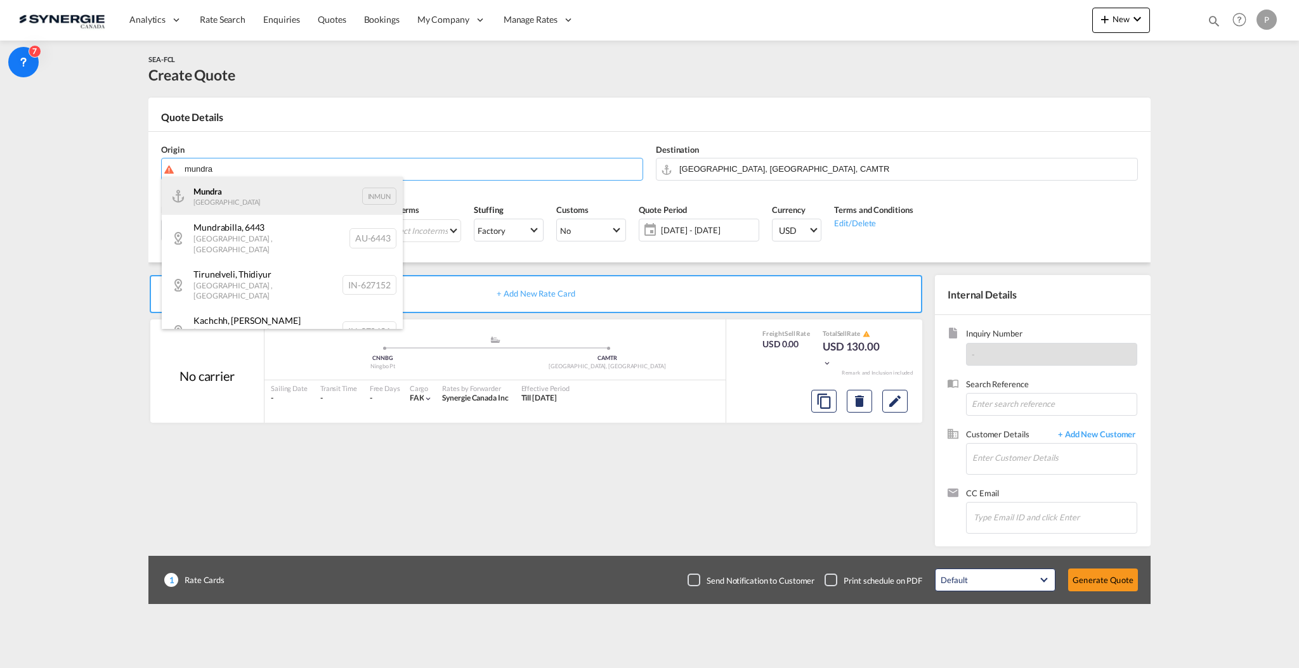
click at [304, 195] on div "Mundra India INMUN" at bounding box center [282, 196] width 241 height 38
type input "Mundra, INMUN"
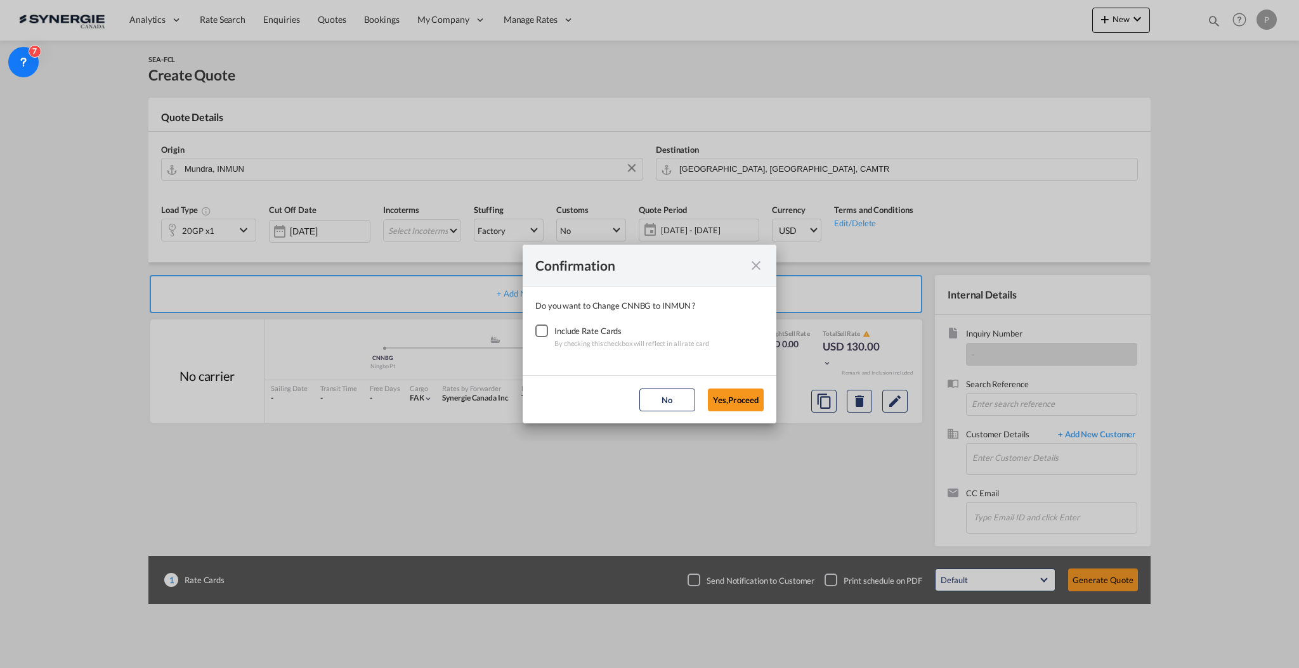
click at [536, 335] on div "Checkbox No Ink" at bounding box center [541, 331] width 13 height 13
click at [728, 397] on button "Yes,Proceed" at bounding box center [736, 400] width 56 height 23
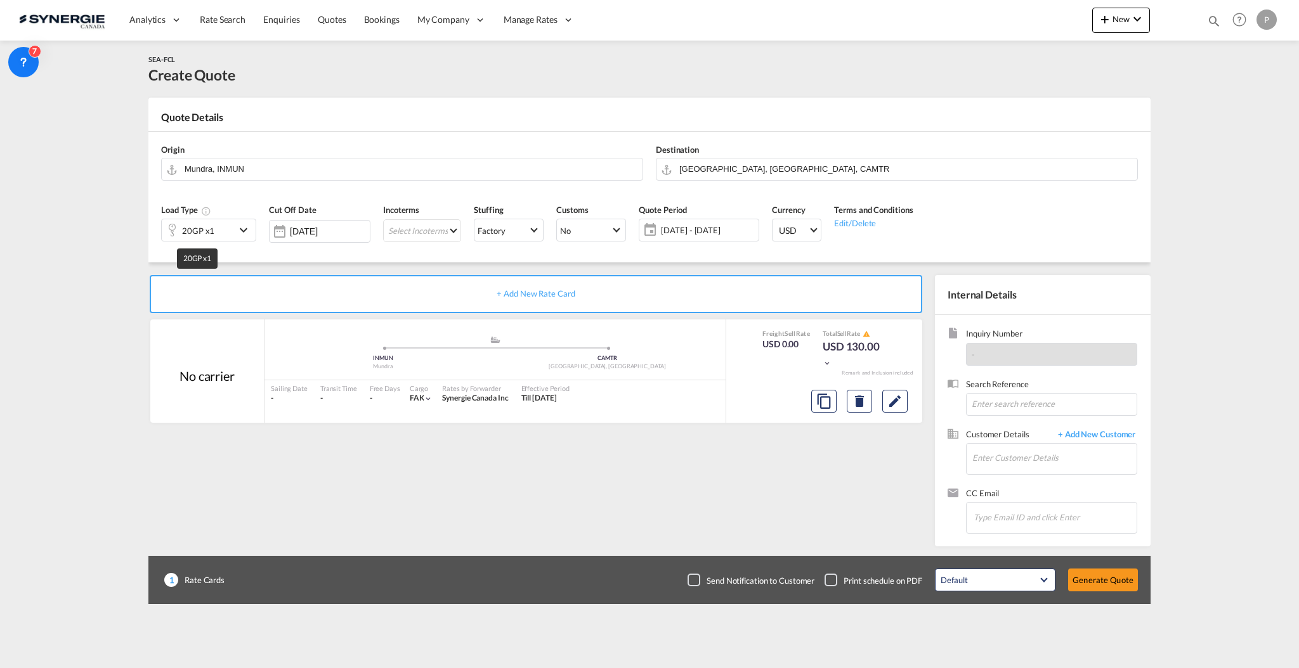
click at [212, 237] on div "20GP x1" at bounding box center [198, 231] width 32 height 18
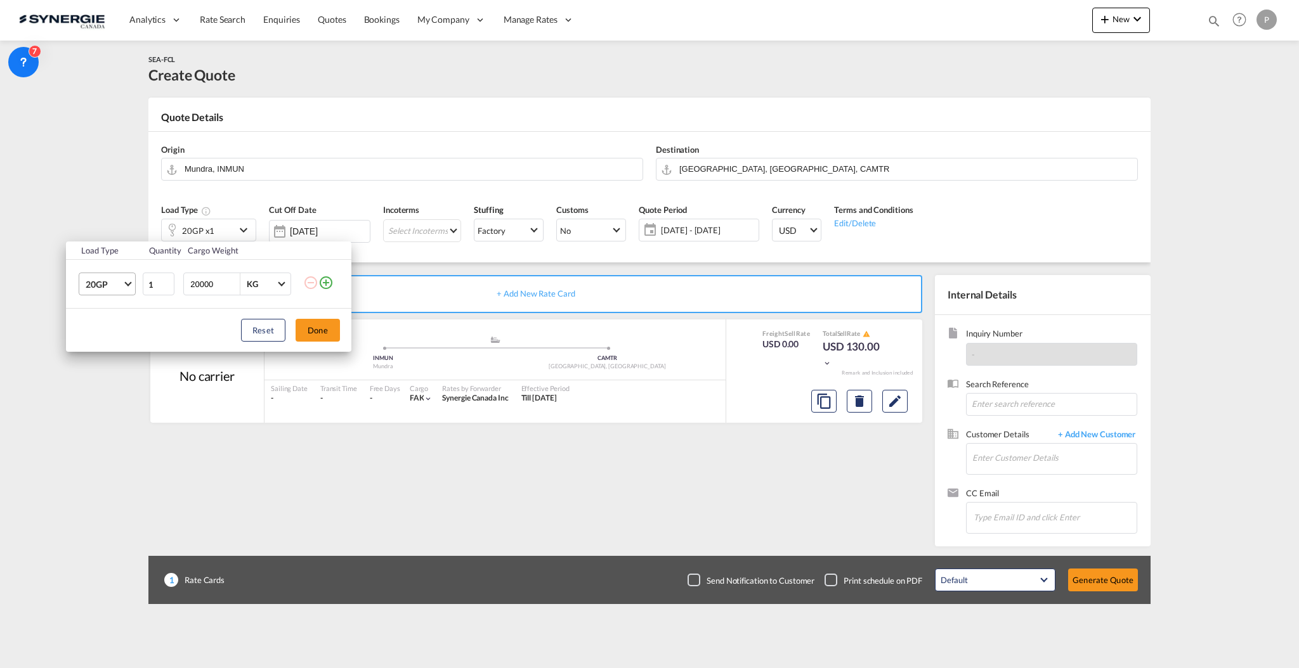
click at [112, 285] on span "20GP" at bounding box center [104, 284] width 37 height 13
click at [115, 347] on md-option "40HC" at bounding box center [118, 345] width 86 height 30
click at [332, 331] on button "Done" at bounding box center [317, 330] width 44 height 23
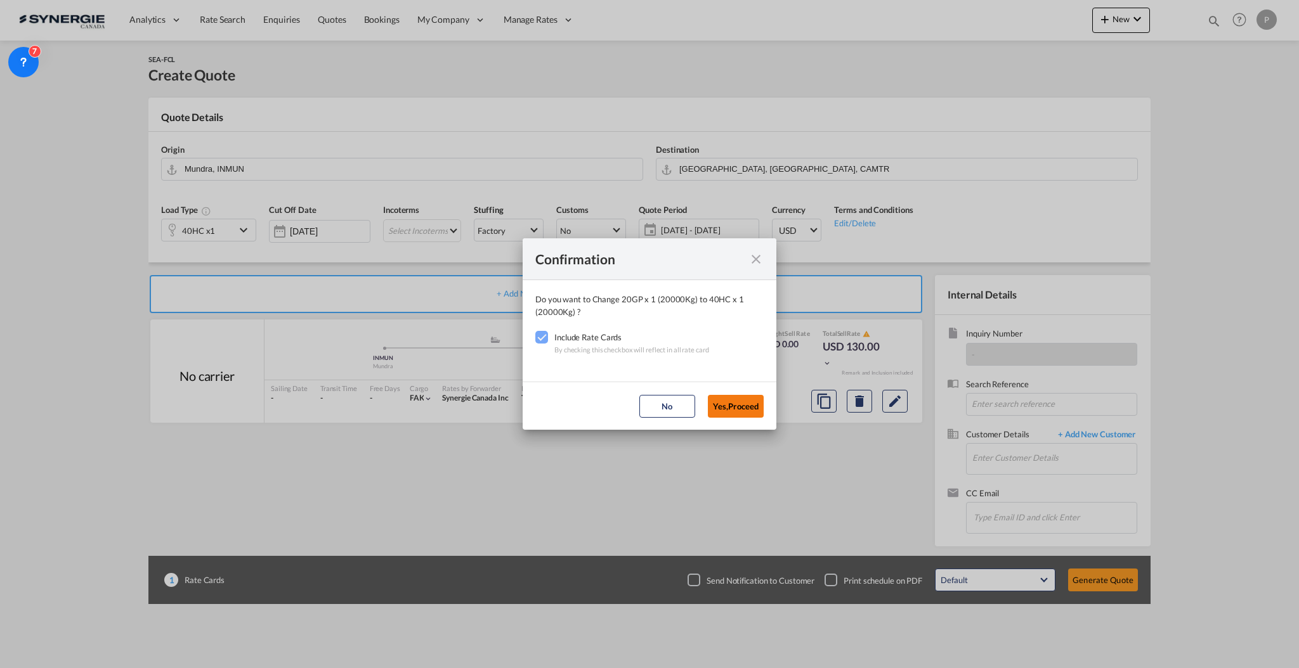
click at [737, 409] on button "Yes,Proceed" at bounding box center [736, 406] width 56 height 23
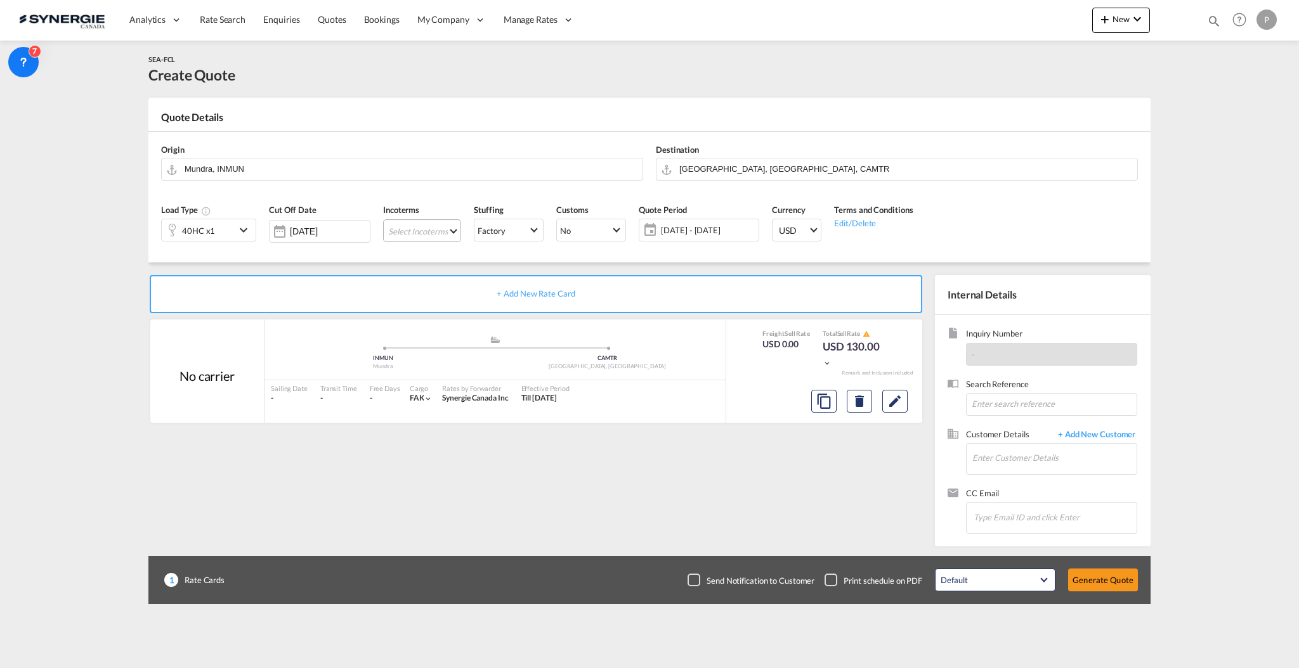
click at [424, 235] on md-select "Select Incoterms CIP - import Carriage and Insurance Paid to CIF - import Cost,…" at bounding box center [422, 230] width 78 height 23
click at [438, 247] on div at bounding box center [451, 241] width 119 height 19
type input "exw"
click at [451, 315] on div "Ex Works" at bounding box center [471, 319] width 145 height 8
click at [688, 224] on span "14 Oct - 13 Nov 2025" at bounding box center [698, 229] width 94 height 11
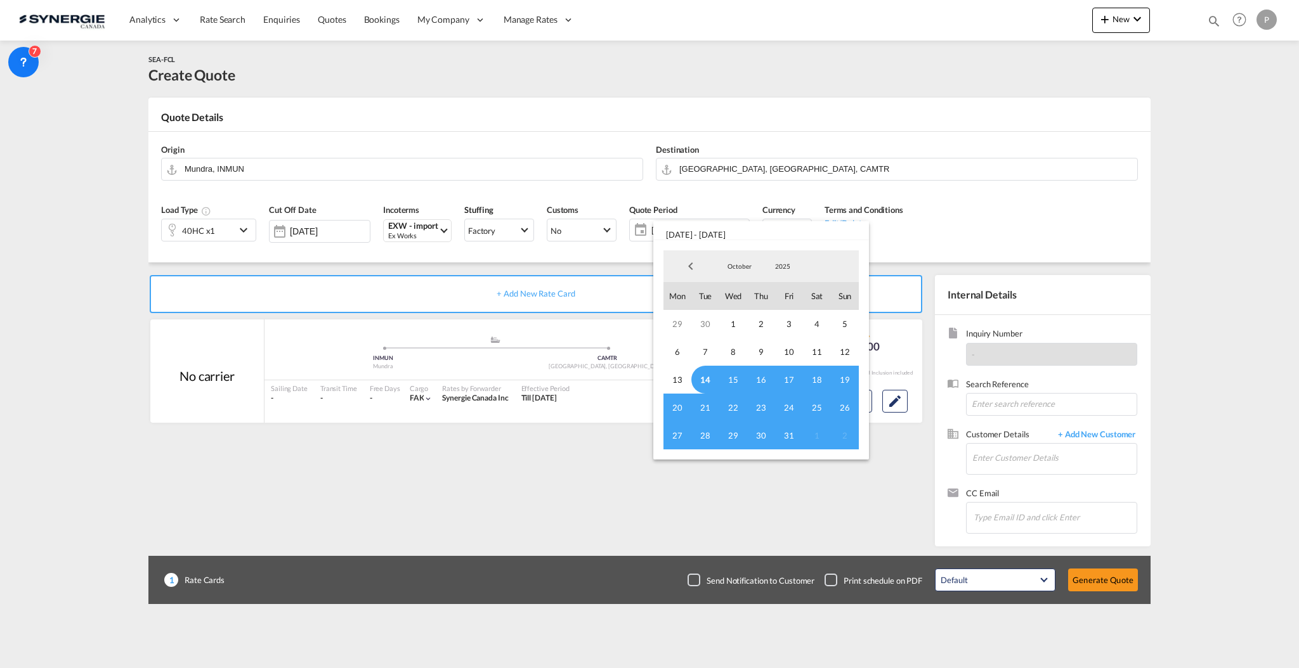
click at [707, 376] on span "14" at bounding box center [705, 380] width 28 height 28
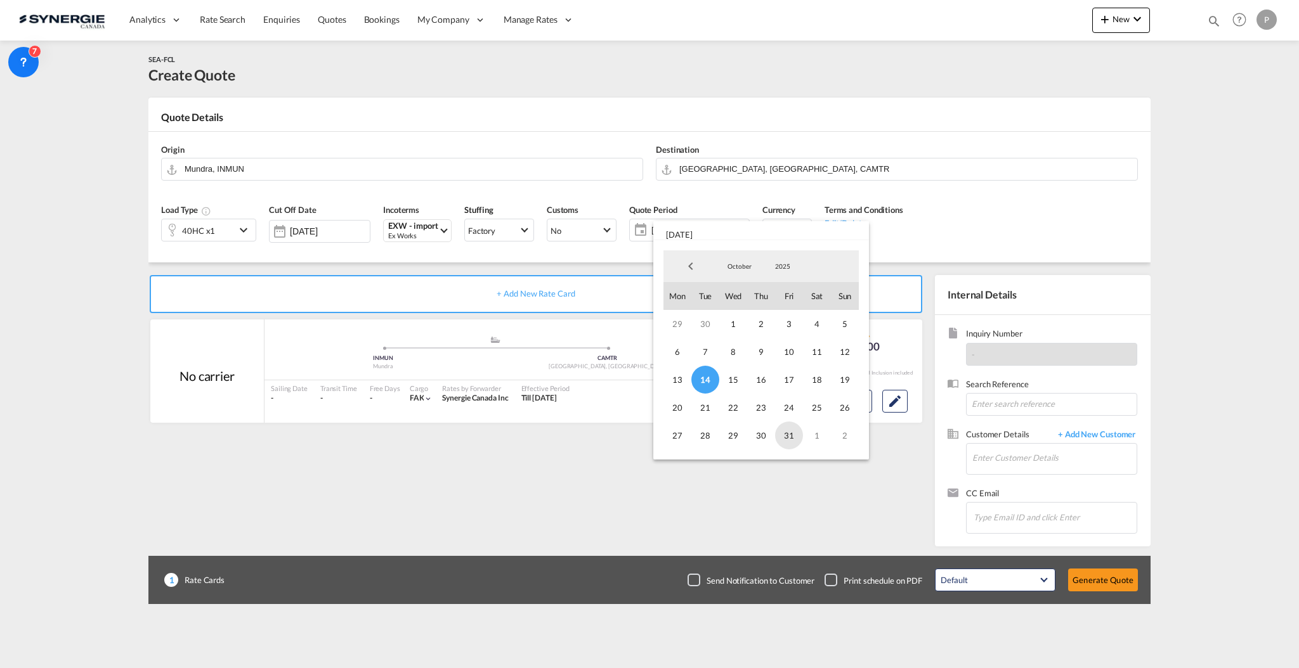
click at [784, 439] on span "31" at bounding box center [789, 436] width 28 height 28
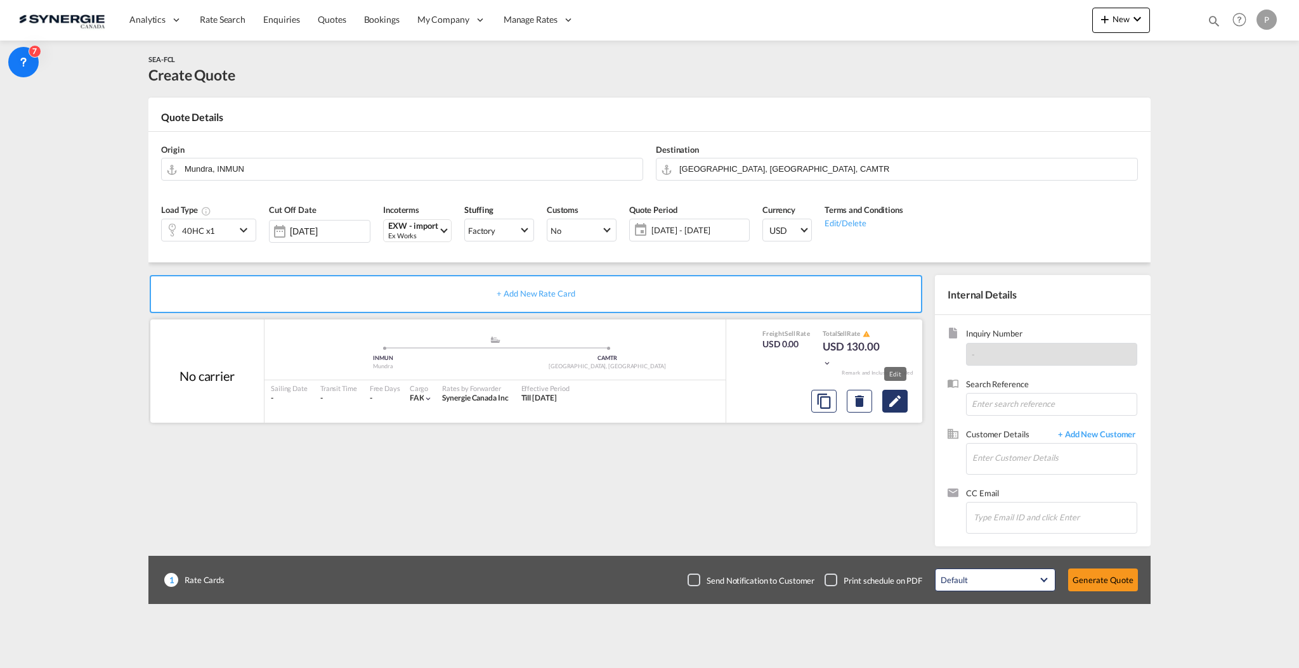
click at [903, 397] on button "Edit" at bounding box center [894, 401] width 25 height 23
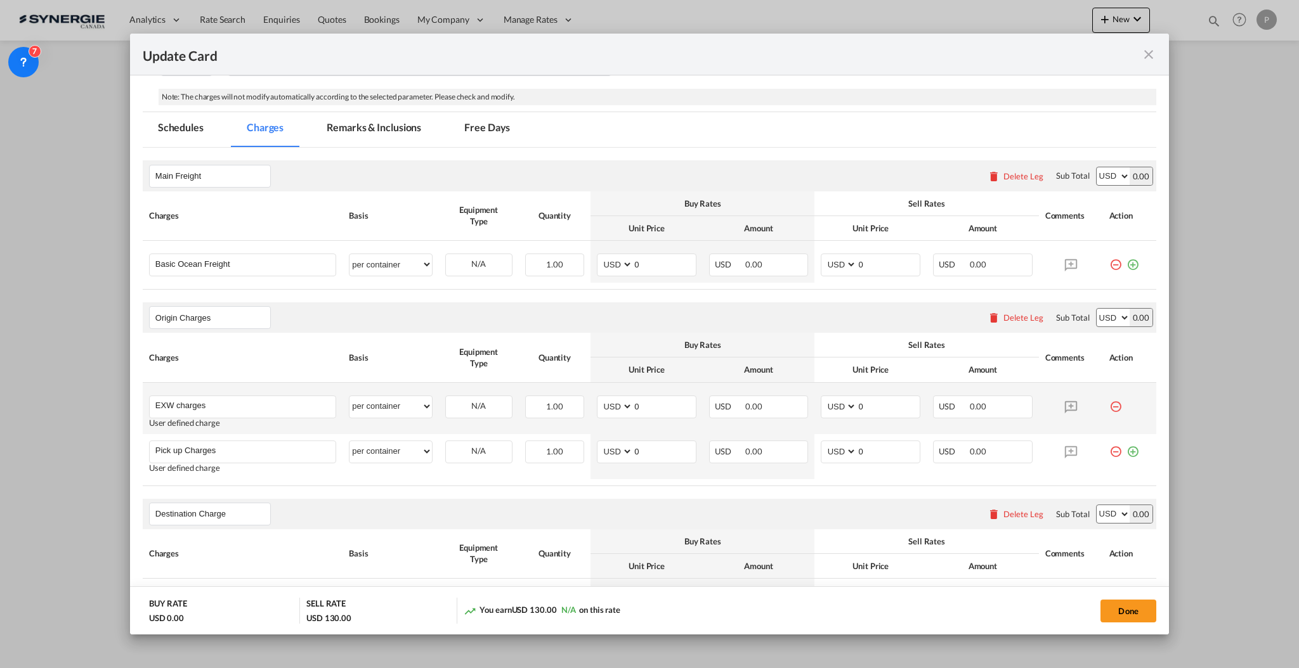
scroll to position [254, 0]
click at [666, 270] on input "0" at bounding box center [664, 263] width 63 height 19
type input "3082"
type input "3385"
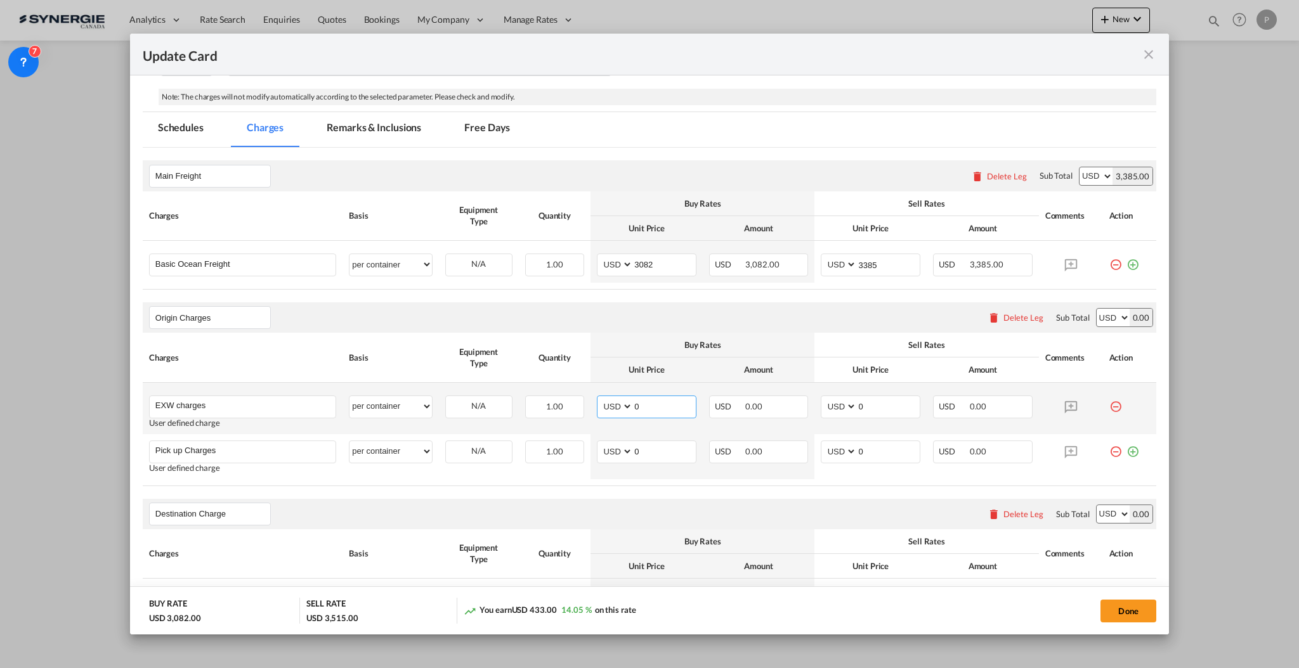
click at [652, 403] on input "0" at bounding box center [664, 405] width 63 height 19
click at [644, 264] on input "3082" at bounding box center [664, 263] width 63 height 19
type input "3032"
click at [860, 263] on input "3385" at bounding box center [888, 263] width 63 height 19
type input "3335"
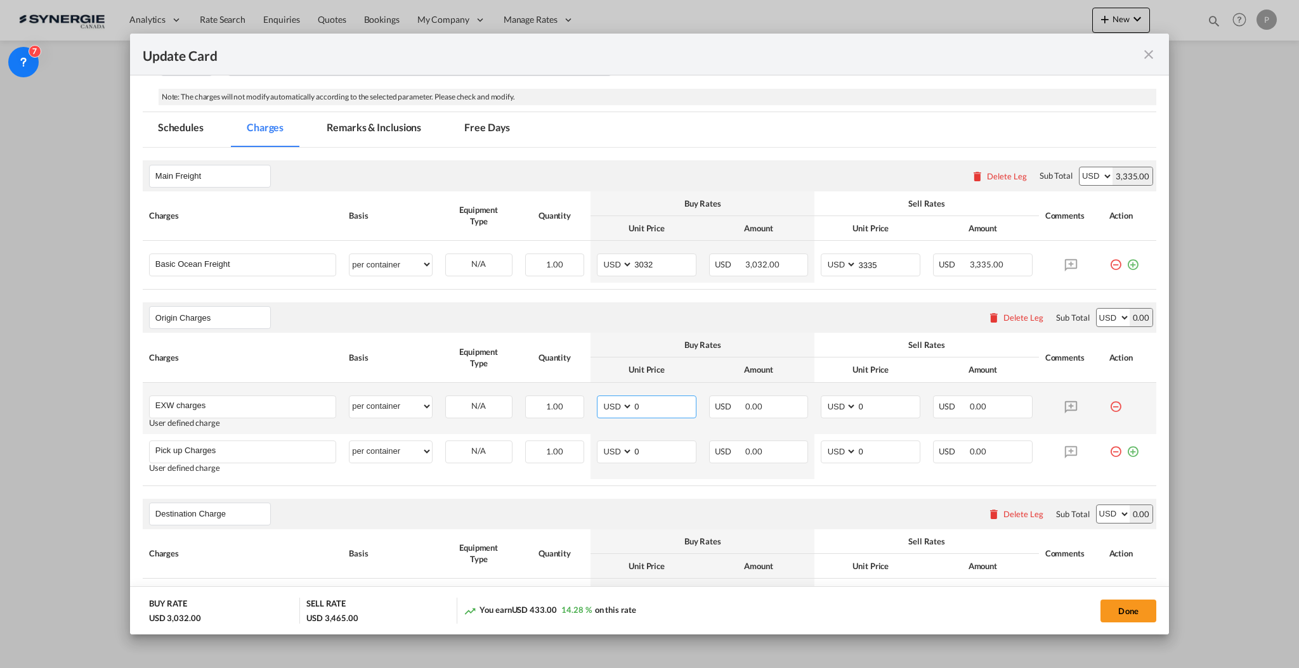
click at [673, 403] on input "0" at bounding box center [664, 405] width 63 height 19
type input "1100"
type input "1200"
click at [635, 448] on input "0" at bounding box center [664, 450] width 63 height 19
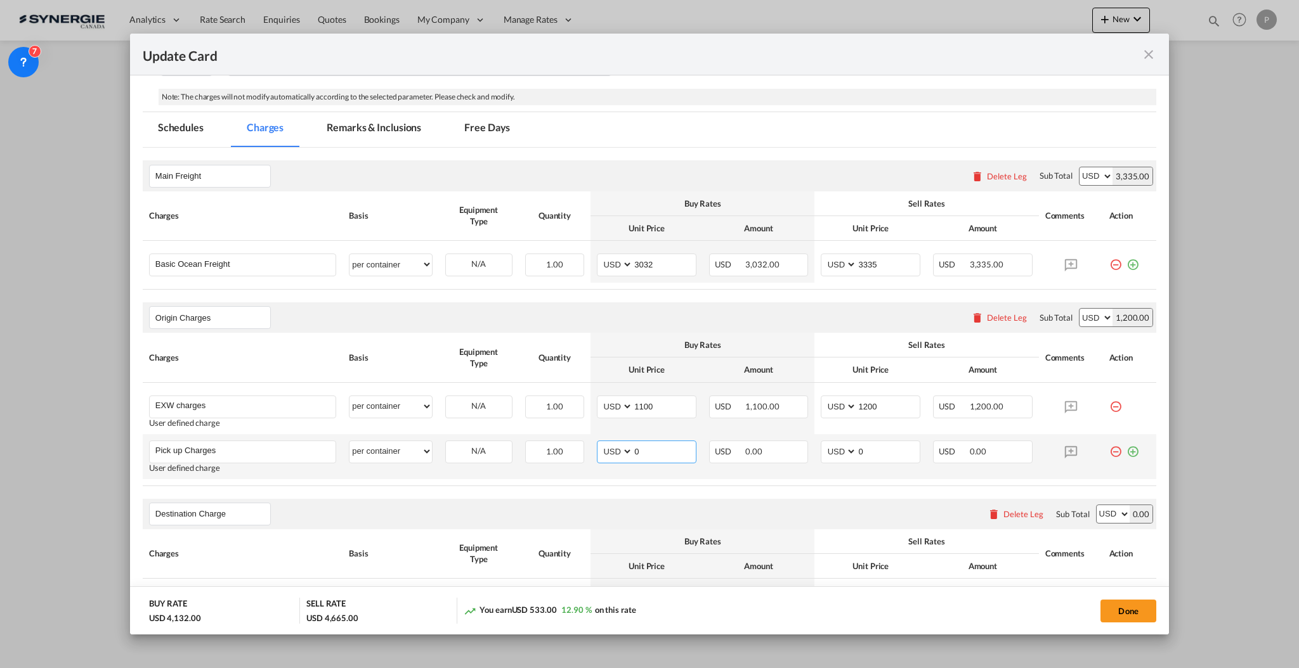
click at [635, 448] on input "0" at bounding box center [664, 450] width 63 height 19
click at [658, 453] on input "0" at bounding box center [664, 450] width 63 height 19
type input "1125"
click at [888, 450] on input "0" at bounding box center [888, 450] width 63 height 19
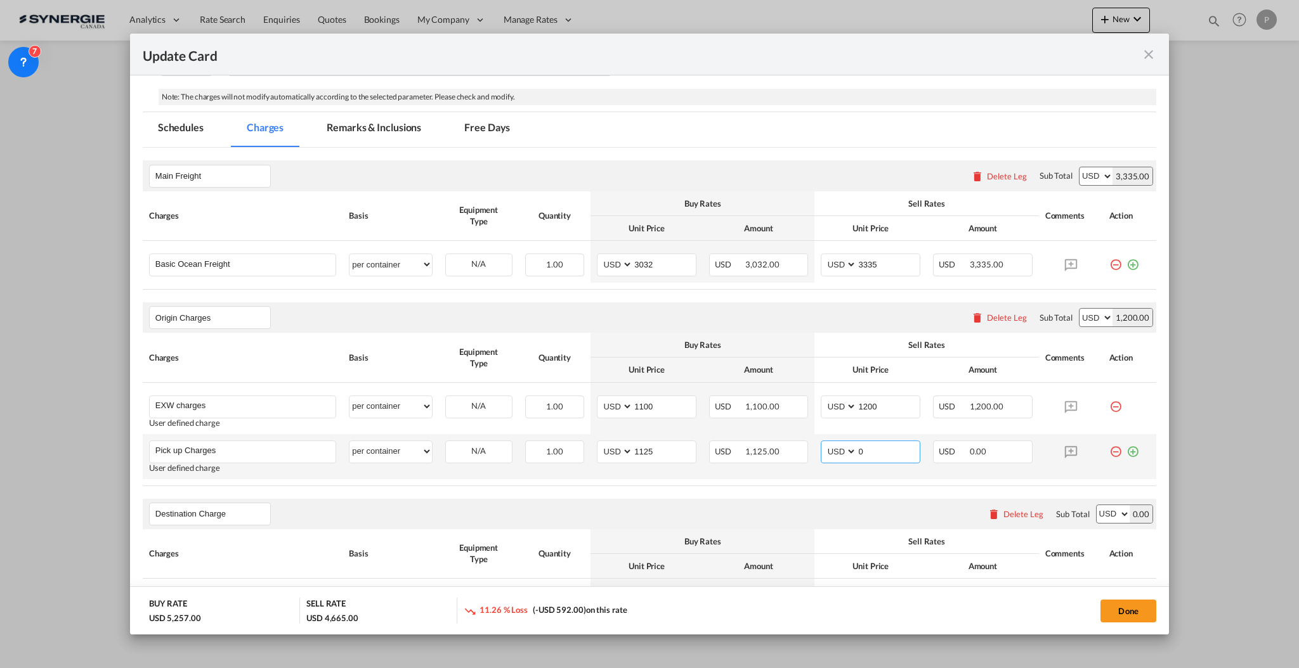
click at [888, 450] on input "0" at bounding box center [888, 450] width 63 height 19
click at [862, 453] on input "0" at bounding box center [888, 450] width 63 height 19
type input "1235"
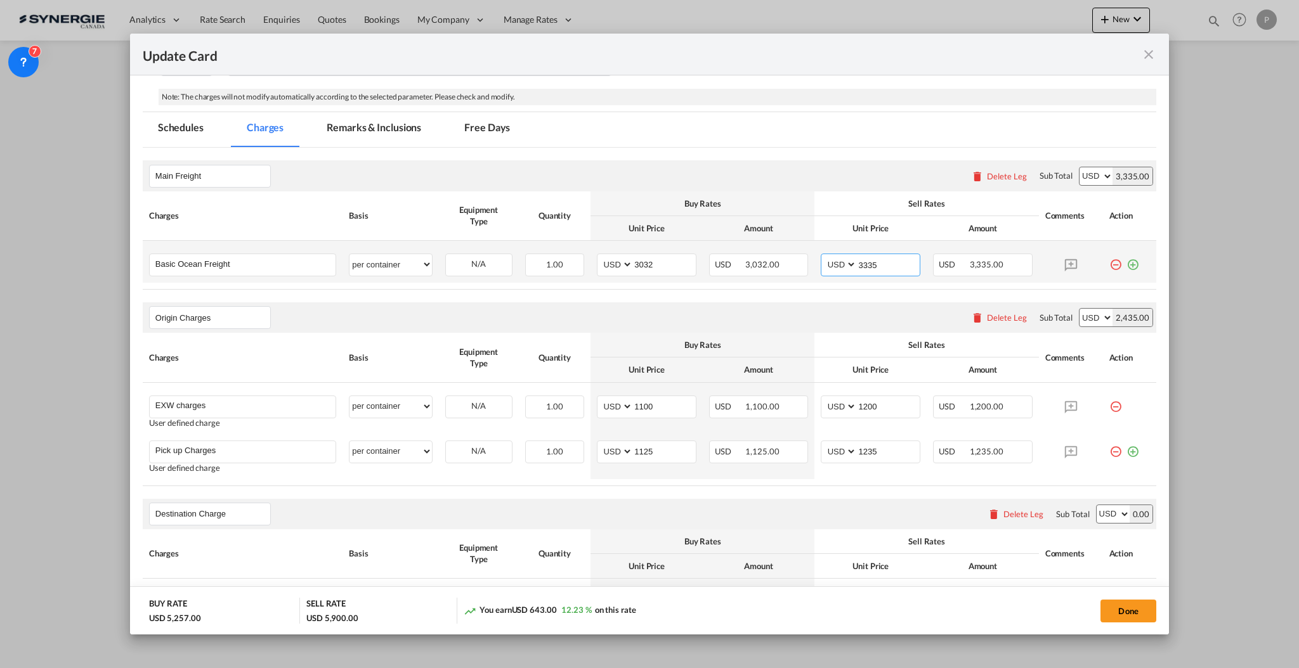
click at [863, 261] on input "3335" at bounding box center [888, 263] width 63 height 19
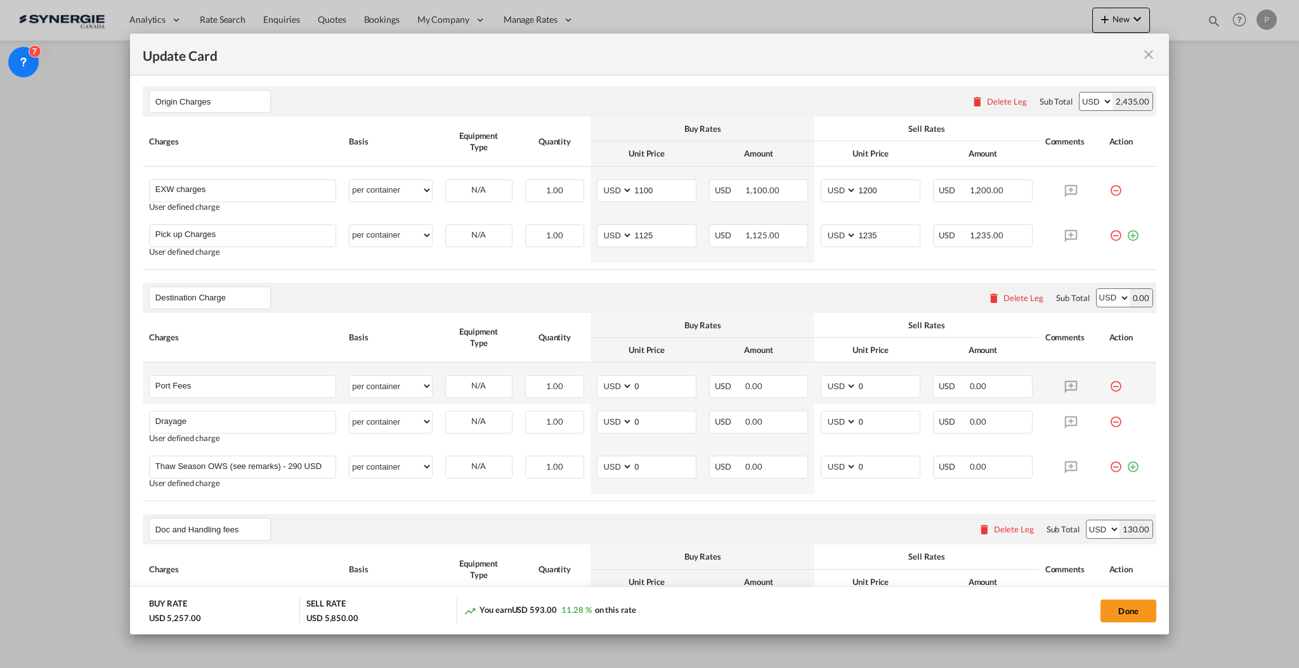
scroll to position [507, 0]
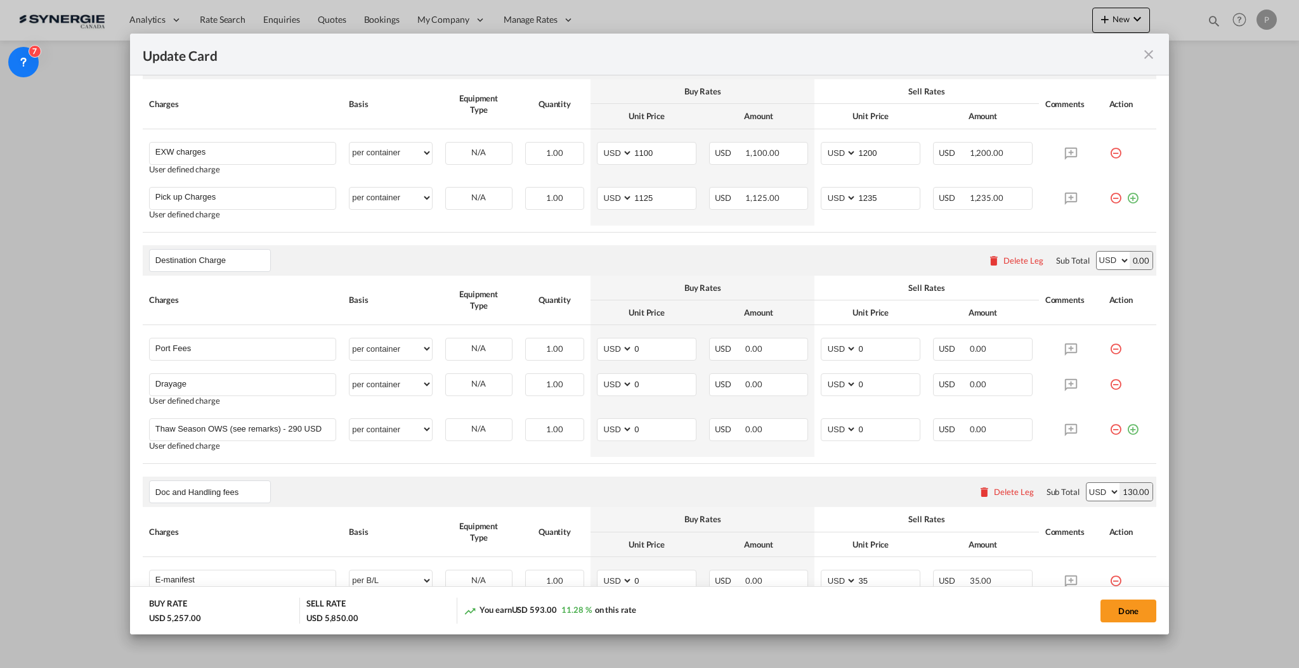
type input "3285"
drag, startPoint x: 1006, startPoint y: 257, endPoint x: 623, endPoint y: 319, distance: 387.4
click at [1006, 256] on div "Delete Leg" at bounding box center [1023, 261] width 40 height 10
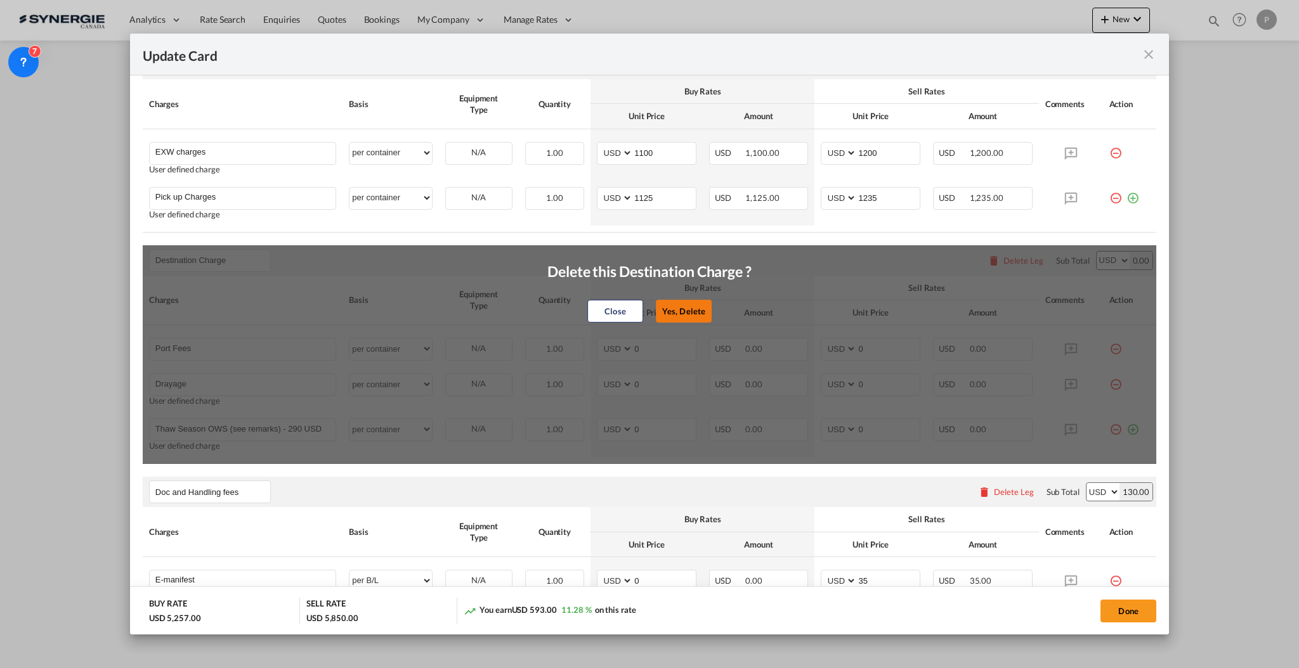
click at [690, 315] on button "Yes, Delete" at bounding box center [684, 311] width 56 height 23
type input "Doc and Handling fees"
type input "E-manifest"
select select "per B/L"
type input "35"
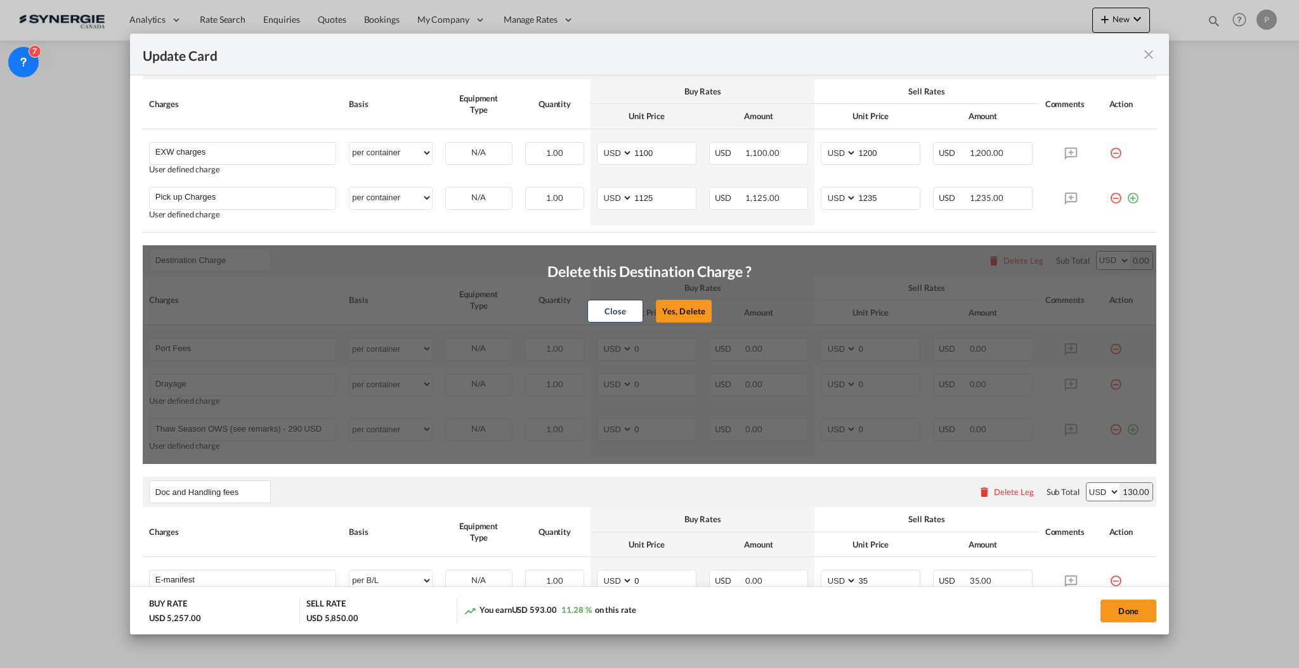
type input "Doc fee"
select select "per B/L"
type input "30"
type input "Handling fee"
select select "per B/L"
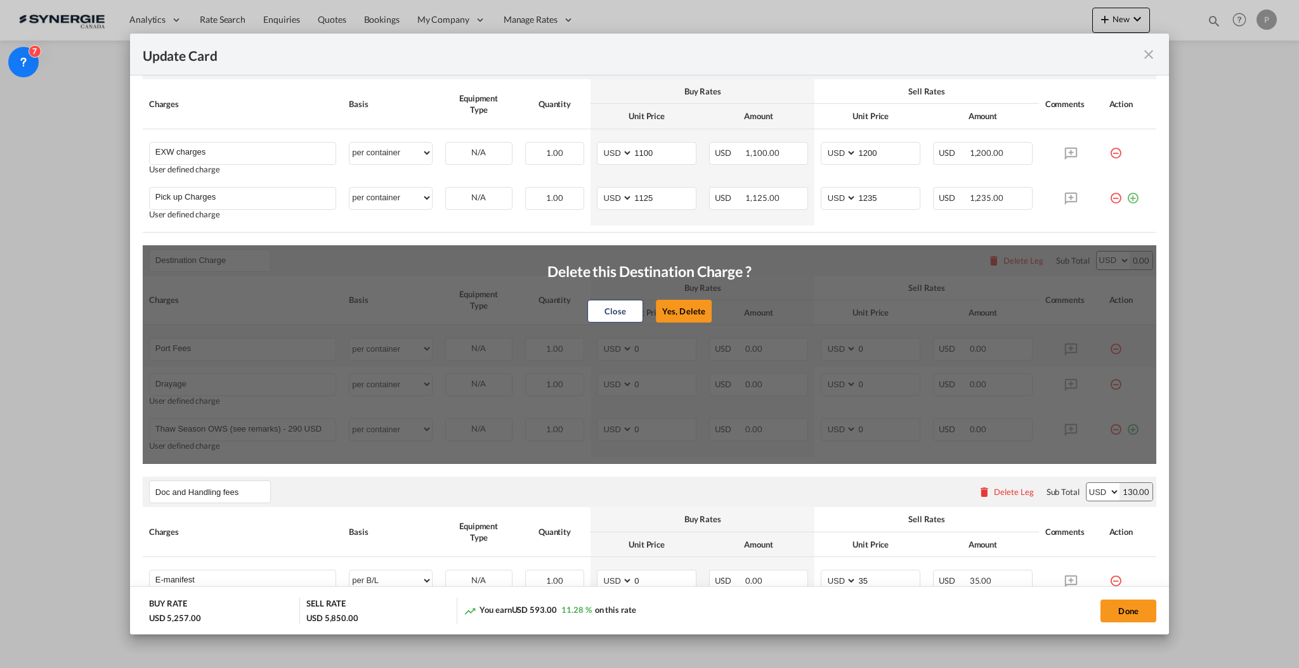
type input "65"
type input "Cargo Coverage"
type input "Cargo Coverage - Rate to be confirmed depending on commodity and value Min 50 U…"
select select "per shipment"
type input "0"
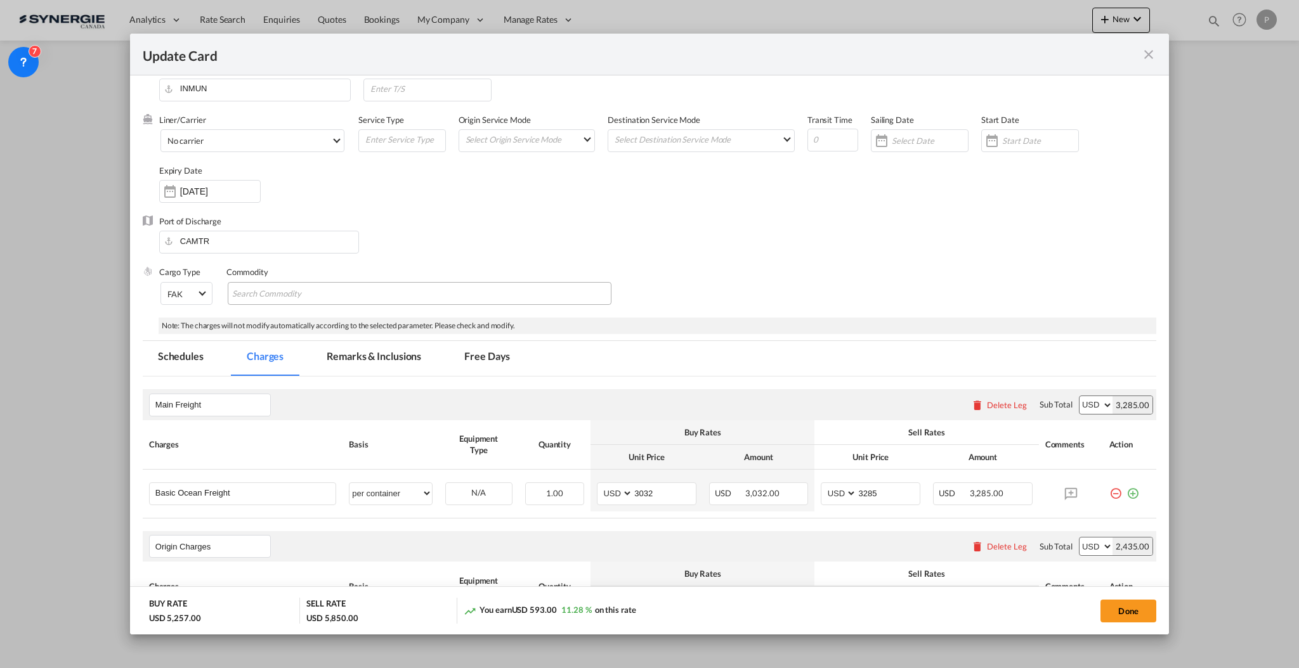
scroll to position [0, 0]
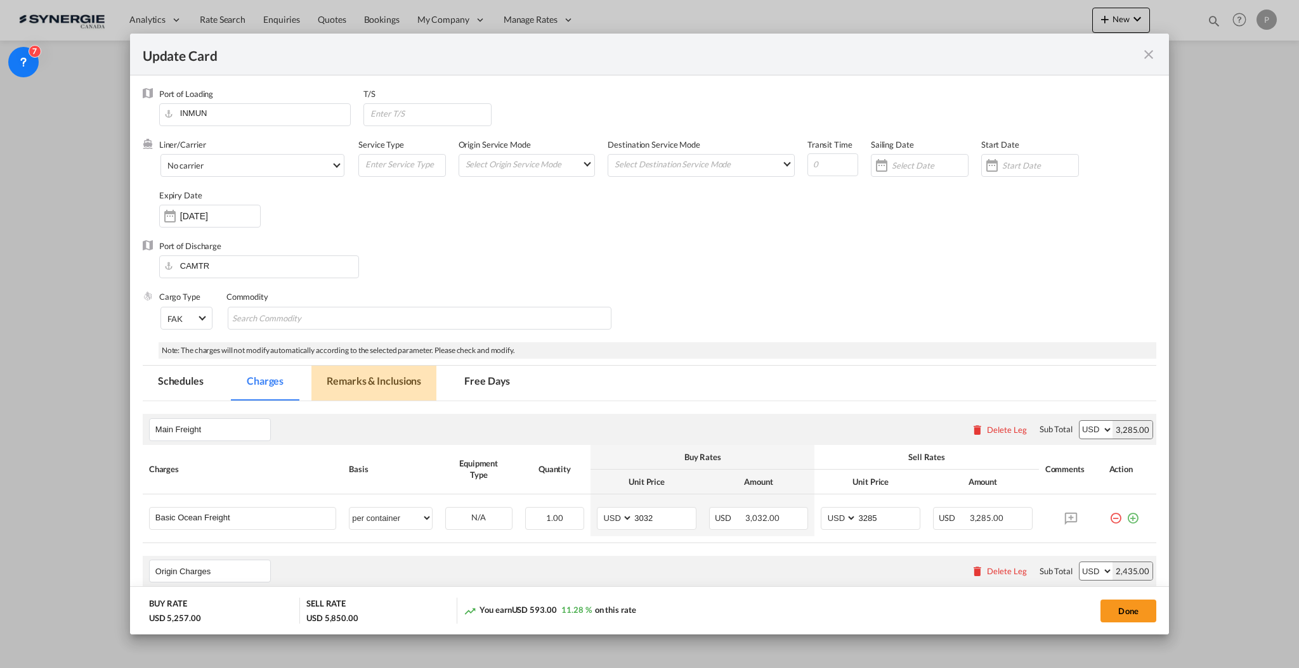
click at [340, 379] on md-tab-item "Remarks & Inclusions" at bounding box center [373, 383] width 125 height 35
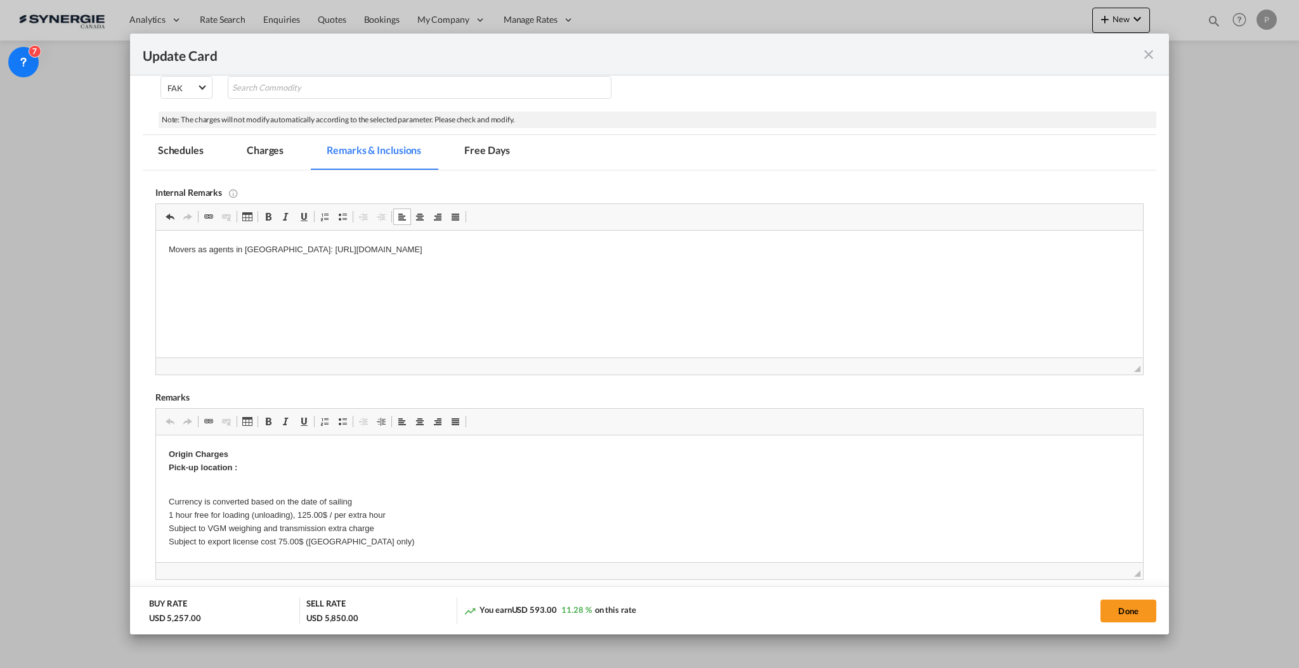
scroll to position [254, 0]
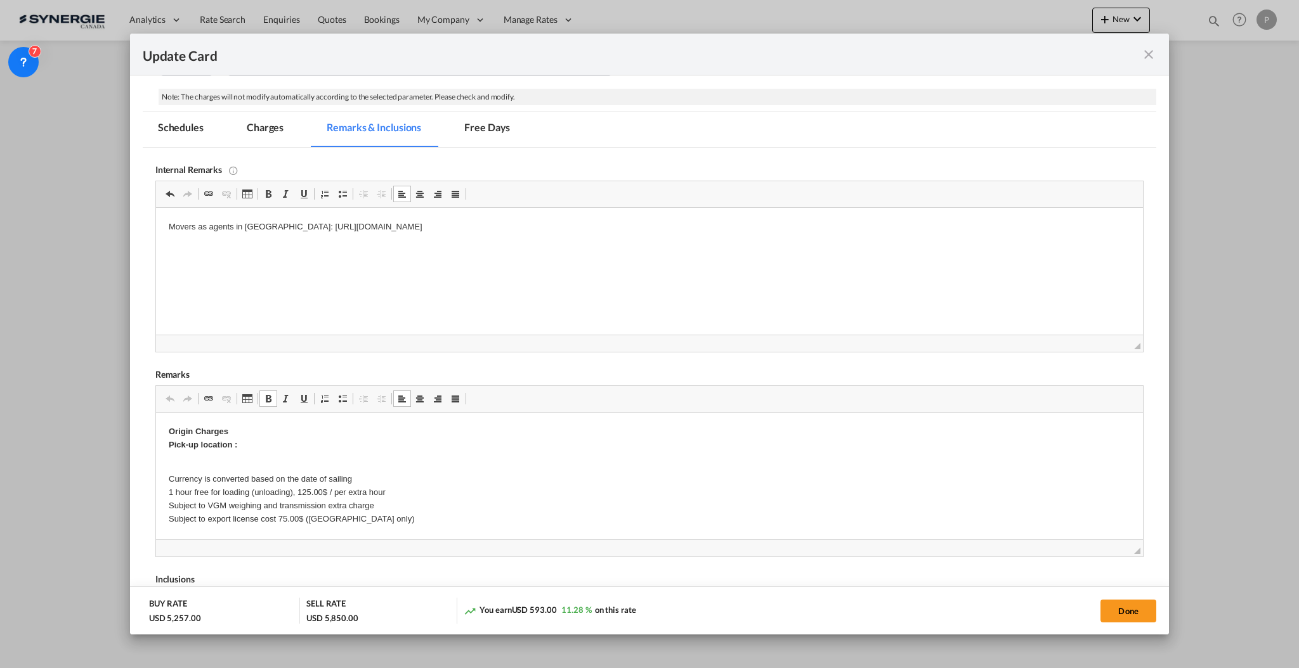
click at [278, 444] on p "Origin Charges Pick-up location :" at bounding box center [648, 438] width 961 height 27
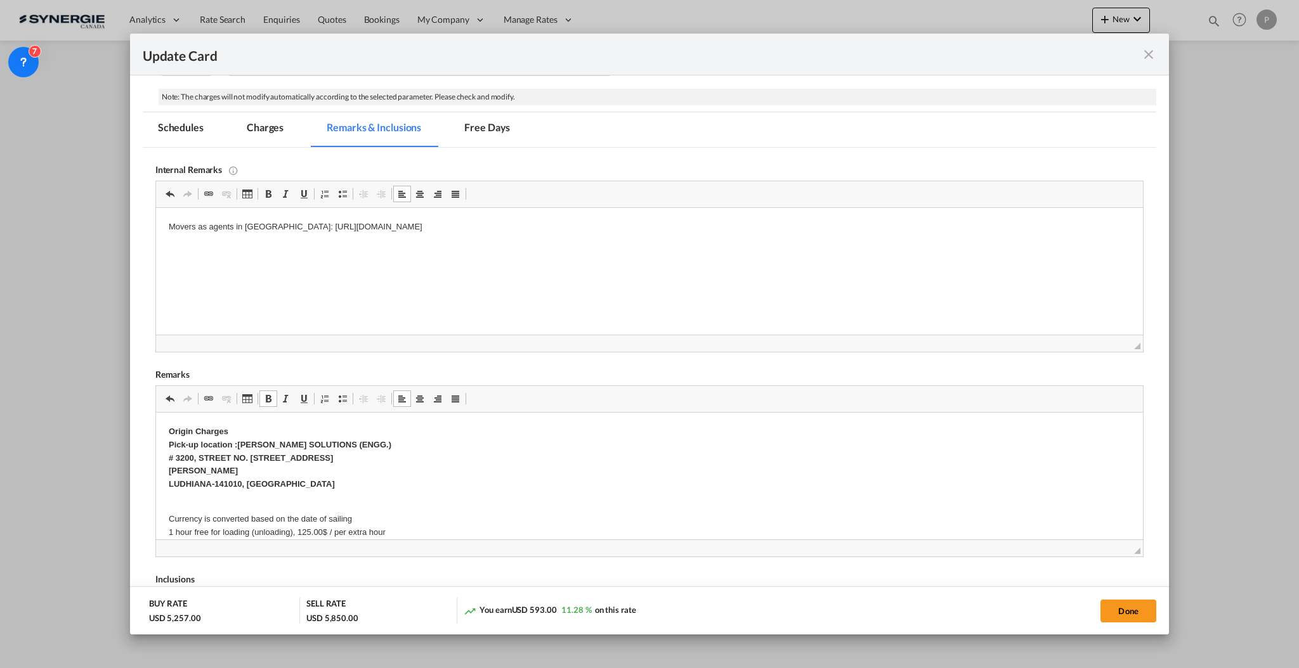
click at [365, 450] on p "Origin Charges Pick-up location :SEHAJ SOLUTIONS (ENGG.) # 3200, STREET NO. 3, …" at bounding box center [648, 458] width 961 height 66
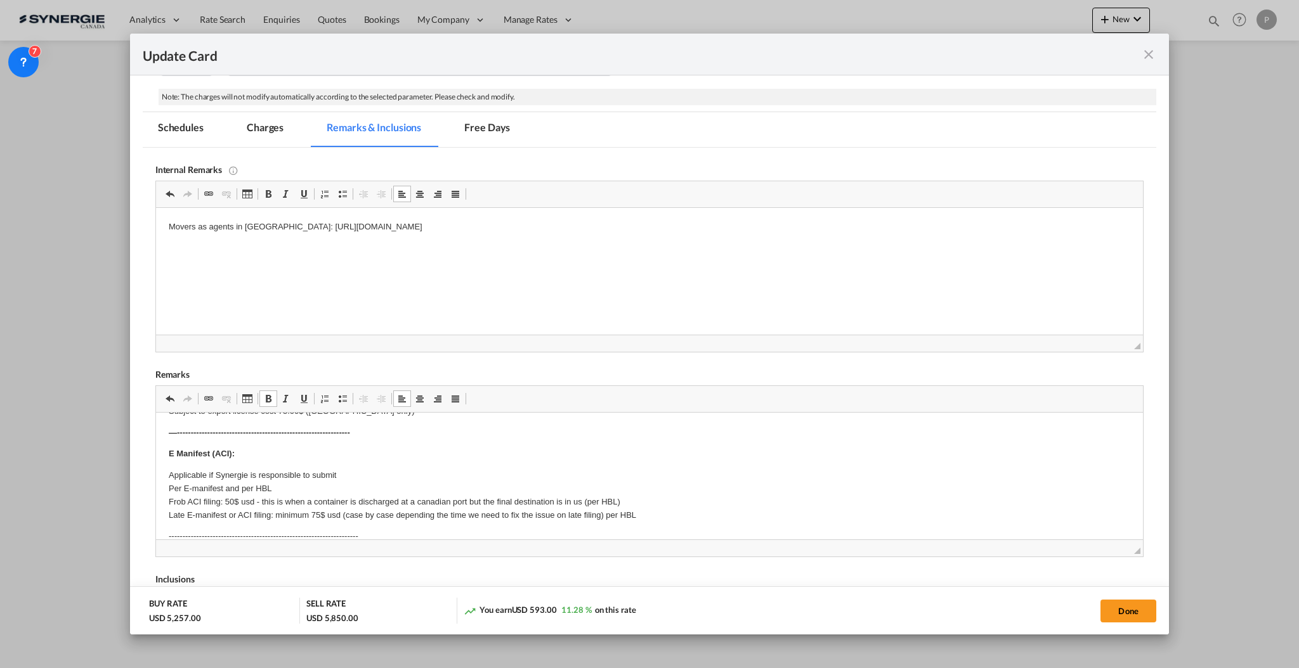
scroll to position [84, 0]
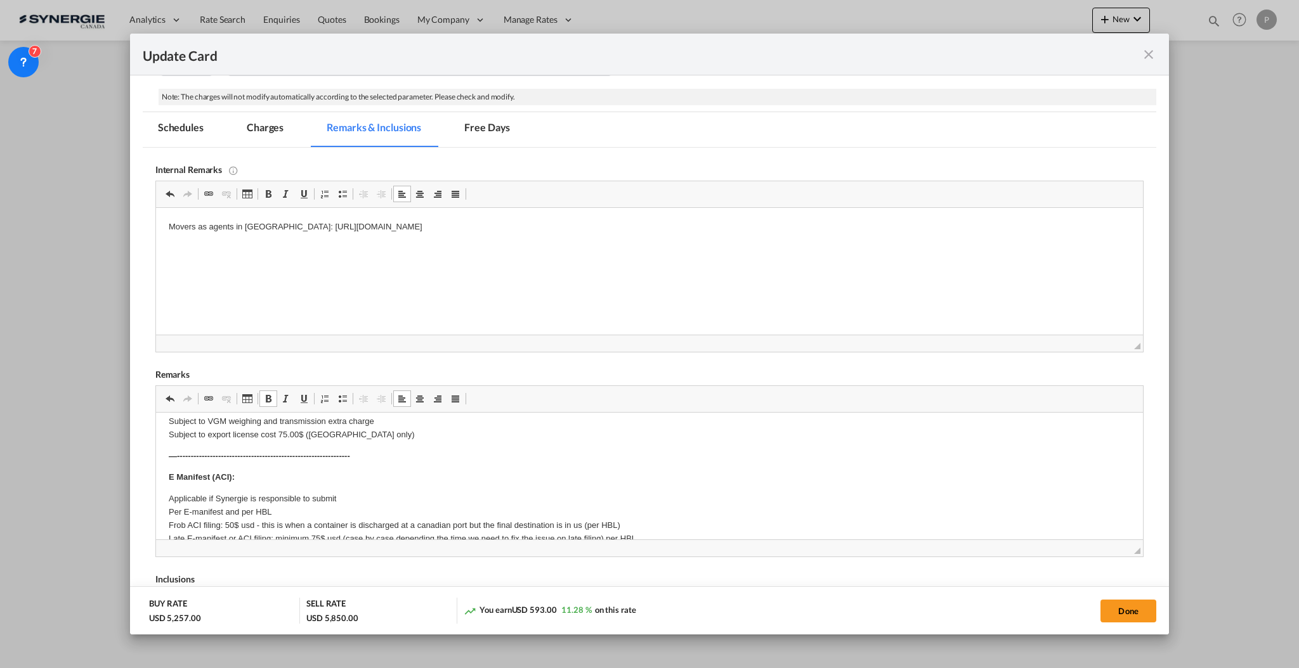
click at [316, 437] on p "Currency is converted based on the date of sailing 1 hour free for loading (unl…" at bounding box center [648, 409] width 961 height 66
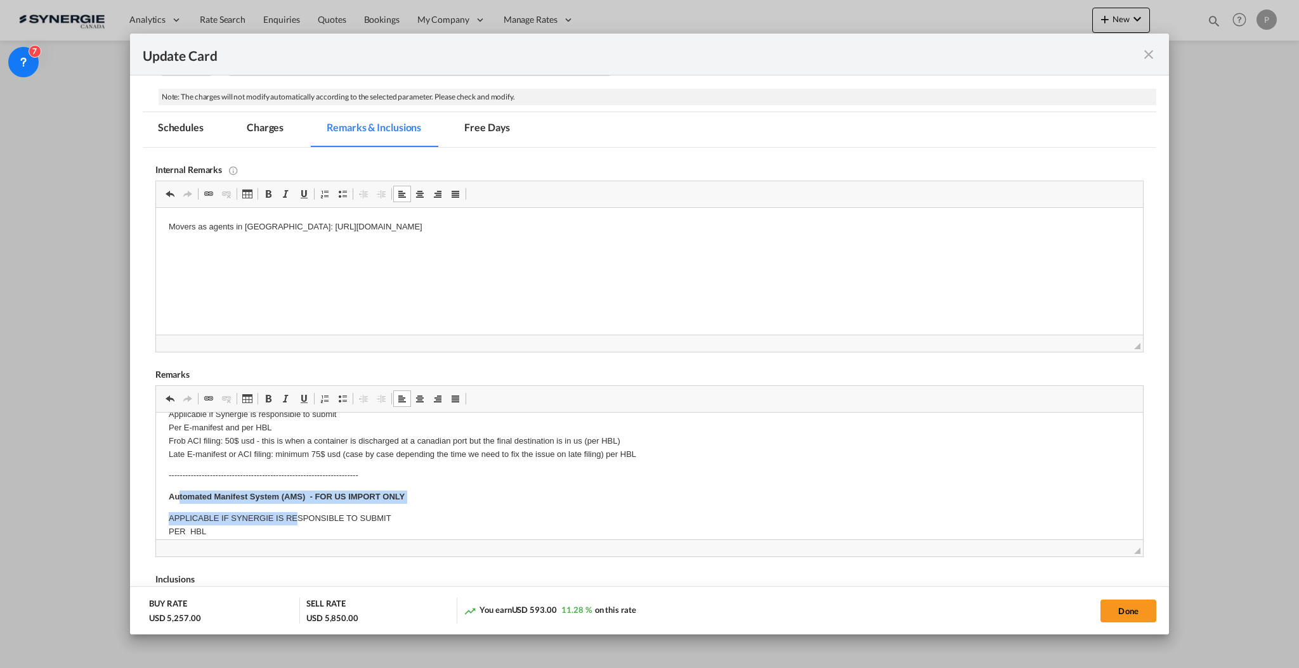
scroll to position [254, 0]
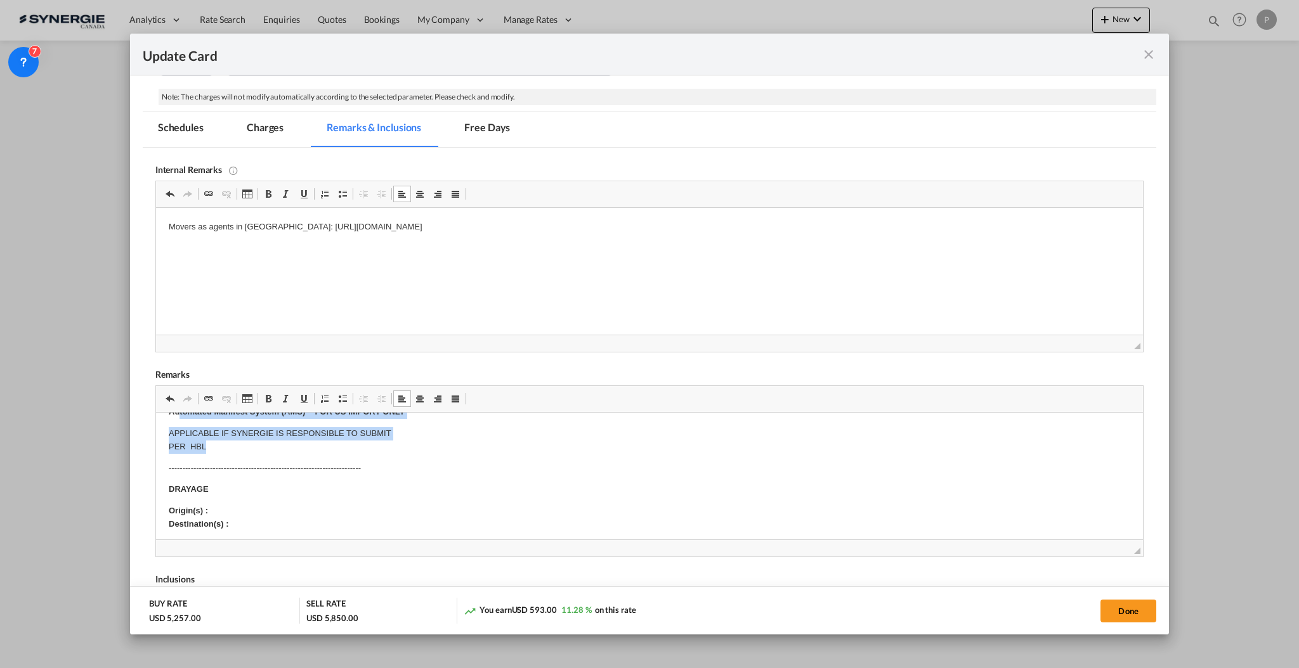
drag, startPoint x: 174, startPoint y: 488, endPoint x: 306, endPoint y: 443, distance: 139.4
click at [306, 443] on body "Origin Charges Pick-up location :SEHAJ SOLUTIONS (ENGG.) - # 3200, STREET NO. 3…" at bounding box center [648, 622] width 961 height 900
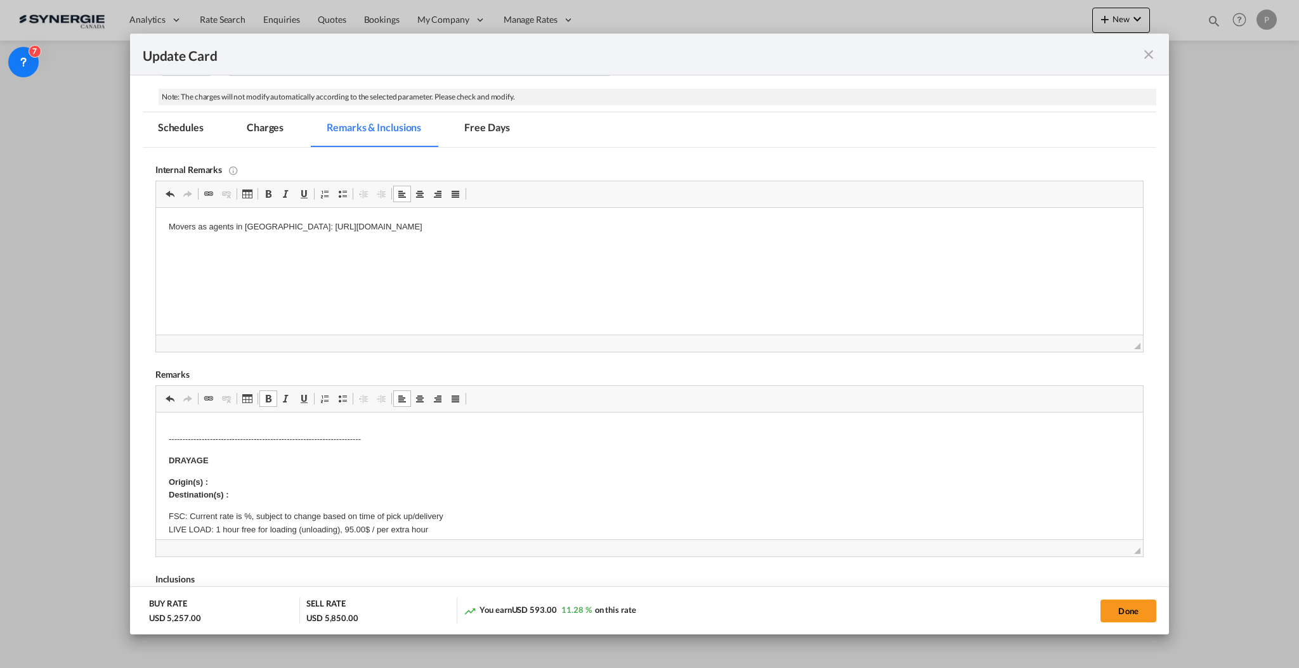
scroll to position [247, 0]
click at [316, 439] on p "----------------------------------------------------------------------" at bounding box center [648, 440] width 961 height 13
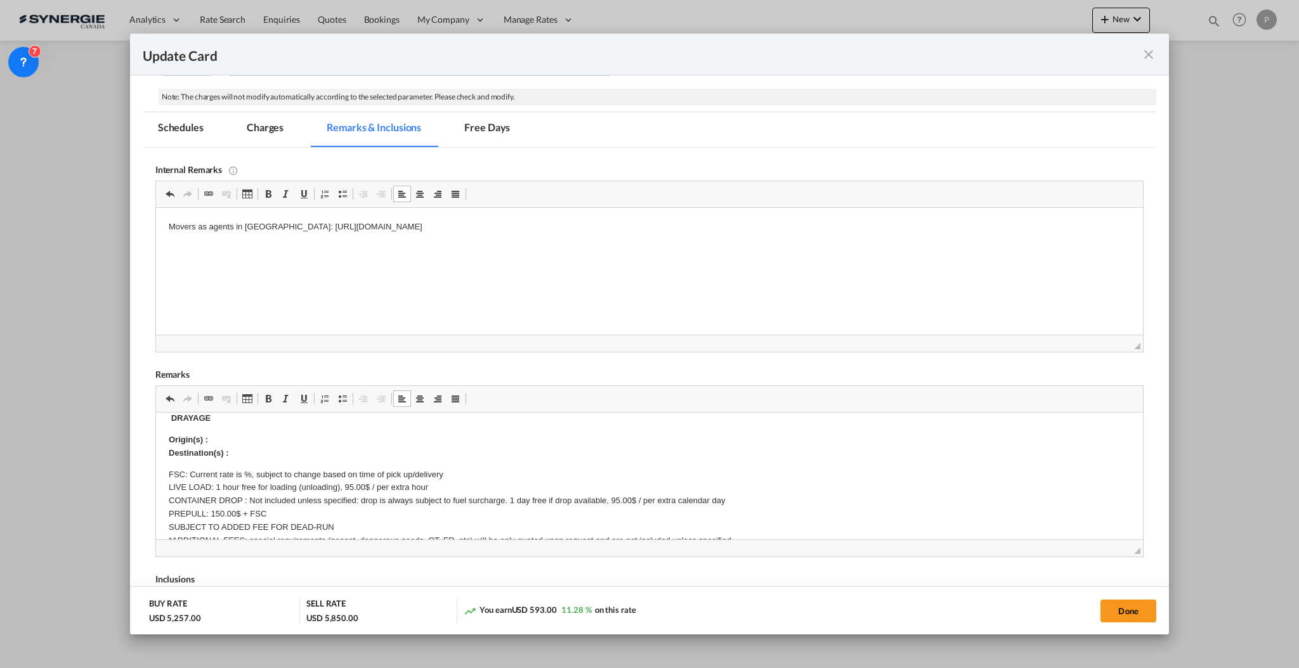
click at [273, 443] on p "Origin(s) : Destination(s) :" at bounding box center [648, 447] width 961 height 27
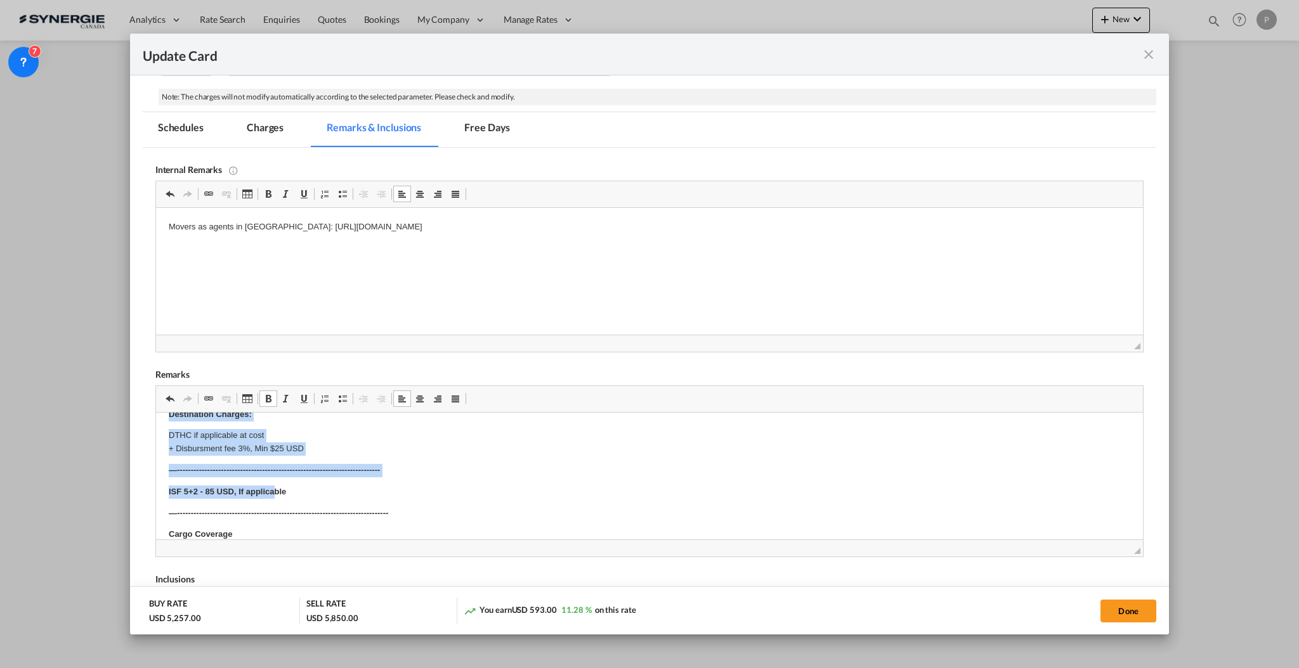
scroll to position [670, 0]
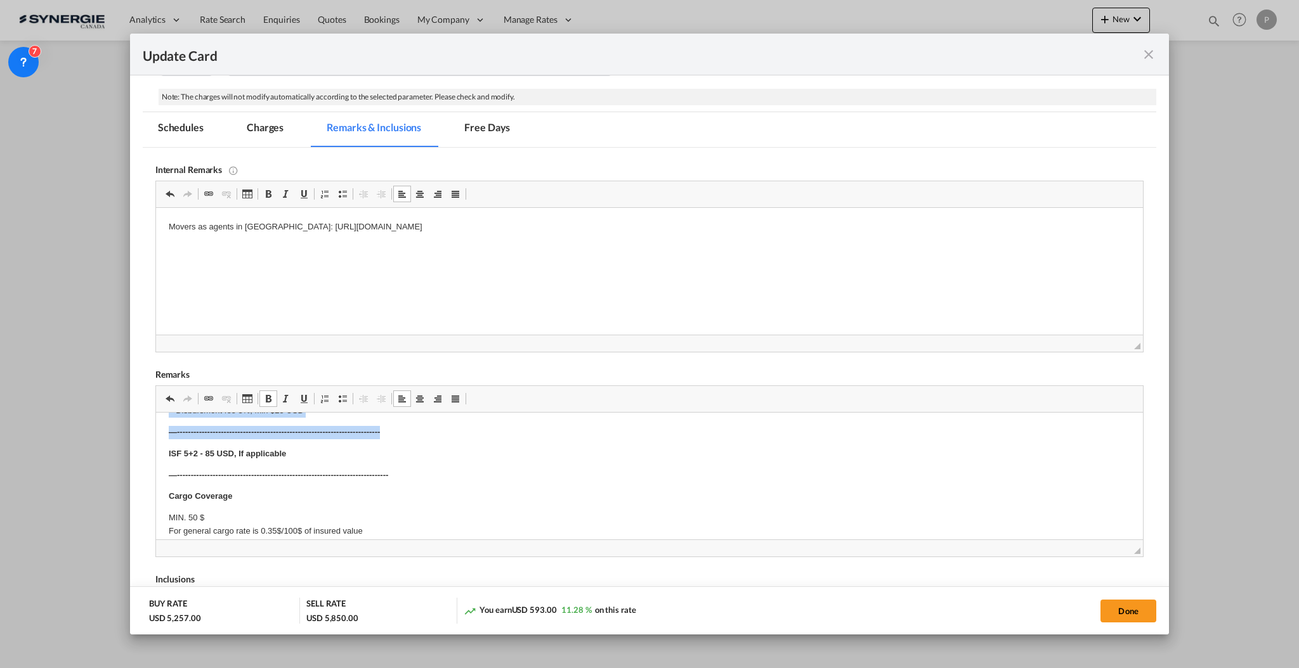
drag, startPoint x: 168, startPoint y: 506, endPoint x: 391, endPoint y: 431, distance: 235.6
click at [391, 431] on body "Origin Charges Pick-up location :SEHAJ SOLUTIONS (ENGG.) - # 3200, STREET NO. 3…" at bounding box center [648, 166] width 961 height 822
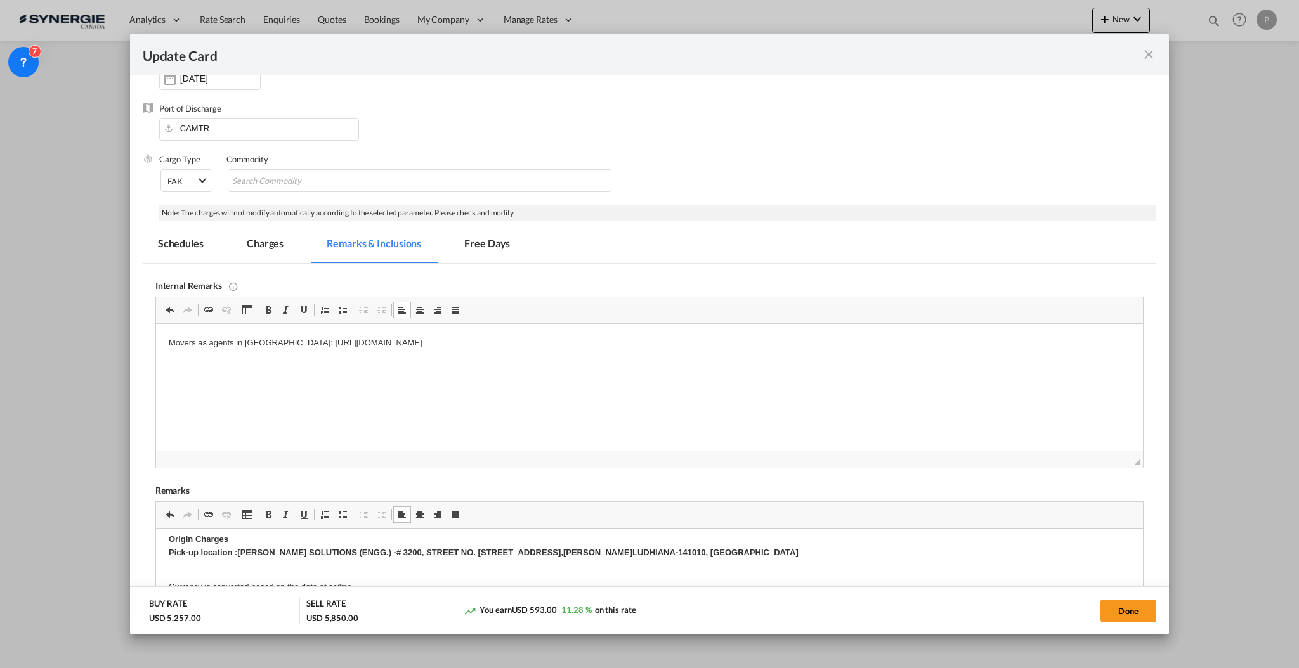
scroll to position [0, 0]
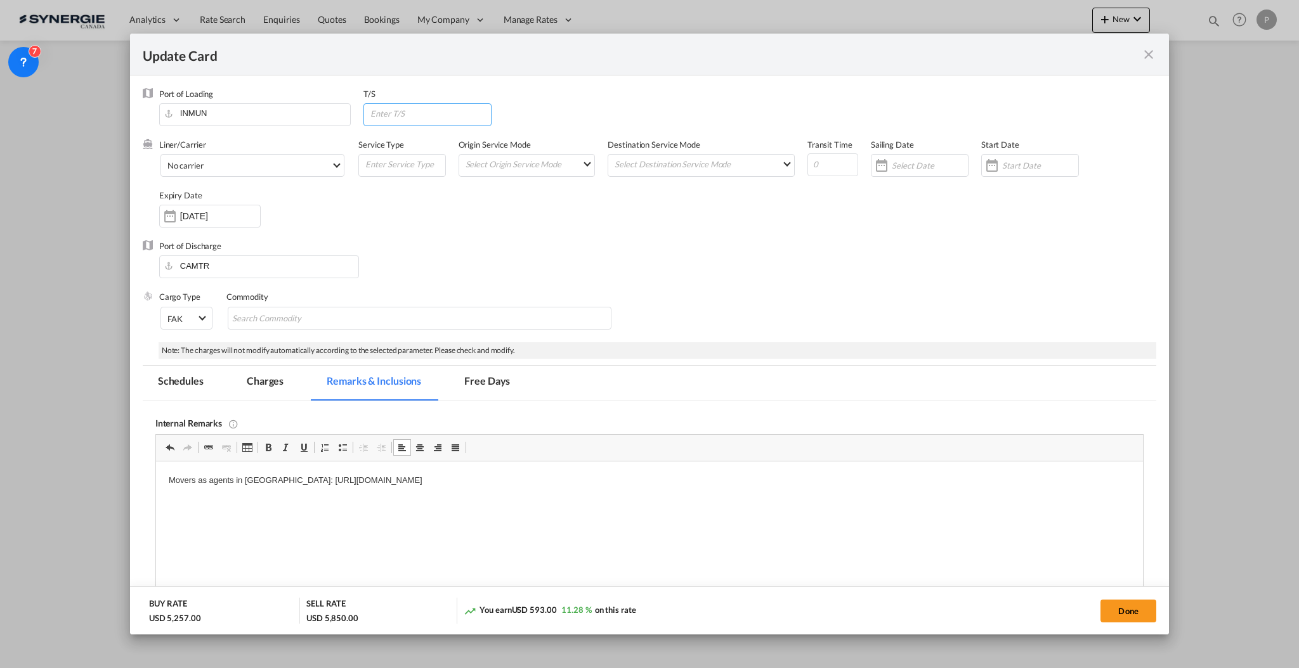
click at [422, 114] on input "Update Card Port ..." at bounding box center [430, 113] width 122 height 19
click at [407, 111] on input "Update Card Port ..." at bounding box center [430, 113] width 122 height 19
type input "NLRTM"
type input "55"
click at [512, 254] on div "Port of Discharge CAMTR" at bounding box center [649, 265] width 1013 height 51
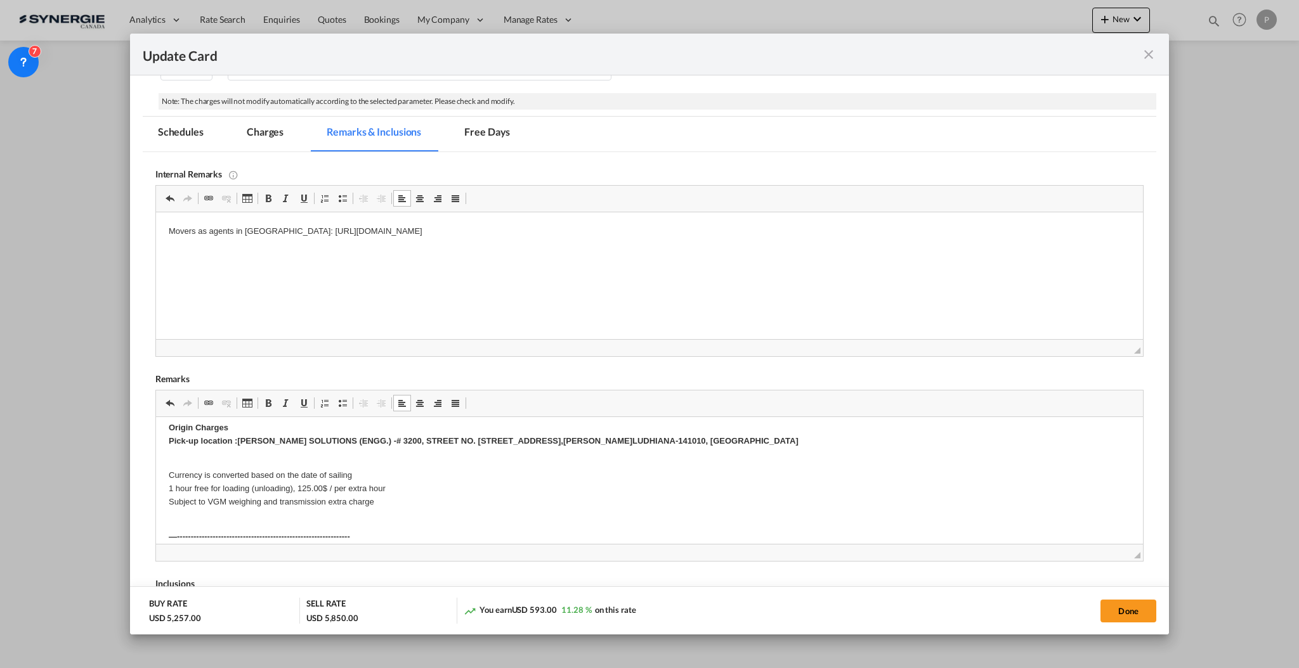
scroll to position [338, 0]
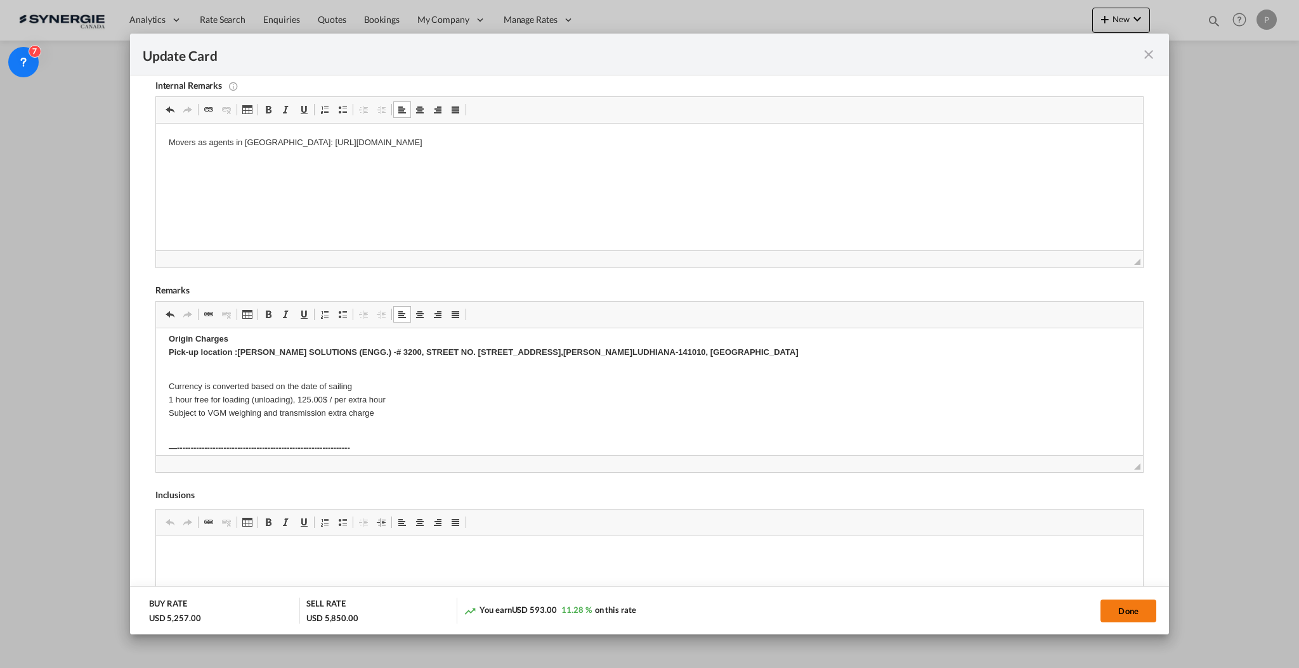
click at [1116, 607] on button "Done" at bounding box center [1128, 611] width 56 height 23
type input "12 Nov 2025"
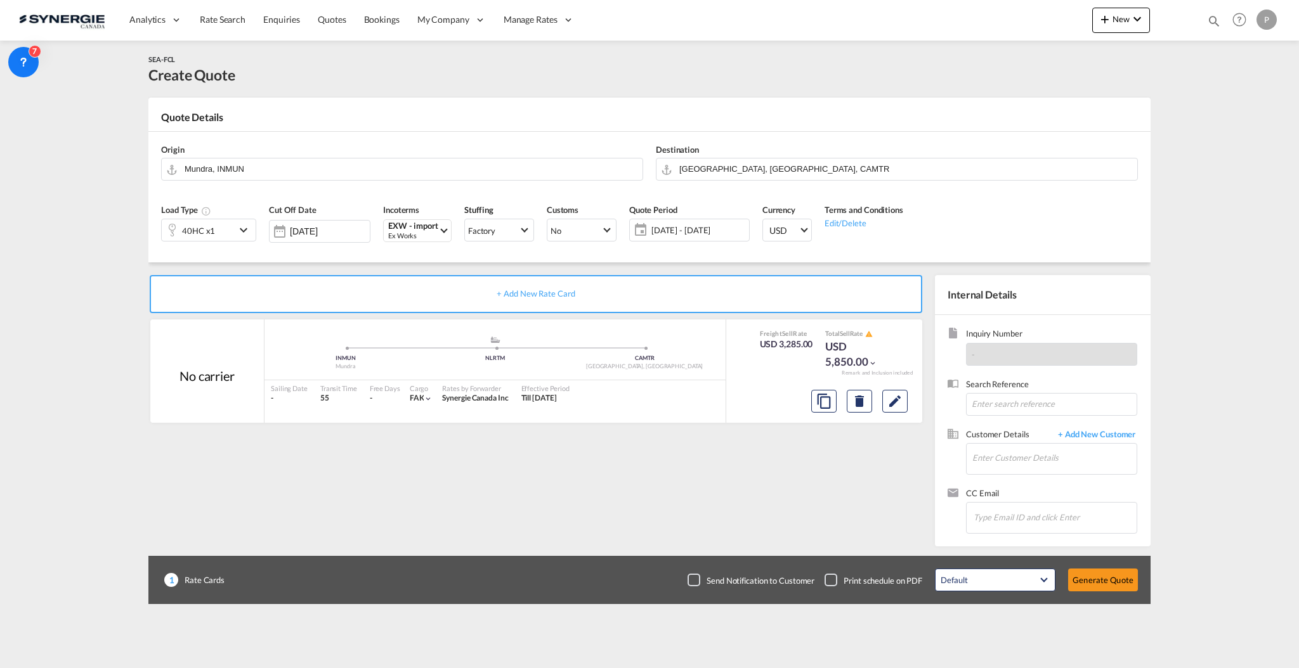
scroll to position [62, 0]
click at [1011, 460] on input "Enter Customer Details" at bounding box center [1054, 458] width 164 height 29
click at [1016, 460] on input "Enter Customer Details" at bounding box center [1054, 458] width 164 height 29
paste input "lemairej@canimex.com"
click at [1042, 478] on div "JOSEE LEMAIRE lemairej@canimex.com | Canimex" at bounding box center [1091, 480] width 241 height 34
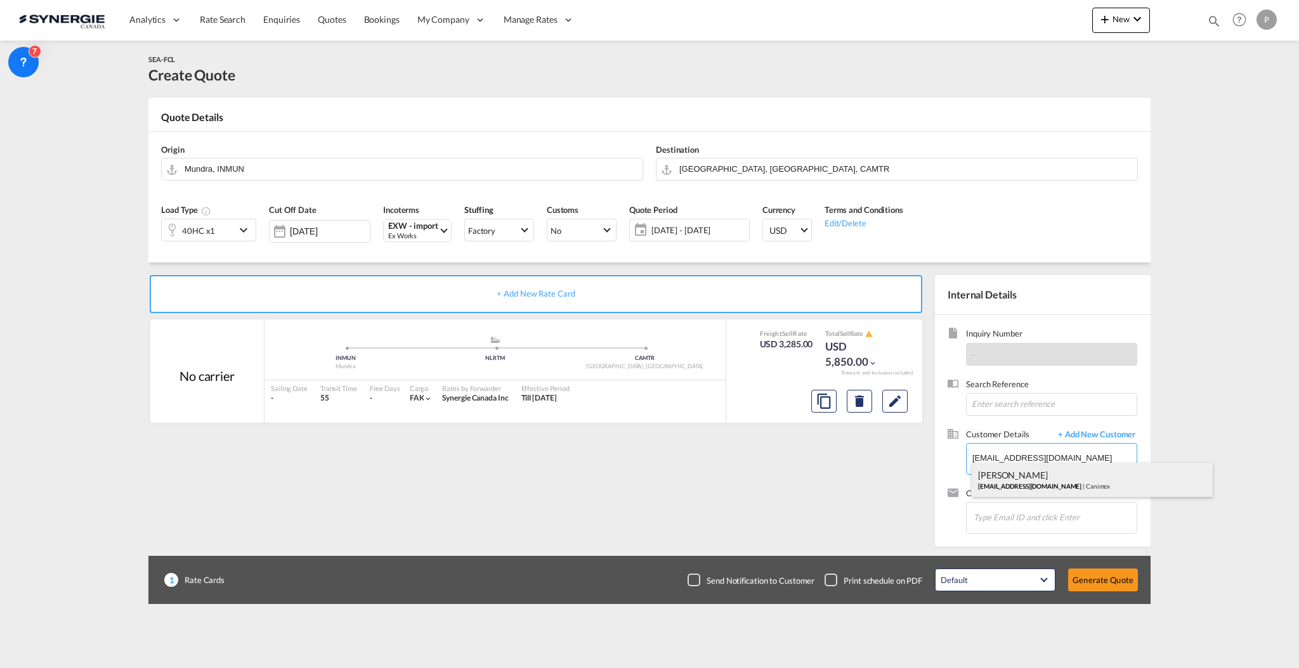
type input "Canimex, JOSEE LEMAIRE, lemairej@canimex.com"
click at [1102, 569] on button "Generate Quote" at bounding box center [1103, 580] width 70 height 23
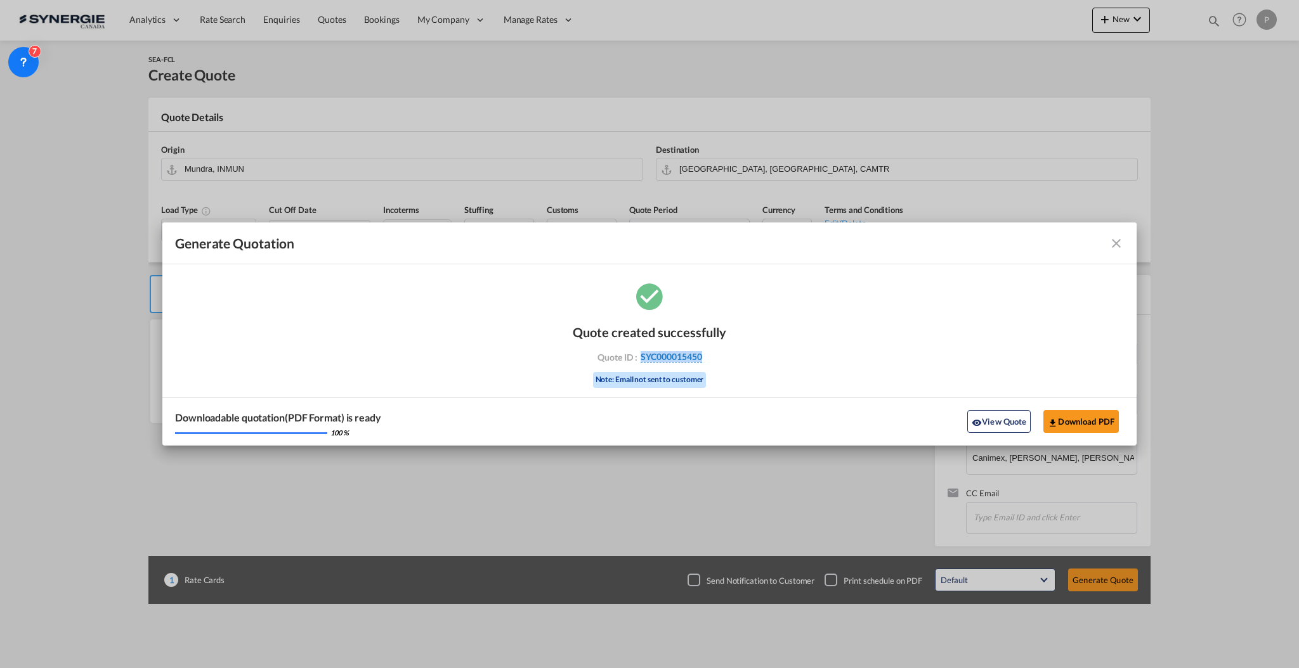
drag, startPoint x: 725, startPoint y: 366, endPoint x: 640, endPoint y: 362, distance: 84.4
click at [640, 362] on div "Quote created successfully Quote ID : SYC000015450 Note: Email not sent to cust…" at bounding box center [649, 355] width 153 height 86
copy span "SYC000015450"
click at [1093, 416] on button "Download PDF" at bounding box center [1080, 421] width 75 height 23
click at [1107, 248] on div "Generate Quotation Quote ..." at bounding box center [1076, 243] width 95 height 15
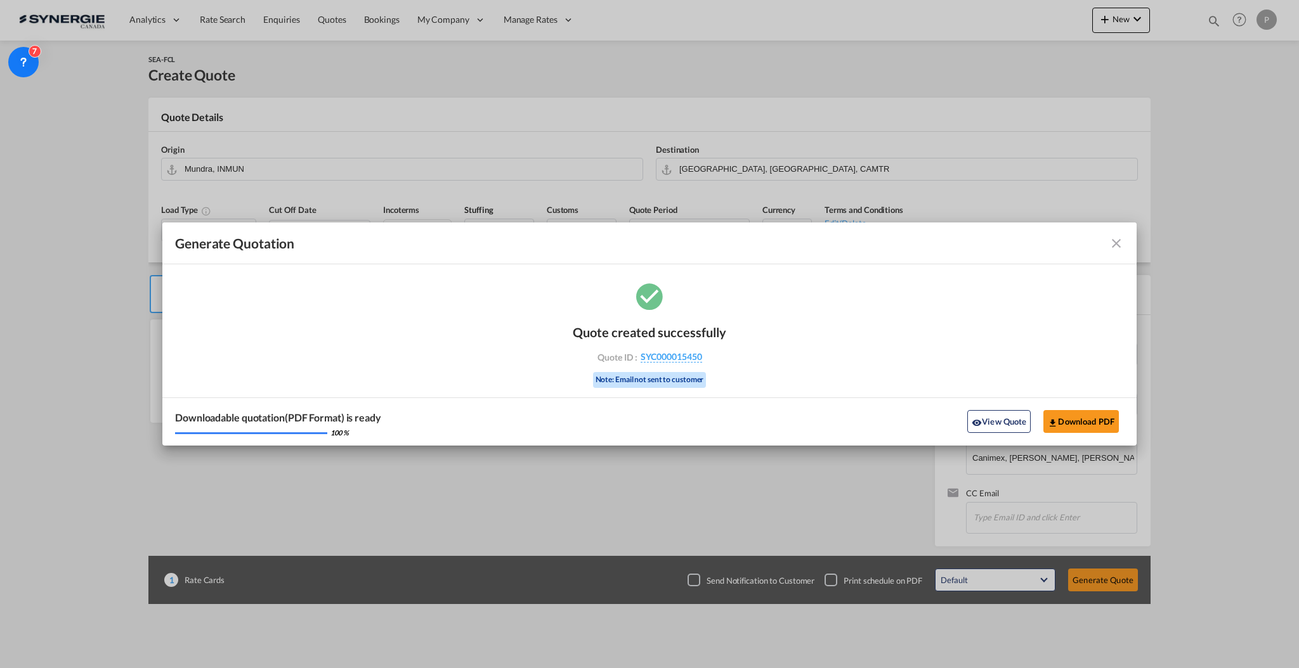
click at [1116, 250] on md-icon "icon-close fg-AAA8AD cursor m-0" at bounding box center [1115, 243] width 15 height 15
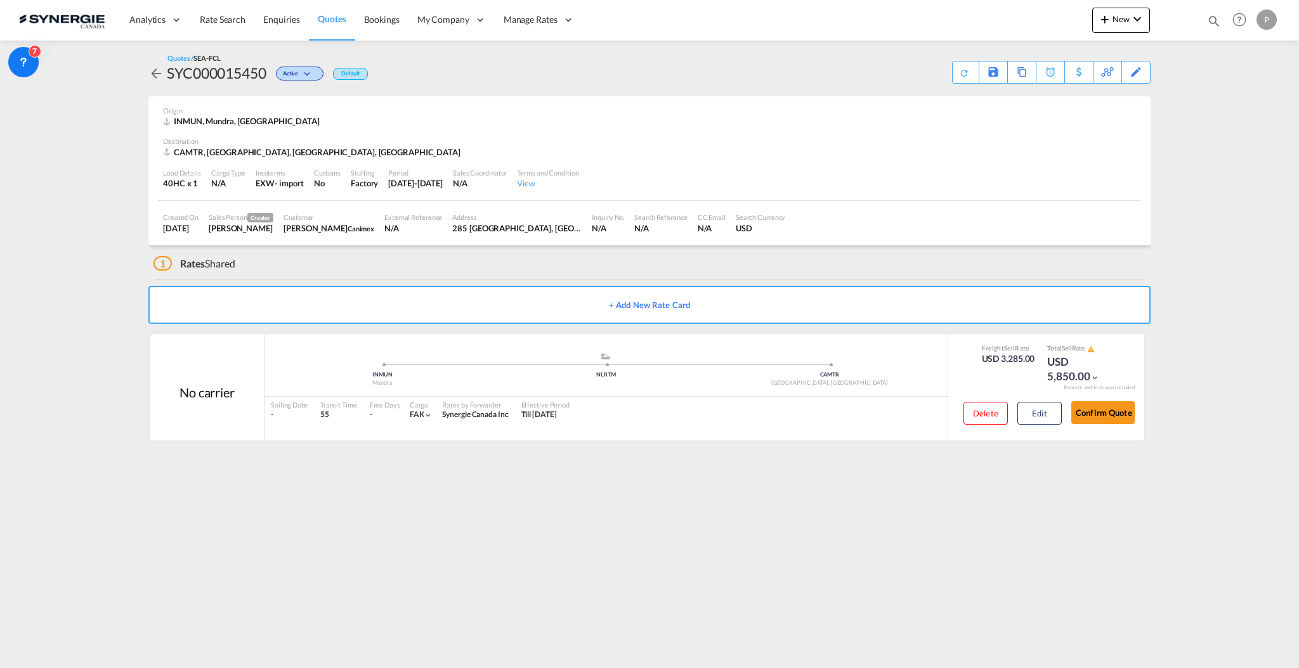
click at [1208, 20] on md-icon "icon-magnify" at bounding box center [1214, 21] width 14 height 14
drag, startPoint x: 1023, startPoint y: 21, endPoint x: 1023, endPoint y: 30, distance: 8.9
click at [1023, 21] on select "Bookings Quotes Enquiries" at bounding box center [1012, 21] width 60 height 23
click at [982, 10] on select "Bookings Quotes Enquiries" at bounding box center [1012, 21] width 60 height 23
click at [1013, 16] on select "Bookings Quotes Enquiries" at bounding box center [1012, 21] width 60 height 23
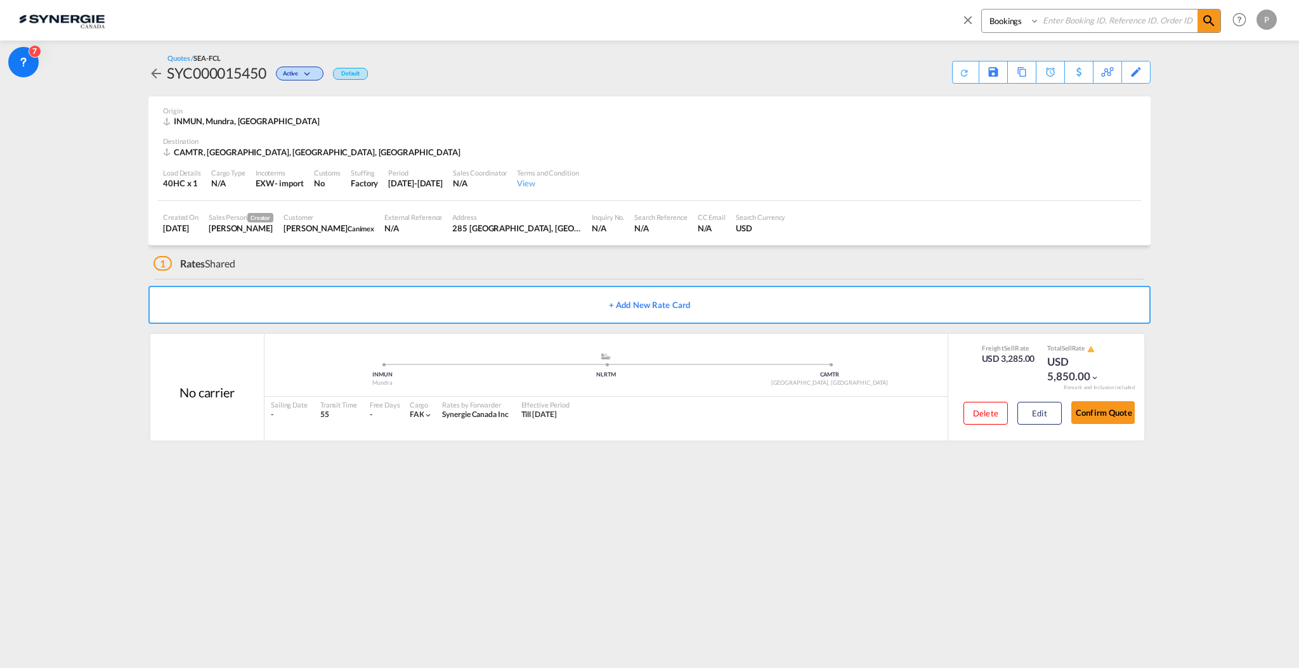
select select "Quotes"
click at [982, 10] on select "Bookings Quotes Enquiries" at bounding box center [1012, 21] width 60 height 23
click at [1066, 24] on input at bounding box center [1118, 21] width 158 height 22
paste input "SYC000015427"
type input "SYC000015427"
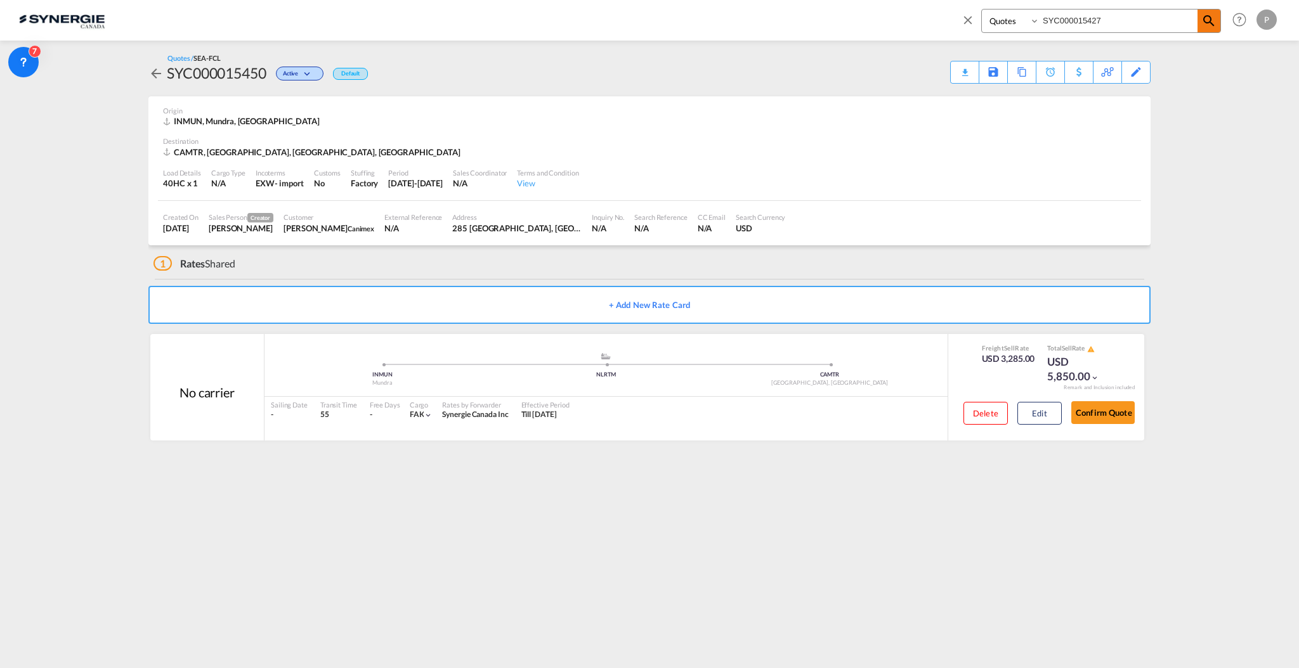
click at [1204, 23] on md-icon "icon-magnify" at bounding box center [1208, 20] width 15 height 15
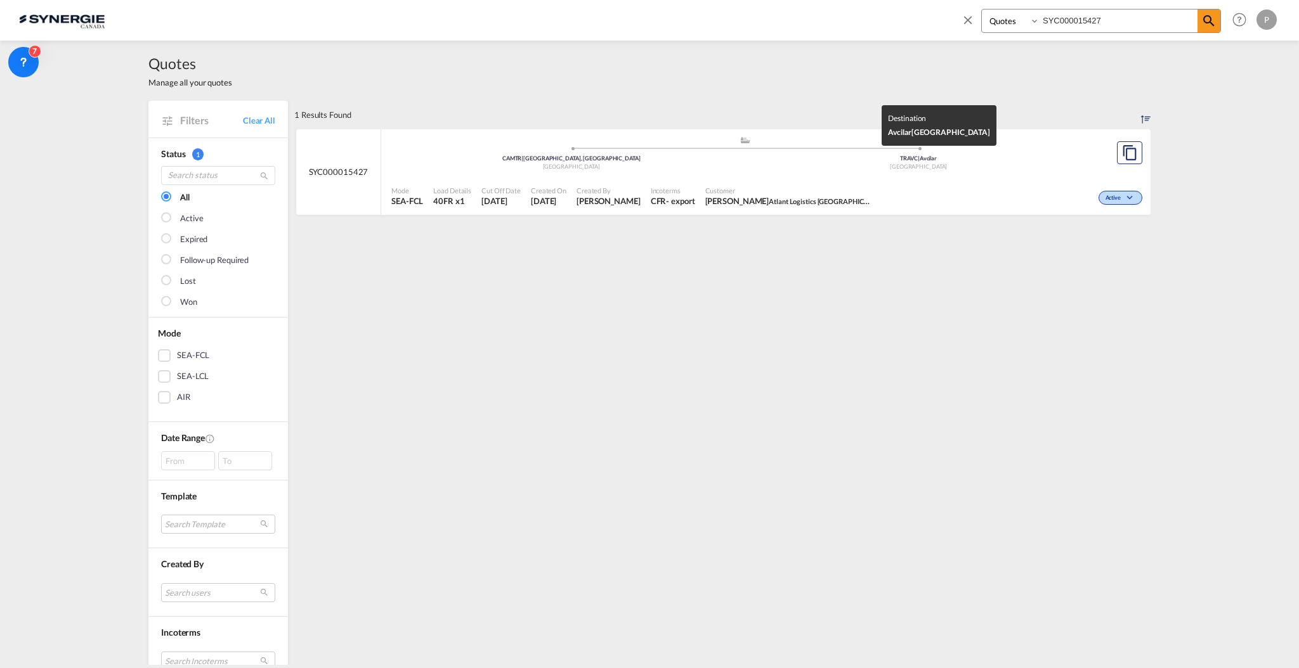
click at [867, 157] on div "TRAVC | Avcilar" at bounding box center [918, 159] width 347 height 8
click at [969, 13] on md-icon "icon-close" at bounding box center [968, 20] width 14 height 14
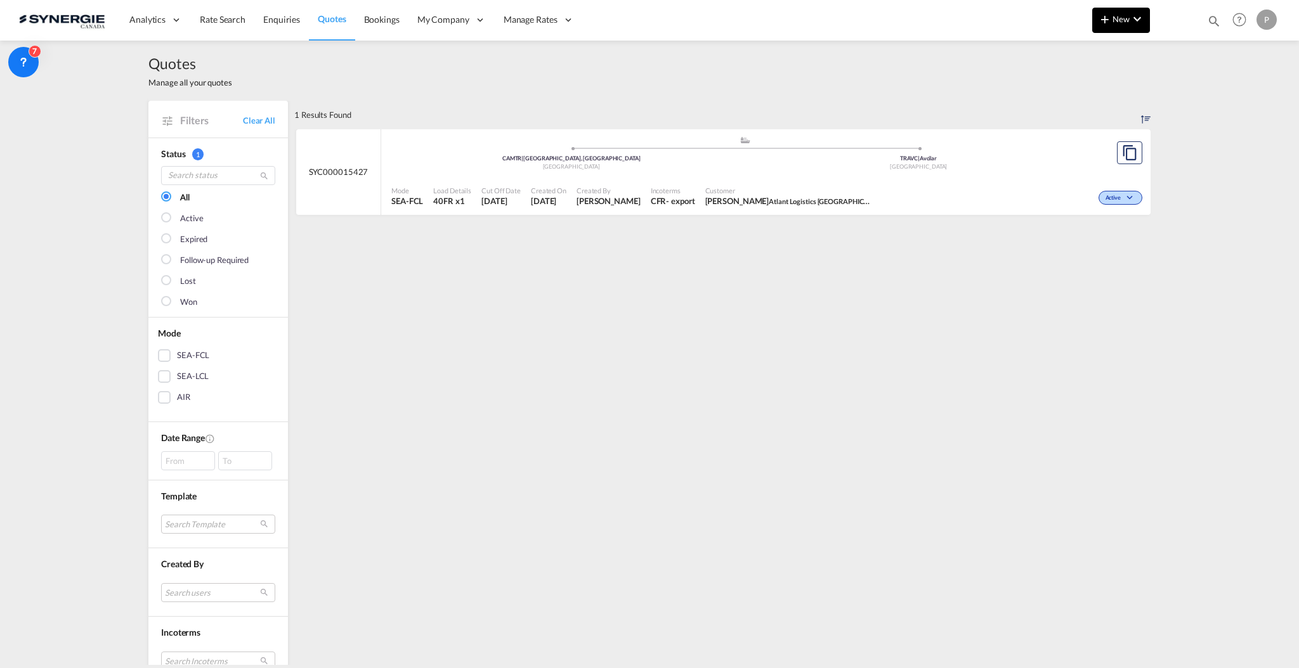
click at [1119, 25] on button "New" at bounding box center [1121, 20] width 58 height 25
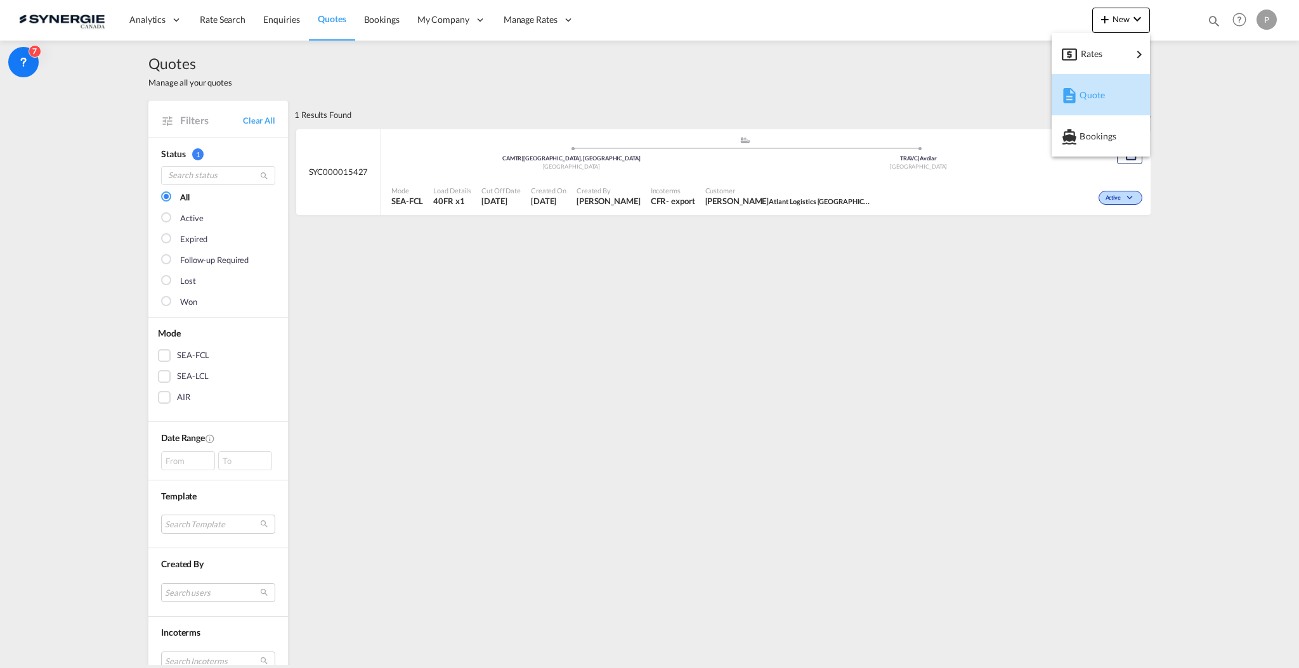
click at [1117, 98] on div "Quote" at bounding box center [1102, 95] width 47 height 32
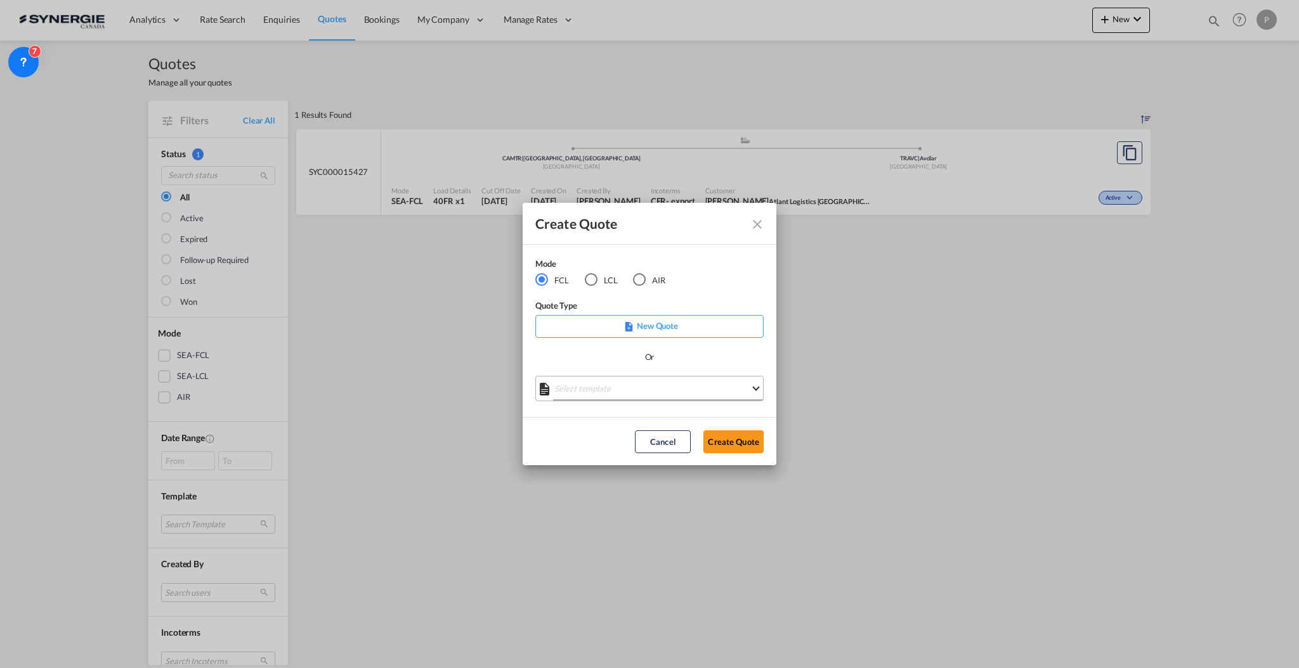
click at [602, 399] on md-select "Select template *NEW* FCL FREEHAND / DAP Pablo Gomez Saldarriaga | 10 Jul 2025 …" at bounding box center [649, 388] width 228 height 25
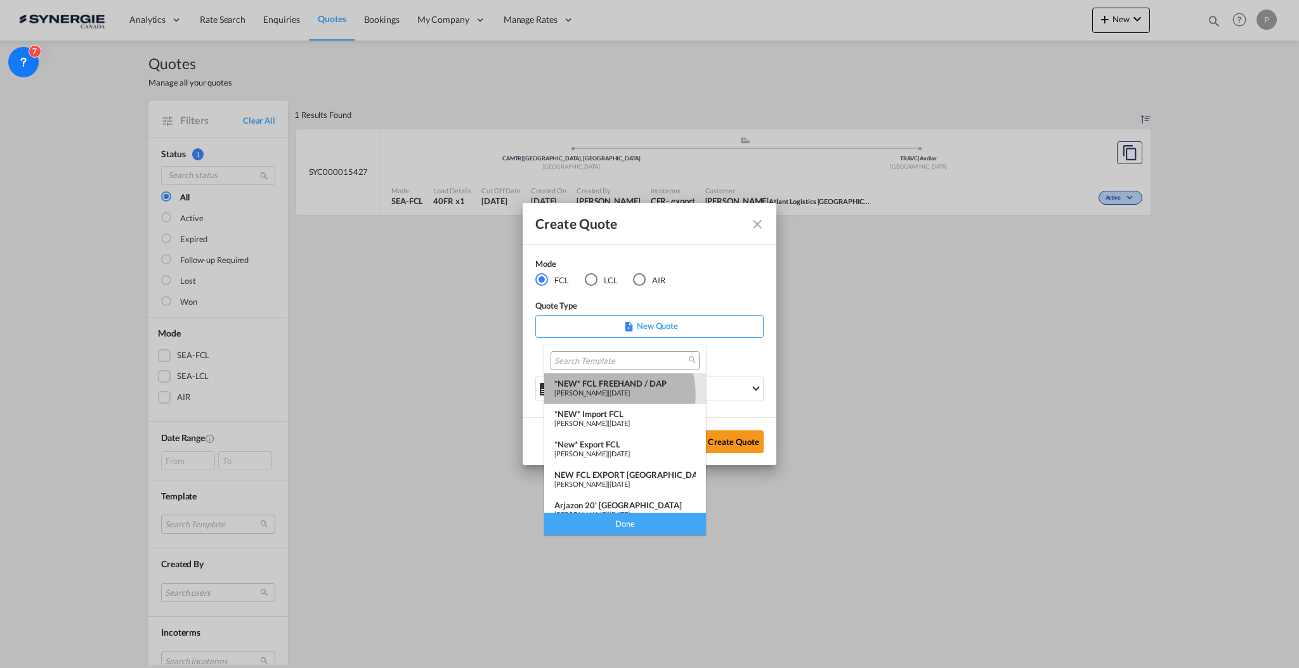
click at [607, 393] on span "Pablo Gomez Saldarriaga" at bounding box center [580, 393] width 53 height 8
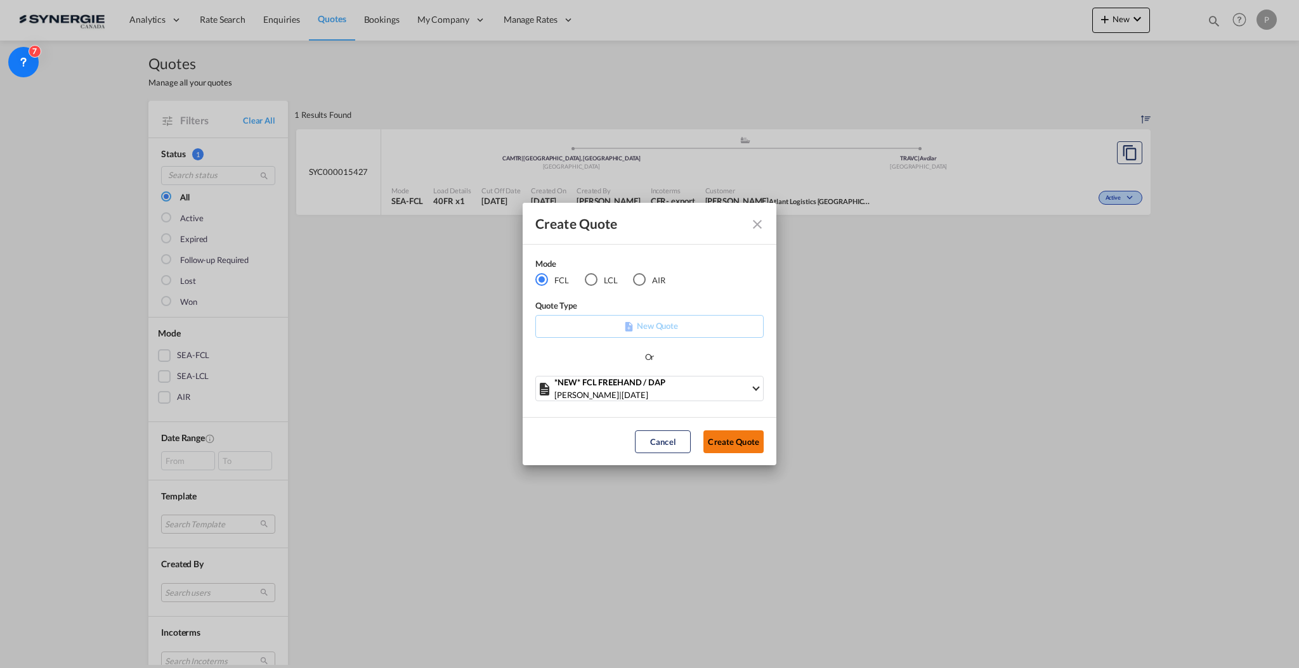
click at [727, 449] on button "Create Quote" at bounding box center [733, 442] width 60 height 23
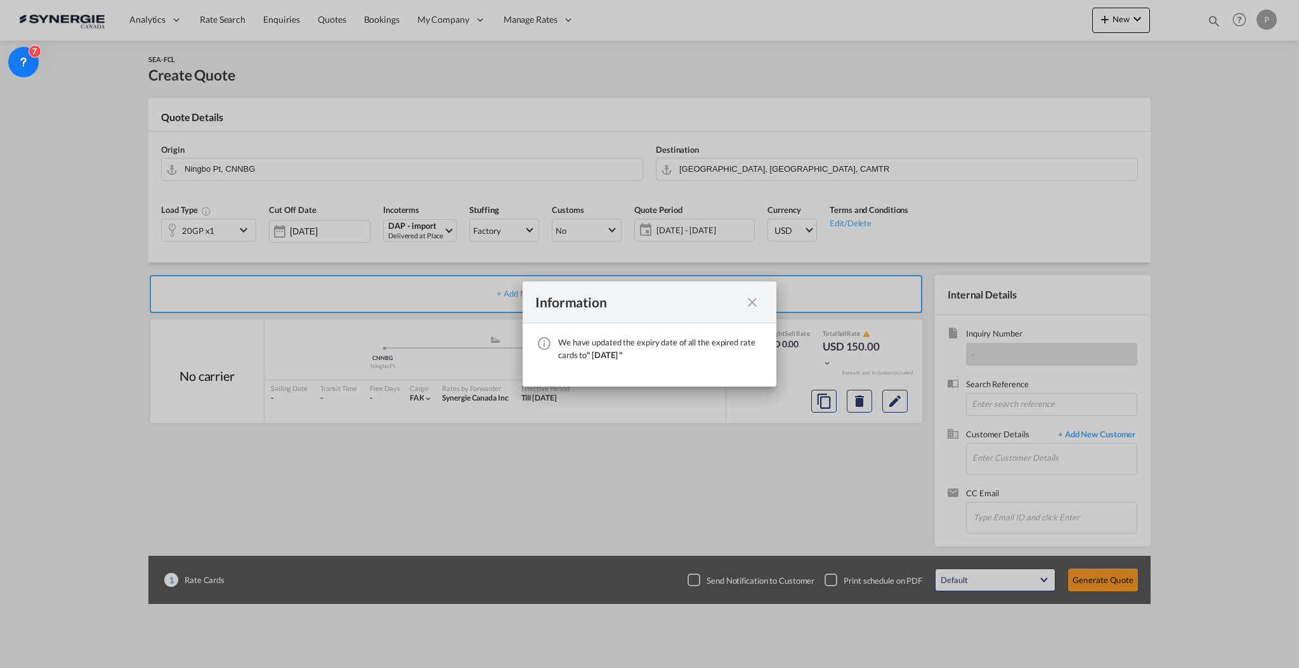
click at [748, 301] on md-icon "icon-close fg-AAA8AD cursor" at bounding box center [751, 302] width 15 height 15
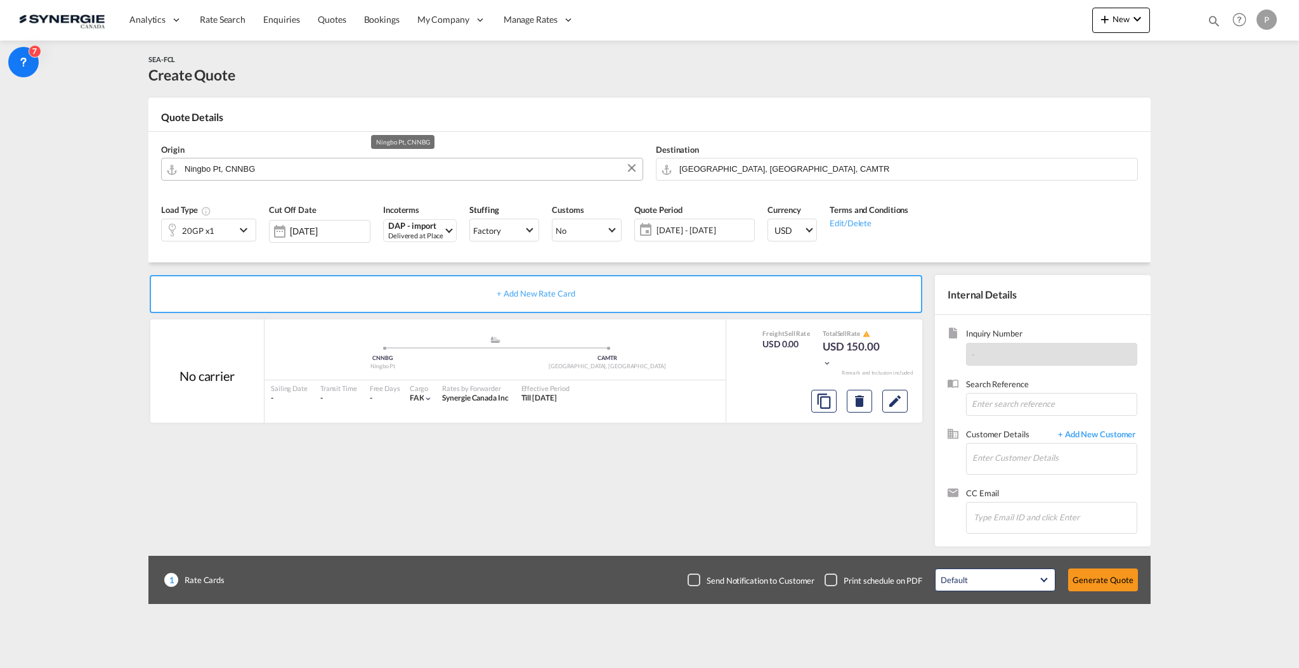
click at [341, 172] on input "Ningbo Pt, CNNBG" at bounding box center [410, 169] width 451 height 22
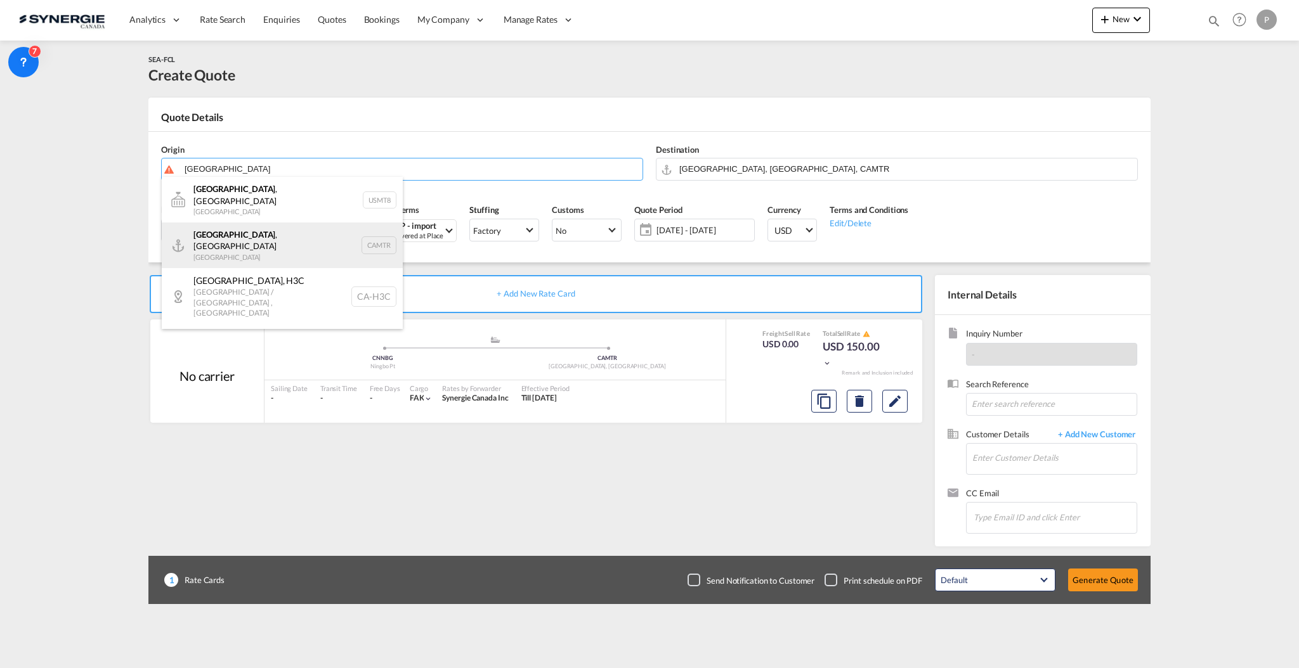
click at [322, 230] on div "Montreal , QC Canada CAMTR" at bounding box center [282, 246] width 241 height 46
type input "Montreal, QC, CAMTR"
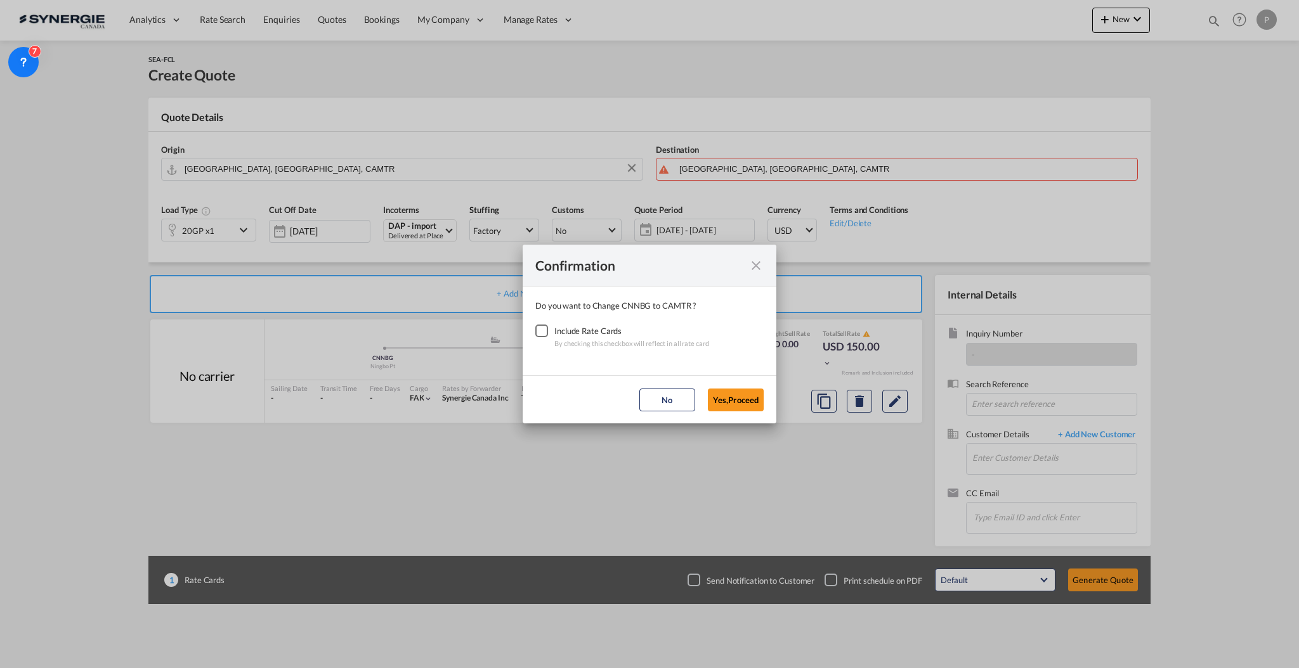
click at [548, 325] on div "Checkbox No Ink" at bounding box center [541, 331] width 13 height 13
drag, startPoint x: 728, startPoint y: 399, endPoint x: 743, endPoint y: 240, distance: 159.9
click at [726, 396] on button "Yes,Proceed" at bounding box center [736, 400] width 56 height 23
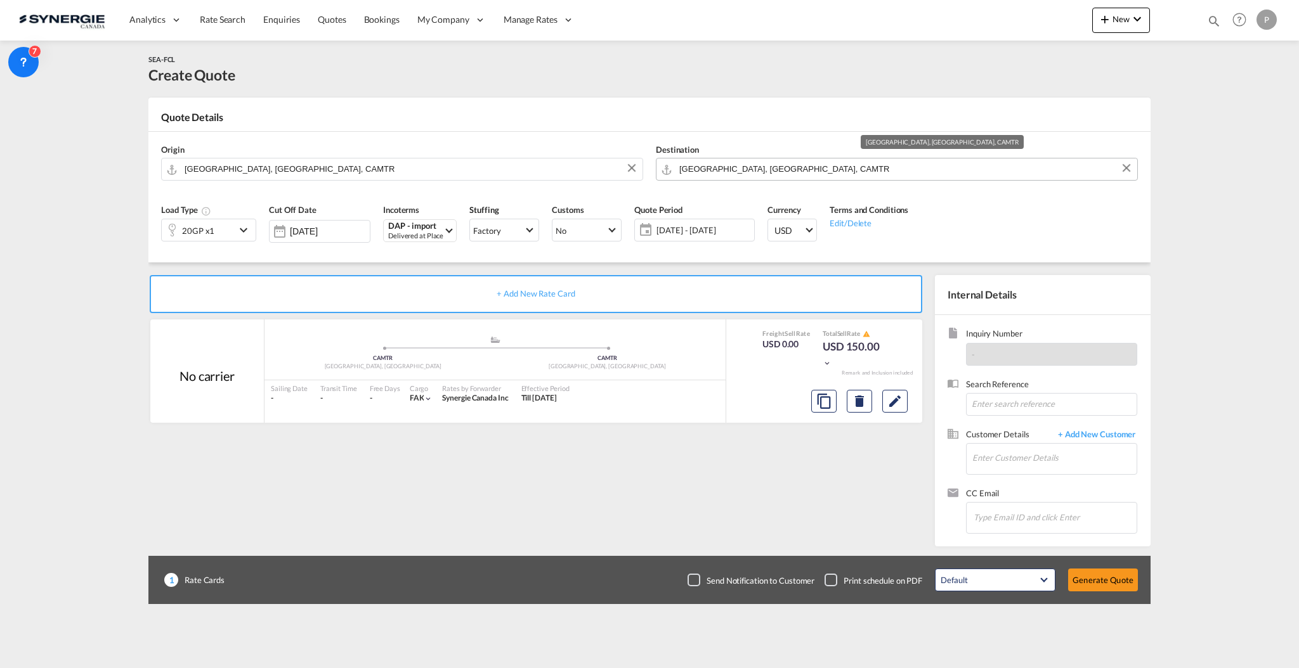
click at [743, 166] on input "Montreal, QC, CAMTR" at bounding box center [904, 169] width 451 height 22
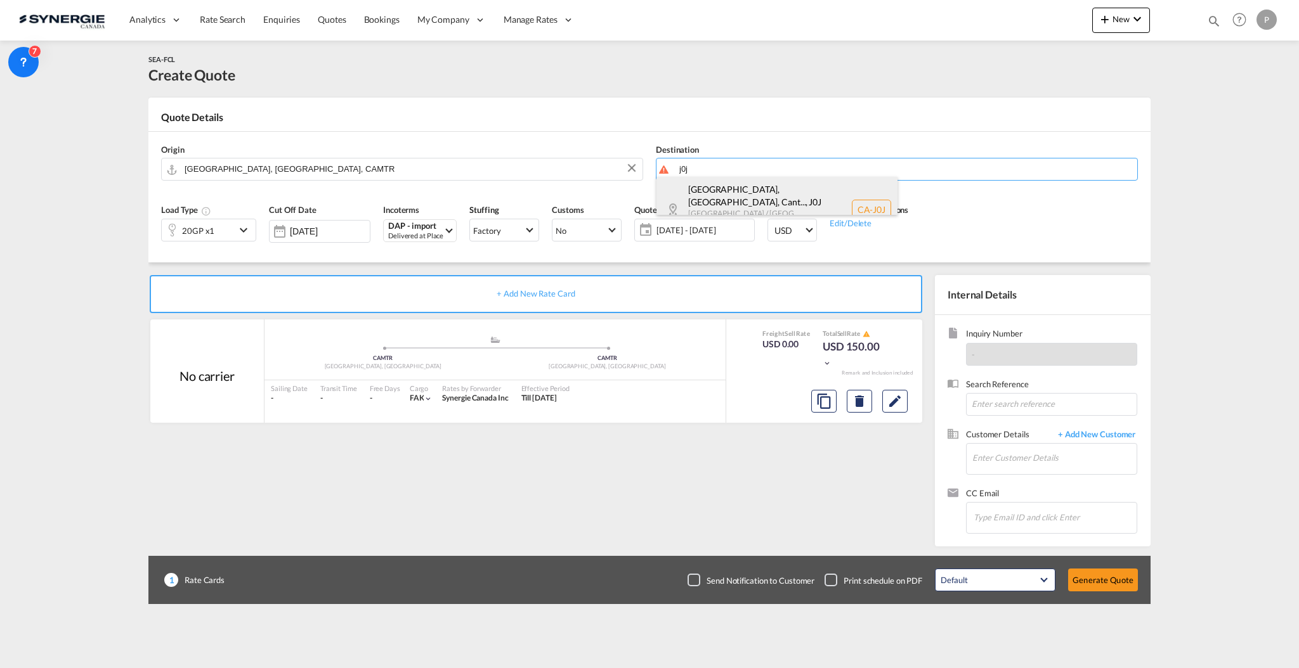
click at [737, 195] on div "Bedford, QC, Cant... , J0J Quebec / Québec Canada CA-J0J" at bounding box center [776, 209] width 241 height 65
type input "CA-J0J, Bedford, QC, Canton Bedford, Clarenceville, Frelighsburg, Henryville, L…"
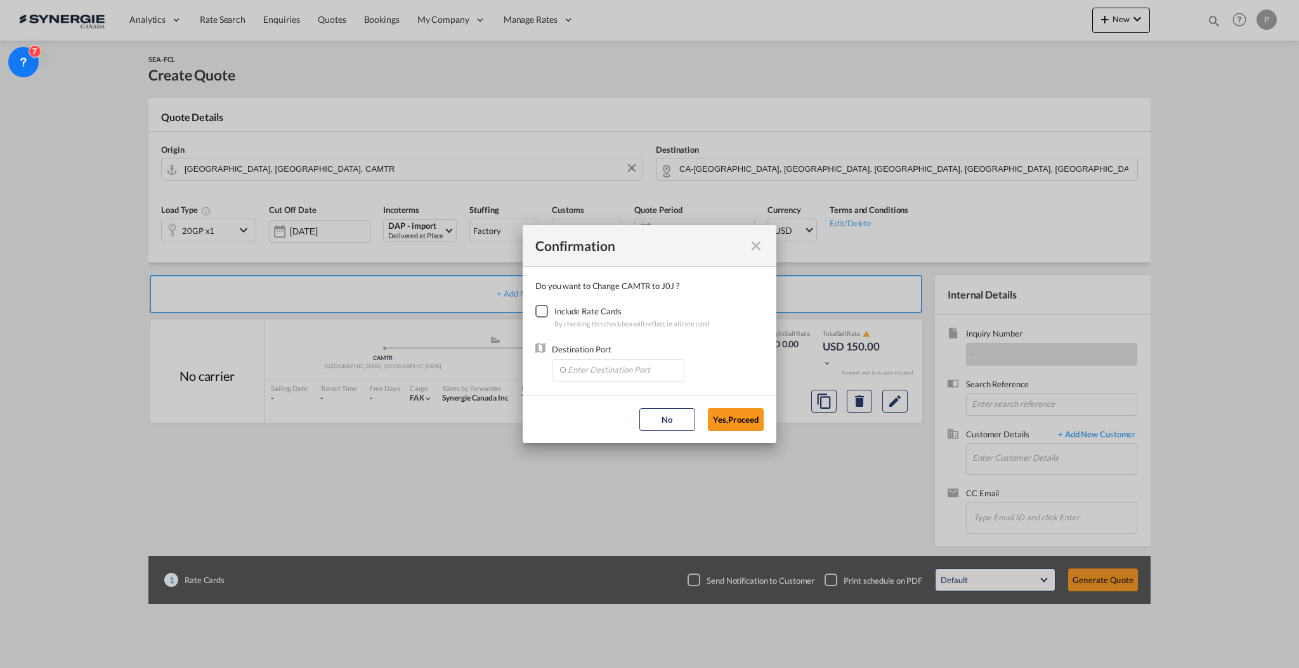
click at [557, 309] on div "Include Rate Cards" at bounding box center [631, 311] width 155 height 13
click at [535, 313] on div "Checkbox No Ink" at bounding box center [541, 311] width 13 height 13
drag, startPoint x: 592, startPoint y: 388, endPoint x: 590, endPoint y: 373, distance: 14.7
click at [591, 386] on md-dialog-content "Do you want to Change CAMTR to J0J ? Include Rate Cards By checking this checkb…" at bounding box center [650, 331] width 254 height 128
click at [590, 372] on input "Enter Destination Port" at bounding box center [621, 369] width 126 height 19
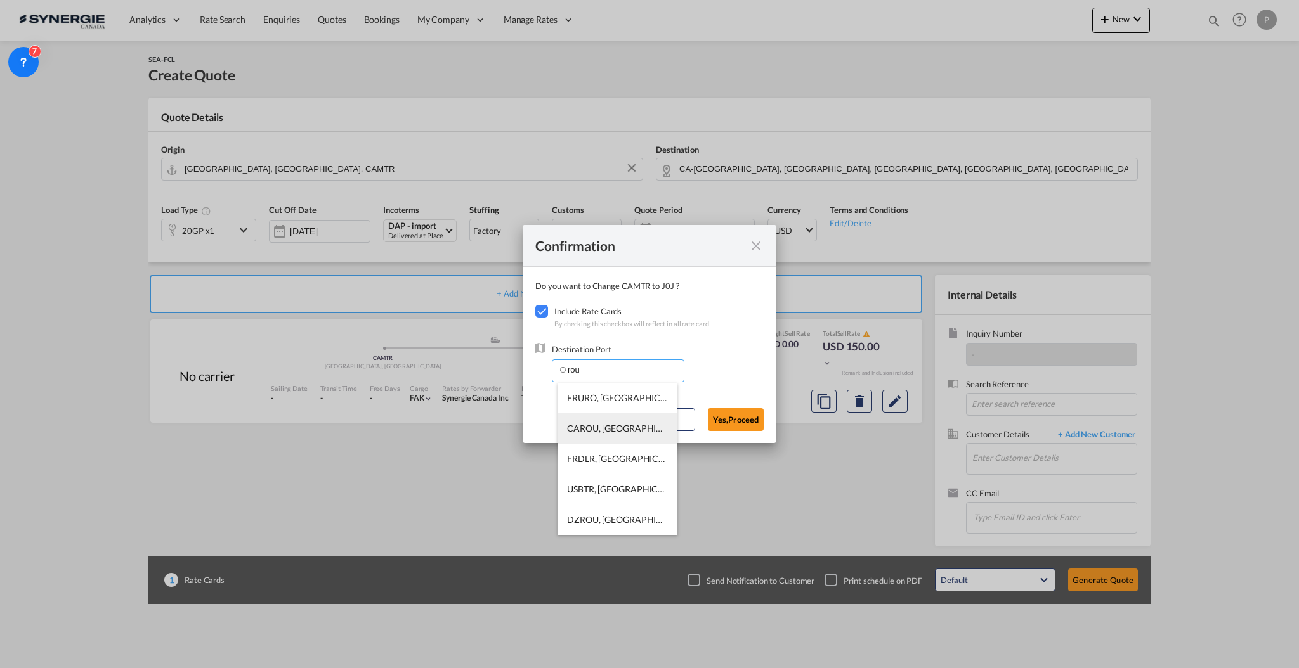
click at [575, 432] on span "CAROU, Rougemont, Canada, North America, Americas" at bounding box center [769, 428] width 405 height 11
type input "CAROU, Rougemont, Canada, North America, Americas"
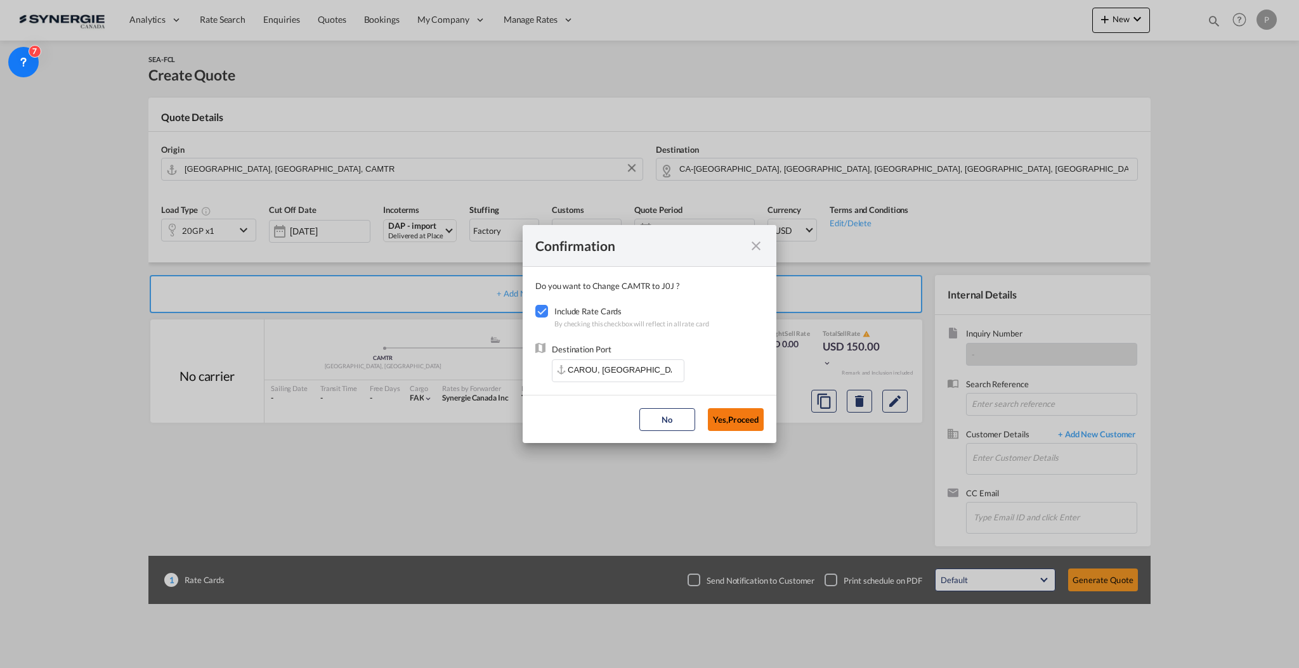
click at [746, 421] on button "Yes,Proceed" at bounding box center [736, 419] width 56 height 23
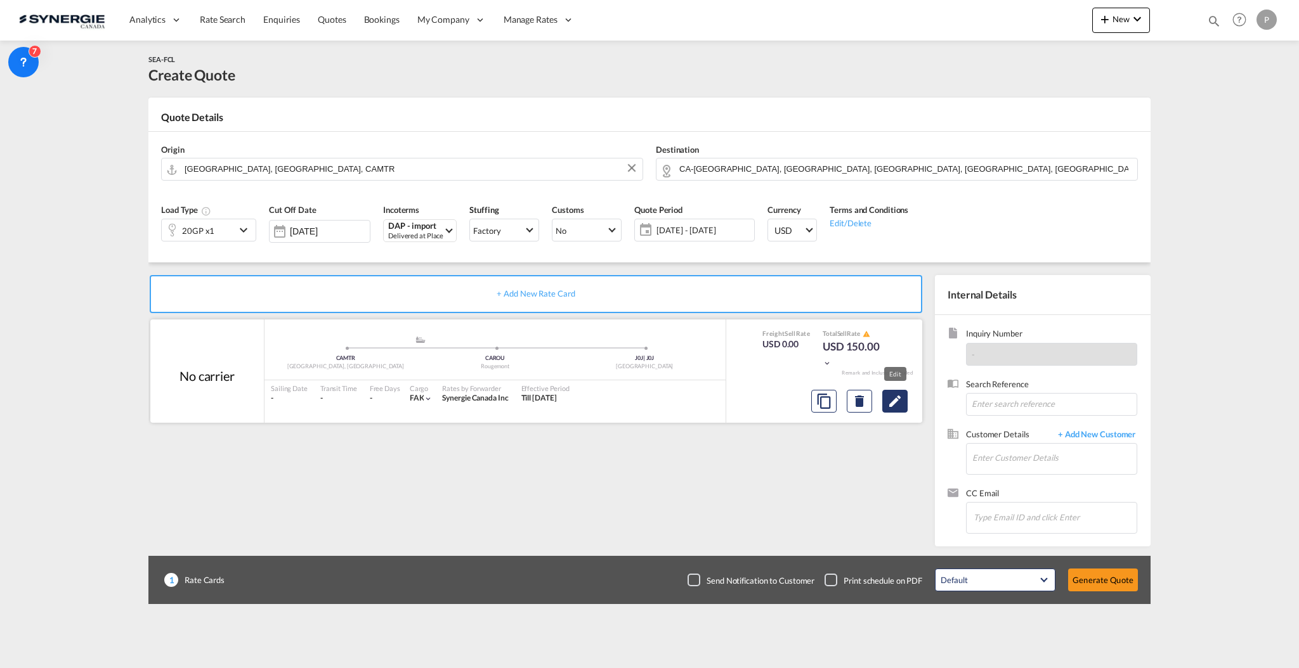
click at [893, 394] on md-icon "Edit" at bounding box center [894, 401] width 15 height 15
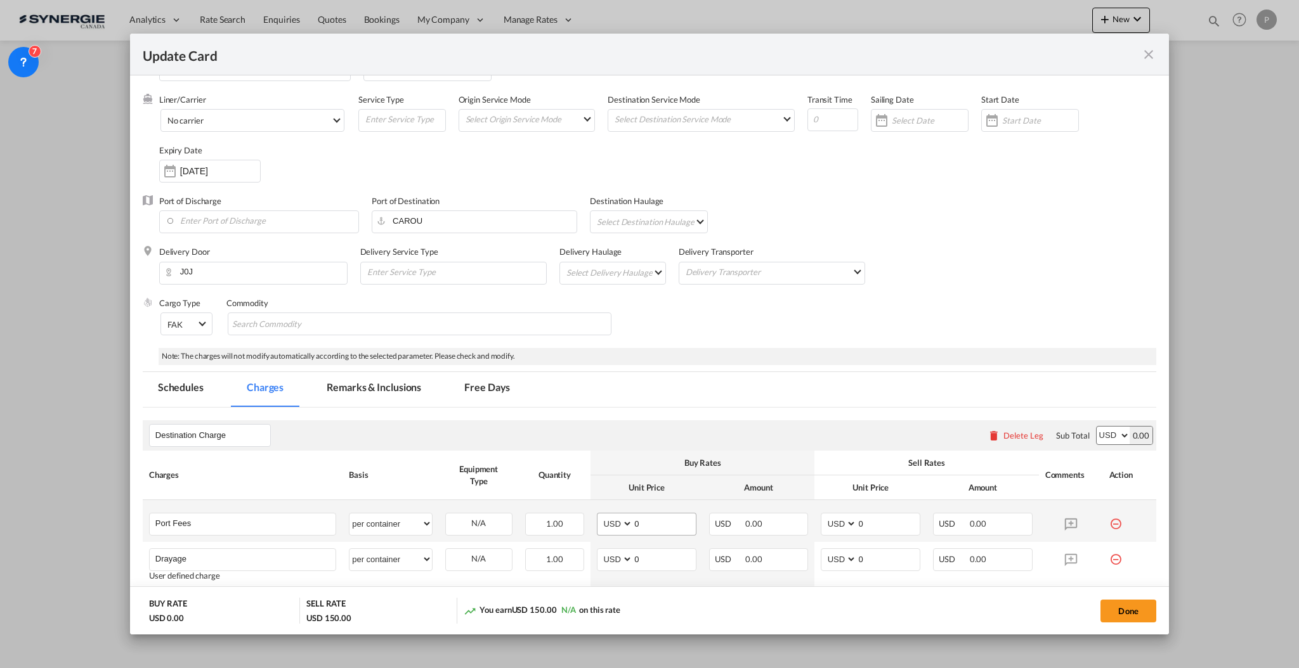
scroll to position [169, 0]
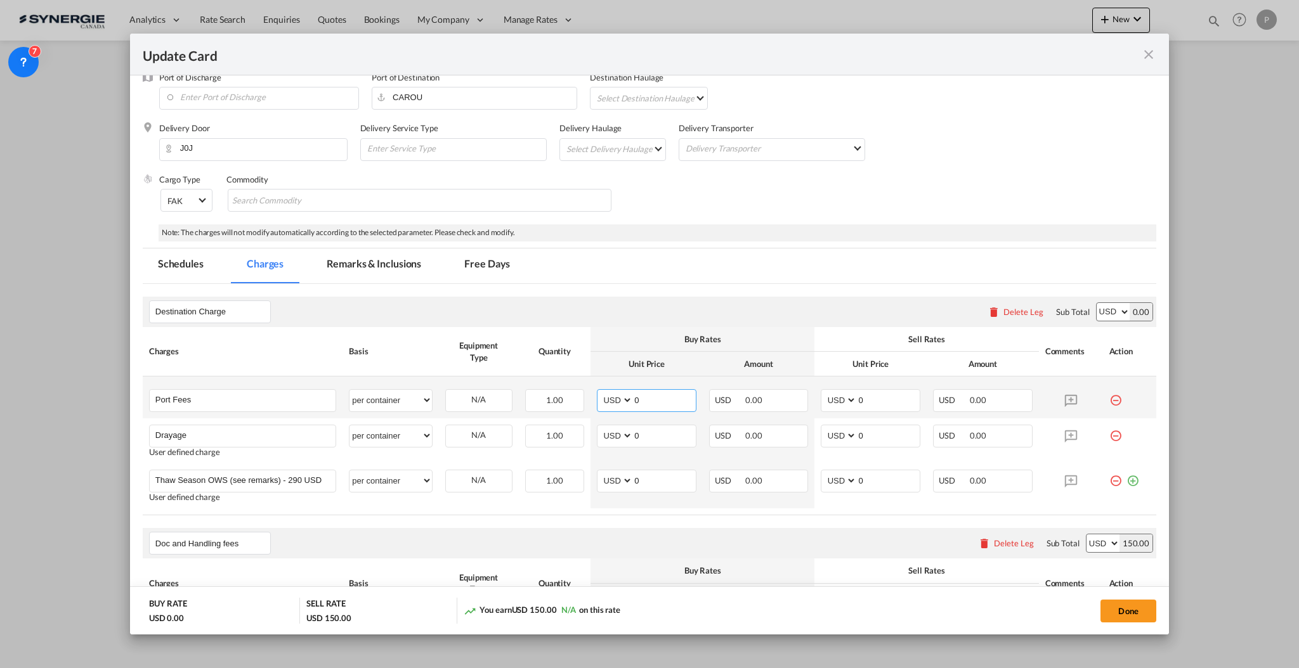
click at [639, 396] on input "0" at bounding box center [664, 399] width 63 height 19
click at [637, 394] on input "0" at bounding box center [664, 399] width 63 height 19
click at [637, 395] on input "0" at bounding box center [664, 399] width 63 height 19
click at [637, 394] on input "0" at bounding box center [664, 399] width 63 height 19
type input "4"
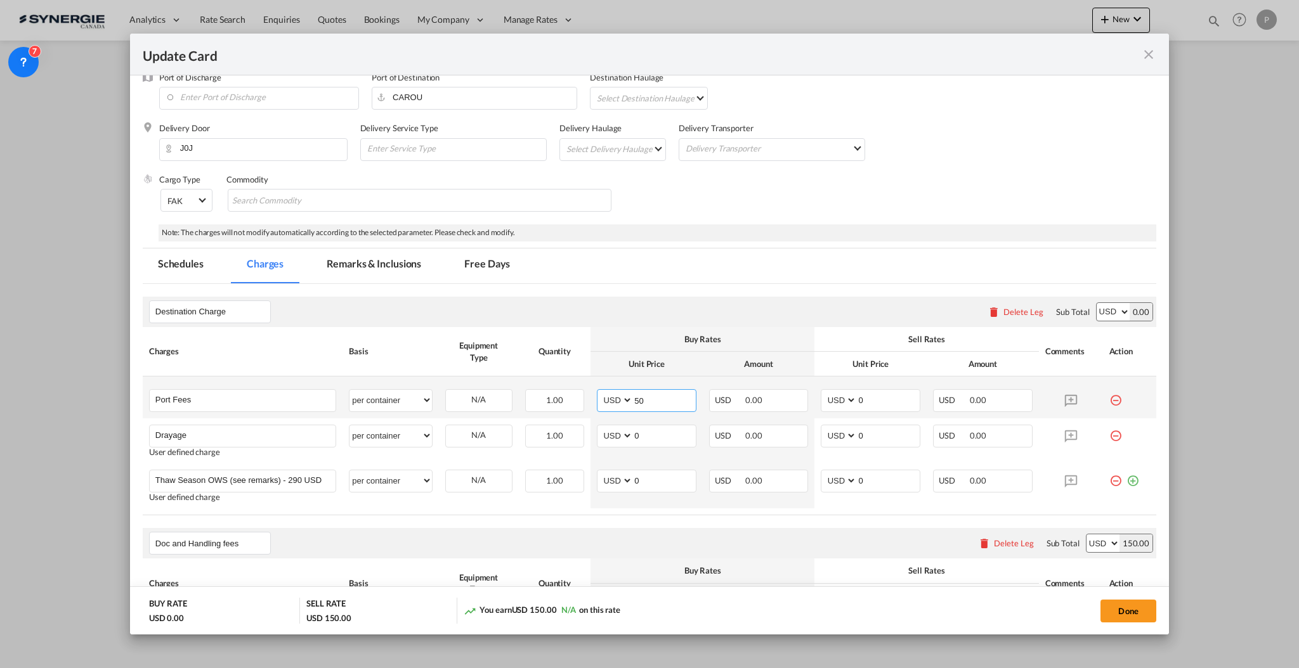
type input "50"
type input "65"
click at [665, 434] on input "0" at bounding box center [664, 434] width 63 height 19
type input "410"
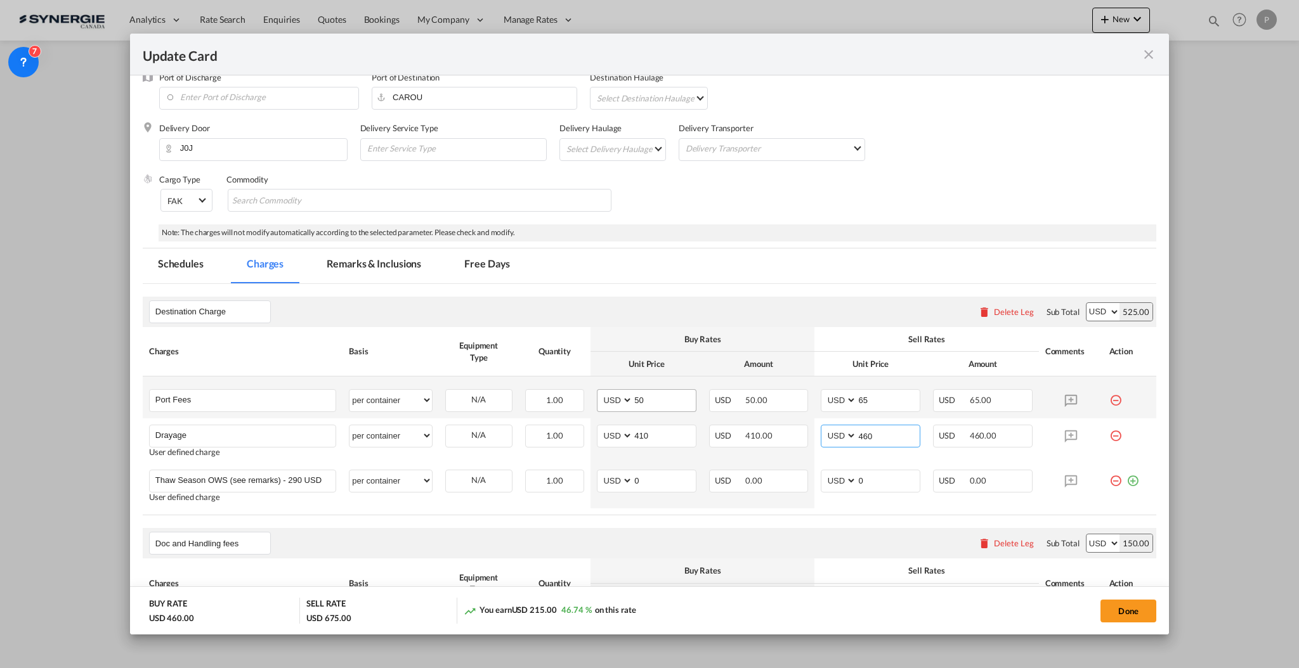
type input "460"
click at [677, 406] on input "50" at bounding box center [664, 399] width 63 height 19
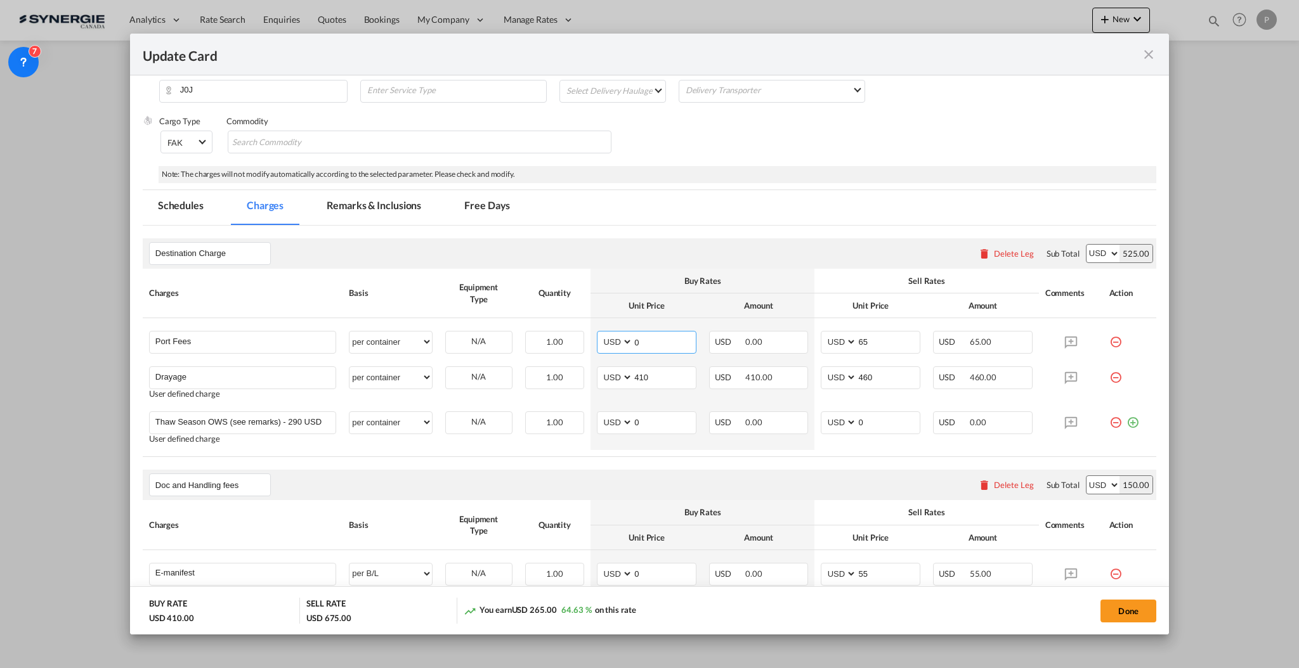
scroll to position [254, 0]
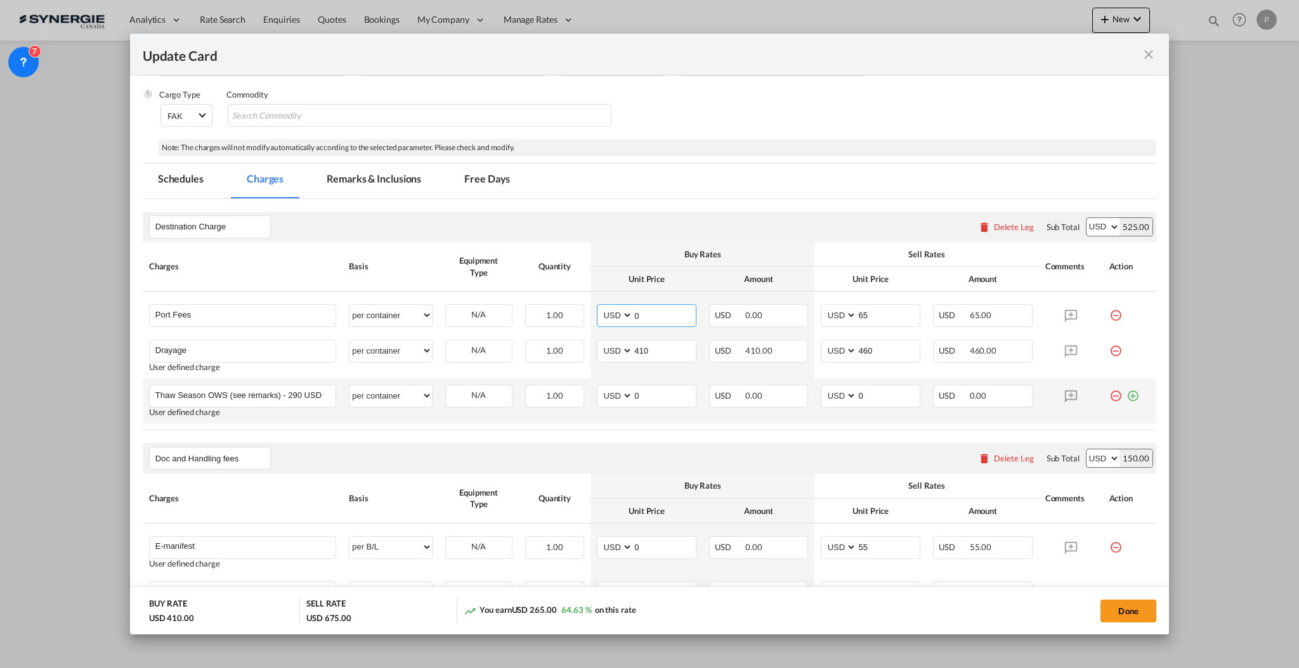
type input "0"
click at [1109, 394] on md-icon "icon-minus-circle-outline red-400-fg" at bounding box center [1115, 391] width 13 height 13
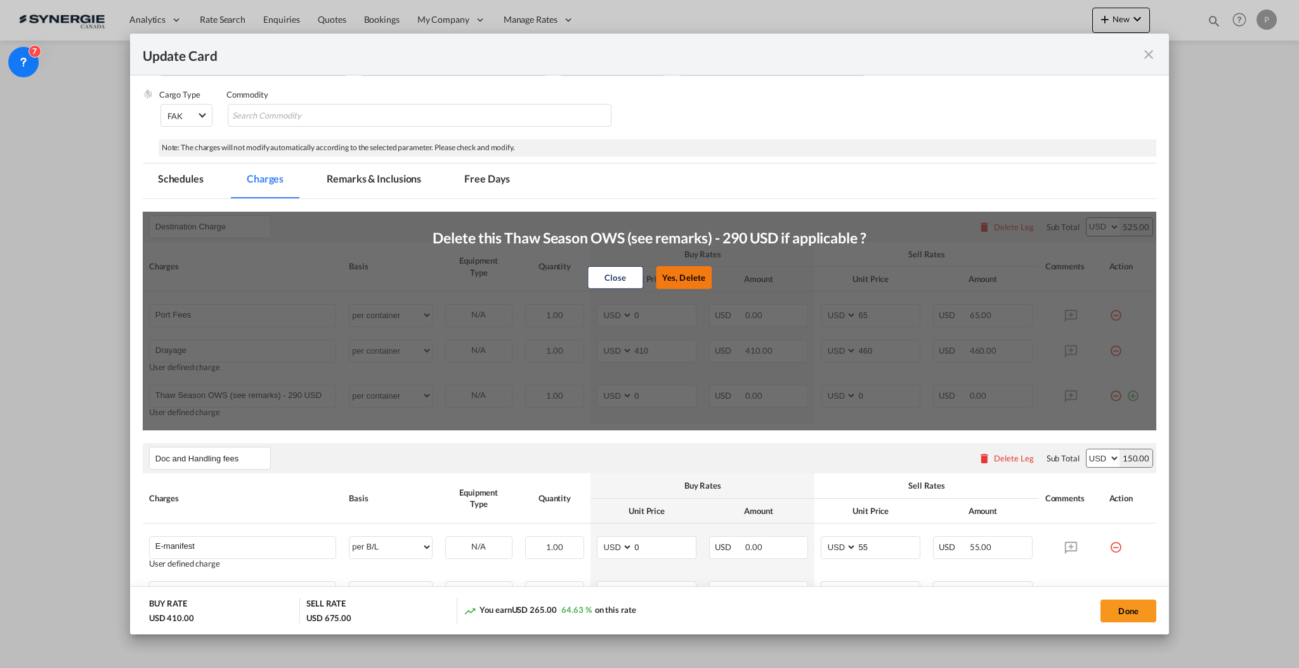
click at [690, 276] on button "Yes, Delete" at bounding box center [684, 277] width 56 height 23
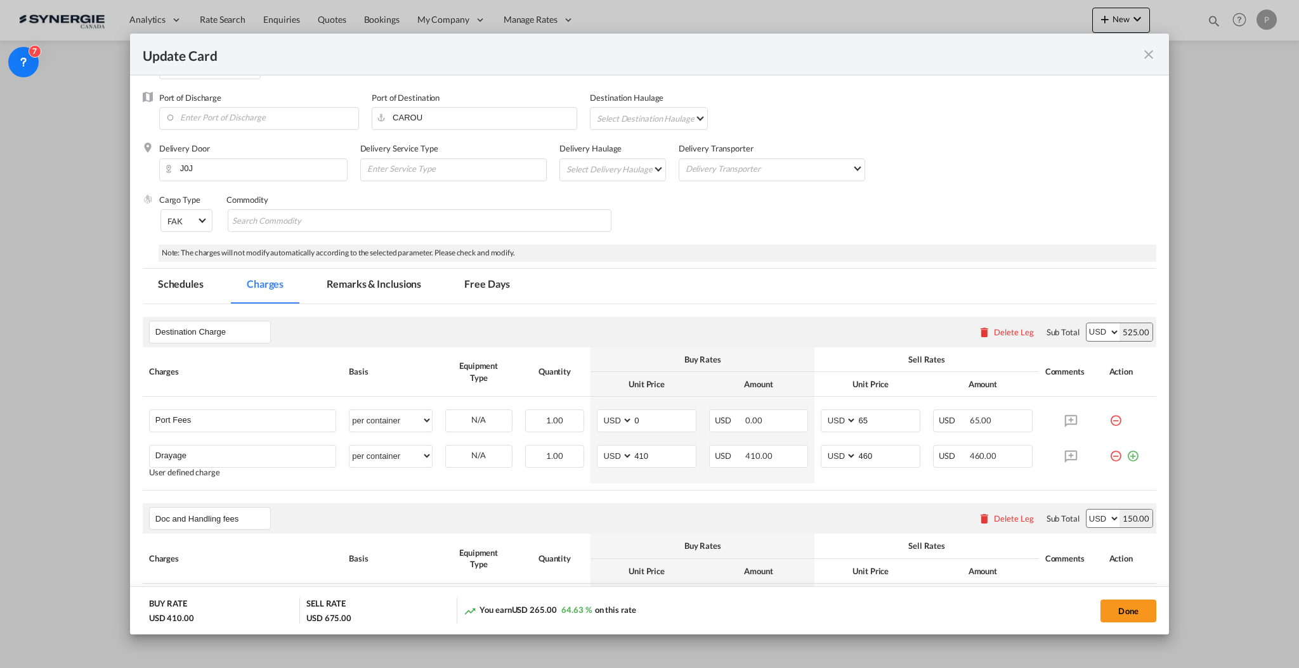
scroll to position [84, 0]
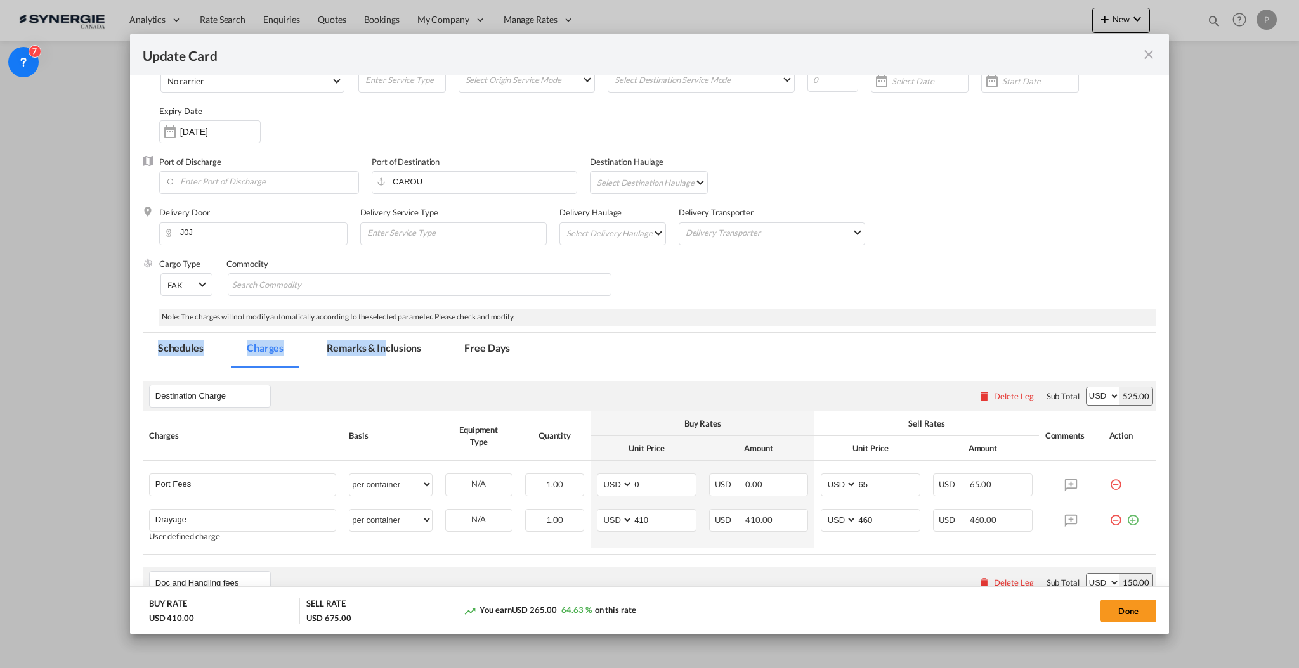
click at [386, 332] on div "Port of Loading CAMTR T/S Liner/Carrier No carrier Atlantic Container Line (ACL…" at bounding box center [649, 538] width 1013 height 1069
click at [342, 351] on md-tab-item "Remarks & Inclusions" at bounding box center [373, 350] width 125 height 35
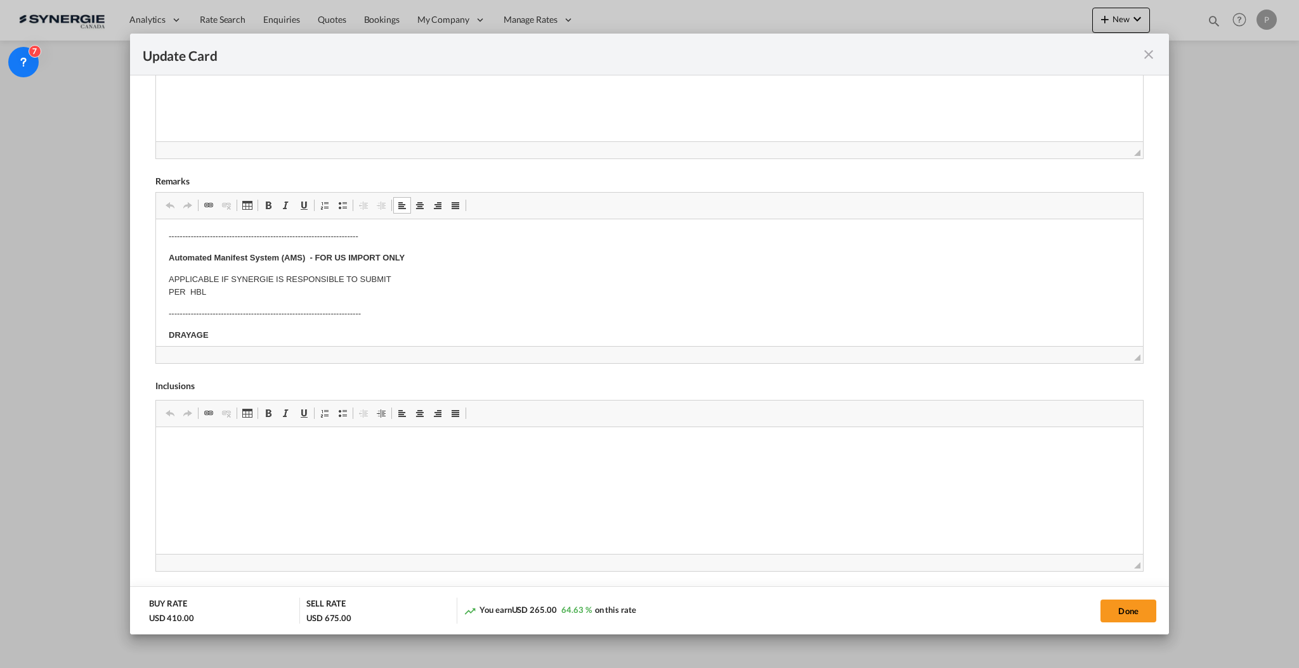
scroll to position [0, 0]
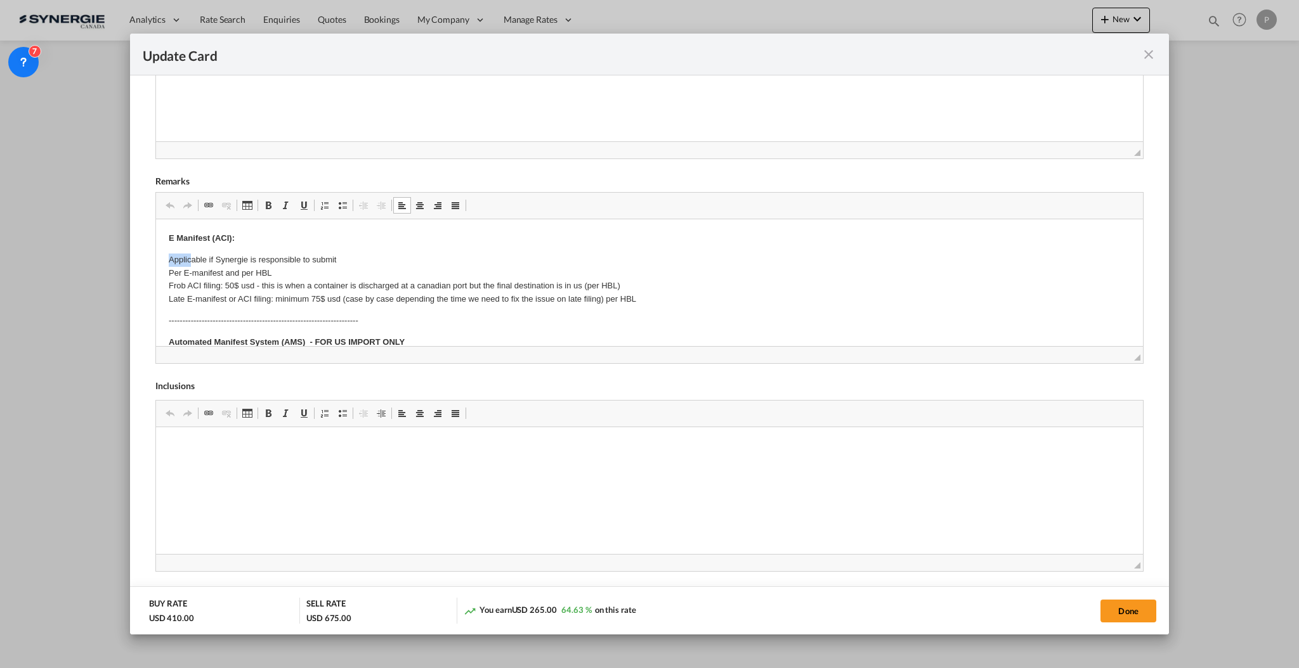
drag, startPoint x: 166, startPoint y: 253, endPoint x: 190, endPoint y: 264, distance: 25.8
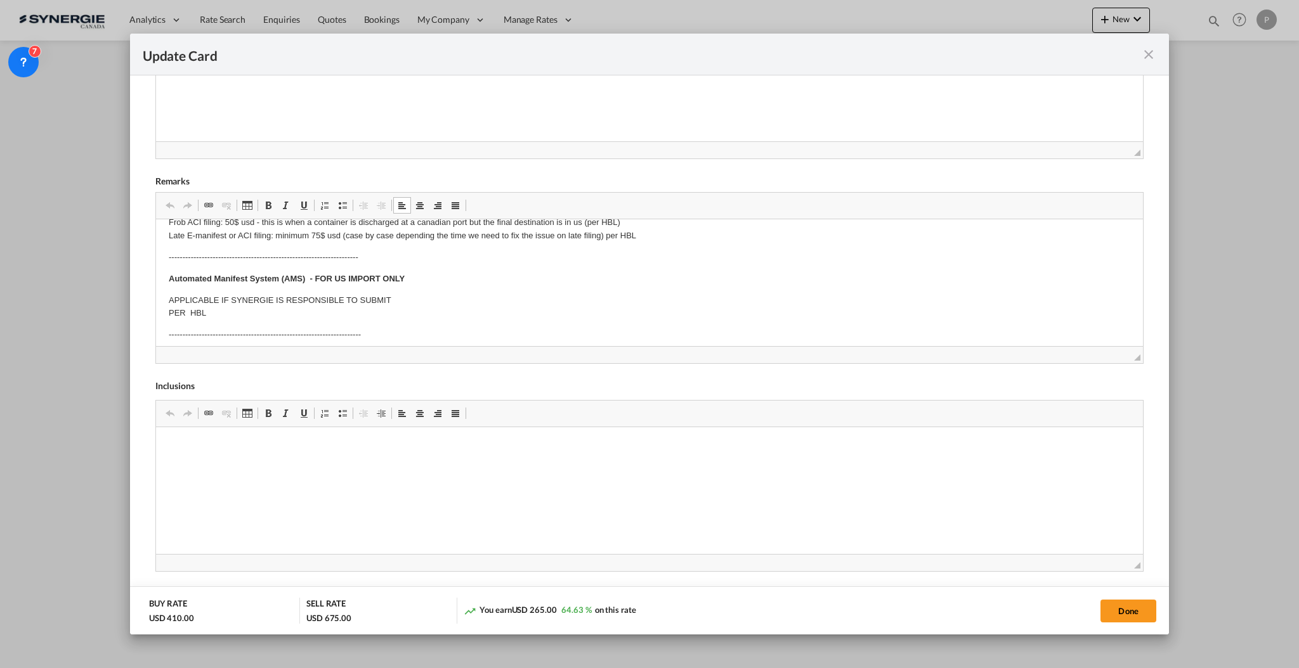
scroll to position [84, 0]
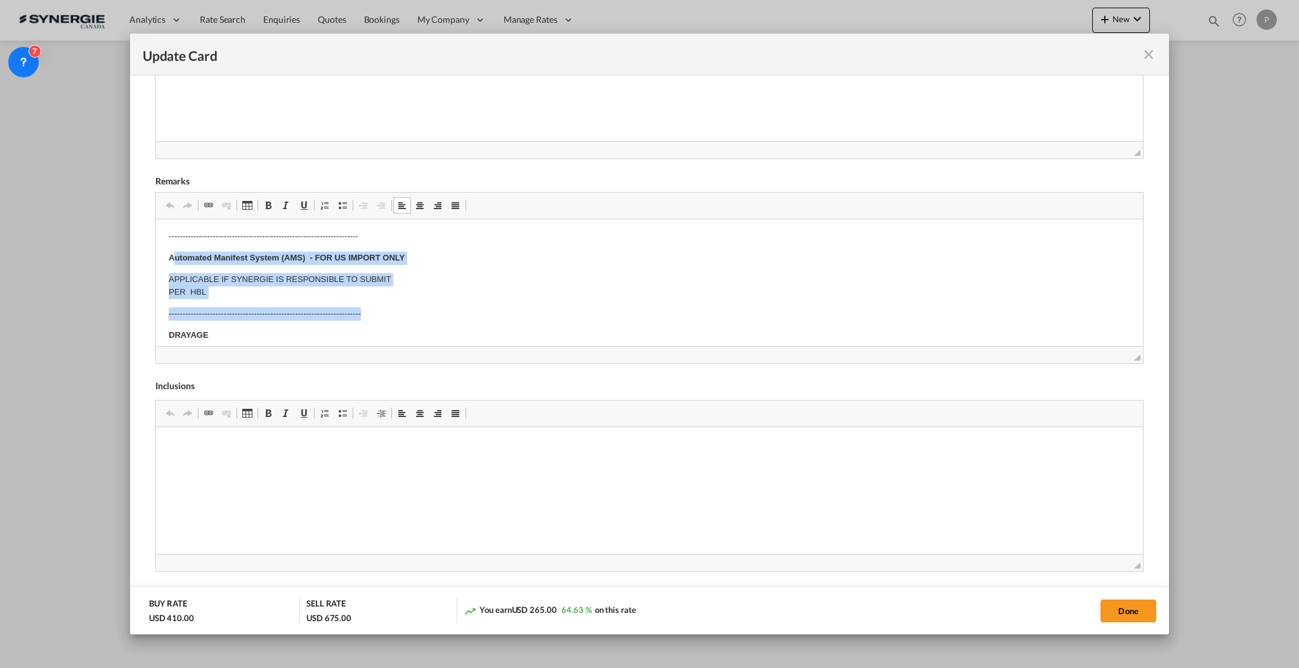
drag, startPoint x: 169, startPoint y: 250, endPoint x: 421, endPoint y: 302, distance: 257.7
click at [421, 302] on body "E Manifest (ACI): Applicable if Synergie is responsible to submit Per E-manifes…" at bounding box center [648, 476] width 961 height 658
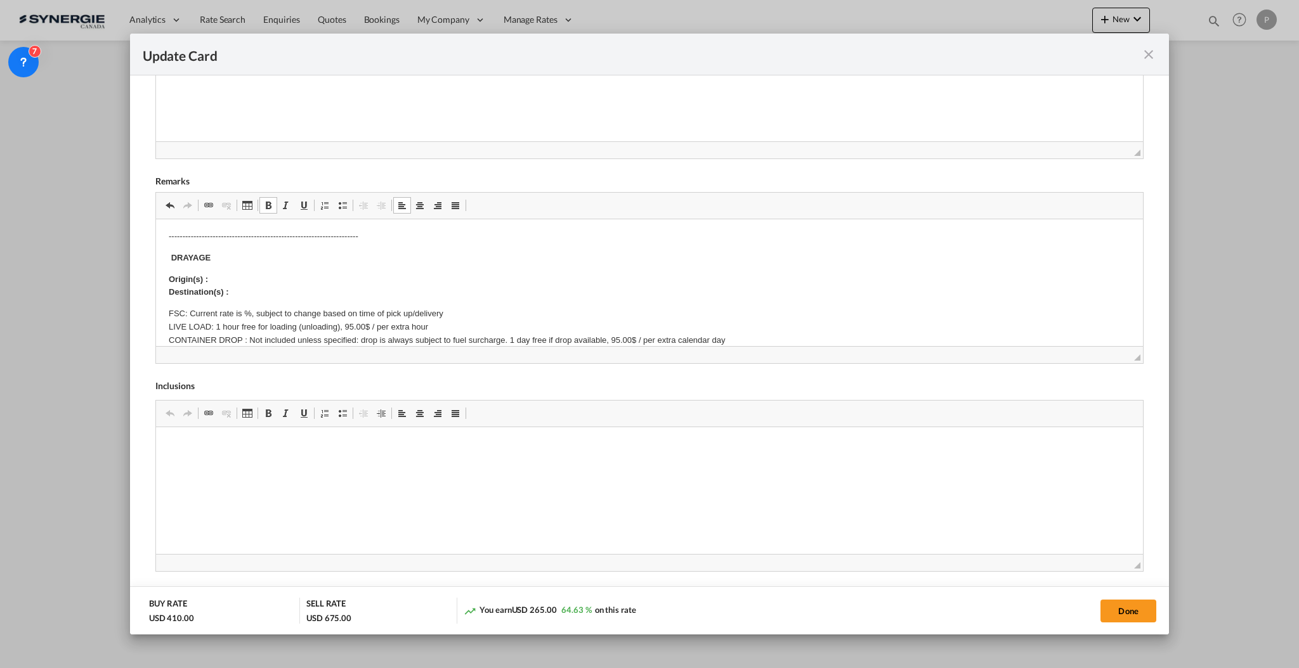
click at [373, 282] on p "Origin(s) : Destination(s) :" at bounding box center [648, 286] width 961 height 27
click at [369, 293] on p "Origin(s) : Destination(s) :" at bounding box center [648, 286] width 961 height 27
click at [370, 278] on p "Origin(s) : Destination(s) : Comont, 110, rue de la rivière, Bedford, J0J 1A0" at bounding box center [648, 286] width 961 height 27
click at [243, 312] on p "FSC: Current rate is %, subject to change based on time of pick up/delivery LIV…" at bounding box center [648, 346] width 961 height 79
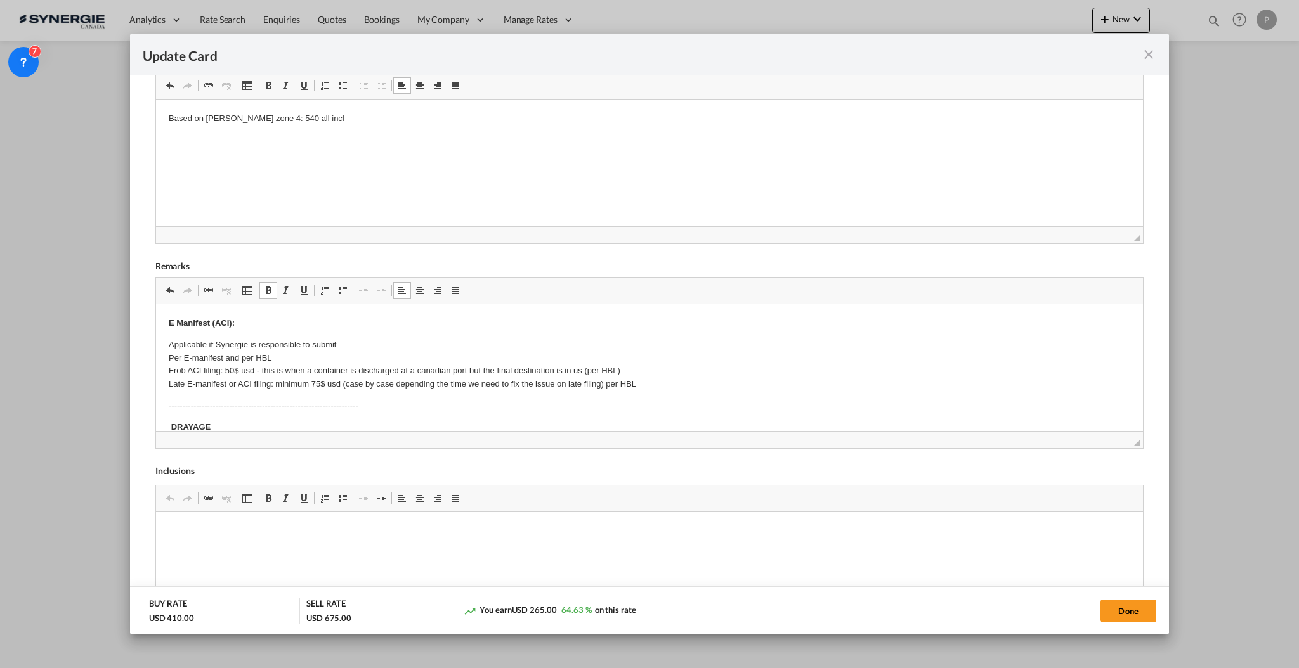
scroll to position [329, 0]
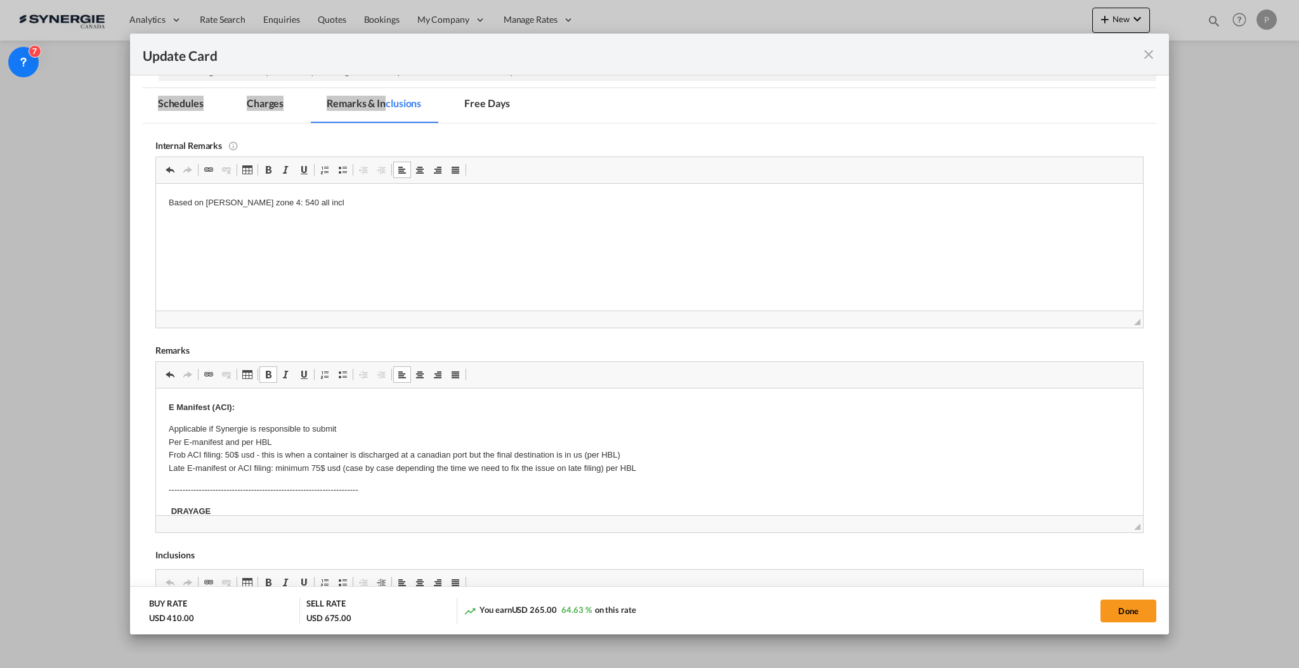
drag, startPoint x: 321, startPoint y: 198, endPoint x: 271, endPoint y: 197, distance: 50.7
drag, startPoint x: 269, startPoint y: 198, endPoint x: 412, endPoint y: 193, distance: 142.8
click at [412, 193] on html "Based on Lafrance zone 4: 540 all incl" at bounding box center [648, 202] width 987 height 39
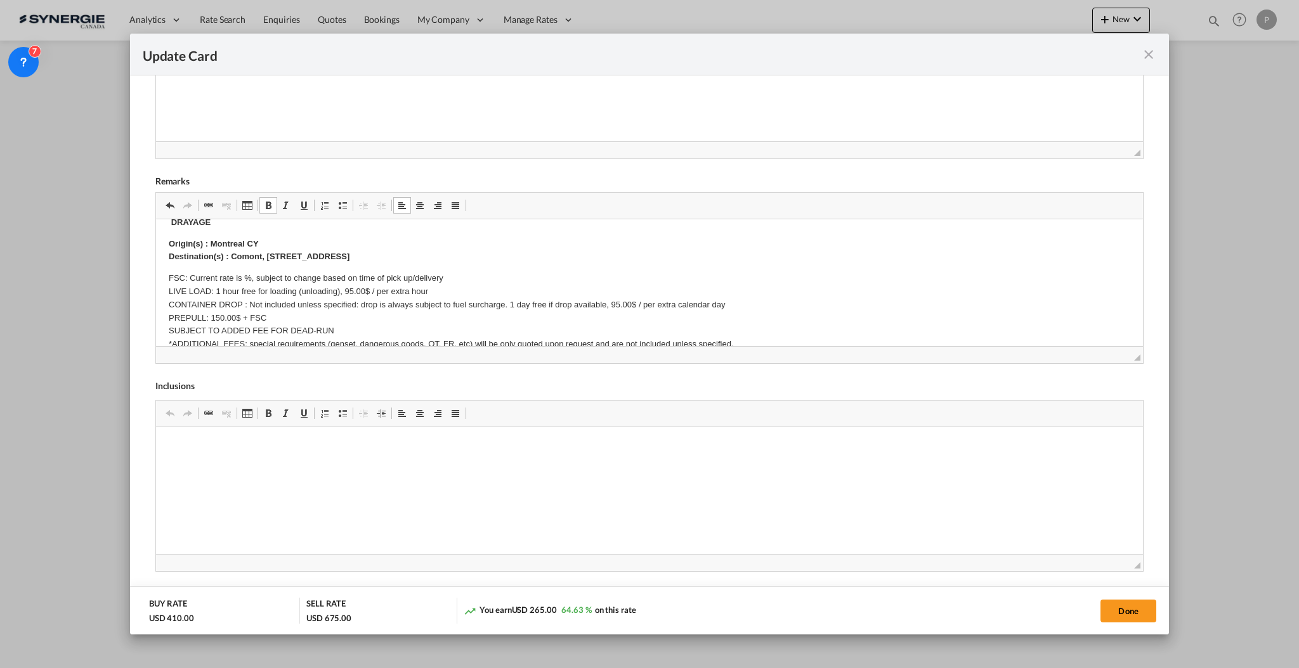
scroll to position [84, 0]
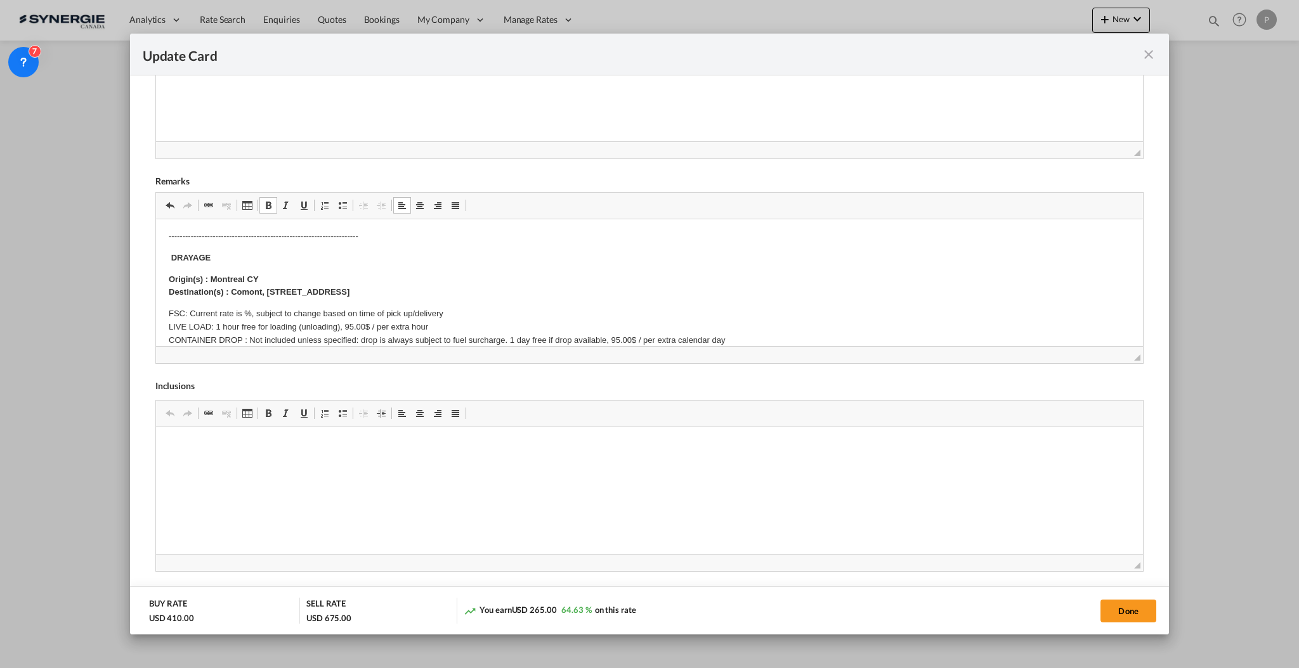
click at [243, 313] on p "FSC: Current rate is %, subject to change based on time of pick up/delivery LIV…" at bounding box center [648, 346] width 961 height 79
click at [192, 315] on p "FSC: Current rate is 35%, subject to change based on time of pick up/delivery L…" at bounding box center [648, 346] width 961 height 79
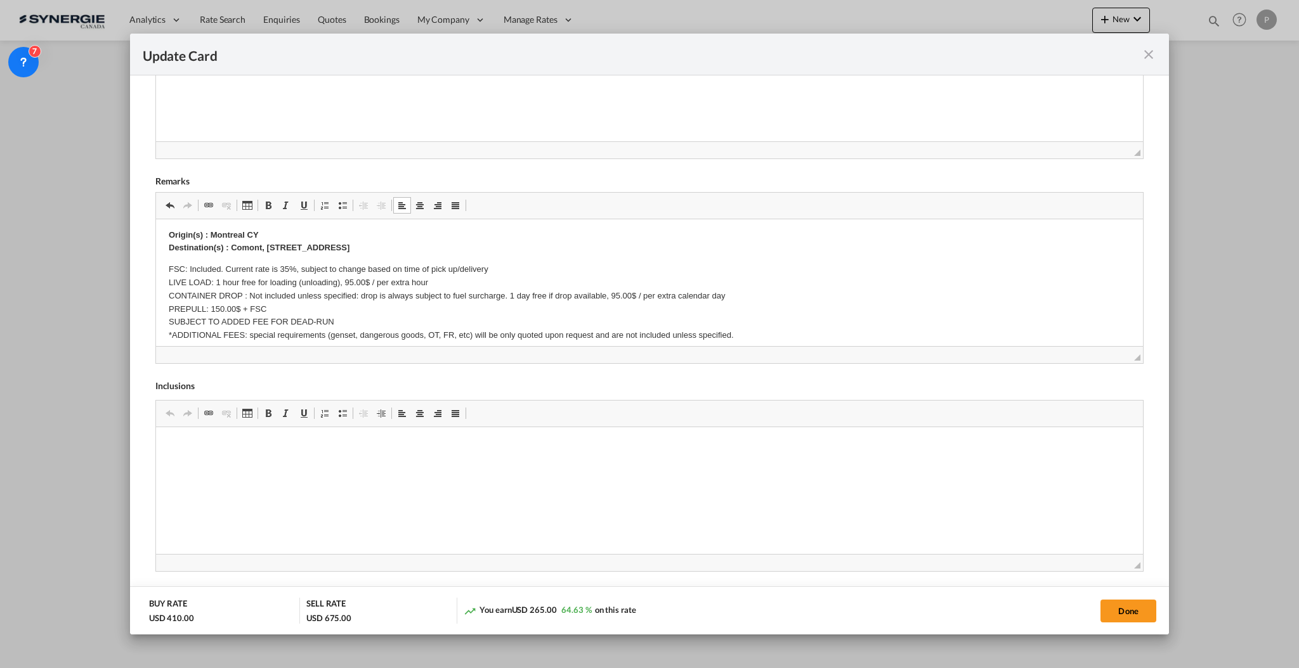
scroll to position [169, 0]
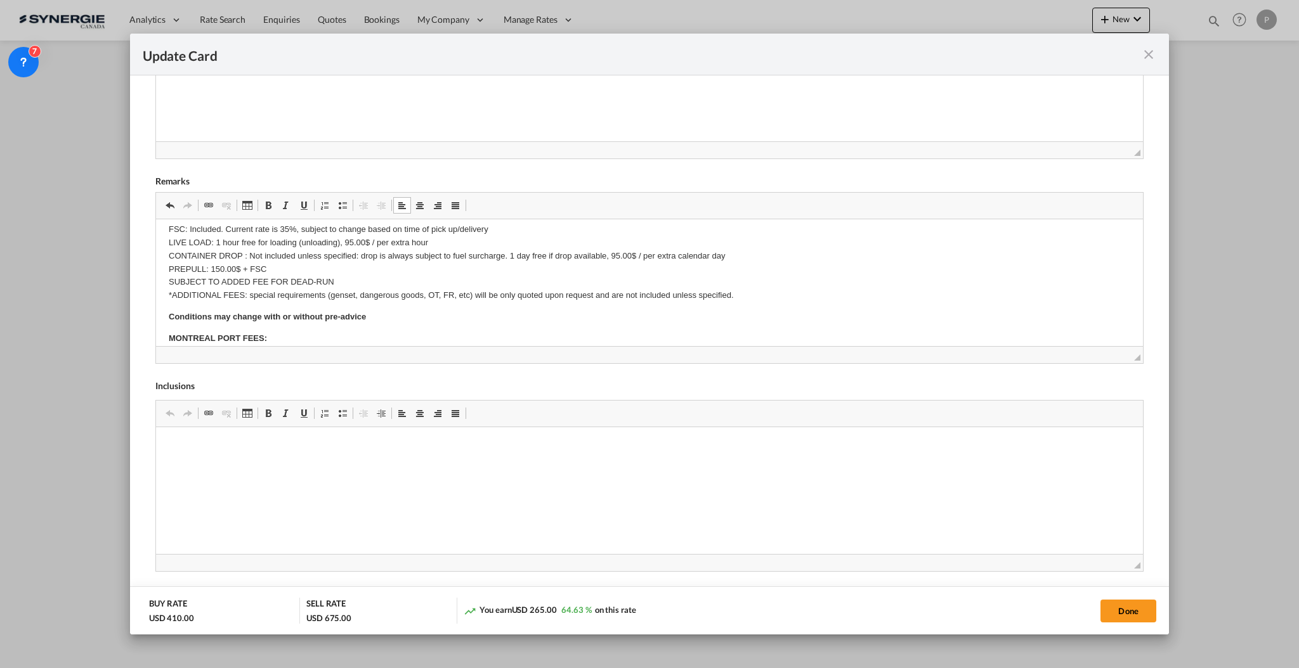
click at [247, 250] on p "FSC: Included. Current rate is 35%, subject to change based on time of pick up/…" at bounding box center [648, 262] width 961 height 79
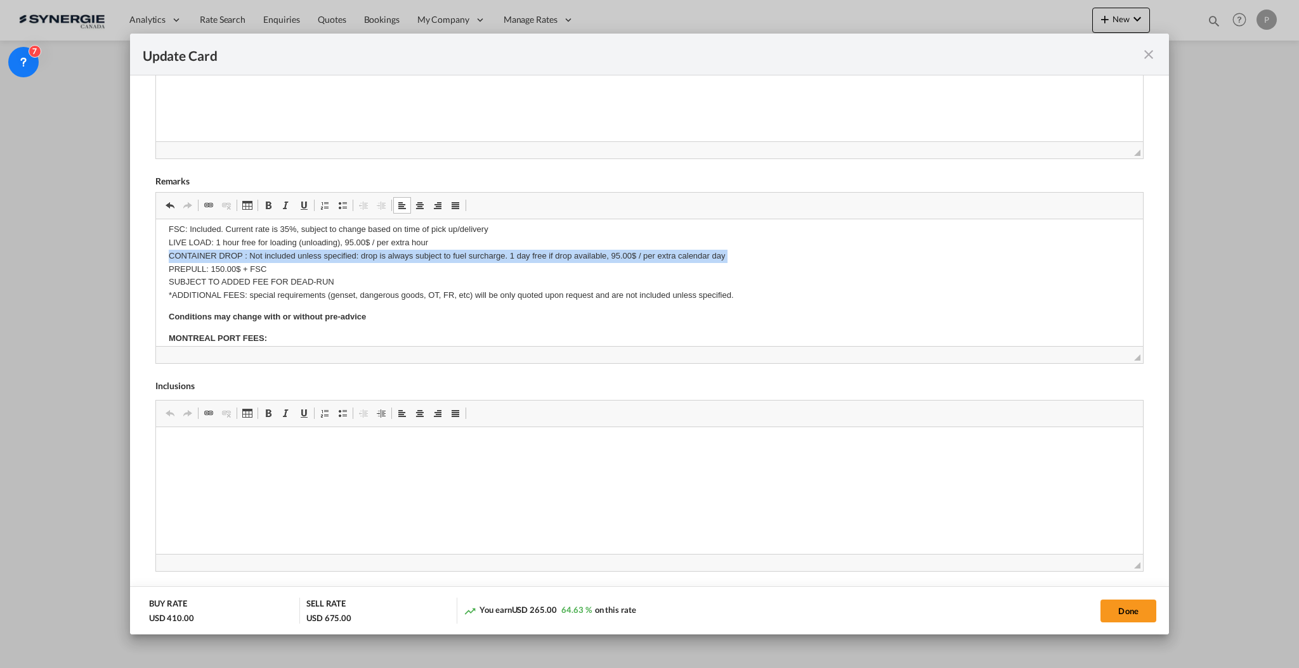
click at [247, 250] on p "FSC: Included. Current rate is 35%, subject to change based on time of pick up/…" at bounding box center [648, 262] width 961 height 79
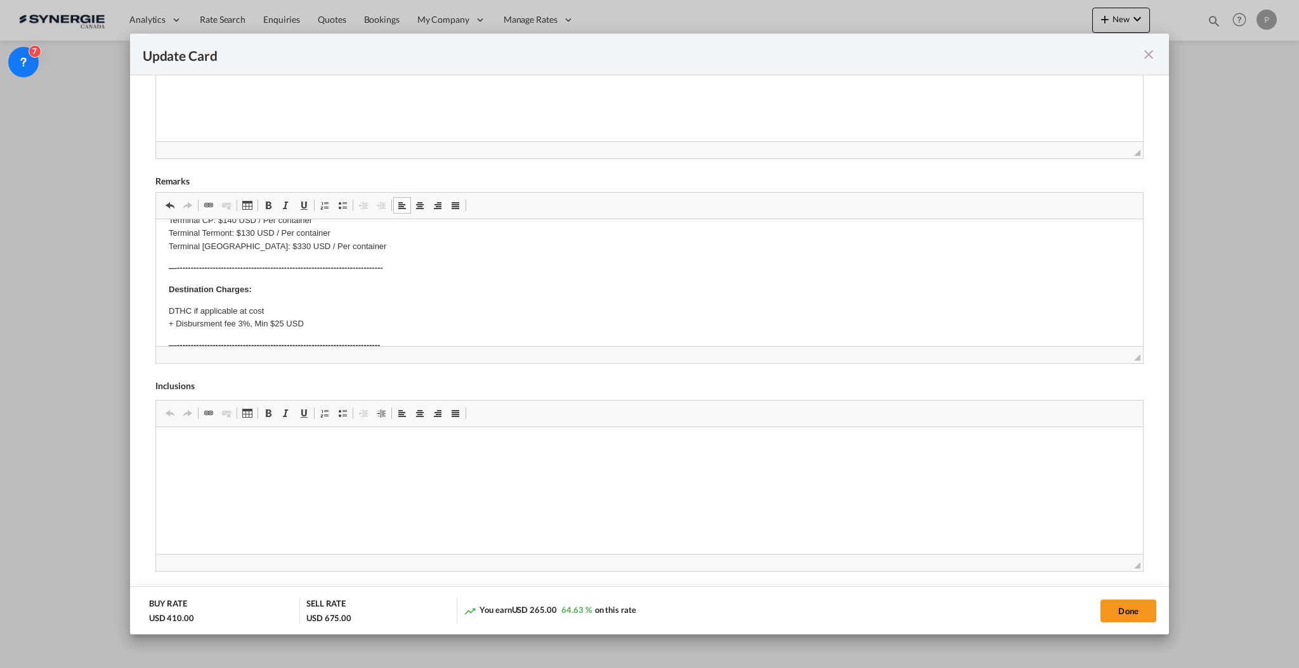
scroll to position [338, 0]
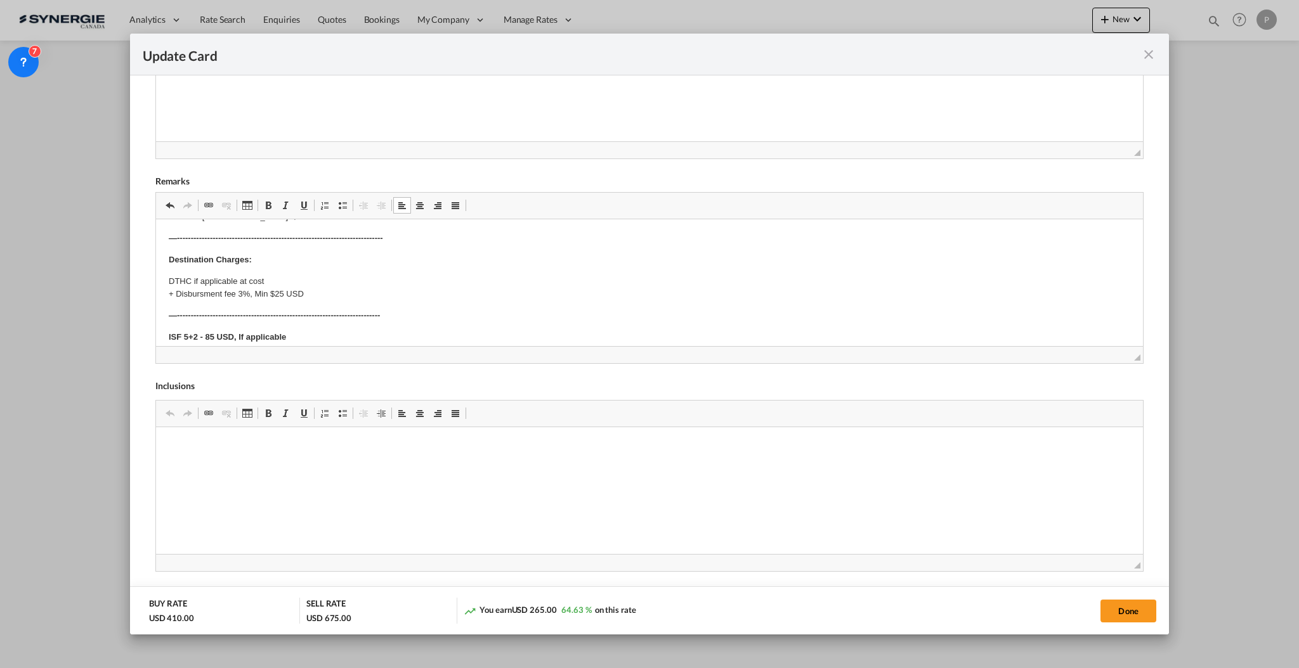
click at [169, 259] on strong "Destination Charges:" at bounding box center [209, 259] width 83 height 10
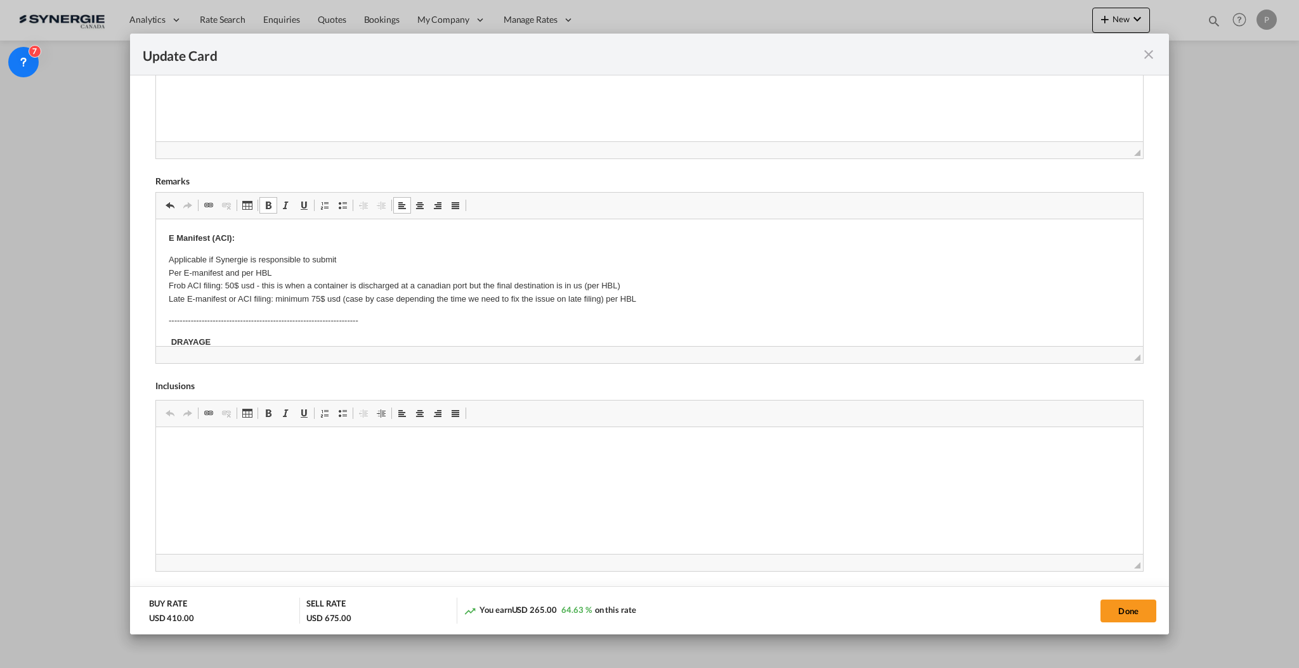
scroll to position [75, 0]
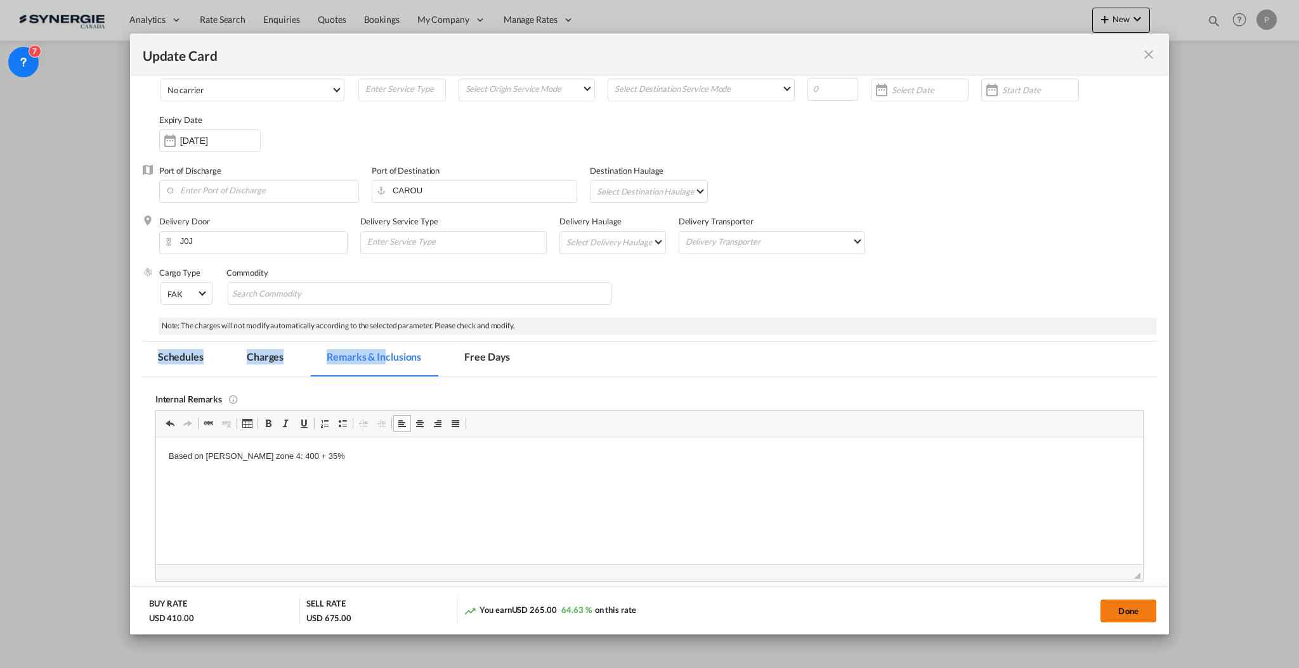
drag, startPoint x: 1133, startPoint y: 607, endPoint x: 1115, endPoint y: 612, distance: 18.3
click at [1132, 608] on button "Done" at bounding box center [1128, 611] width 56 height 23
type input "12 Nov 2025"
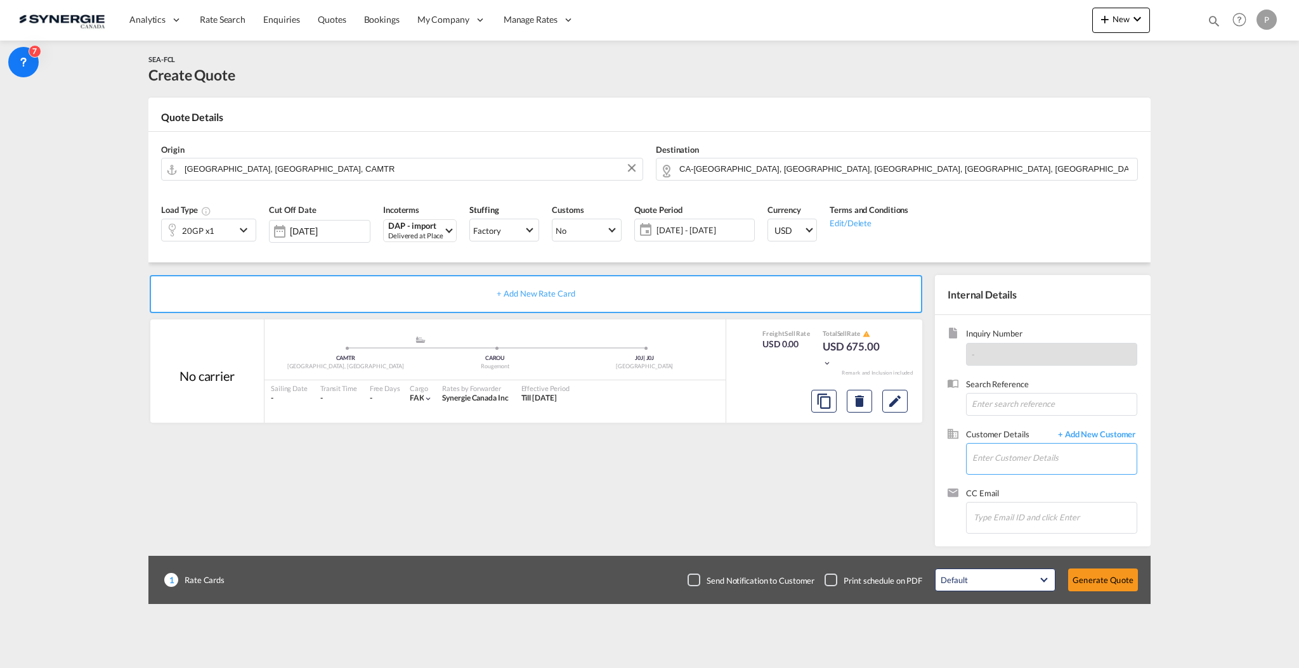
click at [990, 467] on input "Enter Customer Details" at bounding box center [1054, 458] width 164 height 29
paste input "sale02@preserve-freight.com"
type input "sale02@preserve-freight.com"
click at [905, 404] on button "Edit" at bounding box center [894, 401] width 25 height 23
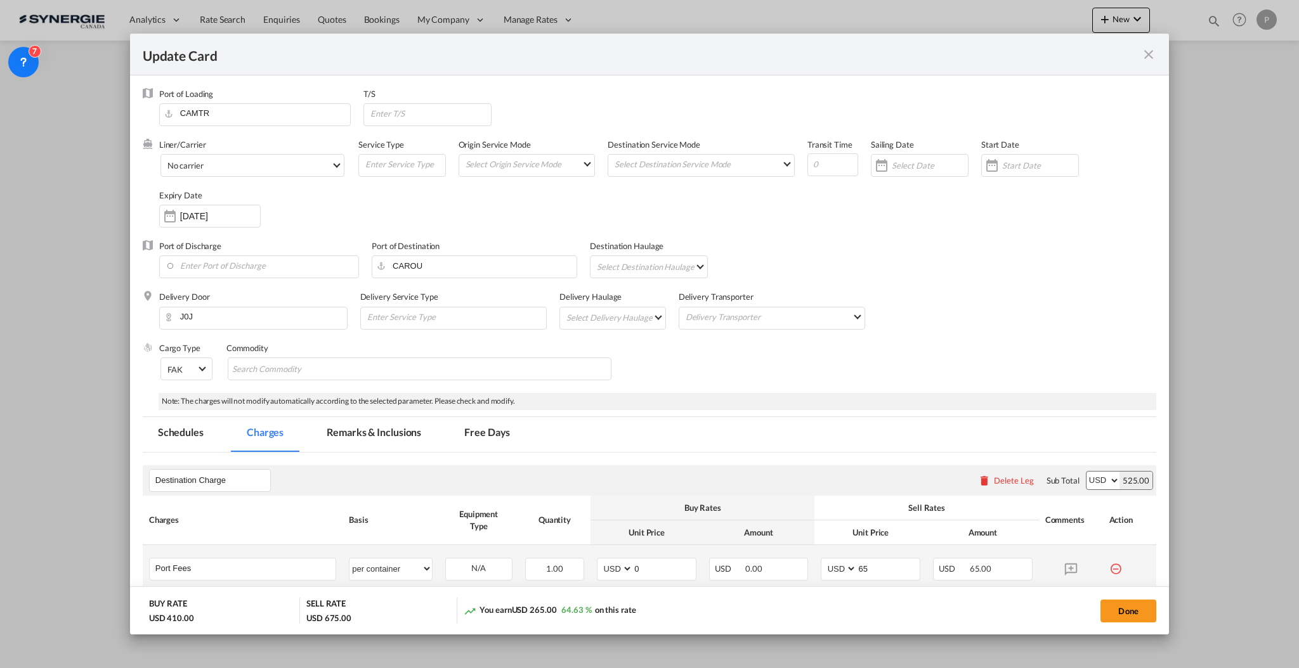
scroll to position [84, 0]
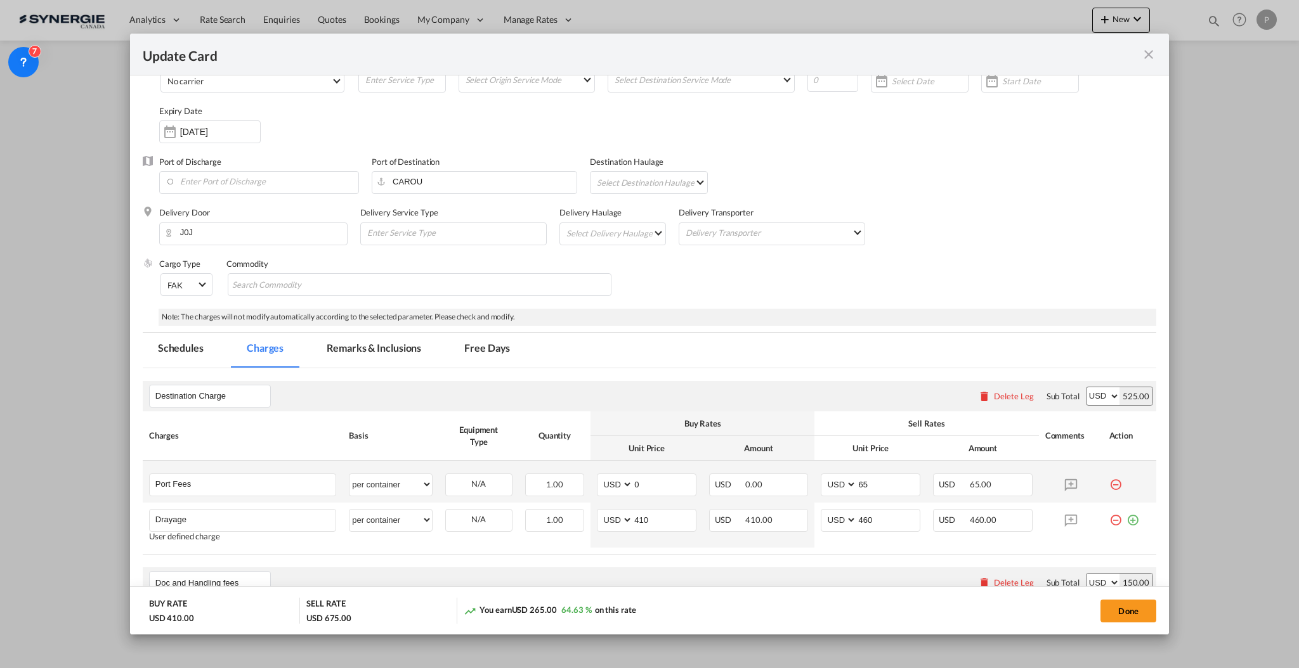
click at [1109, 483] on md-icon "icon-minus-circle-outline red-400-fg" at bounding box center [1115, 480] width 13 height 13
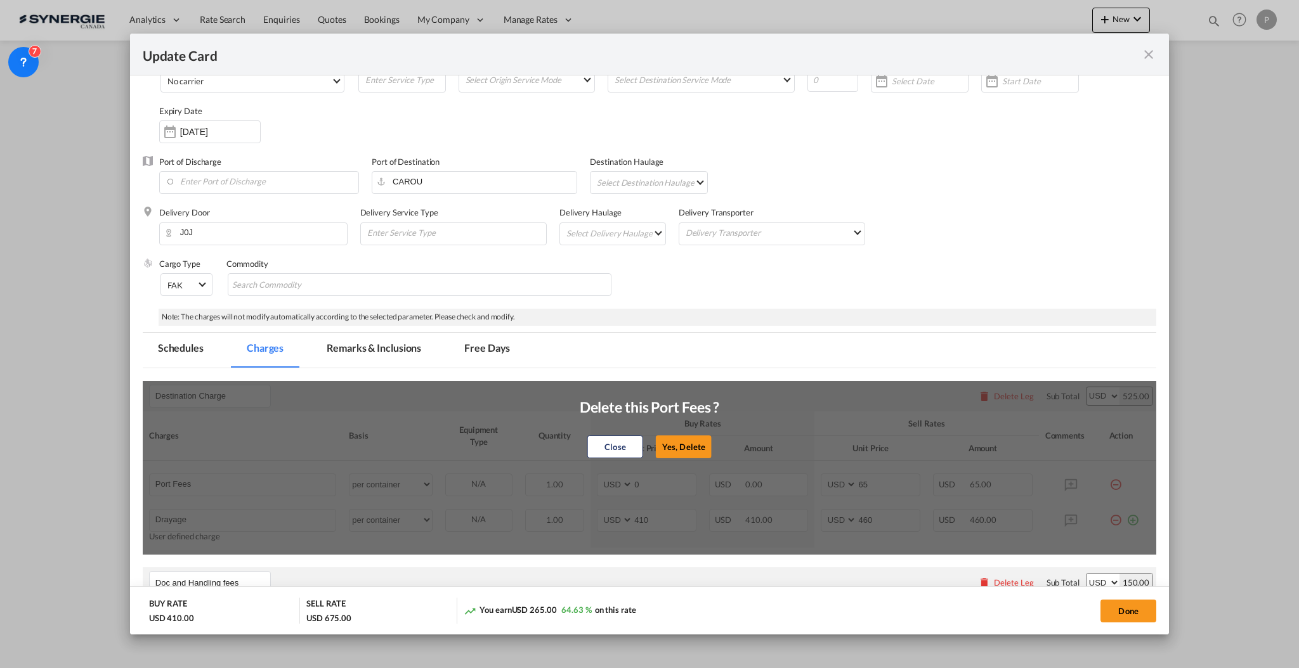
click at [680, 440] on button "Yes, Delete" at bounding box center [684, 447] width 56 height 23
type input "Drayage"
type input "410"
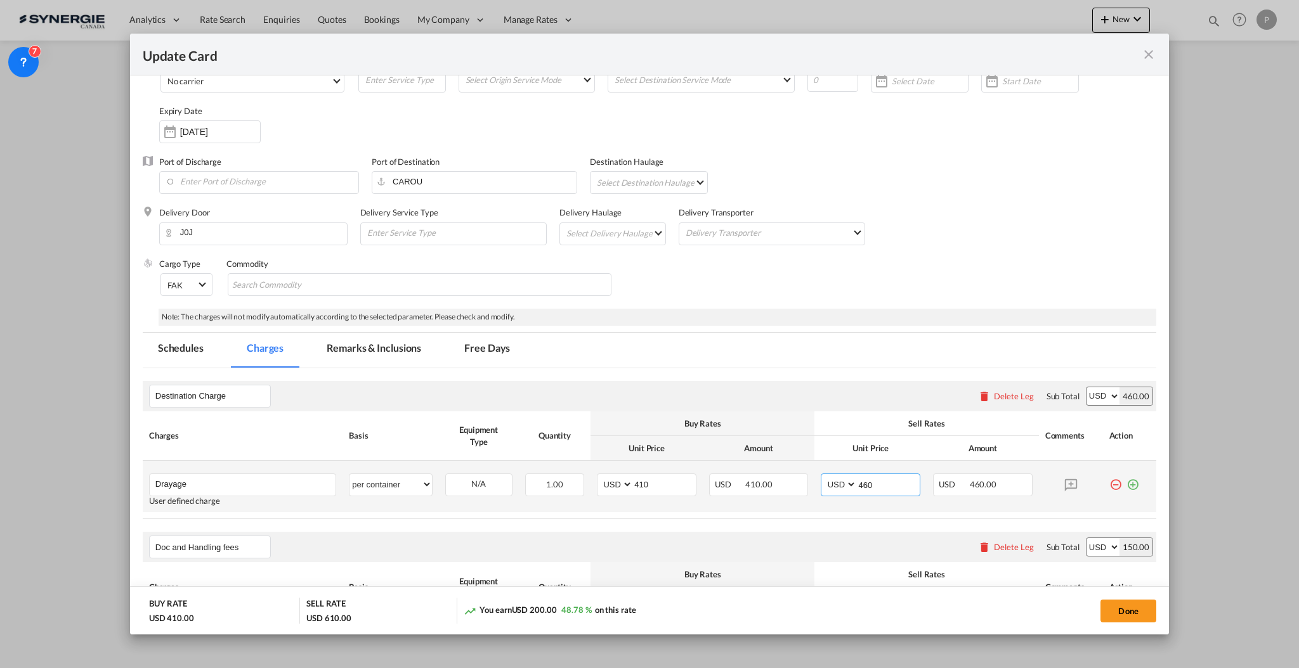
drag, startPoint x: 860, startPoint y: 483, endPoint x: 854, endPoint y: 480, distance: 7.1
click at [857, 480] on input "460" at bounding box center [888, 483] width 63 height 19
type input "470"
click at [1118, 607] on button "Done" at bounding box center [1128, 611] width 56 height 23
type input "12 Nov 2025"
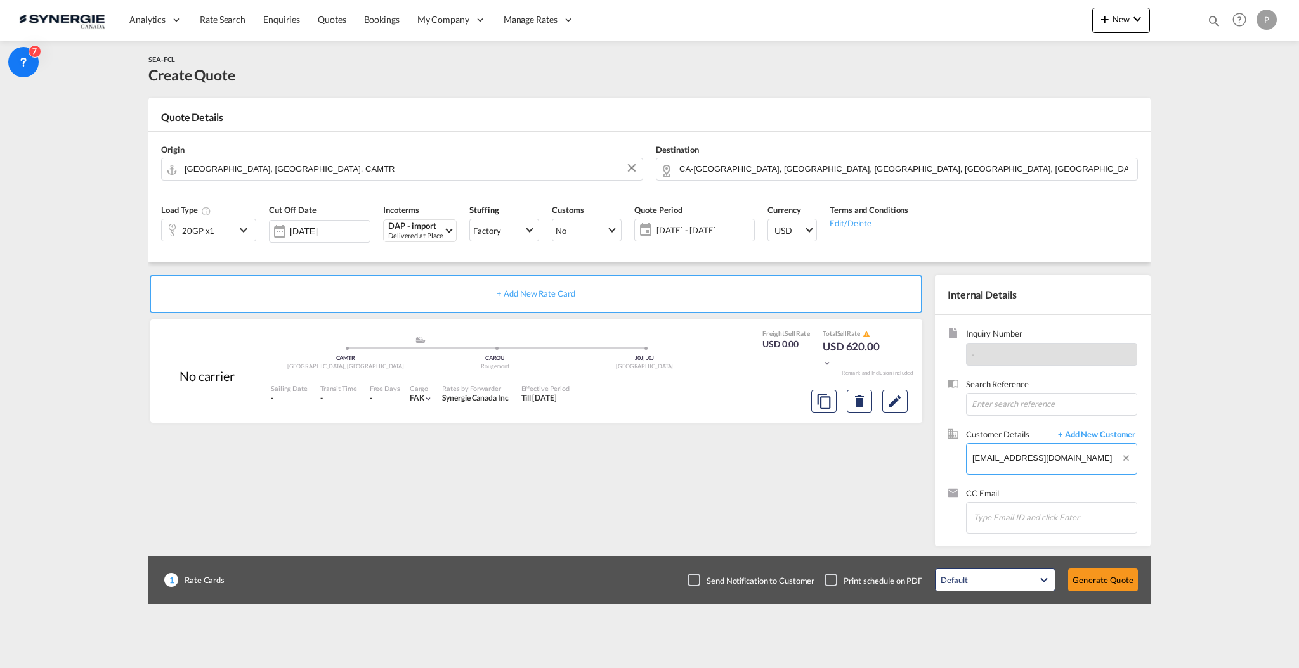
click at [1032, 460] on body "Analytics Reports Dashboard Rate Search Enquiries Quotes Bookings" at bounding box center [649, 334] width 1299 height 668
click at [1032, 479] on div "Poppy Chan sale02@preserve-freight.com | PRESERVE FREIGHT" at bounding box center [1091, 480] width 241 height 34
type input "PRESERVE FREIGHT, Poppy Chan, sale02@preserve-freight.com"
click at [1097, 575] on button "Generate Quote" at bounding box center [1103, 580] width 70 height 23
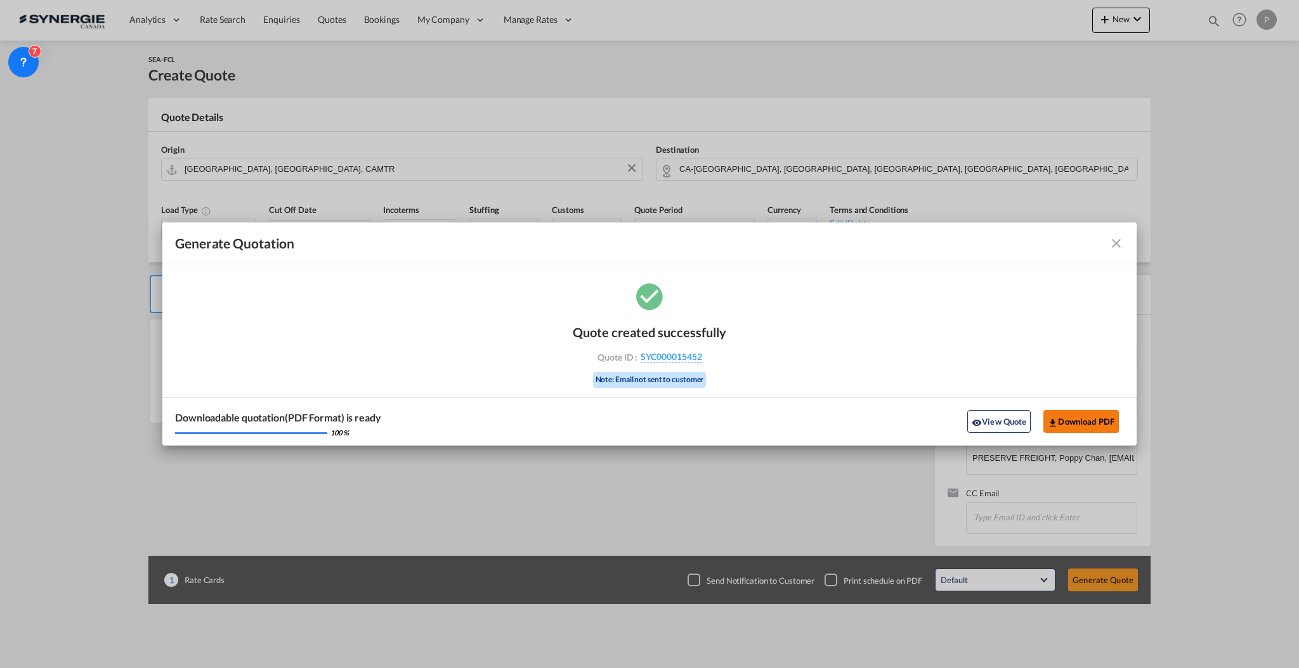
click at [1073, 427] on button "Download PDF" at bounding box center [1080, 421] width 75 height 23
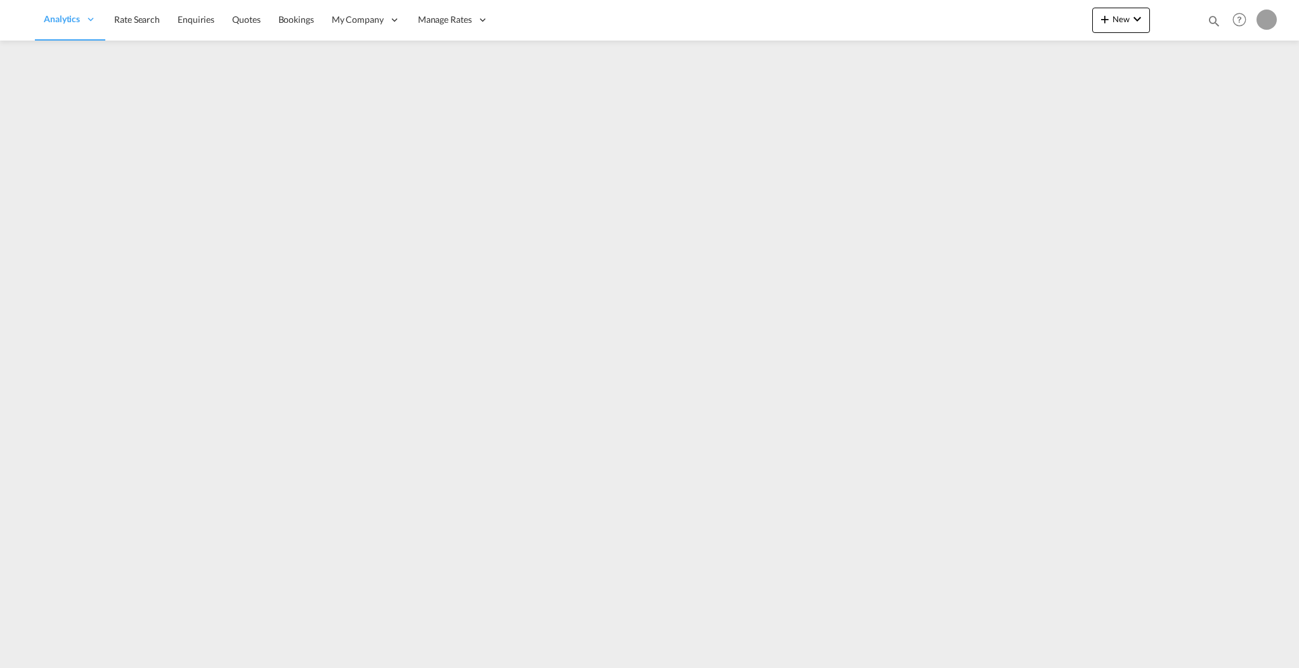
click at [1211, 18] on md-icon "icon-magnify" at bounding box center [1214, 21] width 14 height 14
click at [1015, 22] on select "Bookings Quotes Enquiries" at bounding box center [1012, 21] width 60 height 23
select select "Quotes"
click at [982, 10] on select "Bookings Quotes Enquiries" at bounding box center [1012, 21] width 60 height 23
click at [1063, 27] on input at bounding box center [1118, 21] width 158 height 22
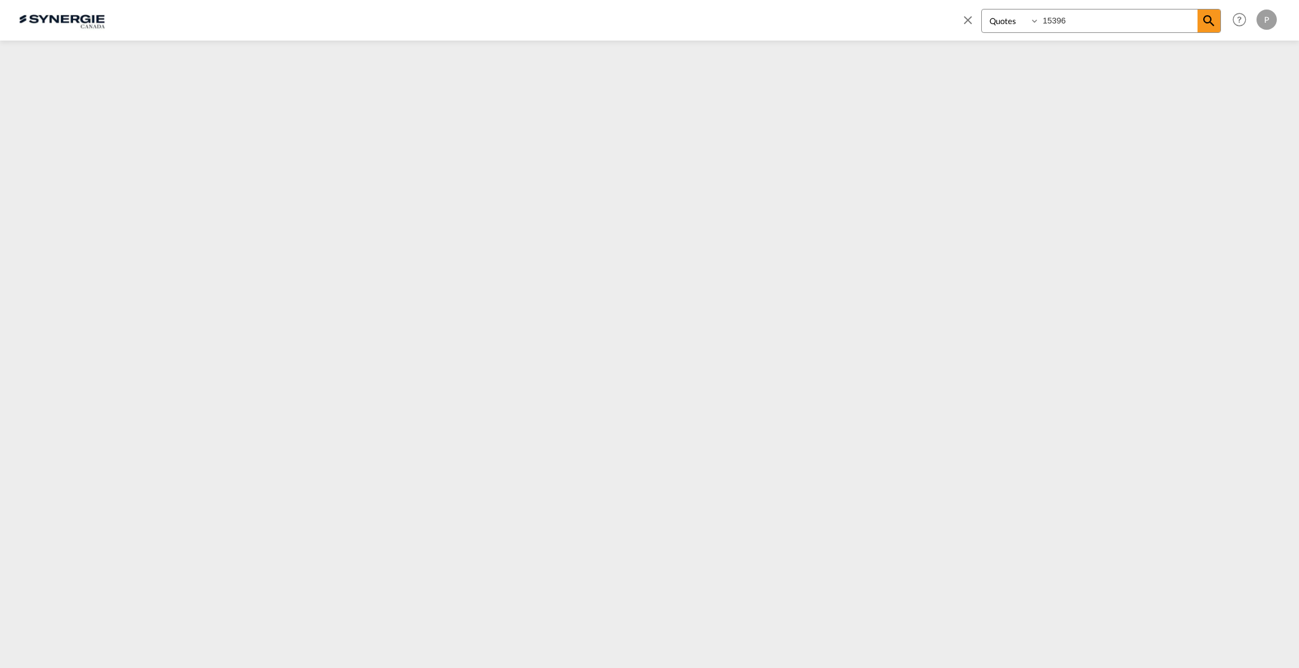
type input "15396"
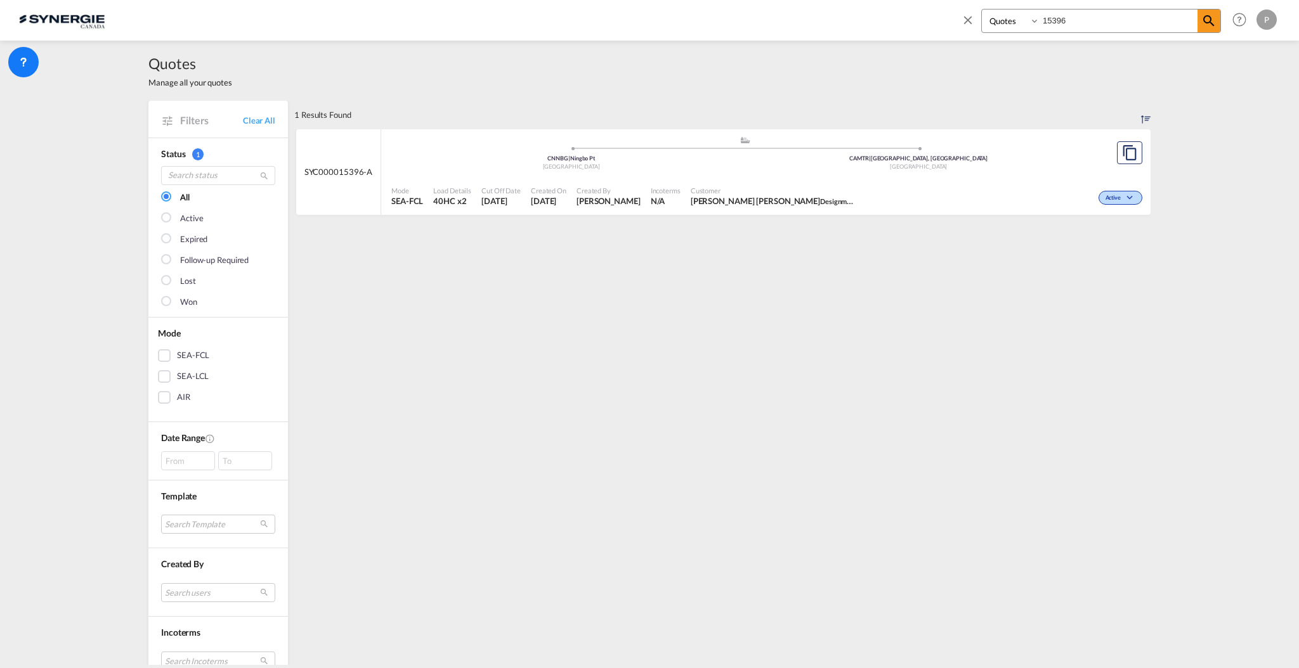
click at [814, 179] on div "Mode SEA-FCL Load Details 40HC x2 Cut Off Date [DATE] Created On [DATE] Created…" at bounding box center [765, 197] width 769 height 38
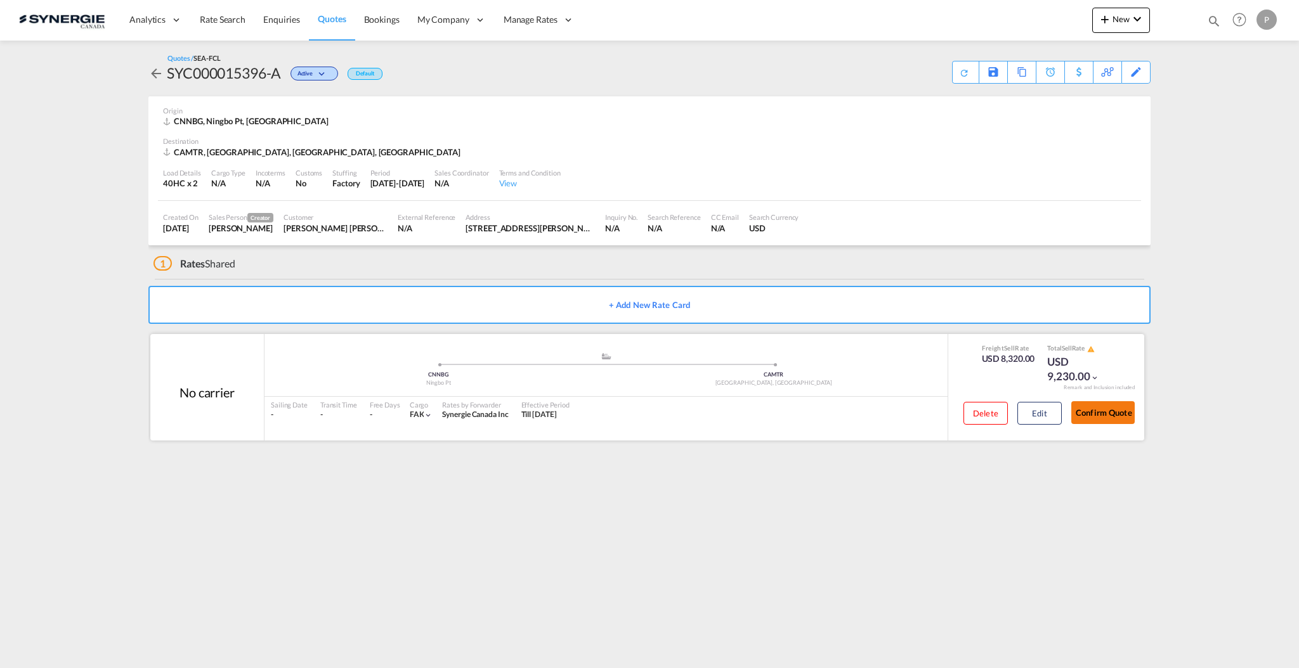
click at [1108, 412] on button "Confirm Quote" at bounding box center [1102, 412] width 63 height 23
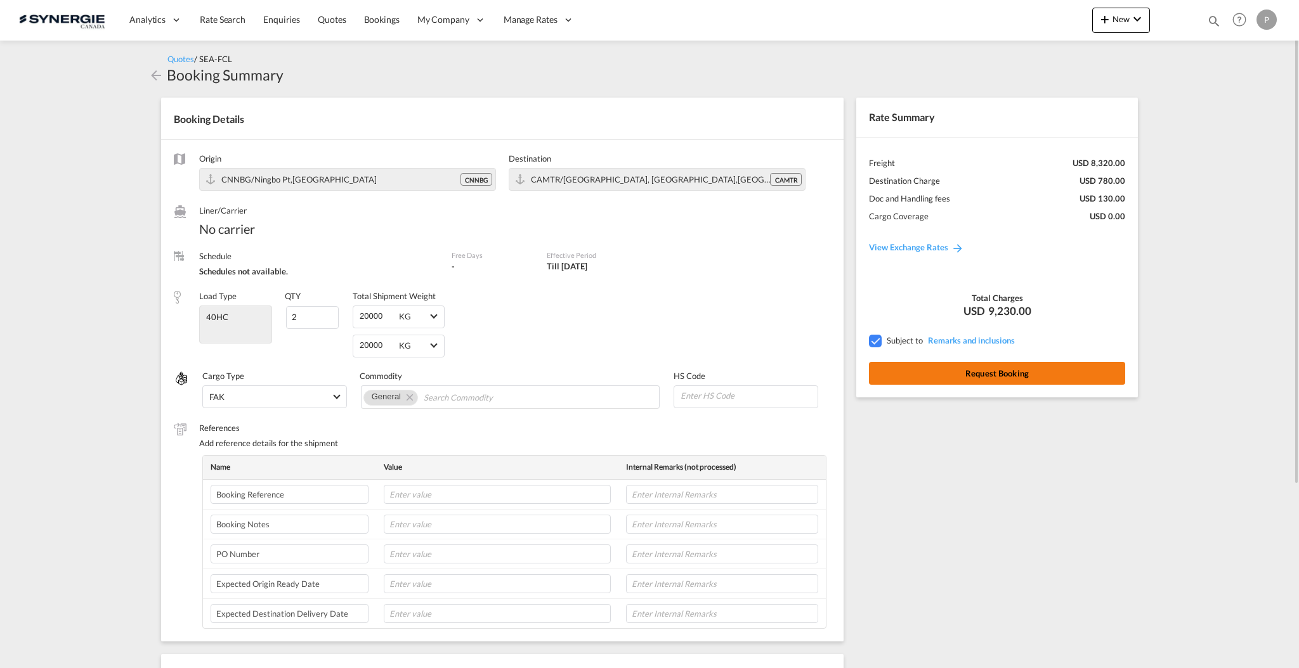
click at [997, 382] on button "Request Booking" at bounding box center [997, 373] width 256 height 23
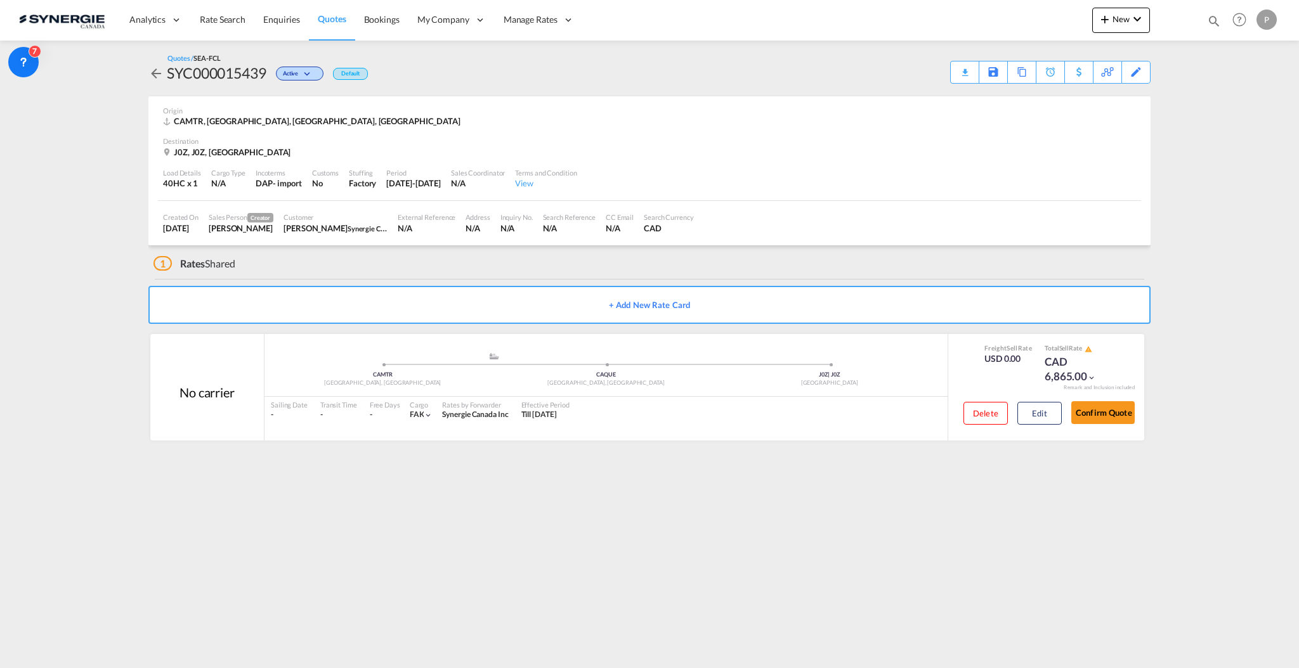
click at [1214, 24] on md-icon "icon-magnify" at bounding box center [1214, 21] width 14 height 14
click at [1016, 20] on select "Bookings Quotes Enquiries" at bounding box center [1012, 21] width 60 height 23
select select "Quotes"
click at [982, 10] on select "Bookings Quotes Enquiries" at bounding box center [1012, 21] width 60 height 23
click at [1062, 23] on input at bounding box center [1118, 21] width 158 height 22
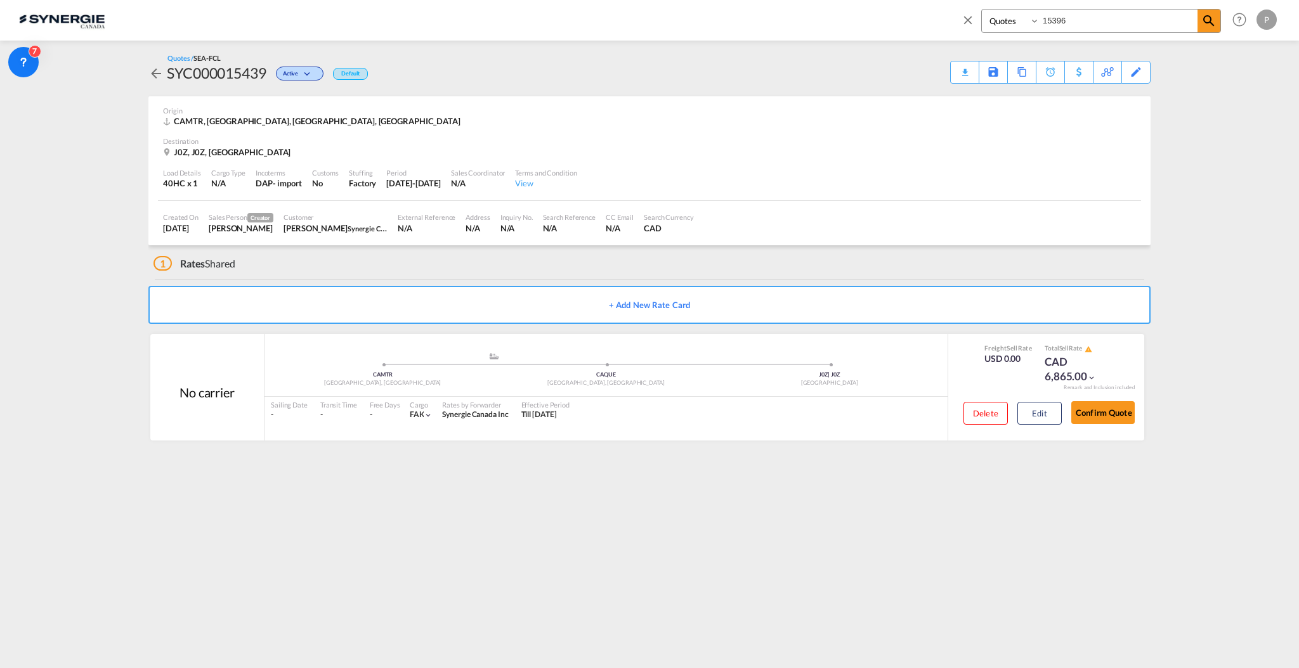
type input "15396"
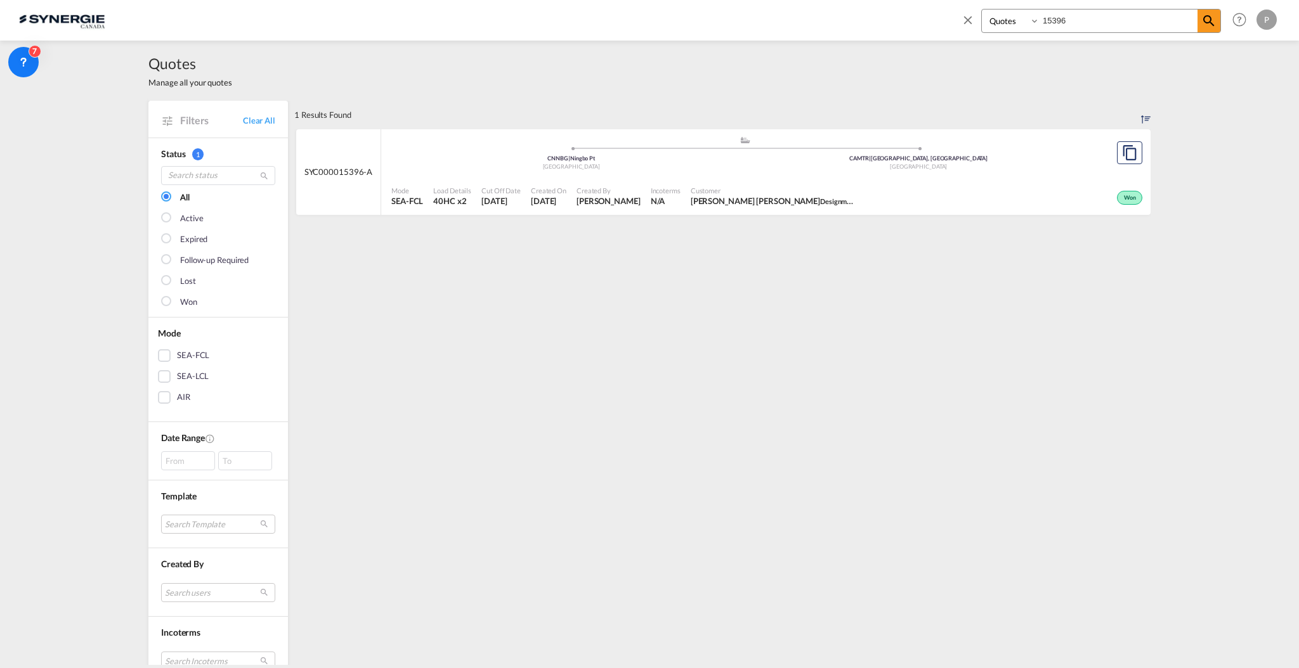
select select "Quotes"
click at [1058, 3] on div "Bookings Quotes Enquiries 15396 Help Resources Product Release P My Profile Log…" at bounding box center [1116, 19] width 327 height 39
click at [1070, 22] on input "15396" at bounding box center [1118, 21] width 158 height 22
paste input "SYC000015418"
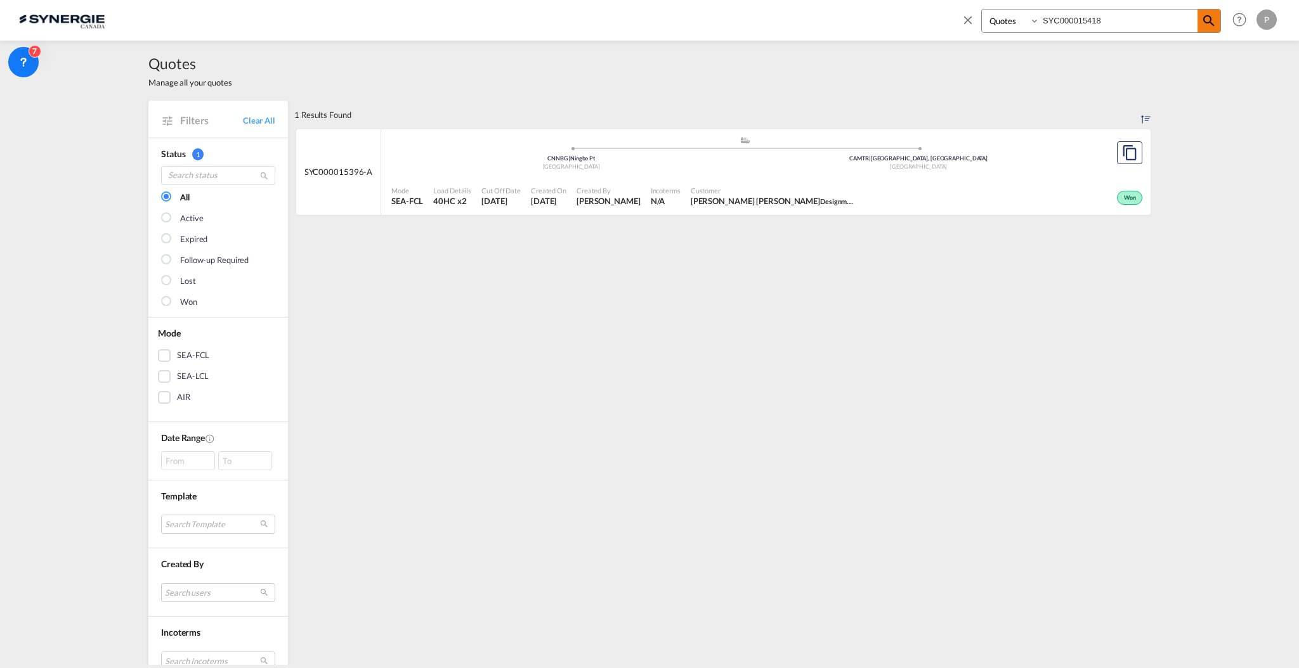
type input "SYC000015418"
click at [1199, 20] on span at bounding box center [1208, 21] width 23 height 23
click at [990, 160] on div "L7L | L7L" at bounding box center [918, 159] width 347 height 8
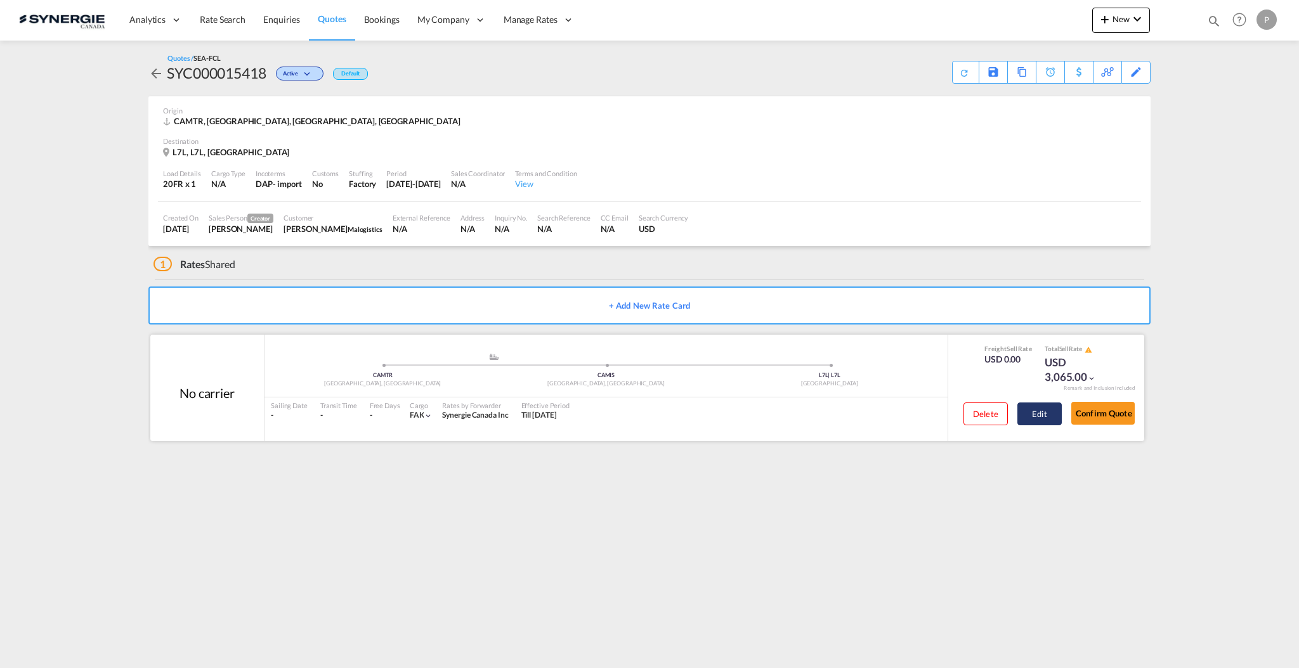
click at [1030, 419] on button "Edit" at bounding box center [1039, 414] width 44 height 23
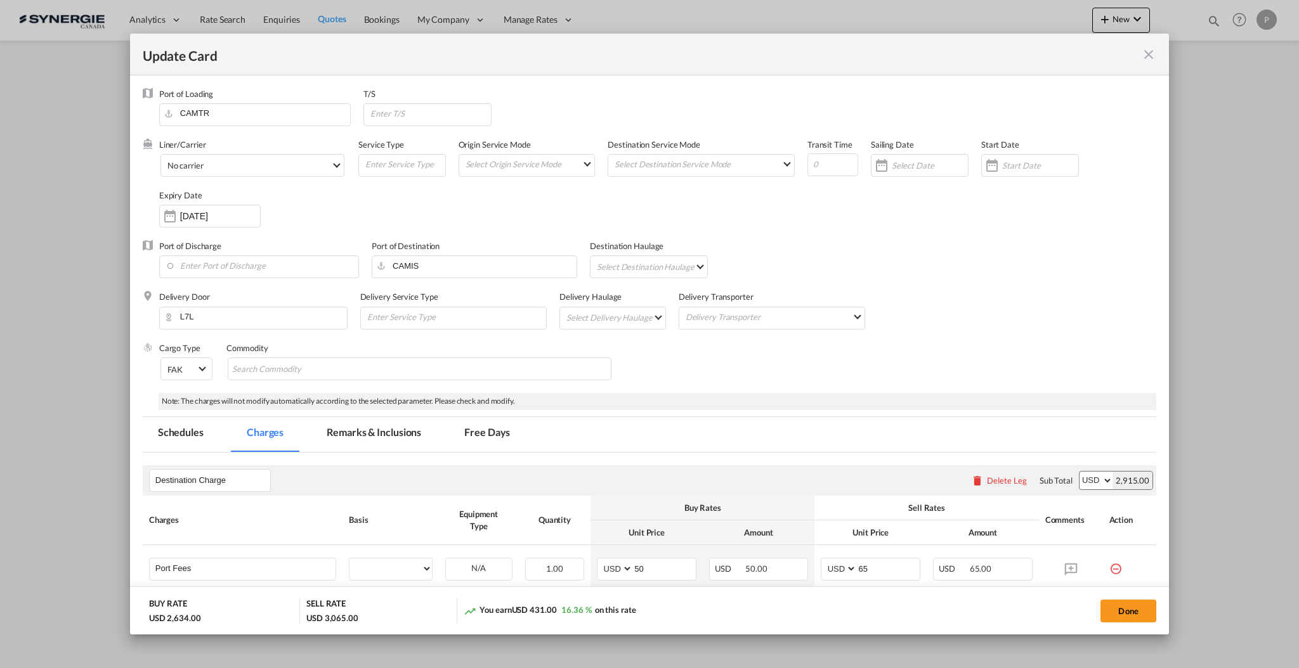
select select "per container"
select select "per B/L"
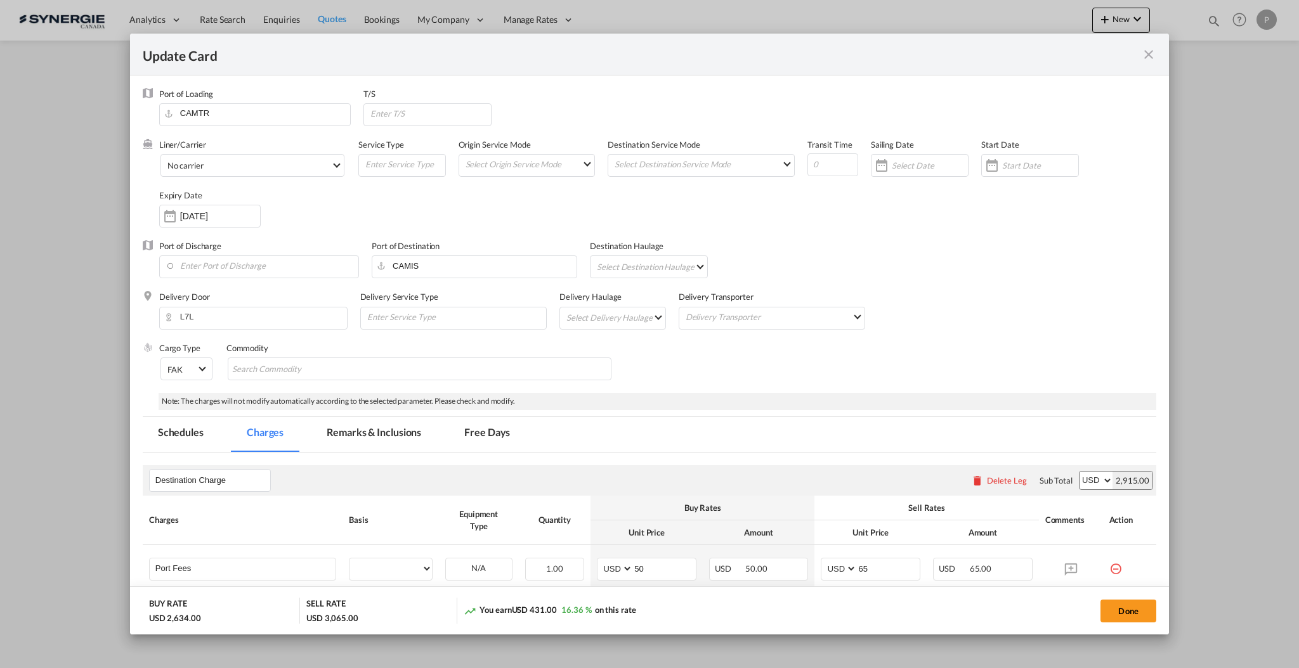
select select "per B/L"
select select "per shipment"
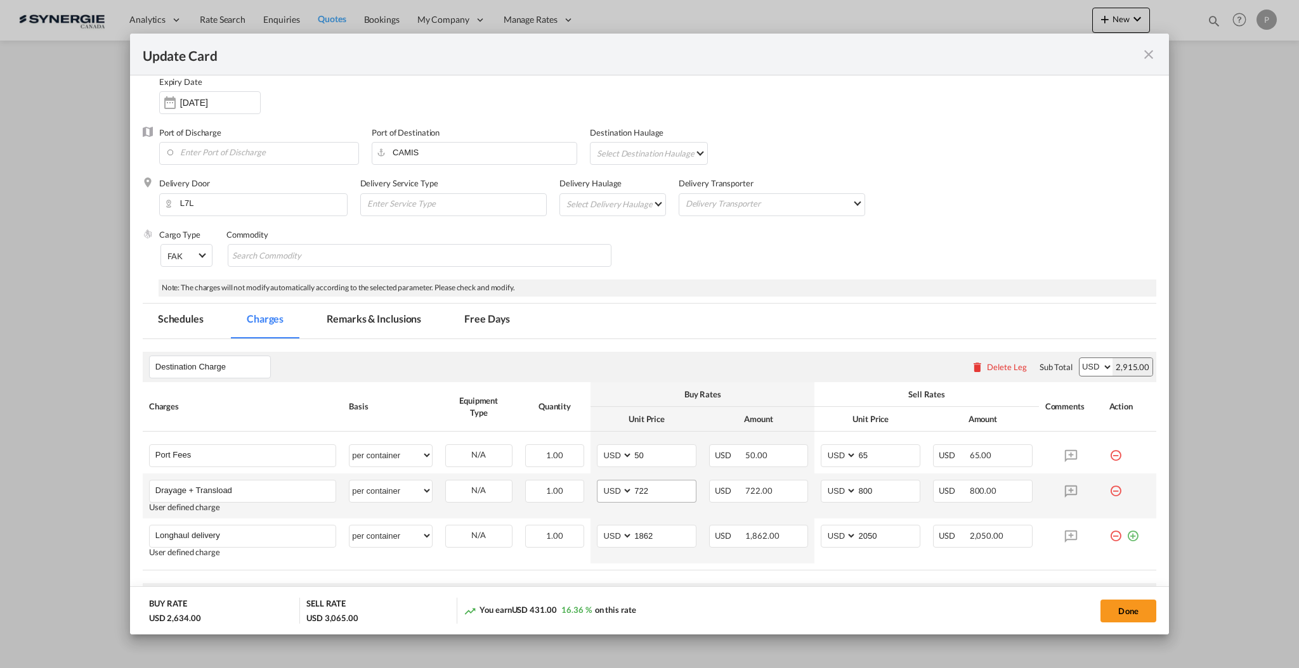
scroll to position [169, 0]
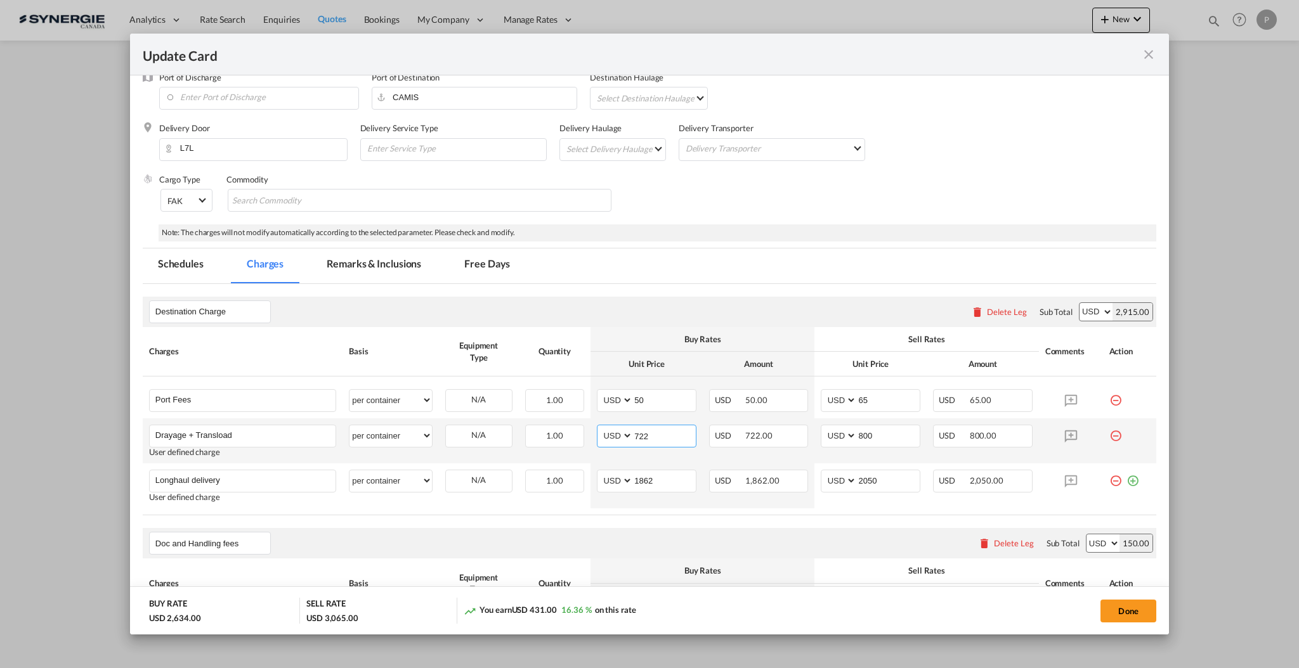
click at [652, 439] on input "722" at bounding box center [664, 434] width 63 height 19
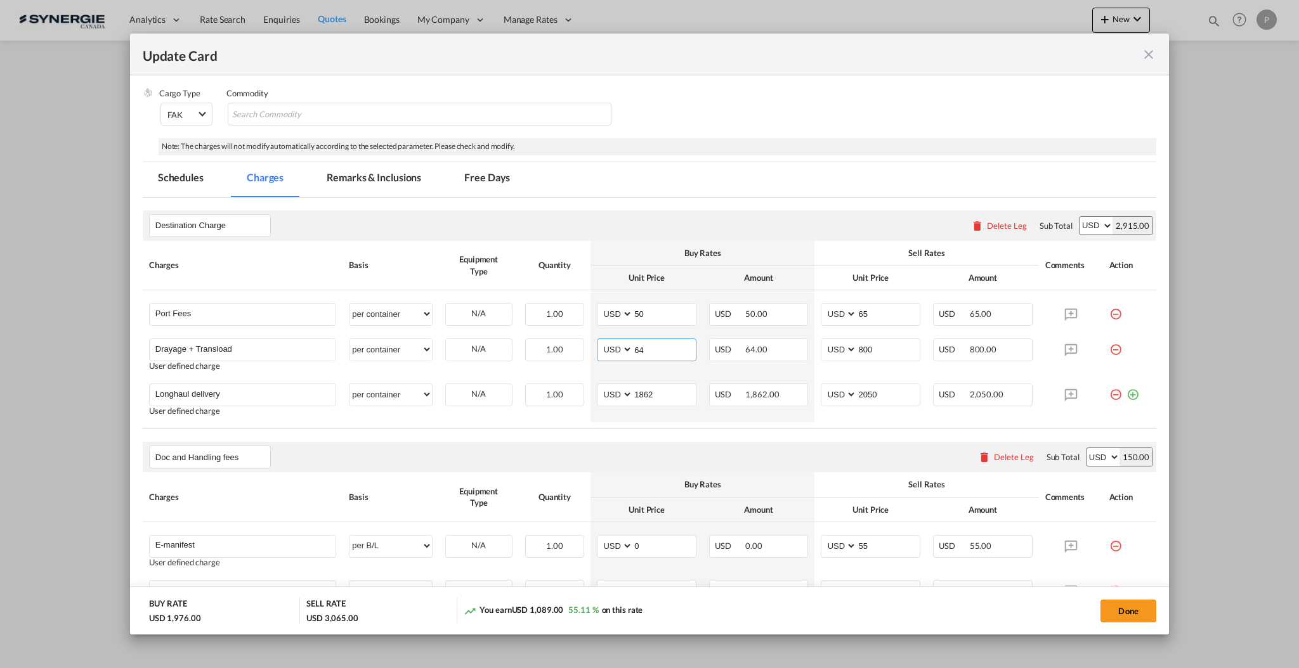
scroll to position [254, 0]
click at [654, 355] on input "722" at bounding box center [664, 350] width 63 height 19
click at [653, 355] on input "722" at bounding box center [664, 350] width 63 height 19
type input "646"
click at [898, 349] on input "800" at bounding box center [888, 350] width 63 height 19
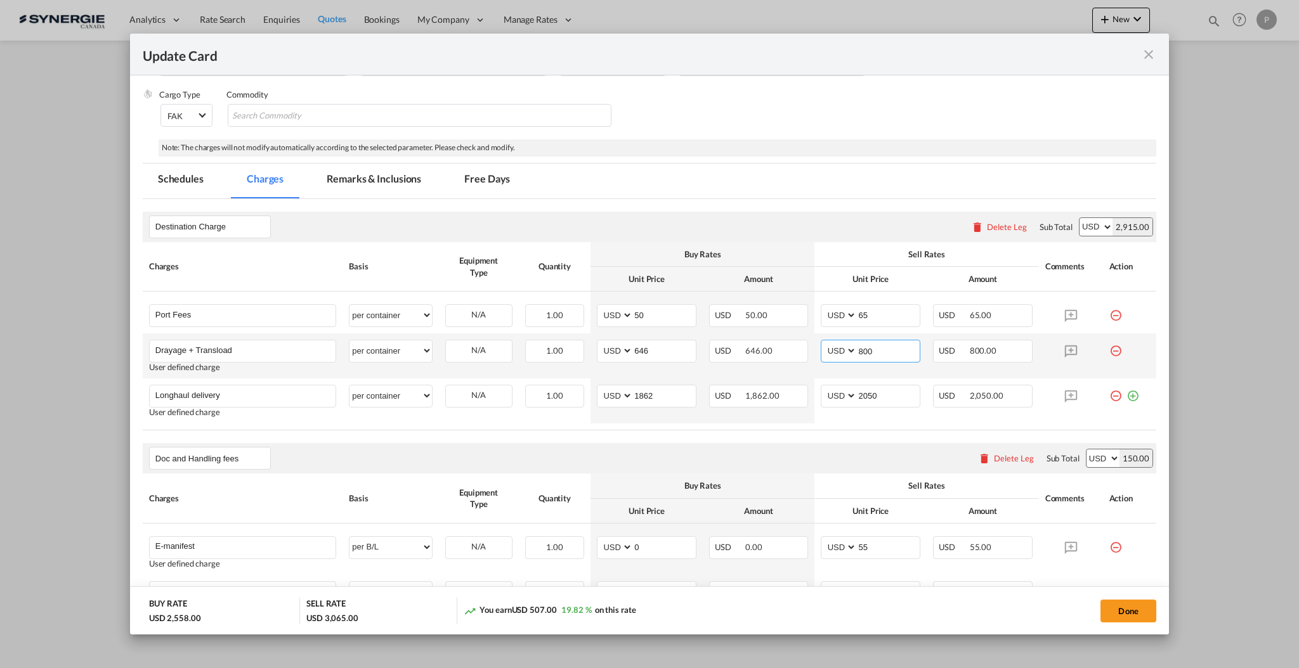
click at [898, 349] on input "800" at bounding box center [888, 350] width 63 height 19
type input "725"
click at [665, 393] on input "1862" at bounding box center [664, 395] width 63 height 19
click at [667, 389] on input "1862" at bounding box center [664, 395] width 63 height 19
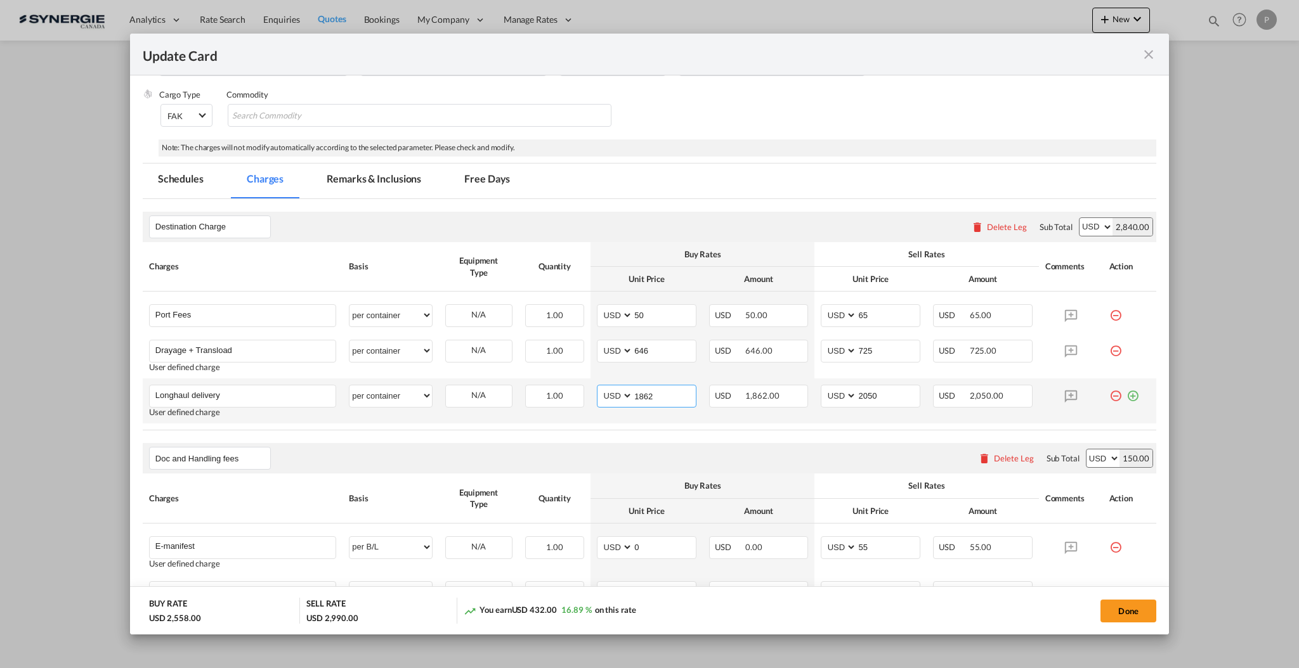
click at [667, 389] on input "1862" at bounding box center [664, 395] width 63 height 19
type input "1444"
click at [899, 396] on input "2050" at bounding box center [888, 395] width 63 height 19
type input "1700"
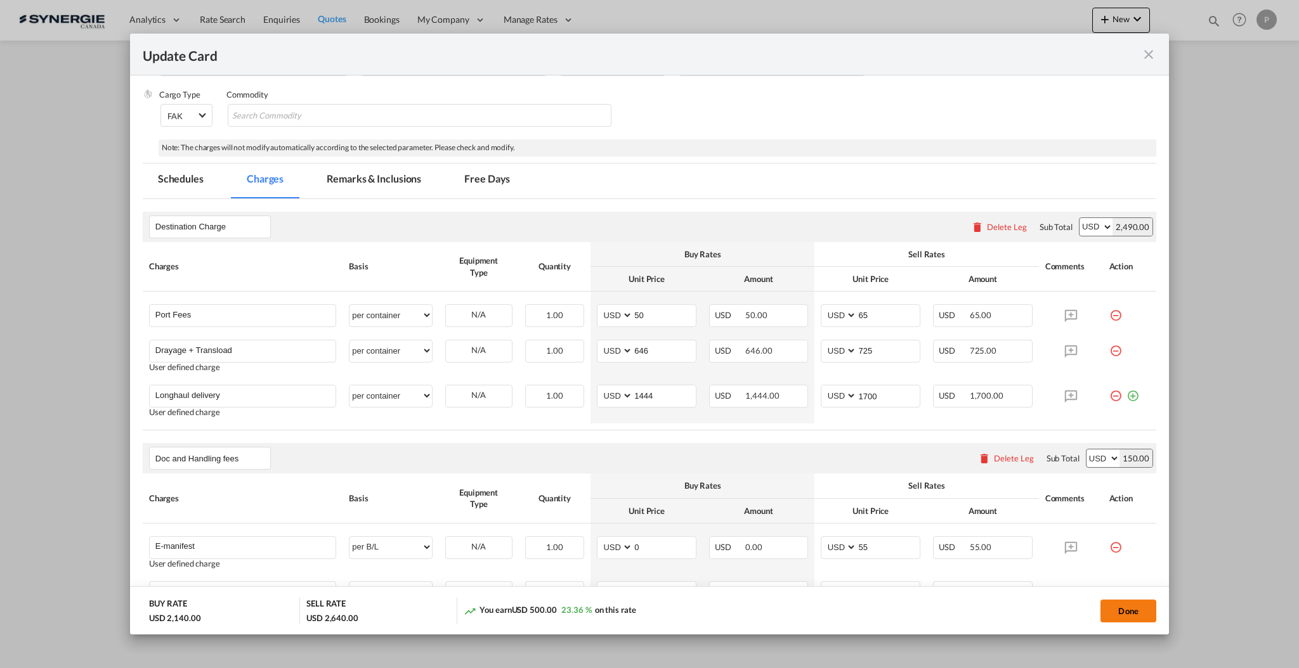
click at [1121, 614] on button "Done" at bounding box center [1128, 611] width 56 height 23
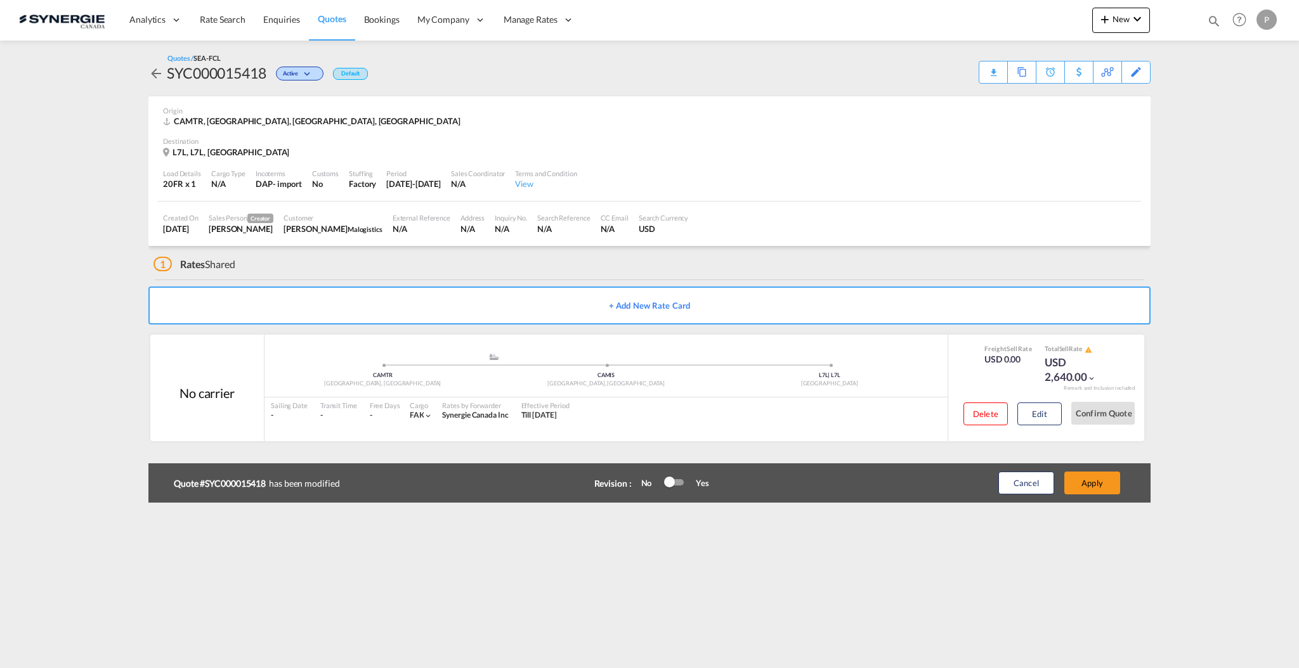
type input "[DATE]"
click at [663, 477] on div "No" at bounding box center [650, 482] width 30 height 11
drag, startPoint x: 658, startPoint y: 481, endPoint x: 674, endPoint y: 482, distance: 15.9
click at [674, 482] on div "Revision : No Yes" at bounding box center [658, 483] width 128 height 39
click at [674, 482] on div at bounding box center [669, 482] width 11 height 11
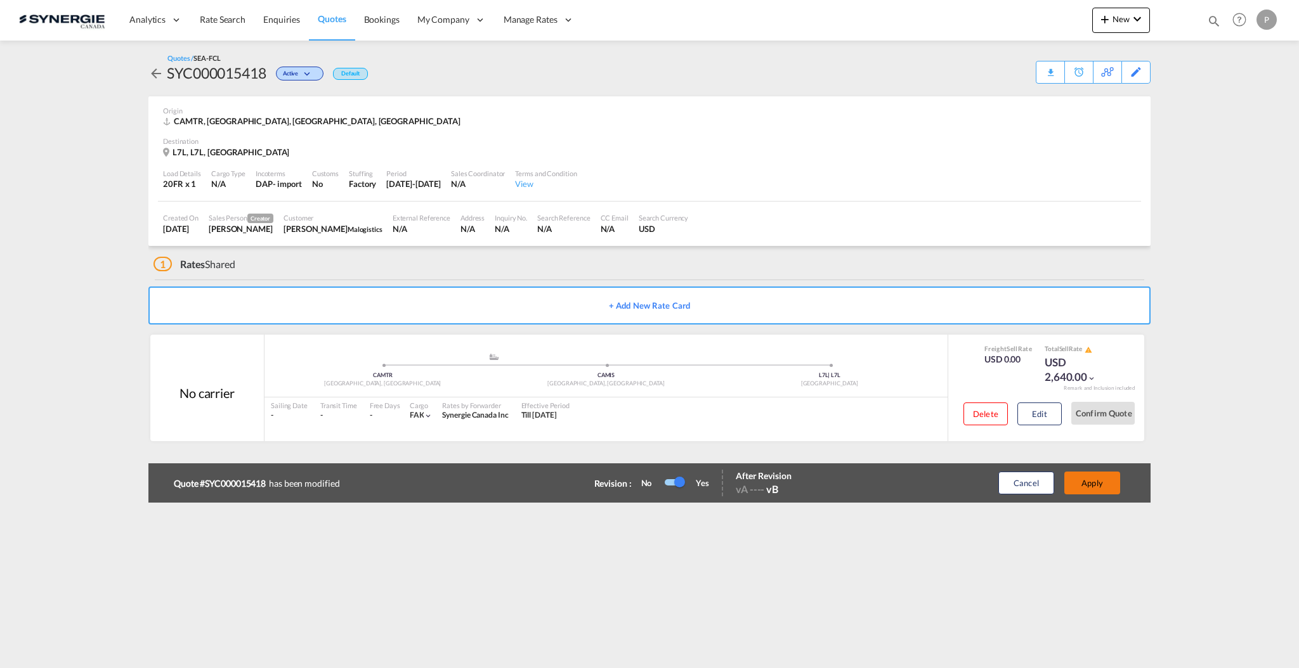
click at [1082, 473] on button "Apply" at bounding box center [1092, 483] width 56 height 23
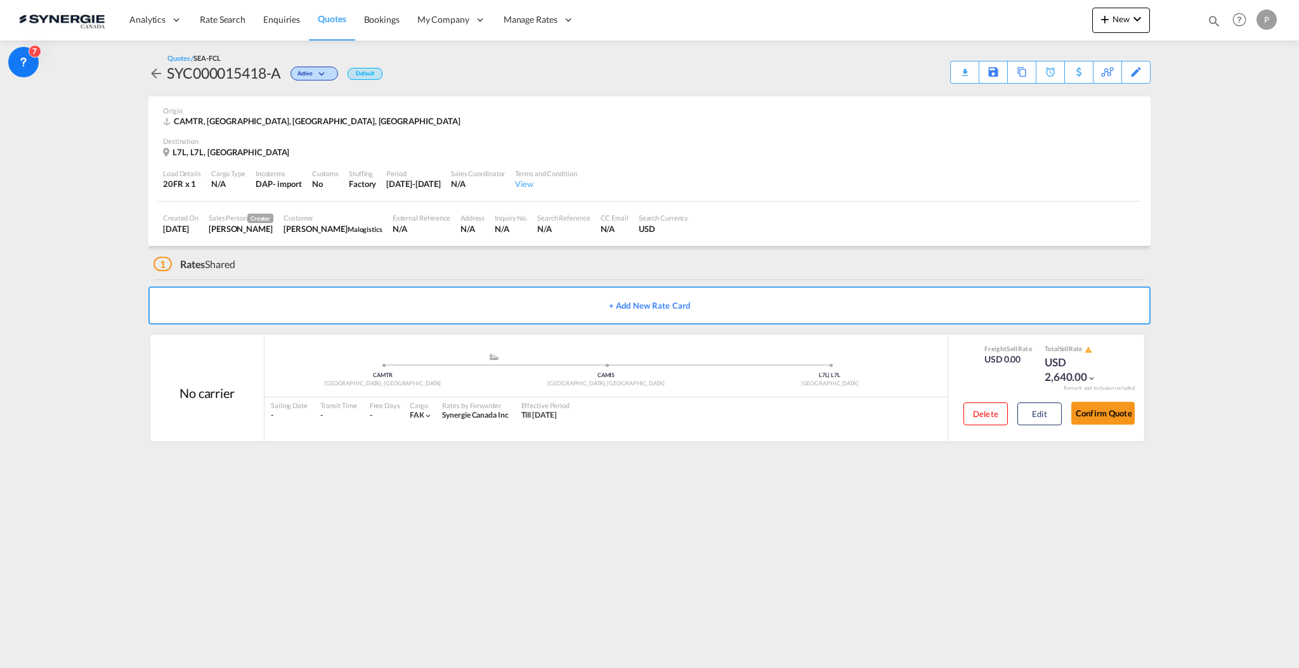
click at [261, 77] on div "SYC000015418-A" at bounding box center [224, 73] width 114 height 20
click at [261, 76] on div "SYC000015418-A" at bounding box center [224, 73] width 114 height 20
copy div "SYC000015418-A"
click at [959, 69] on div "Download Quote" at bounding box center [939, 72] width 65 height 20
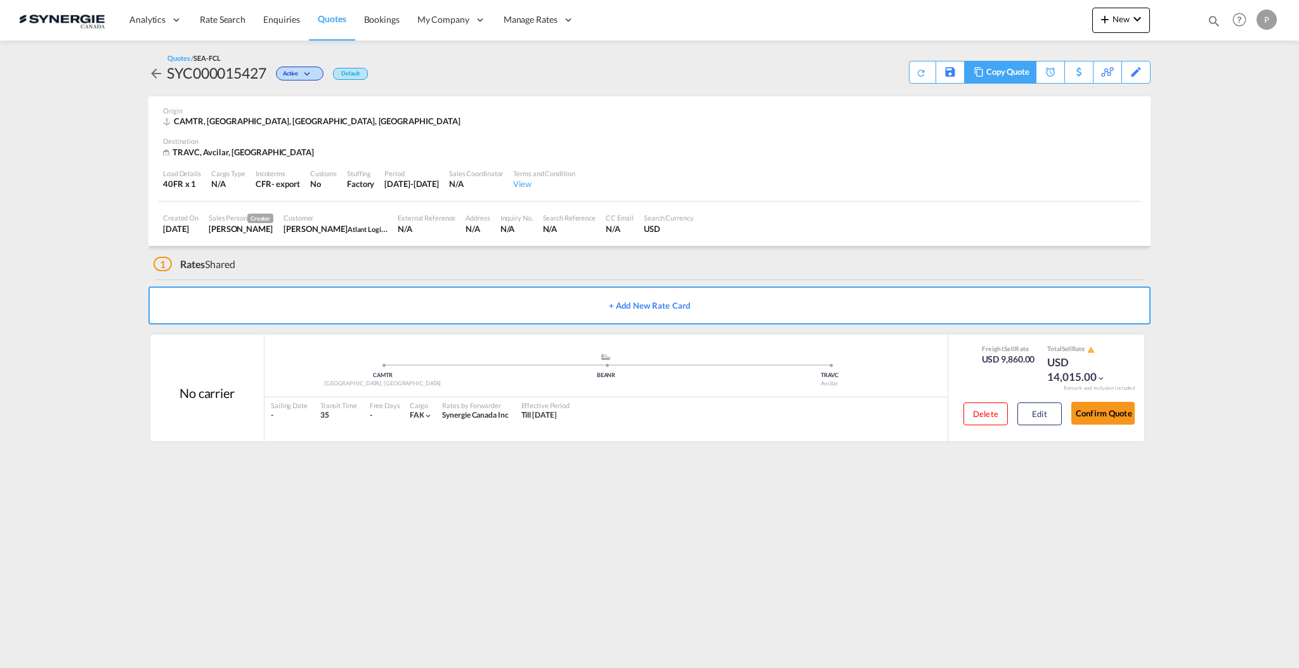
click at [1008, 77] on div "Copy Quote" at bounding box center [1007, 73] width 43 height 22
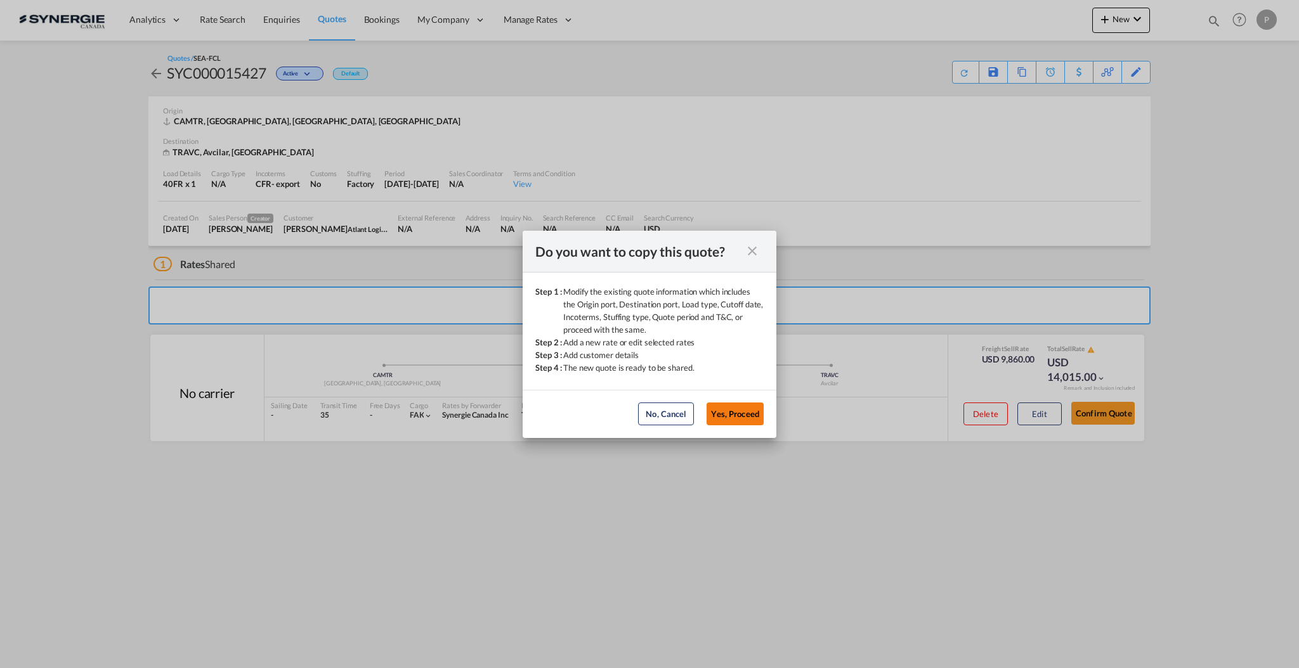
click at [744, 412] on button "Yes, Proceed" at bounding box center [734, 414] width 57 height 23
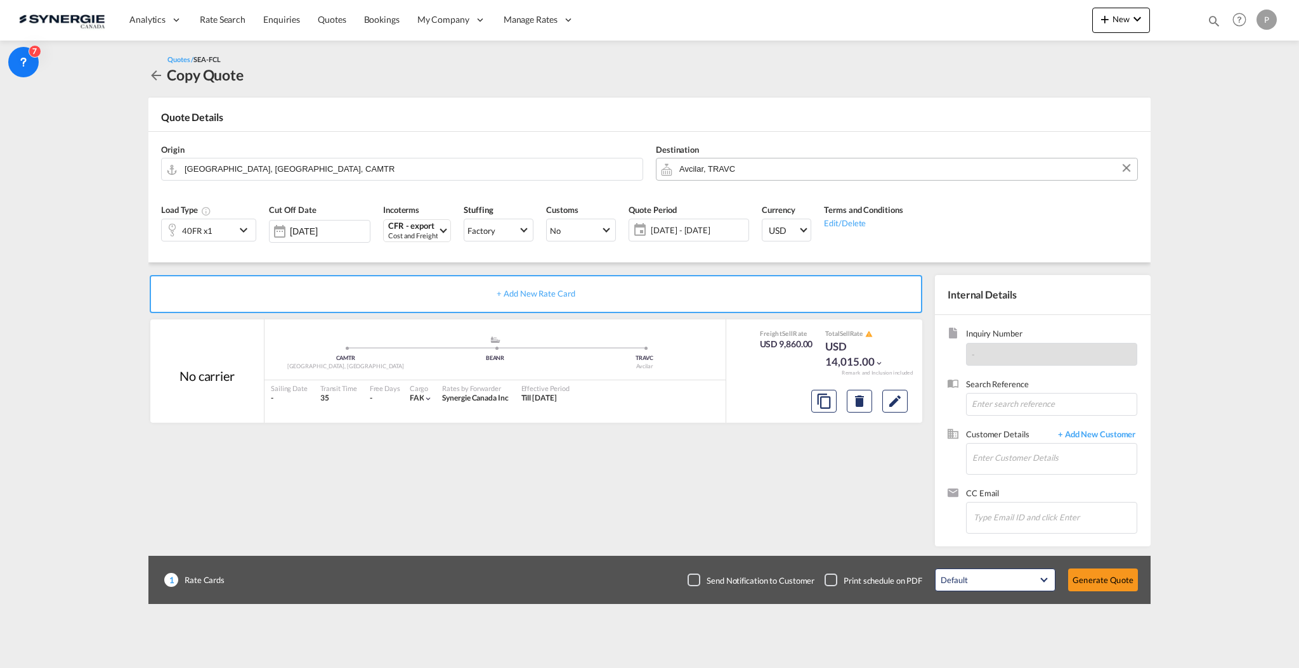
click at [692, 169] on input "Avcilar, TRAVC" at bounding box center [904, 169] width 451 height 22
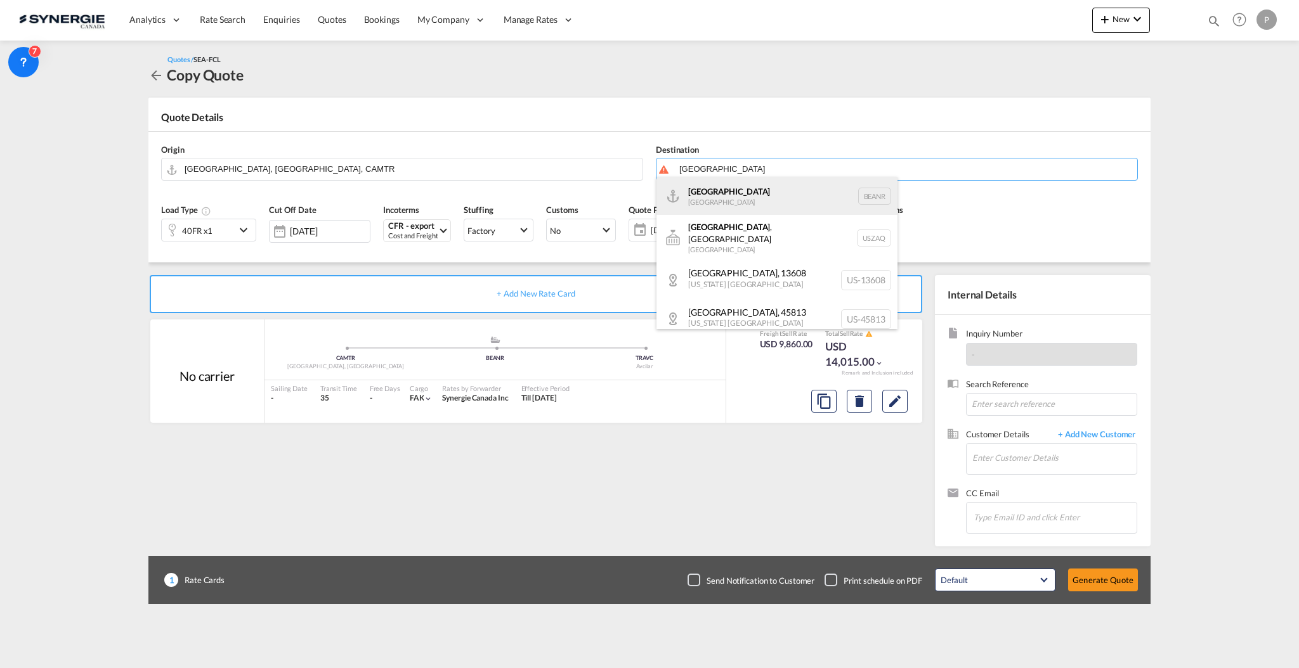
click at [728, 194] on div "[GEOGRAPHIC_DATA] [GEOGRAPHIC_DATA] BEANR" at bounding box center [776, 196] width 241 height 38
type input "[GEOGRAPHIC_DATA], BEANR"
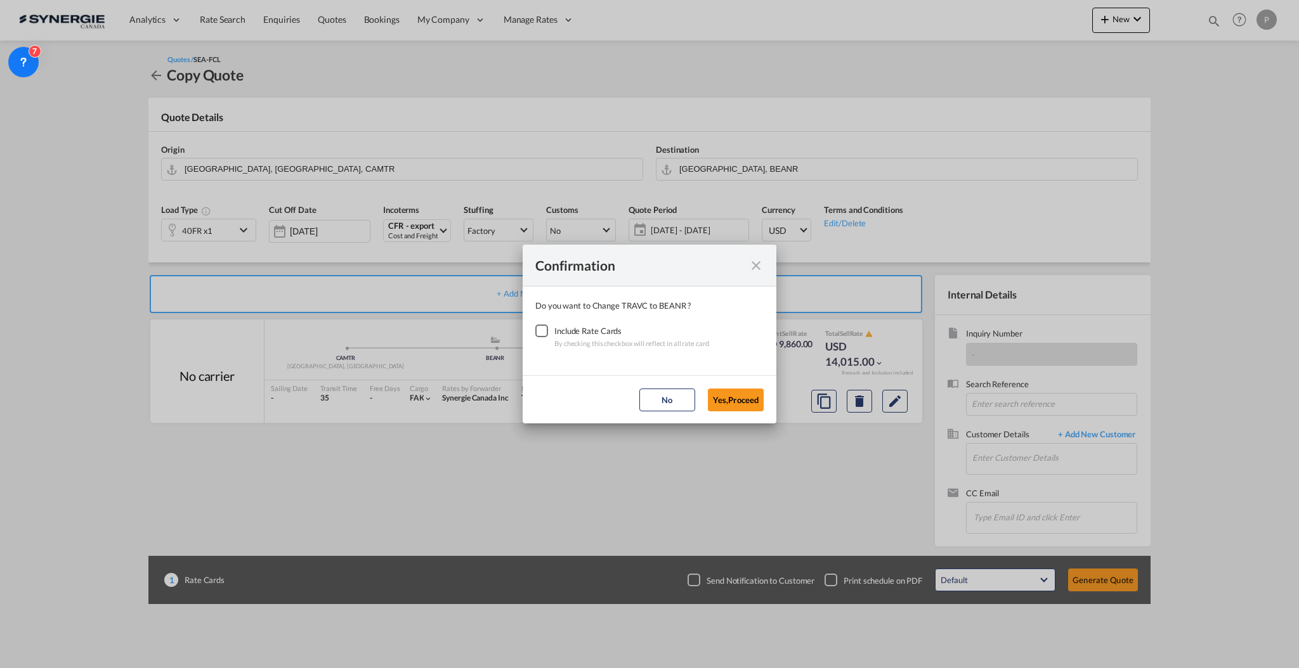
click at [547, 331] on div "Checkbox No Ink" at bounding box center [541, 331] width 13 height 13
click at [715, 397] on button "Yes,Proceed" at bounding box center [736, 400] width 56 height 23
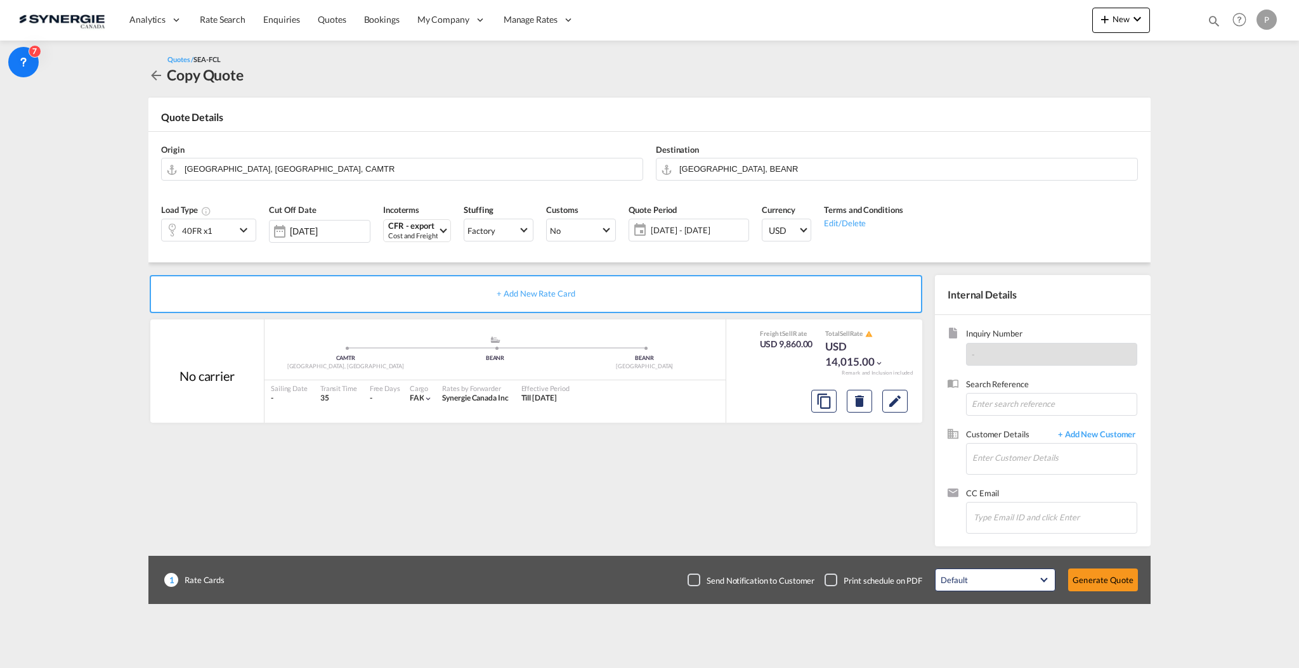
click at [712, 228] on span "[DATE] - [DATE]" at bounding box center [698, 229] width 94 height 11
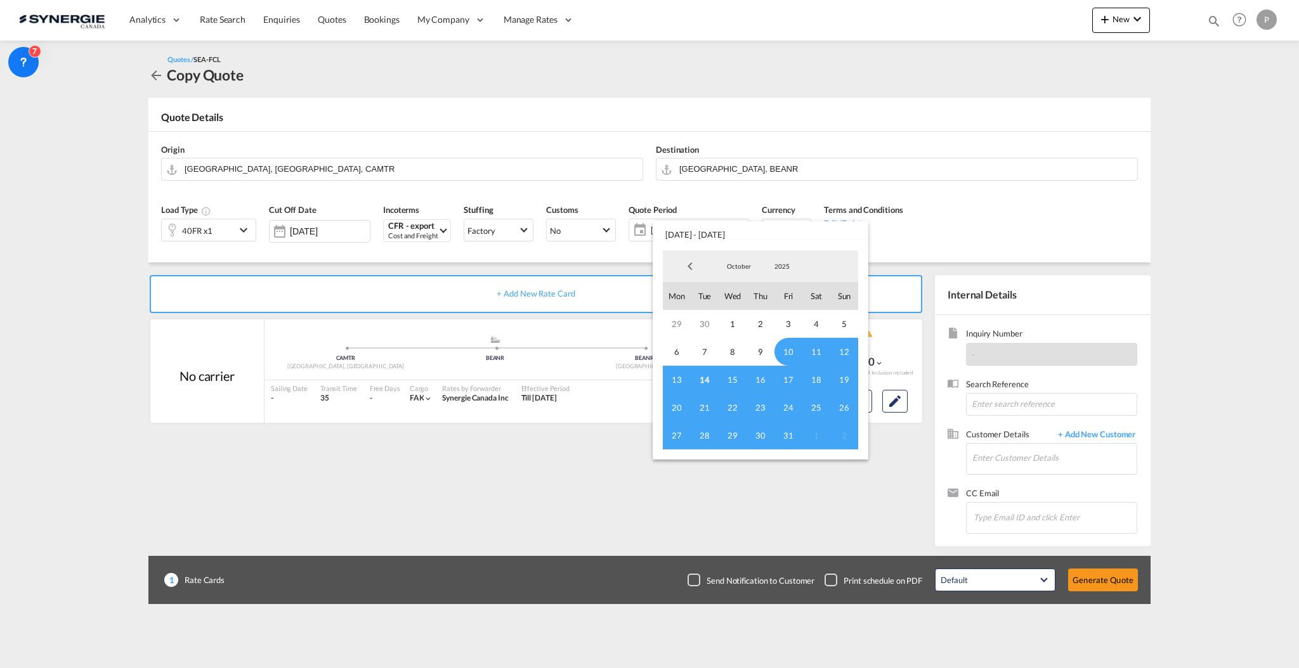
click at [782, 351] on span "10" at bounding box center [788, 352] width 28 height 28
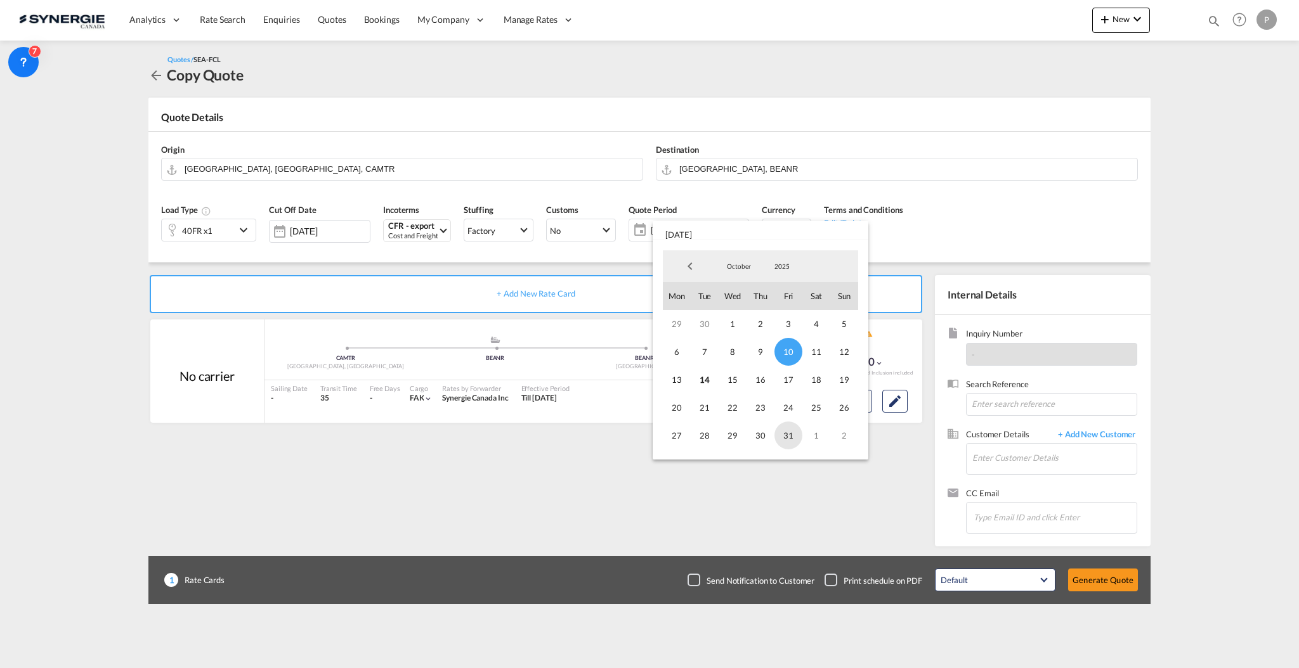
click at [786, 439] on span "31" at bounding box center [788, 436] width 28 height 28
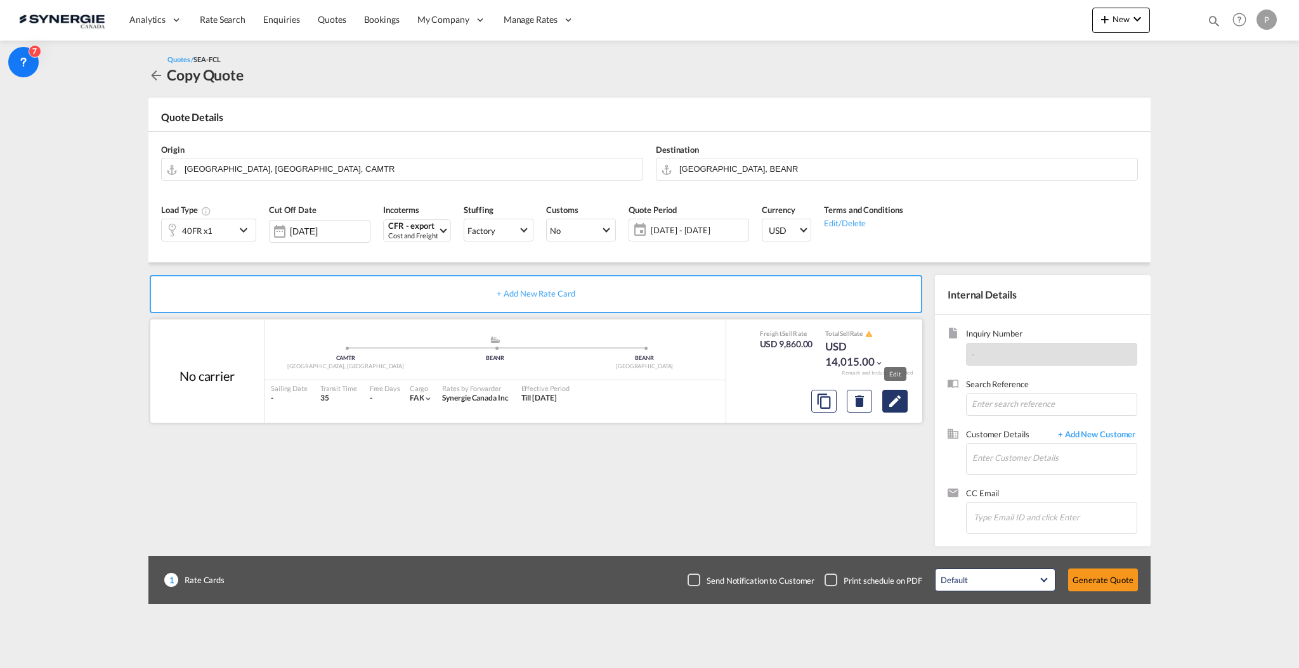
click at [890, 399] on md-icon "Edit" at bounding box center [894, 401] width 15 height 15
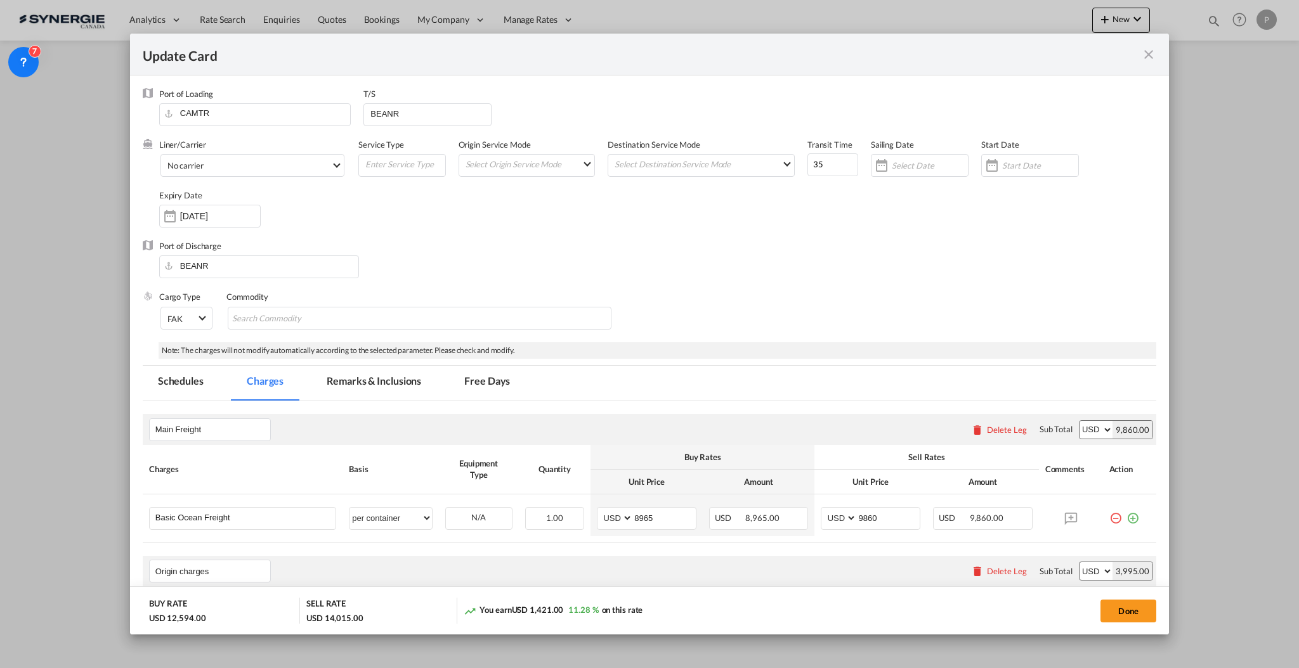
select select "per container"
select select "flat"
select select "per B/L"
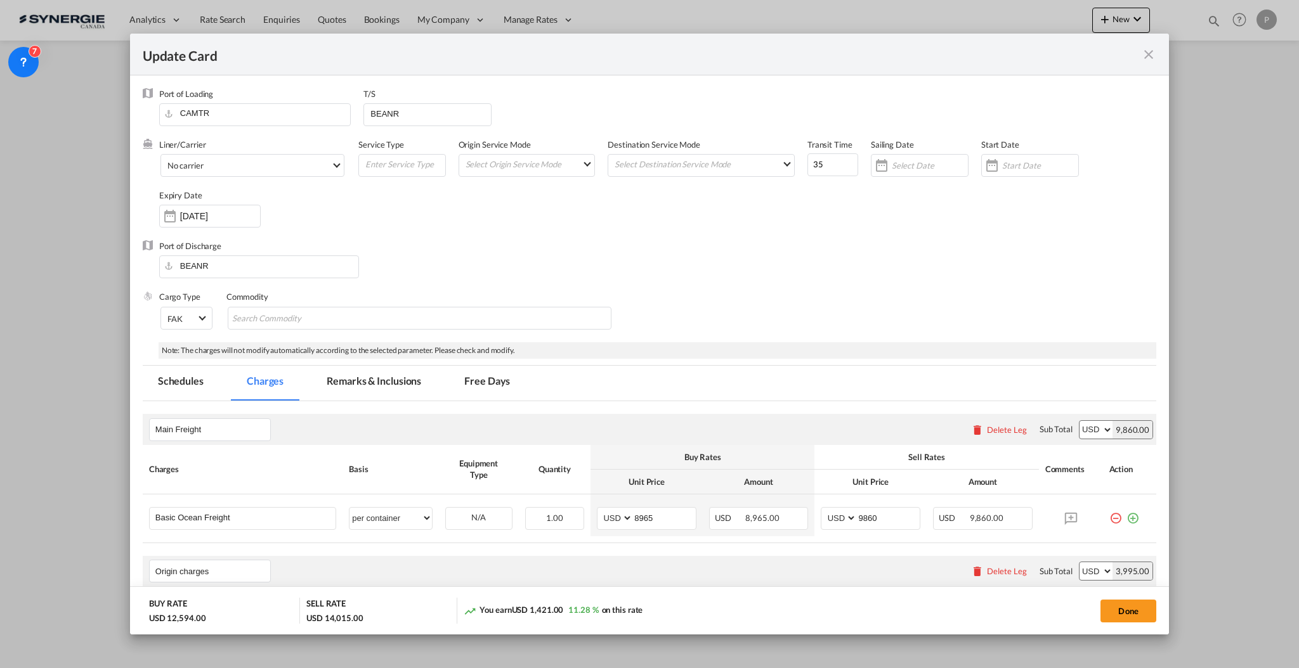
select select "per B/L"
select select "per shipment"
click at [674, 524] on input "8965" at bounding box center [664, 517] width 63 height 19
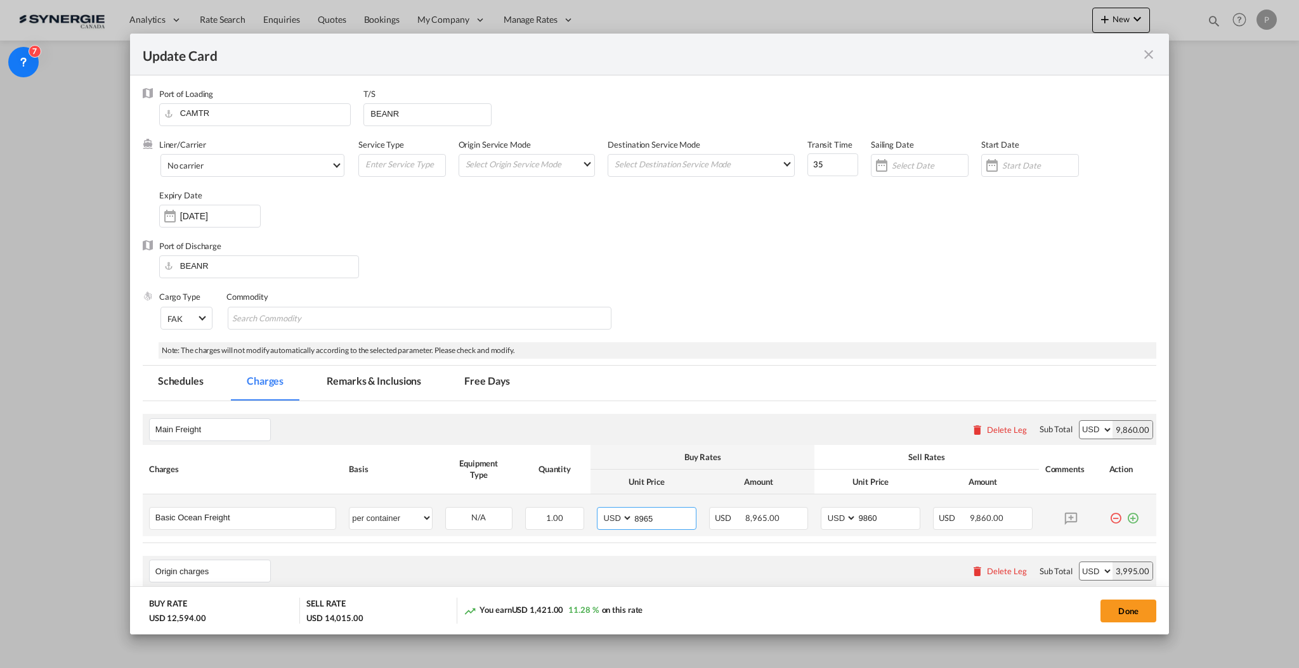
click at [674, 523] on input "8965" at bounding box center [664, 517] width 63 height 19
click at [695, 495] on tr "Basic Ocean Freight Please Enter User Defined Charges Cannot Be Published per e…" at bounding box center [649, 516] width 1013 height 42
click at [670, 521] on input "8965" at bounding box center [664, 517] width 63 height 19
click at [670, 520] on input "8965" at bounding box center [664, 517] width 63 height 19
type input "3210"
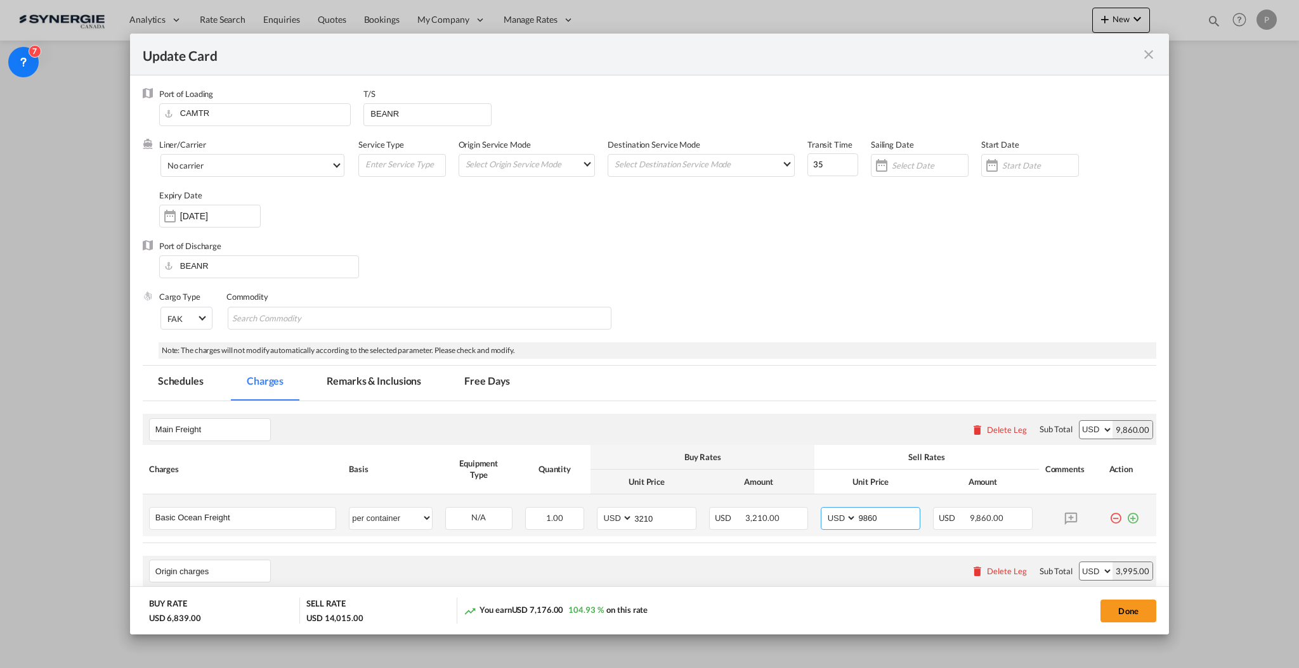
click at [857, 520] on input "9860" at bounding box center [888, 517] width 63 height 19
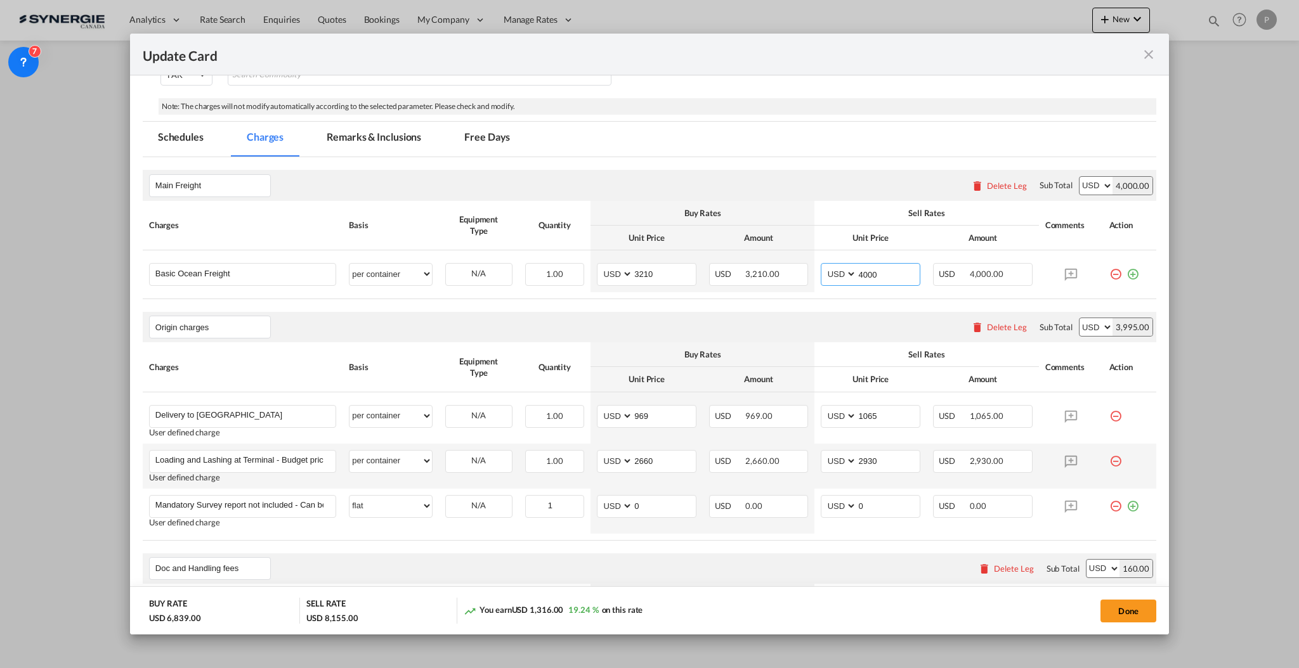
scroll to position [254, 0]
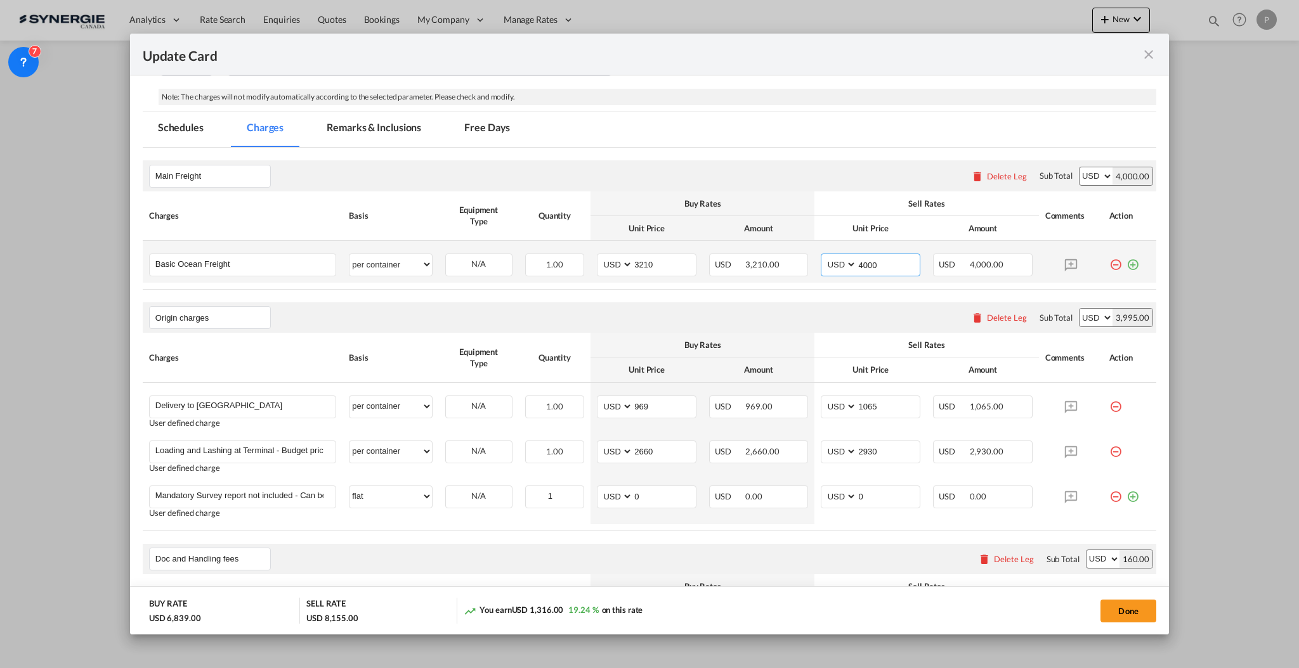
click at [885, 269] on input "4000" at bounding box center [888, 263] width 63 height 19
drag, startPoint x: 885, startPoint y: 262, endPoint x: 860, endPoint y: 263, distance: 24.1
click at [860, 263] on input "3975" at bounding box center [888, 263] width 63 height 19
type input "3985"
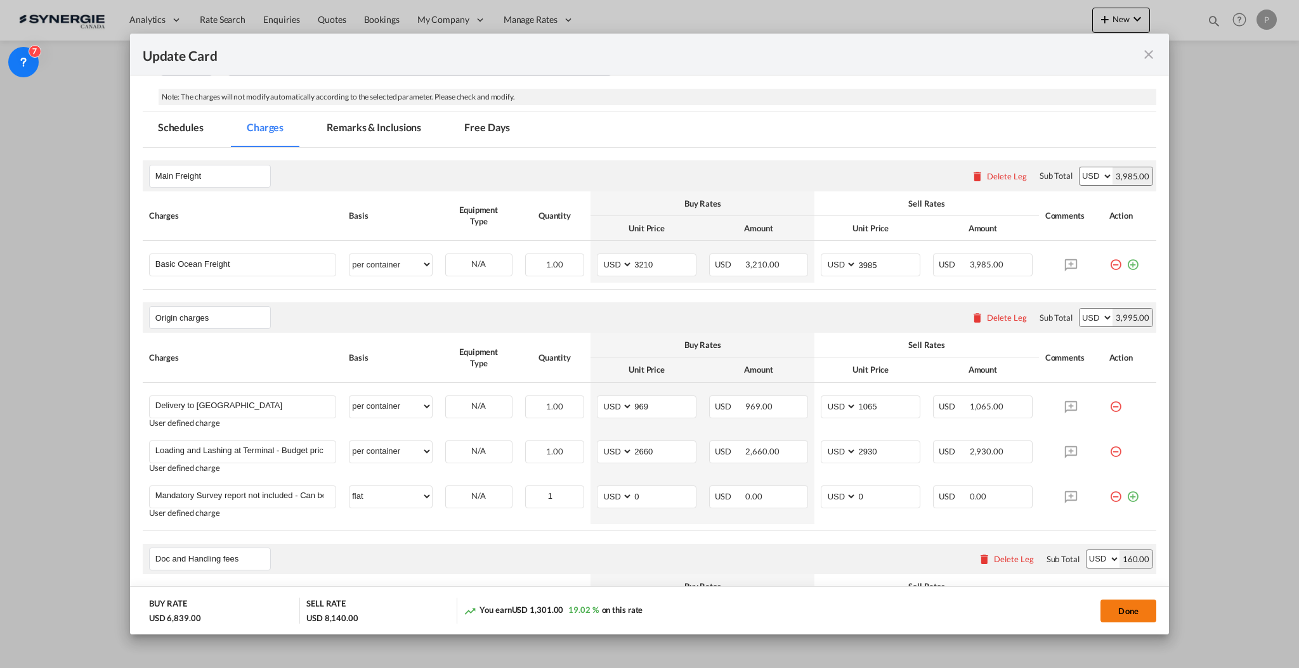
click at [1142, 616] on button "Done" at bounding box center [1128, 611] width 56 height 23
type input "[DATE]"
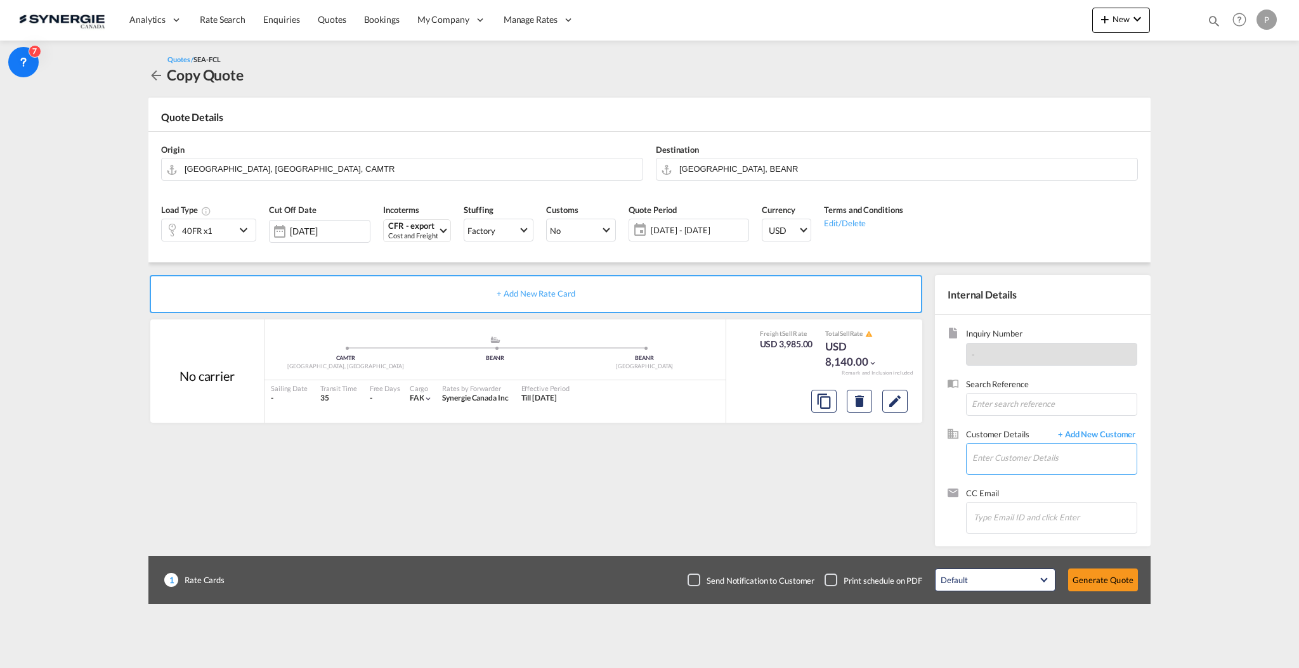
click at [1029, 450] on input "Enter Customer Details" at bounding box center [1054, 458] width 164 height 29
click at [1020, 455] on input "Enter Customer Details" at bounding box center [1054, 458] width 164 height 29
paste input "[PERSON_NAME][EMAIL_ADDRESS][DOMAIN_NAME]"
click at [1066, 467] on input "[PERSON_NAME][EMAIL_ADDRESS][DOMAIN_NAME]" at bounding box center [1054, 458] width 164 height 29
click at [1063, 465] on input "[PERSON_NAME][EMAIL_ADDRESS][DOMAIN_NAME]" at bounding box center [1054, 458] width 164 height 29
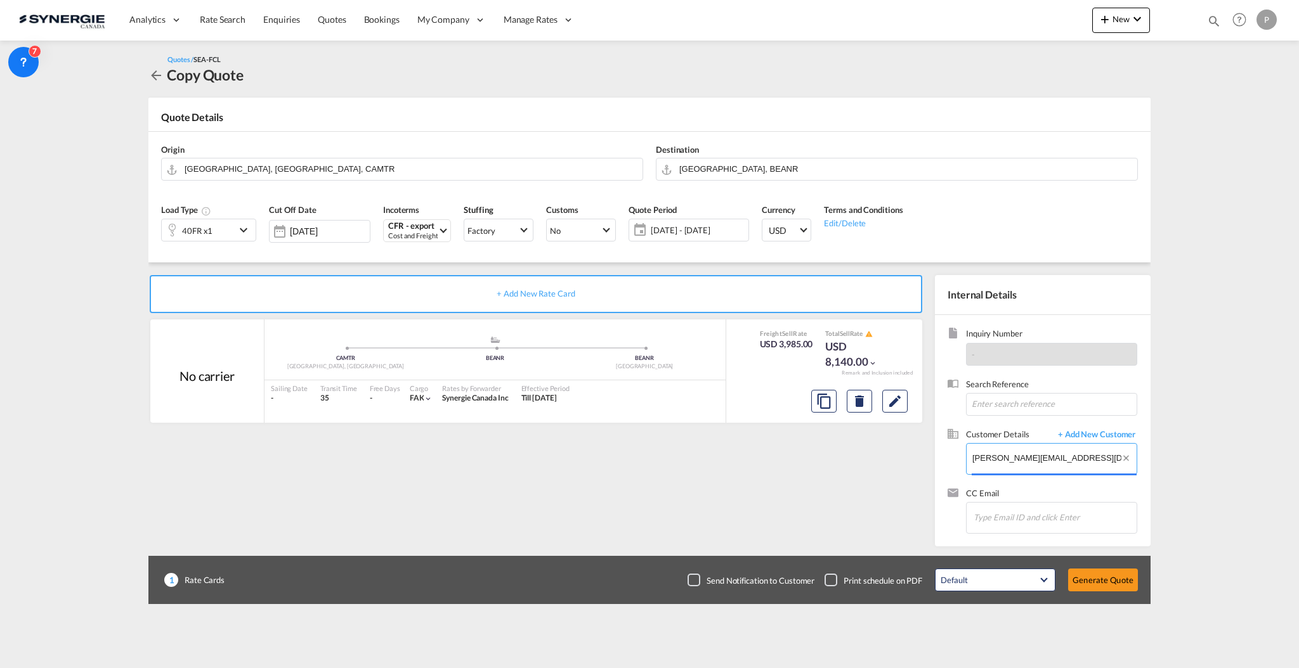
click at [1065, 465] on input "[PERSON_NAME][EMAIL_ADDRESS][DOMAIN_NAME]" at bounding box center [1054, 458] width 164 height 29
click at [1067, 467] on input "[PERSON_NAME][EMAIL_ADDRESS][DOMAIN_NAME]" at bounding box center [1054, 458] width 164 height 29
click at [1067, 467] on div "No matches found." at bounding box center [1091, 472] width 241 height 19
click at [1050, 457] on input "[PERSON_NAME][EMAIL_ADDRESS][DOMAIN_NAME]" at bounding box center [1054, 458] width 164 height 29
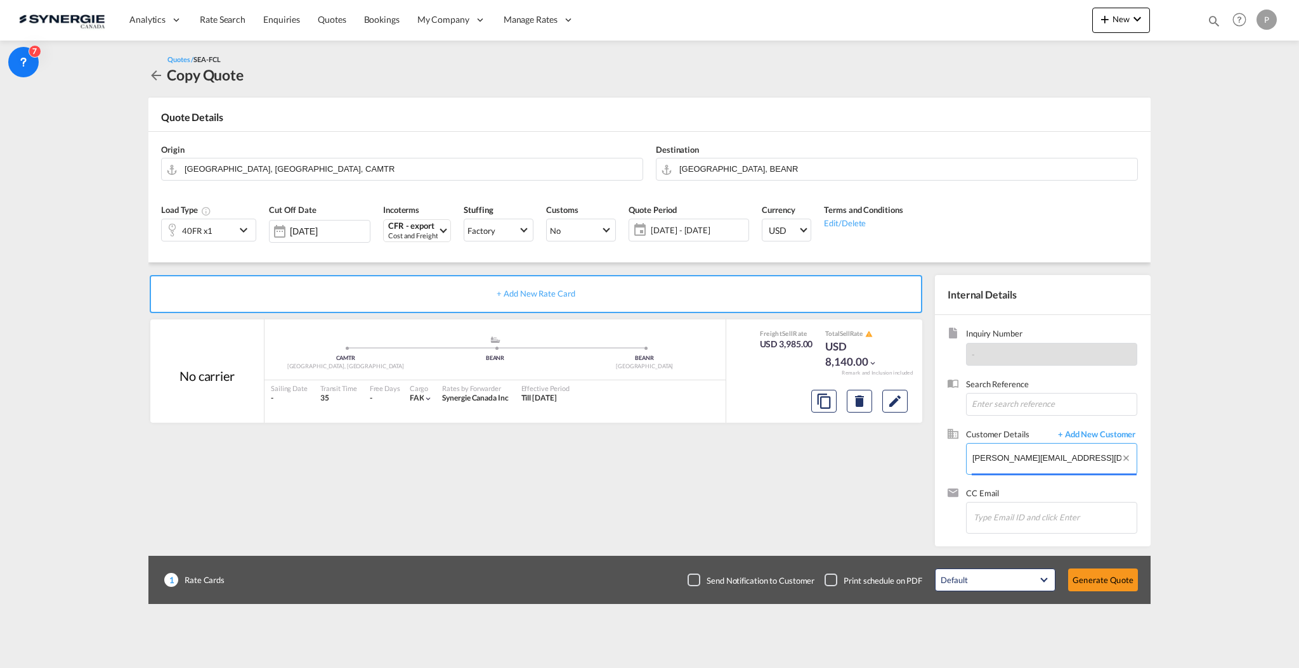
click at [1050, 457] on input "[PERSON_NAME][EMAIL_ADDRESS][DOMAIN_NAME]" at bounding box center [1054, 458] width 164 height 29
click at [1050, 456] on body "Analytics Reports Dashboard Rate Search Enquiries Quotes Bookings" at bounding box center [649, 334] width 1299 height 668
paste input "ops2"
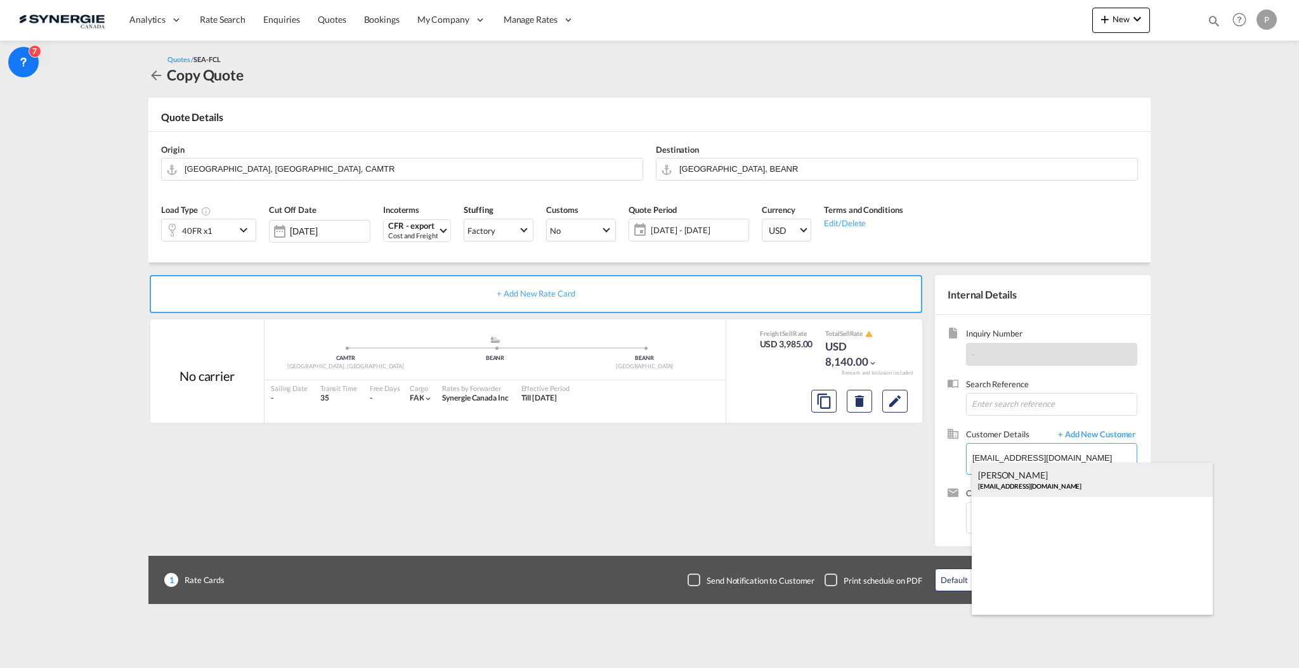
click at [1058, 484] on div "[PERSON_NAME] [EMAIL_ADDRESS][DOMAIN_NAME]" at bounding box center [1091, 480] width 241 height 34
type input "Atlant Logistics Europe, [PERSON_NAME], [EMAIL_ADDRESS][DOMAIN_NAME]"
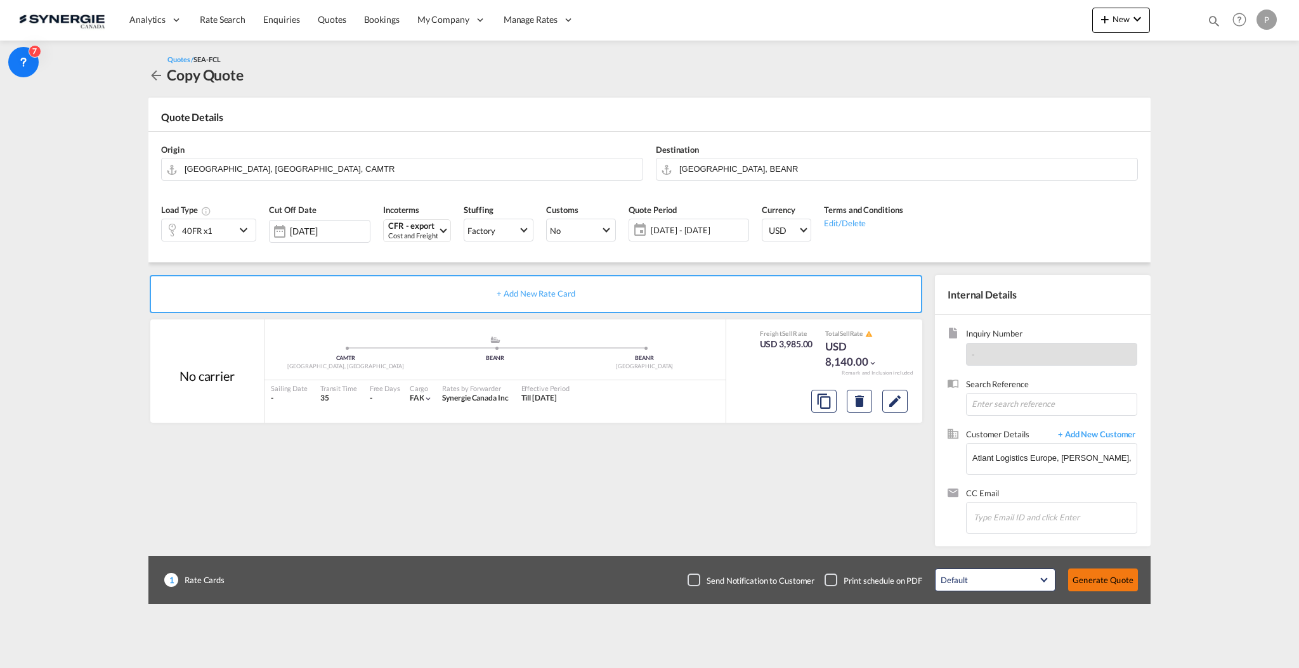
click at [1089, 569] on button "Generate Quote" at bounding box center [1103, 580] width 70 height 23
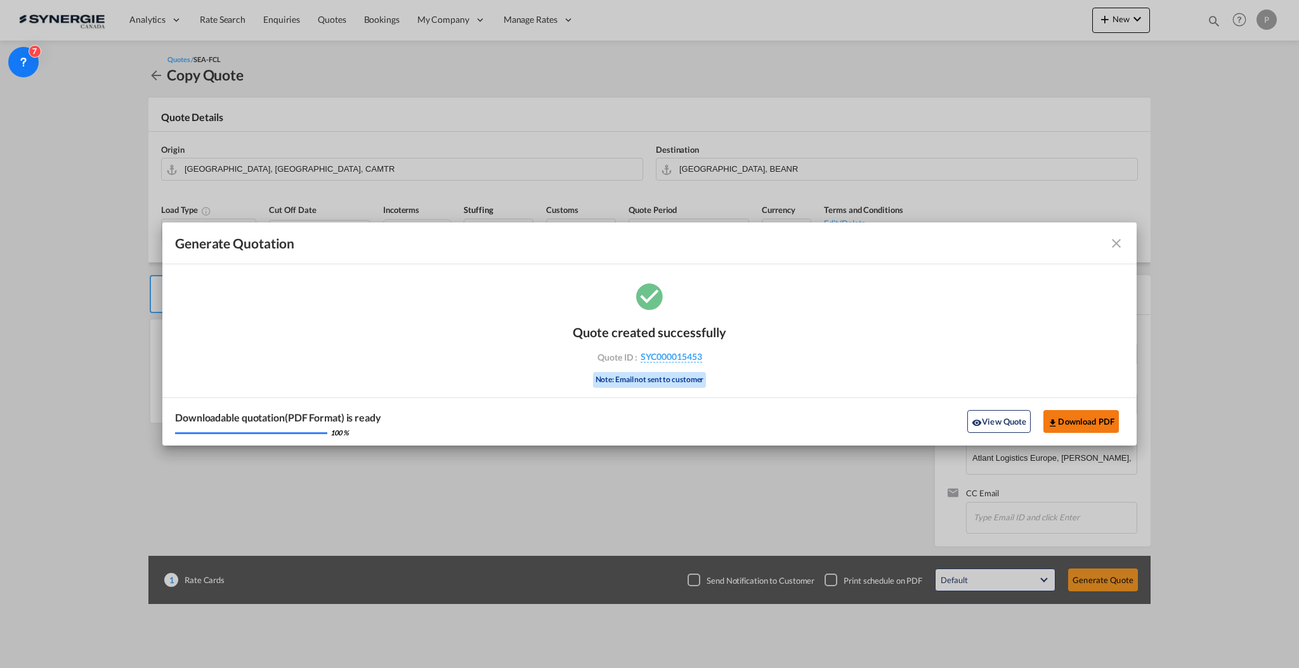
click at [1084, 425] on button "Download PDF" at bounding box center [1080, 421] width 75 height 23
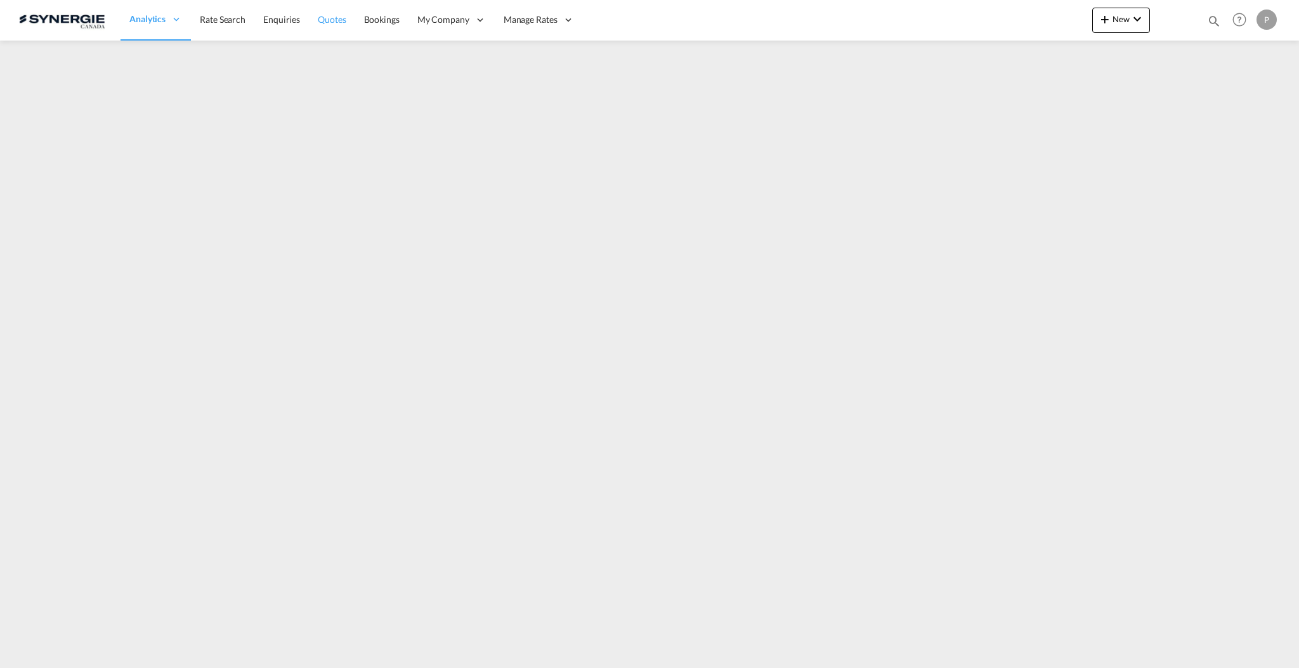
click at [319, 16] on span "Quotes" at bounding box center [332, 19] width 28 height 11
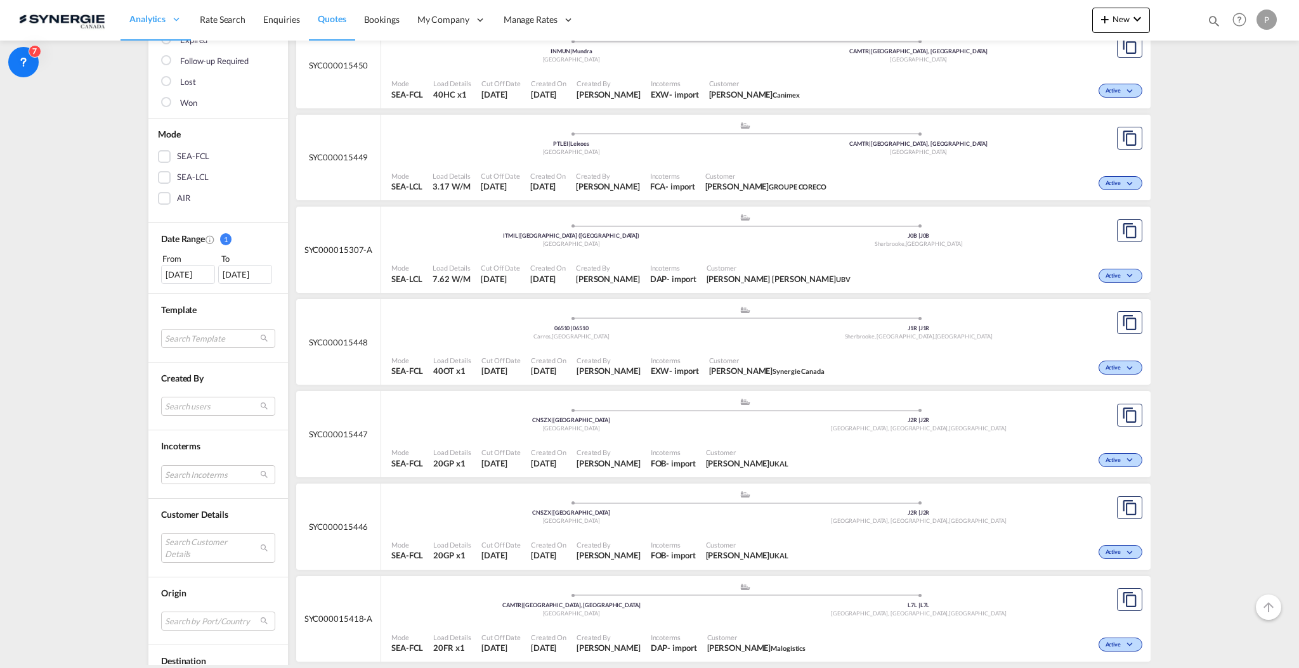
scroll to position [254, 0]
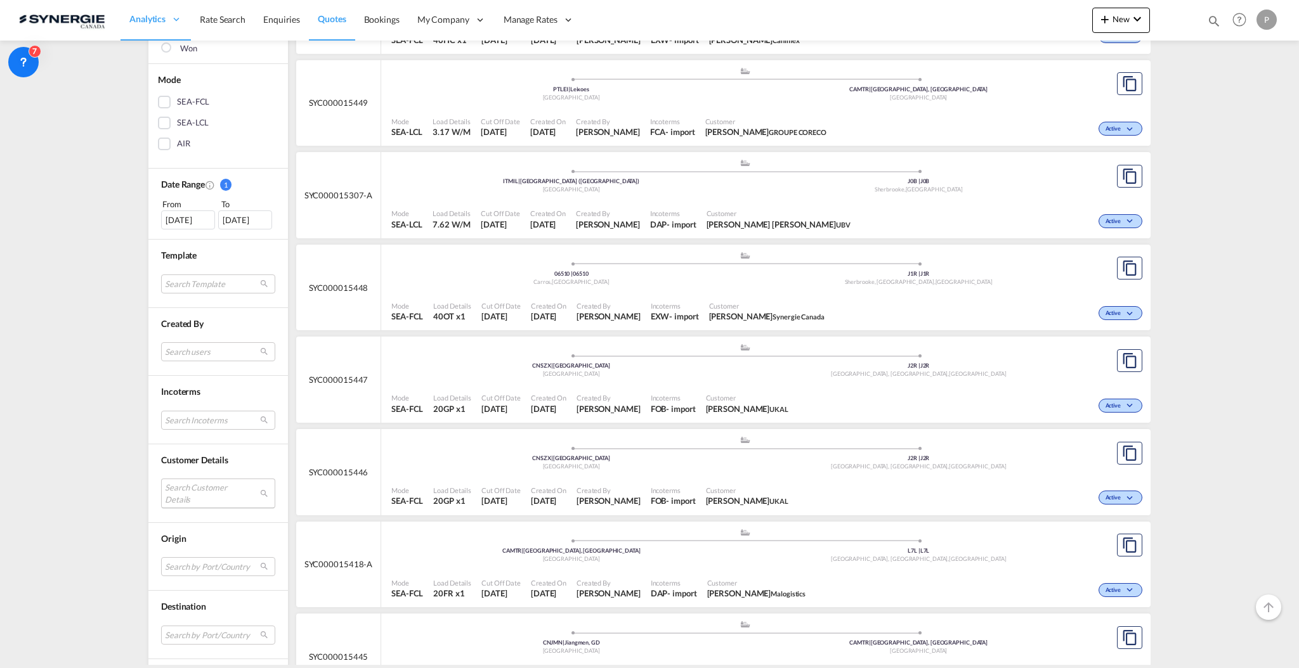
click at [190, 496] on md-select "Search Customer Details user name user [PERSON_NAME] [PERSON_NAME][EMAIL_ADDRES…" at bounding box center [218, 493] width 114 height 29
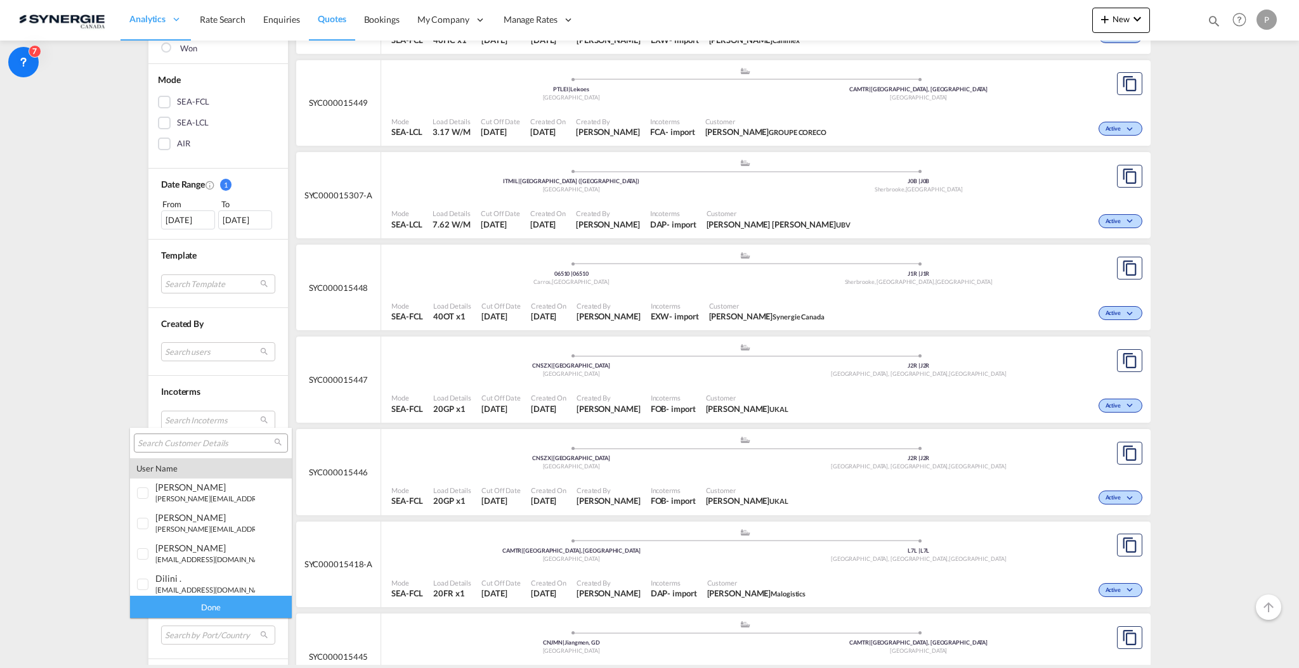
click at [195, 444] on input "search" at bounding box center [206, 443] width 136 height 11
type input "preserve"
drag, startPoint x: 228, startPoint y: 497, endPoint x: 224, endPoint y: 505, distance: 8.8
click at [228, 495] on small "sale02@ preserve -[URL]" at bounding box center [192, 499] width 75 height 8
click at [199, 564] on md-option "company shenzhen preserve intl freight agency ltd." at bounding box center [211, 575] width 162 height 30
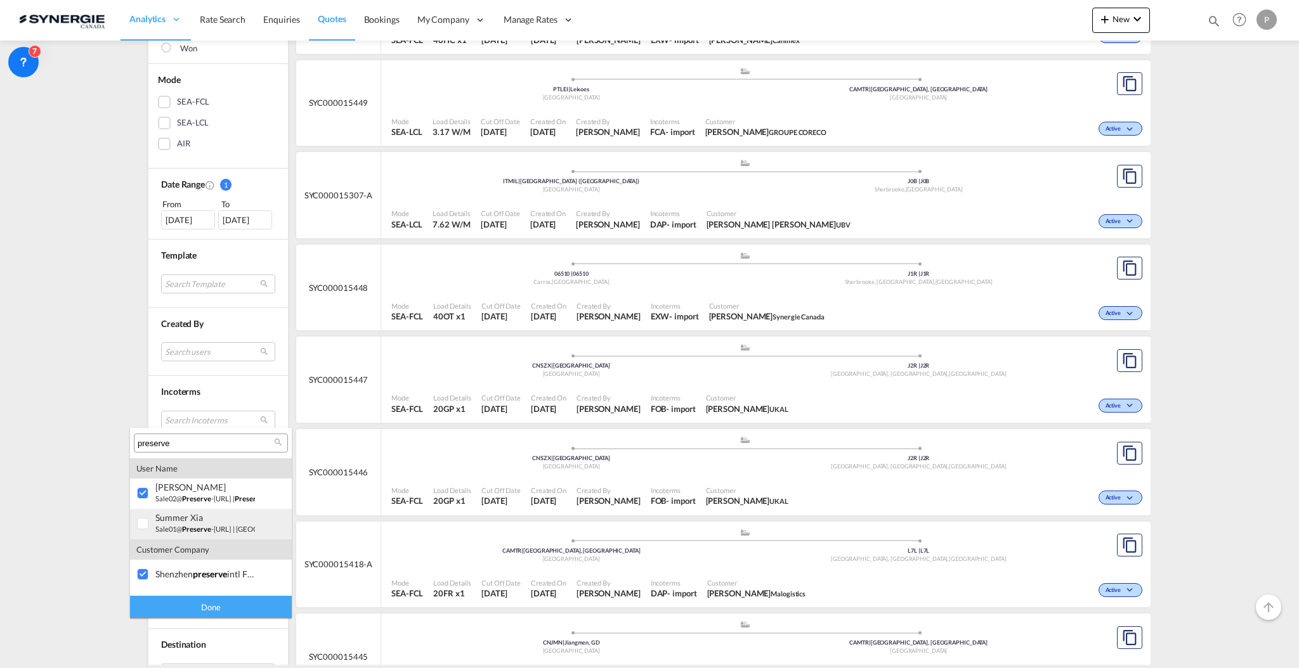
click at [194, 518] on div "summer Xia" at bounding box center [205, 517] width 100 height 11
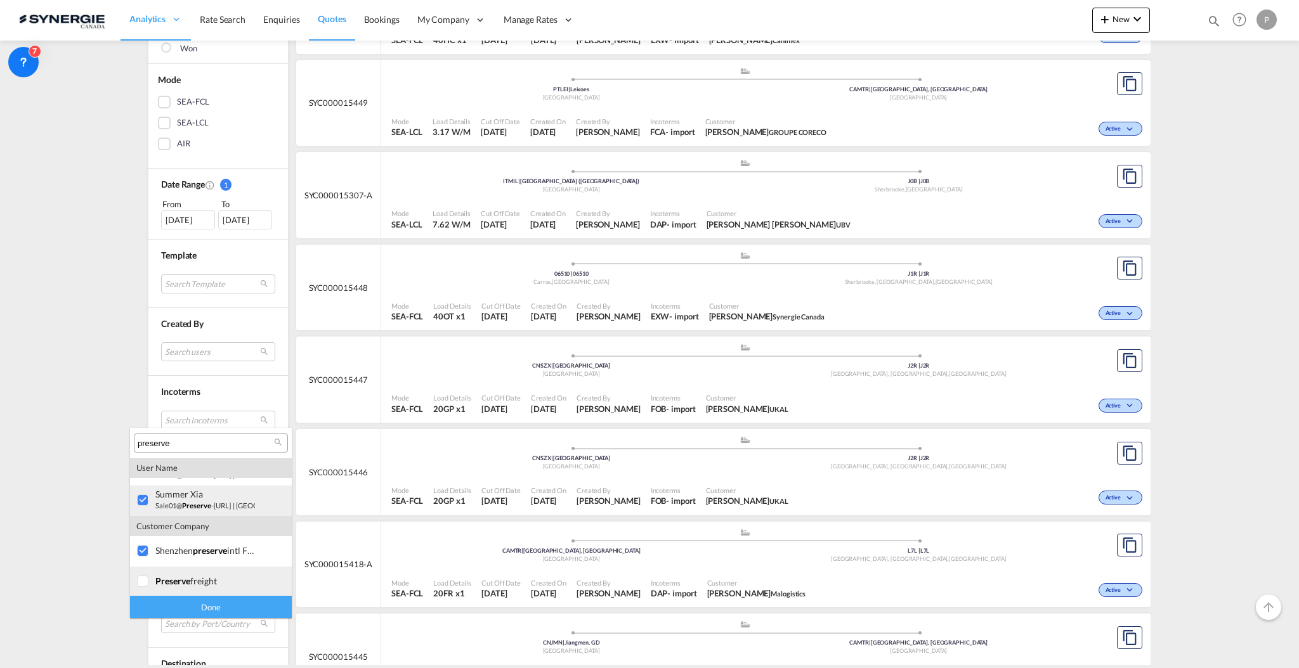
scroll to position [25, 0]
click at [200, 579] on div "preserve freight" at bounding box center [205, 580] width 100 height 11
click at [199, 609] on div "Done" at bounding box center [211, 607] width 162 height 22
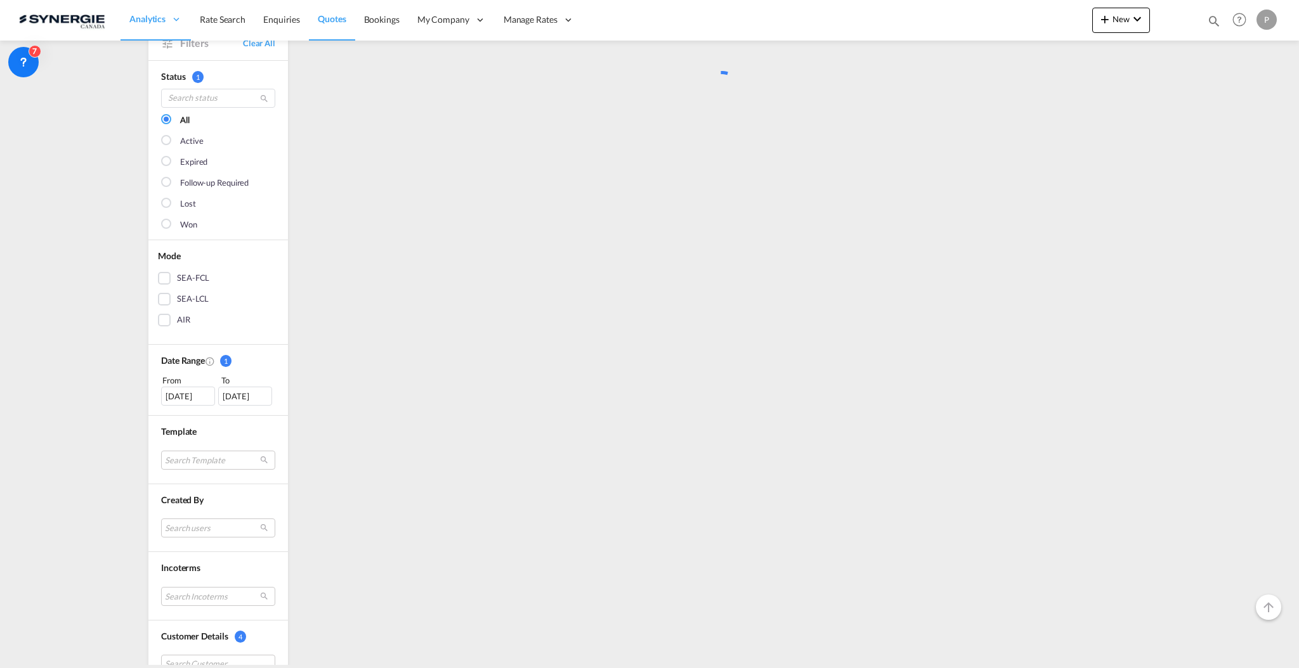
scroll to position [0, 0]
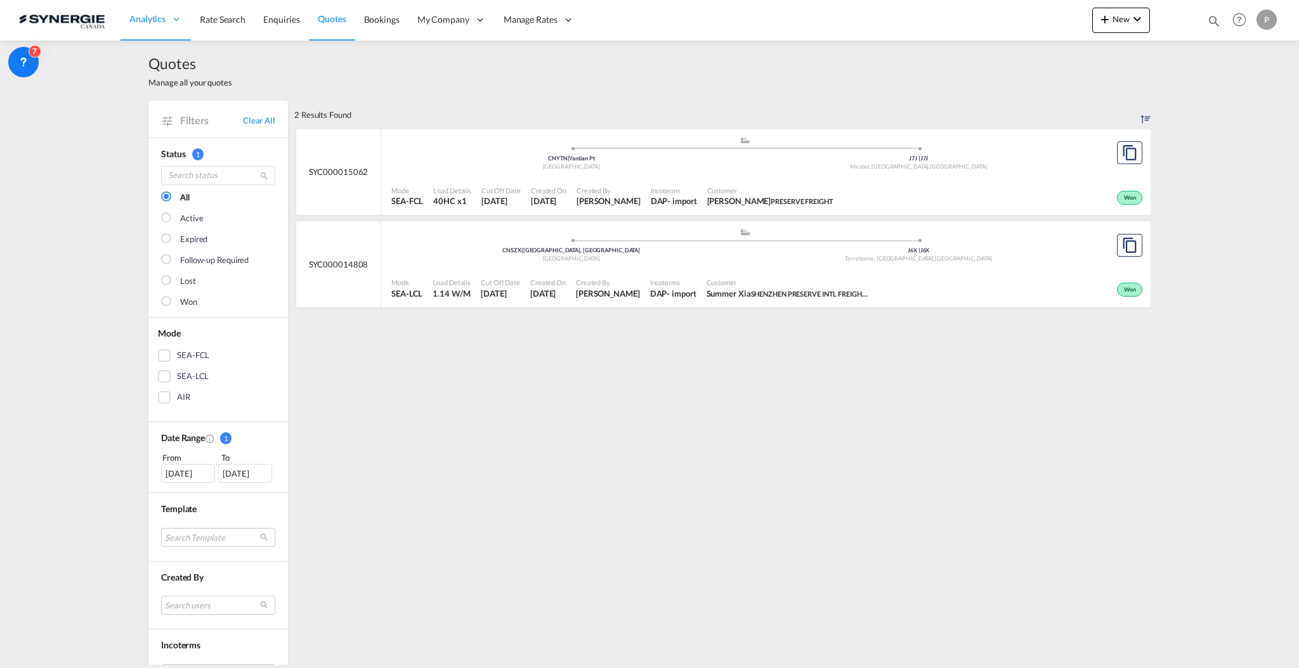
click at [786, 178] on div "Mode SEA-FCL Load Details 40HC x1 Cut Off Date [DATE] Created On [DATE] Created…" at bounding box center [765, 197] width 769 height 38
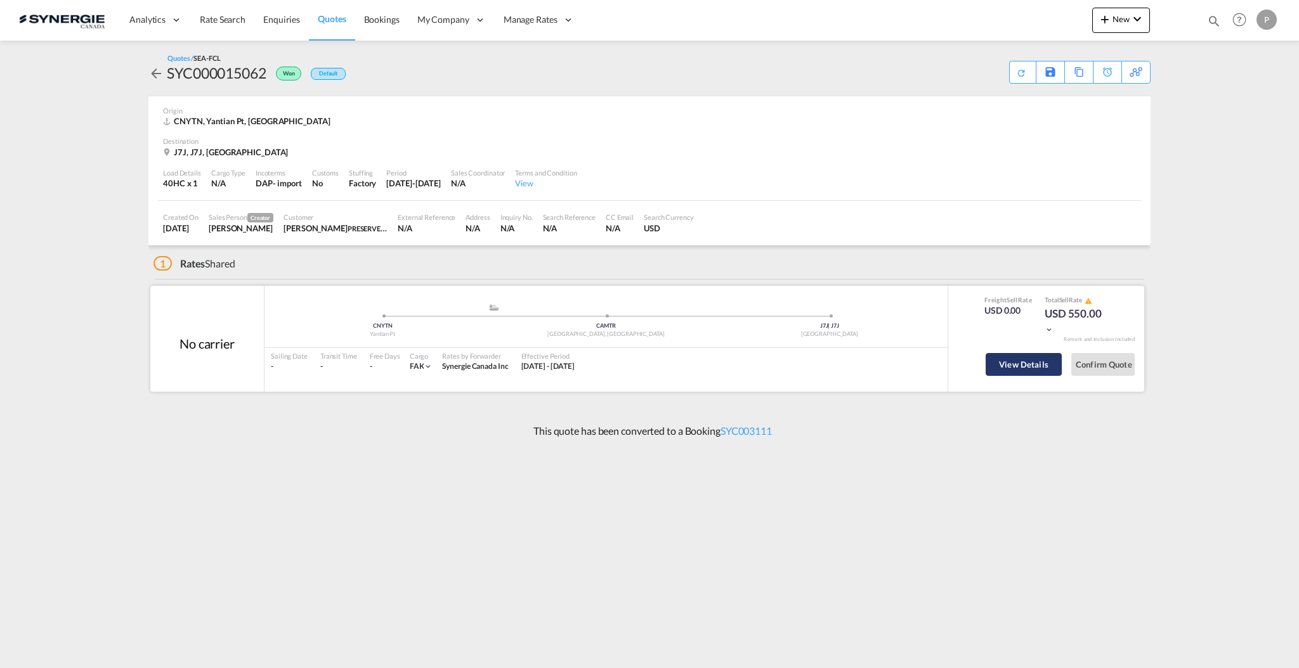
click at [1021, 355] on button "View Details" at bounding box center [1023, 364] width 76 height 23
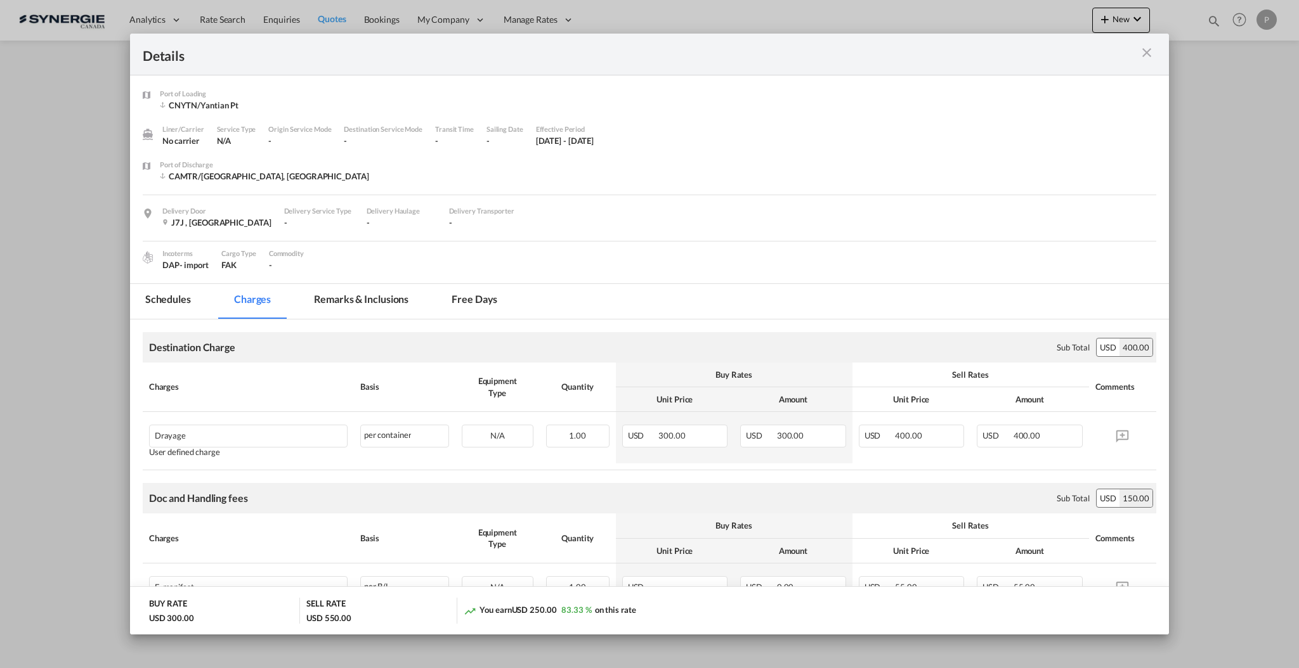
scroll to position [169, 0]
